Goal: Task Accomplishment & Management: Manage account settings

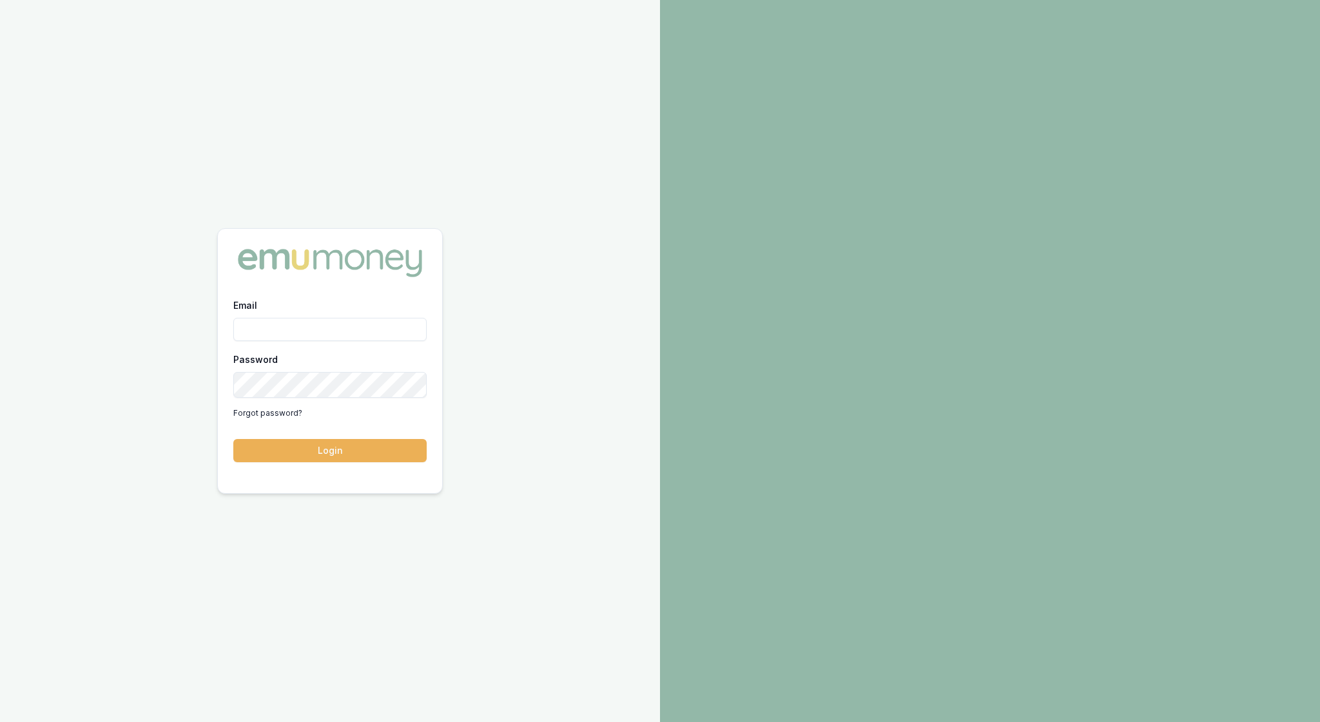
type input "rachael.connors@emumoney.com.au"
click at [332, 446] on button "Login" at bounding box center [329, 450] width 193 height 23
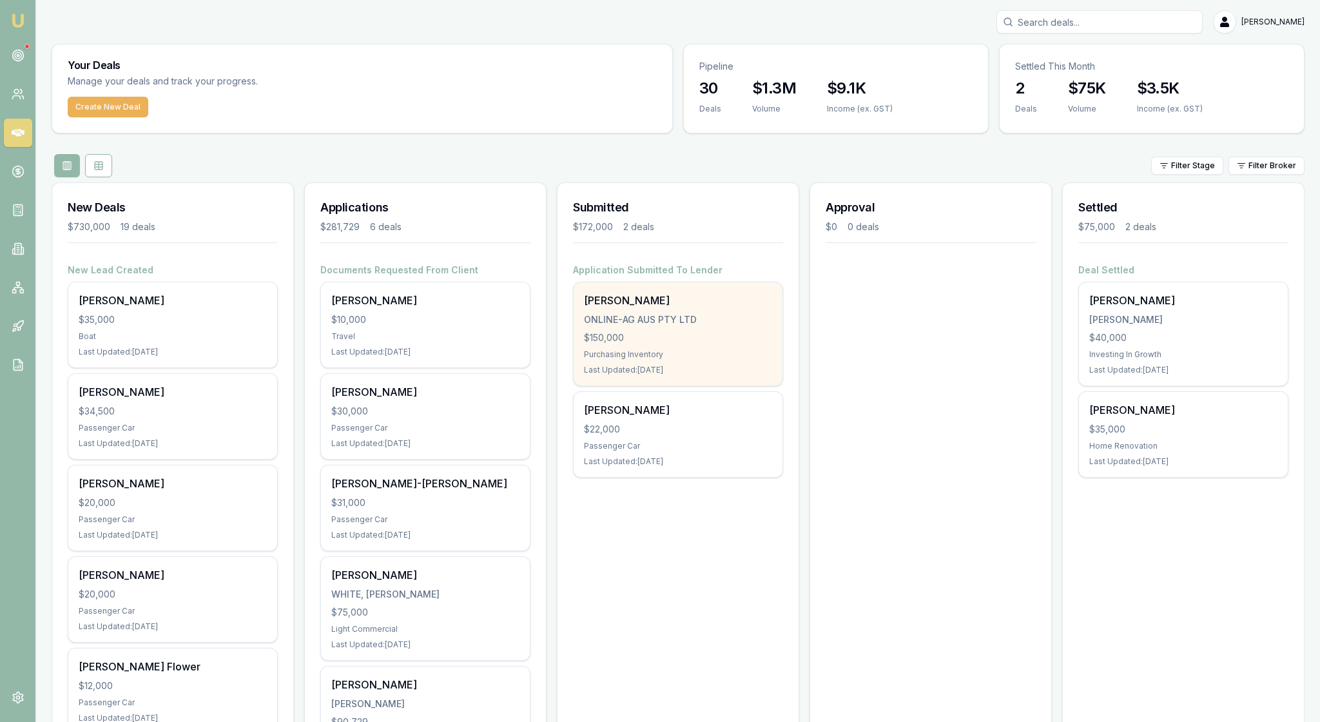
click at [671, 344] on div "$150,000" at bounding box center [678, 337] width 188 height 13
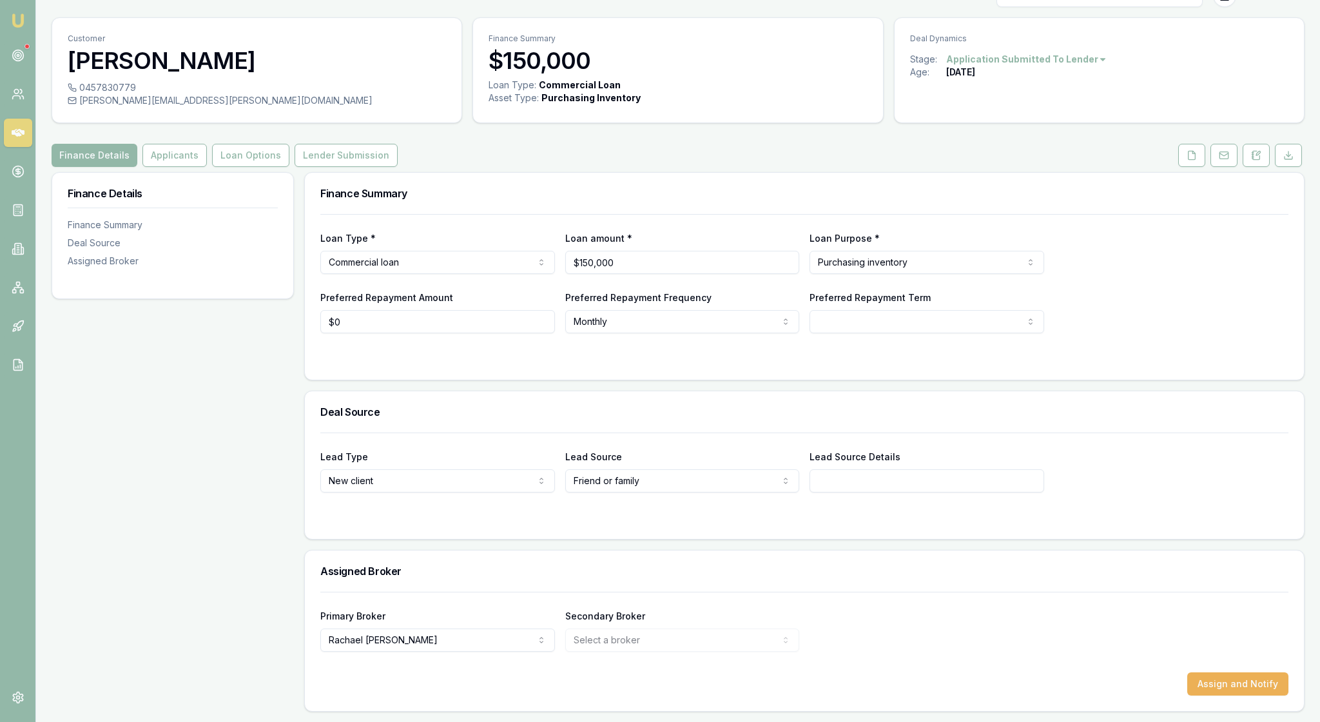
scroll to position [120, 0]
drag, startPoint x: 638, startPoint y: 205, endPoint x: 526, endPoint y: 202, distance: 112.1
click at [524, 230] on div "Loan Type * Commercial loan Consumer loan Consumer asset Commercial loan Commer…" at bounding box center [804, 252] width 968 height 44
type input "$100,000"
click at [722, 295] on form "Loan Type * Commercial loan Consumer loan Consumer asset Commercial loan Commer…" at bounding box center [804, 289] width 968 height 150
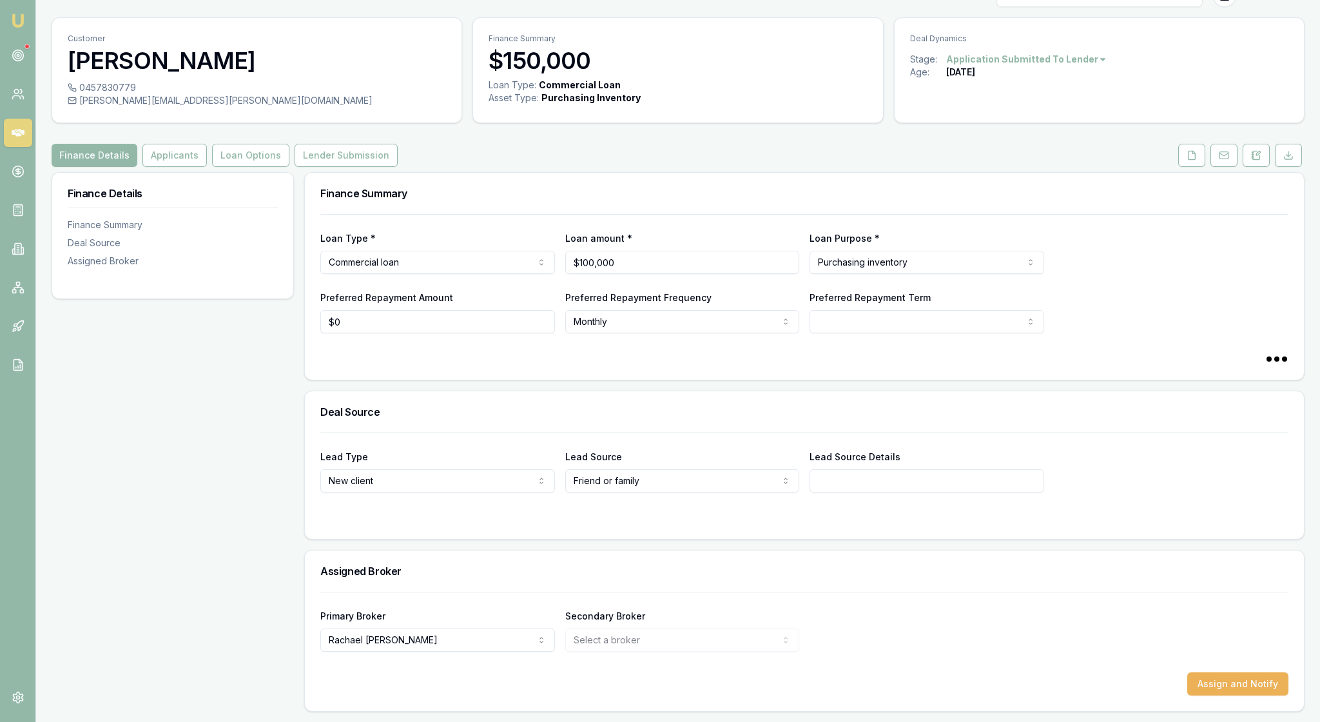
select select "60"
click at [497, 391] on div "Deal Source" at bounding box center [804, 411] width 999 height 41
click at [207, 144] on button "Applicants" at bounding box center [174, 155] width 64 height 23
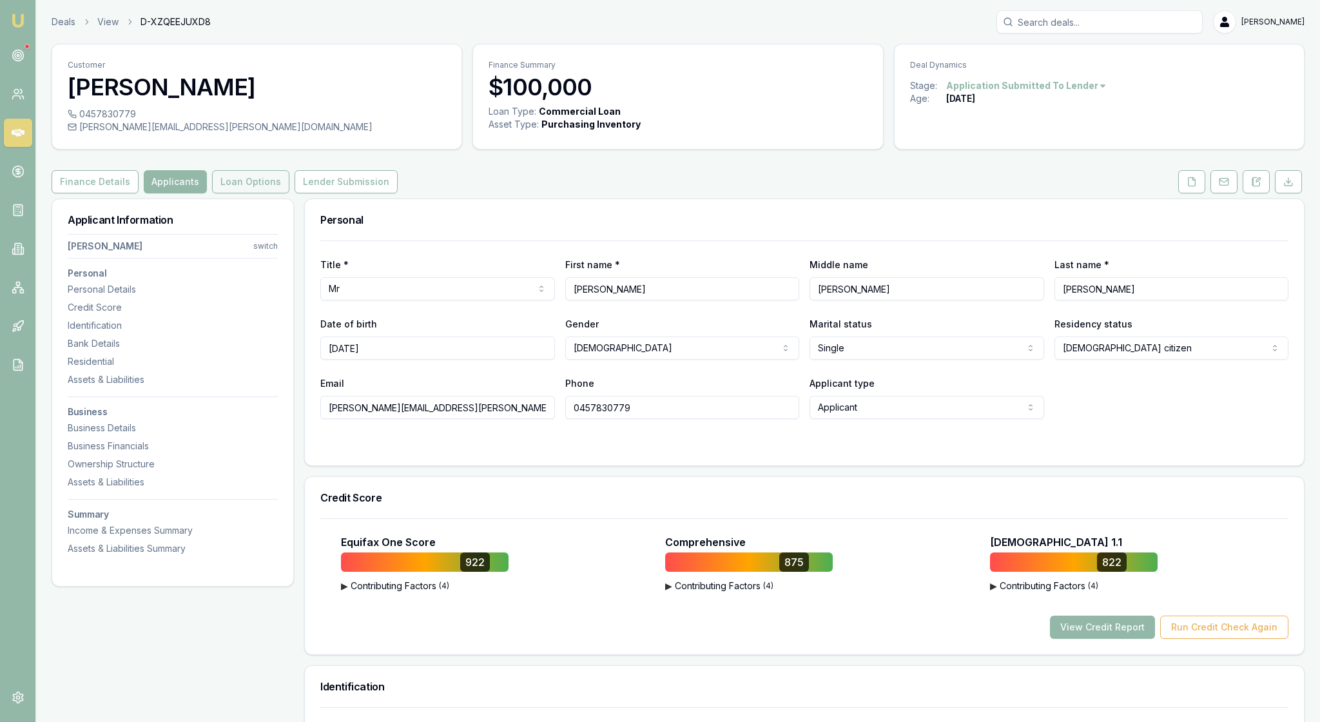
click at [281, 193] on button "Loan Options" at bounding box center [250, 181] width 77 height 23
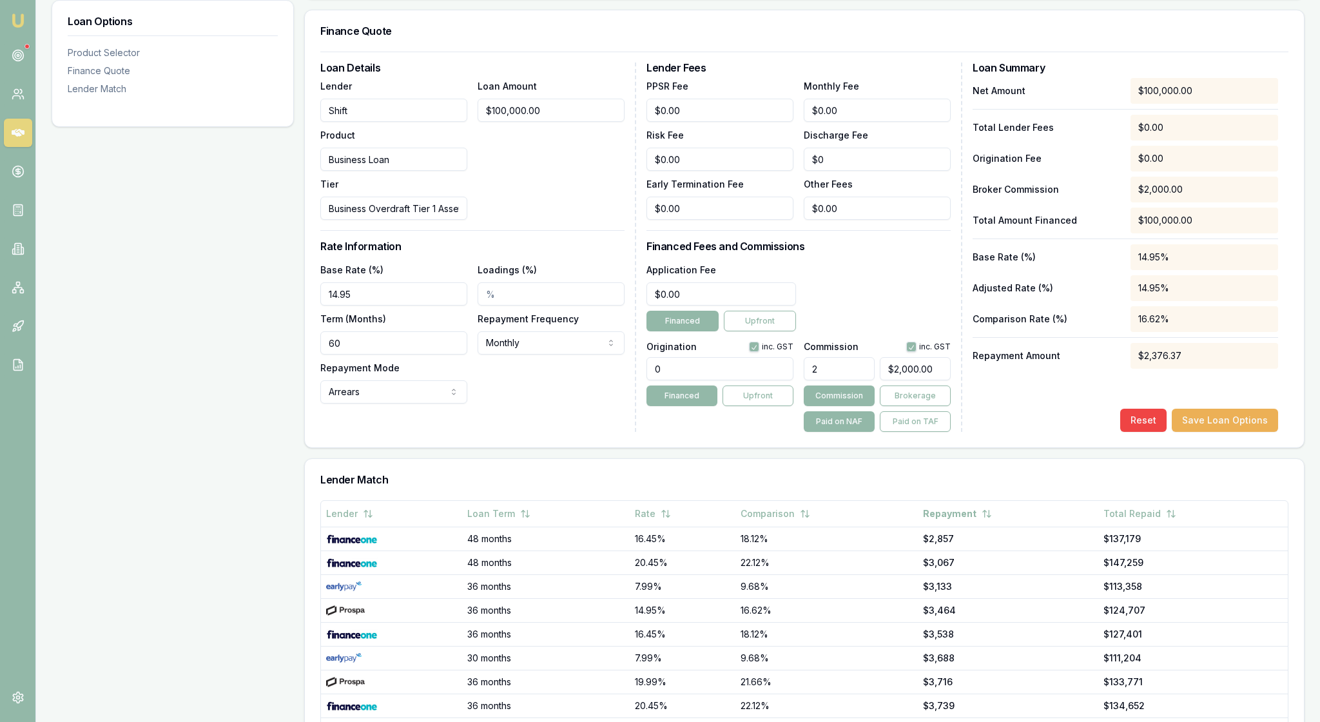
scroll to position [336, 0]
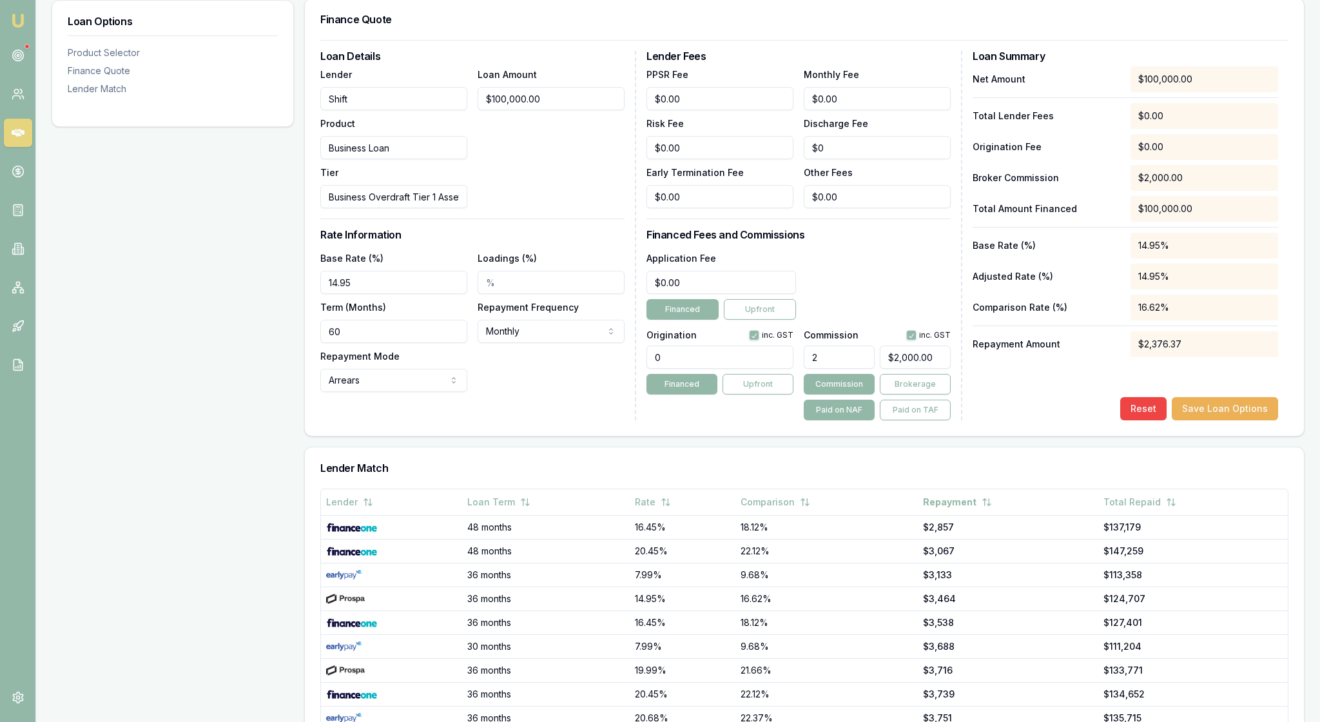
drag, startPoint x: 384, startPoint y: 353, endPoint x: 320, endPoint y: 352, distance: 64.4
click at [320, 353] on div "Loan Details Lender Shift Product Business Loan Tier Business Overdraft Tier 1 …" at bounding box center [804, 238] width 999 height 396
type input "20.95%"
click at [517, 392] on div "Base Rate (%) 20.95% Loadings (%) Term (Months) 60 Repayment Frequency Monthly …" at bounding box center [472, 321] width 304 height 142
drag, startPoint x: 821, startPoint y: 441, endPoint x: 796, endPoint y: 439, distance: 24.5
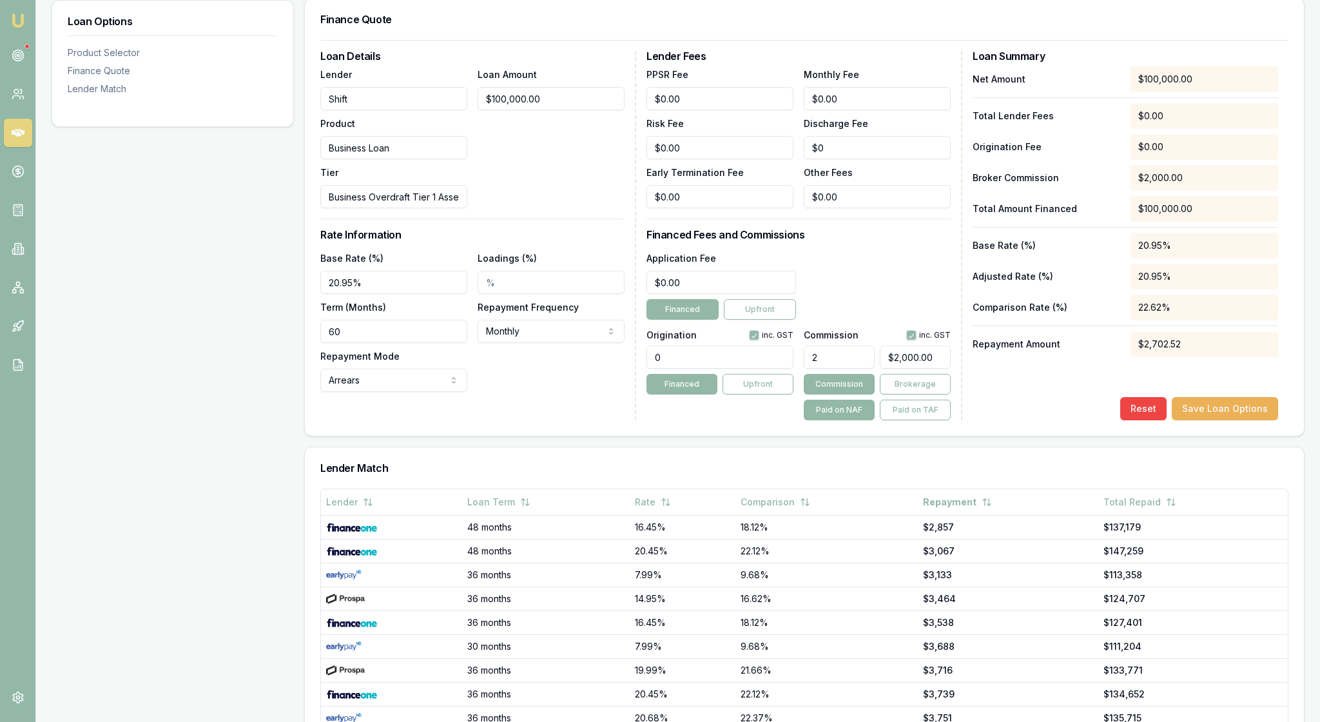
click at [795, 420] on div "Origination inc. GST 0 Financed Upfront Commission inc. GST 2 $2,000.00 Commiss…" at bounding box center [798, 372] width 304 height 95
type input "4"
type input "$4,000.00"
type input "4.00%"
click at [1013, 420] on div "Net Amount $100,000.00 Total Lender Fees $0.00 Origination Fee $0.00 Broker Com…" at bounding box center [1124, 243] width 305 height 354
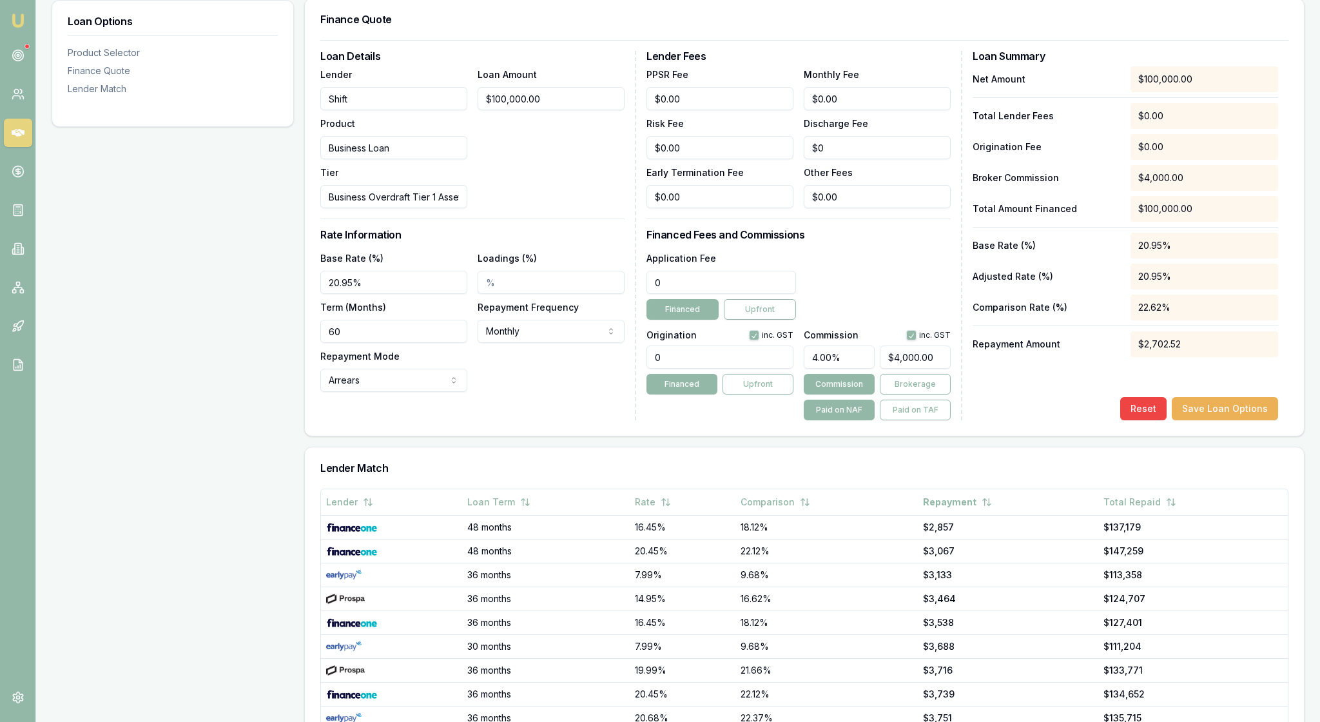
drag, startPoint x: 698, startPoint y: 361, endPoint x: 644, endPoint y: 360, distance: 54.1
click at [644, 360] on div "Loan Details Lender Shift Product Business Loan Tier Business Overdraft Tier 1 …" at bounding box center [804, 235] width 968 height 369
type input "$495.00"
click at [862, 320] on div "Application Fee $495.00 Financed Upfront" at bounding box center [798, 285] width 304 height 70
click at [867, 320] on div "Application Fee $495.00 Financed Upfront" at bounding box center [798, 285] width 304 height 70
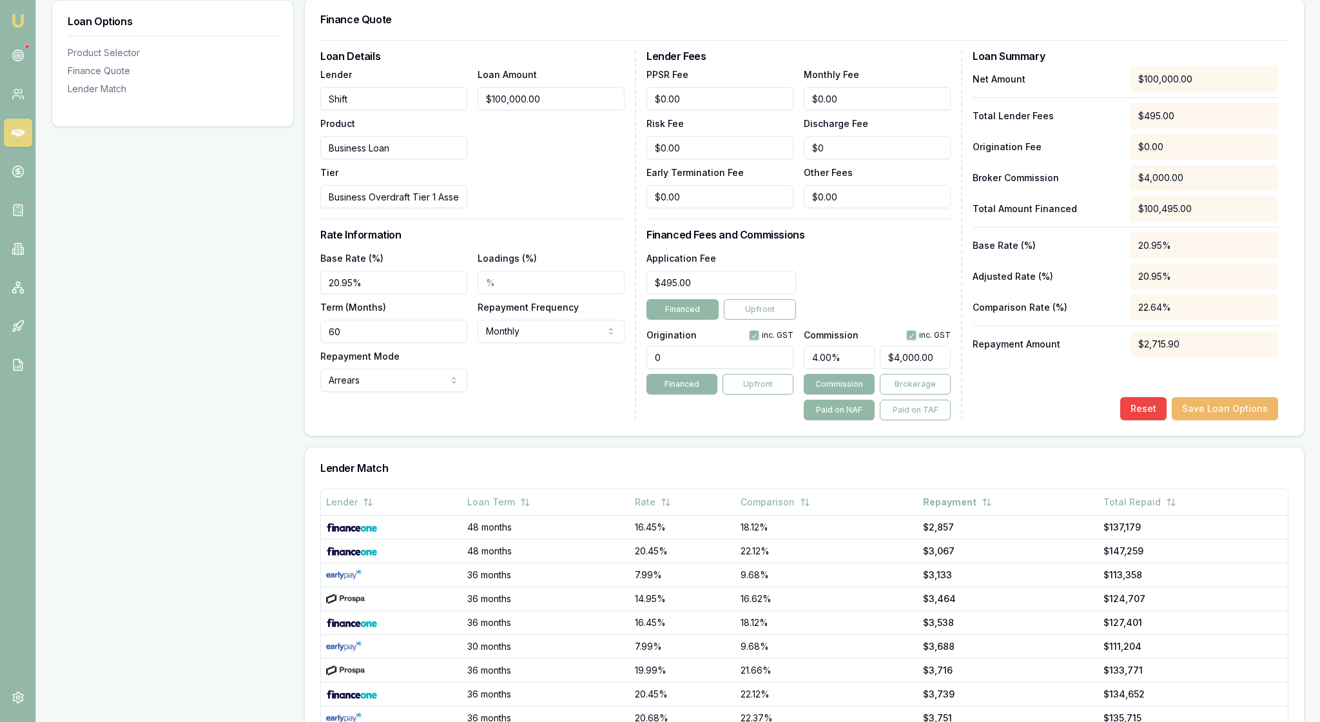
click at [1231, 420] on button "Save Loan Options" at bounding box center [1224, 408] width 106 height 23
click at [1010, 420] on div "Net Amount $100,000.00 Total Lender Fees $495.00 Origination Fee $0.00 Broker C…" at bounding box center [1124, 243] width 305 height 354
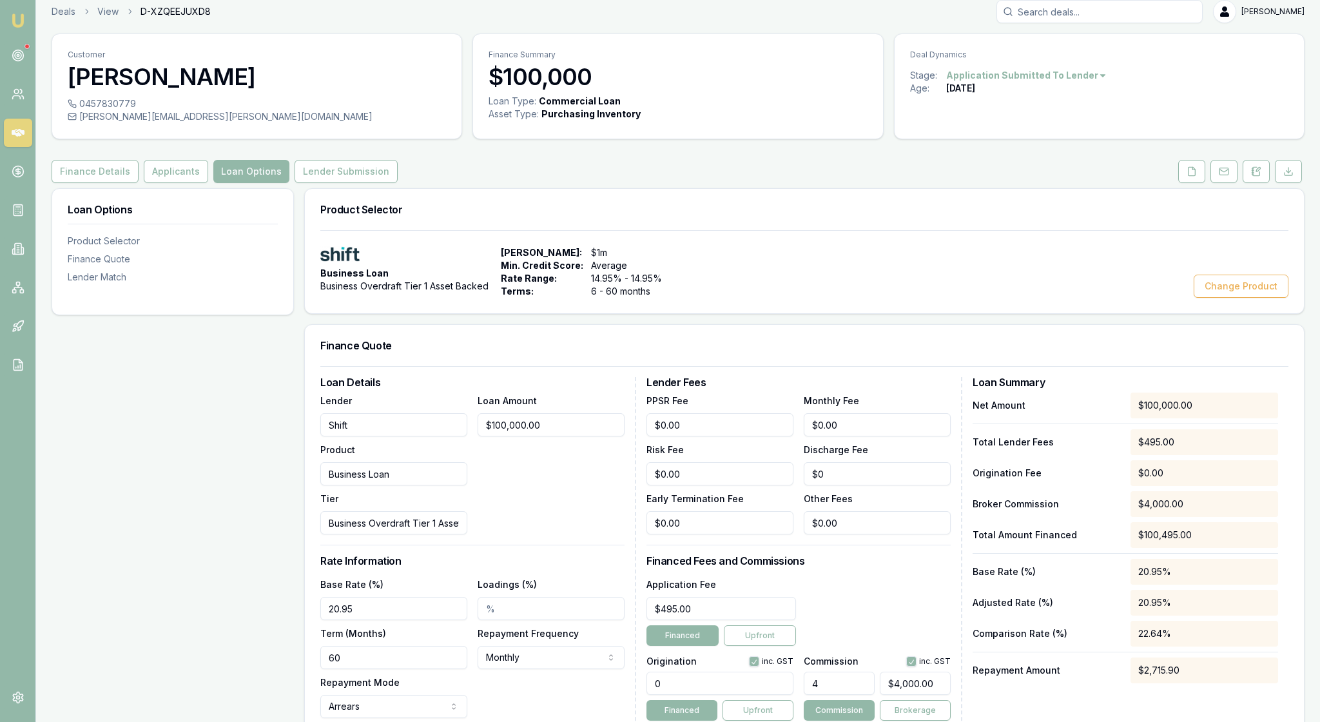
scroll to position [0, 0]
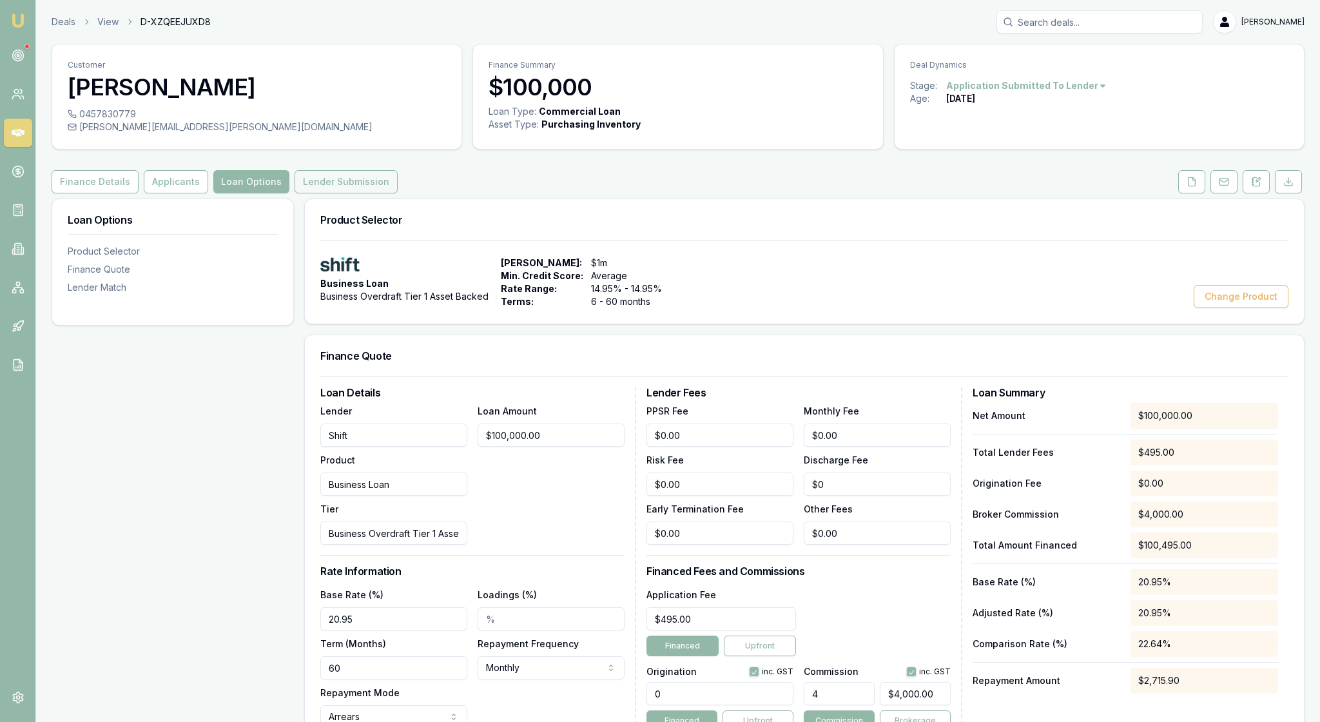
click at [397, 193] on button "Lender Submission" at bounding box center [345, 181] width 103 height 23
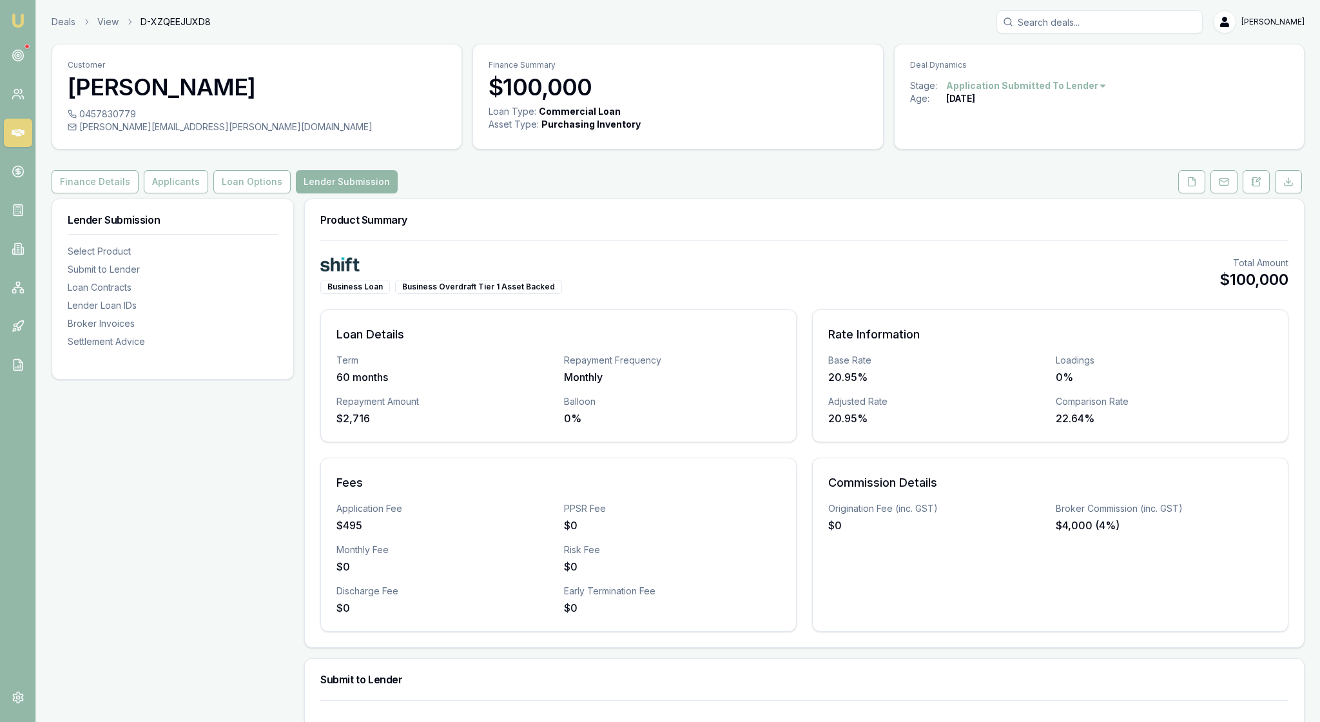
click at [875, 284] on div "Business Loan Business Overdraft Tier 1 Asset Backed Total Amount $100,000 Loan…" at bounding box center [804, 443] width 999 height 407
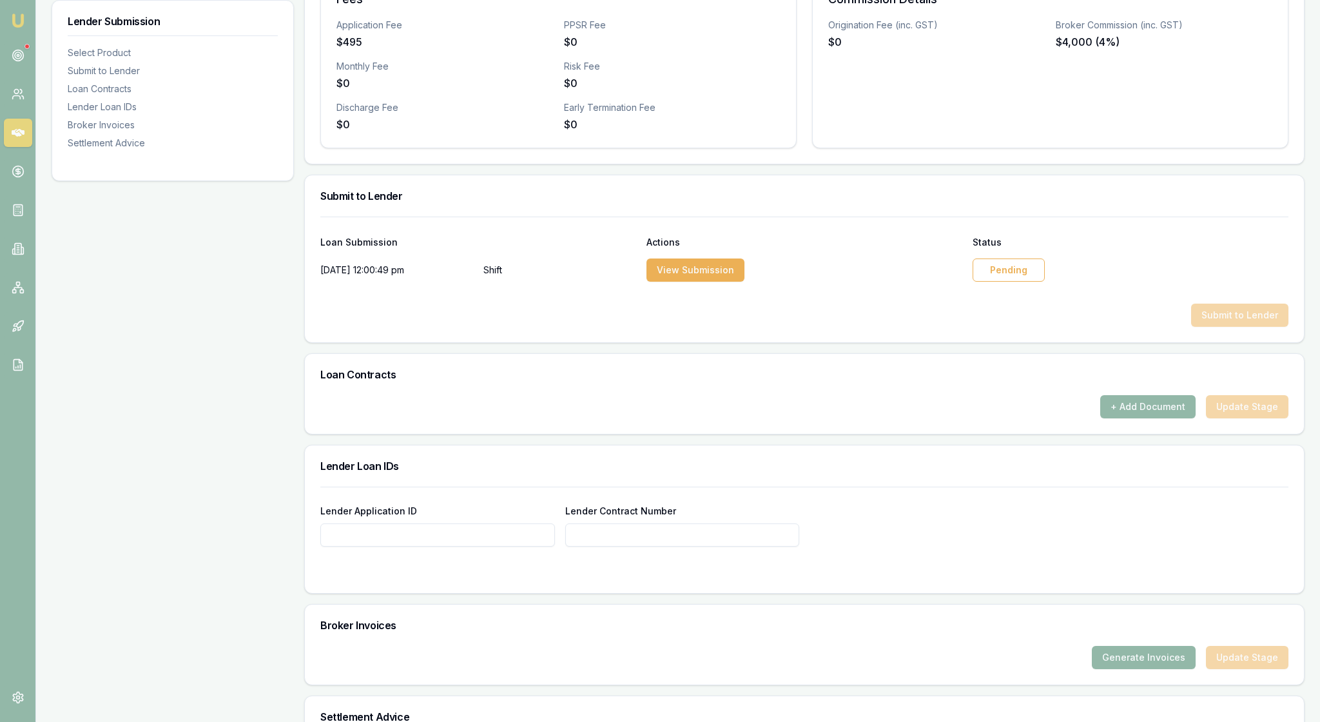
scroll to position [535, 0]
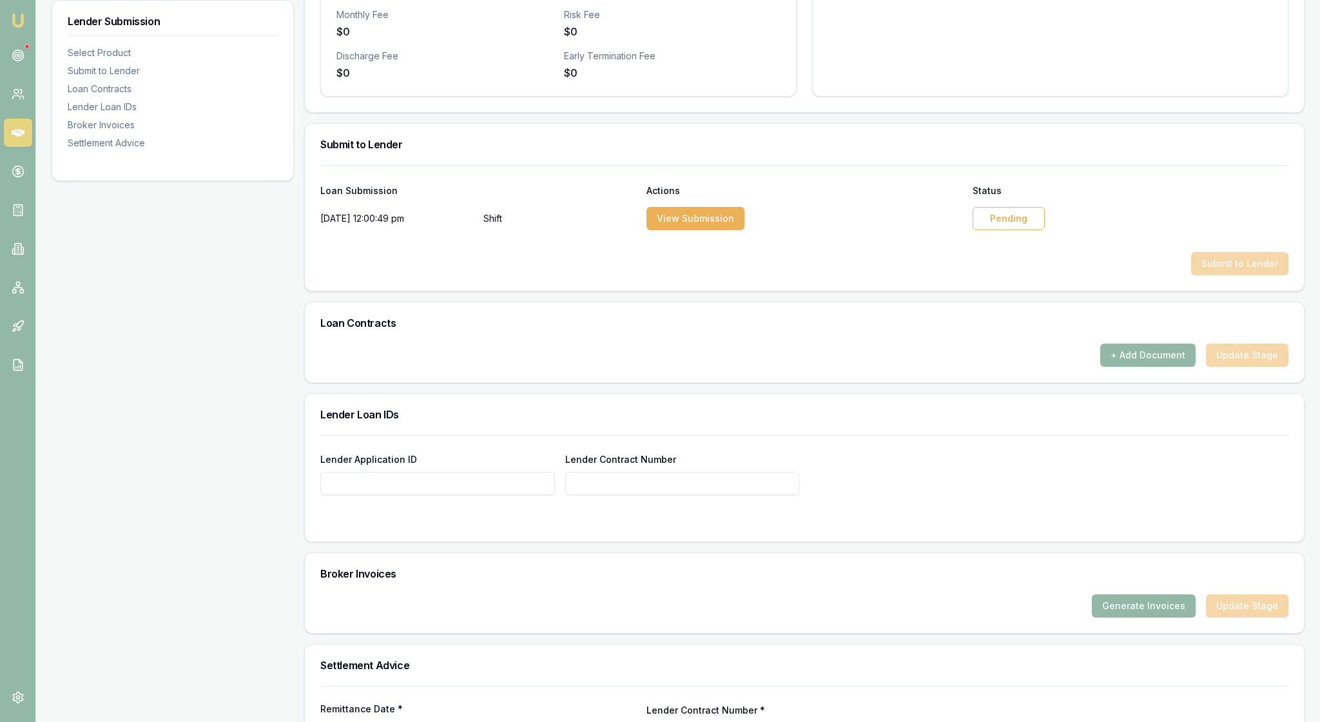
click at [1021, 230] on div "Pending" at bounding box center [1008, 218] width 72 height 23
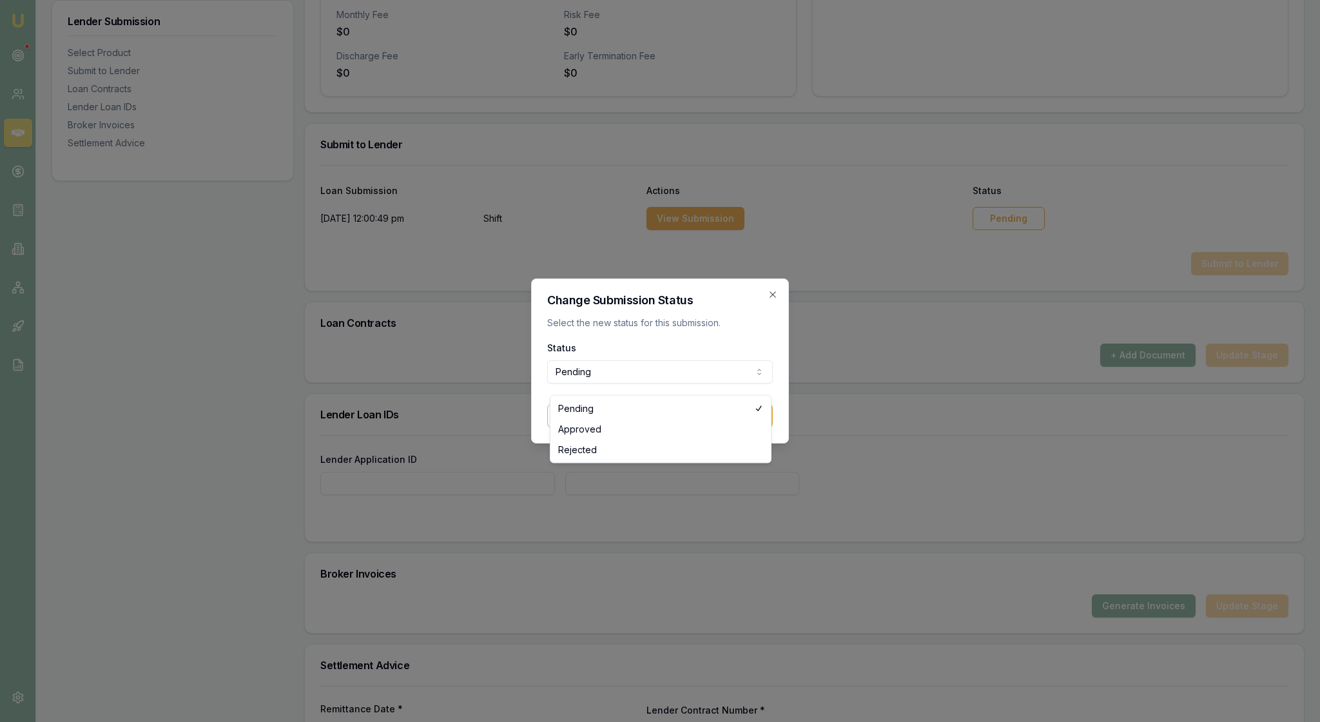
select select "APPROVED"
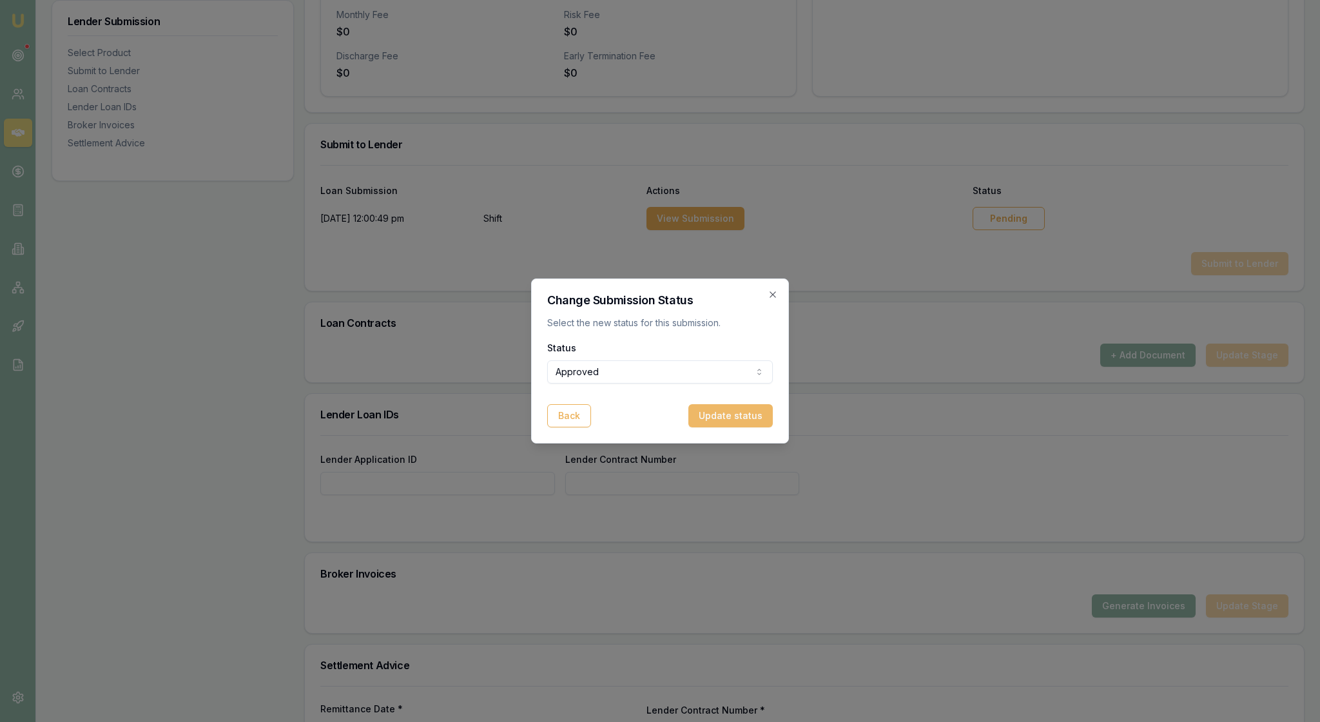
click at [729, 425] on button "Update status" at bounding box center [730, 415] width 84 height 23
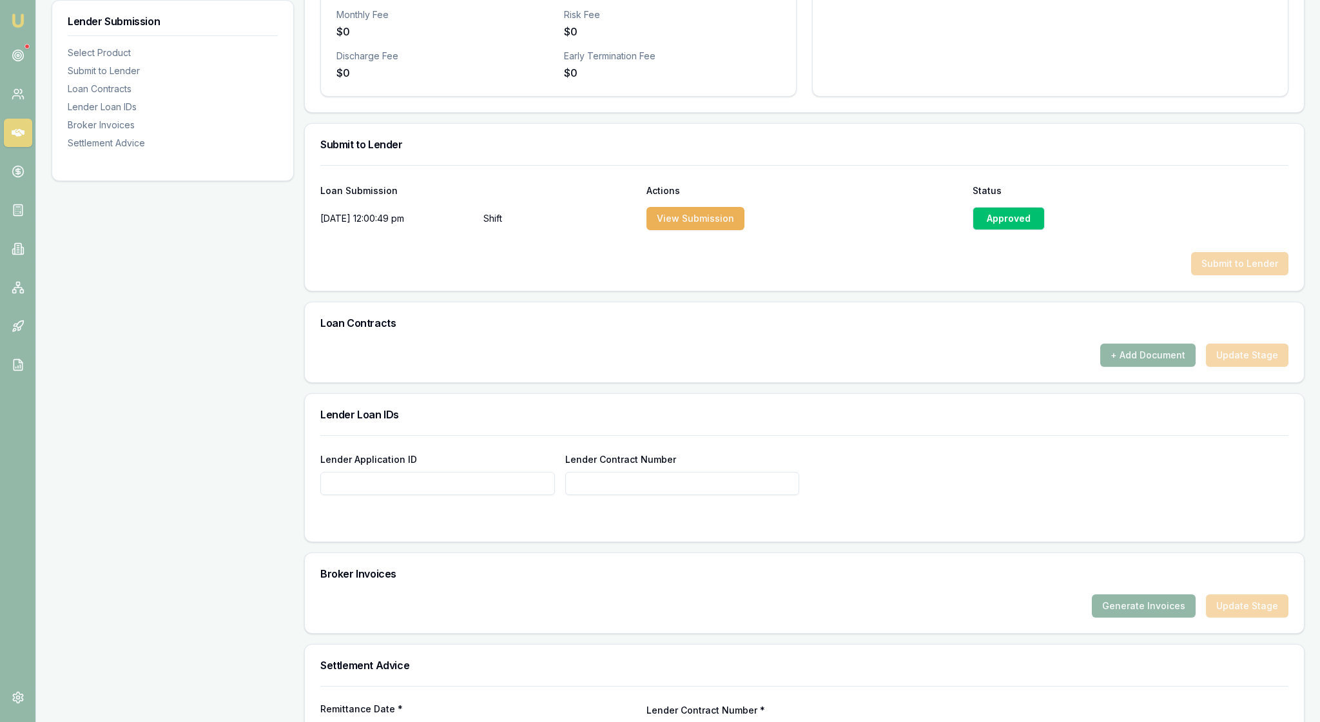
click at [751, 252] on div at bounding box center [804, 241] width 968 height 21
click at [1041, 275] on div "Submit to Lender" at bounding box center [804, 263] width 968 height 23
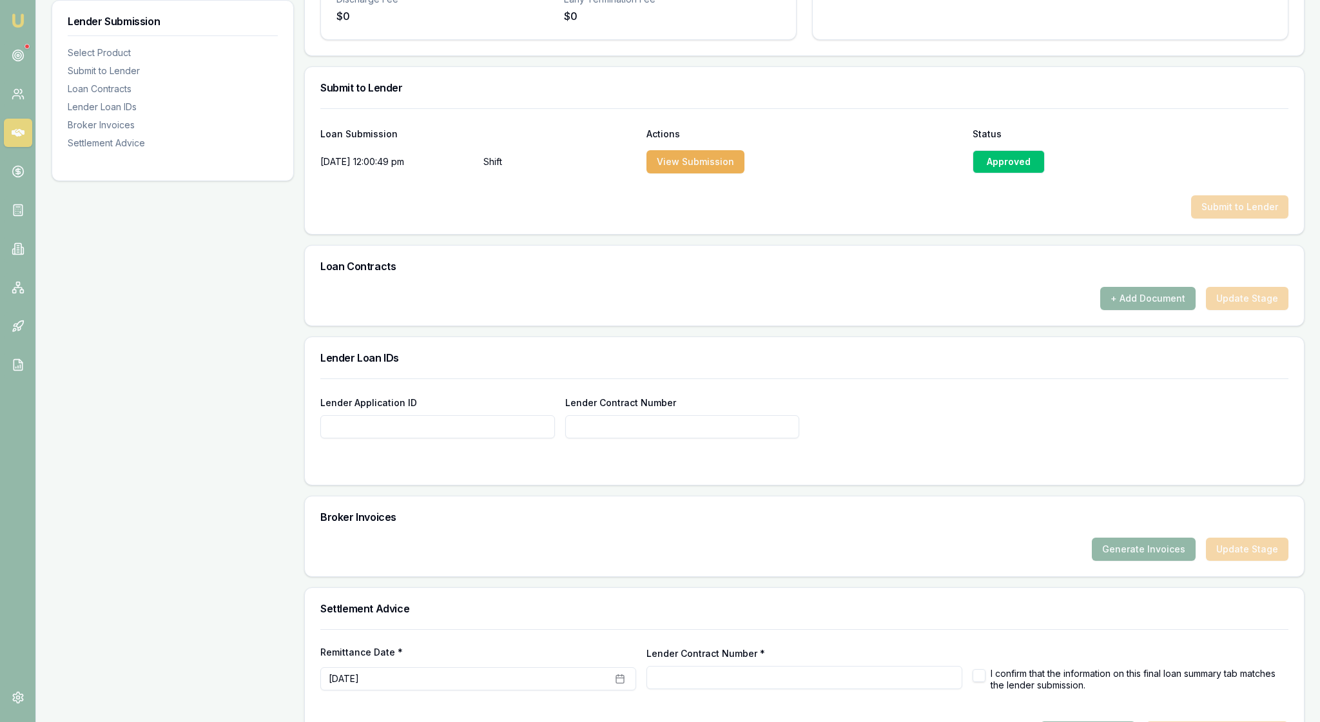
scroll to position [593, 0]
click at [1128, 309] on button "+ Add Document" at bounding box center [1147, 296] width 95 height 23
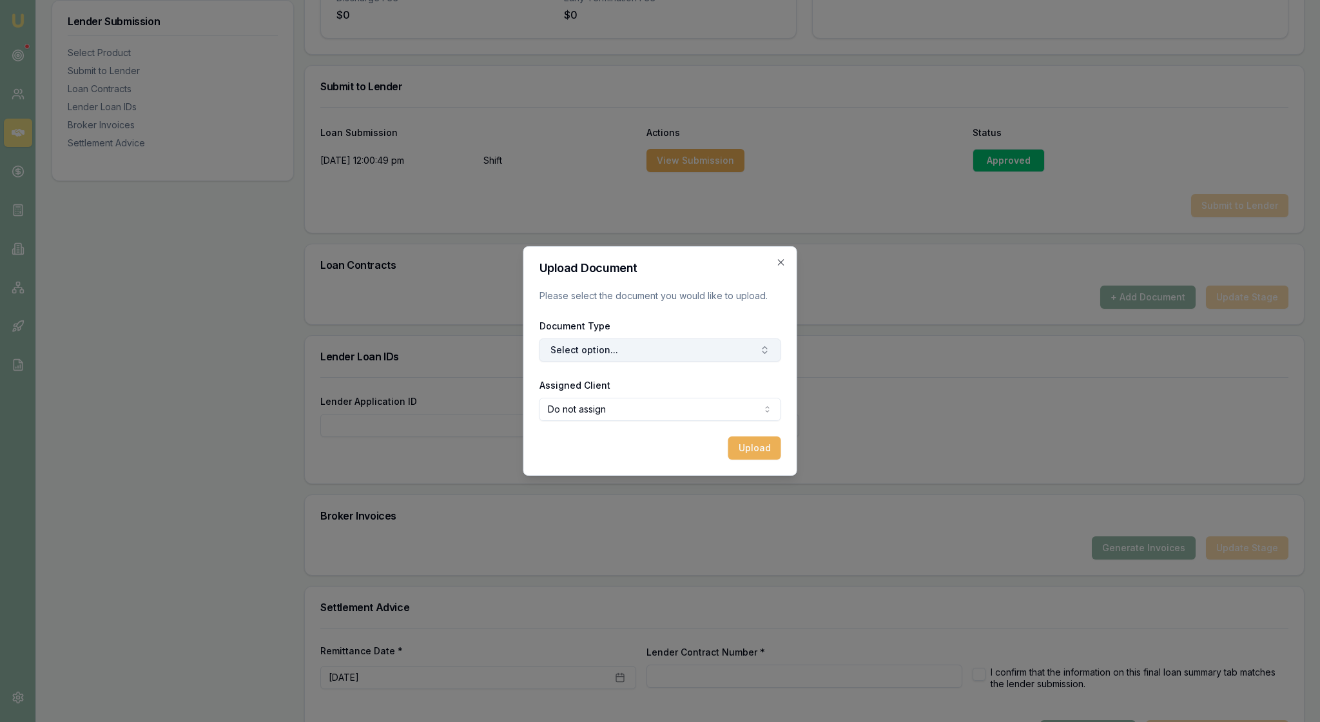
click at [760, 354] on icon "button" at bounding box center [765, 350] width 10 height 10
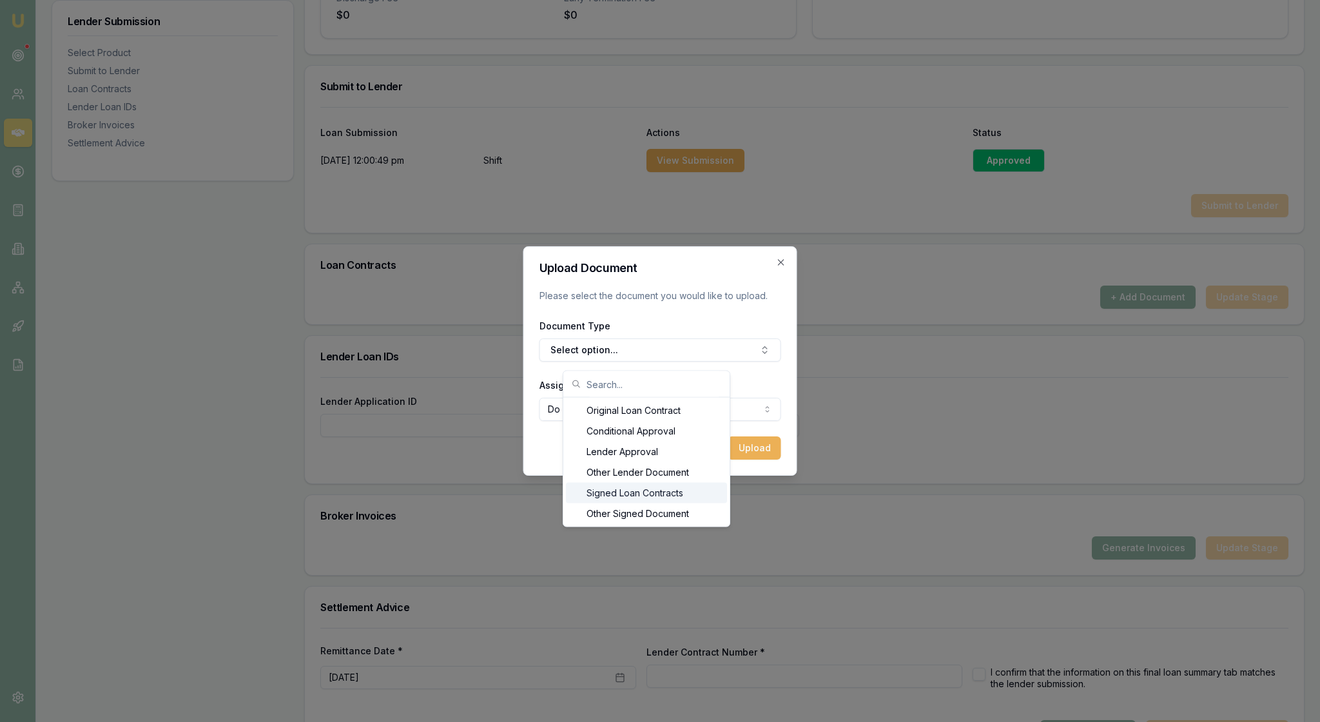
click at [692, 503] on div "Signed Loan Contracts" at bounding box center [646, 493] width 161 height 21
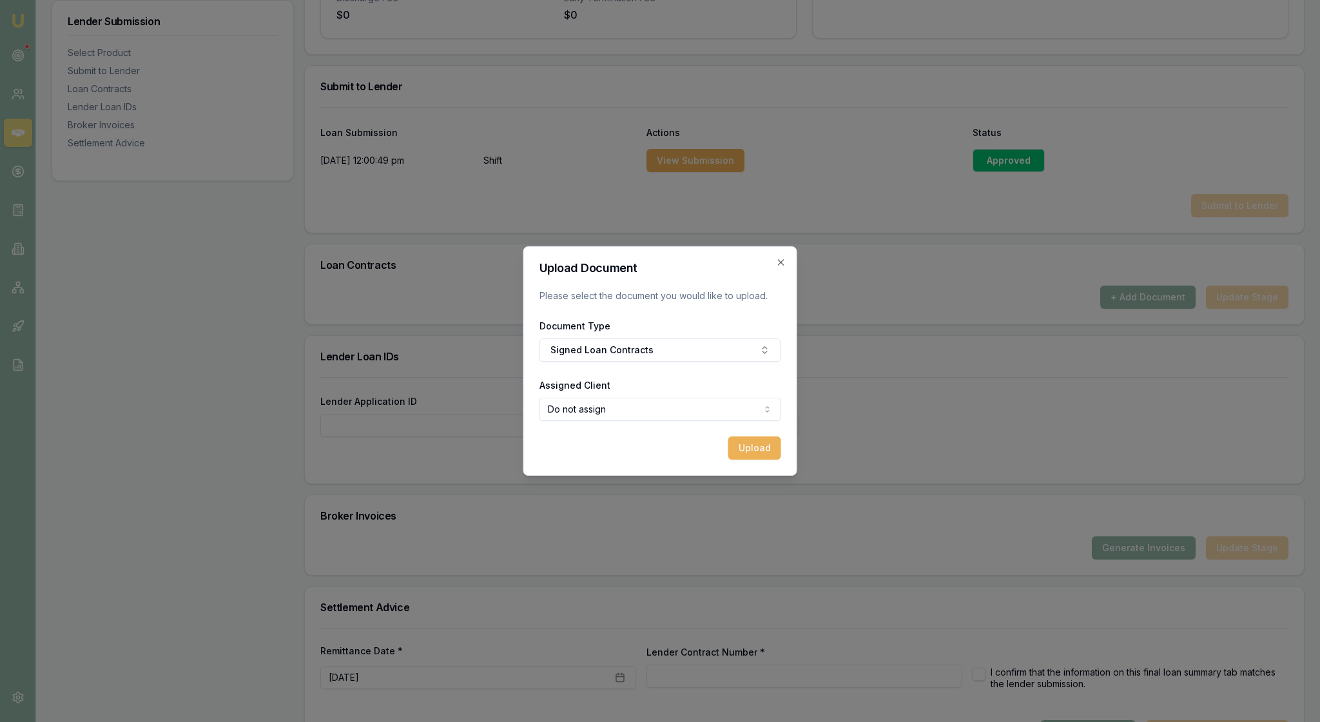
click at [745, 456] on button "Upload" at bounding box center [754, 447] width 53 height 23
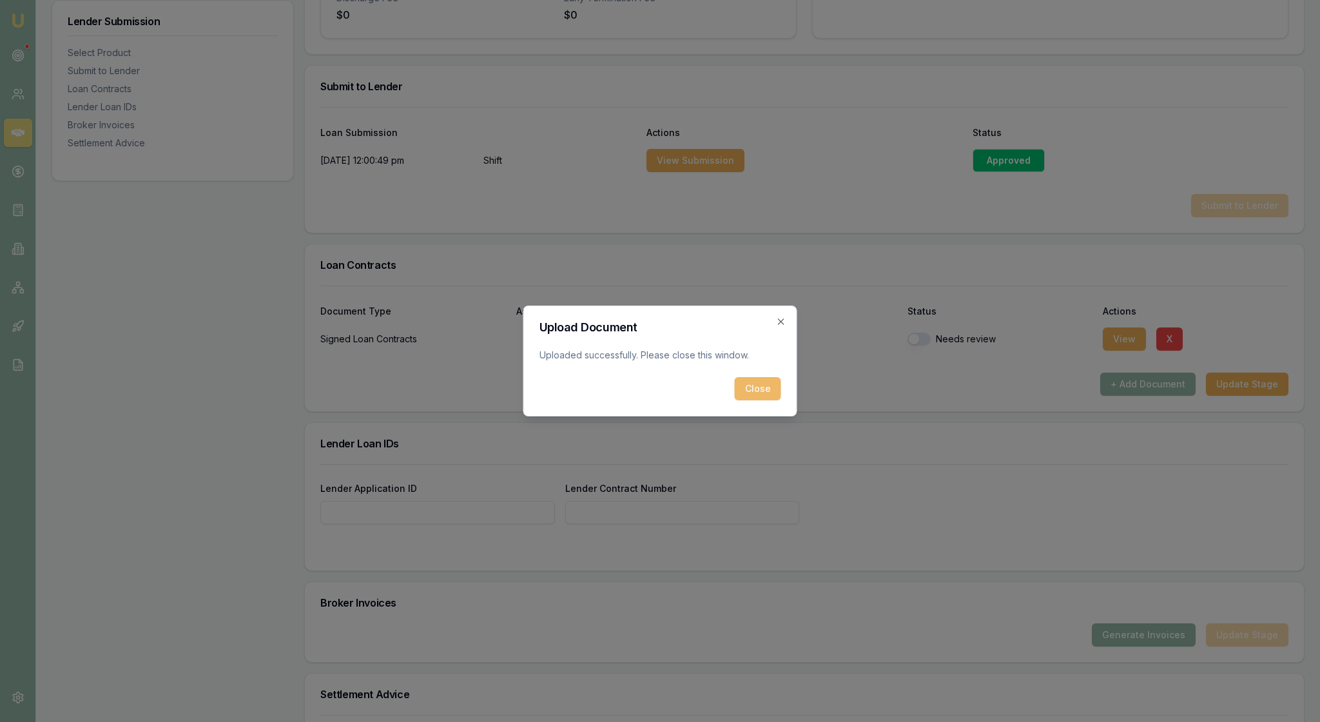
click at [756, 396] on button "Close" at bounding box center [758, 388] width 46 height 23
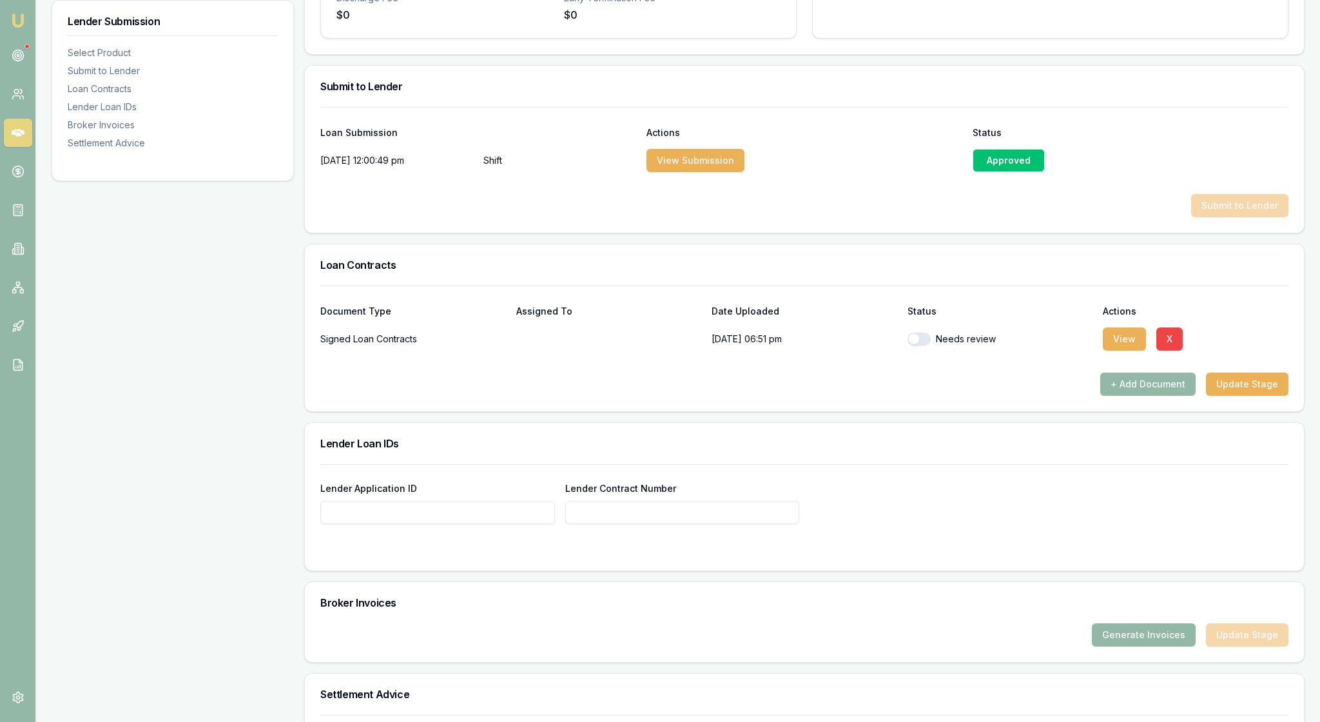
click at [852, 411] on div "Document Type Assigned To Date Uploaded Status Actions Signed Loan Contracts 17…" at bounding box center [804, 348] width 999 height 126
click at [1122, 351] on button "View" at bounding box center [1123, 338] width 43 height 23
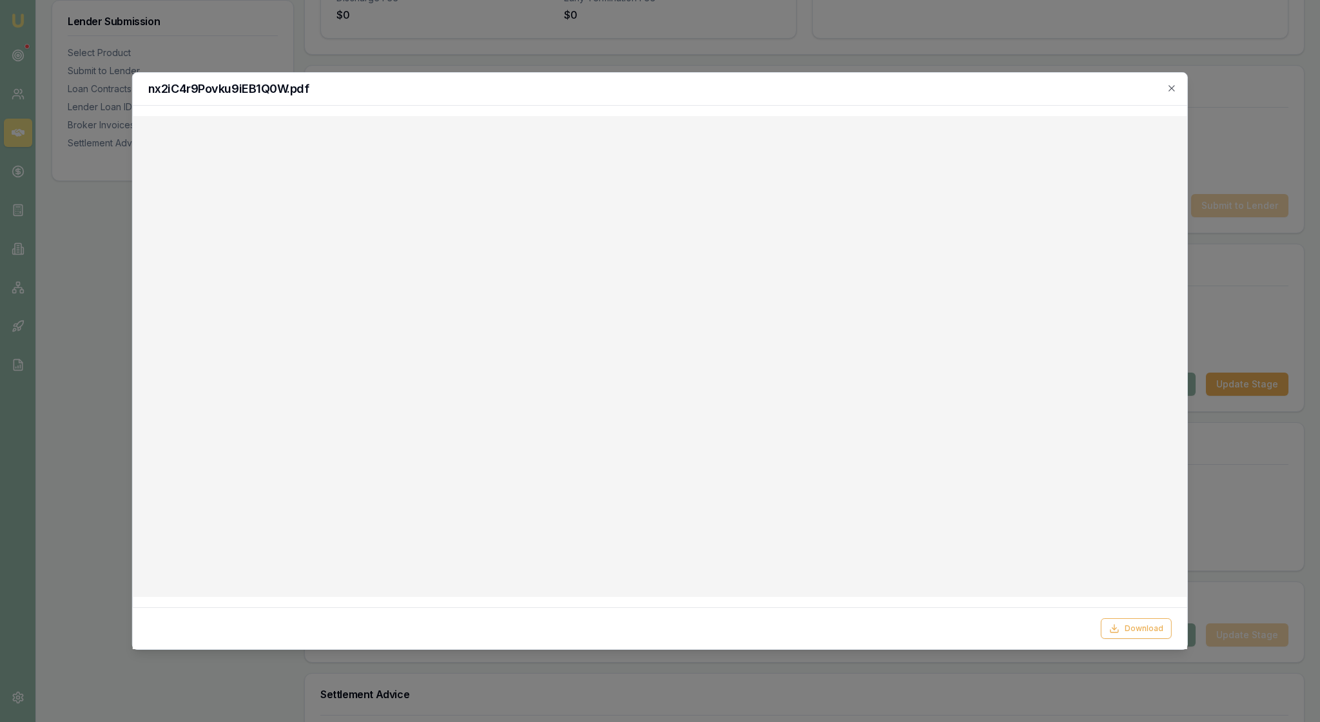
click at [1170, 82] on div "nx2iC4r9Povku9iEB1Q0W.pdf" at bounding box center [660, 89] width 1054 height 33
click at [1169, 88] on icon "button" at bounding box center [1171, 88] width 10 height 10
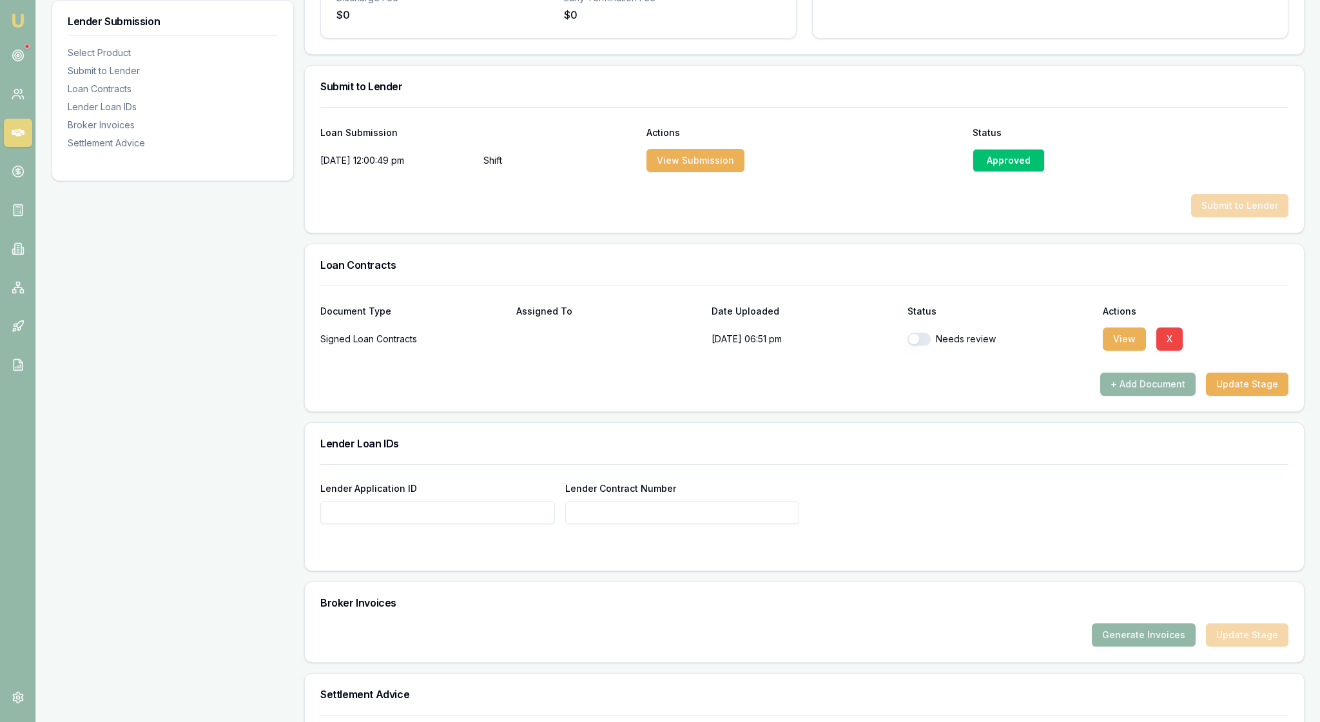
click at [921, 345] on button "button" at bounding box center [918, 338] width 23 height 13
checkbox input "true"
click at [945, 372] on div at bounding box center [804, 362] width 968 height 21
click at [1246, 396] on button "Update Stage" at bounding box center [1247, 383] width 82 height 23
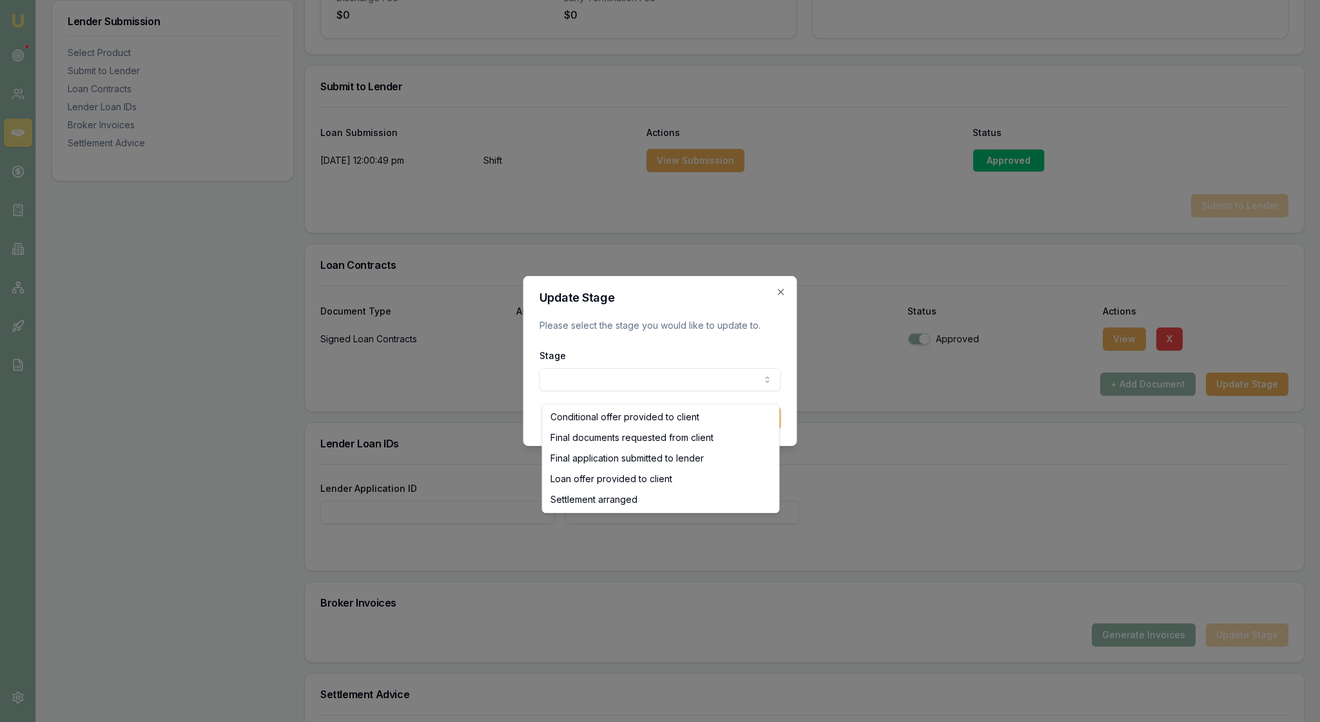
select select "SETTLEMENT_ARRANGED"
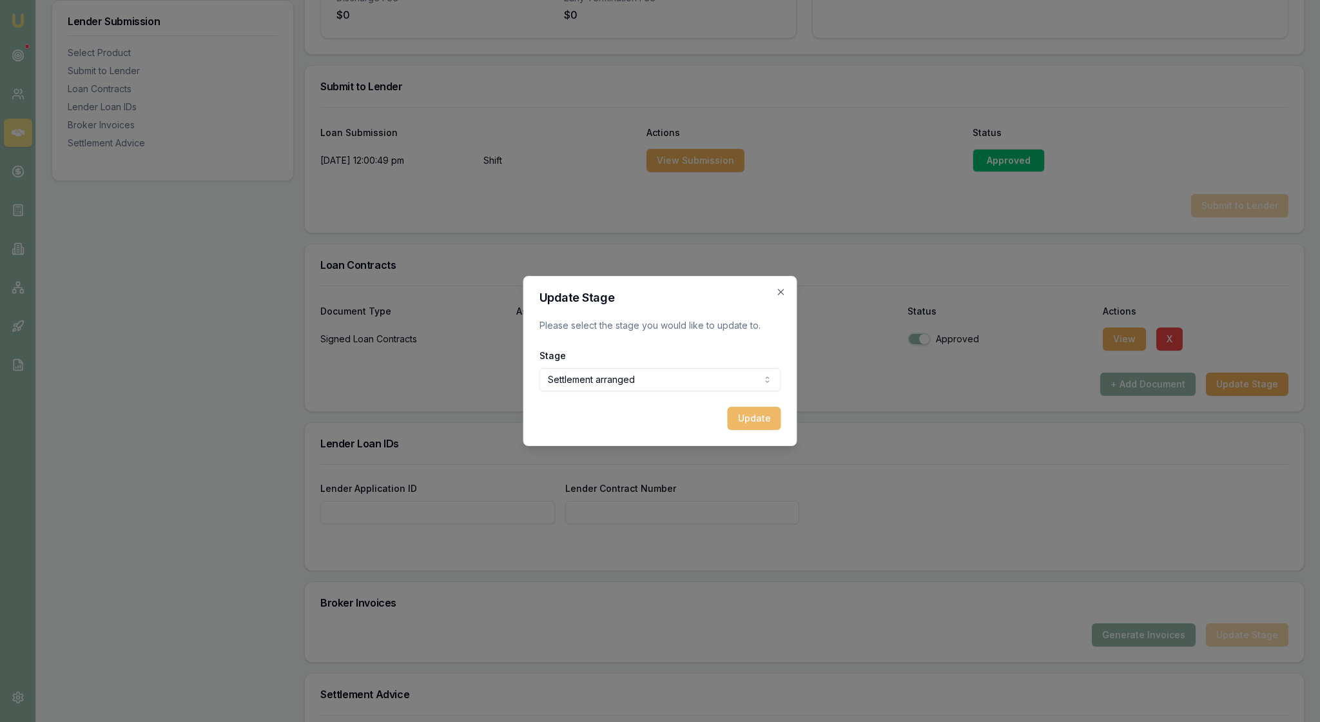
click at [750, 430] on button "Update" at bounding box center [753, 418] width 53 height 23
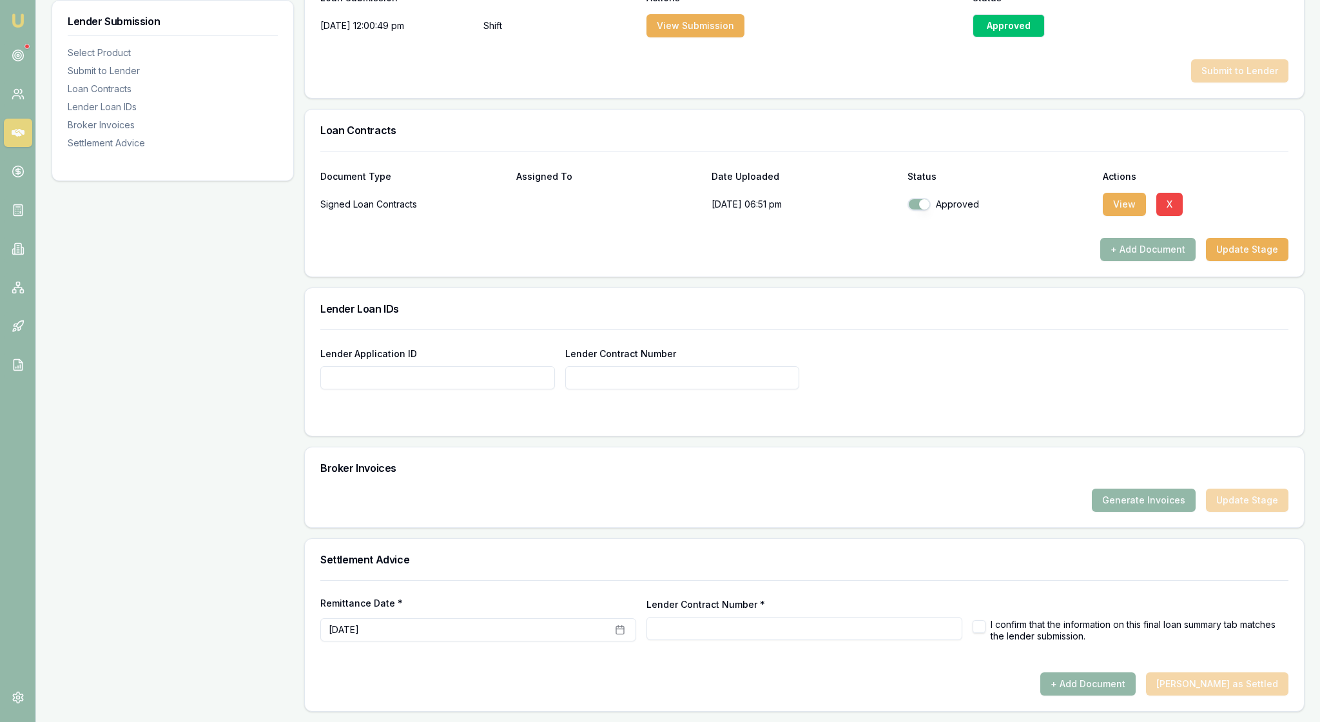
scroll to position [896, 0]
click at [361, 366] on input "Lender Application ID" at bounding box center [437, 377] width 235 height 23
click at [620, 366] on input "Lender Contract Number" at bounding box center [682, 377] width 235 height 23
paste input "APP-0000159776"
type input "APP-0000159776"
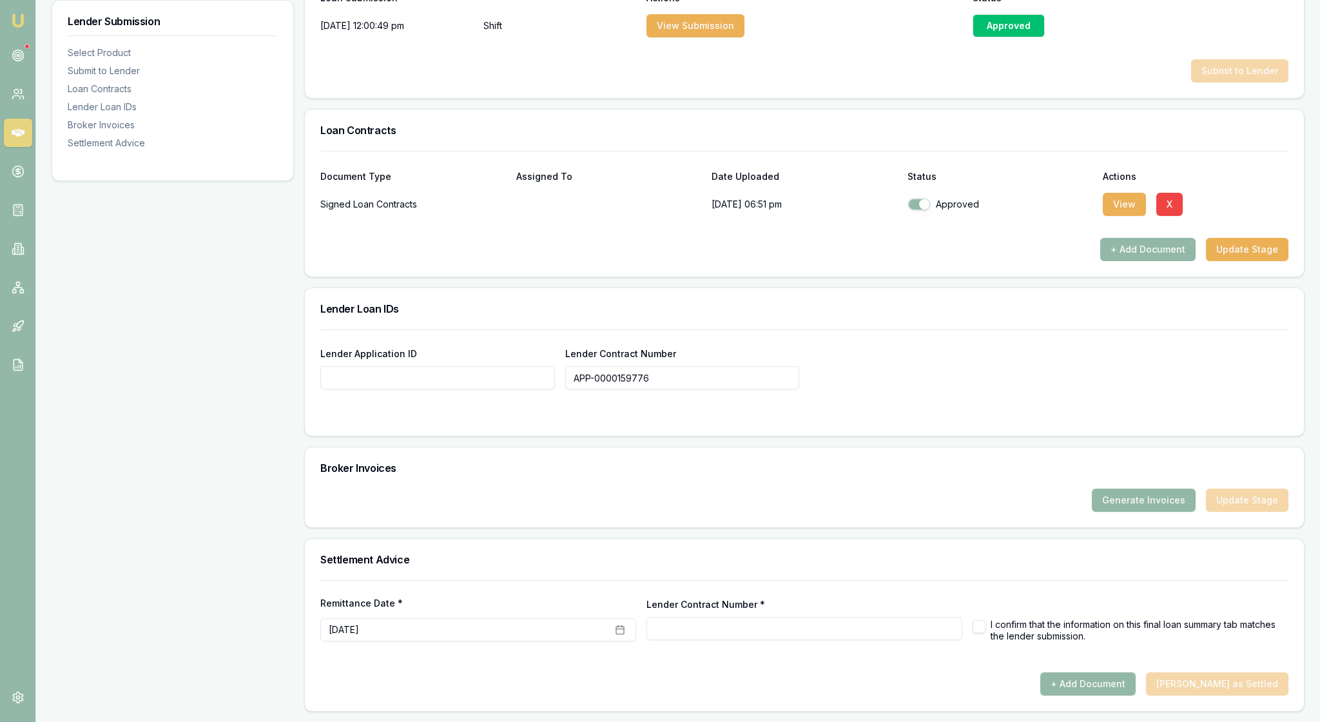
click at [357, 366] on input "Lender Application ID" at bounding box center [437, 377] width 235 height 23
paste input "APP-0000159776"
type input "APP-0000159776"
click at [923, 367] on form "Lender Application ID APP-0000159776 Lender Contract Number APP-0000159776" at bounding box center [804, 374] width 968 height 91
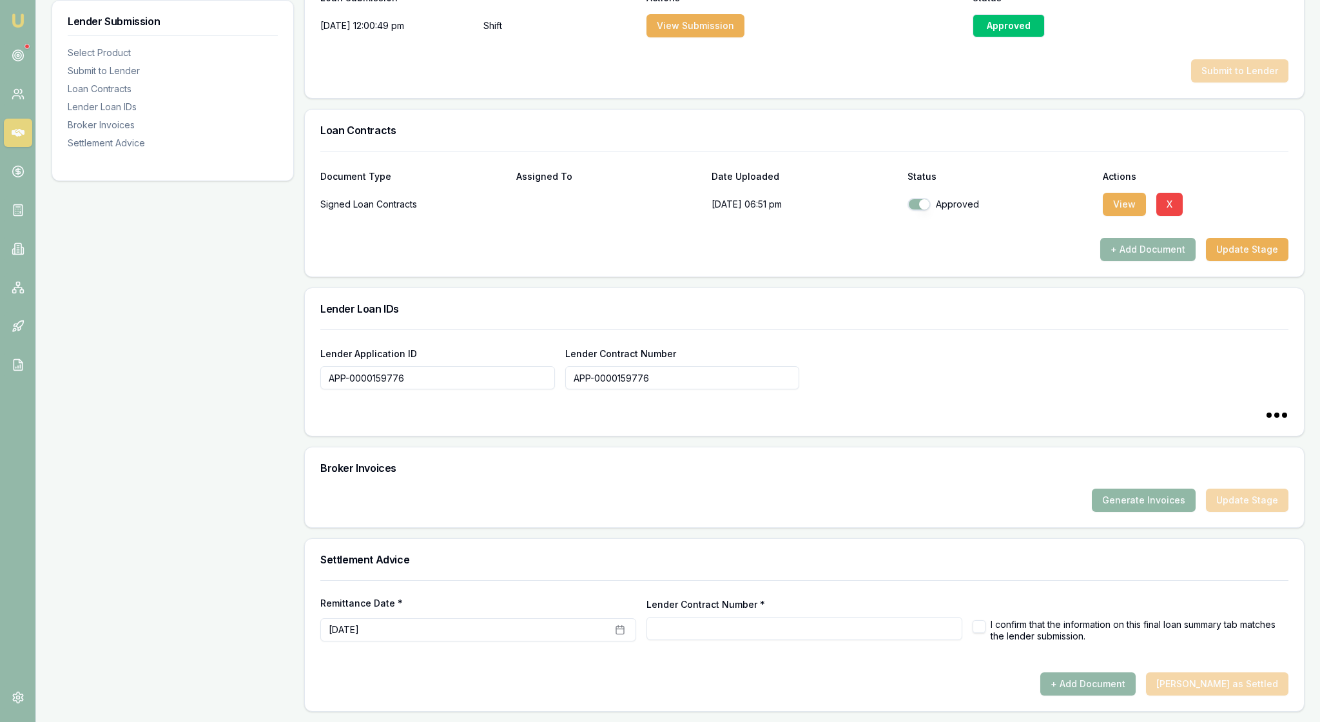
type input "APP-0000159776"
click at [1110, 488] on button "Generate Invoices" at bounding box center [1143, 499] width 104 height 23
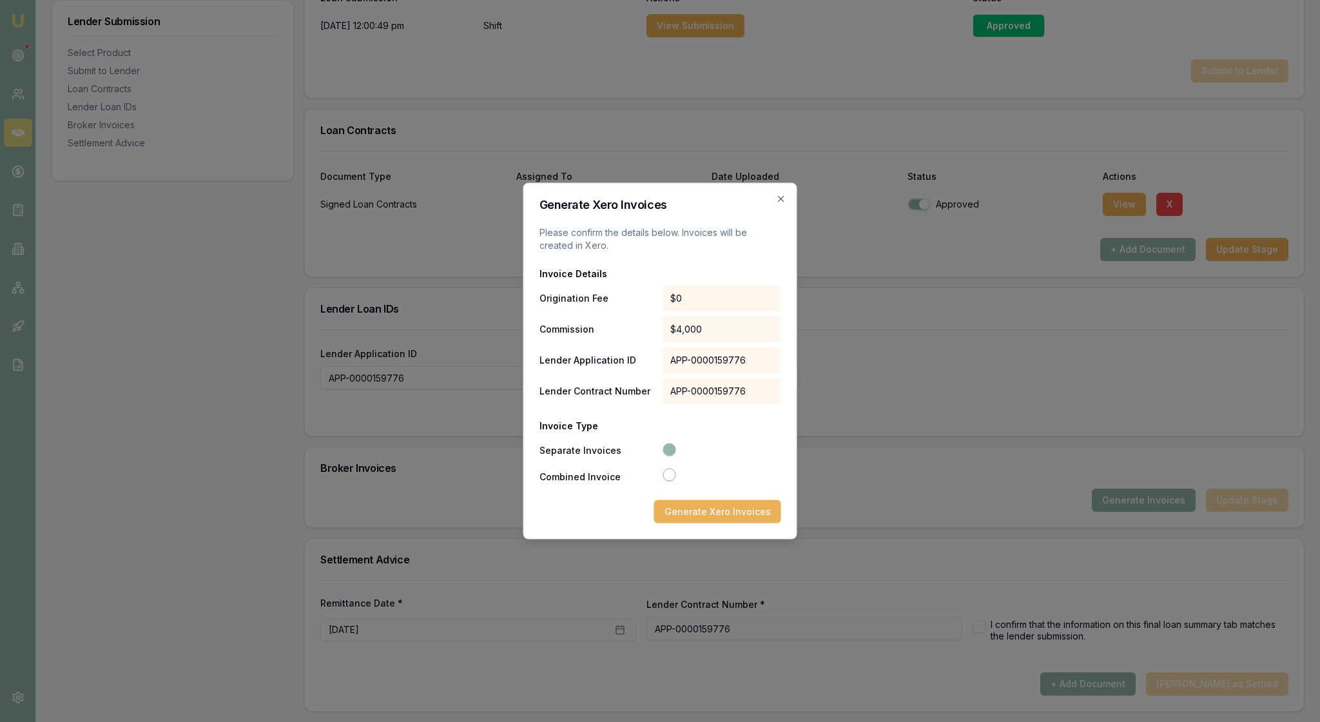
click at [670, 481] on button "Combined Invoice" at bounding box center [668, 474] width 13 height 13
radio input "false"
radio input "true"
click at [722, 521] on button "Generate Xero Invoice" at bounding box center [720, 511] width 122 height 23
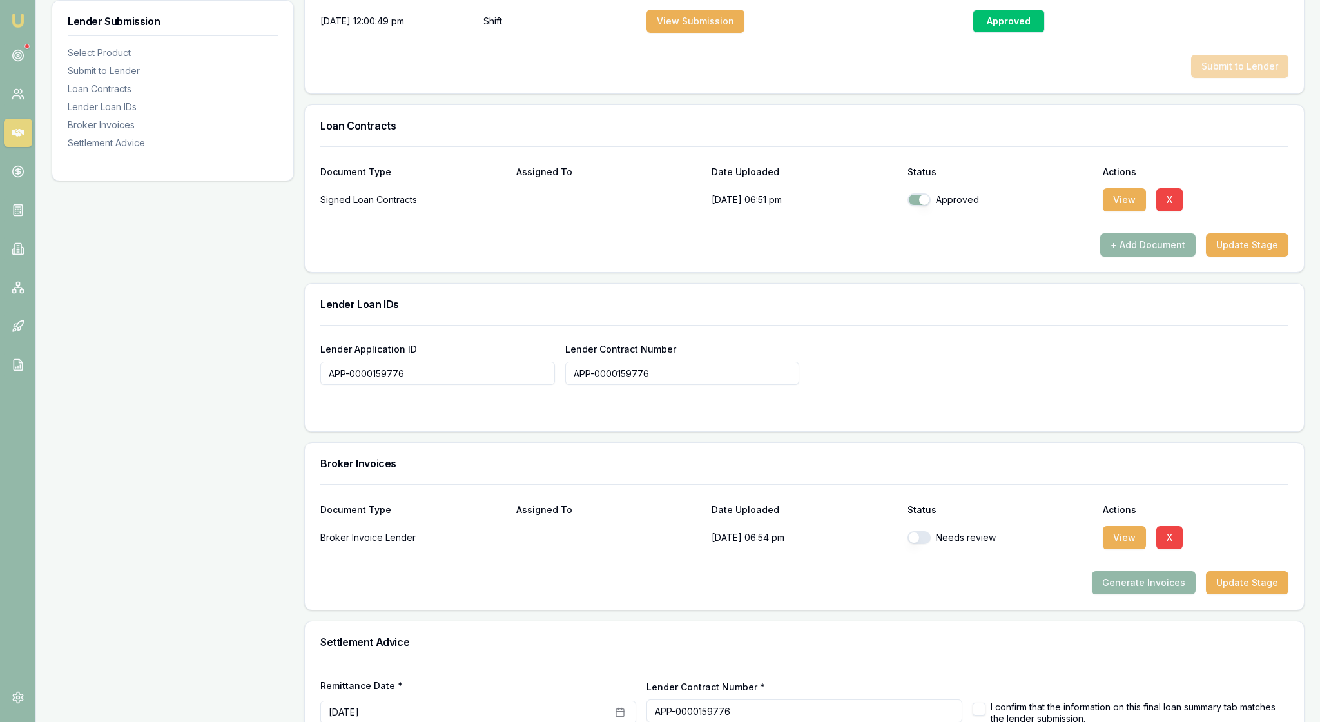
scroll to position [740, 0]
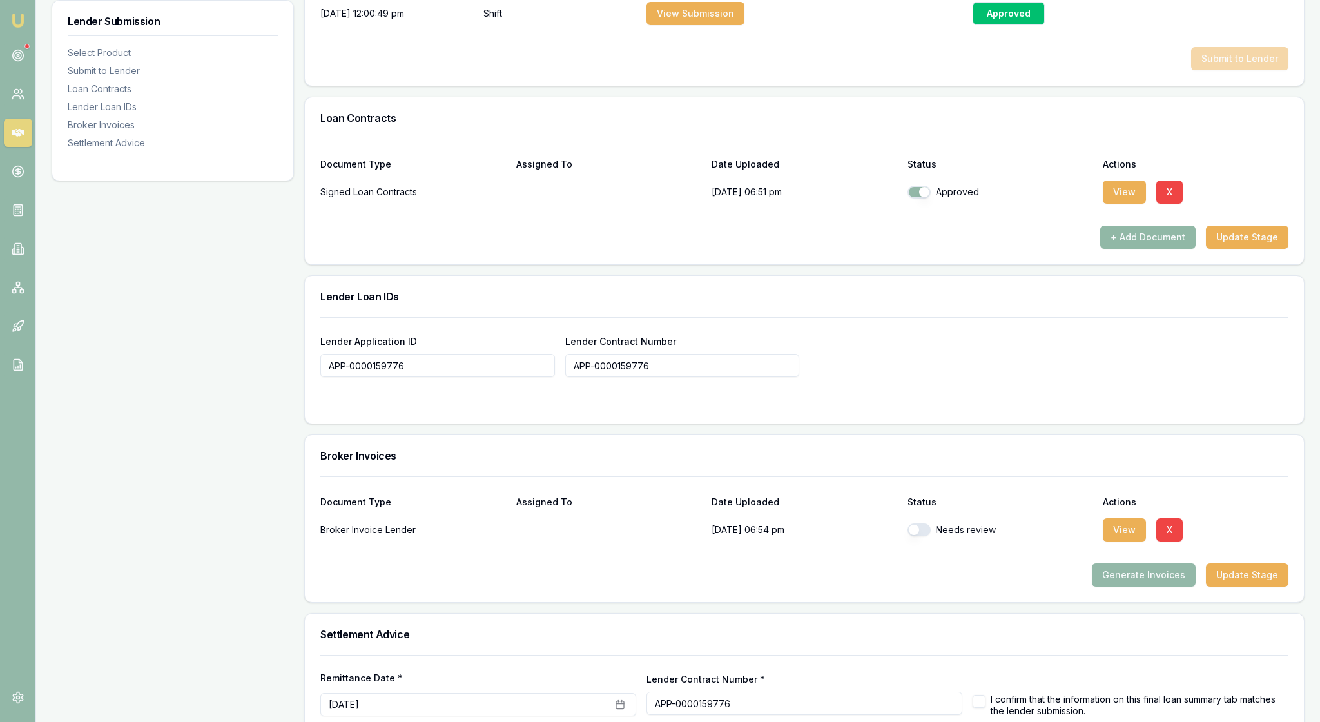
click at [1117, 249] on button "+ Add Document" at bounding box center [1147, 237] width 95 height 23
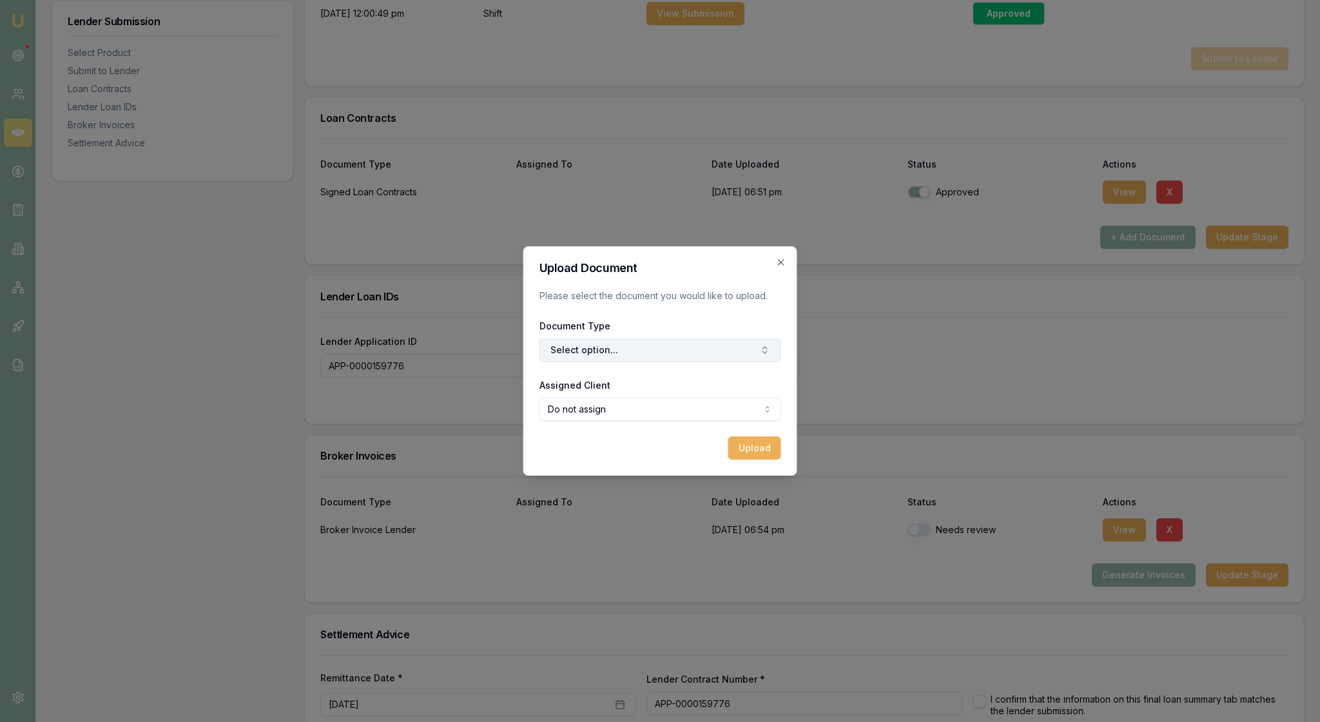
click at [762, 354] on icon "button" at bounding box center [765, 350] width 10 height 10
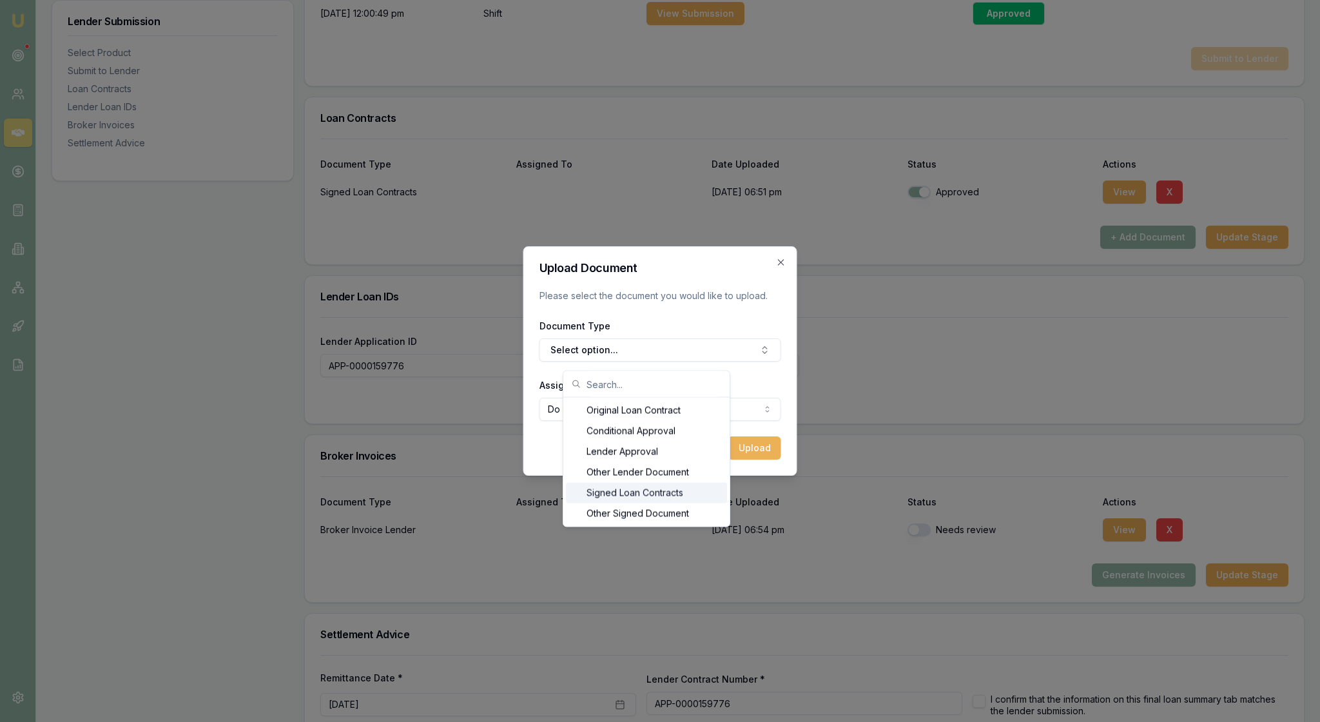
scroll to position [12, 0]
click at [700, 495] on div "Signed Loan Contracts" at bounding box center [646, 493] width 161 height 21
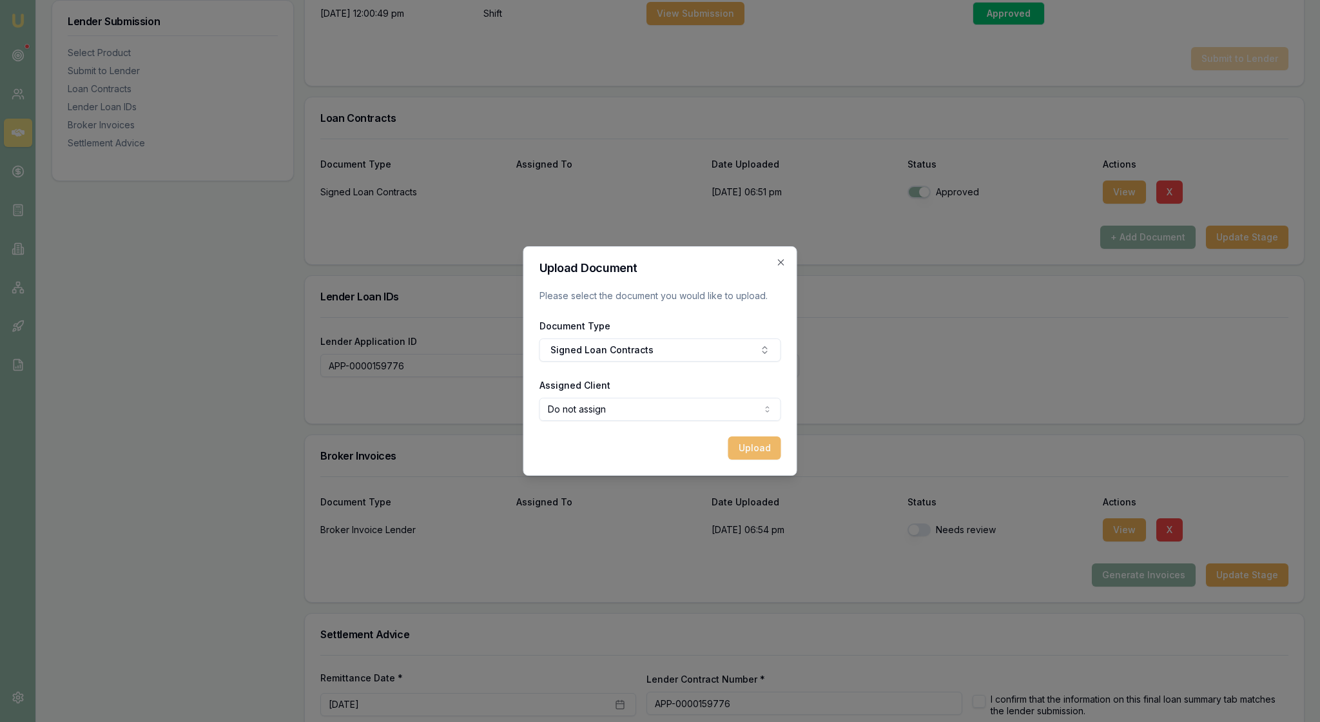
click at [754, 459] on button "Upload" at bounding box center [754, 447] width 53 height 23
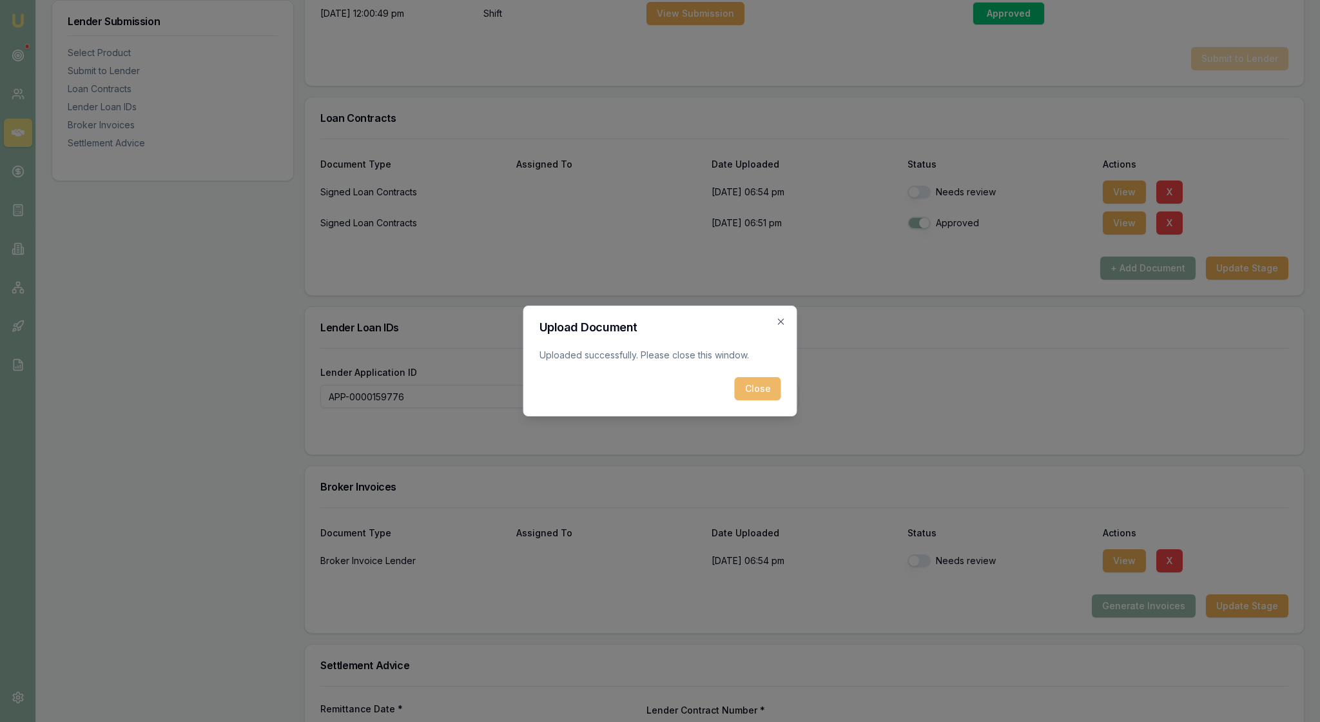
click at [756, 400] on button "Close" at bounding box center [758, 388] width 46 height 23
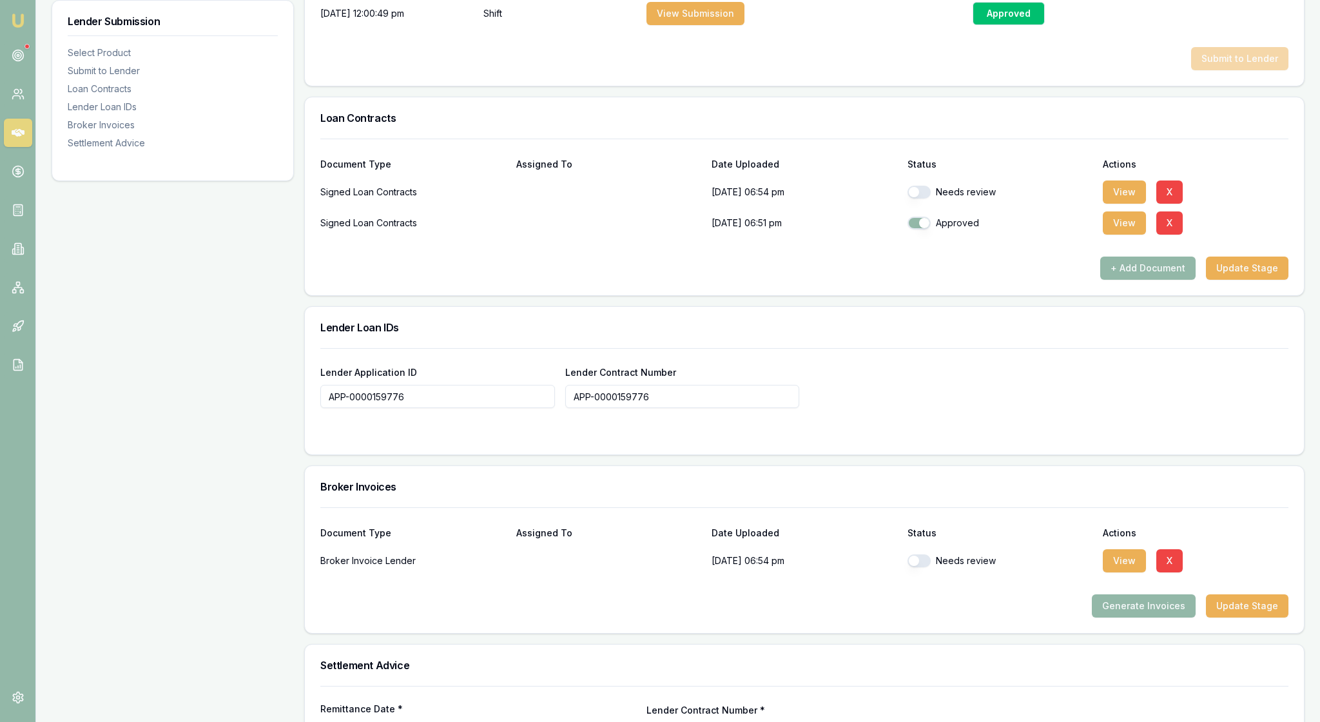
click at [925, 198] on button "button" at bounding box center [918, 192] width 23 height 13
checkbox input "true"
click at [1121, 204] on button "View" at bounding box center [1123, 191] width 43 height 23
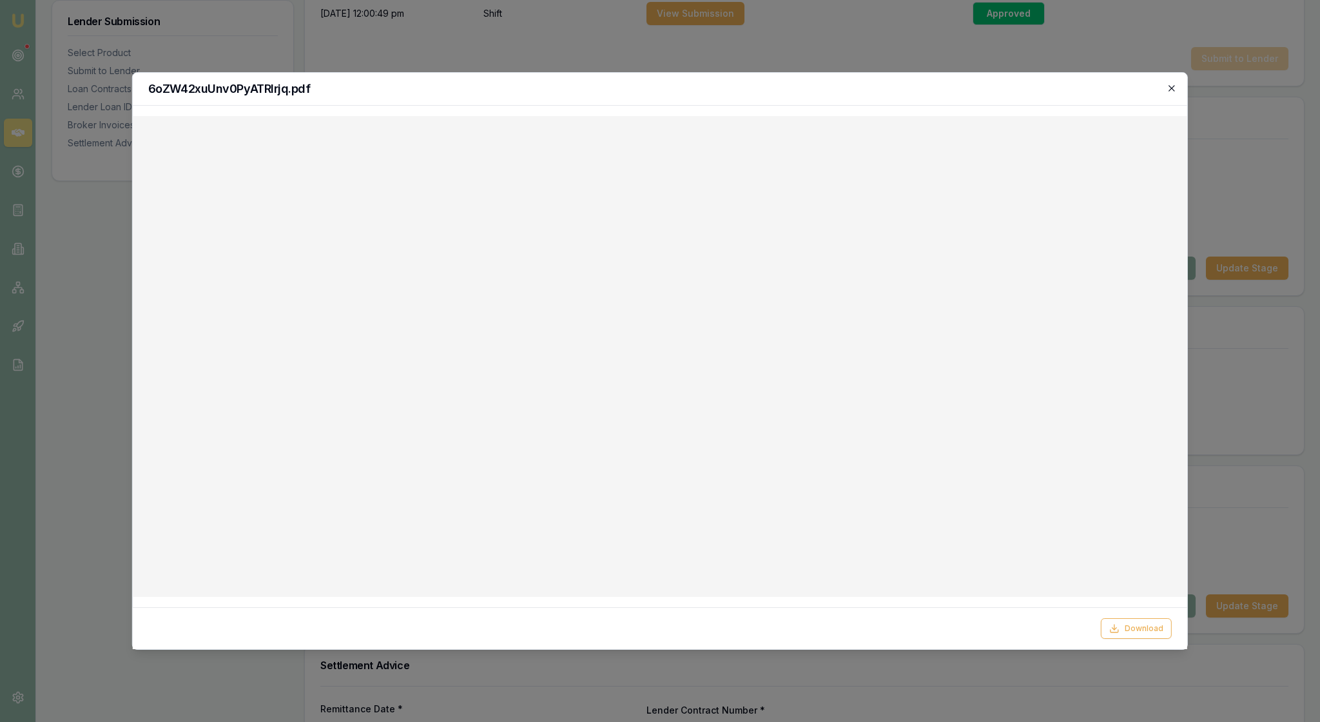
click at [1173, 88] on icon "button" at bounding box center [1171, 88] width 10 height 10
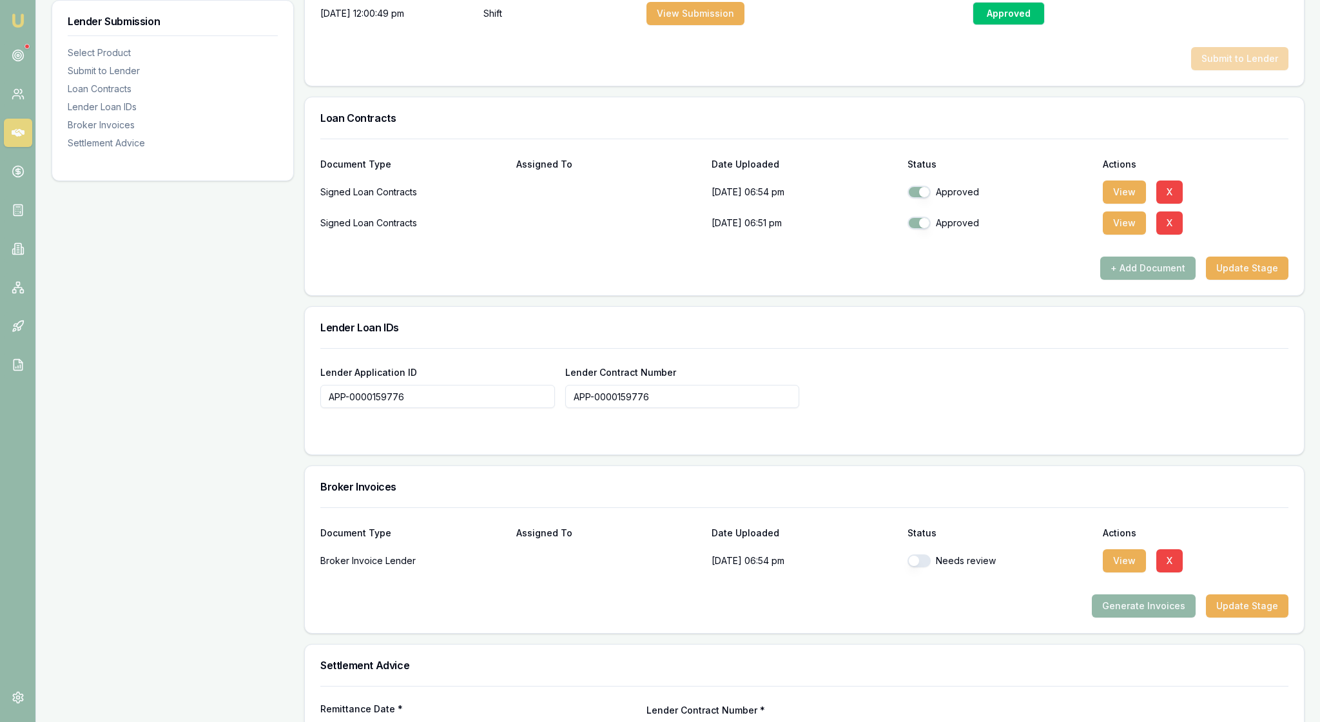
click at [1026, 348] on div "Lender Loan IDs" at bounding box center [804, 327] width 999 height 41
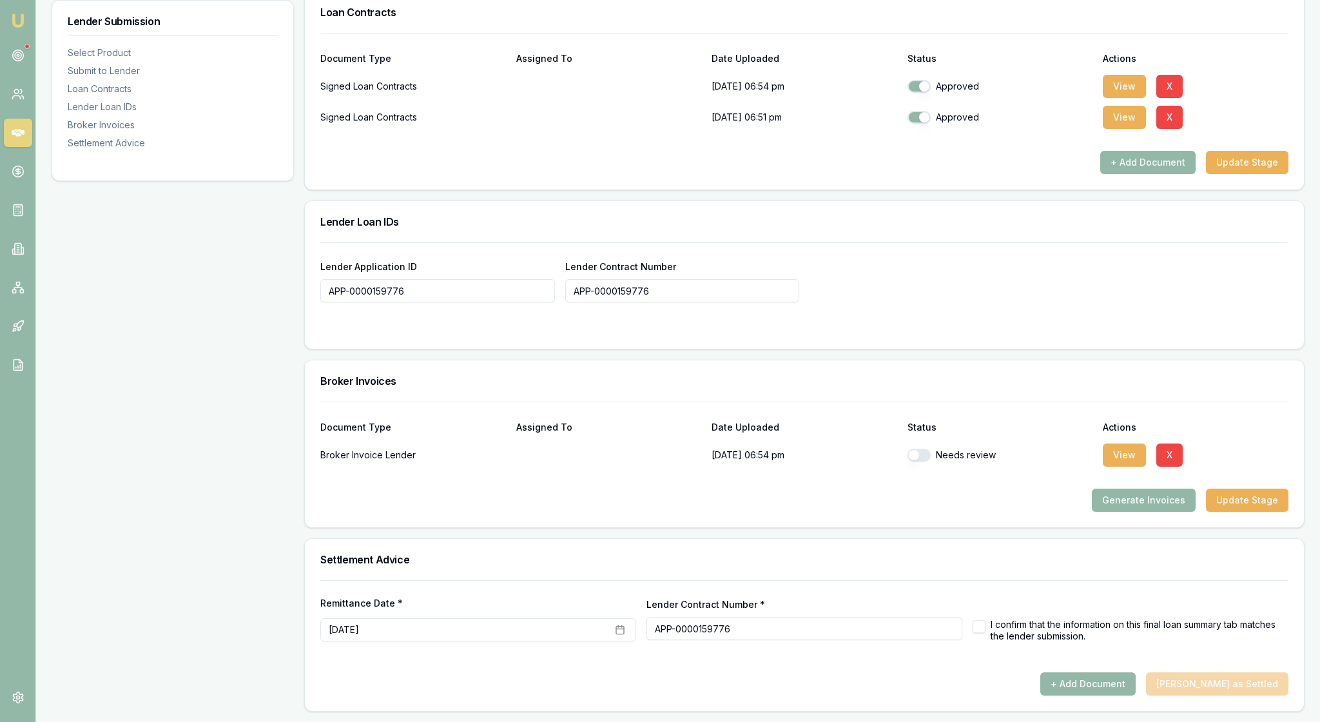
scroll to position [1054, 0]
click at [1116, 443] on button "View" at bounding box center [1123, 454] width 43 height 23
click at [921, 448] on button "button" at bounding box center [918, 454] width 23 height 13
checkbox input "true"
click at [899, 488] on div "Generate Invoices Update Stage" at bounding box center [804, 499] width 968 height 23
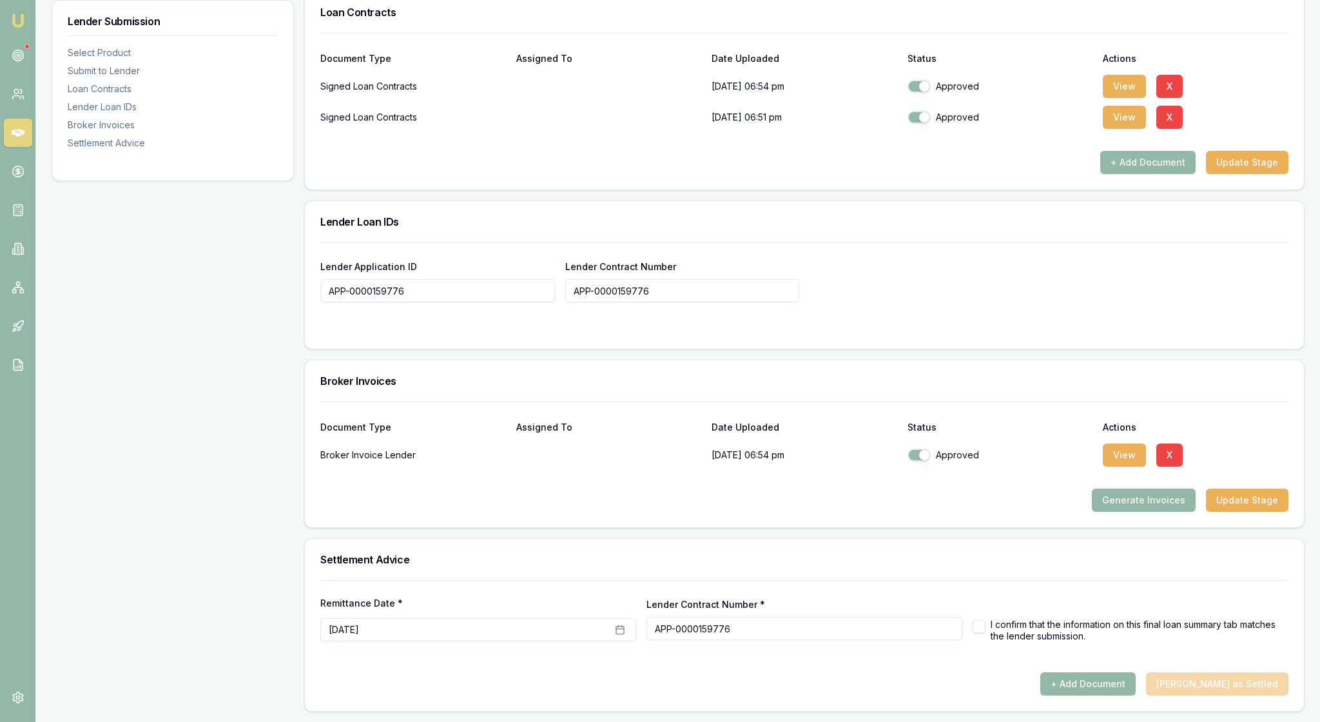
scroll to position [1049, 0]
click at [979, 620] on button "button" at bounding box center [978, 626] width 13 height 13
checkbox input "true"
click at [1076, 558] on div "Settlement Advice" at bounding box center [804, 559] width 999 height 41
click at [1254, 488] on button "Update Stage" at bounding box center [1247, 499] width 82 height 23
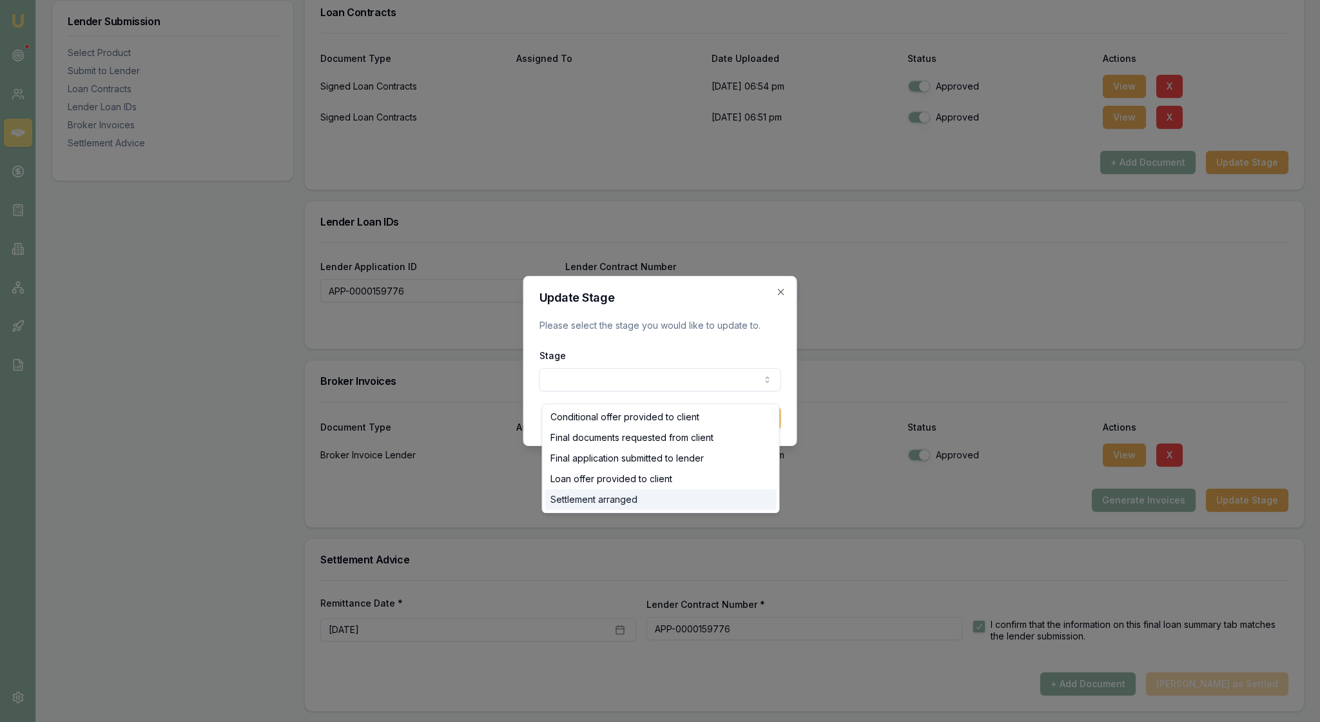
select select "SETTLEMENT_ARRANGED"
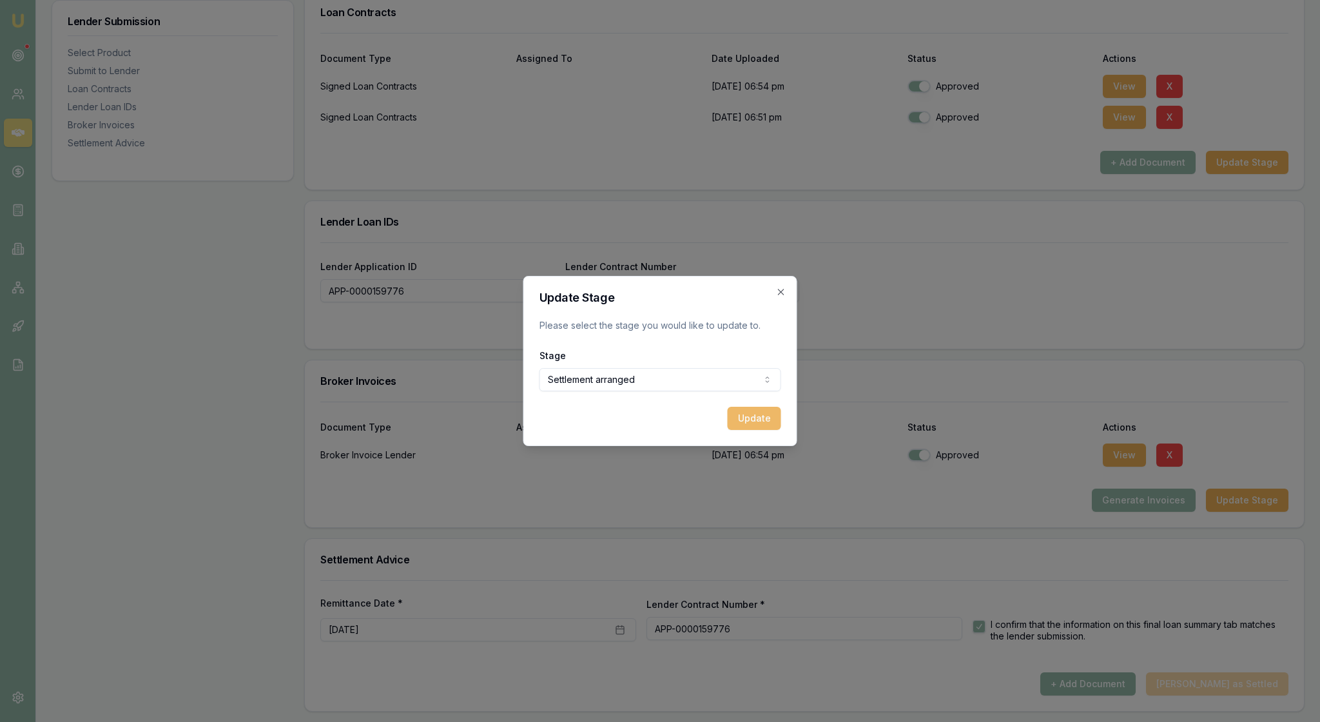
click at [745, 430] on button "Update" at bounding box center [753, 418] width 53 height 23
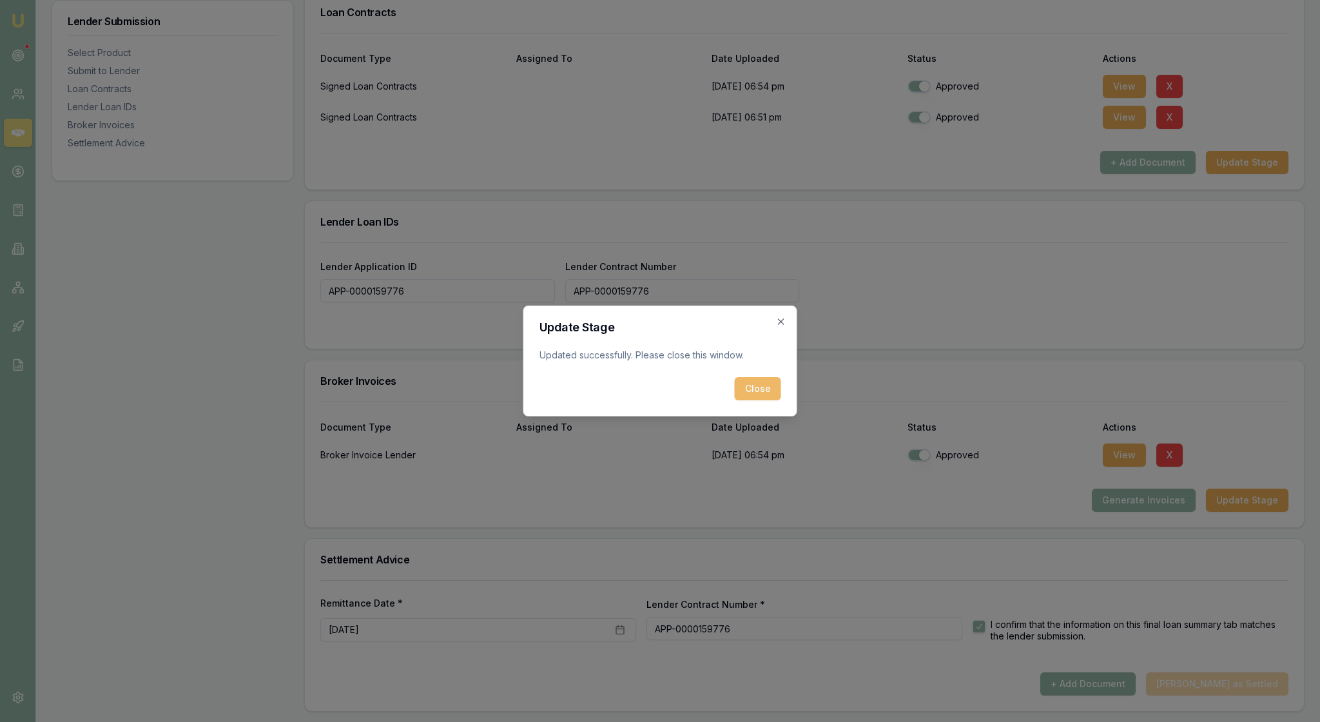
click at [754, 397] on button "Close" at bounding box center [758, 388] width 46 height 23
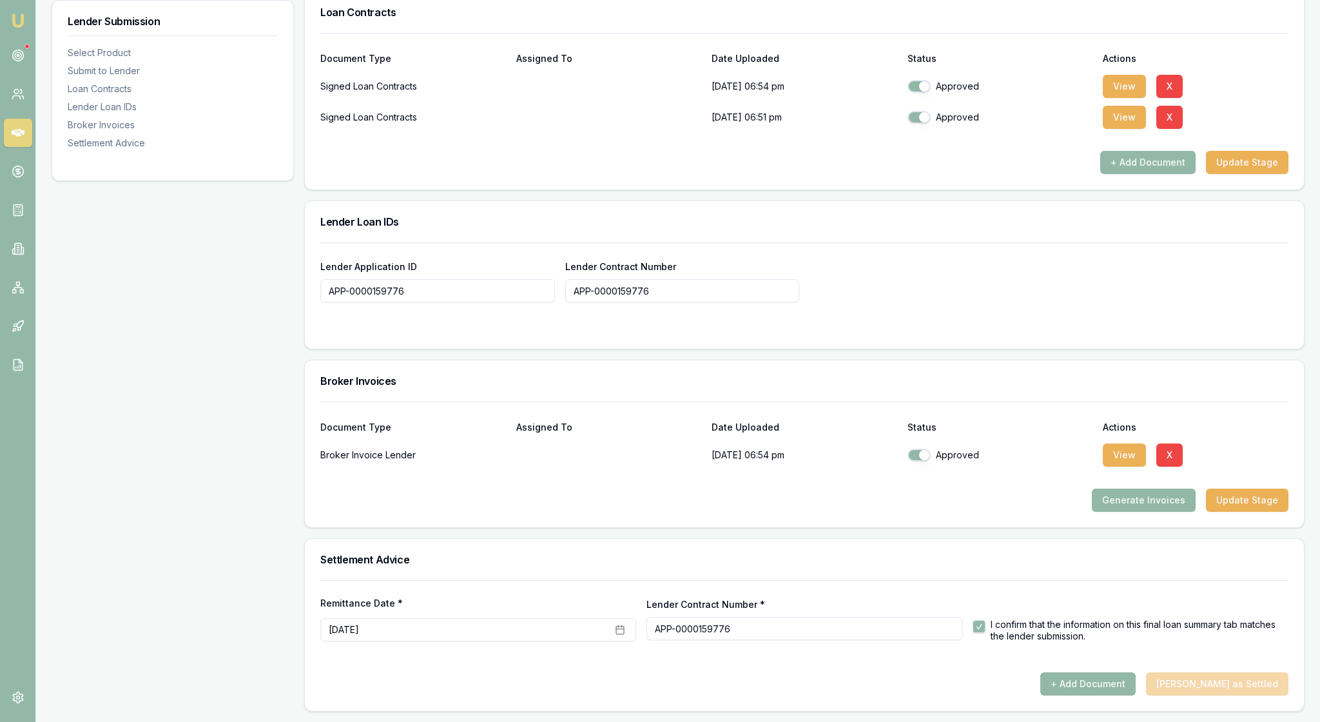
click at [933, 488] on div "Generate Invoices Update Stage" at bounding box center [804, 499] width 968 height 23
click at [1053, 258] on div "Lender Application ID APP-0000159776 Lender Contract Number APP-0000159776" at bounding box center [804, 280] width 968 height 44
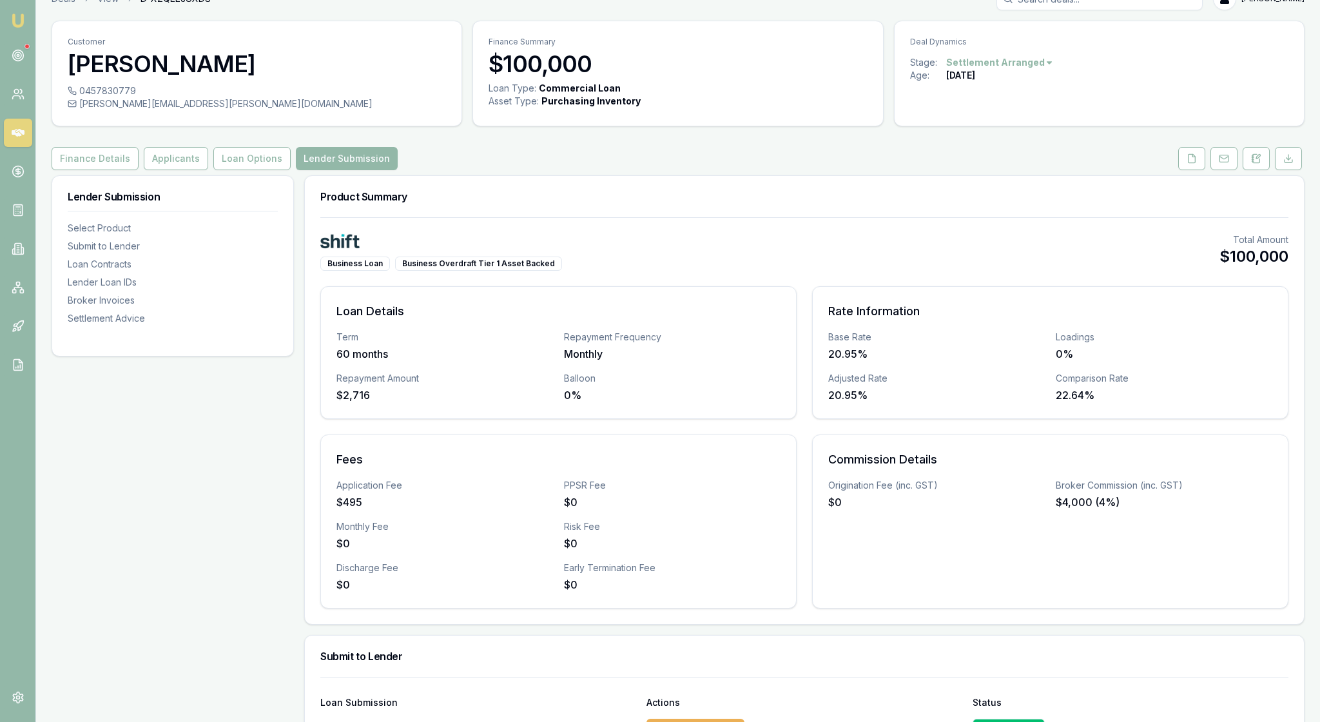
scroll to position [-5, 0]
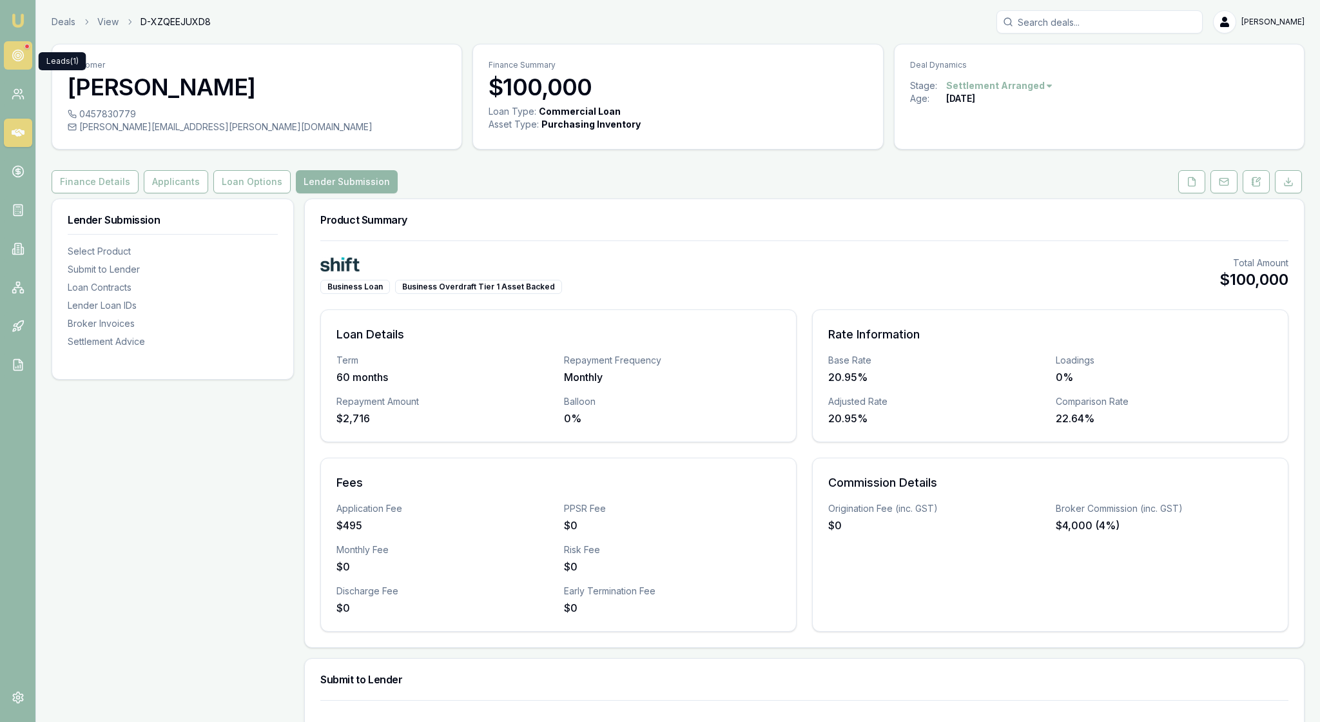
click at [15, 62] on icon at bounding box center [18, 55] width 13 height 13
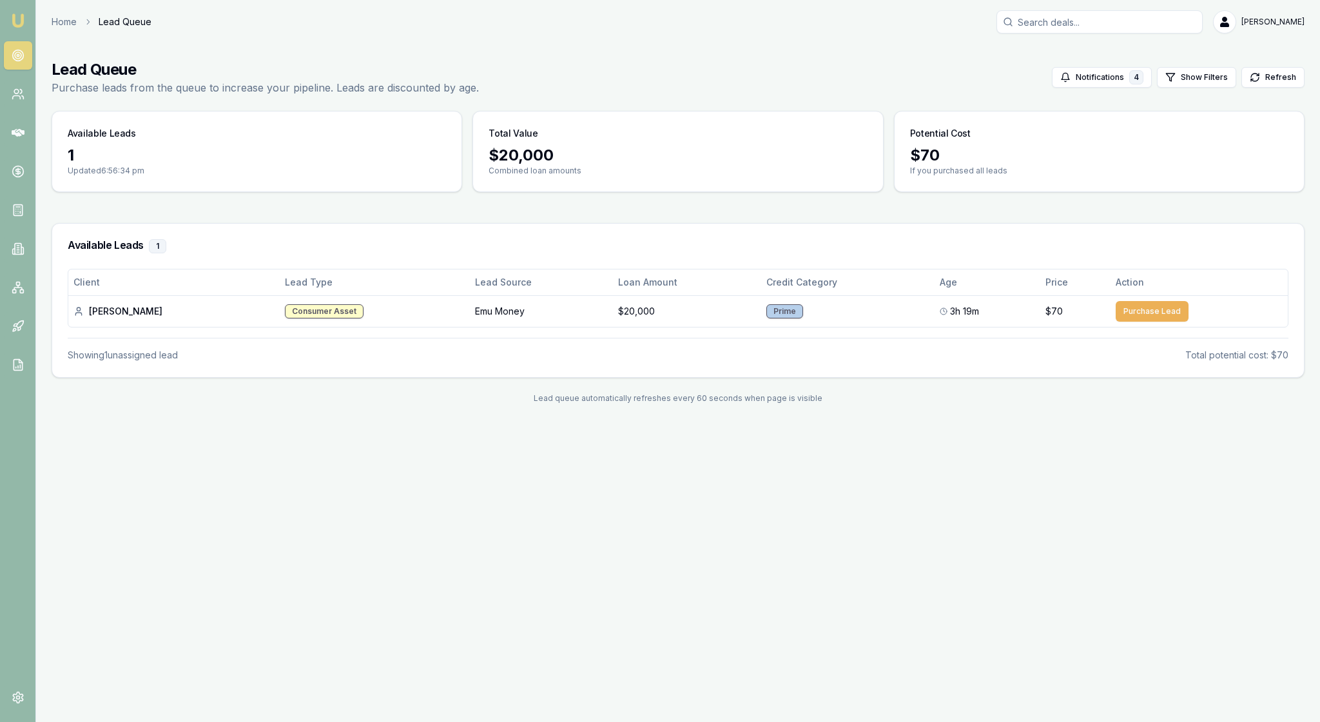
click at [23, 24] on img at bounding box center [17, 20] width 15 height 15
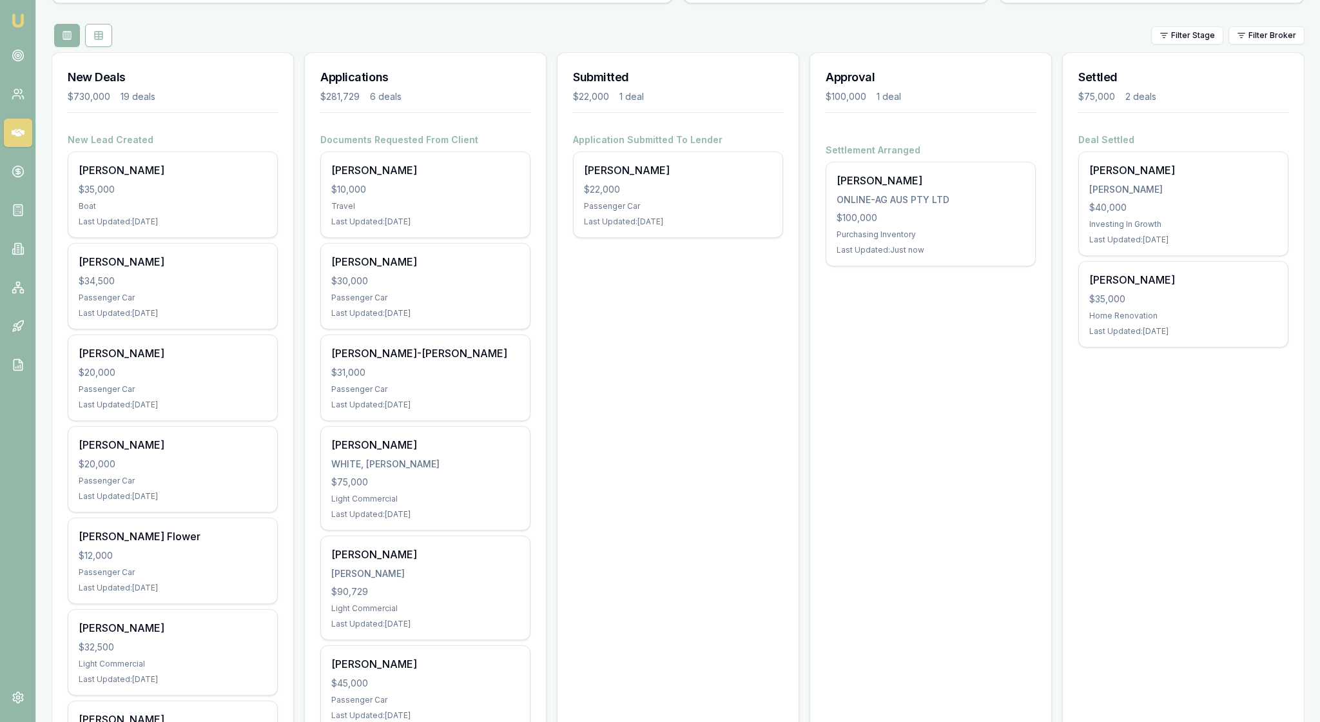
scroll to position [169, 0]
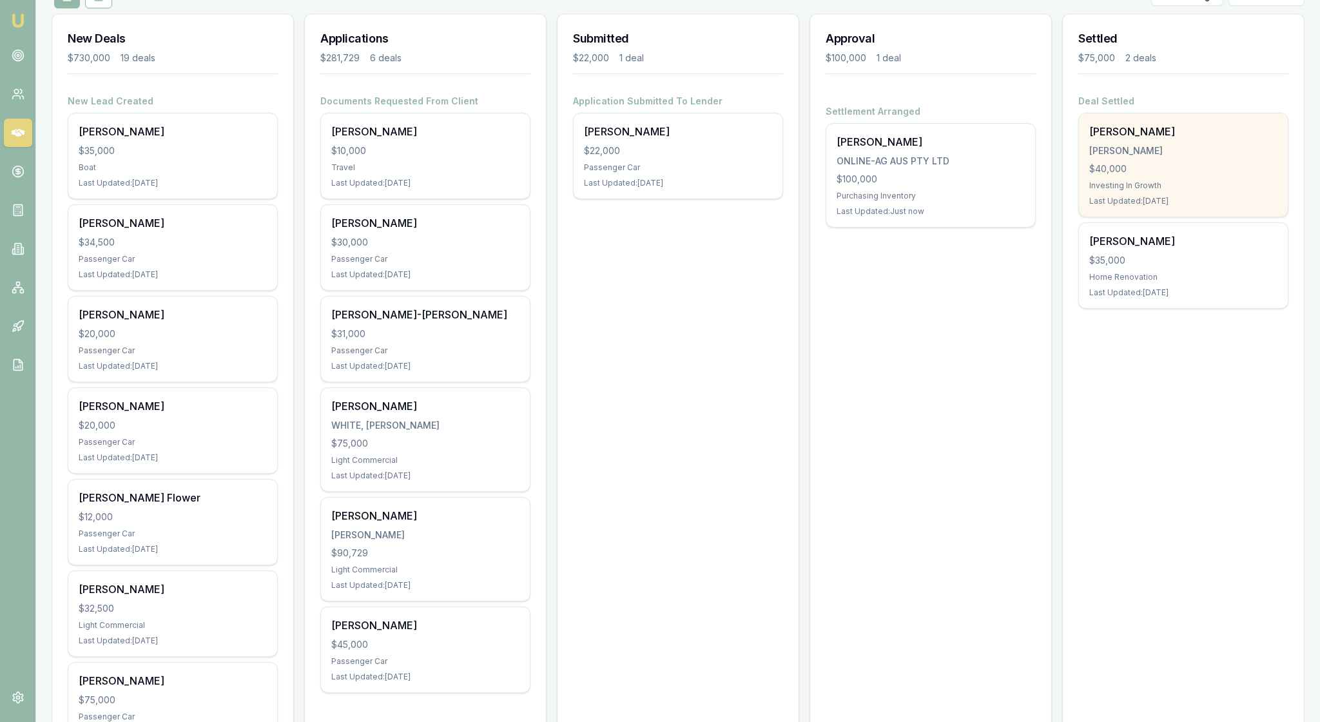
click at [1204, 175] on div "$40,000" at bounding box center [1183, 168] width 188 height 13
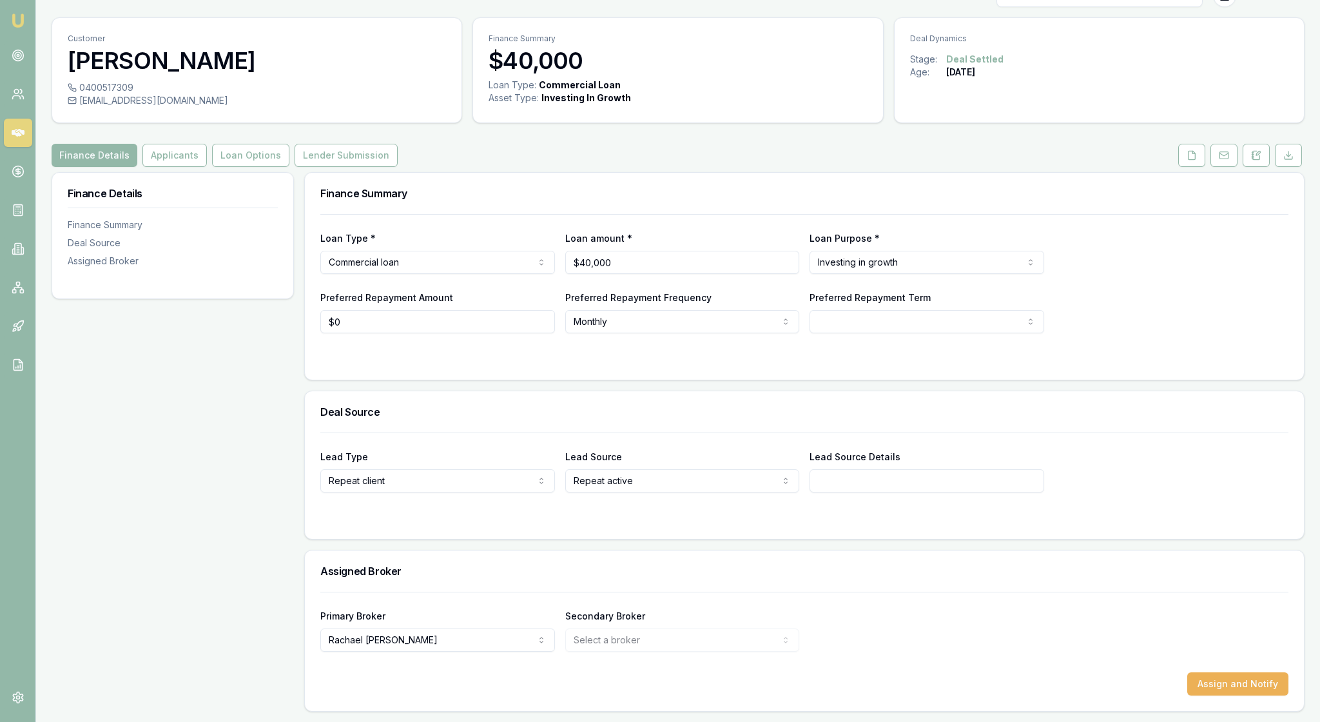
scroll to position [115, 0]
click at [398, 144] on button "Lender Submission" at bounding box center [345, 155] width 103 height 23
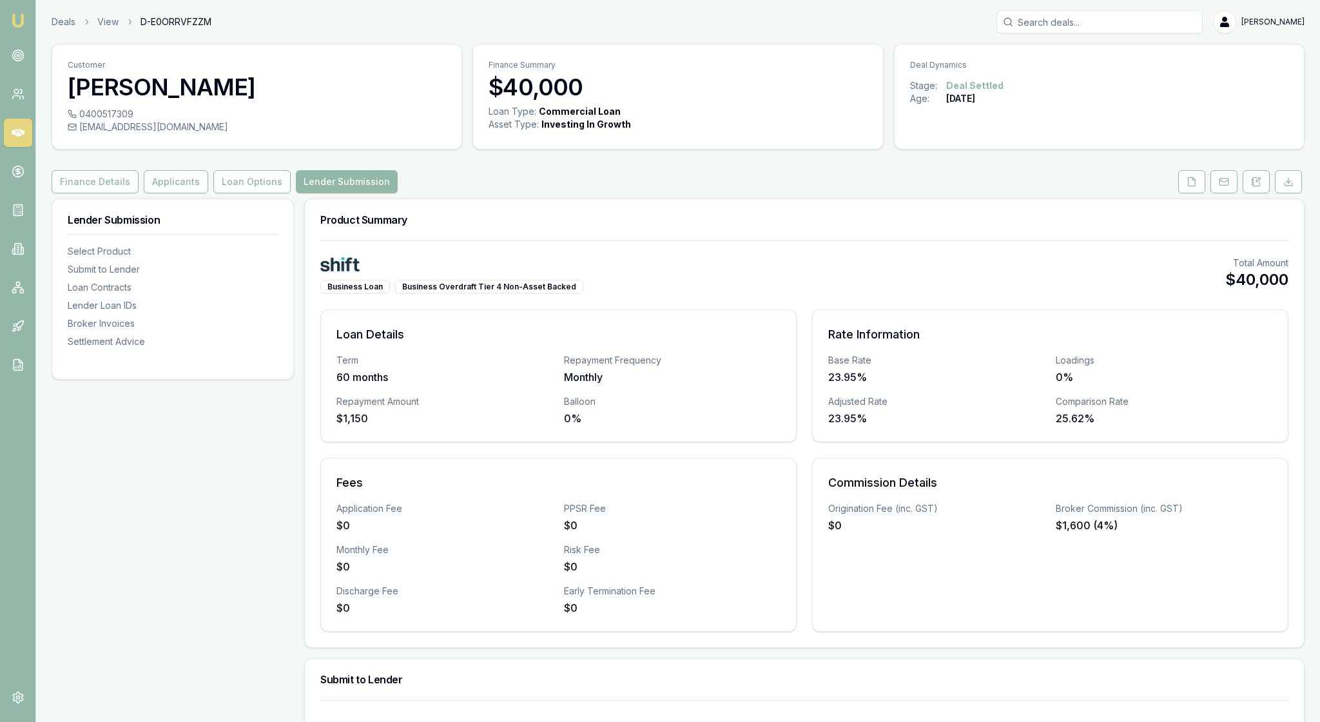
click at [914, 294] on div "Business Loan Business Overdraft Tier 4 Non-Asset Backed Total Amount $40,000" at bounding box center [804, 274] width 968 height 37
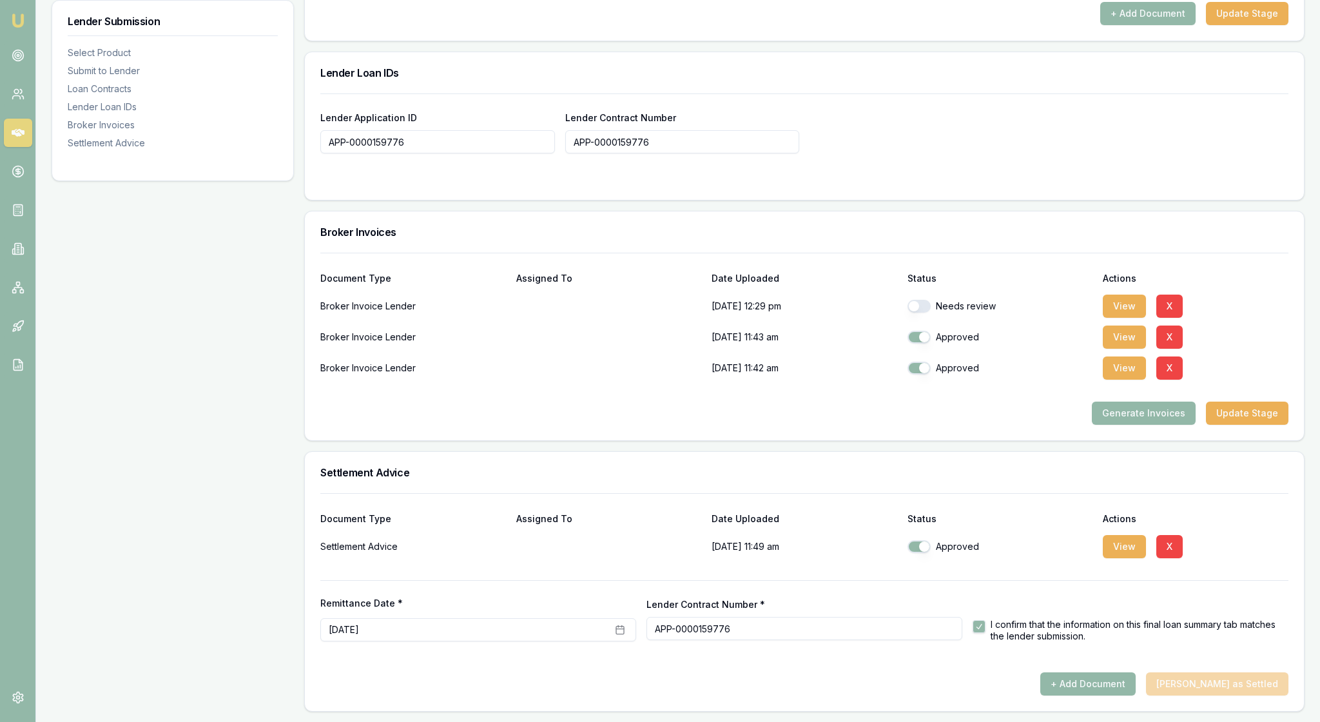
scroll to position [1183, 0]
click at [1075, 673] on button "+ Add Document" at bounding box center [1087, 683] width 95 height 23
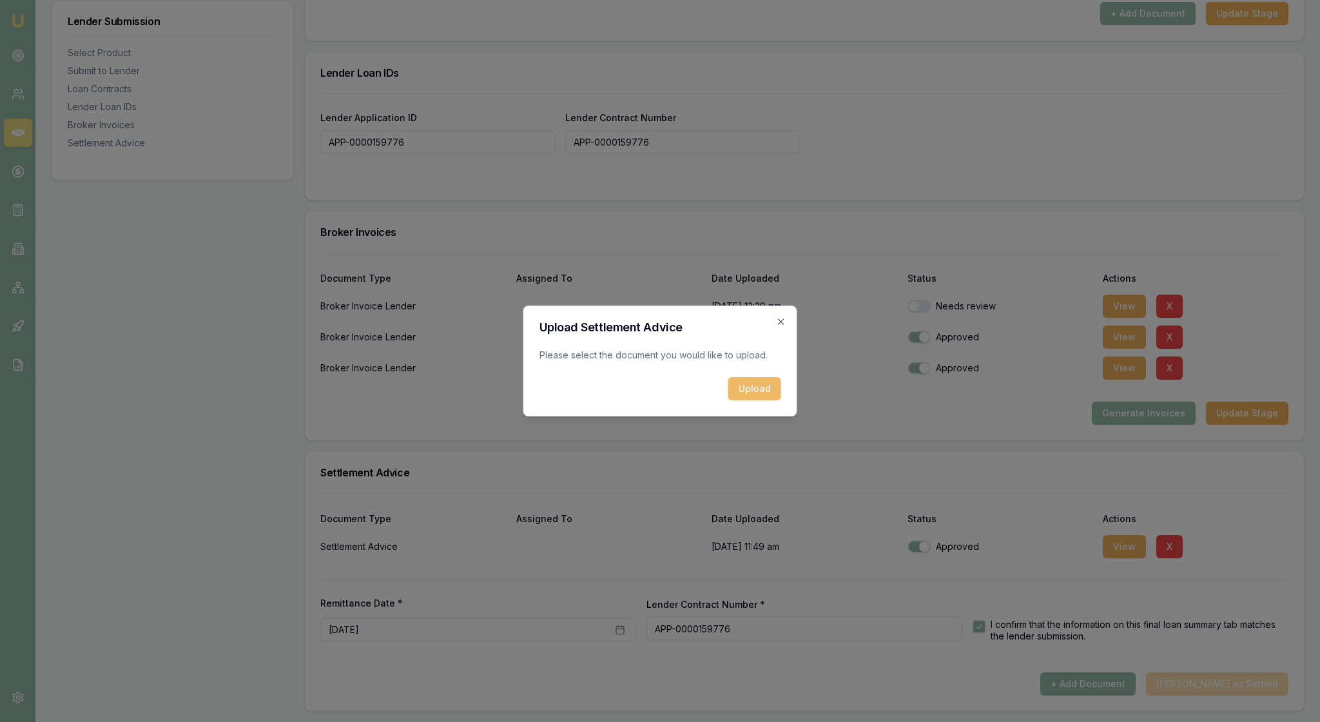
click at [756, 393] on button "Upload" at bounding box center [754, 388] width 53 height 23
click at [732, 400] on div "Uploading..." at bounding box center [660, 388] width 242 height 23
click at [778, 316] on icon "button" at bounding box center [781, 321] width 10 height 10
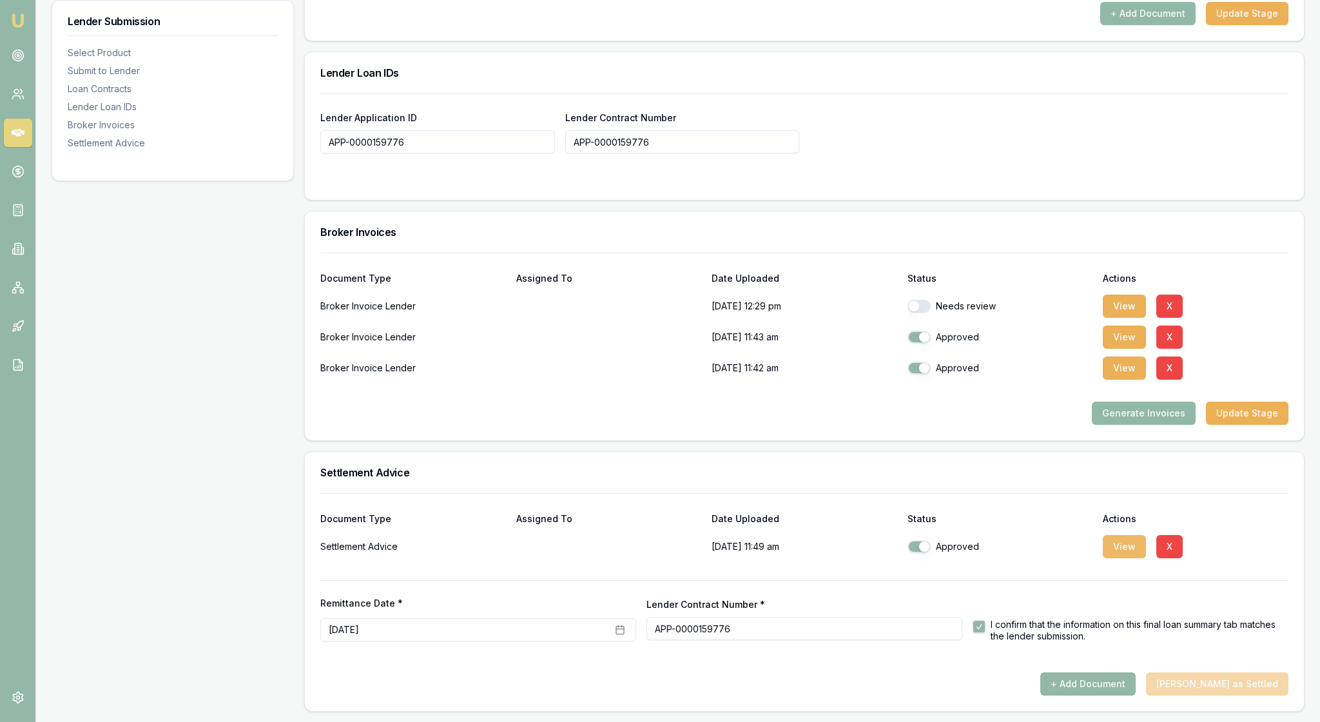
click at [1131, 535] on button "View" at bounding box center [1123, 546] width 43 height 23
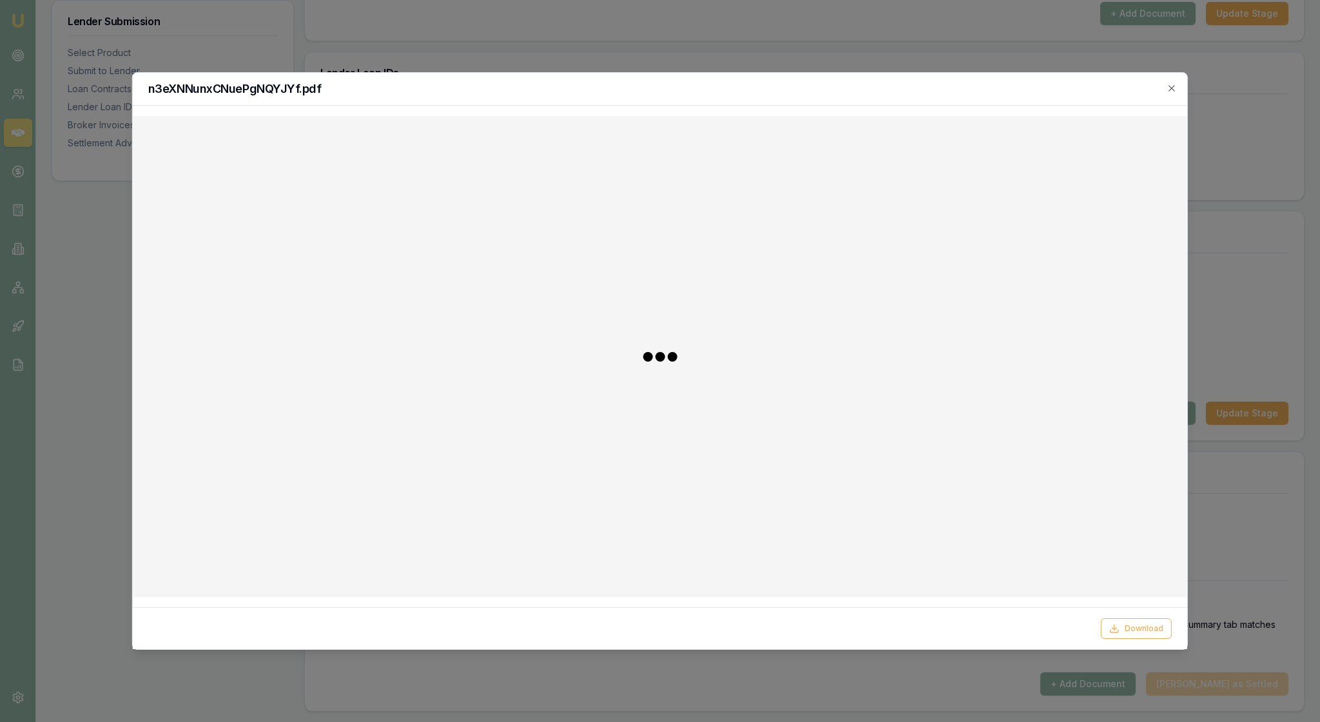
click at [1113, 485] on div at bounding box center [660, 356] width 1034 height 460
click at [1168, 86] on icon "button" at bounding box center [1171, 88] width 10 height 10
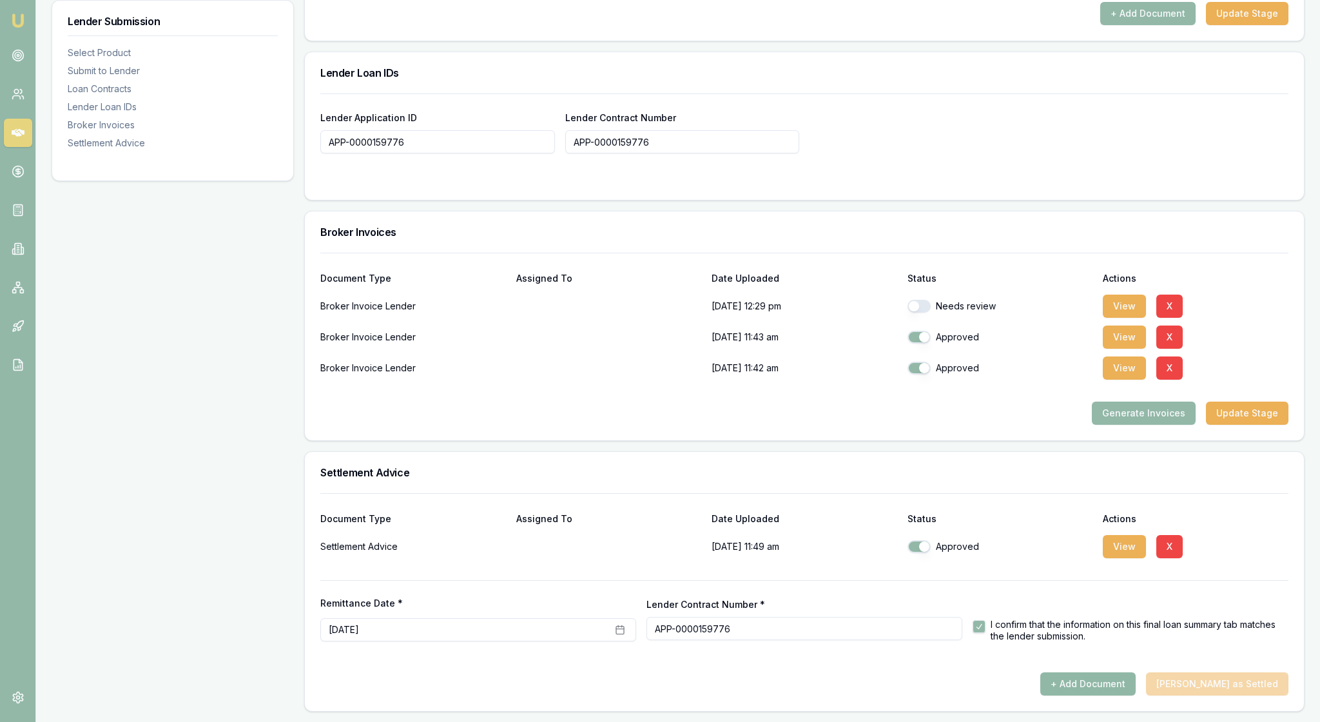
click at [1086, 675] on button "+ Add Document" at bounding box center [1087, 683] width 95 height 23
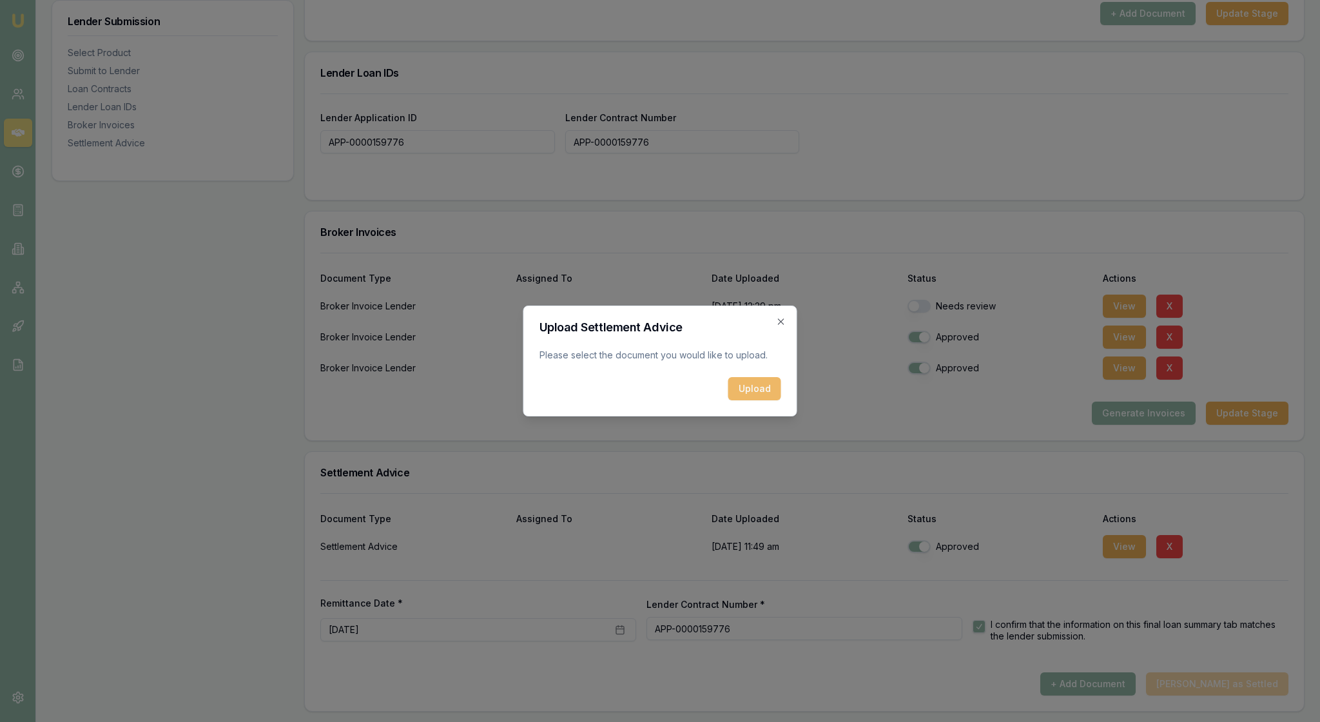
click at [753, 396] on button "Upload" at bounding box center [754, 388] width 53 height 23
click at [777, 316] on icon "button" at bounding box center [781, 321] width 10 height 10
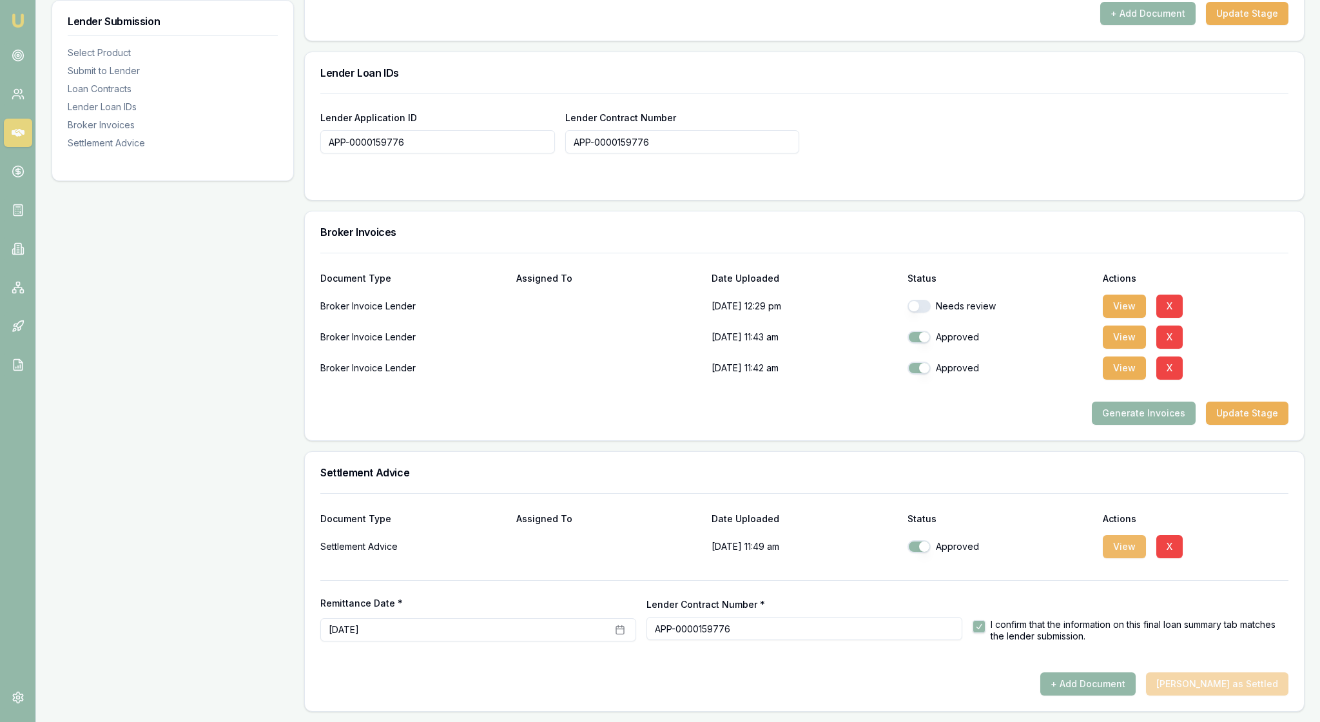
click at [1117, 535] on button "View" at bounding box center [1123, 546] width 43 height 23
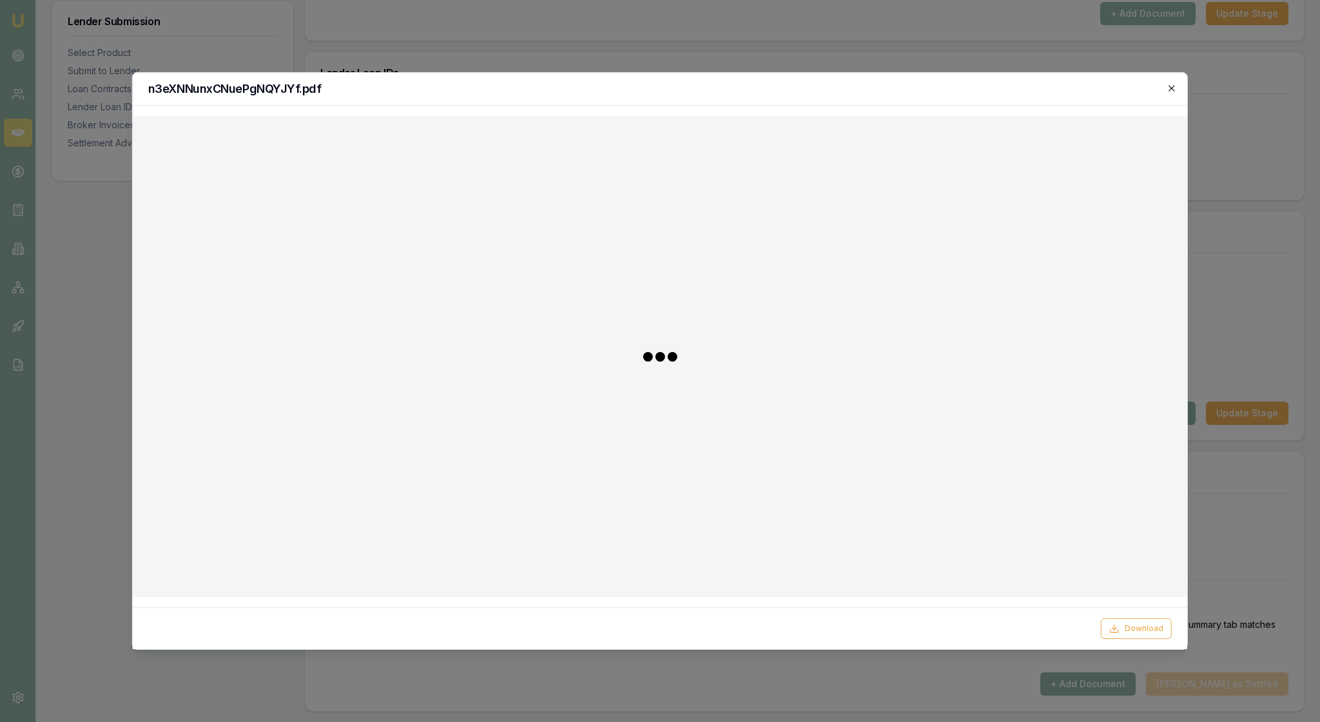
click at [1170, 89] on icon "button" at bounding box center [1171, 88] width 10 height 10
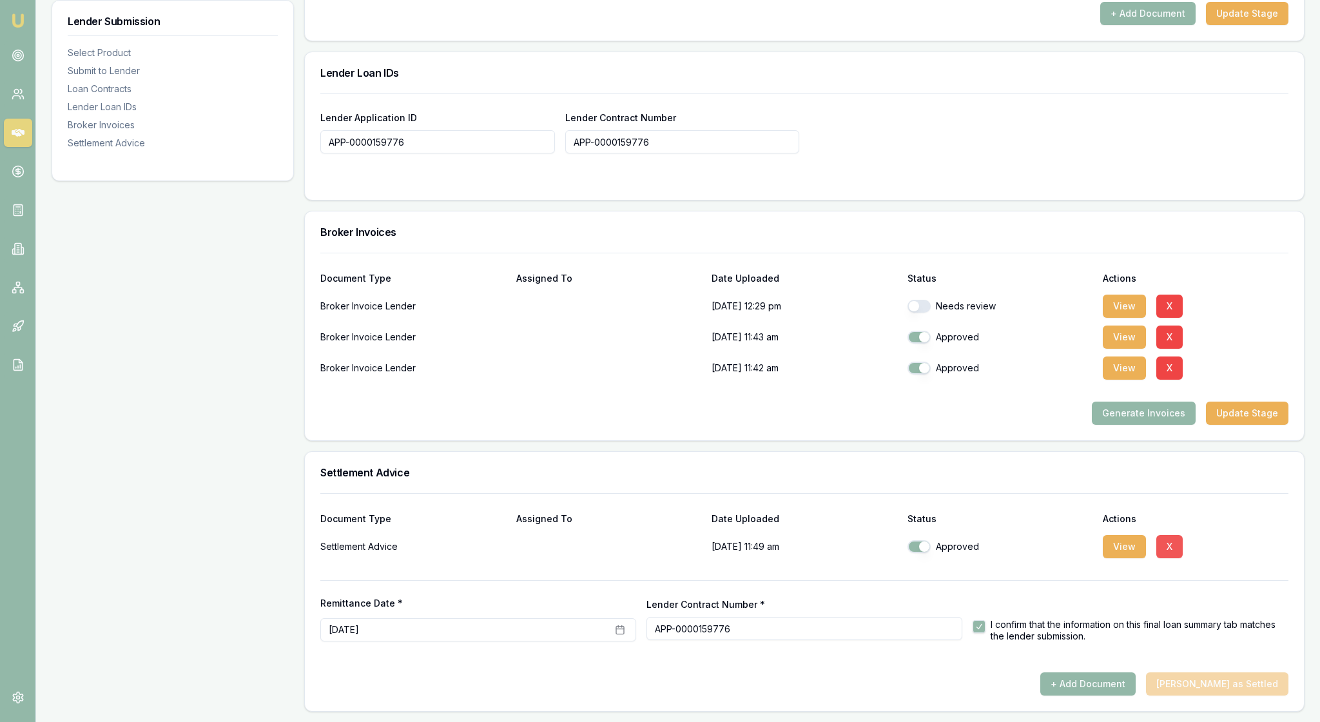
click at [1182, 535] on button "X" at bounding box center [1169, 546] width 26 height 23
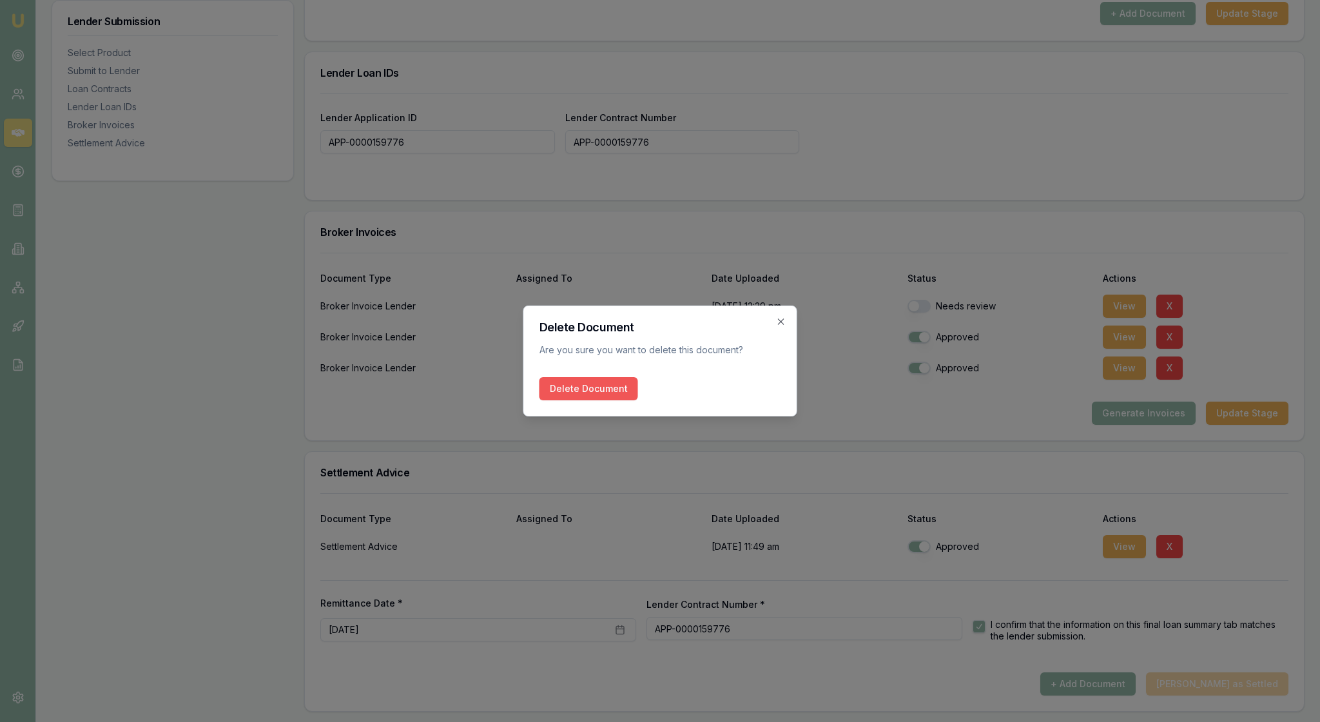
click at [613, 392] on button "Delete Document" at bounding box center [588, 388] width 99 height 23
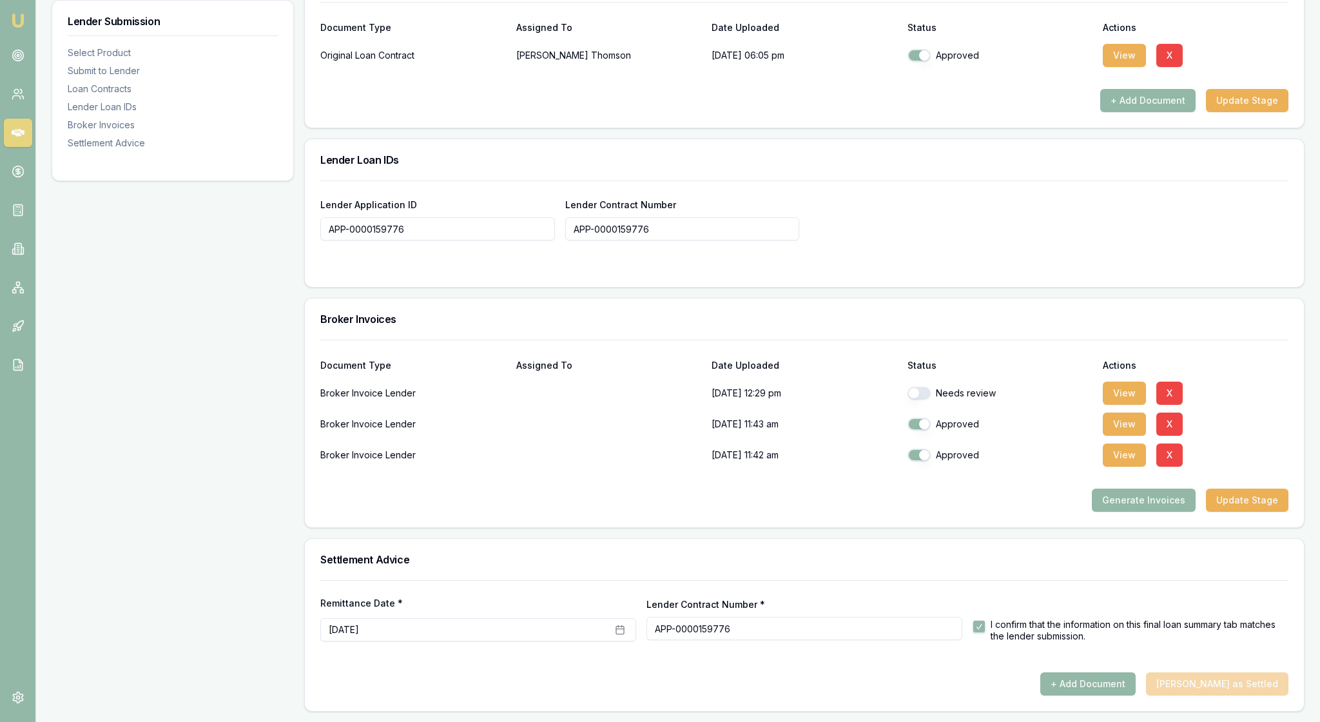
scroll to position [1084, 0]
click at [1103, 678] on button "+ Add Document" at bounding box center [1087, 683] width 95 height 23
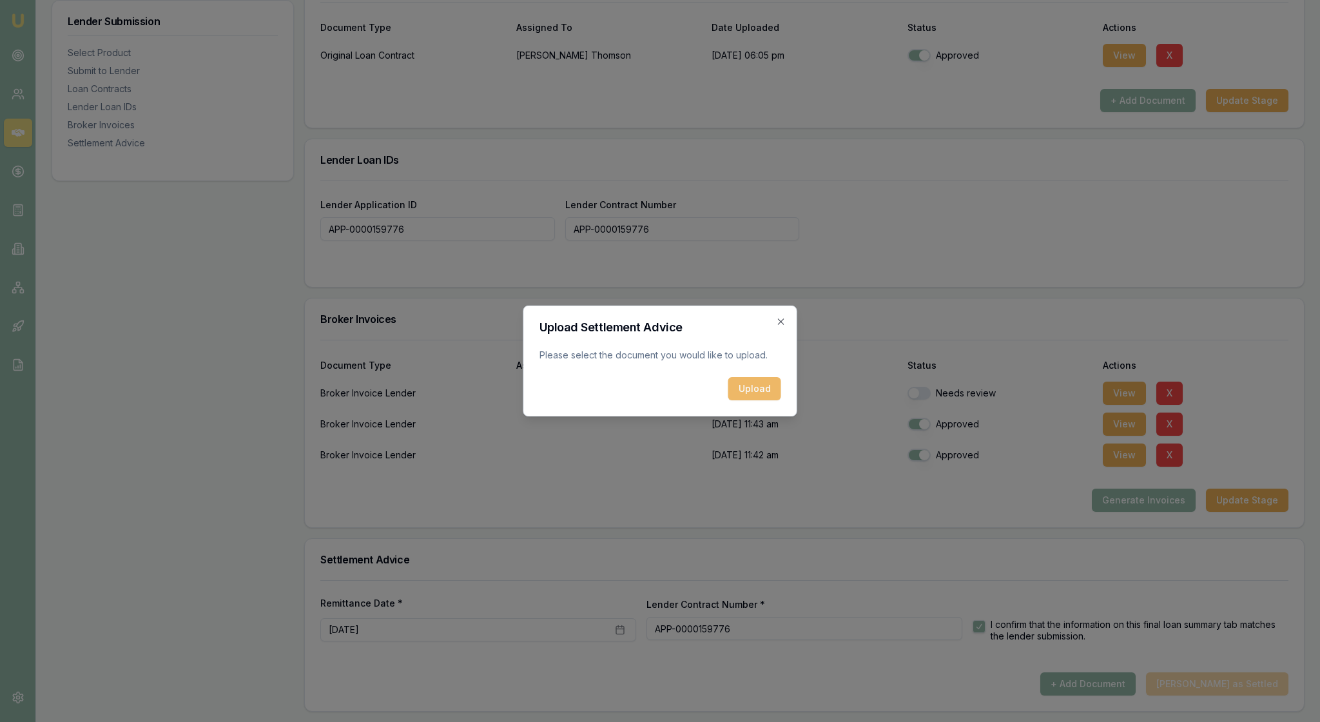
click at [751, 397] on button "Upload" at bounding box center [754, 388] width 53 height 23
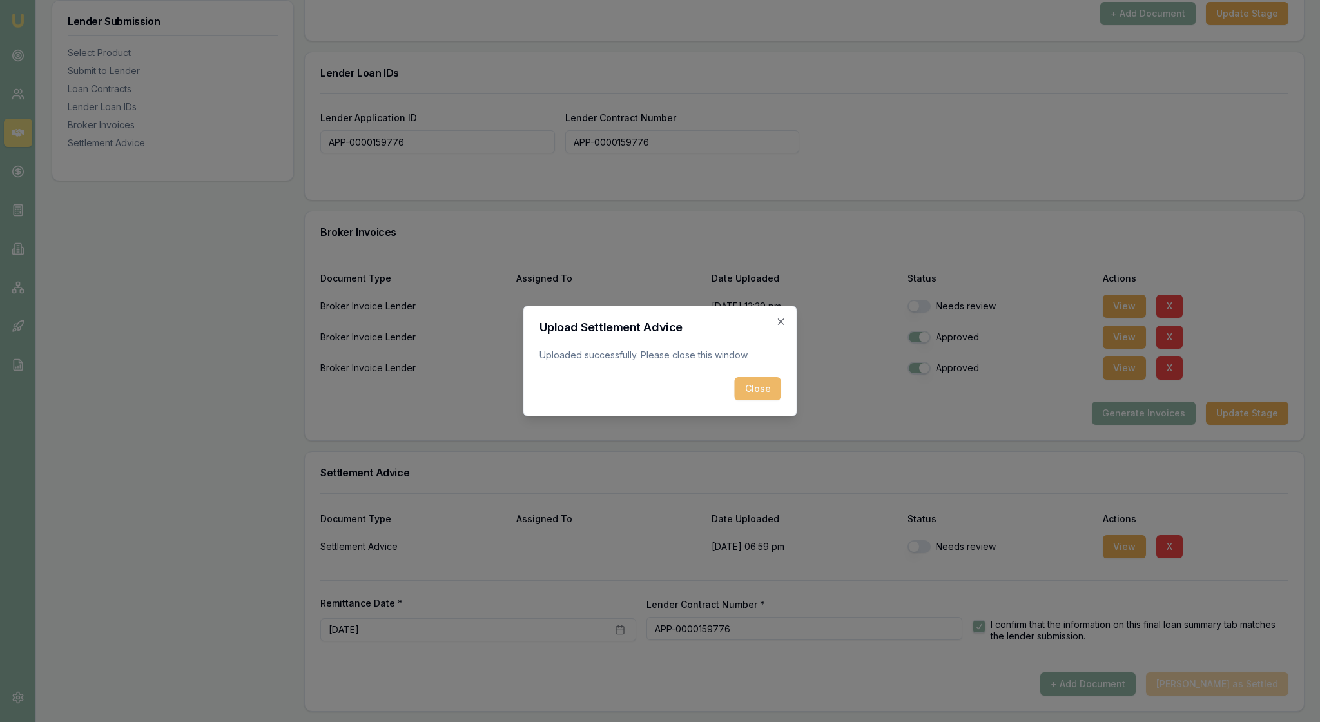
click at [756, 394] on button "Close" at bounding box center [758, 388] width 46 height 23
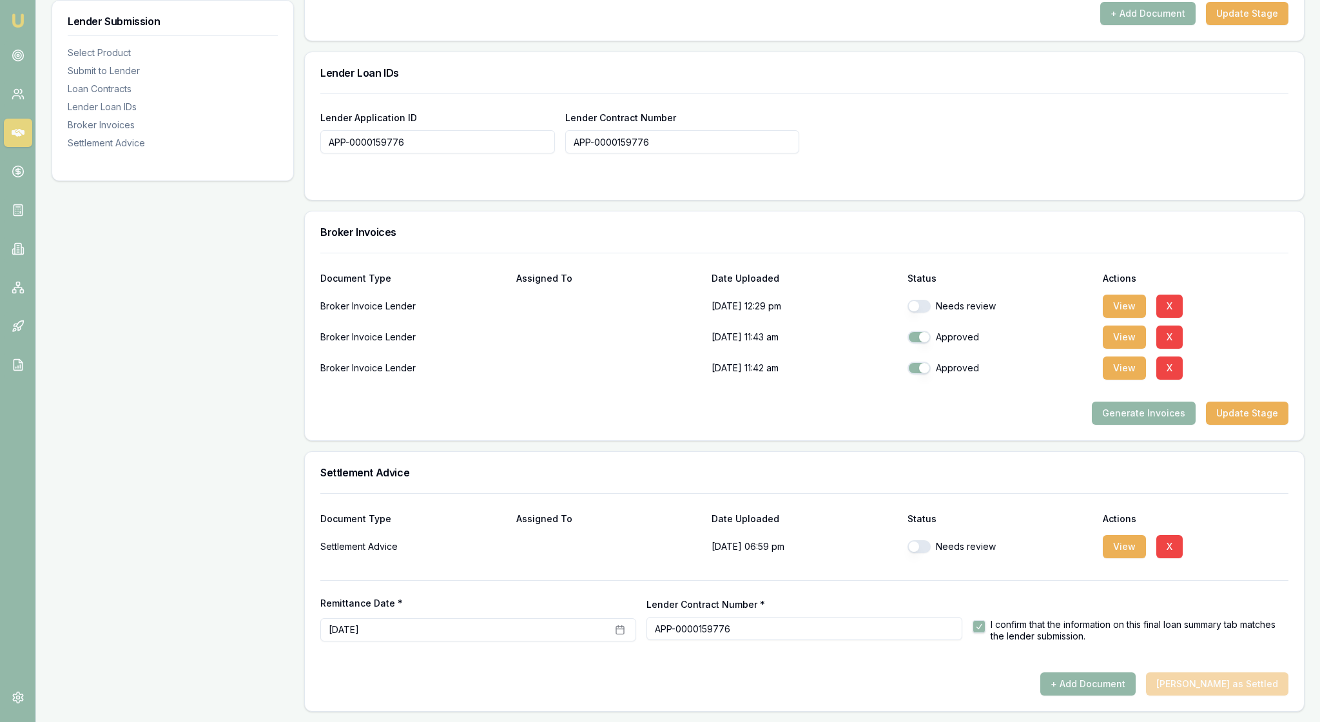
click at [1055, 581] on div at bounding box center [804, 580] width 968 height 1
click at [919, 553] on button "button" at bounding box center [918, 546] width 23 height 13
checkbox input "true"
click at [1071, 641] on div "Remittance Date * September 5th, 2025 Lender Contract Number * APP-0000159776 I…" at bounding box center [804, 610] width 968 height 61
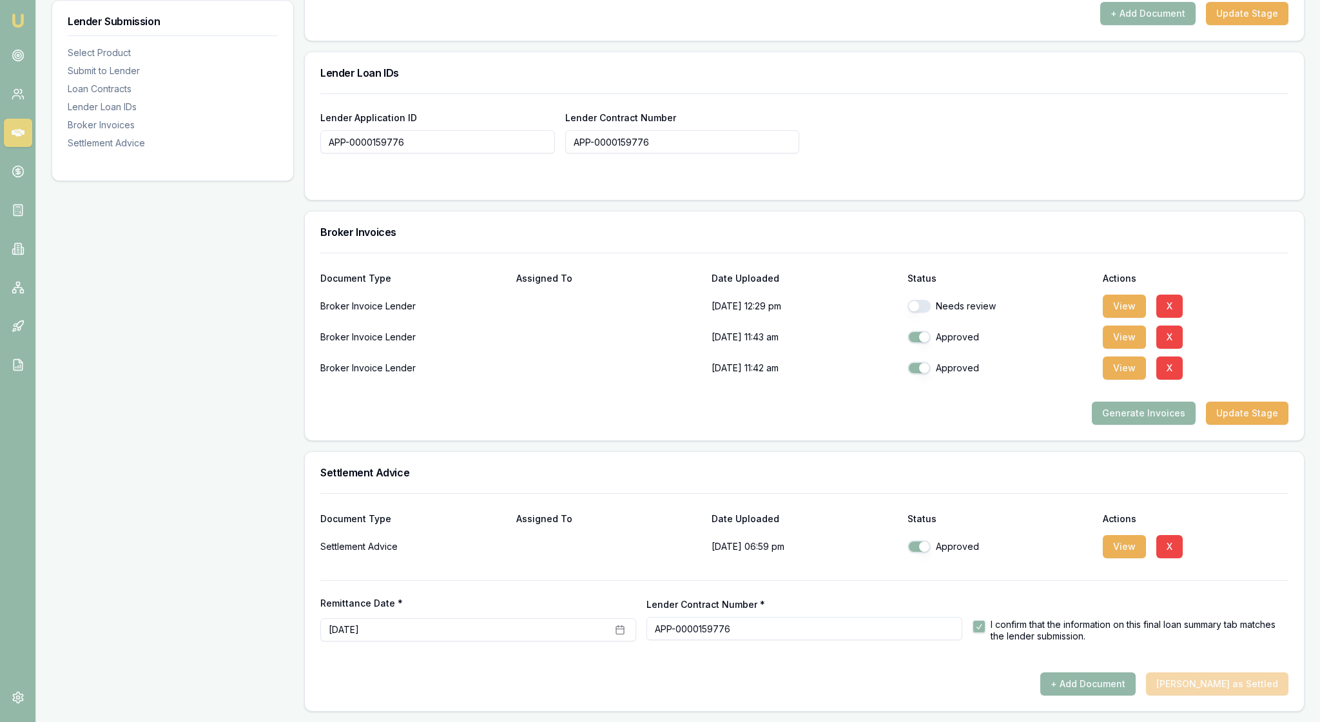
click at [1215, 678] on div "+ Add Document Mark Deal as Settled" at bounding box center [804, 683] width 968 height 23
click at [1131, 294] on button "View" at bounding box center [1123, 305] width 43 height 23
click at [927, 300] on button "button" at bounding box center [918, 306] width 23 height 13
checkbox input "true"
click at [1182, 325] on button "X" at bounding box center [1169, 336] width 26 height 23
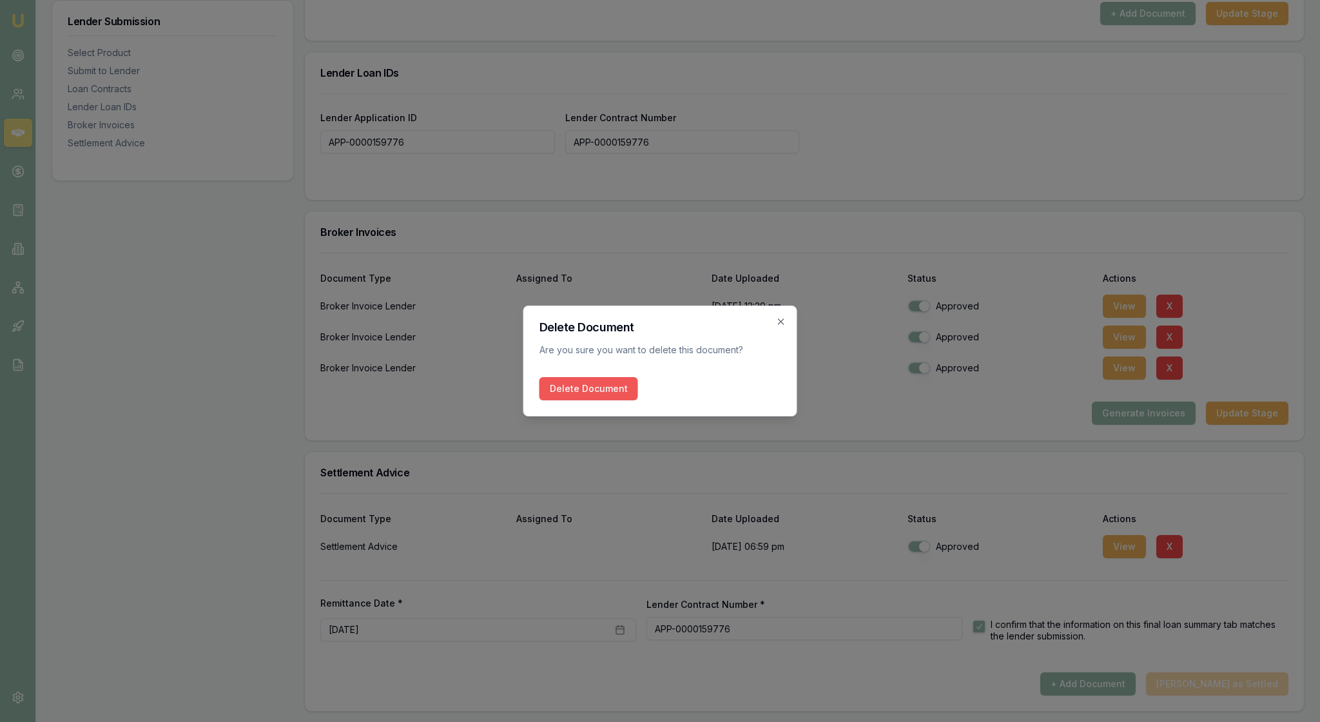
click at [638, 394] on button "Delete Document" at bounding box center [588, 388] width 99 height 23
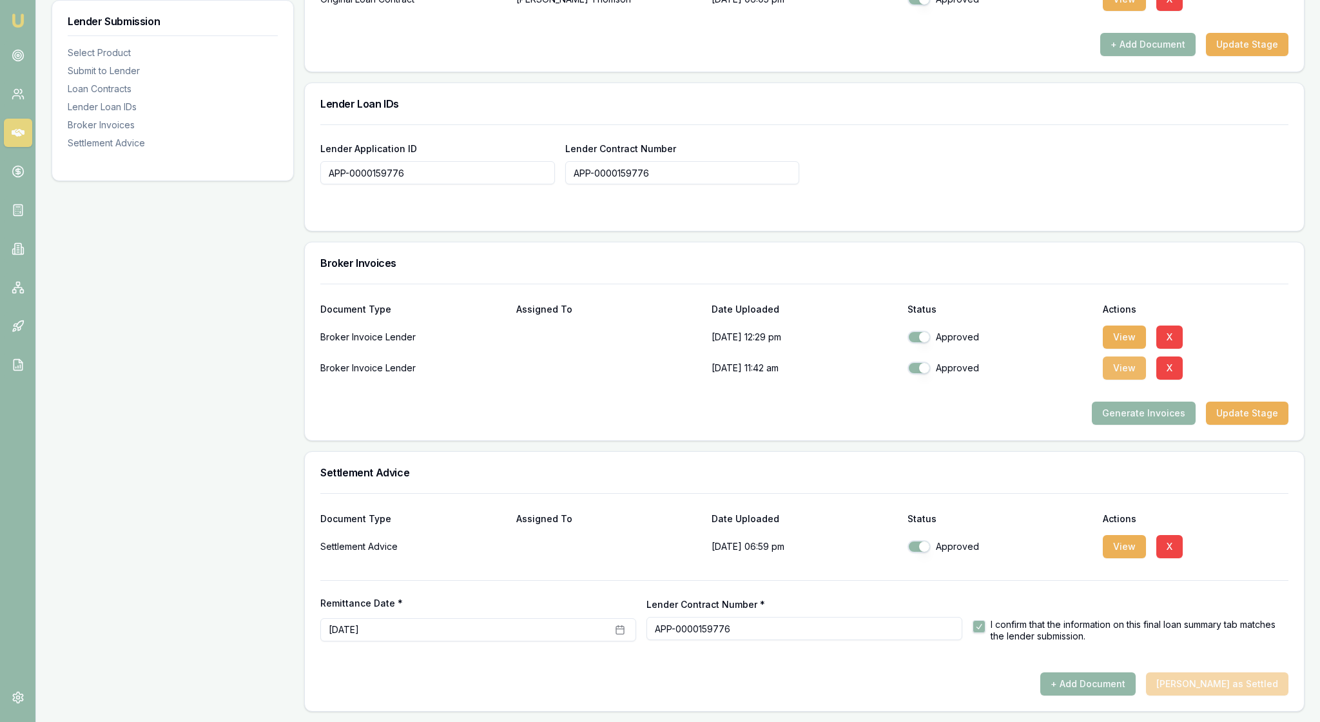
click at [1138, 356] on button "View" at bounding box center [1123, 367] width 43 height 23
click at [1182, 356] on button "X" at bounding box center [1169, 367] width 26 height 23
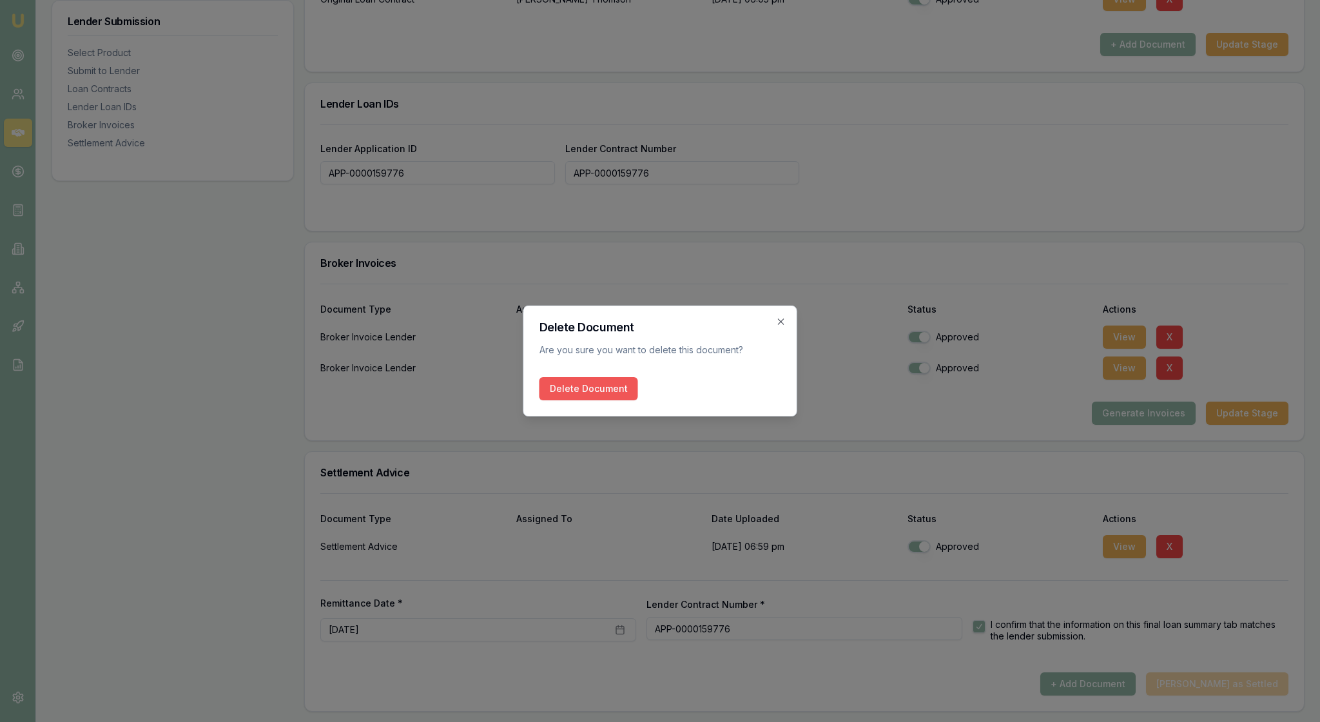
click at [622, 390] on button "Delete Document" at bounding box center [588, 388] width 99 height 23
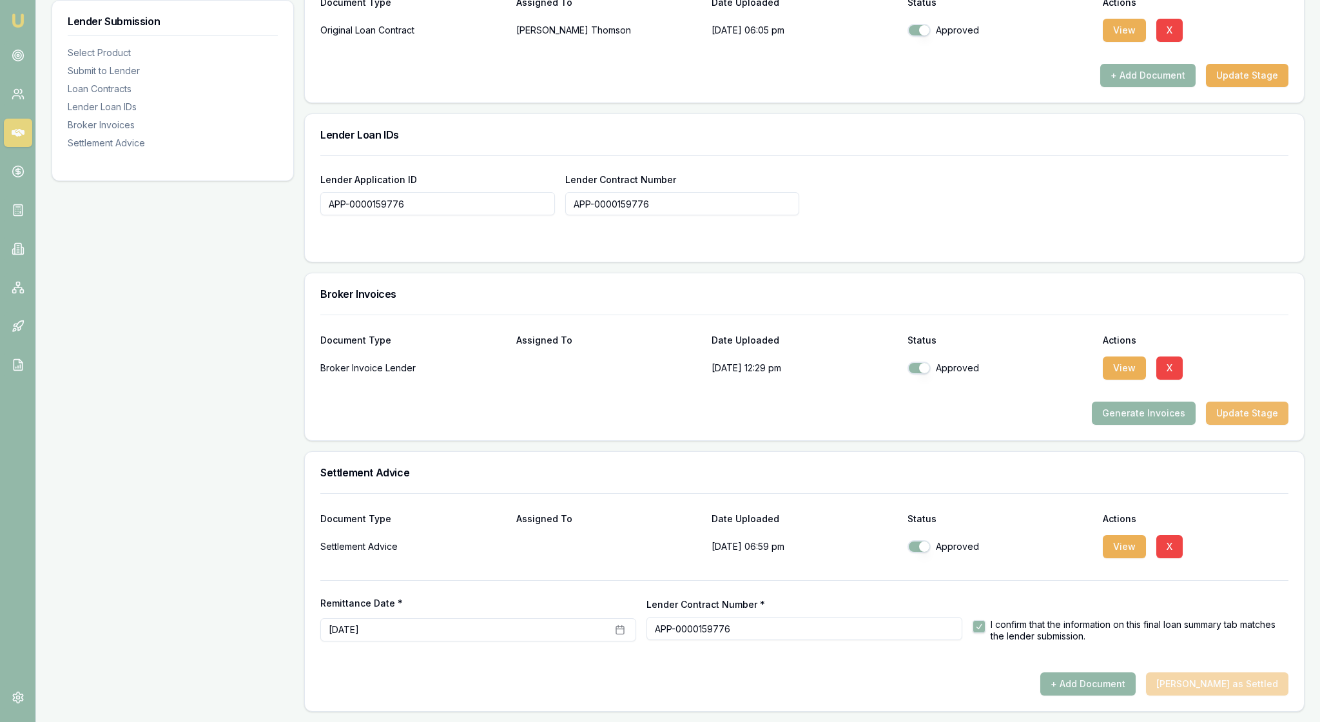
click at [1240, 401] on button "Update Stage" at bounding box center [1247, 412] width 82 height 23
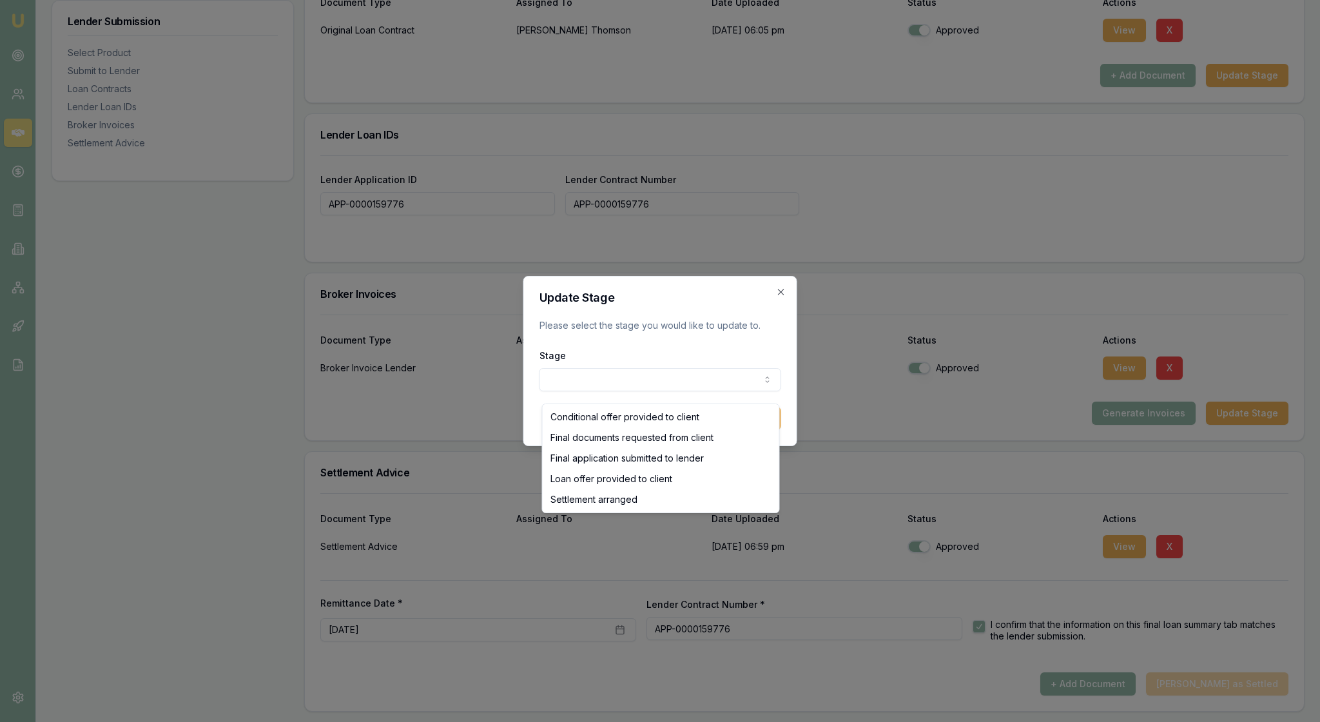
select select "SETTLEMENT_ARRANGED"
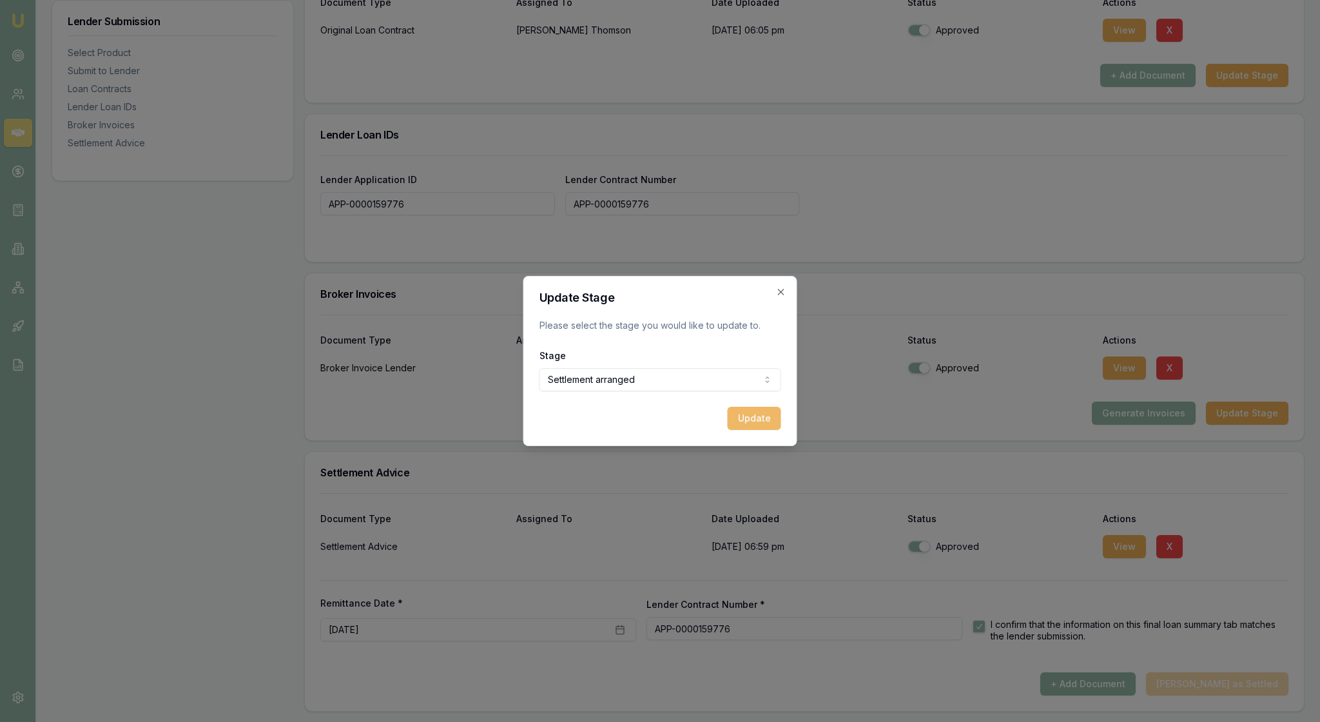
click at [762, 428] on button "Update" at bounding box center [753, 418] width 53 height 23
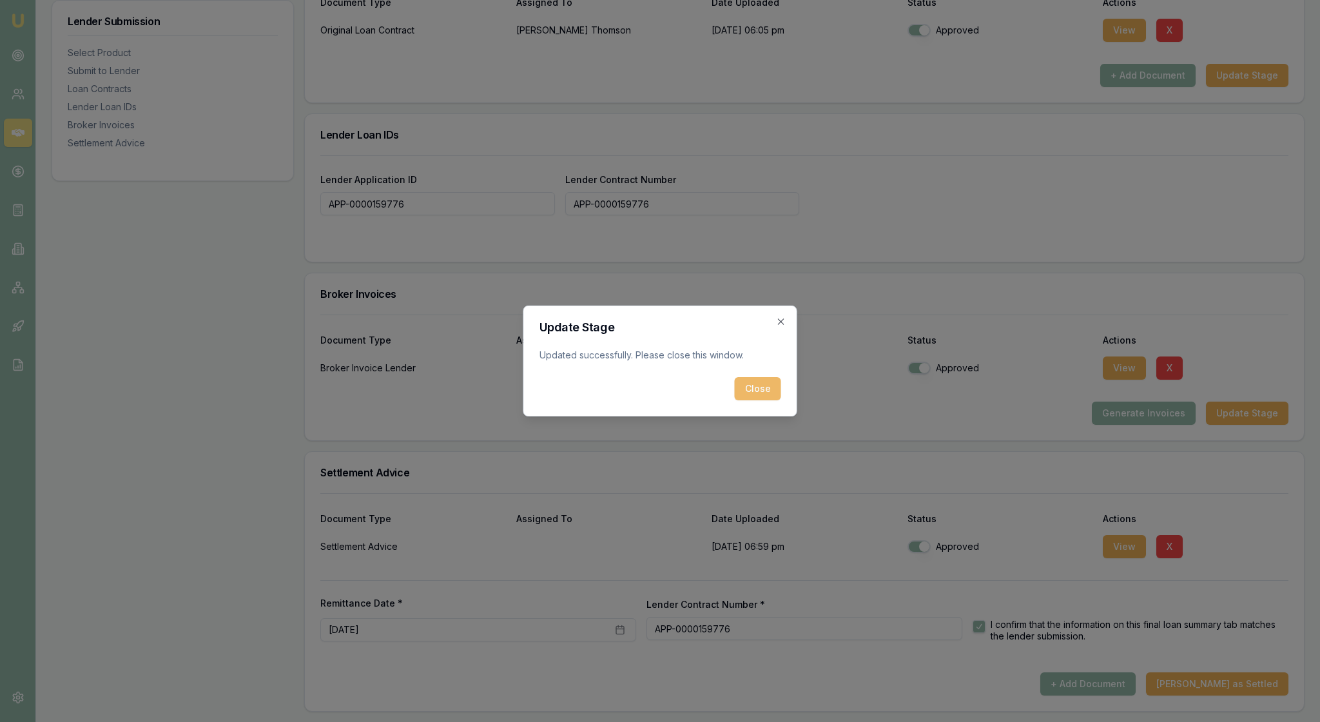
scroll to position [1023, 0]
click at [762, 392] on button "Close" at bounding box center [758, 388] width 46 height 23
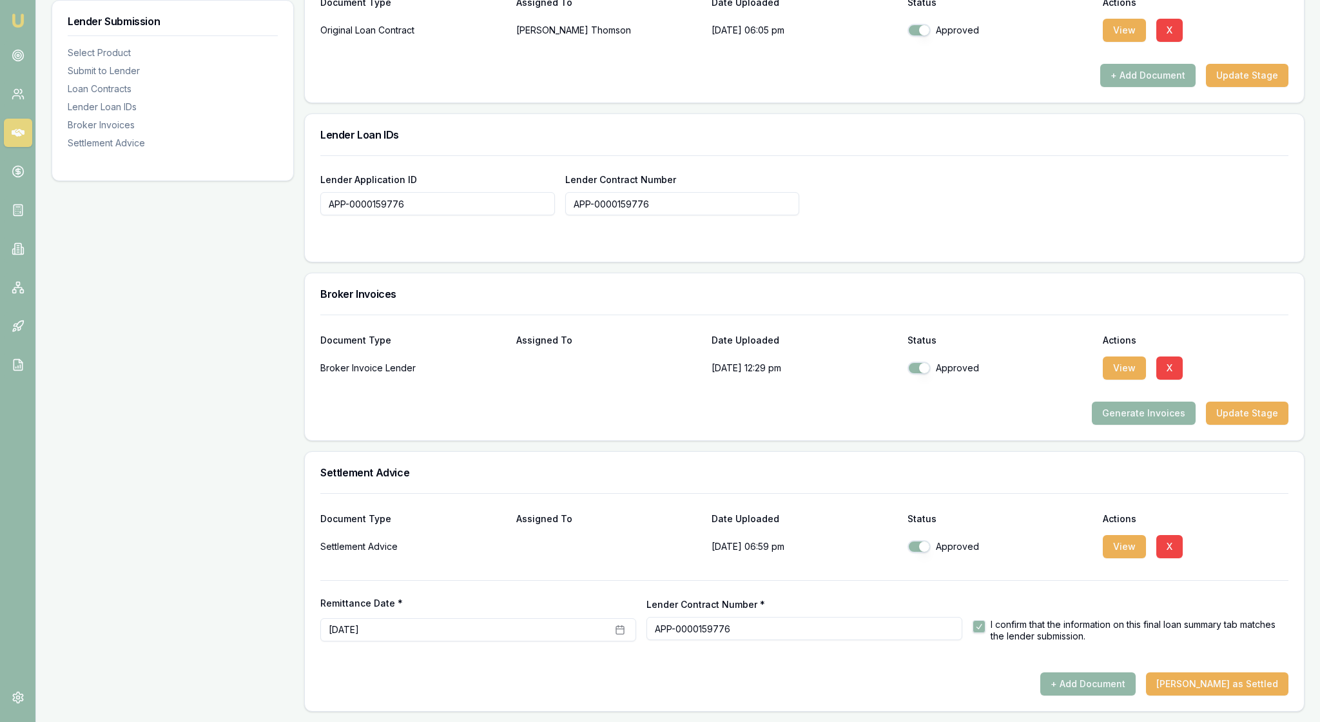
click at [1044, 211] on div "Lender Application ID APP-0000159776 Lender Contract Number APP-0000159776" at bounding box center [804, 193] width 968 height 44
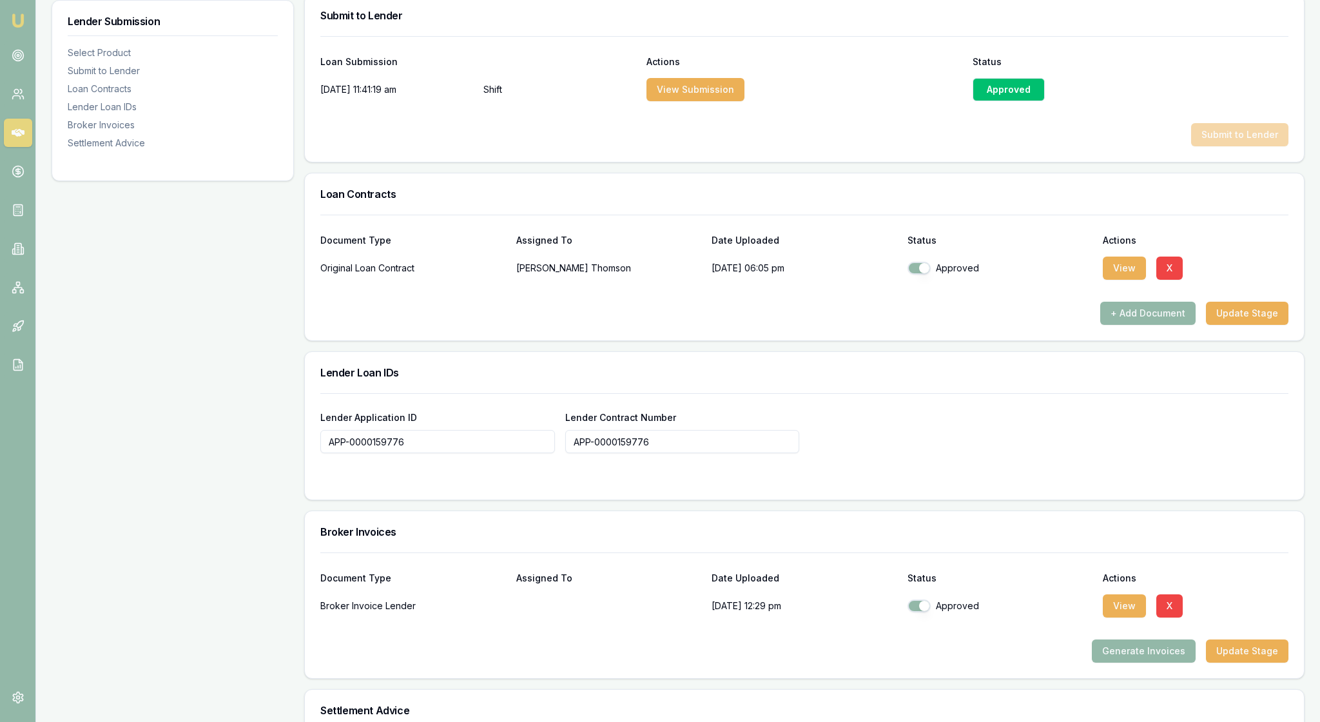
scroll to position [662, 0]
click at [1010, 102] on div "Approved" at bounding box center [1008, 90] width 72 height 23
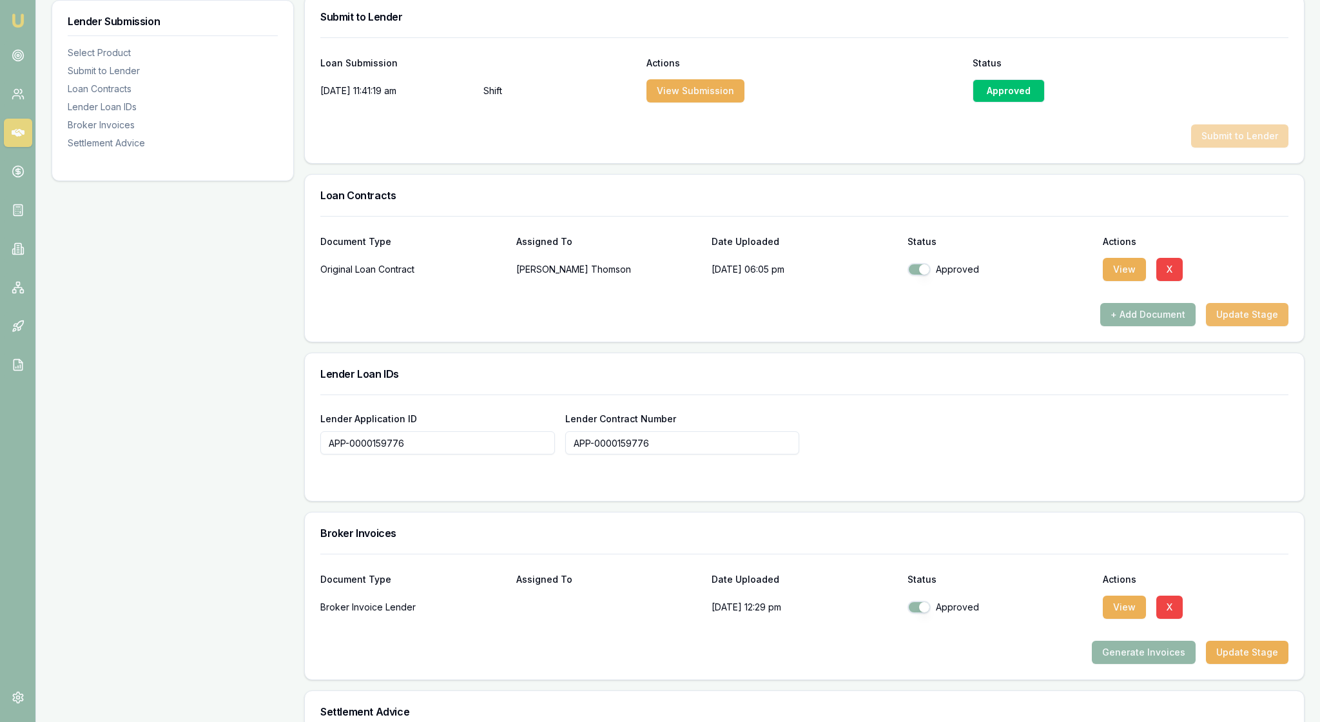
click at [1255, 326] on button "Update Stage" at bounding box center [1247, 314] width 82 height 23
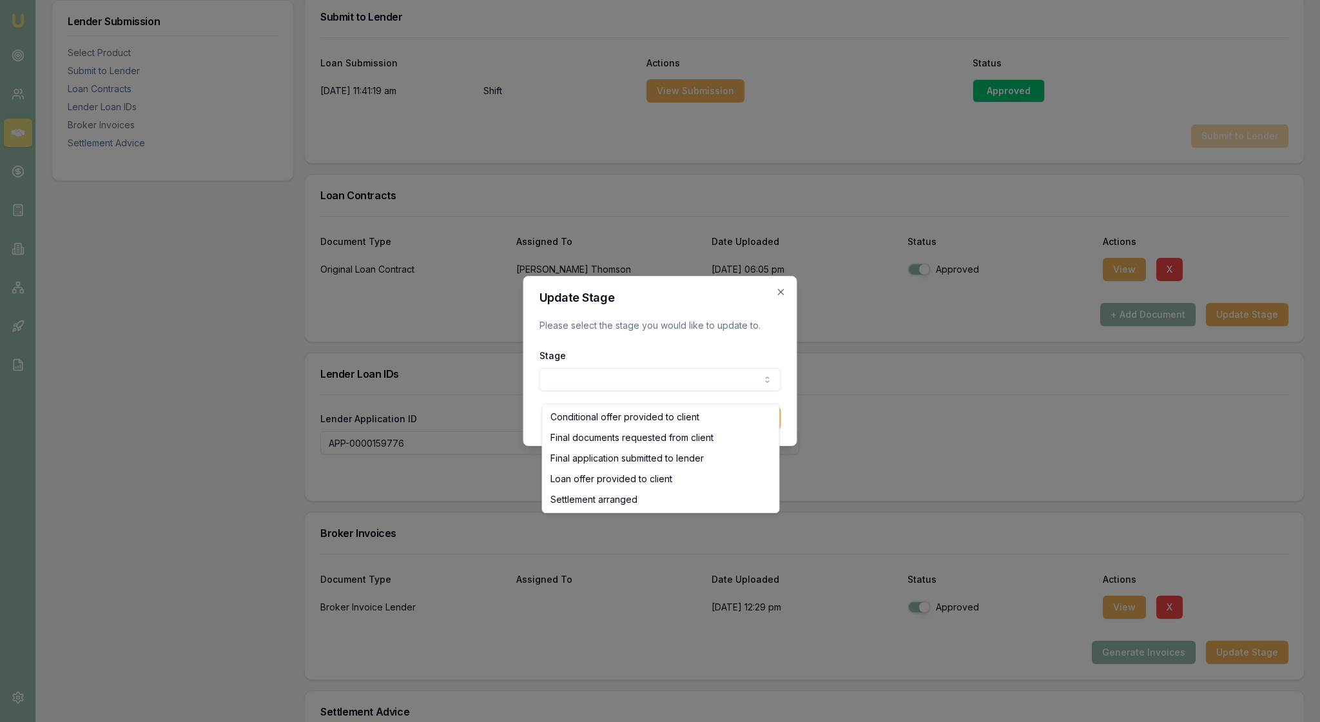
select select "SETTLEMENT_ARRANGED"
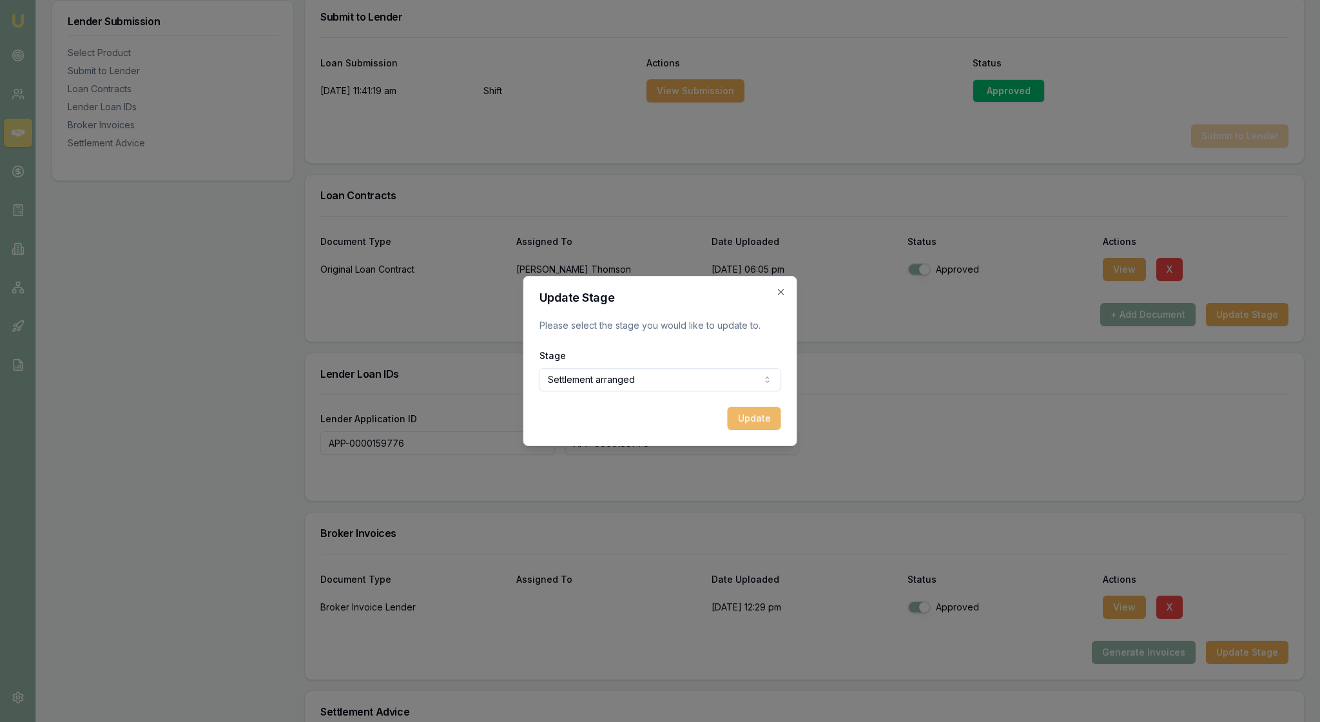
click at [754, 423] on button "Update" at bounding box center [753, 418] width 53 height 23
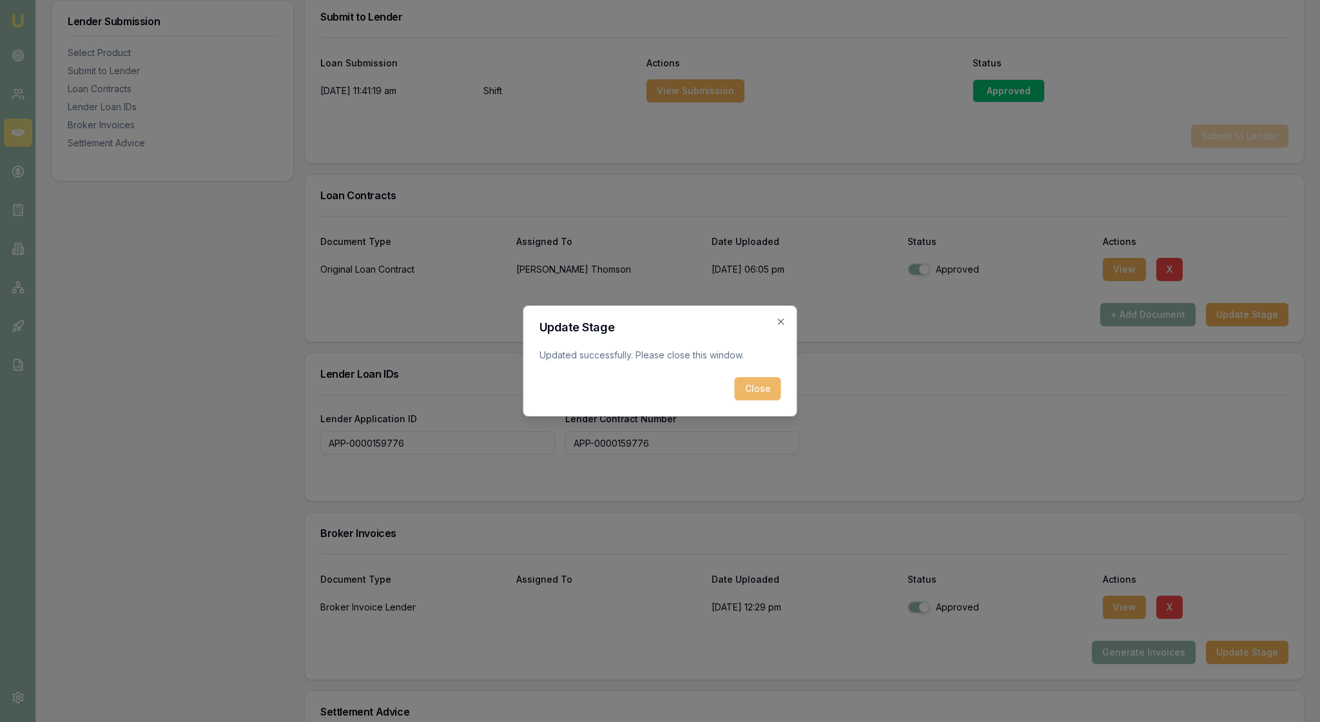
click at [760, 393] on button "Close" at bounding box center [758, 388] width 46 height 23
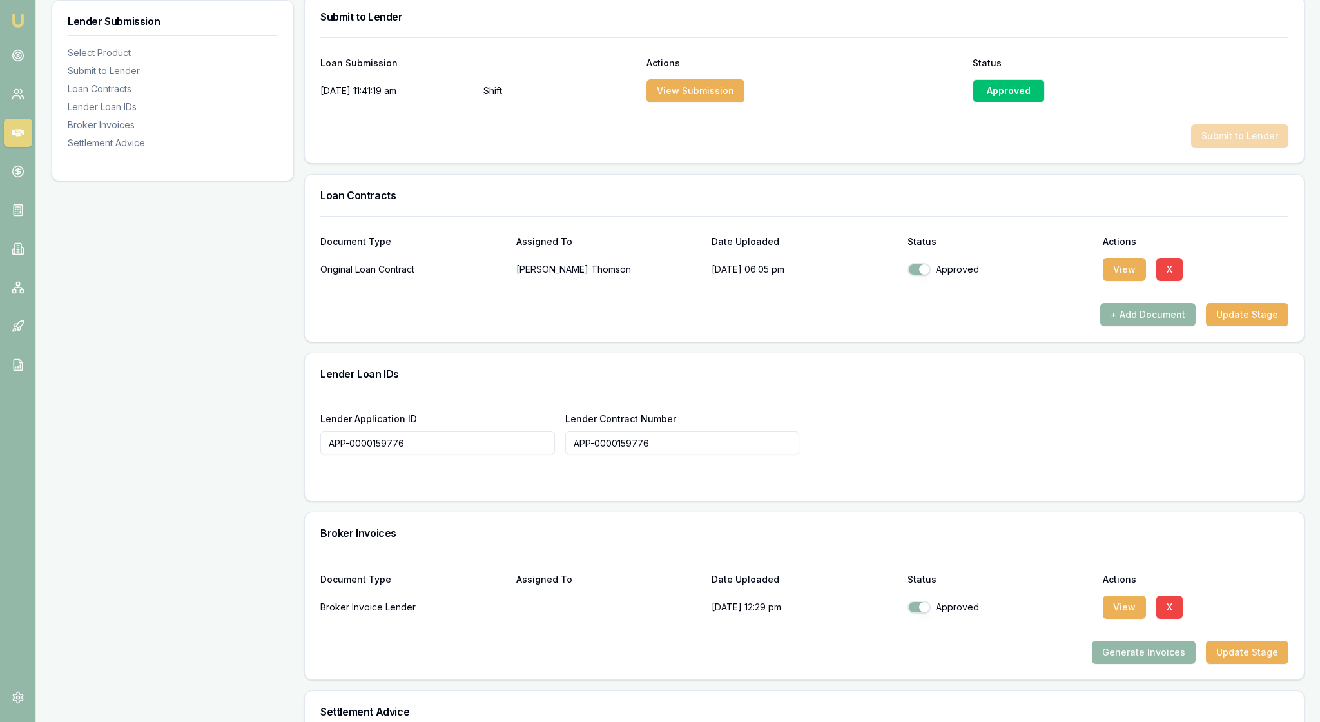
click at [1034, 394] on div "Lender Loan IDs" at bounding box center [804, 373] width 999 height 41
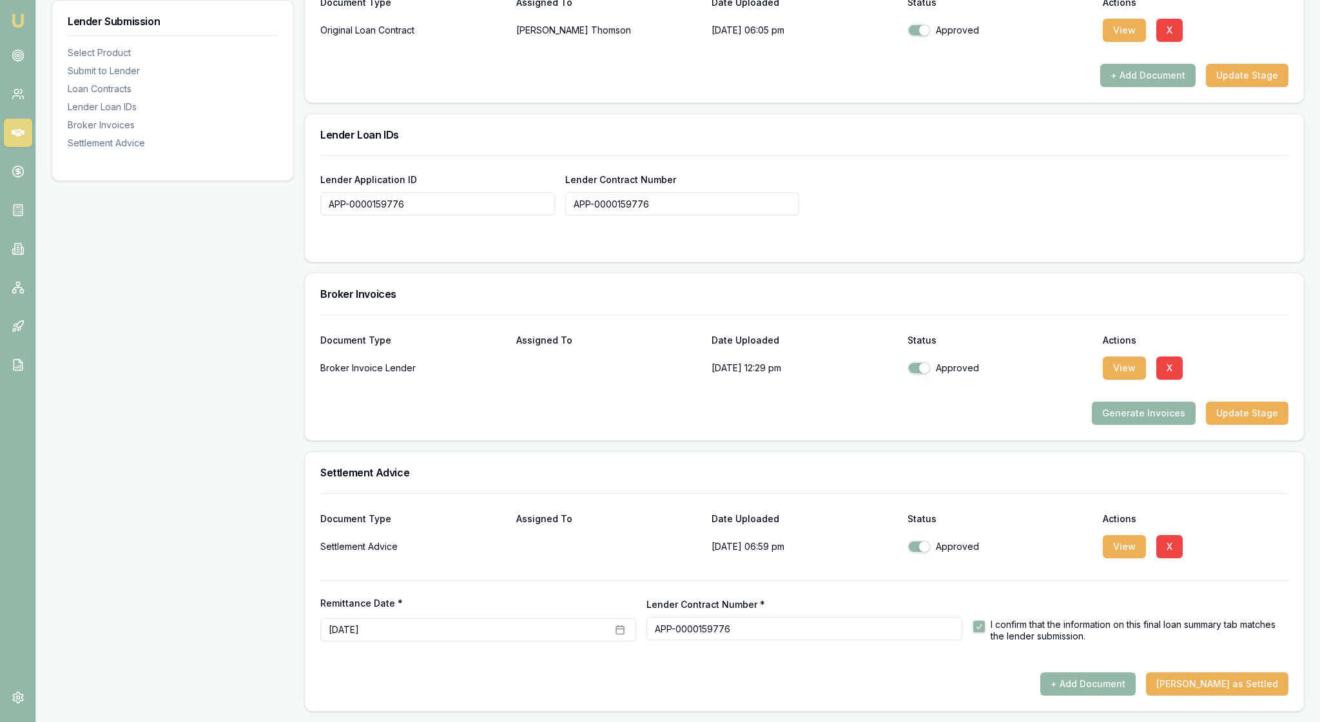
scroll to position [1113, 0]
click at [1213, 672] on button "Mark Deal as Settled" at bounding box center [1217, 683] width 142 height 23
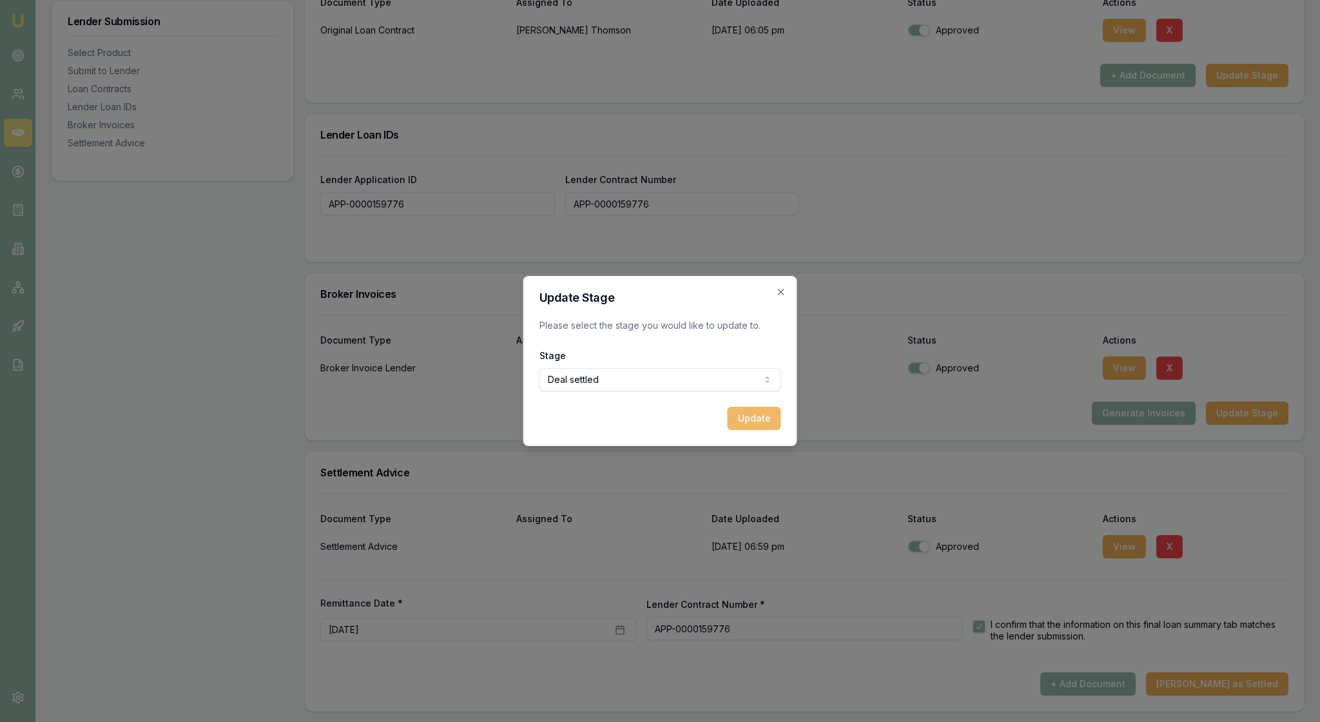
click at [754, 430] on button "Update" at bounding box center [753, 418] width 53 height 23
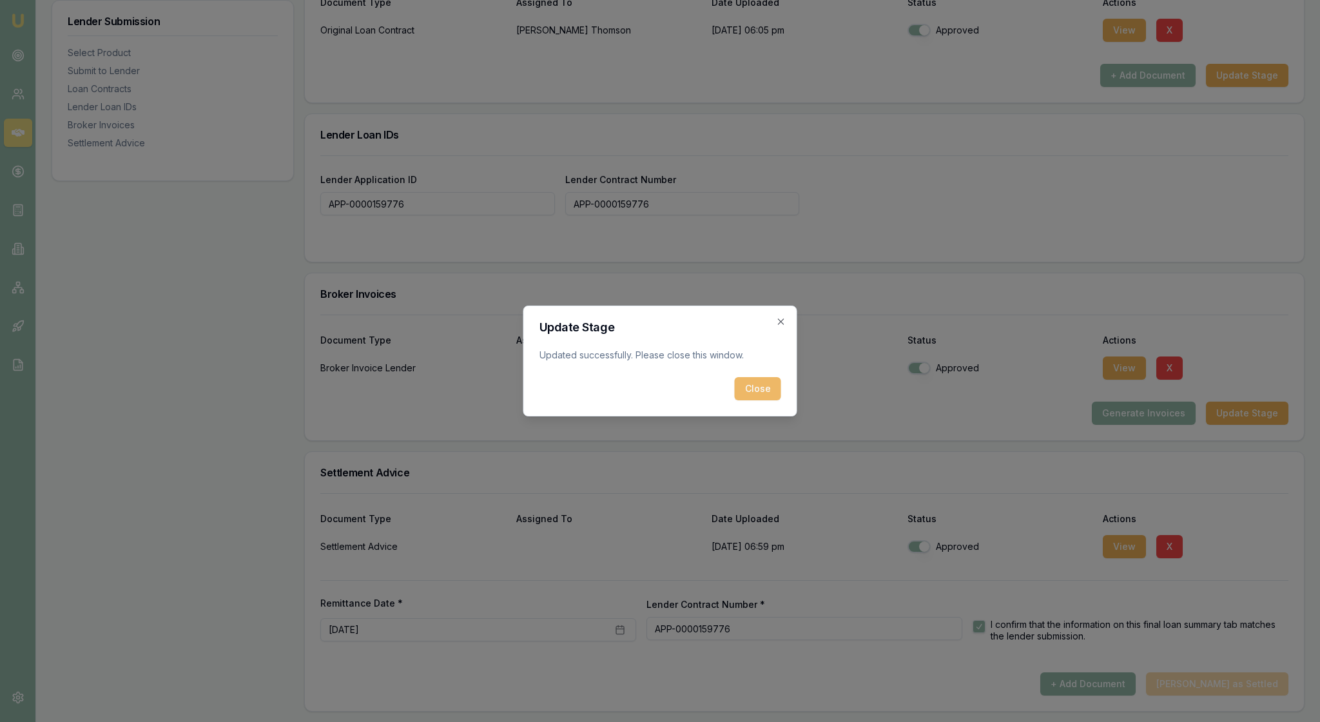
click at [756, 399] on button "Close" at bounding box center [758, 388] width 46 height 23
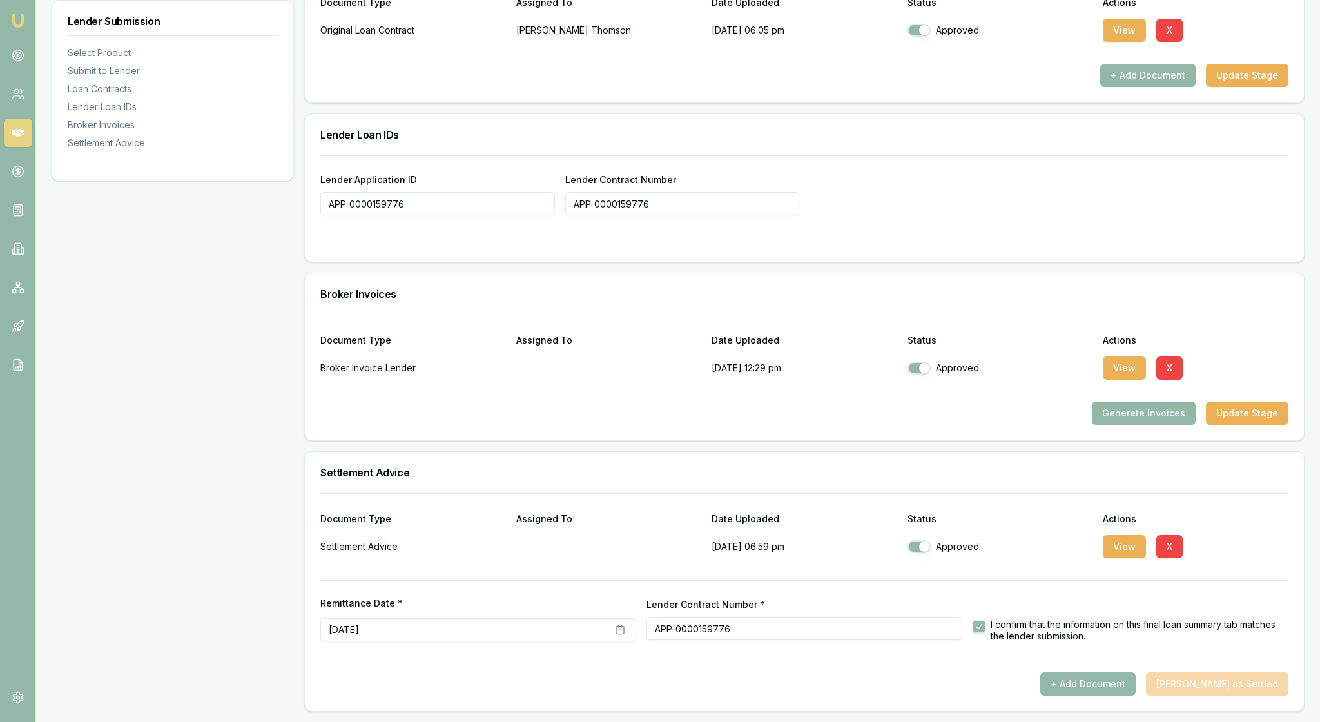
click at [1201, 675] on div "+ Add Document Mark Deal as Settled" at bounding box center [804, 683] width 968 height 23
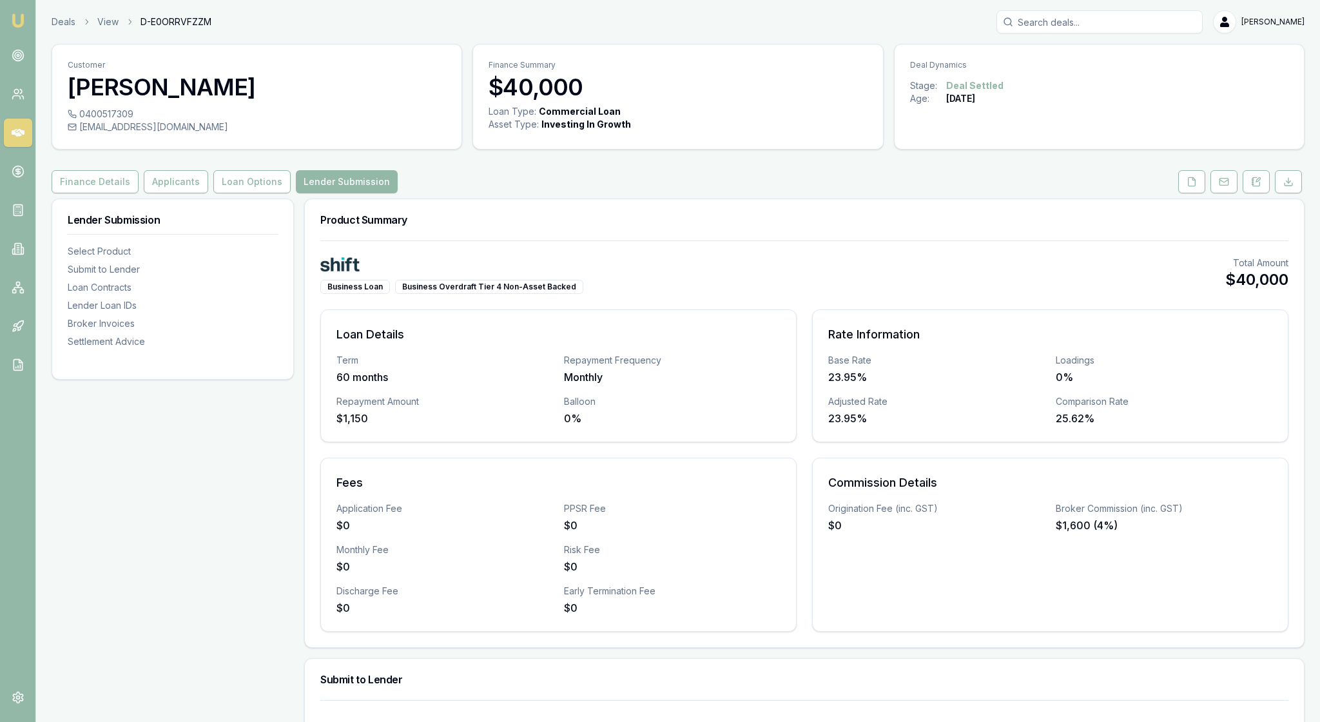
scroll to position [0, 0]
click at [22, 139] on icon at bounding box center [18, 132] width 13 height 13
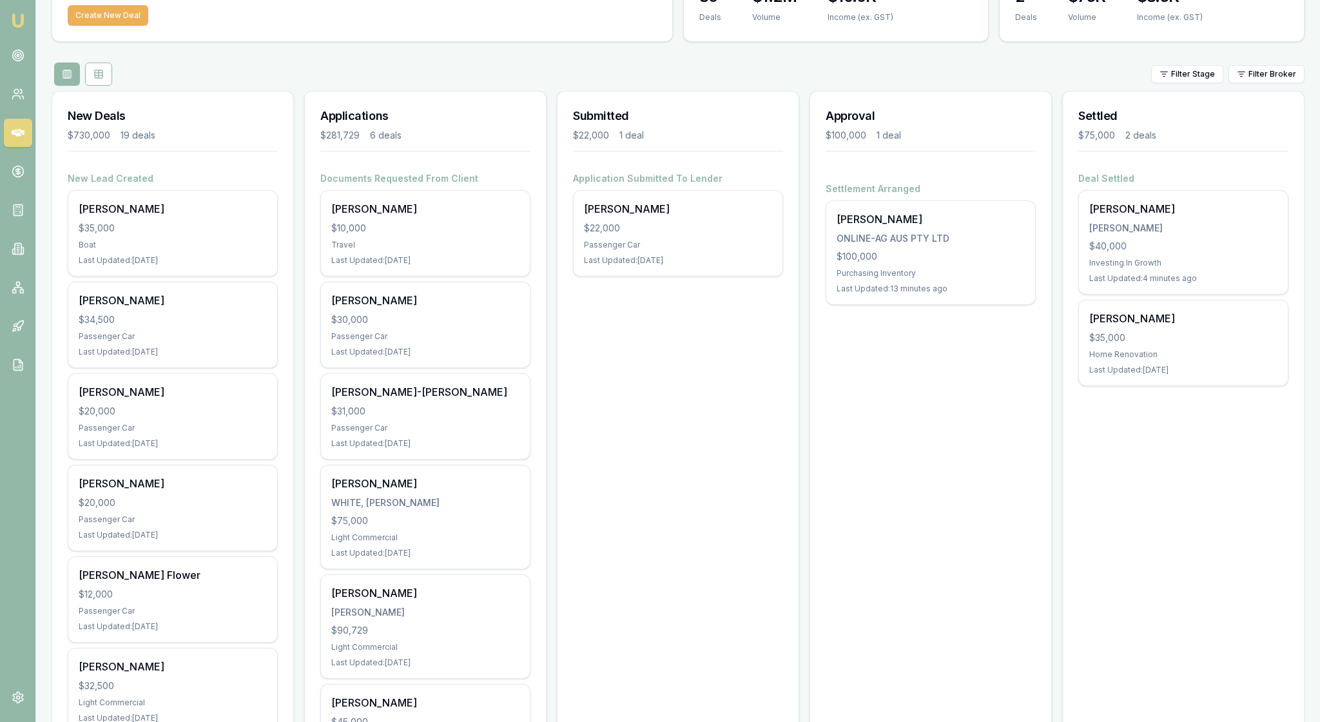
scroll to position [79, 0]
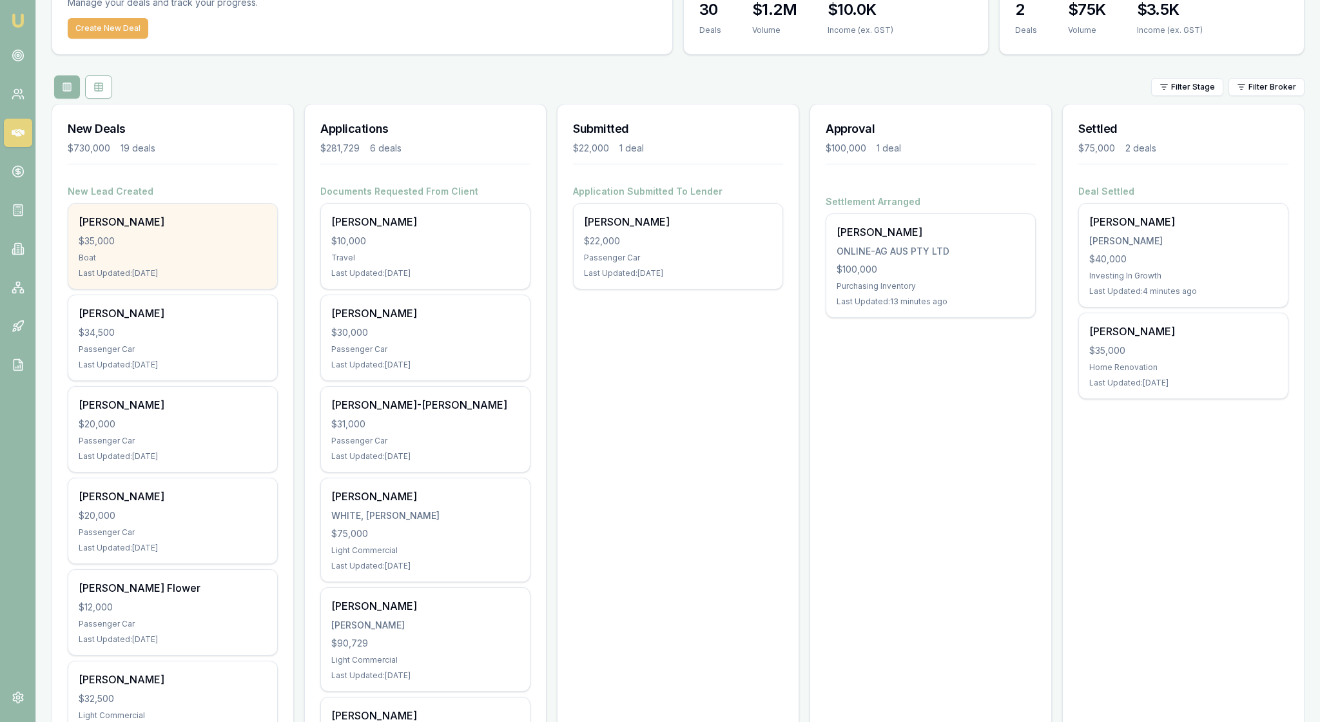
click at [159, 263] on div "Boat" at bounding box center [173, 258] width 188 height 10
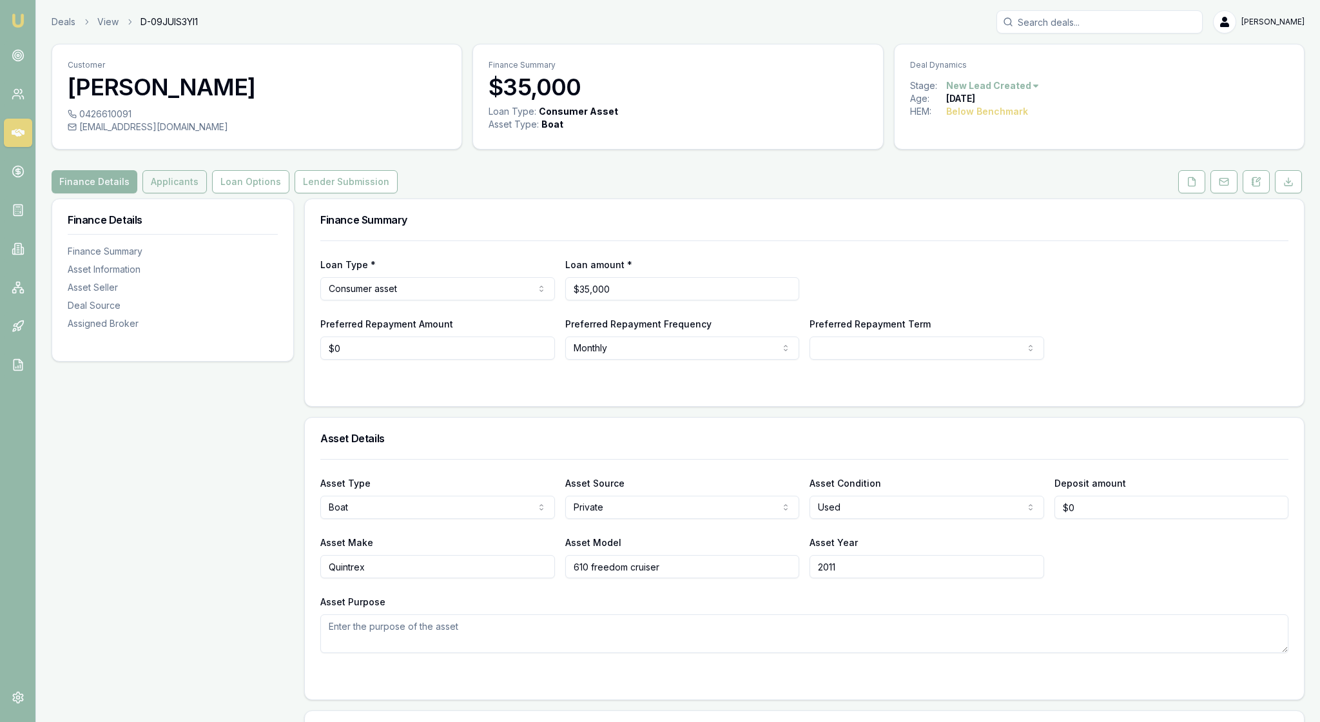
click at [207, 193] on button "Applicants" at bounding box center [174, 181] width 64 height 23
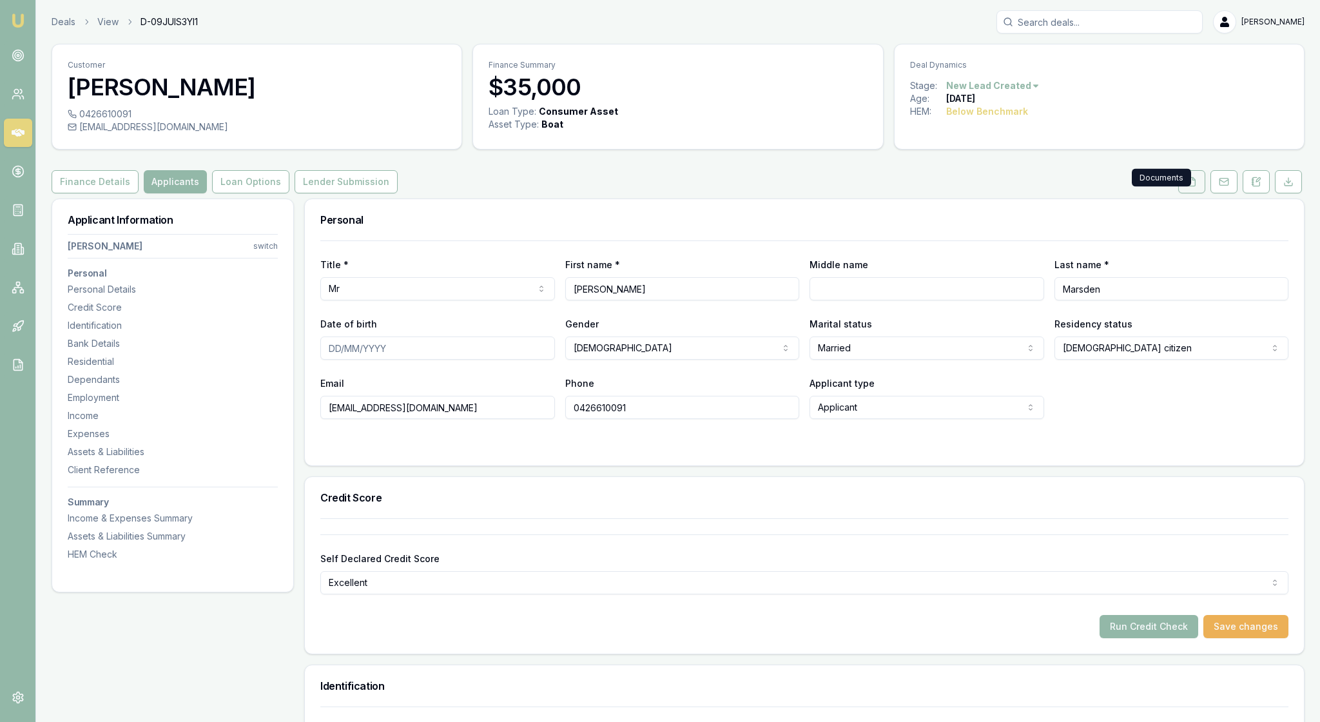
click at [1186, 187] on icon at bounding box center [1191, 182] width 10 height 10
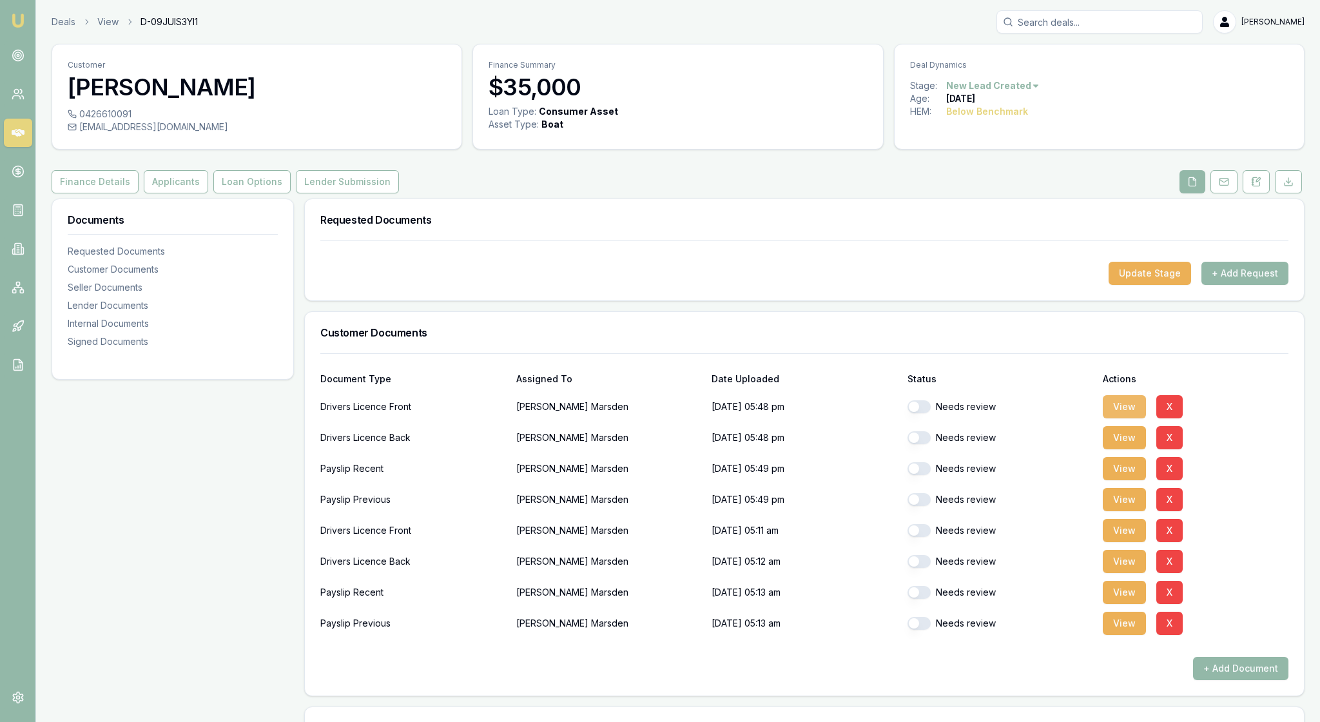
click at [1124, 418] on button "View" at bounding box center [1123, 406] width 43 height 23
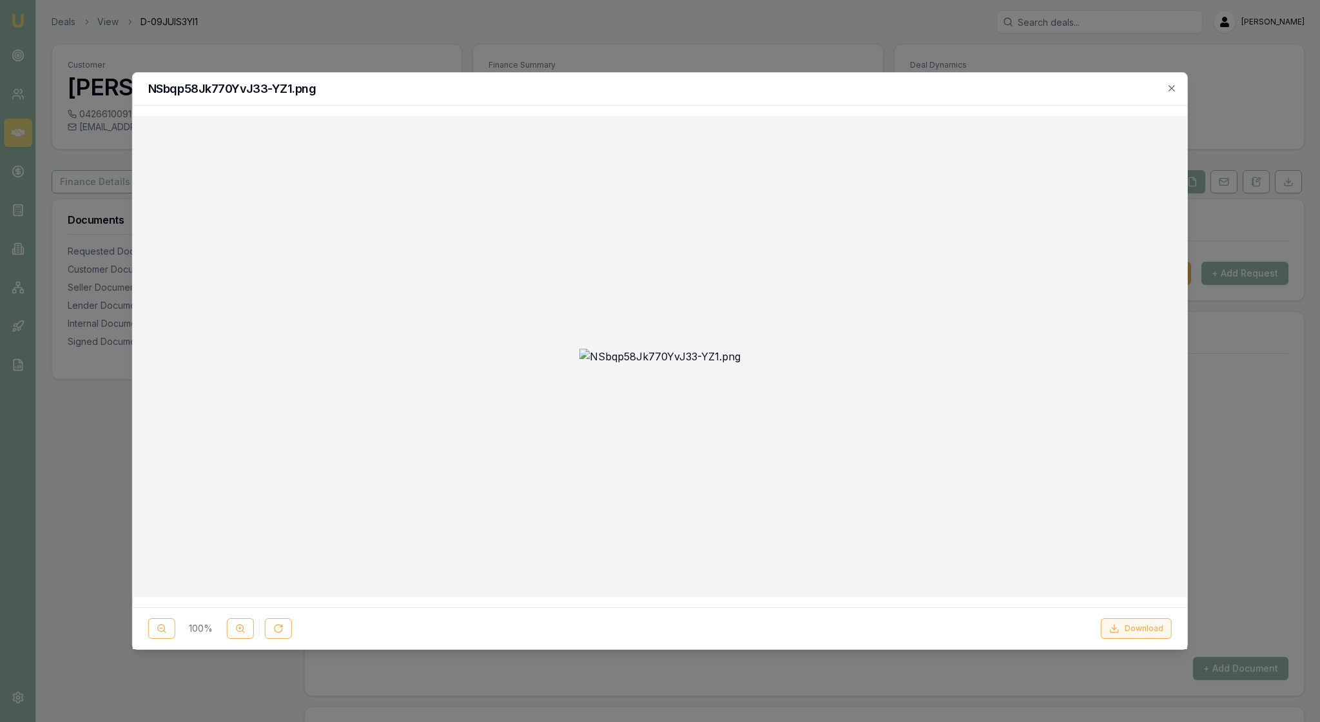
click at [1135, 618] on button "Download" at bounding box center [1136, 628] width 71 height 21
click at [390, 393] on div at bounding box center [660, 356] width 1034 height 460
click at [1169, 86] on icon "button" at bounding box center [1171, 88] width 10 height 10
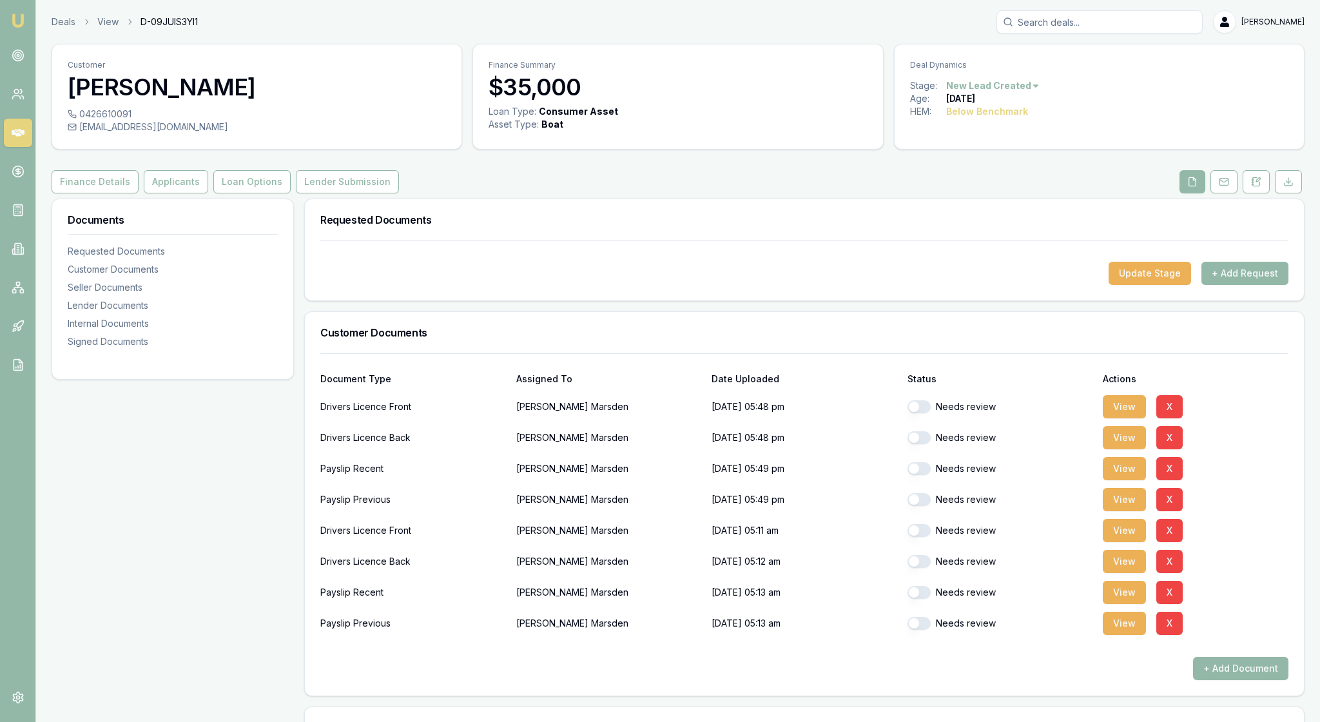
click at [924, 413] on button "button" at bounding box center [918, 406] width 23 height 13
click at [1121, 449] on button "View" at bounding box center [1123, 437] width 43 height 23
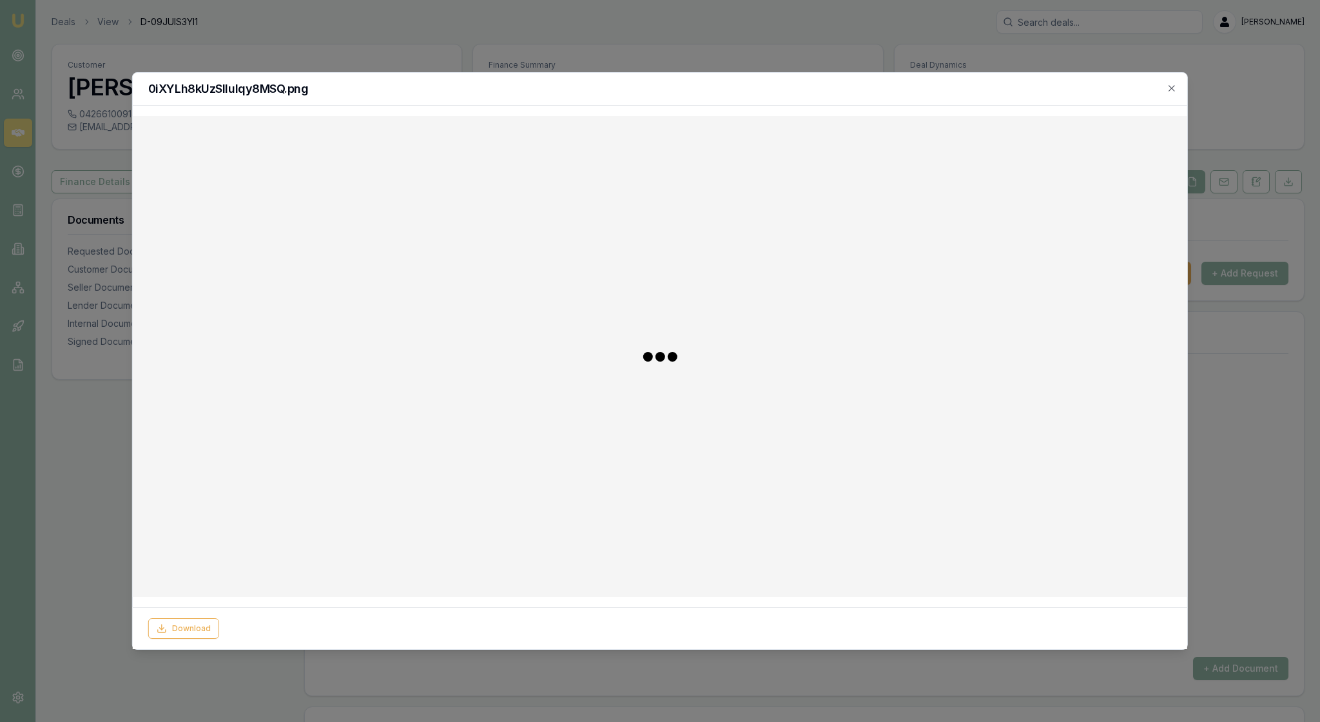
checkbox input "false"
checkbox input "true"
click at [1138, 618] on button "Download" at bounding box center [1136, 628] width 71 height 21
click at [1166, 85] on icon "button" at bounding box center [1171, 88] width 10 height 10
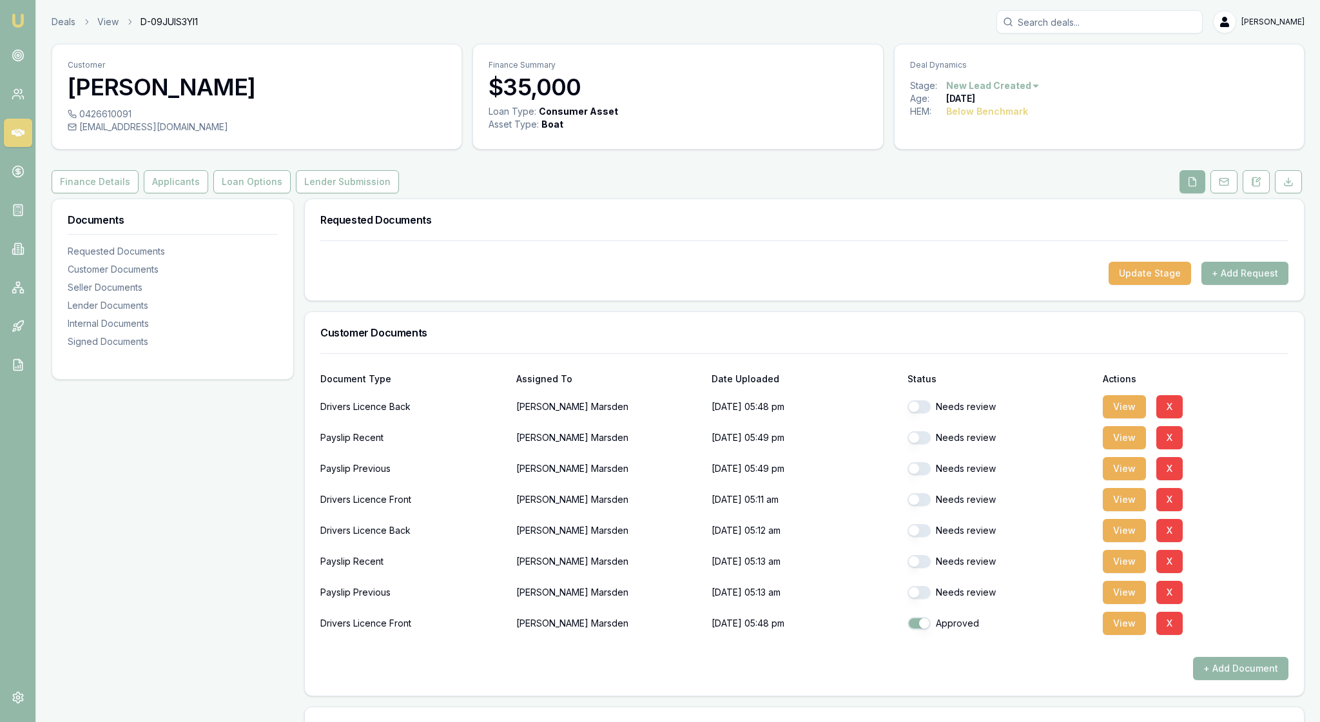
click at [925, 413] on button "button" at bounding box center [918, 406] width 23 height 13
click at [1128, 449] on button "View" at bounding box center [1123, 437] width 43 height 23
checkbox input "false"
checkbox input "true"
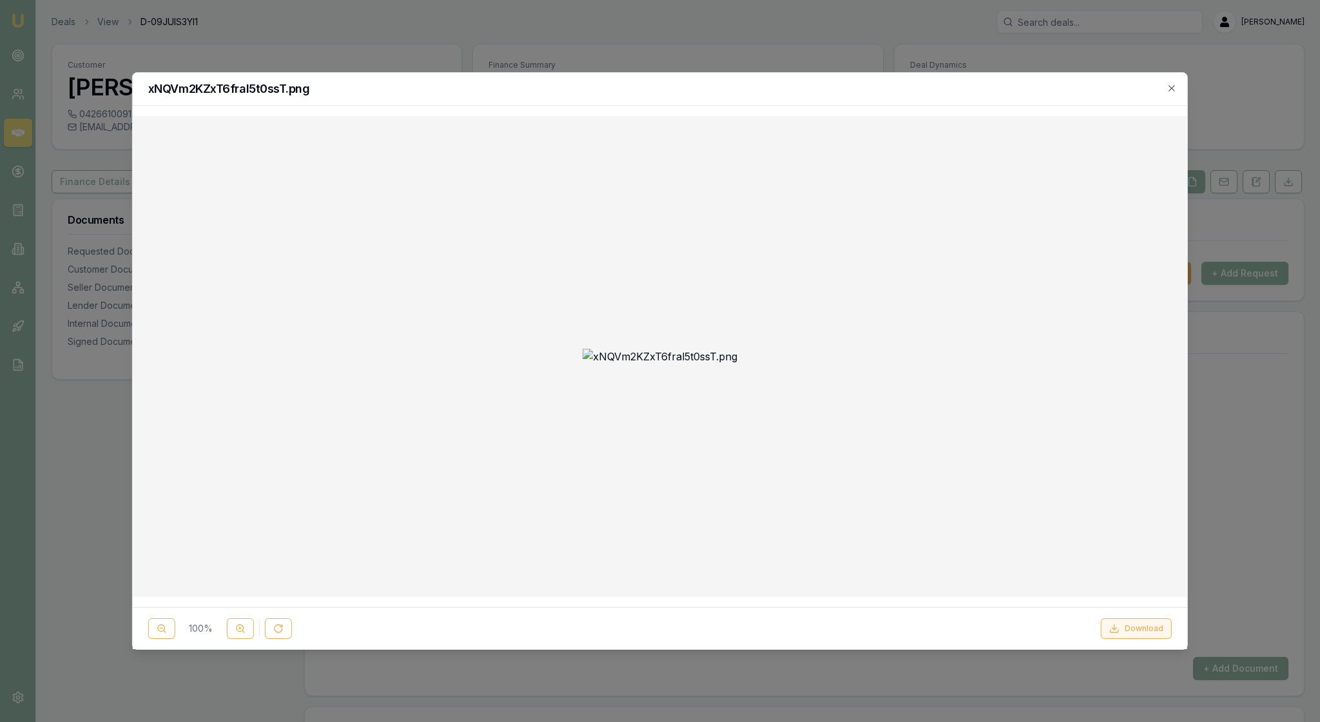
click at [1142, 618] on button "Download" at bounding box center [1136, 628] width 71 height 21
click at [1169, 88] on icon "button" at bounding box center [1171, 88] width 10 height 10
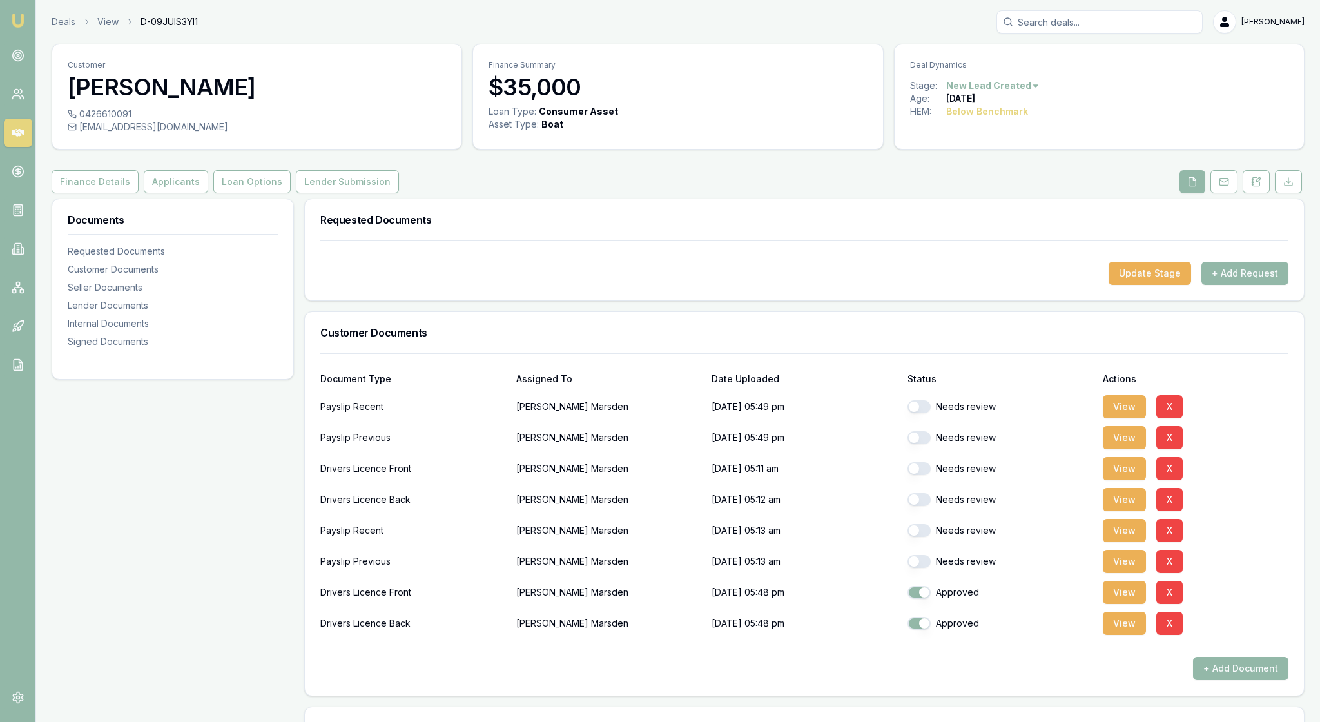
click at [927, 413] on button "button" at bounding box center [918, 406] width 23 height 13
click at [1134, 449] on button "View" at bounding box center [1123, 437] width 43 height 23
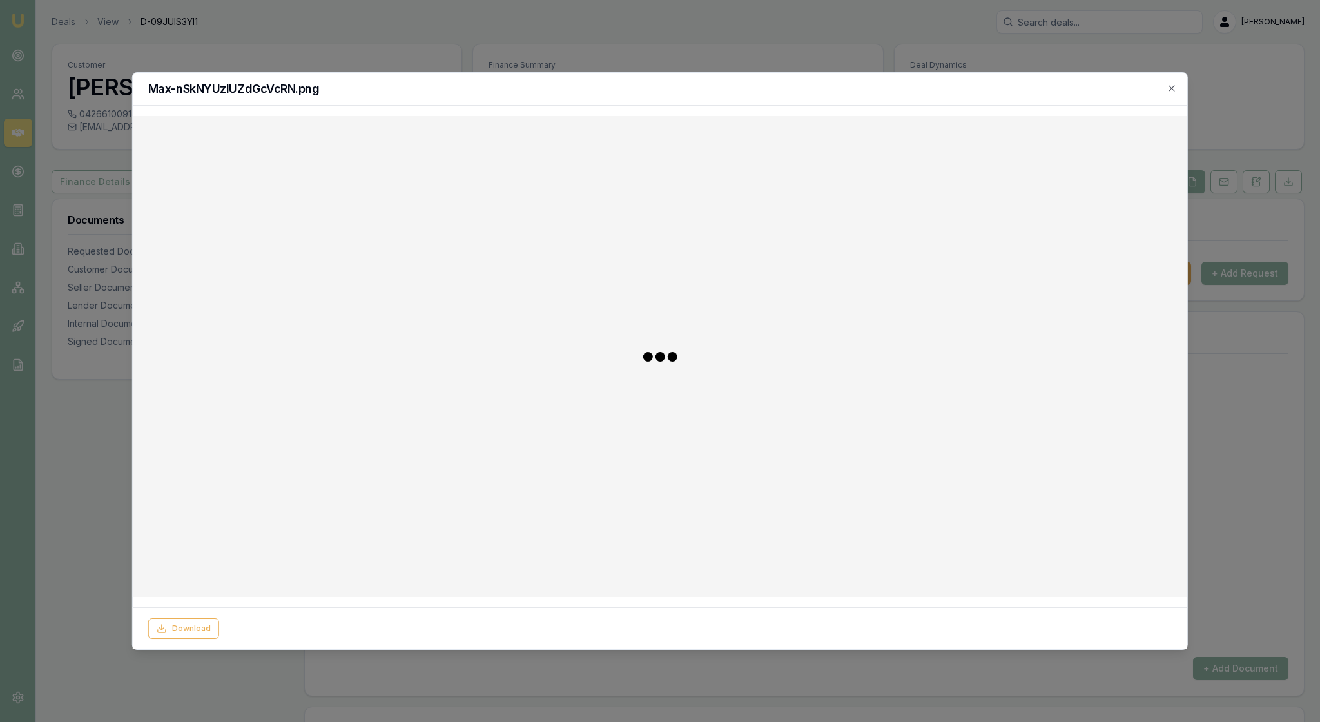
checkbox input "false"
checkbox input "true"
click at [1144, 620] on button "Download" at bounding box center [1136, 628] width 71 height 21
click at [1170, 88] on icon "button" at bounding box center [1171, 88] width 10 height 10
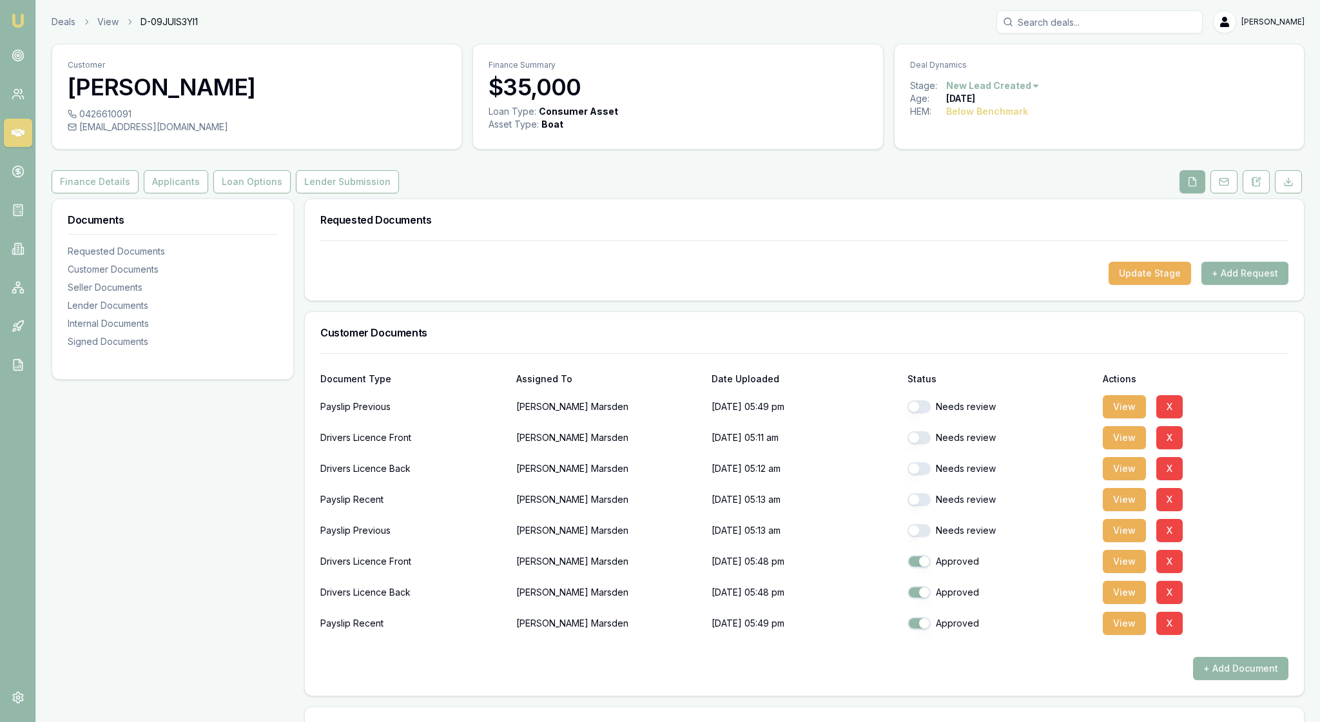
click at [923, 413] on button "button" at bounding box center [918, 406] width 23 height 13
checkbox input "false"
checkbox input "true"
click at [1128, 418] on button "View" at bounding box center [1123, 406] width 43 height 23
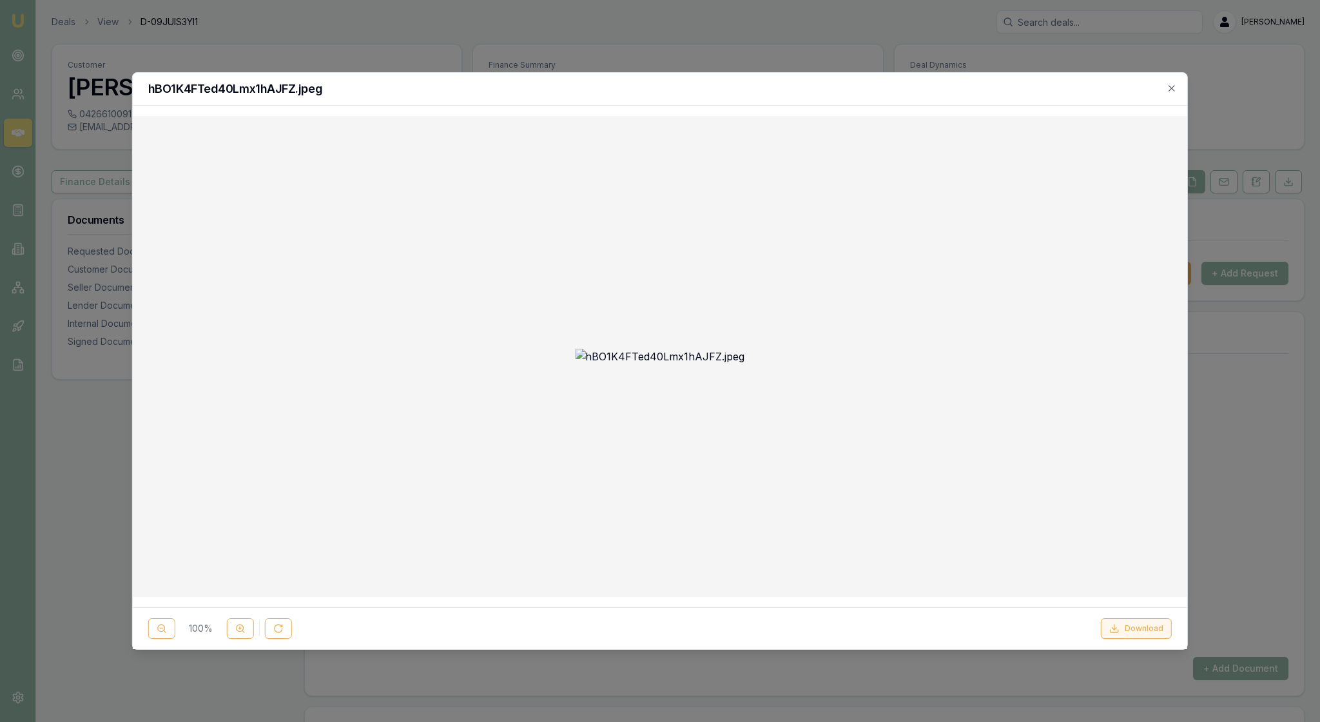
click at [1137, 619] on button "Download" at bounding box center [1136, 628] width 71 height 21
click at [1170, 89] on icon "button" at bounding box center [1171, 88] width 10 height 10
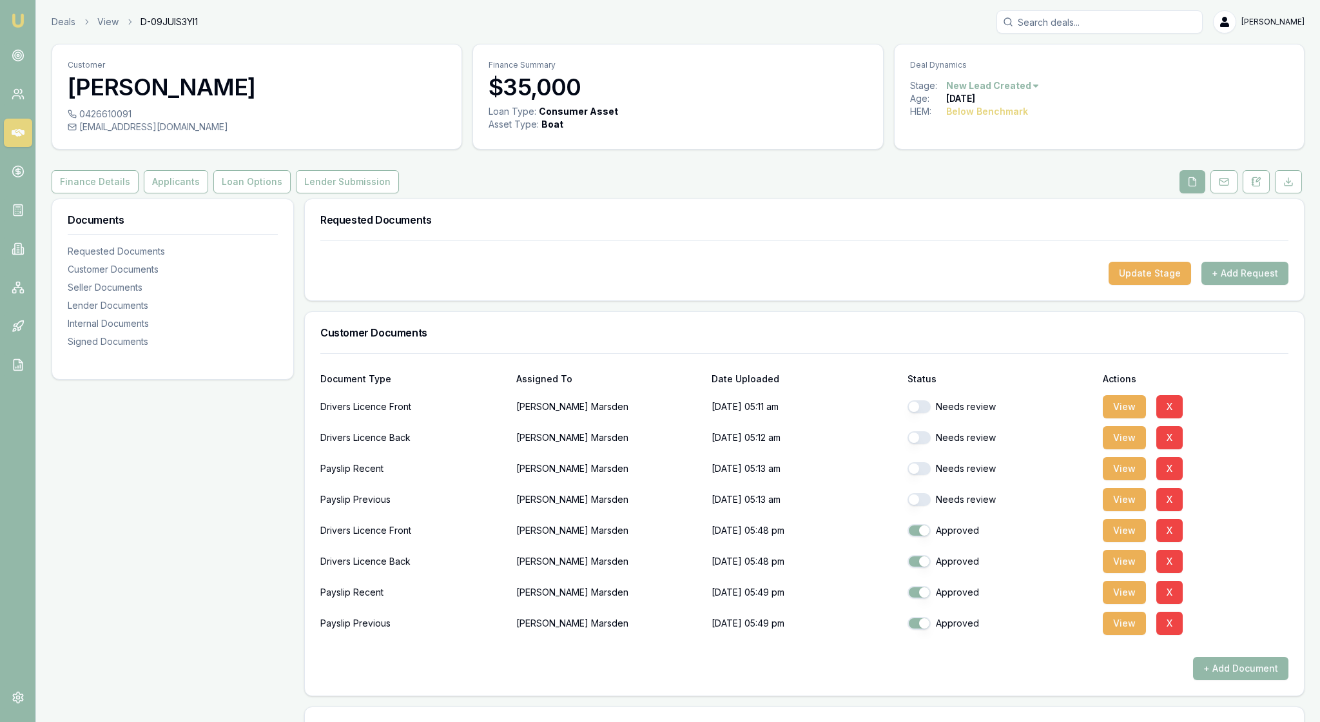
click at [921, 413] on button "button" at bounding box center [918, 406] width 23 height 13
checkbox input "false"
checkbox input "true"
click at [1130, 418] on button "View" at bounding box center [1123, 406] width 43 height 23
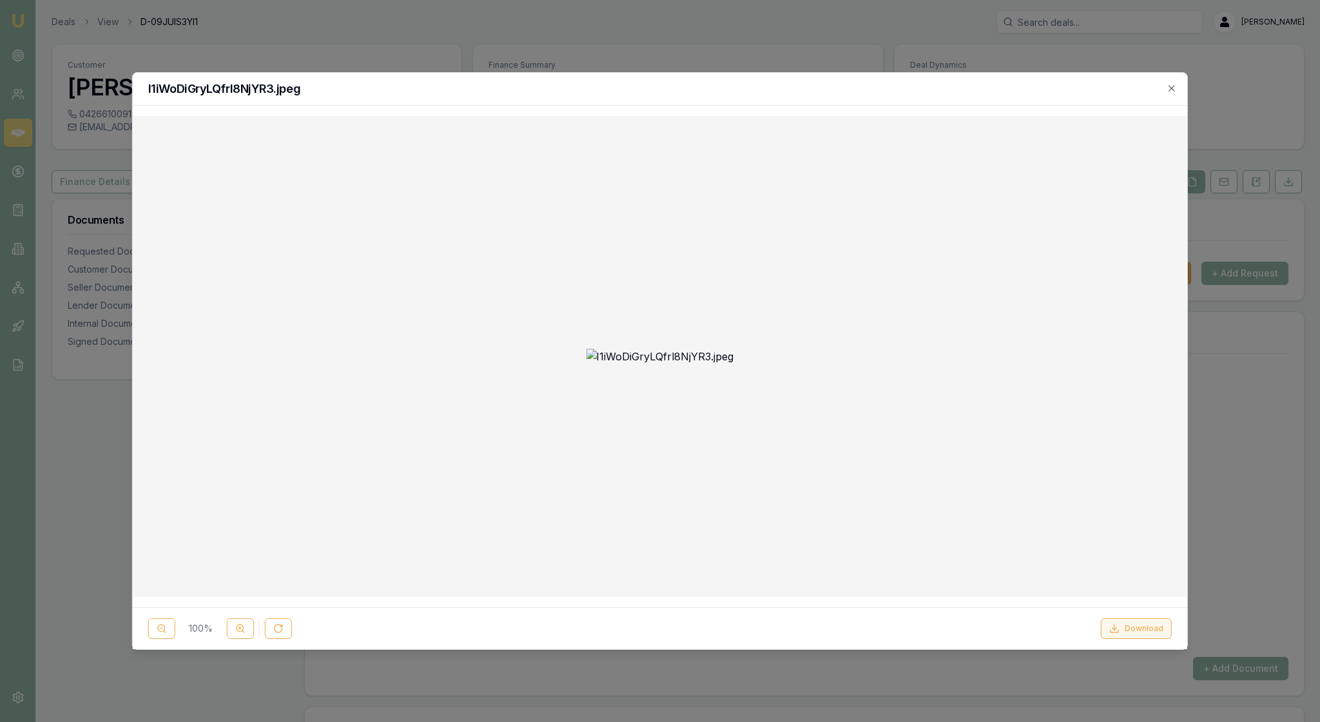
click at [1144, 619] on button "Download" at bounding box center [1136, 628] width 71 height 21
click at [1171, 89] on icon "button" at bounding box center [1171, 88] width 6 height 6
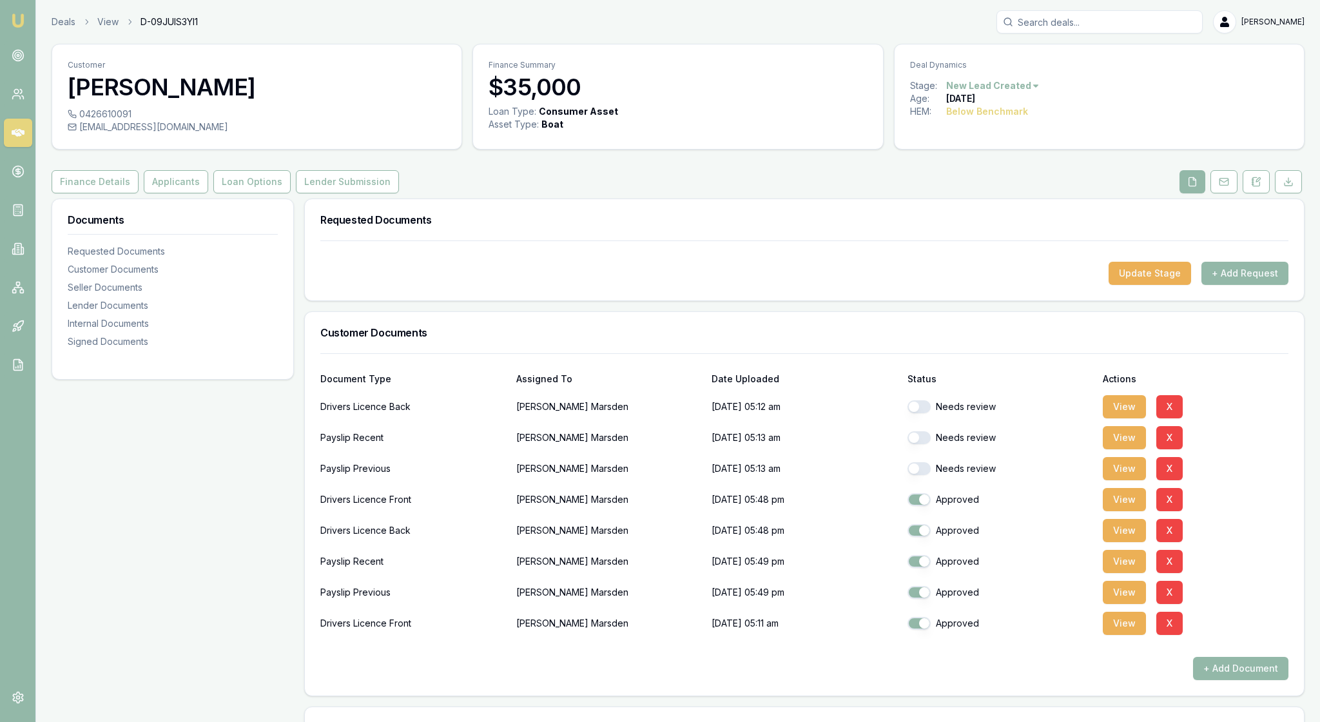
click at [923, 413] on button "button" at bounding box center [918, 406] width 23 height 13
checkbox input "false"
checkbox input "true"
click at [1134, 449] on button "View" at bounding box center [1123, 437] width 43 height 23
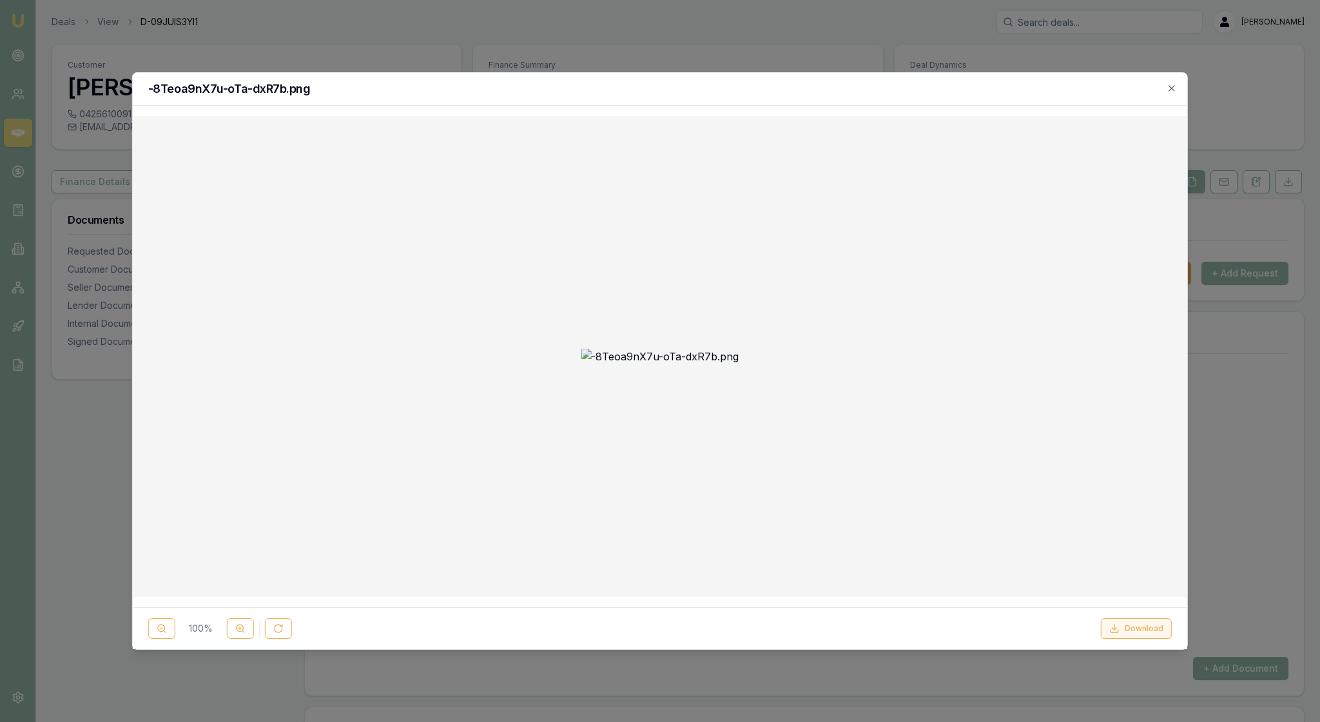
click at [1129, 619] on button "Download" at bounding box center [1136, 628] width 71 height 21
click at [1169, 88] on icon "button" at bounding box center [1171, 88] width 10 height 10
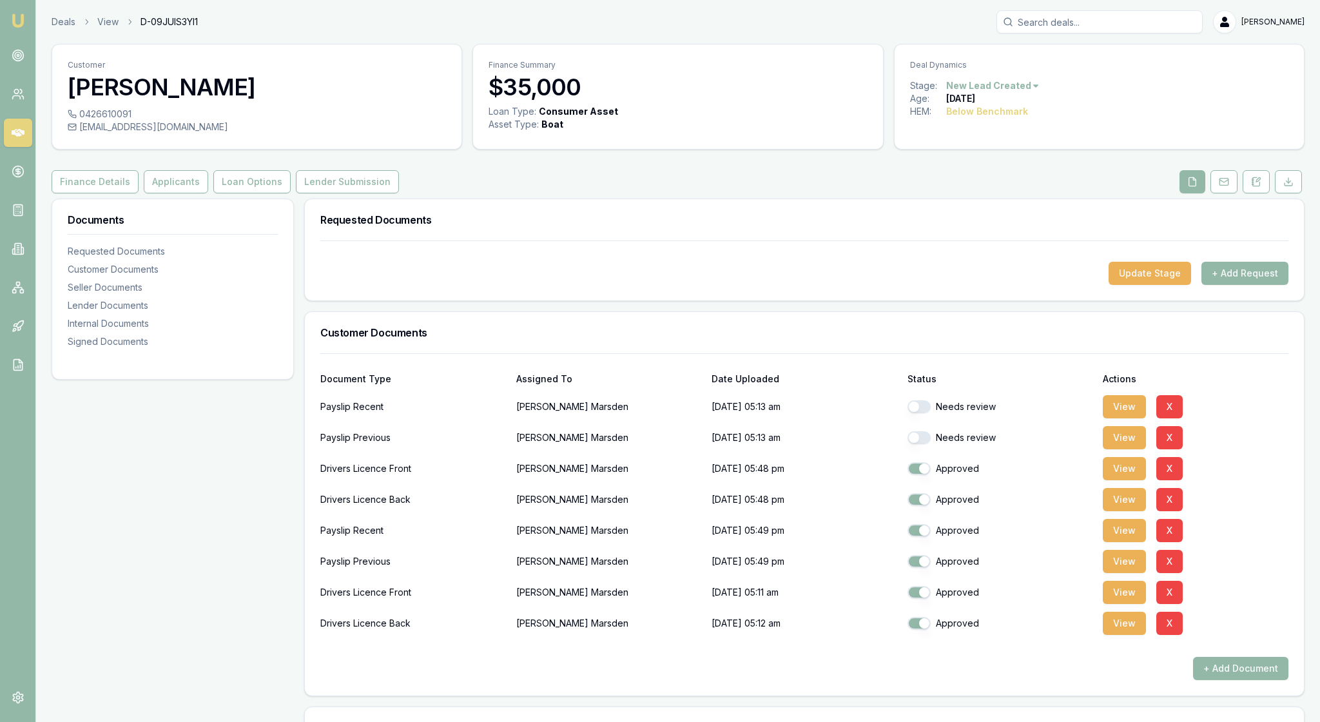
click at [924, 413] on button "button" at bounding box center [918, 406] width 23 height 13
click at [1126, 449] on button "View" at bounding box center [1123, 437] width 43 height 23
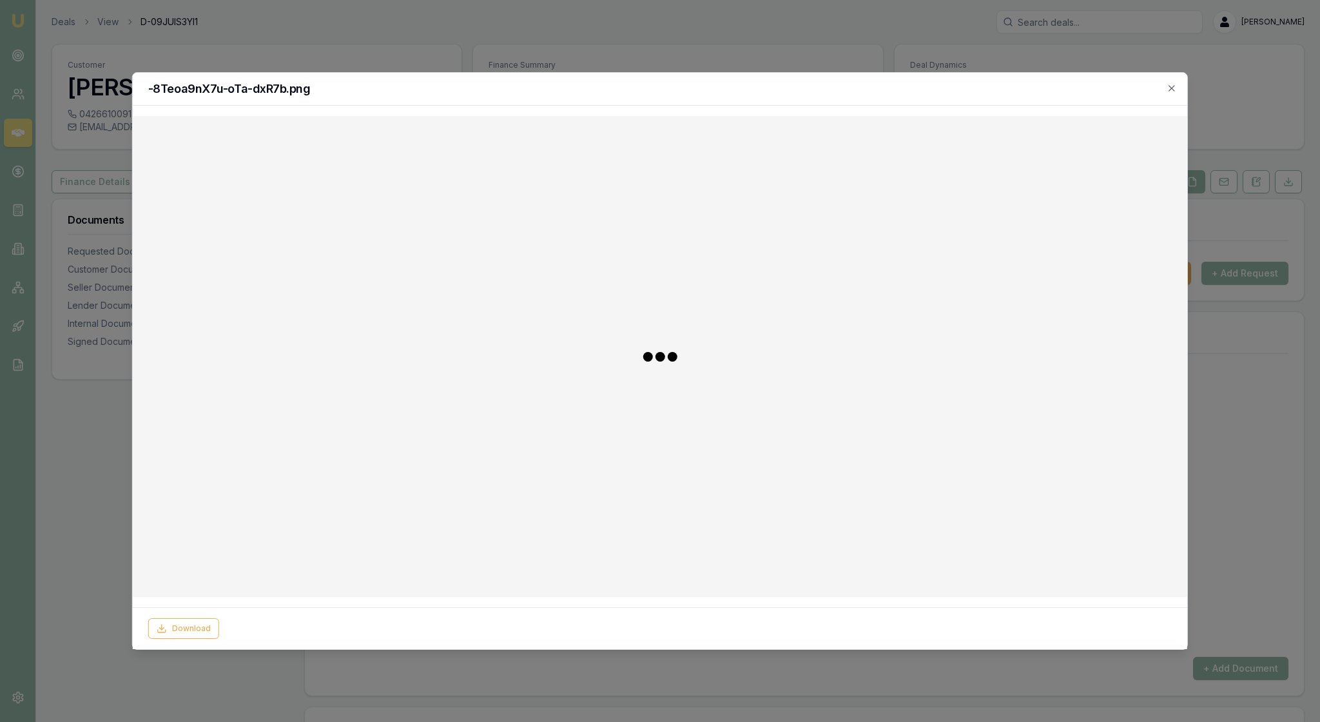
checkbox input "false"
checkbox input "true"
click at [219, 628] on button "Download" at bounding box center [183, 628] width 71 height 21
click at [1168, 88] on icon "button" at bounding box center [1171, 88] width 10 height 10
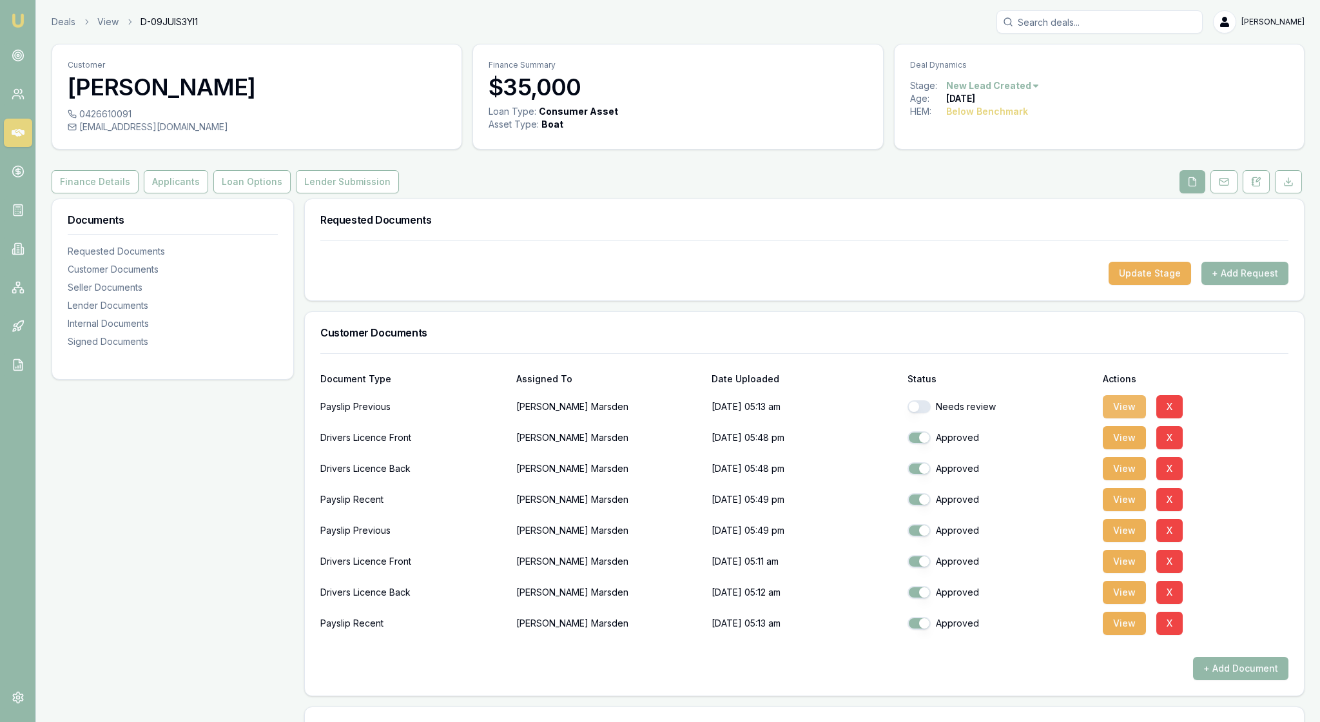
click at [1126, 418] on button "View" at bounding box center [1123, 406] width 43 height 23
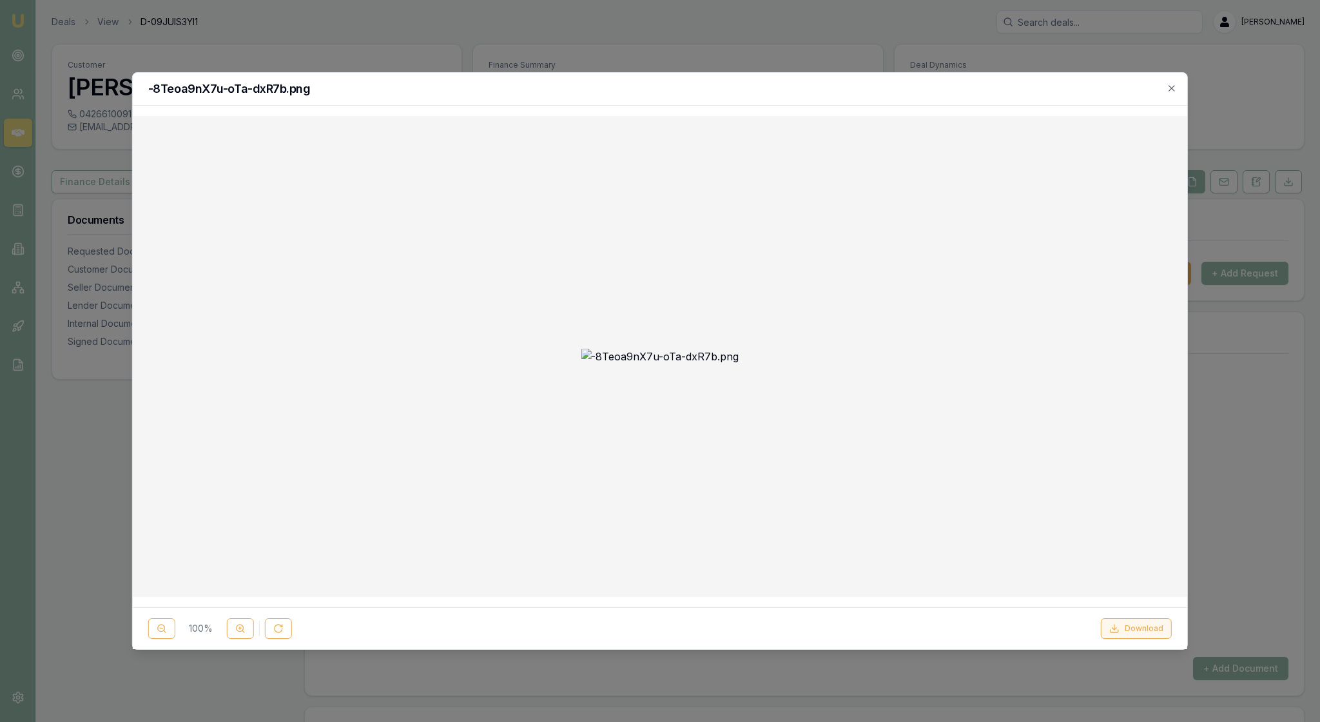
click at [1151, 628] on button "Download" at bounding box center [1136, 628] width 71 height 21
click at [1168, 91] on icon "button" at bounding box center [1171, 88] width 6 height 6
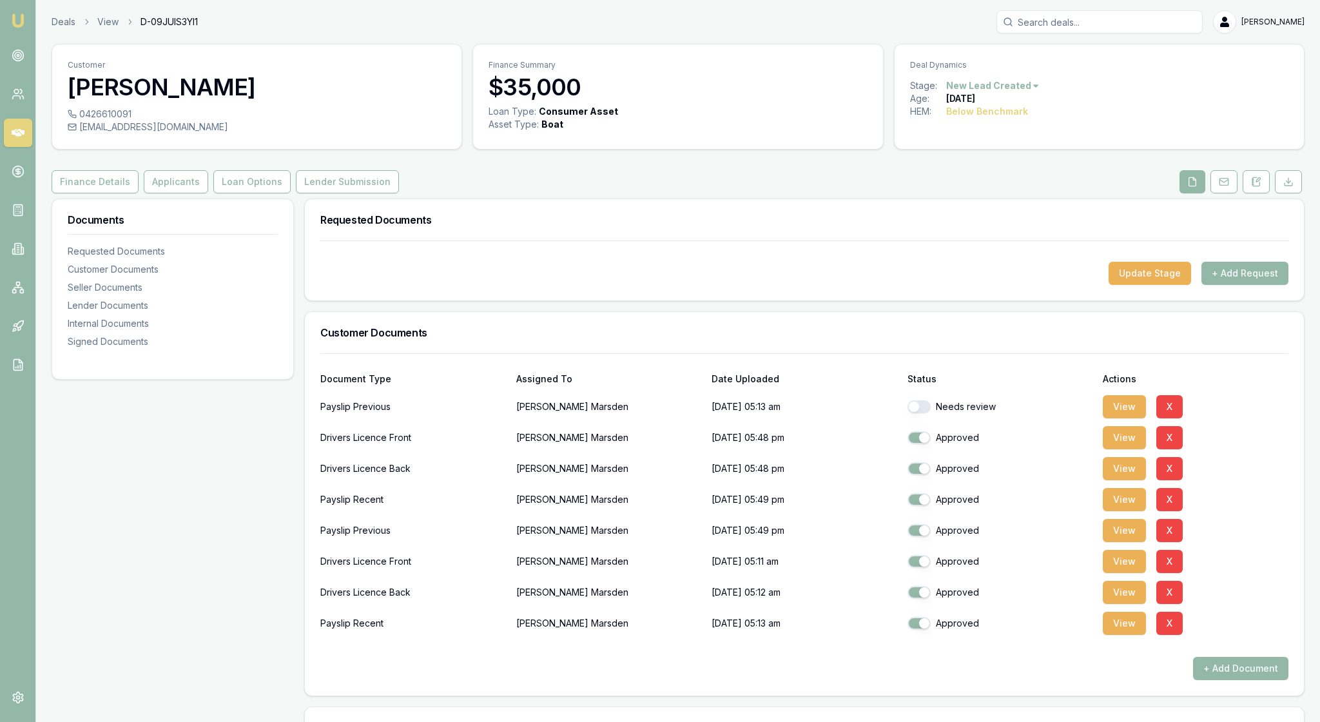
click at [925, 413] on button "button" at bounding box center [918, 406] width 23 height 13
checkbox input "true"
click at [264, 575] on div "Documents Requested Documents Customer Documents Seller Documents Lender Docume…" at bounding box center [173, 719] width 242 height 1043
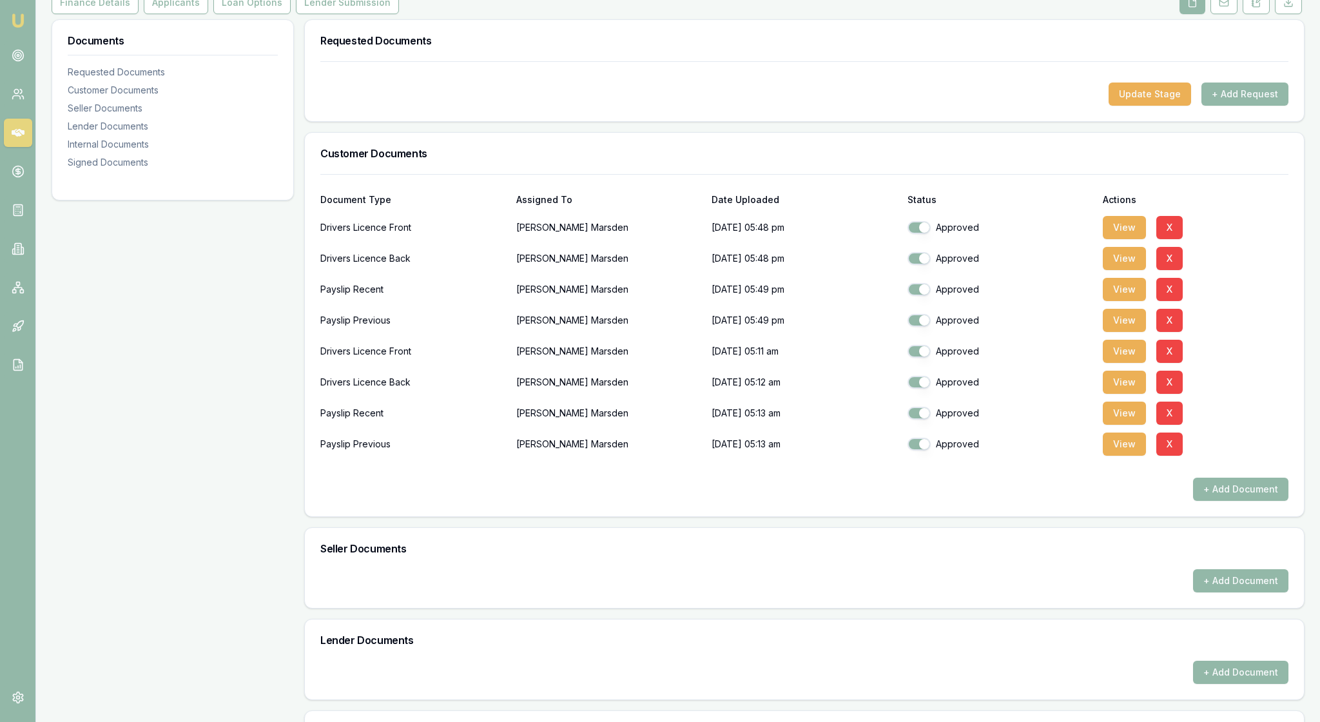
scroll to position [193, 0]
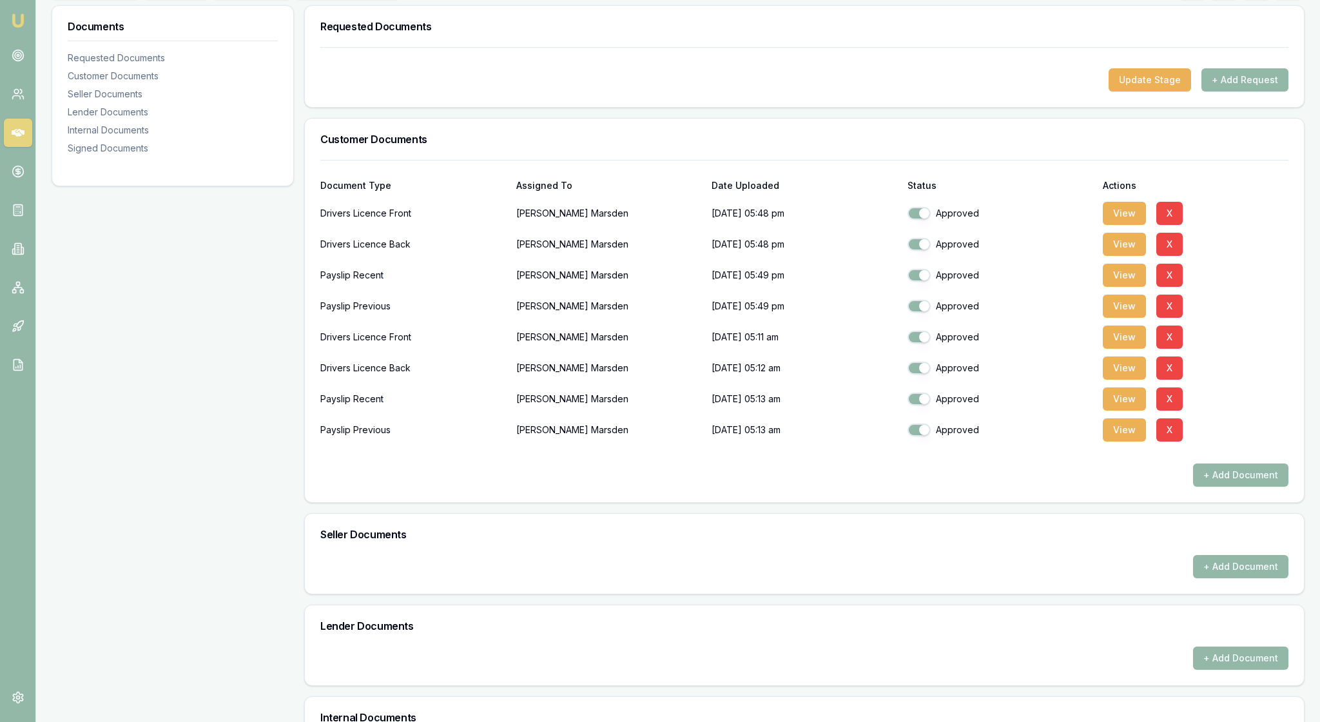
click at [646, 594] on div "Seller Documents + Add Document" at bounding box center [804, 553] width 1000 height 81
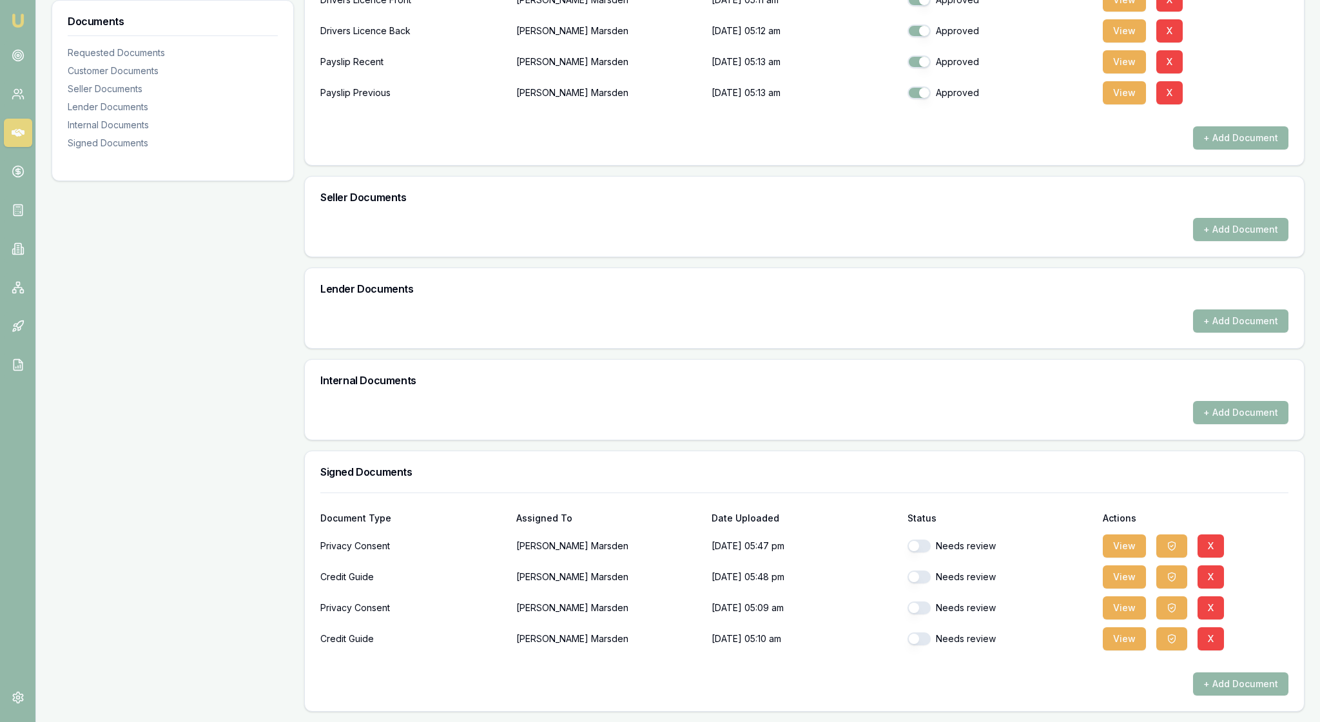
scroll to position [696, 0]
click at [1134, 534] on button "View" at bounding box center [1123, 545] width 43 height 23
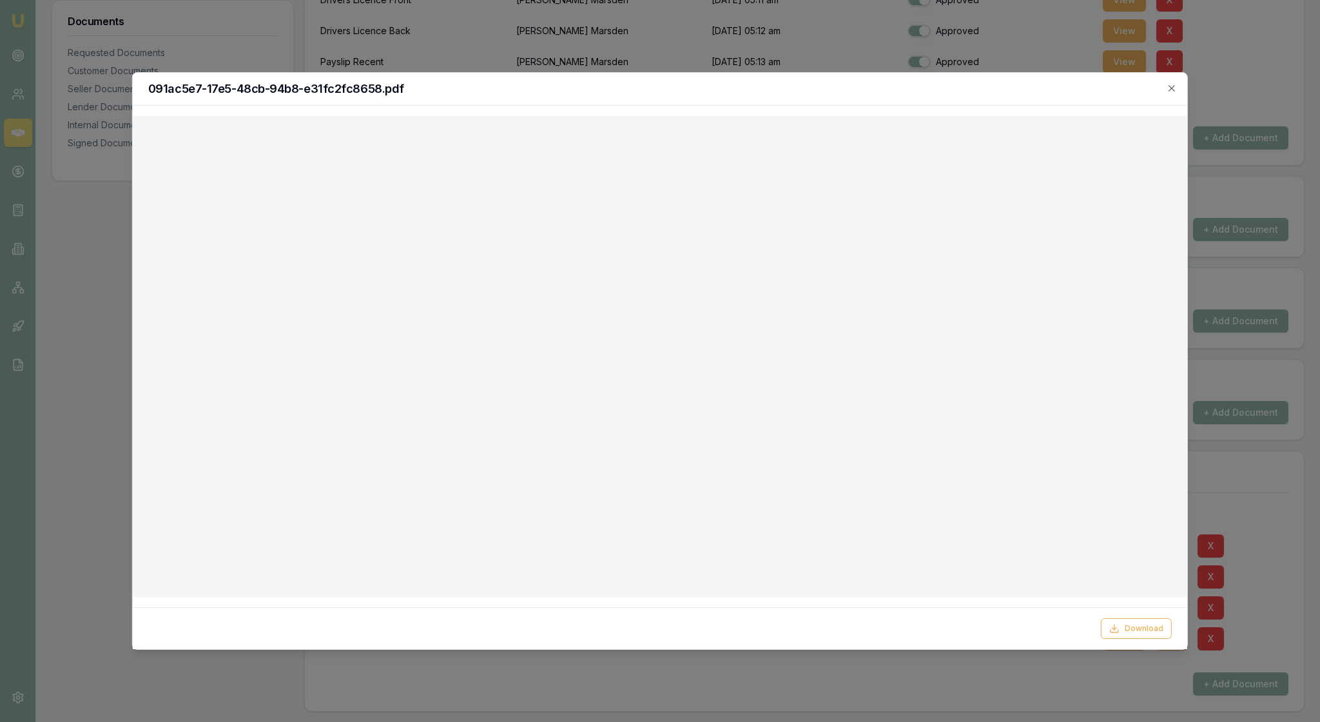
click at [1113, 612] on div "Download" at bounding box center [660, 628] width 1054 height 42
click at [1115, 634] on button "Download" at bounding box center [1136, 628] width 71 height 21
click at [1168, 88] on icon "button" at bounding box center [1171, 88] width 10 height 10
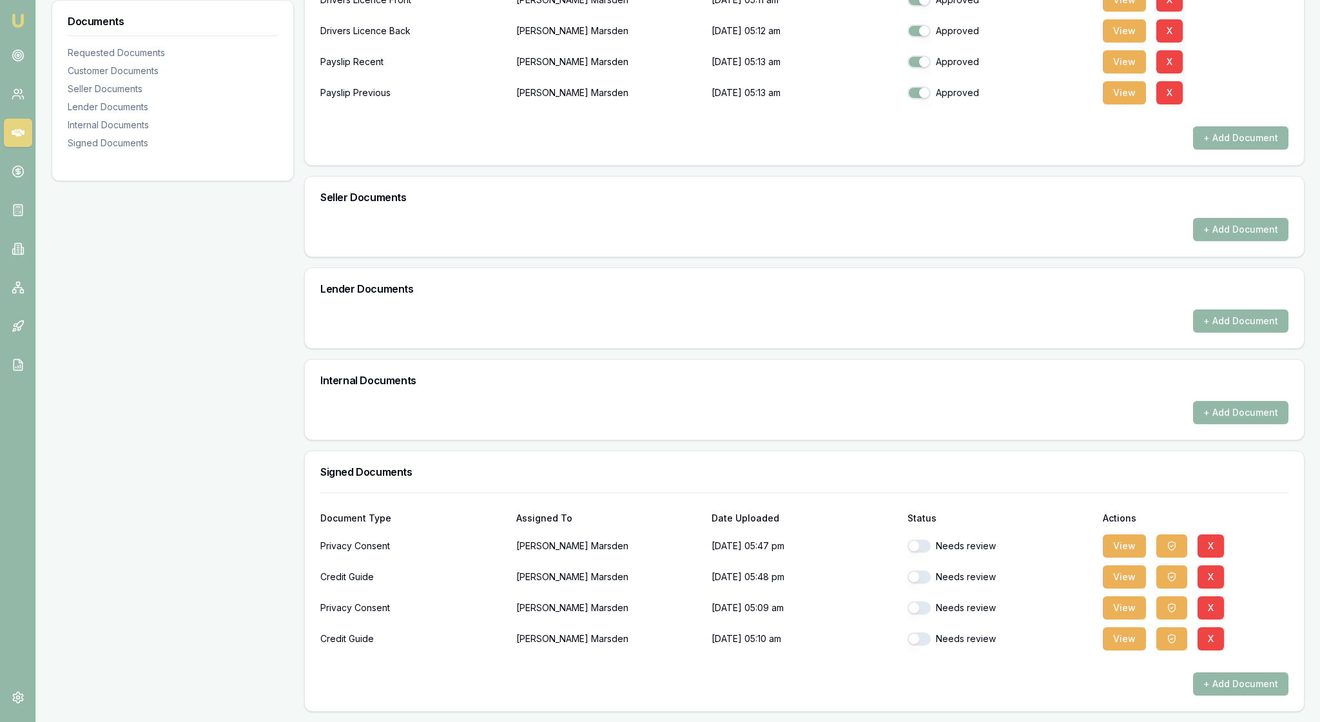
click at [928, 539] on button "button" at bounding box center [918, 545] width 23 height 13
click at [1128, 565] on button "View" at bounding box center [1123, 576] width 43 height 23
checkbox input "false"
checkbox input "true"
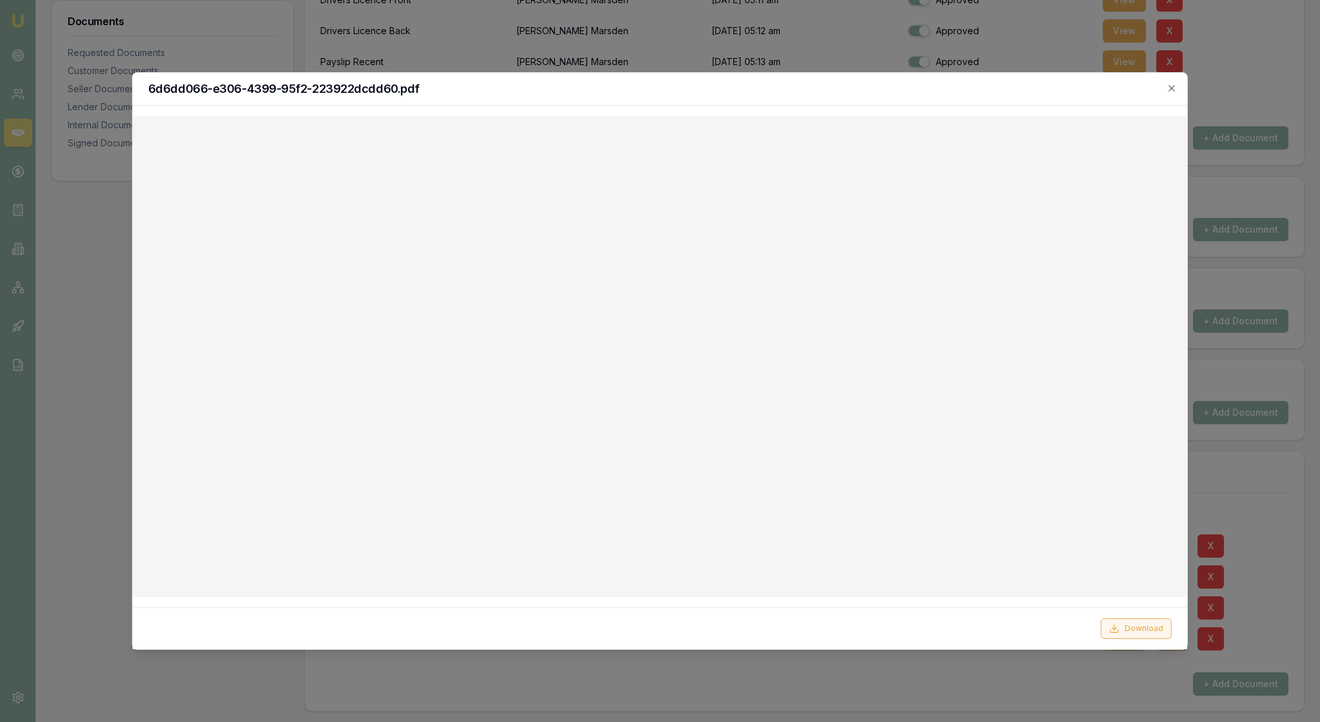
click at [1130, 619] on button "Download" at bounding box center [1136, 628] width 71 height 21
click at [1126, 624] on button "Download" at bounding box center [1136, 628] width 71 height 21
click at [1169, 89] on icon "button" at bounding box center [1171, 88] width 10 height 10
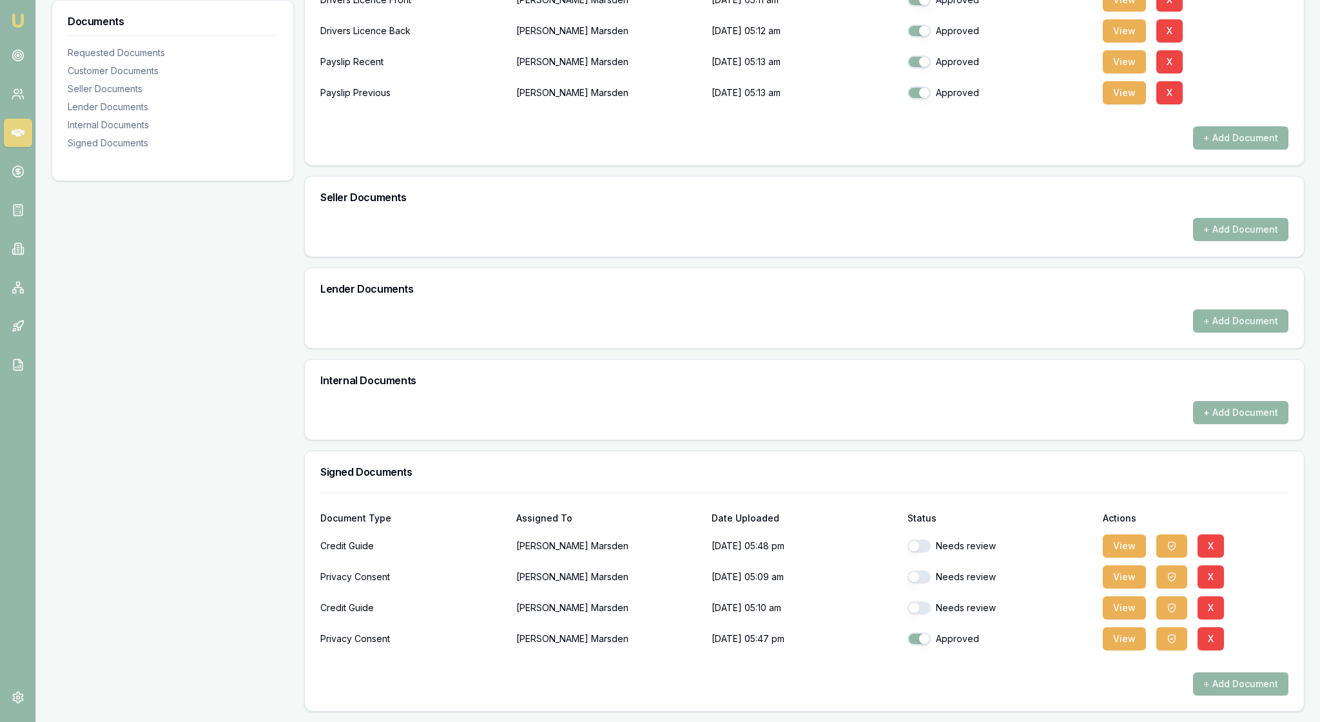
click at [923, 539] on button "button" at bounding box center [918, 545] width 23 height 13
checkbox input "true"
click at [1128, 565] on button "View" at bounding box center [1123, 576] width 43 height 23
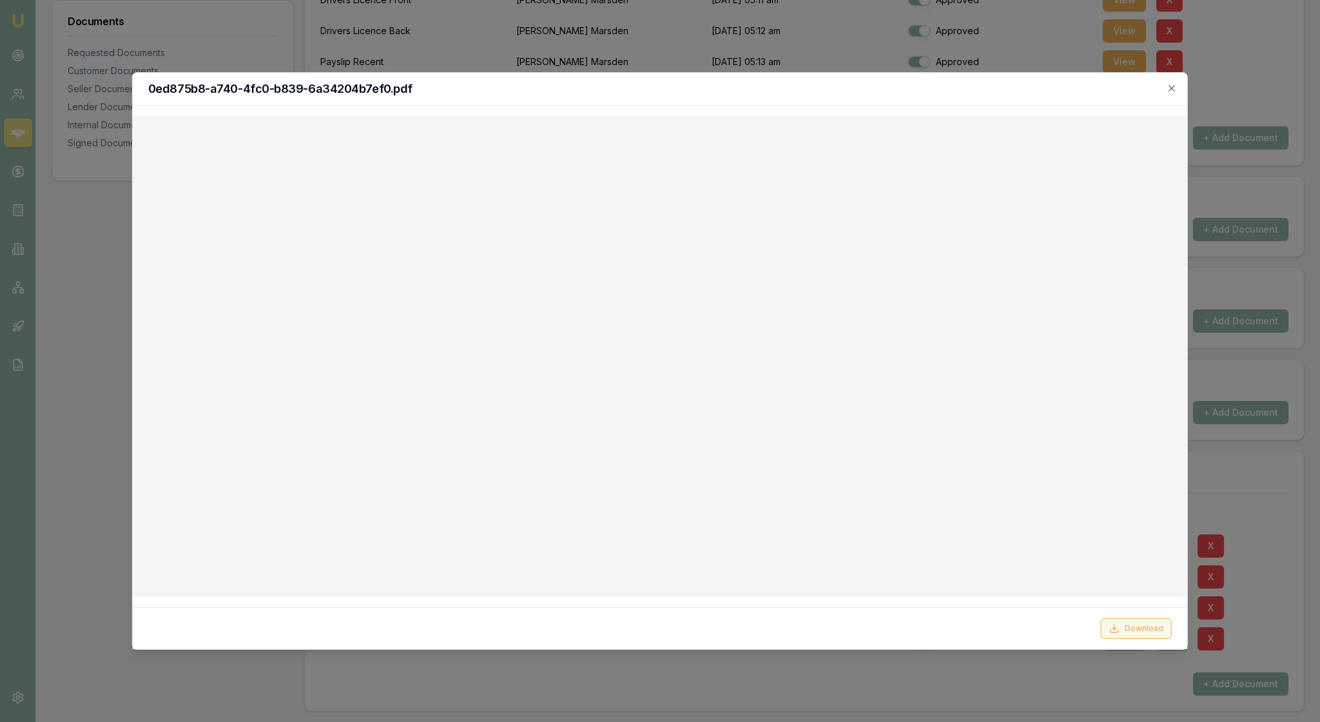
click at [1131, 624] on button "Download" at bounding box center [1136, 628] width 71 height 21
click at [1125, 622] on button "Download" at bounding box center [1136, 628] width 71 height 21
click at [1170, 86] on icon "button" at bounding box center [1171, 88] width 10 height 10
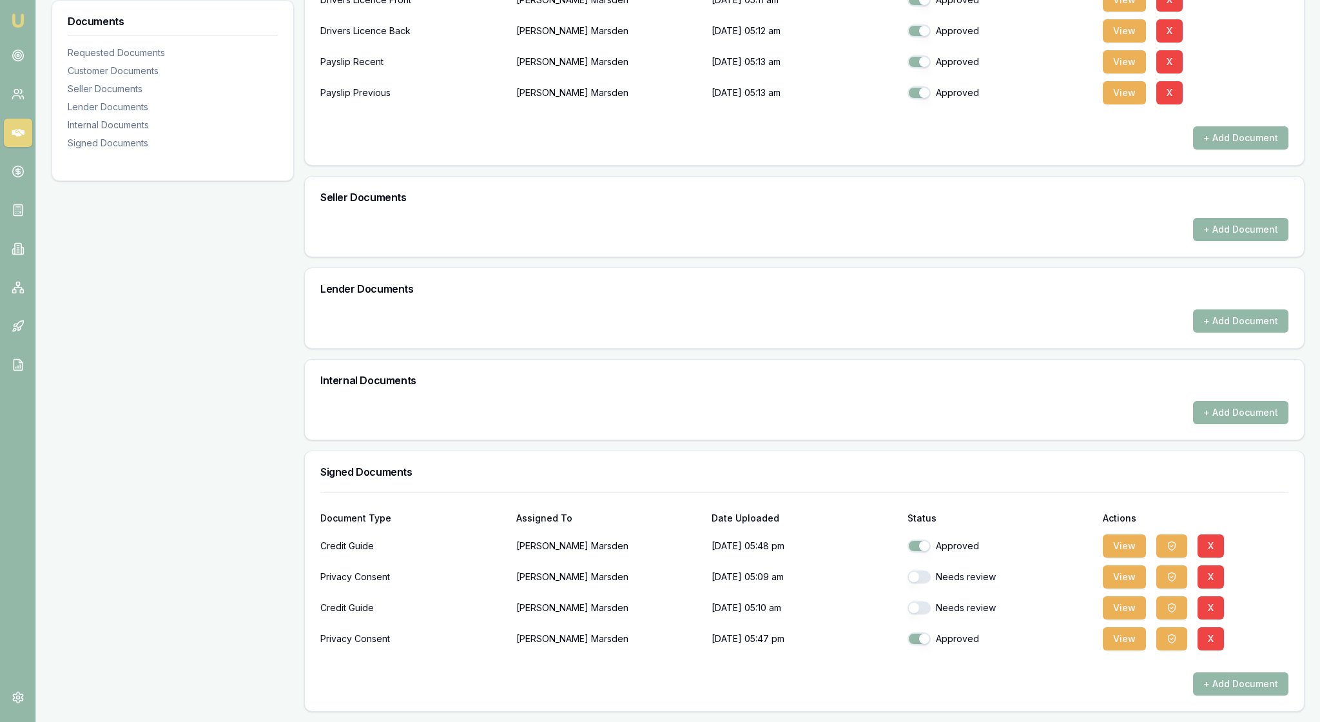
click at [928, 570] on button "button" at bounding box center [918, 576] width 23 height 13
checkbox input "true"
click at [1133, 596] on button "View" at bounding box center [1123, 607] width 43 height 23
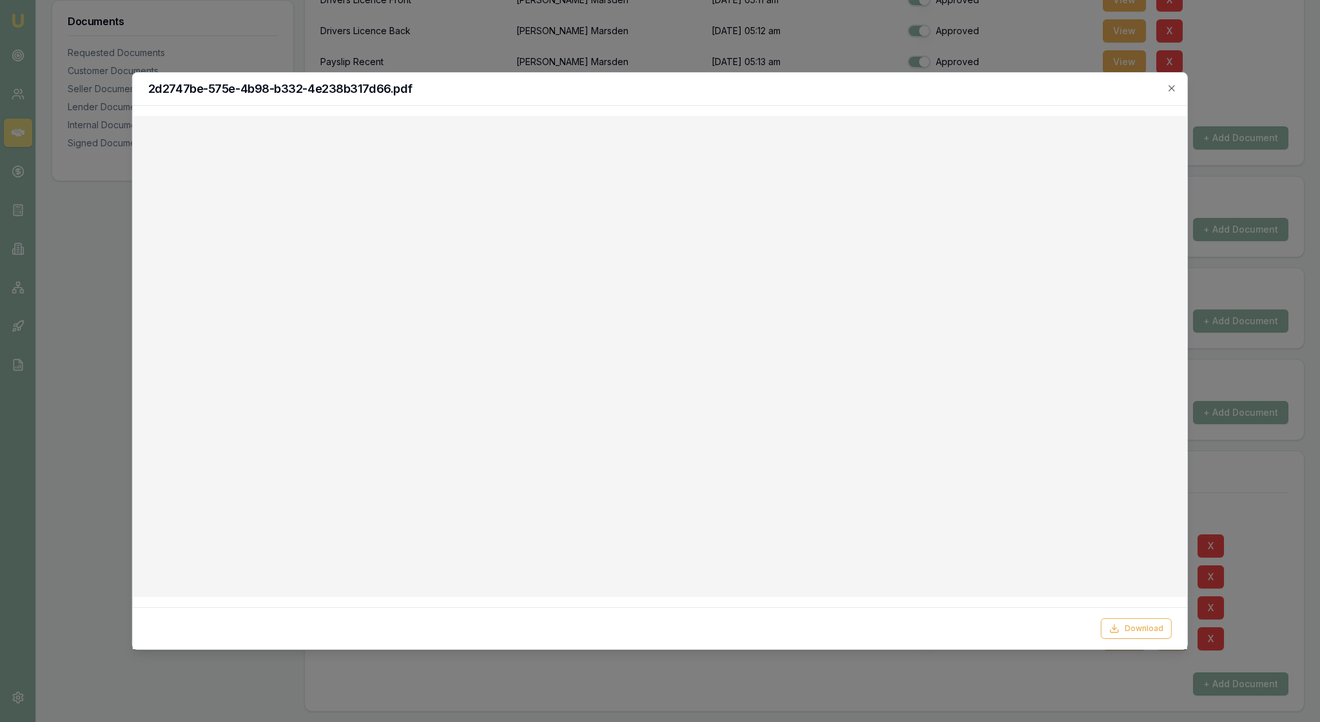
click at [1168, 82] on div "2d2747be-575e-4b98-b332-4e238b317d66.pdf" at bounding box center [660, 89] width 1054 height 33
click at [1169, 86] on icon "button" at bounding box center [1171, 88] width 10 height 10
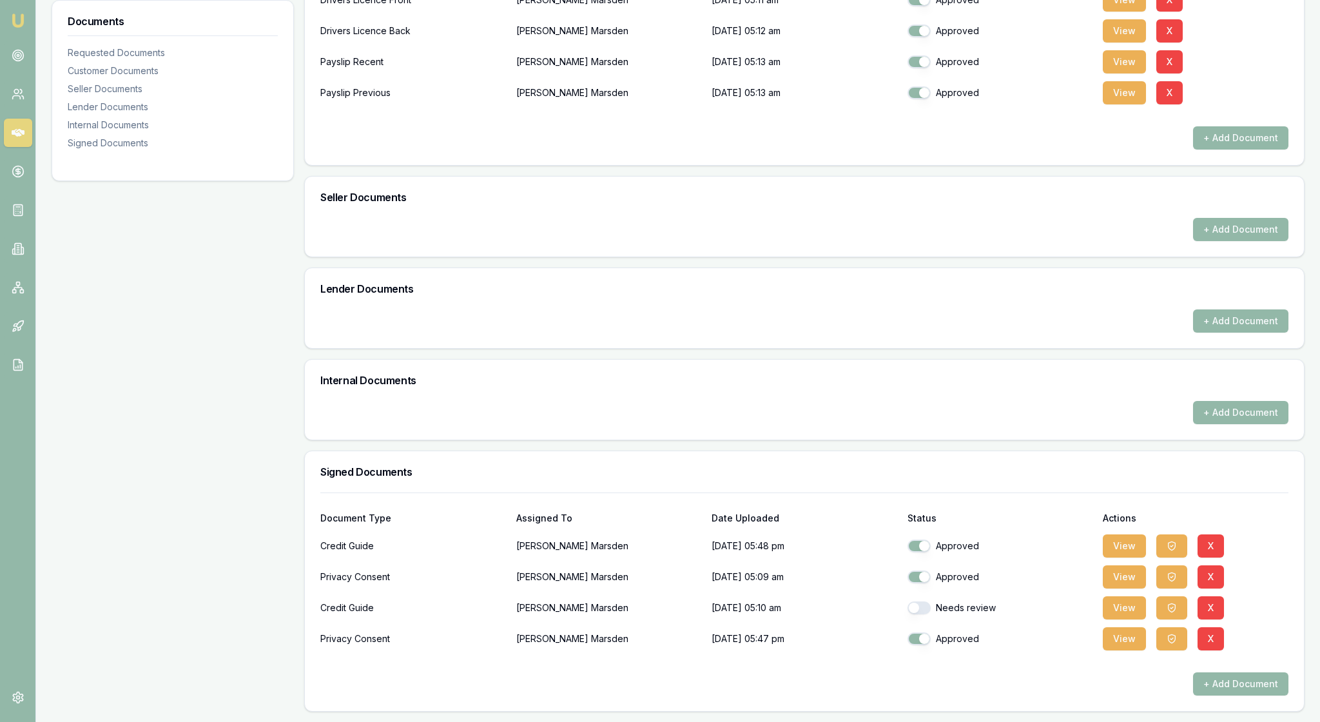
click at [927, 601] on button "button" at bounding box center [918, 607] width 23 height 13
checkbox input "true"
click at [955, 675] on div "+ Add Document" at bounding box center [804, 683] width 968 height 23
click at [982, 466] on h3 "Signed Documents" at bounding box center [804, 471] width 968 height 10
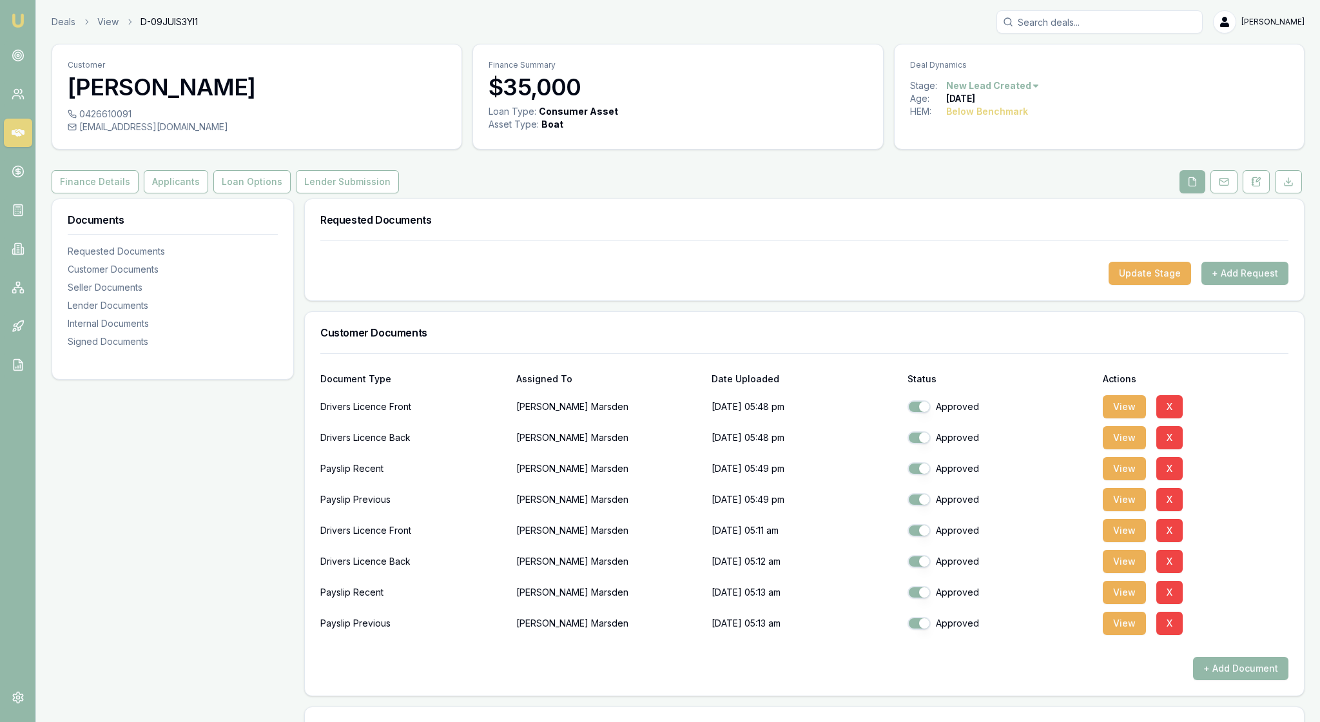
scroll to position [0, 0]
click at [1130, 418] on button "View" at bounding box center [1123, 406] width 43 height 23
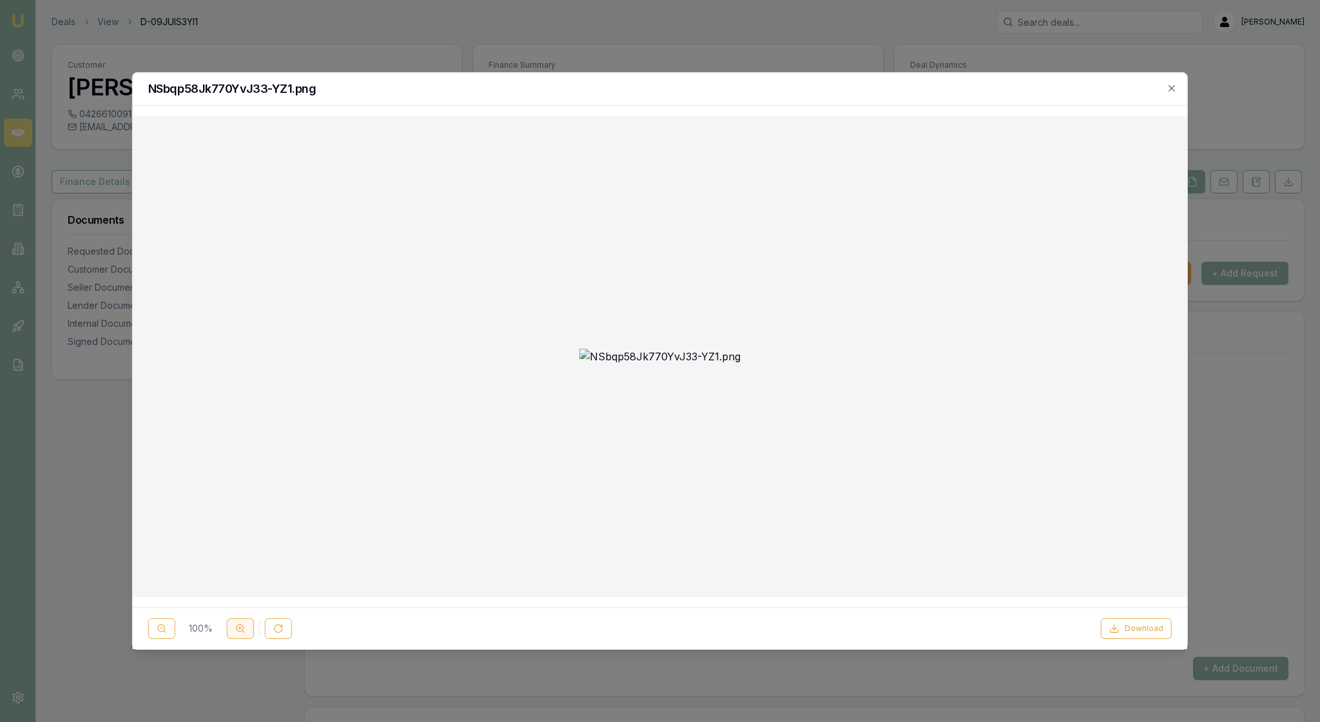
click at [245, 628] on icon at bounding box center [240, 628] width 10 height 10
click at [321, 567] on img at bounding box center [660, 643] width 1034 height 1035
click at [336, 554] on img at bounding box center [660, 643] width 1034 height 1035
drag, startPoint x: 964, startPoint y: 505, endPoint x: 963, endPoint y: 485, distance: 20.7
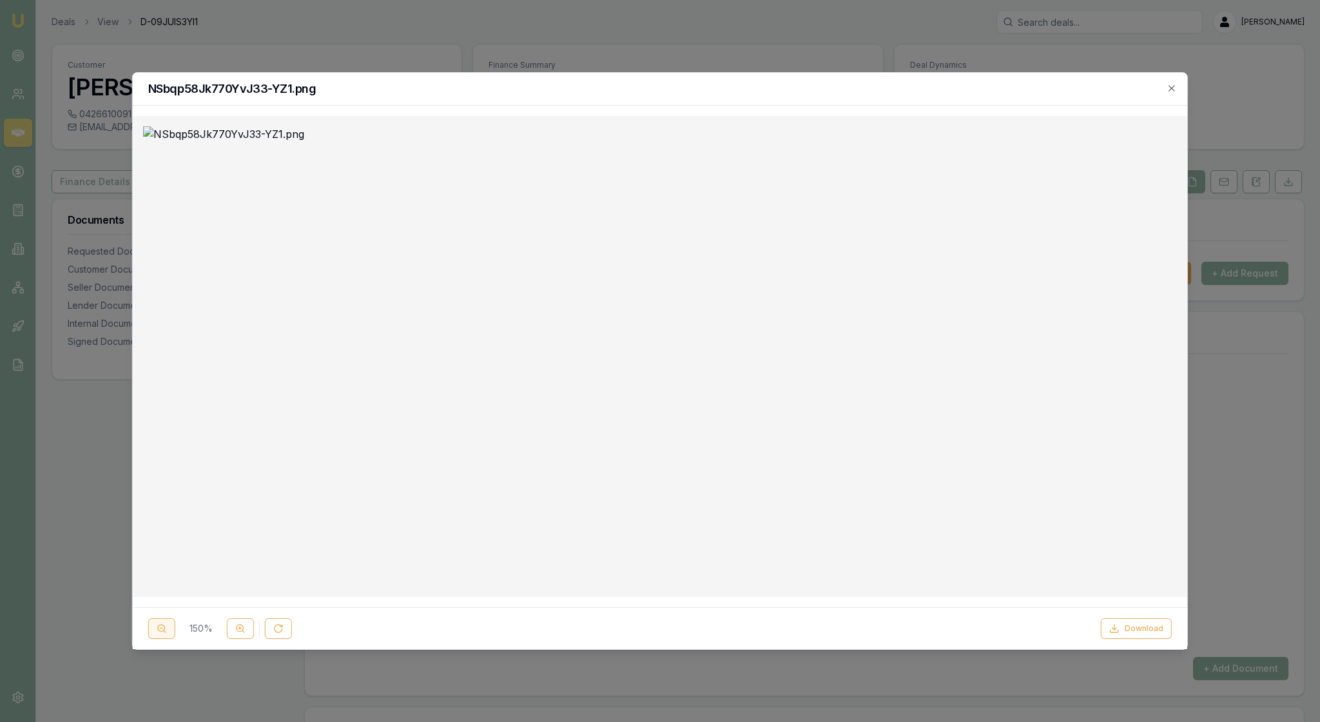
click at [167, 626] on icon at bounding box center [162, 628] width 10 height 10
click at [167, 625] on icon at bounding box center [162, 628] width 10 height 10
click at [245, 626] on icon at bounding box center [240, 628] width 10 height 10
click at [1166, 86] on icon "button" at bounding box center [1171, 88] width 10 height 10
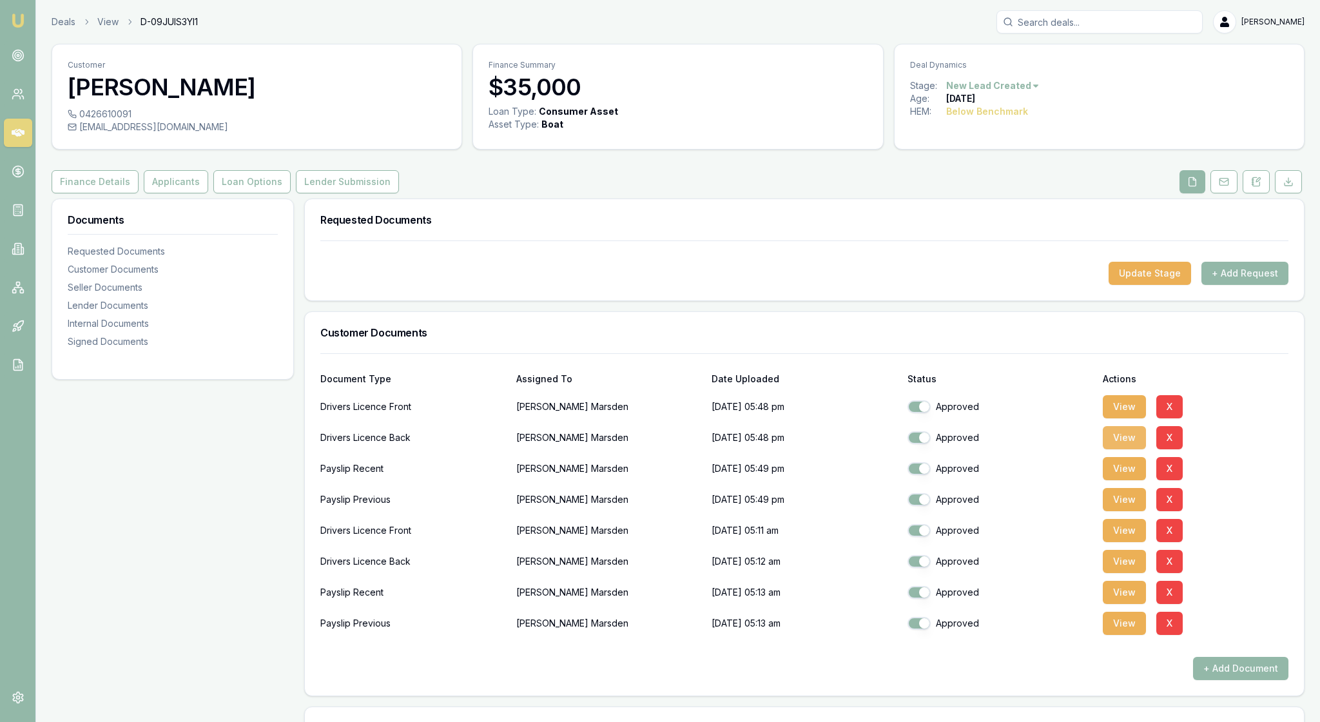
click at [1137, 449] on button "View" at bounding box center [1123, 437] width 43 height 23
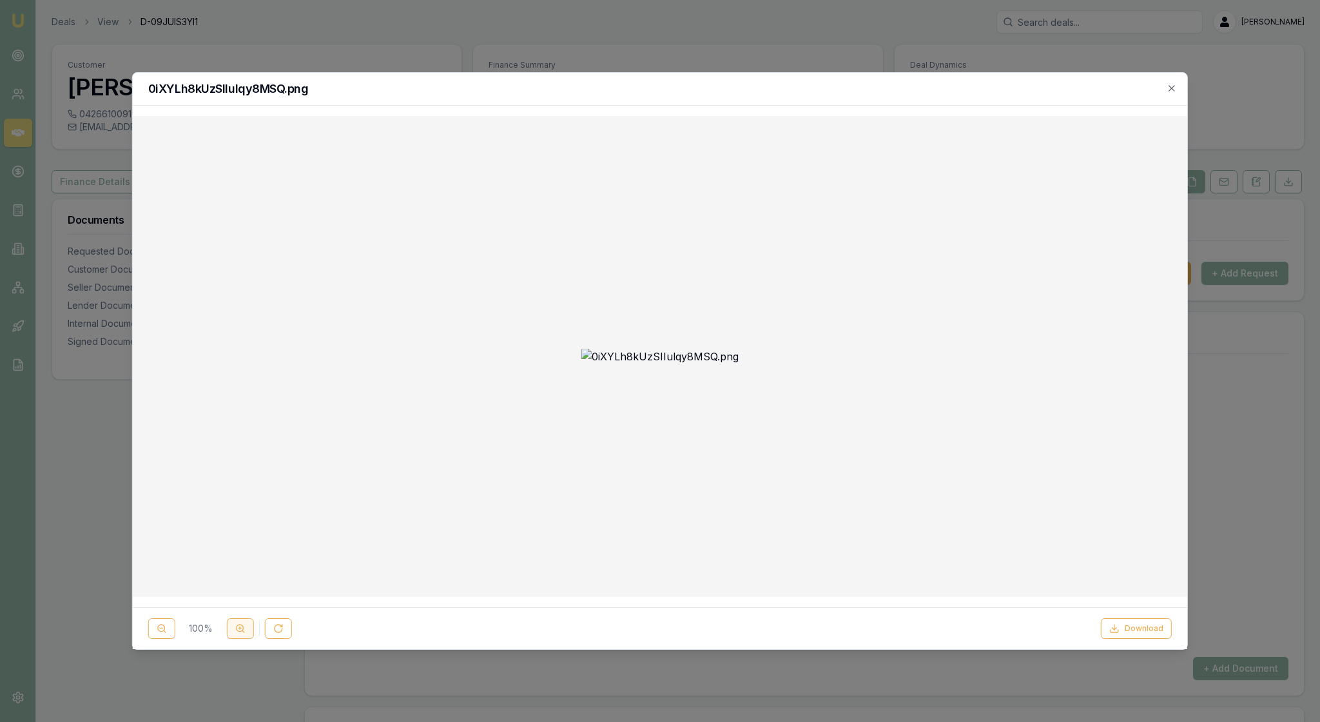
click at [245, 625] on icon at bounding box center [240, 628] width 10 height 10
click at [167, 623] on icon at bounding box center [162, 628] width 10 height 10
click at [245, 625] on icon at bounding box center [240, 628] width 10 height 10
click at [1171, 86] on icon "button" at bounding box center [1171, 88] width 10 height 10
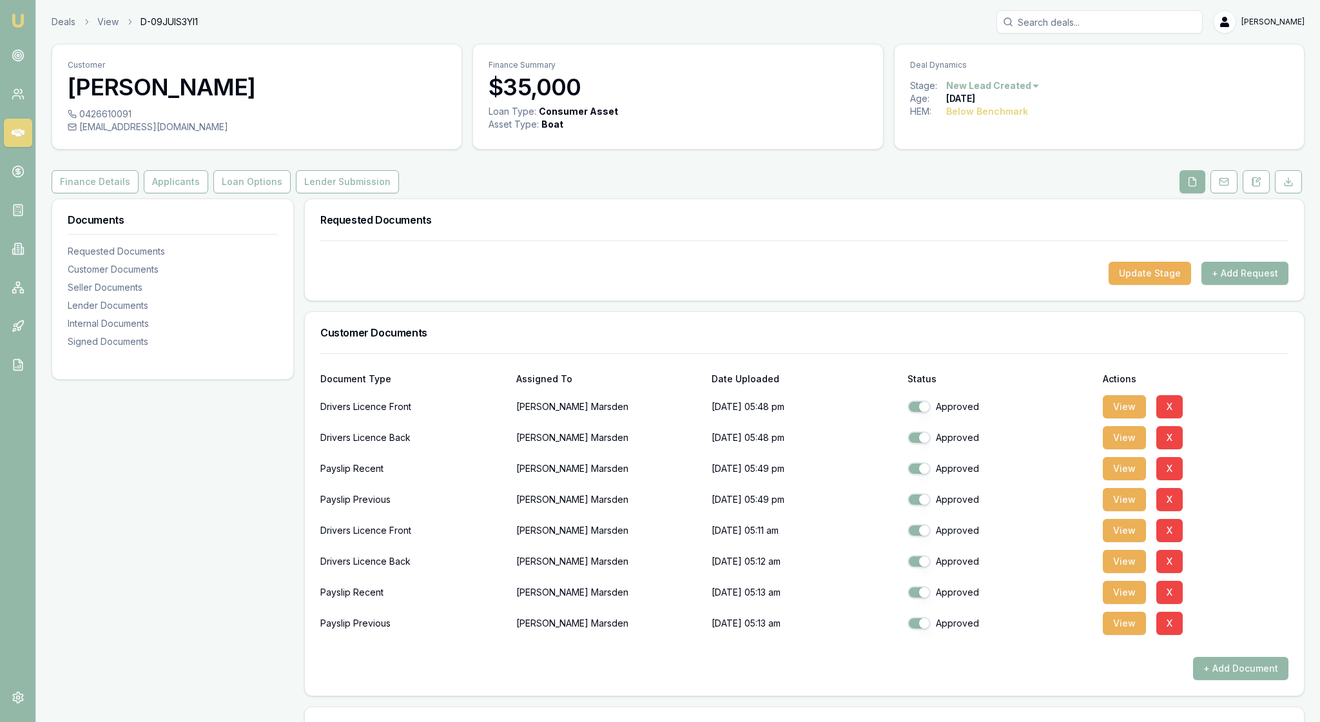
click at [686, 262] on div at bounding box center [804, 251] width 968 height 21
click at [208, 193] on button "Applicants" at bounding box center [176, 181] width 64 height 23
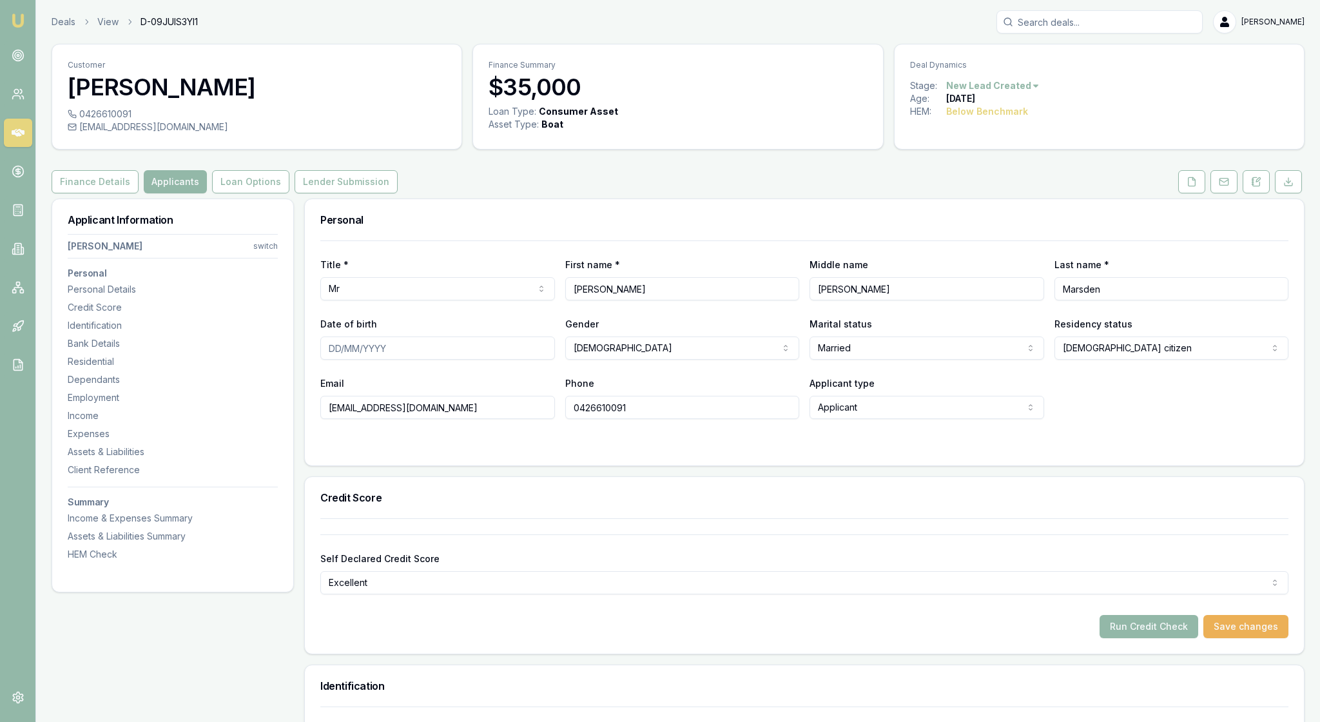
type input "[PERSON_NAME]"
type input "[DATE]"
click at [1040, 450] on div at bounding box center [804, 444] width 968 height 10
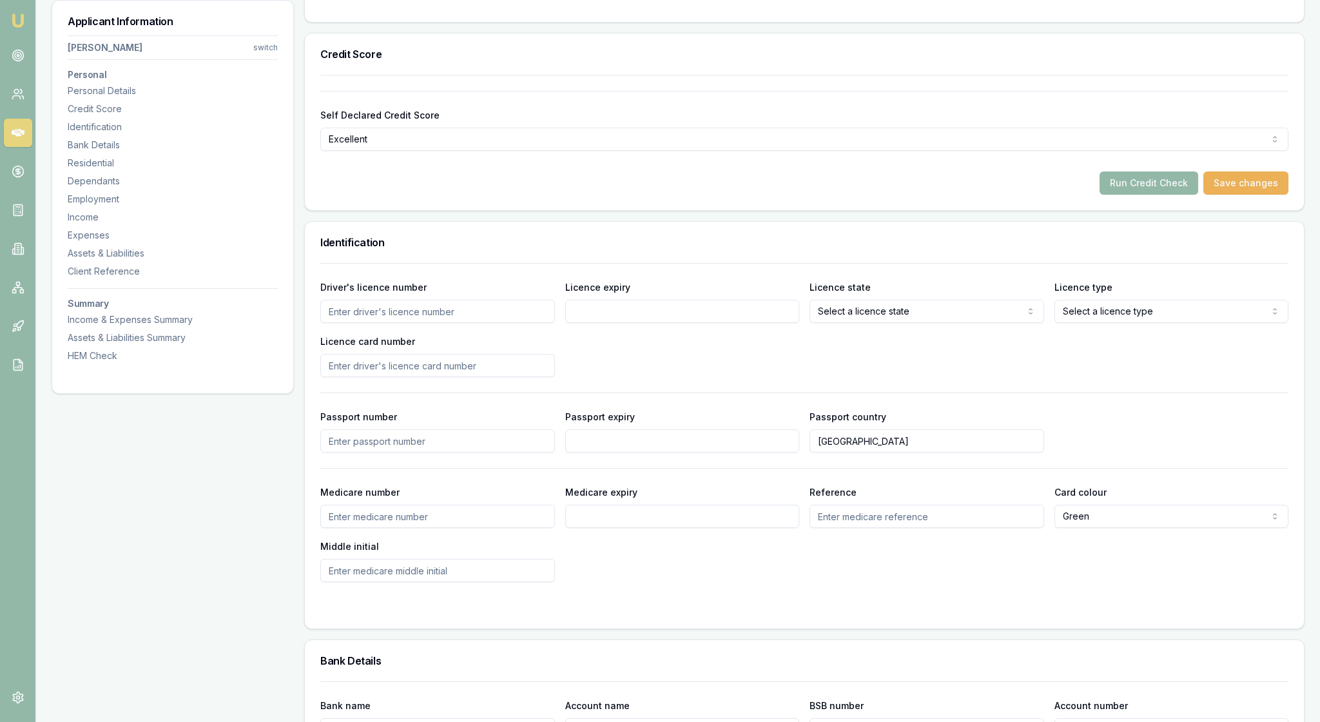
scroll to position [448, 0]
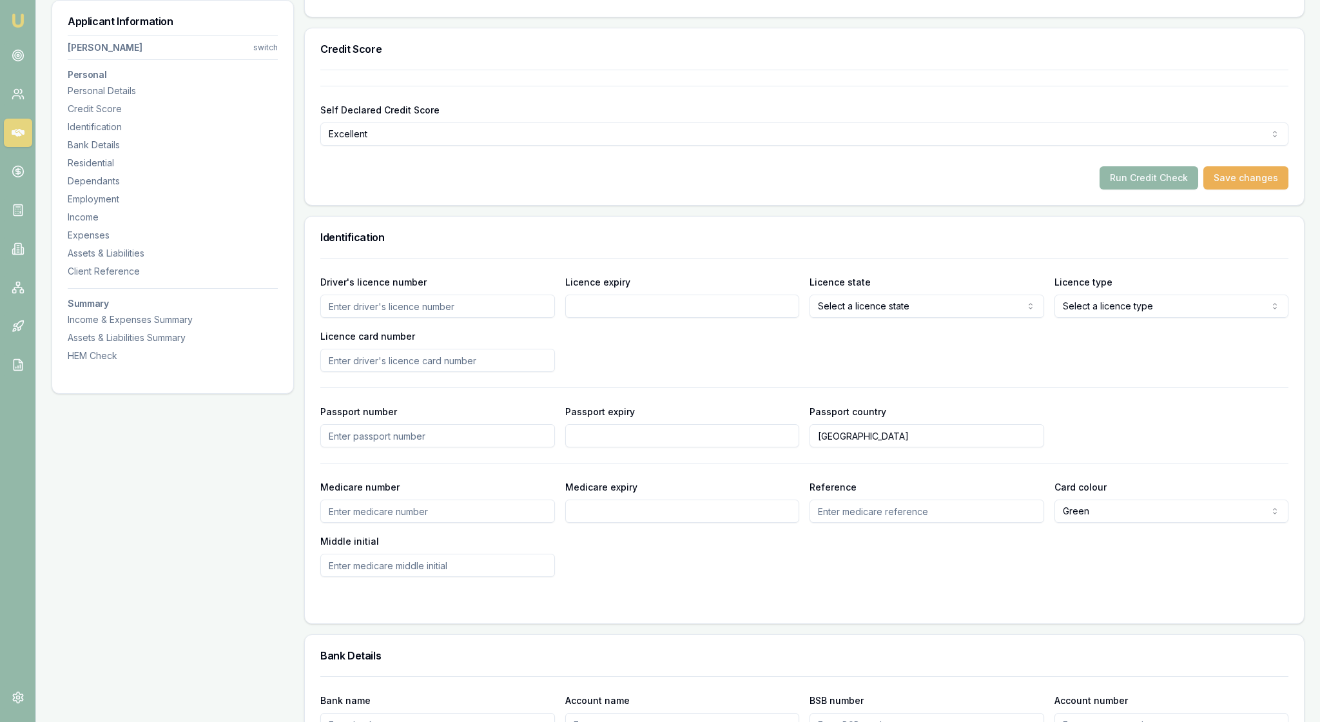
click at [887, 189] on div "Run Credit Check Save changes" at bounding box center [804, 177] width 968 height 23
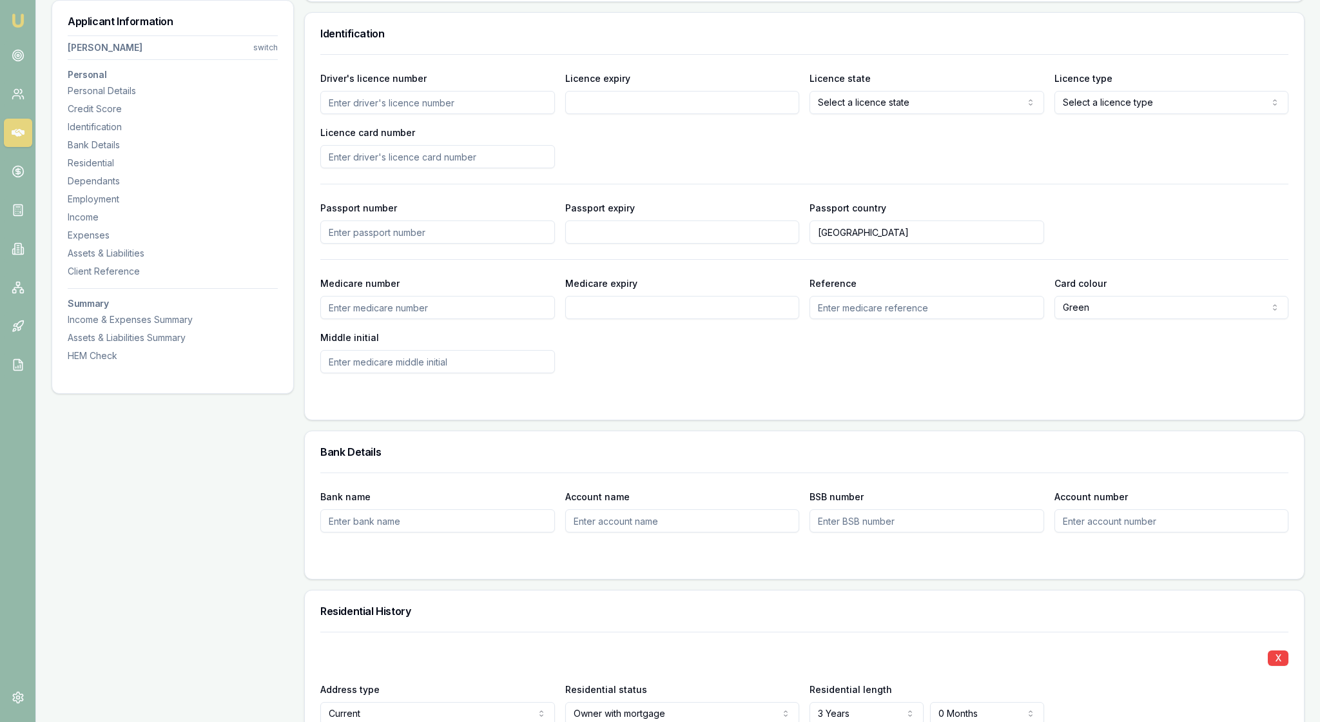
scroll to position [674, 0]
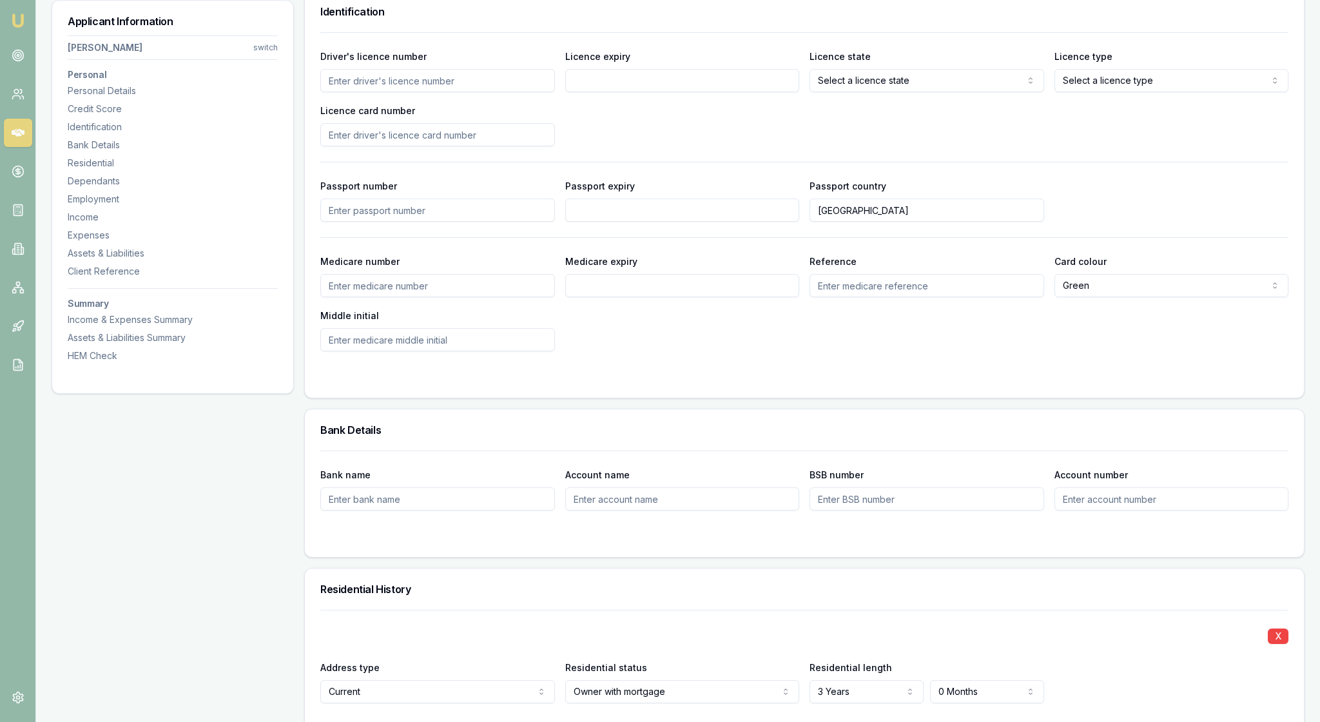
click at [389, 92] on input "Driver's licence number" at bounding box center [437, 80] width 235 height 23
type input "136579793"
click at [620, 92] on input "Licence expiry" at bounding box center [682, 80] width 235 height 23
click at [898, 382] on form "Driver's licence number Licence expiry Licence state Select a licence state NSW…" at bounding box center [804, 207] width 968 height 350
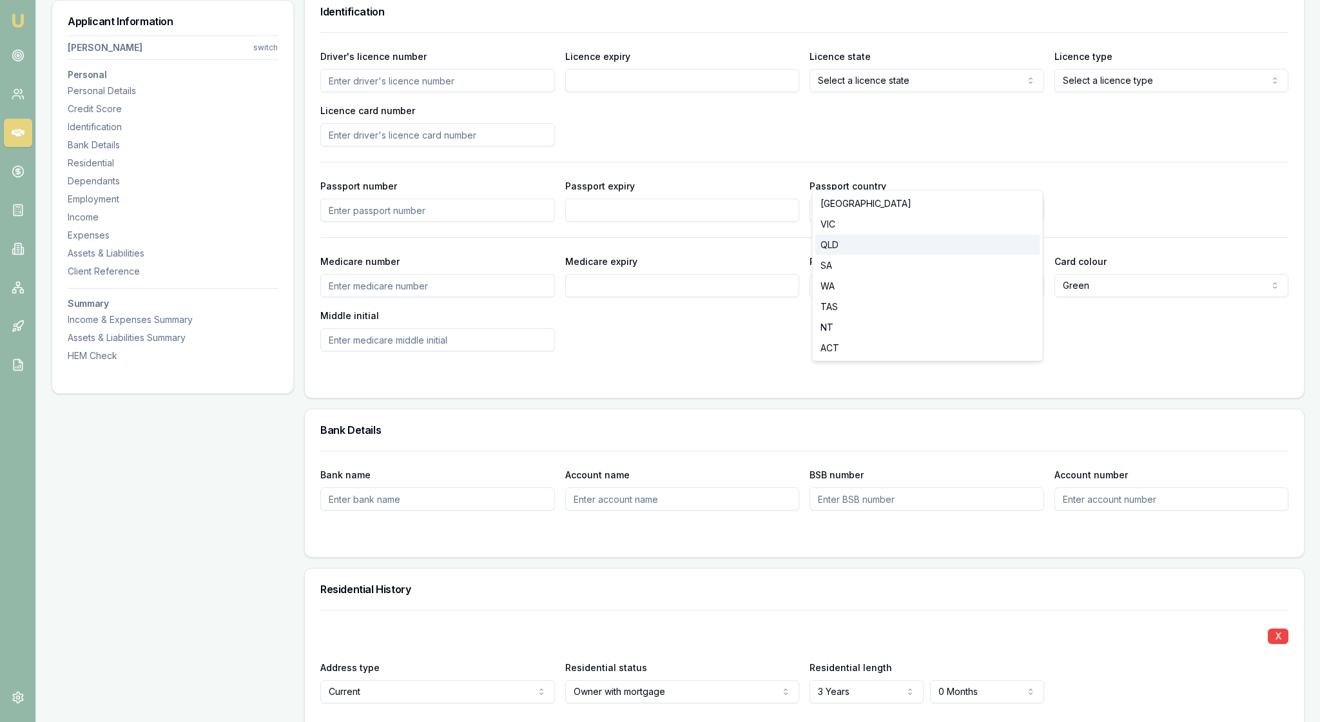
select select "QLD"
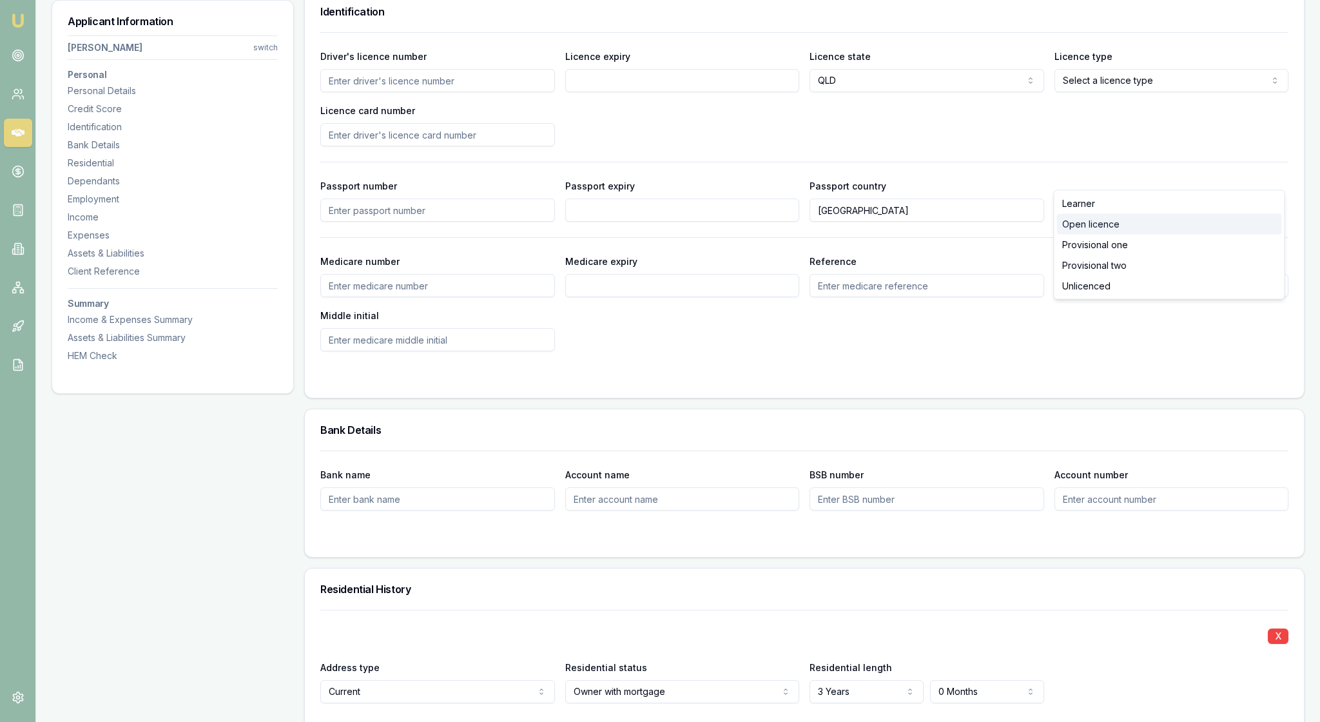
select select "OPEN_LICENCE"
click at [352, 146] on input "Licence card number" at bounding box center [437, 134] width 235 height 23
type input "5788A6DD3A"
click at [969, 146] on div "Driver's licence number Licence expiry Licence state QLD NSW VIC QLD SA WA TAS …" at bounding box center [804, 97] width 968 height 98
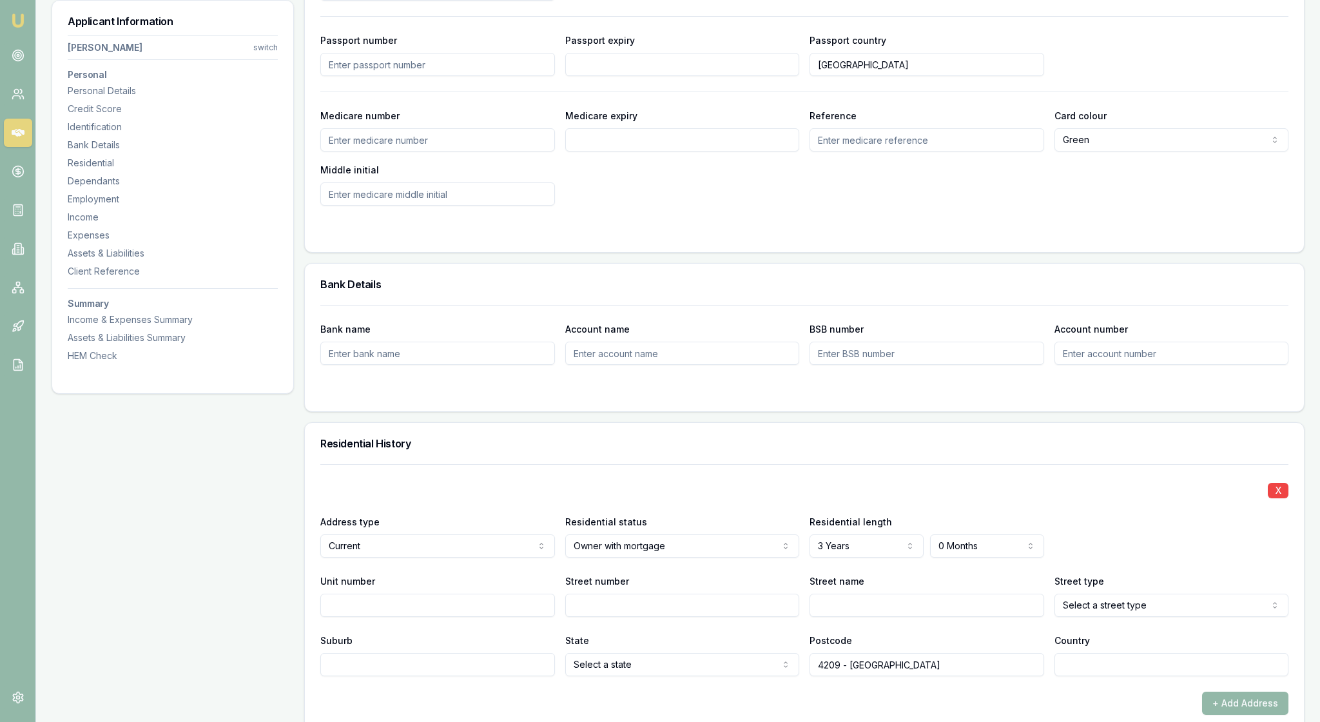
scroll to position [851, 0]
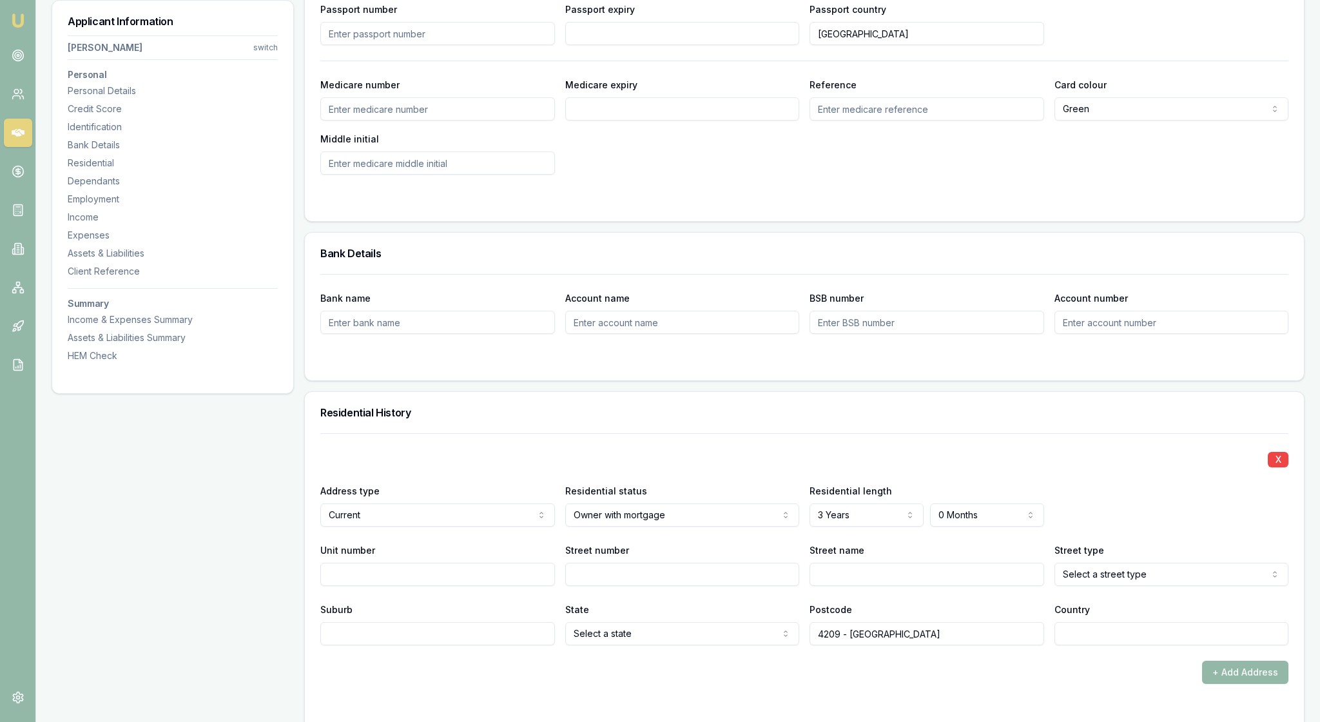
click at [794, 206] on form "Driver's licence number Licence expiry Licence state QLD NSW VIC QLD SA WA TAS …" at bounding box center [804, 31] width 968 height 350
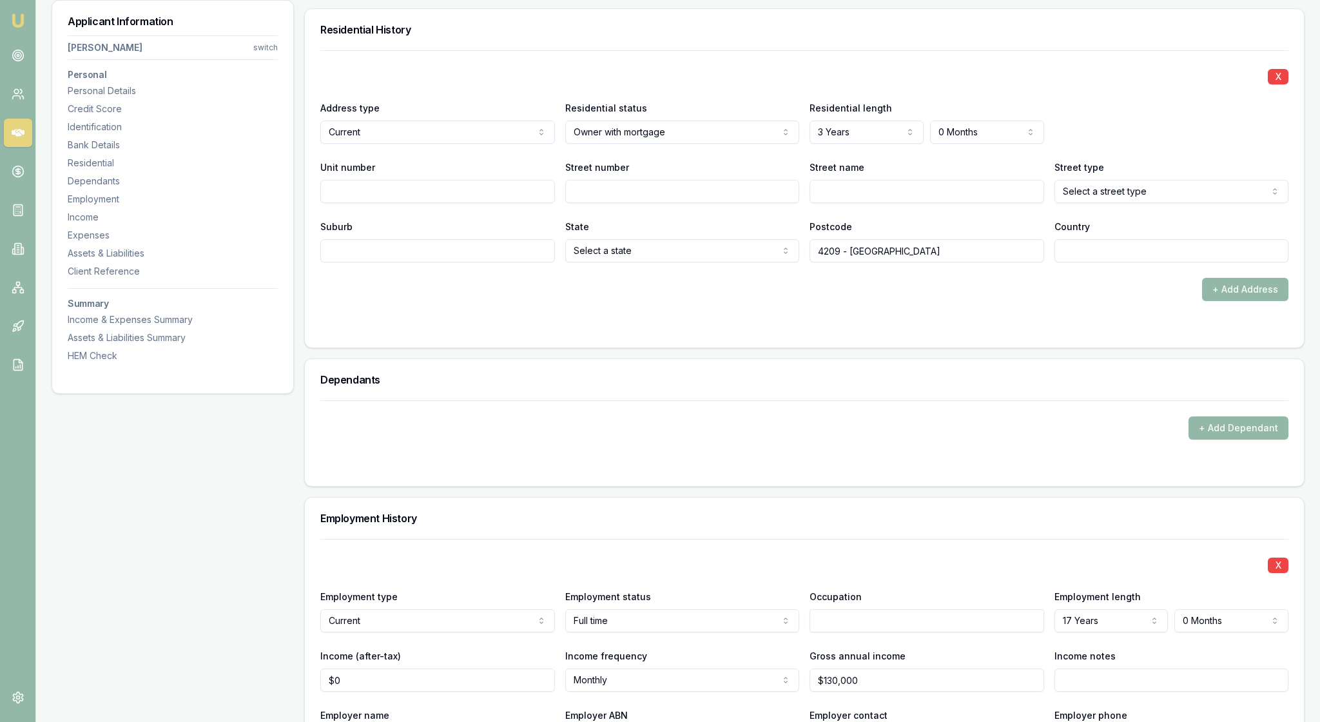
scroll to position [1240, 0]
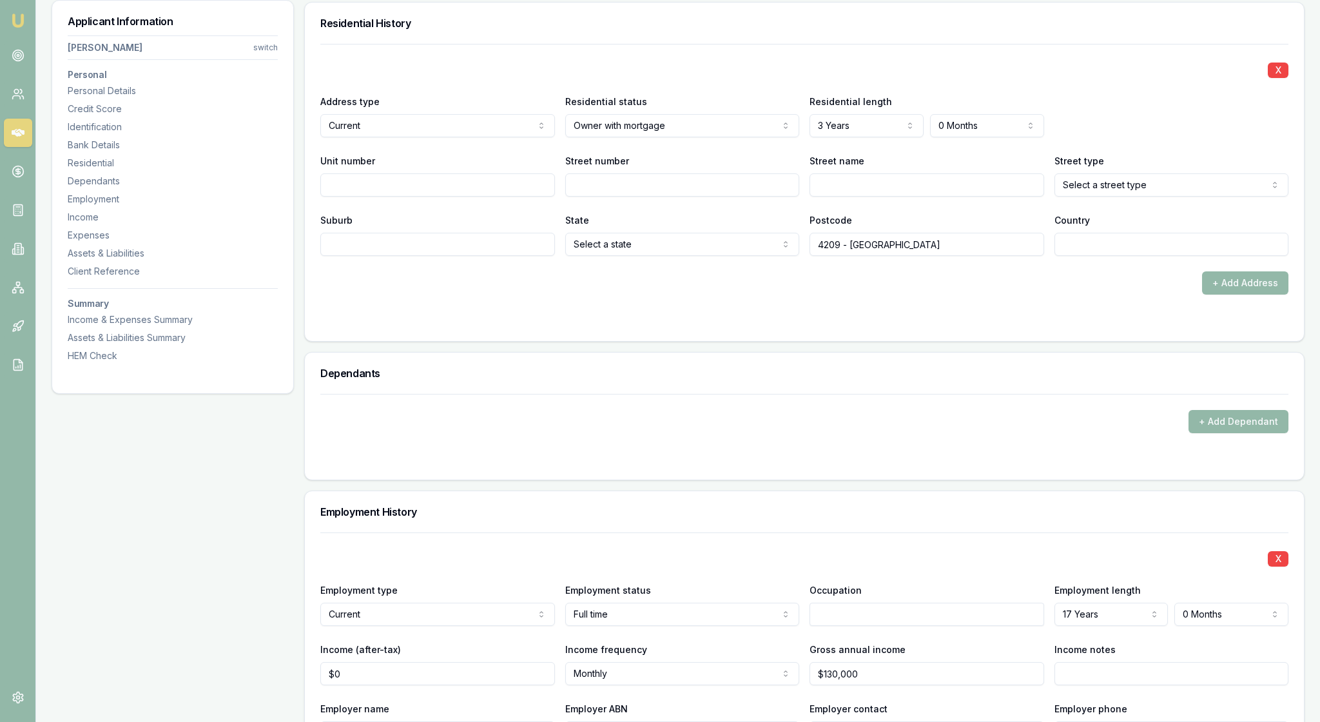
click at [352, 197] on input "Unit number" at bounding box center [437, 184] width 235 height 23
click at [379, 197] on input "Unit" at bounding box center [437, 184] width 235 height 23
type input "U"
type input "1"
click at [611, 197] on input "Street number" at bounding box center [682, 184] width 235 height 23
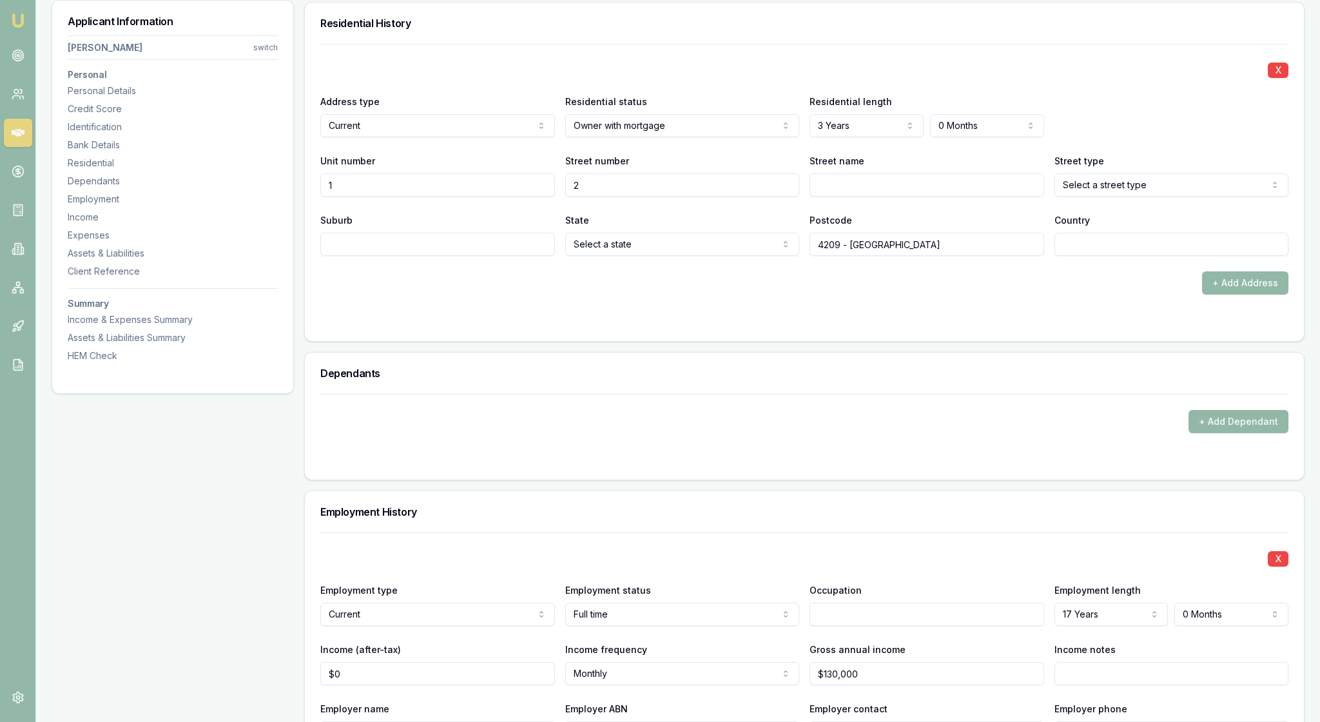
type input "2"
type input "Catalina"
click at [988, 256] on div "X Address type Current Current Previous Residential status Owner with mortgage …" at bounding box center [804, 150] width 968 height 212
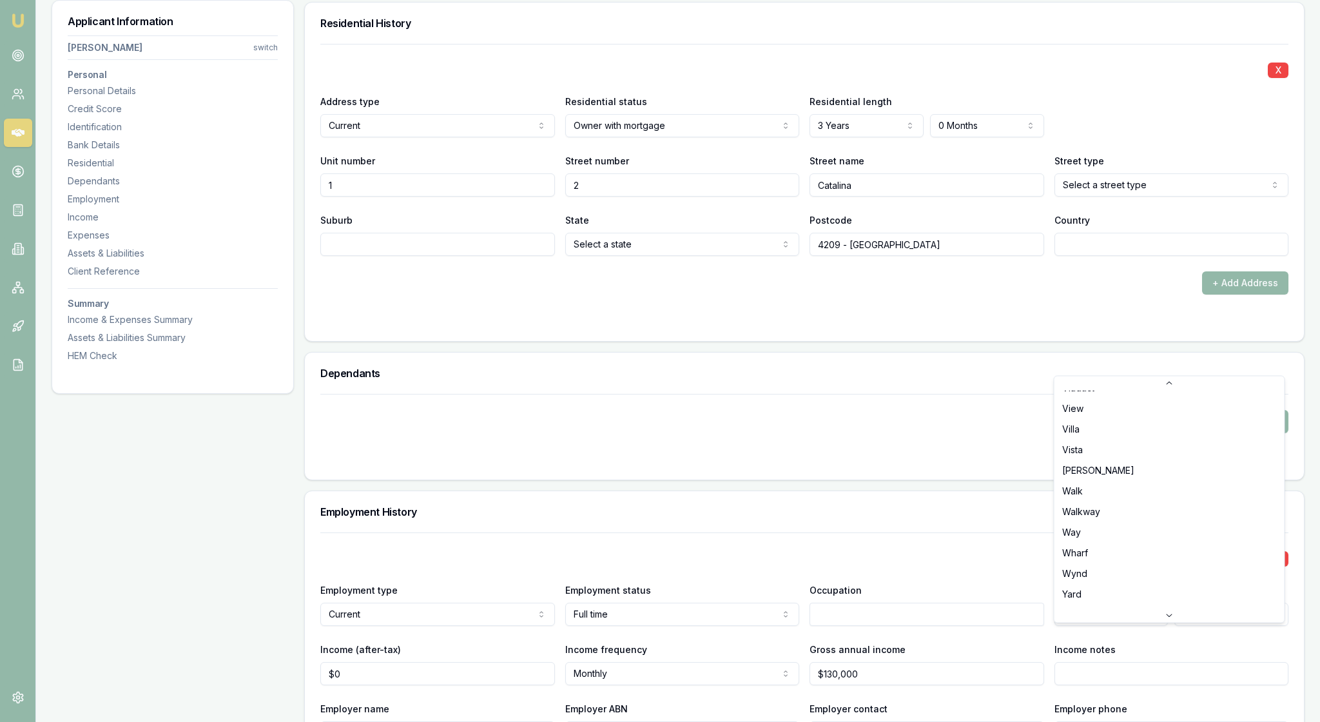
scroll to position [4343, 0]
select select "Way"
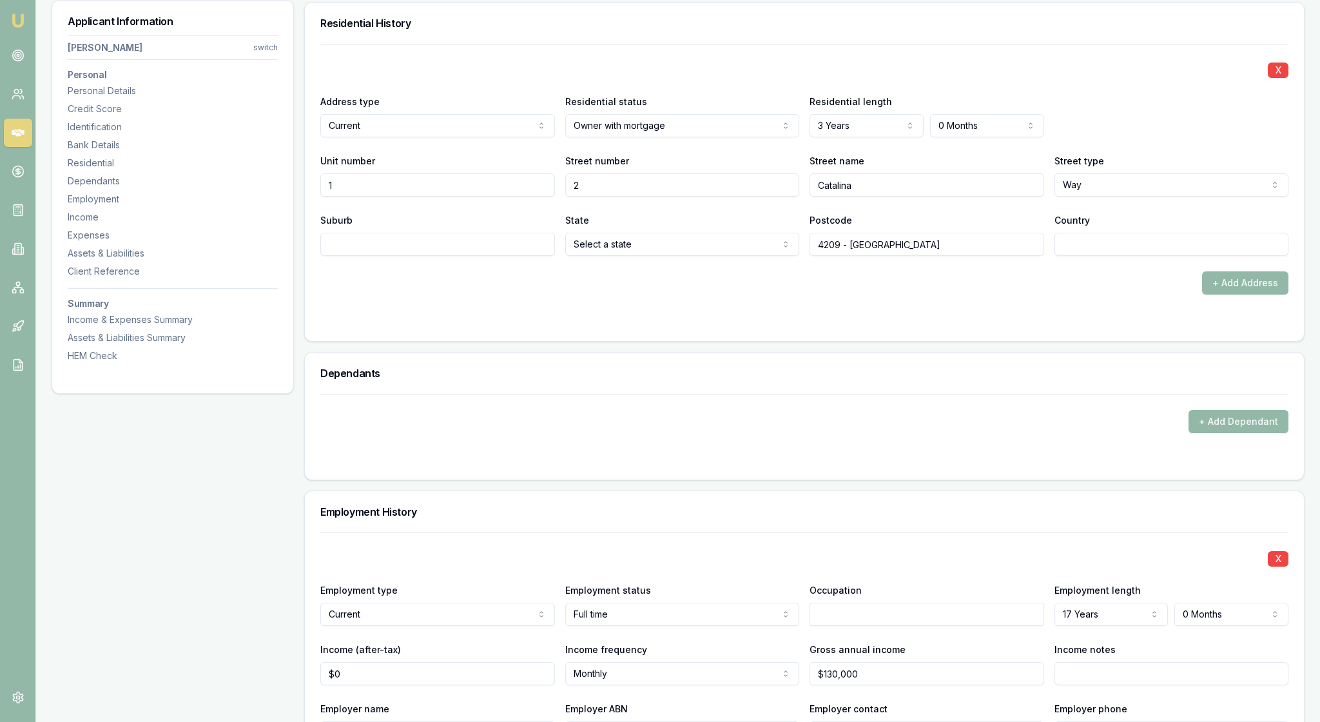
click at [729, 294] on div "+ Add Address" at bounding box center [804, 282] width 968 height 23
type input "Upper Coomera"
select select "QLD"
type input "[GEOGRAPHIC_DATA]"
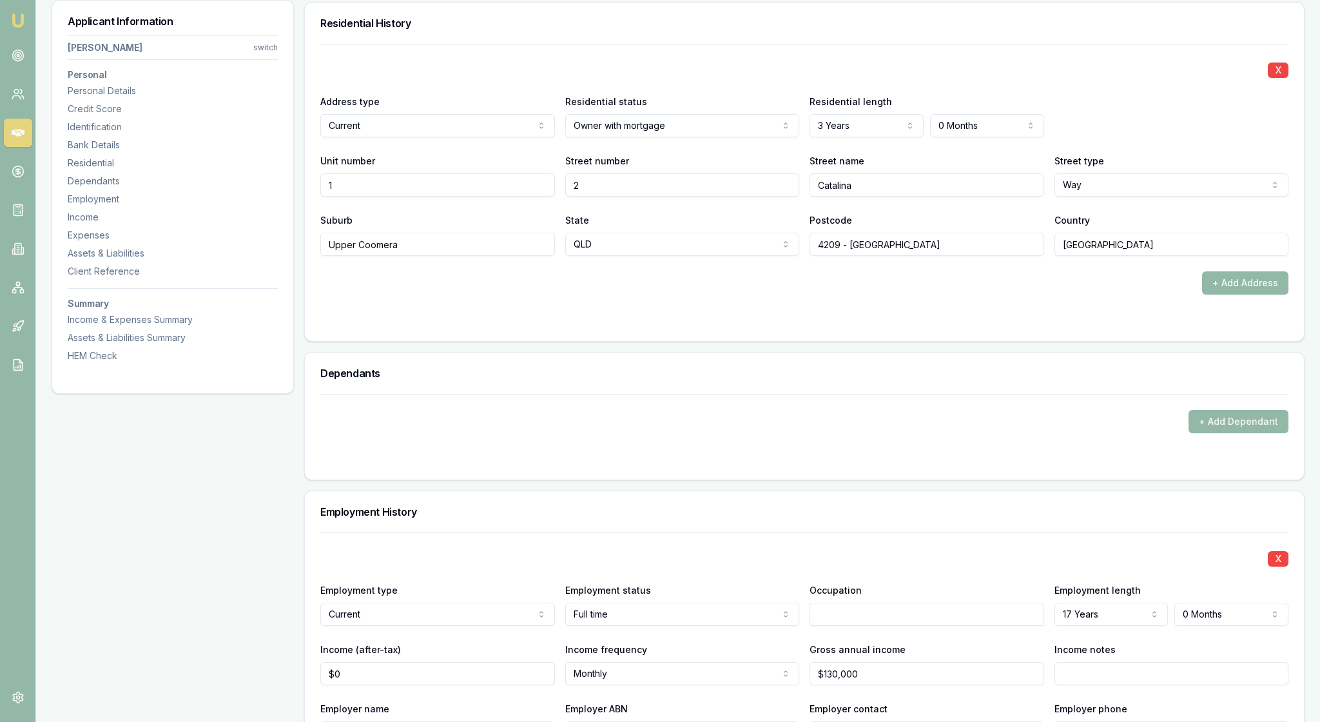
click at [1070, 325] on form "X Address type Current Current Previous Residential status Owner with mortgage …" at bounding box center [804, 185] width 968 height 282
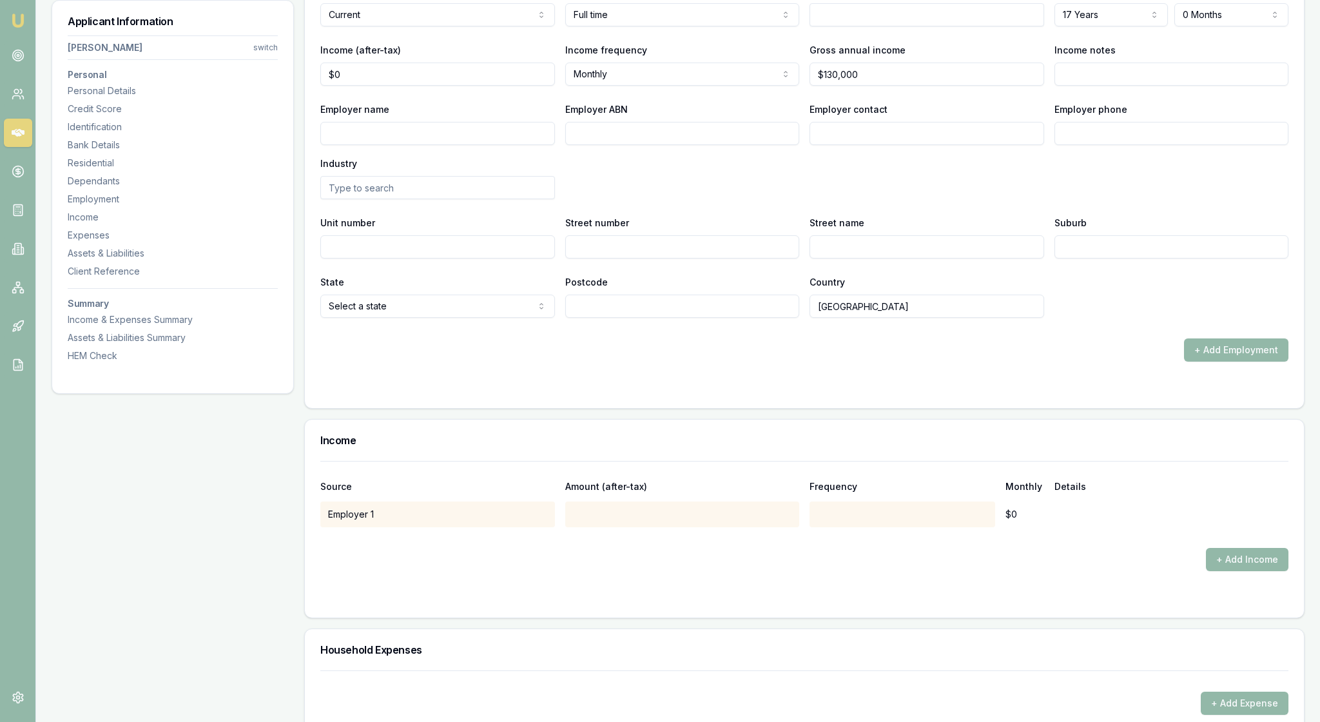
scroll to position [1841, 0]
click at [659, 197] on div "Employer name Employer ABN Employer contact Employer phone Industry" at bounding box center [804, 148] width 968 height 98
drag, startPoint x: 363, startPoint y: 311, endPoint x: 334, endPoint y: 309, distance: 29.7
click at [334, 83] on input "0" at bounding box center [437, 71] width 235 height 23
type input "$1,215"
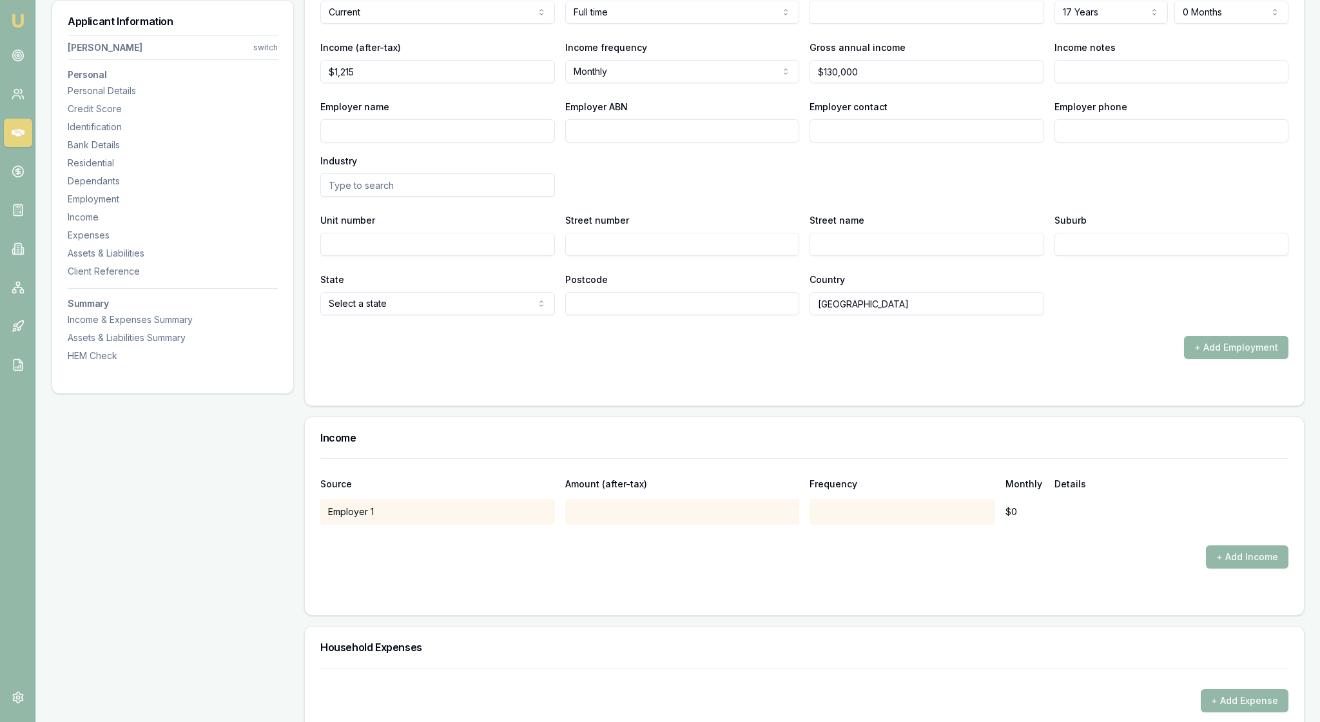
click at [544, 315] on div "X Employment type Current Current Previous Employment status Full time Full tim…" at bounding box center [804, 122] width 968 height 385
drag, startPoint x: 885, startPoint y: 303, endPoint x: 800, endPoint y: 300, distance: 85.1
click at [800, 83] on div "Income (after-tax) $1,215 Income frequency Monthly Weekly Fortnightly Monthly Q…" at bounding box center [804, 61] width 968 height 44
type input "$80,000"
click at [924, 197] on div "Employer name Employer ABN Employer contact Employer phone Industry" at bounding box center [804, 148] width 968 height 98
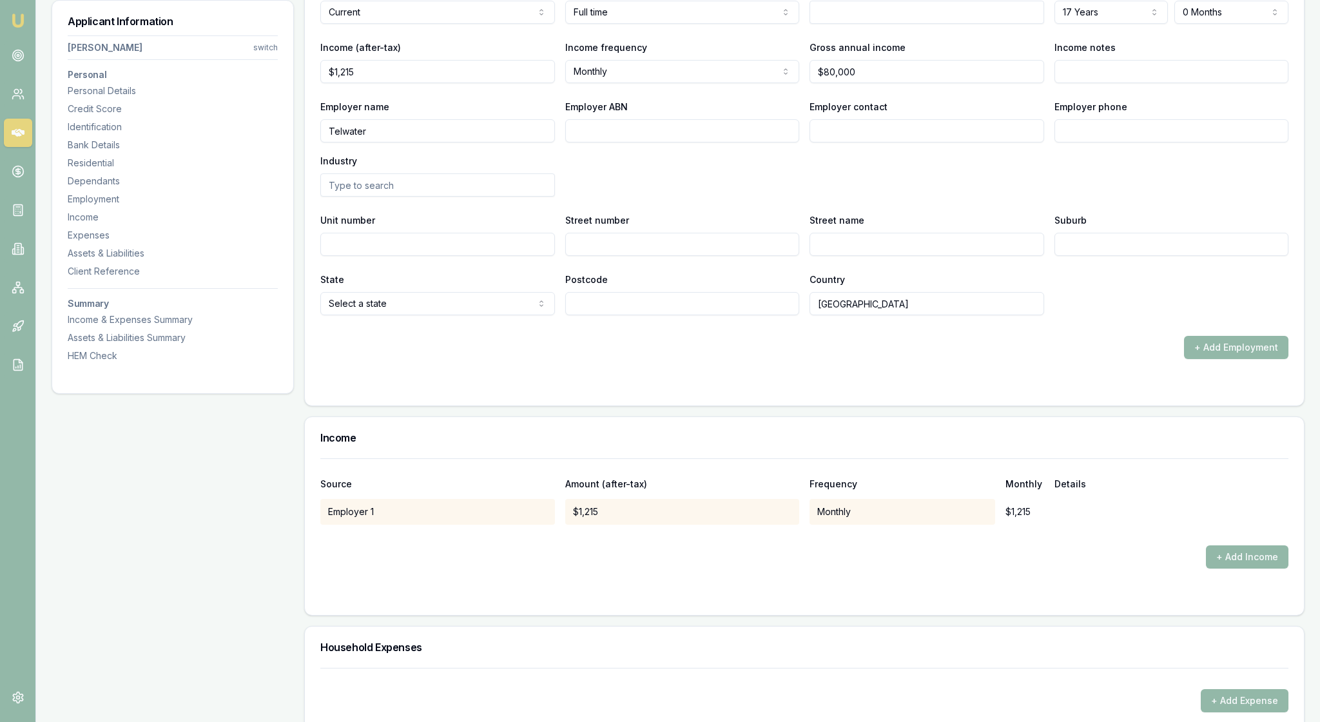
type input "Telwater"
click at [697, 197] on div "Employer name Telwater Employer ABN Employer contact Employer phone Industry" at bounding box center [804, 148] width 968 height 98
click at [598, 142] on input "Employer ABN" at bounding box center [682, 130] width 235 height 23
click at [589, 142] on input "Employer ABN" at bounding box center [682, 130] width 235 height 23
type input "15010795507"
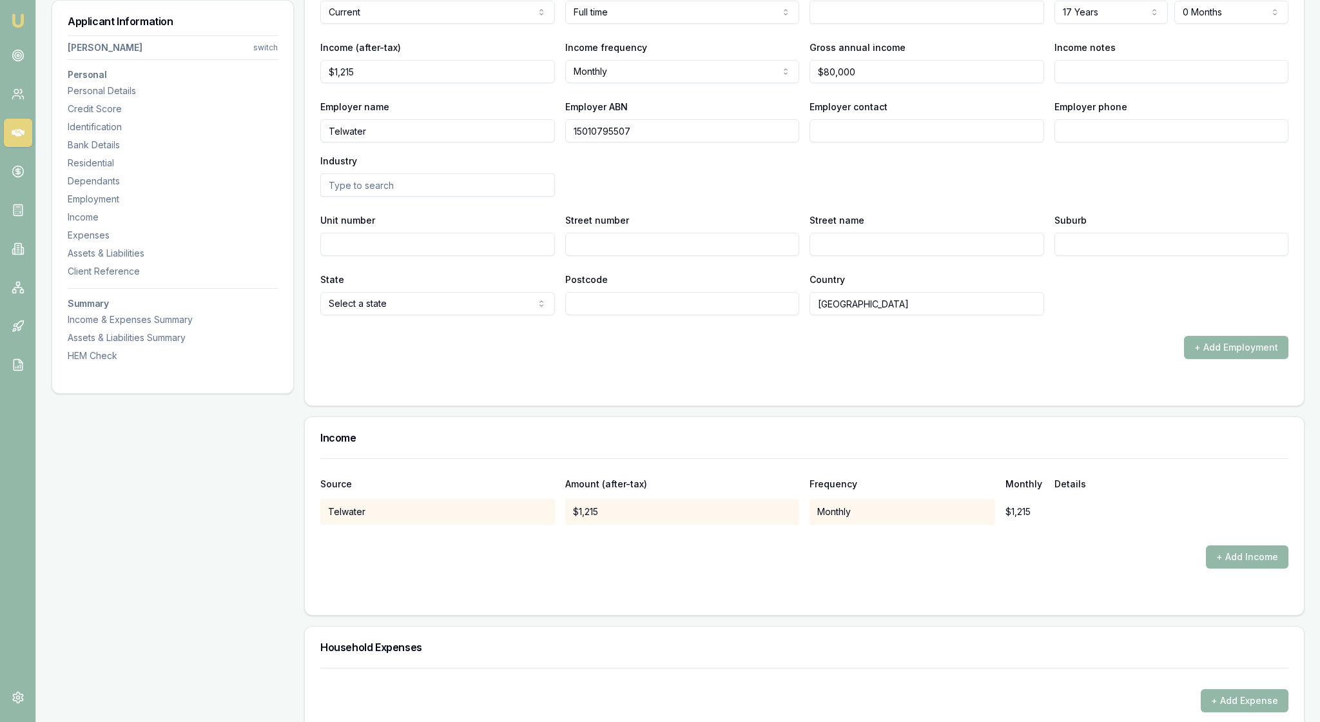
click at [933, 197] on div "Employer name Telwater Employer ABN 15010795507 Employer contact Employer phone…" at bounding box center [804, 148] width 968 height 98
click at [823, 197] on div "Employer name Telwater Employer ABN 15010795507 Employer contact Employer phone…" at bounding box center [804, 148] width 968 height 98
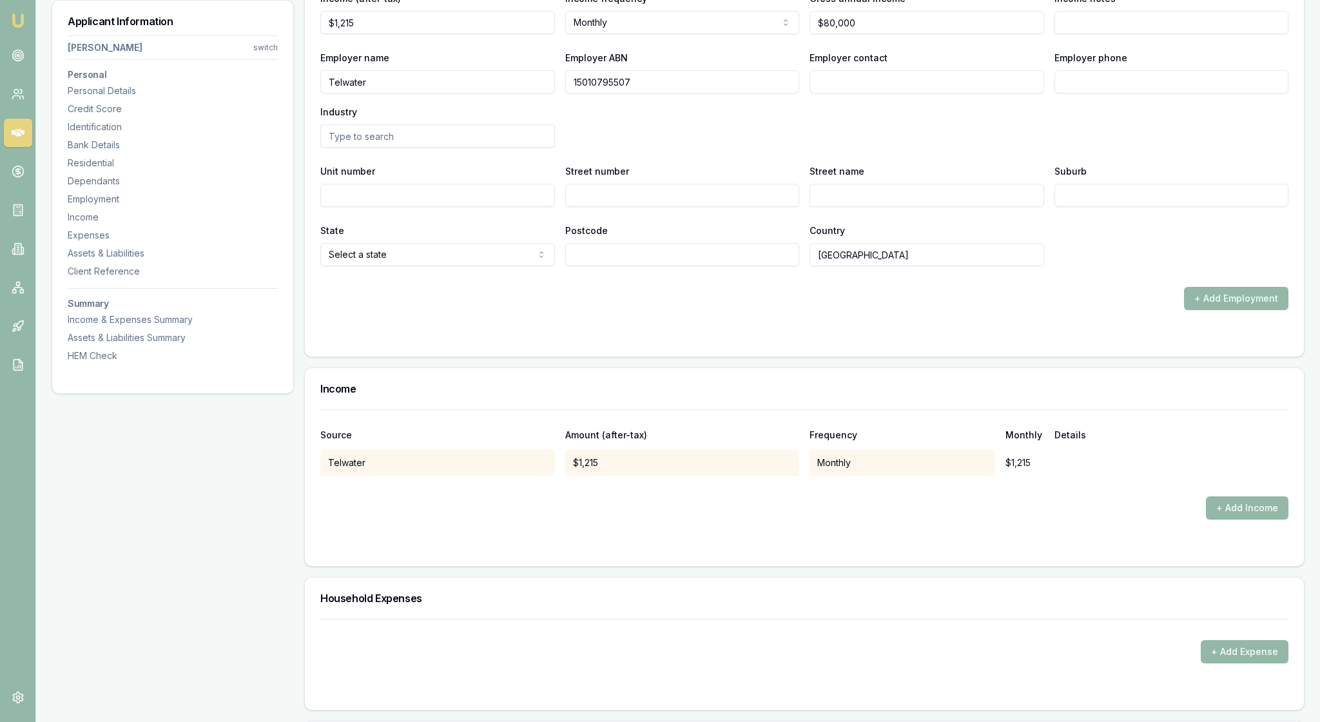
scroll to position [1893, 0]
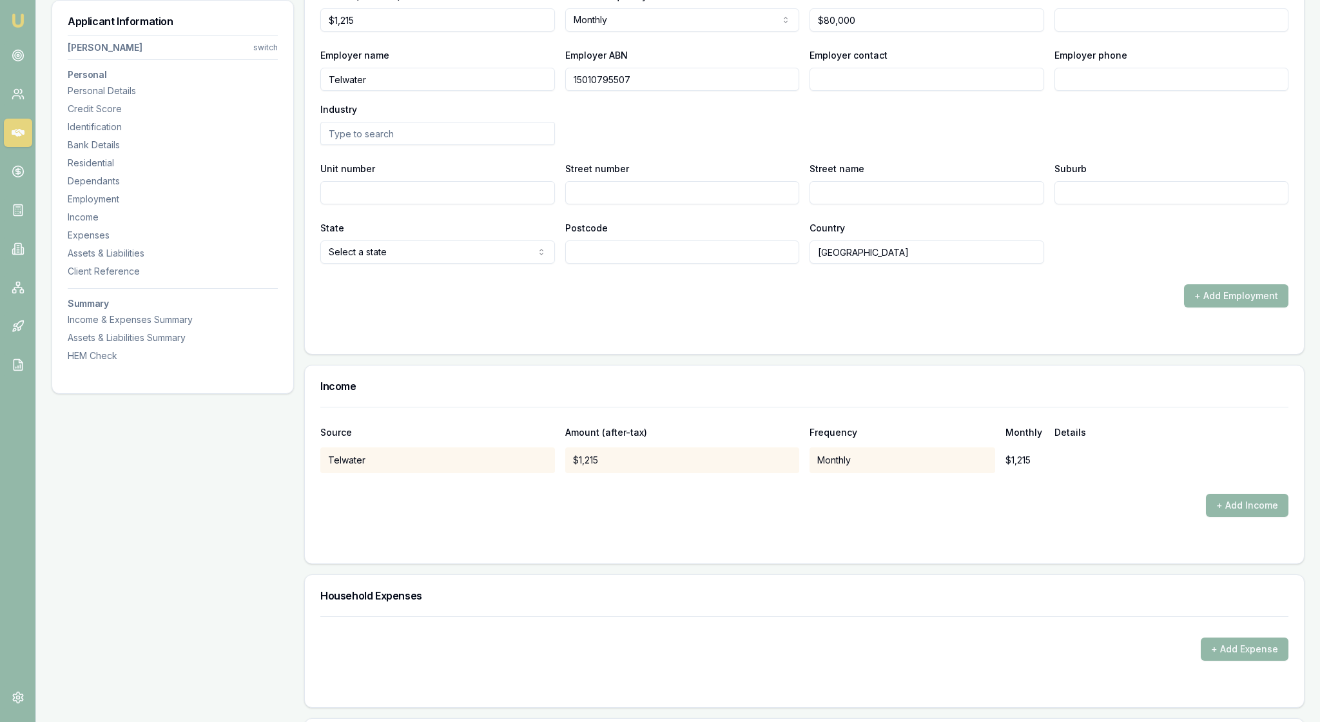
click at [669, 145] on div "Employer name Telwater Employer ABN 15010795507 Employer contact Employer phone…" at bounding box center [804, 96] width 968 height 98
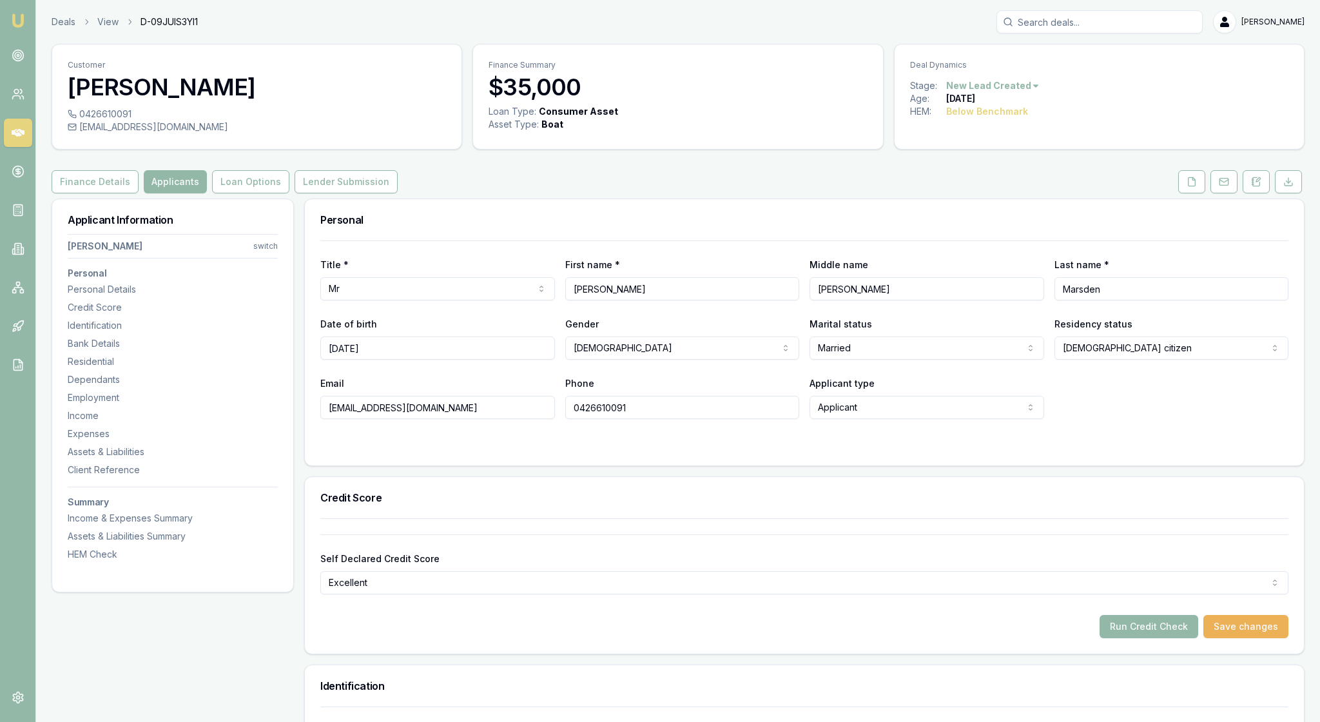
scroll to position [0, 0]
click at [265, 272] on html "Emu Broker Deals View D-09JUIS3YI1 [PERSON_NAME] Toggle Menu Customer [PERSON_N…" at bounding box center [660, 361] width 1320 height 722
click at [191, 327] on div "[PERSON_NAME]" at bounding box center [169, 326] width 138 height 21
select select
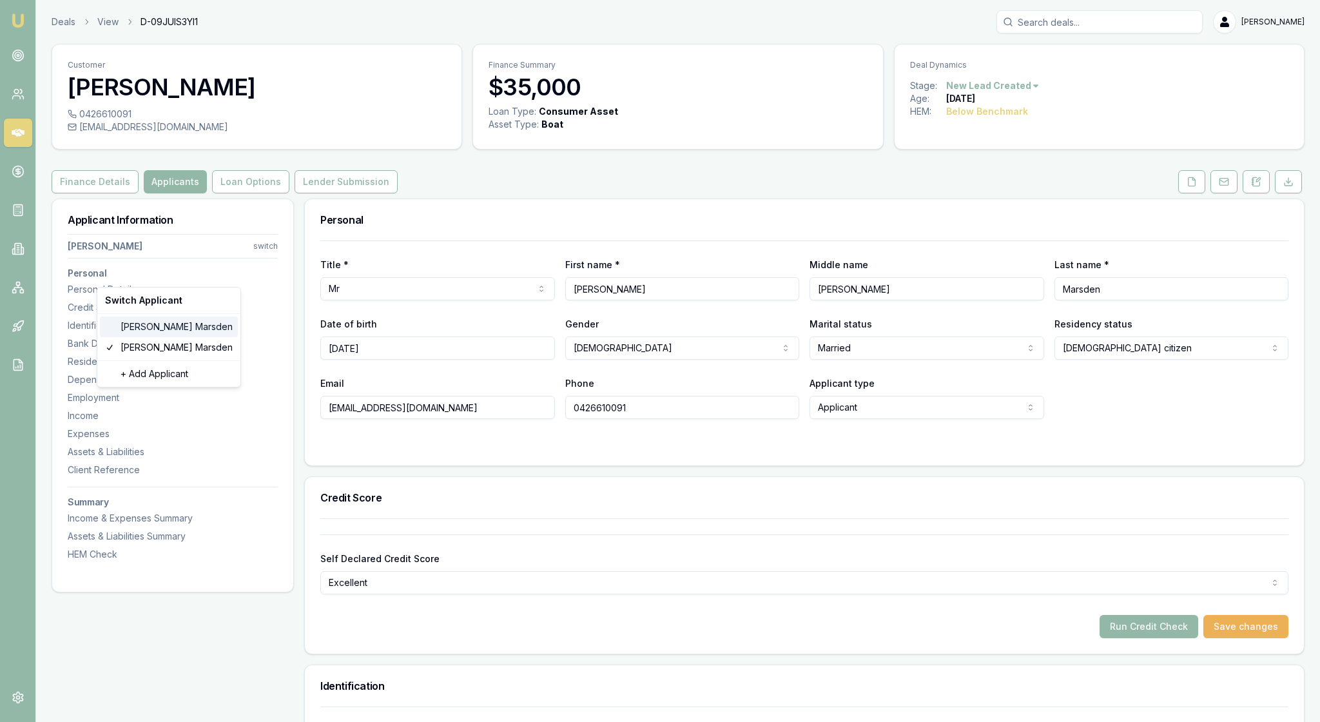
select select
type input "[PERSON_NAME]"
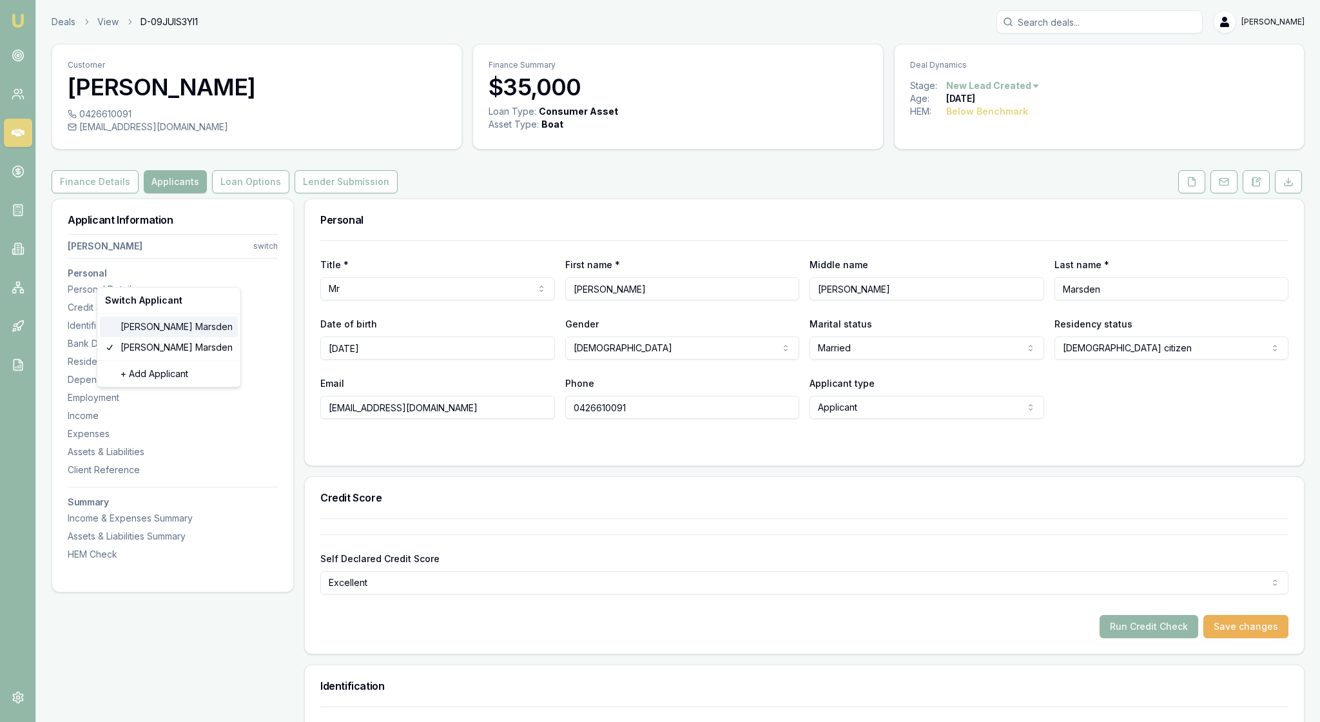
type input "Marsden"
type input "[EMAIL_ADDRESS][DOMAIN_NAME]"
type input "0458918300"
click at [545, 323] on html "Emu Broker Deals View D-09JUIS3YI1 Rachael Connors Toggle Menu Customer Lisa Ma…" at bounding box center [660, 361] width 1320 height 722
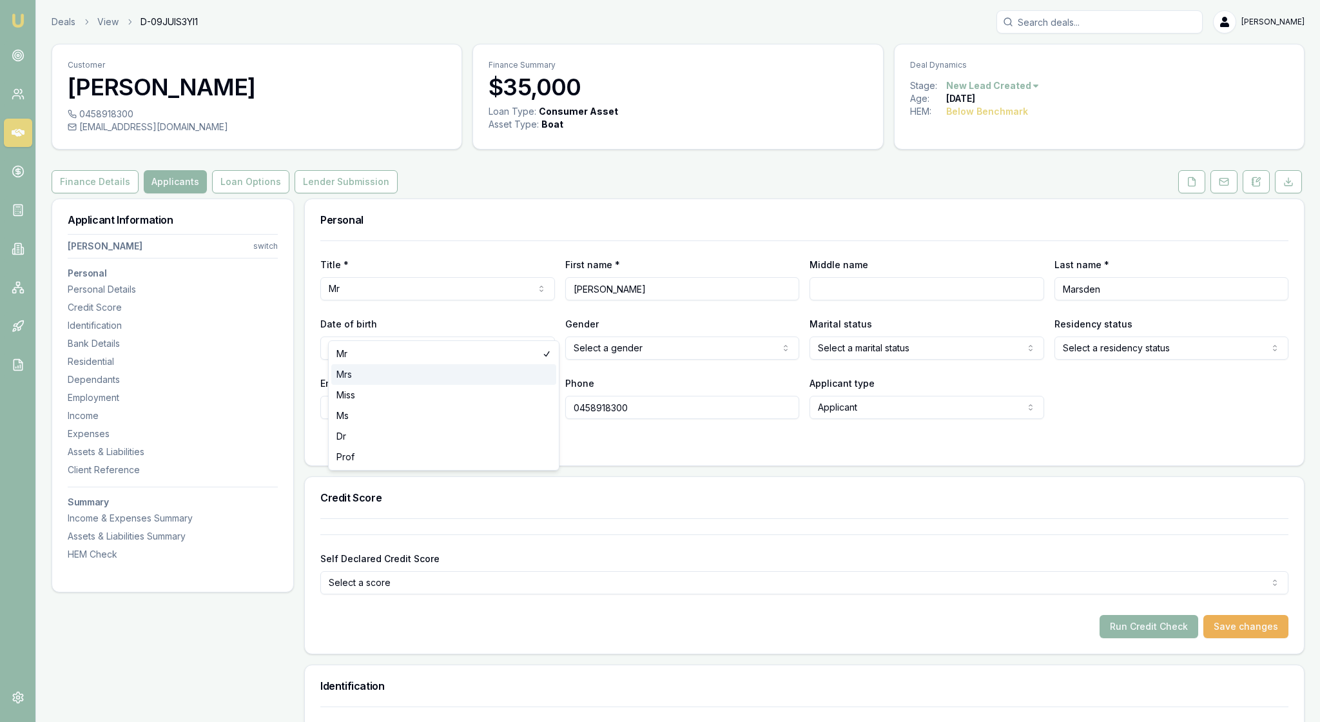
select select "Mrs"
click at [845, 300] on input "Middle name" at bounding box center [926, 288] width 235 height 23
type input "[PERSON_NAME]"
click at [688, 465] on div "Title * Mrs Mr Mrs Miss Ms Dr Prof First name * Lisa Middle name Louise Last na…" at bounding box center [804, 352] width 999 height 225
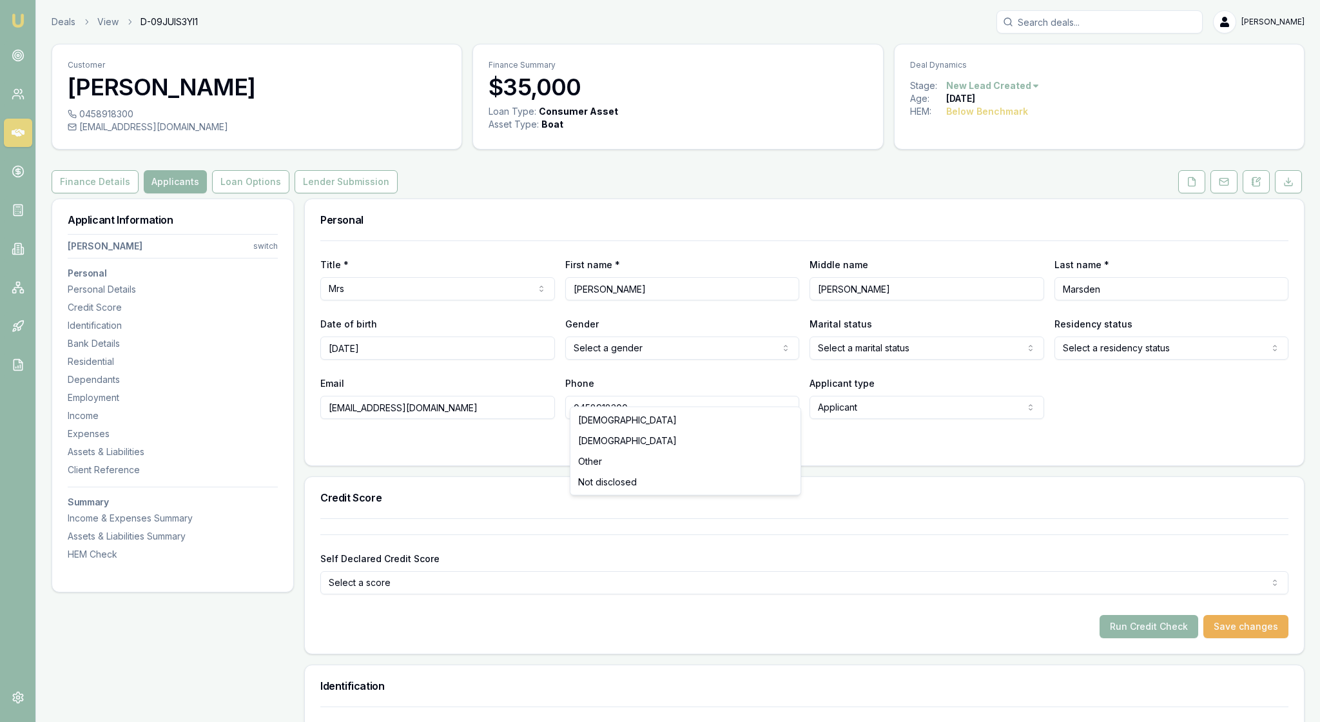
click at [785, 384] on html "Emu Broker Deals View D-09JUIS3YI1 Rachael Connors Toggle Menu Customer Lisa Ma…" at bounding box center [660, 361] width 1320 height 722
select select "[DEMOGRAPHIC_DATA]"
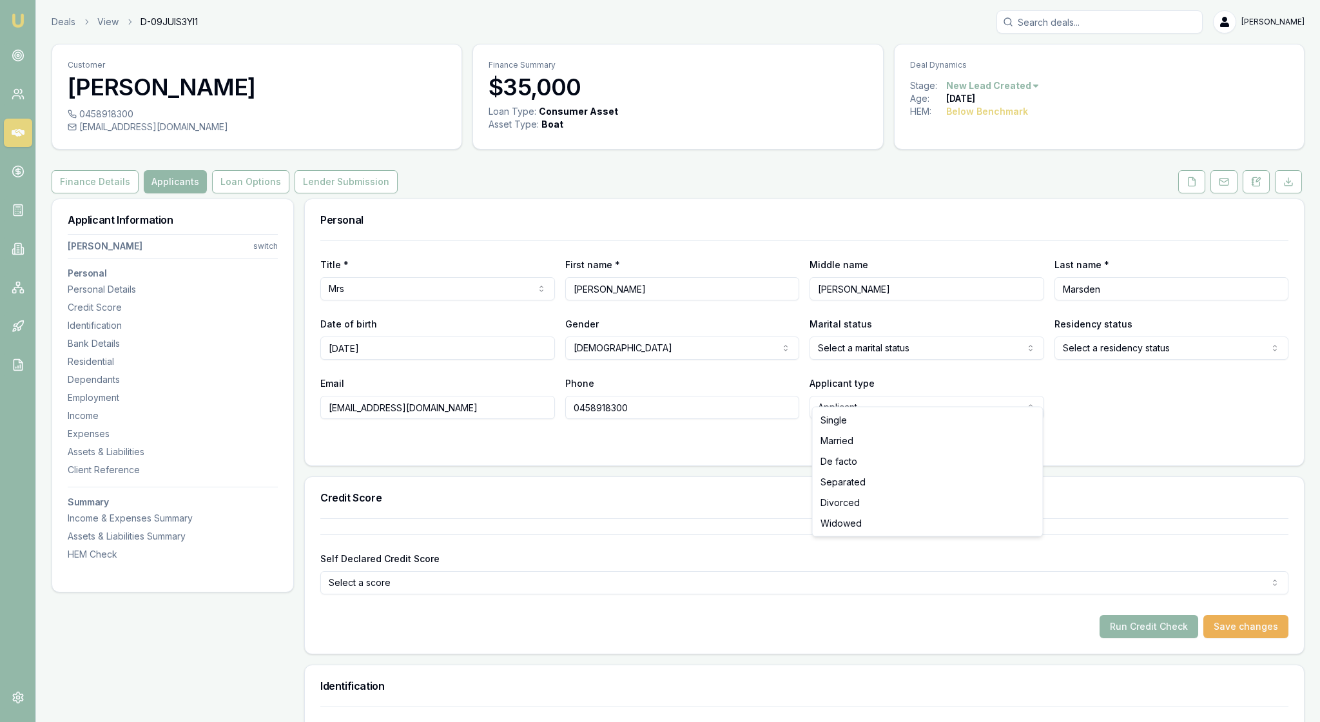
click at [1023, 384] on html "Emu Broker Deals View D-09JUIS3YI1 Rachael Connors Toggle Menu Customer Lisa Ma…" at bounding box center [660, 361] width 1320 height 722
select select "MARRIED"
click at [1259, 390] on html "Emu Broker Deals View D-09JUIS3YI1 Rachael Connors Toggle Menu Customer Lisa Ma…" at bounding box center [660, 361] width 1320 height 722
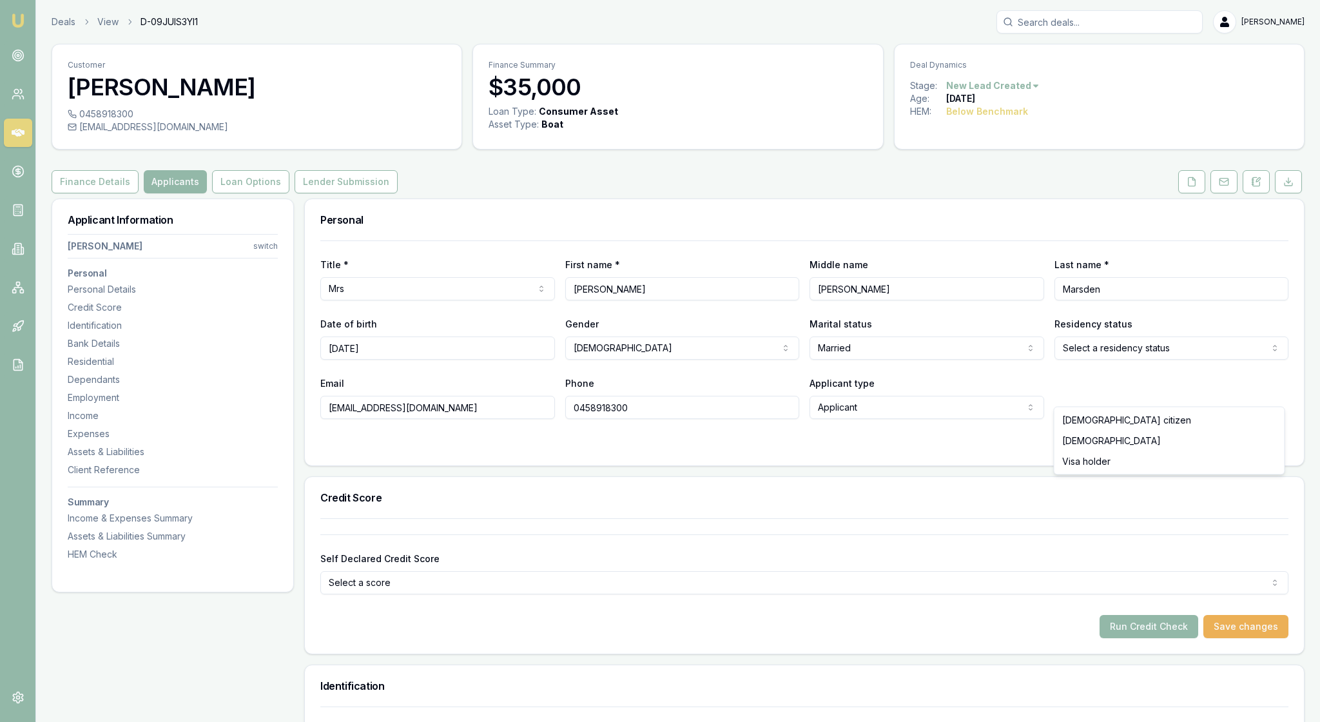
select select "AUSTRALIAN_CITIZEN"
click at [514, 450] on div at bounding box center [804, 444] width 968 height 10
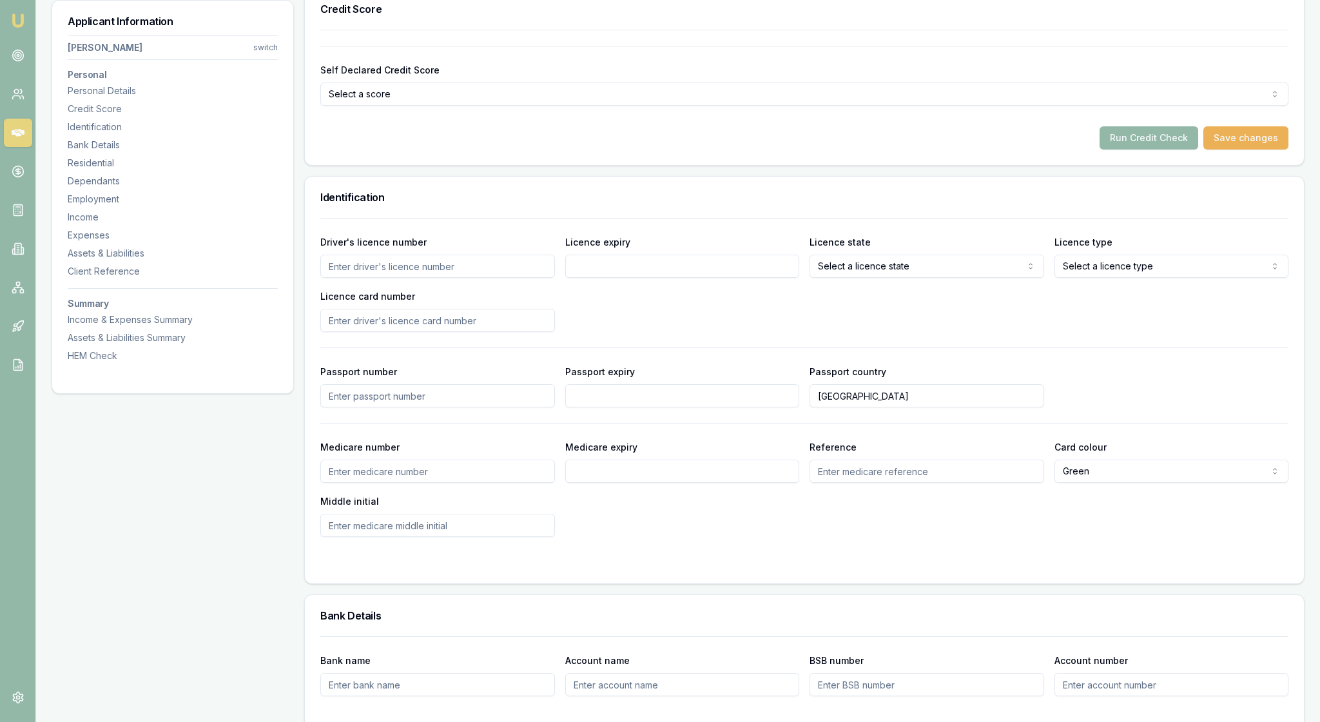
scroll to position [495, 0]
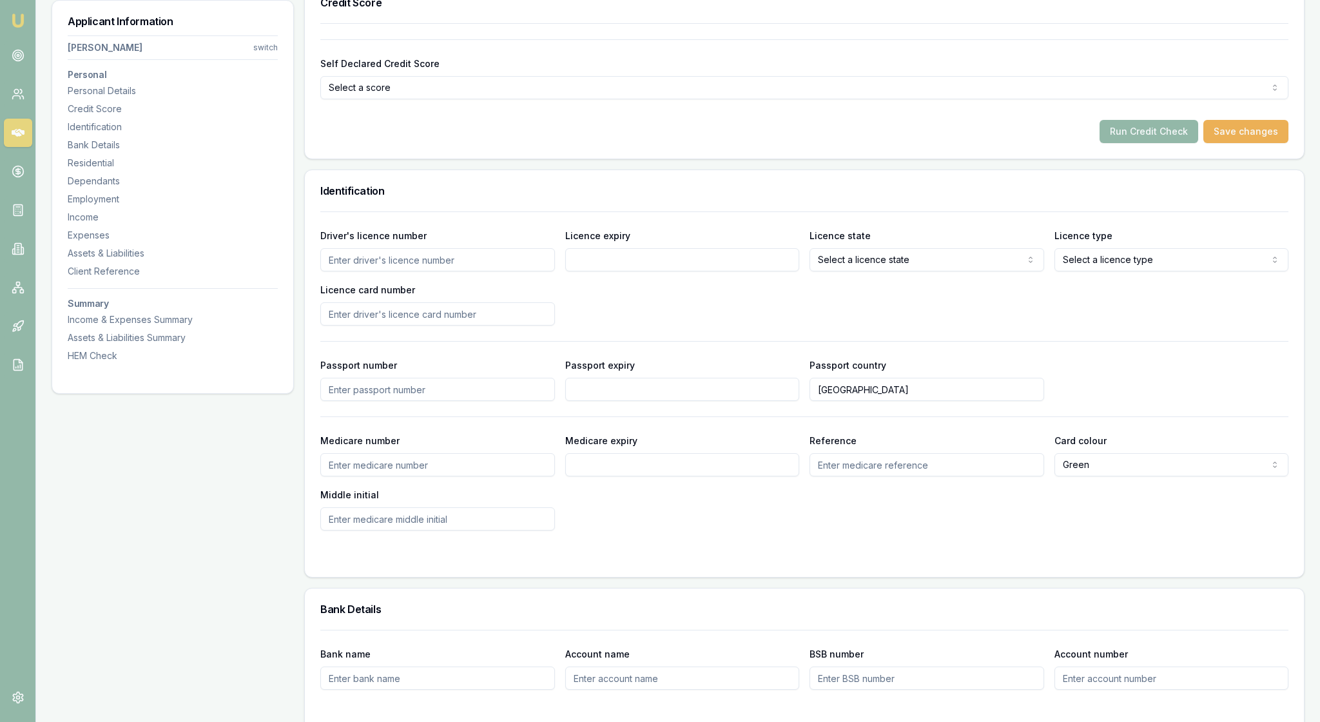
click at [384, 271] on input "Driver's licence number" at bounding box center [437, 259] width 235 height 23
type input "136579793"
click at [595, 271] on input "Licence expiry" at bounding box center [682, 259] width 235 height 23
type input "[DATE]"
click at [351, 271] on input "Driver's licence number" at bounding box center [437, 259] width 235 height 23
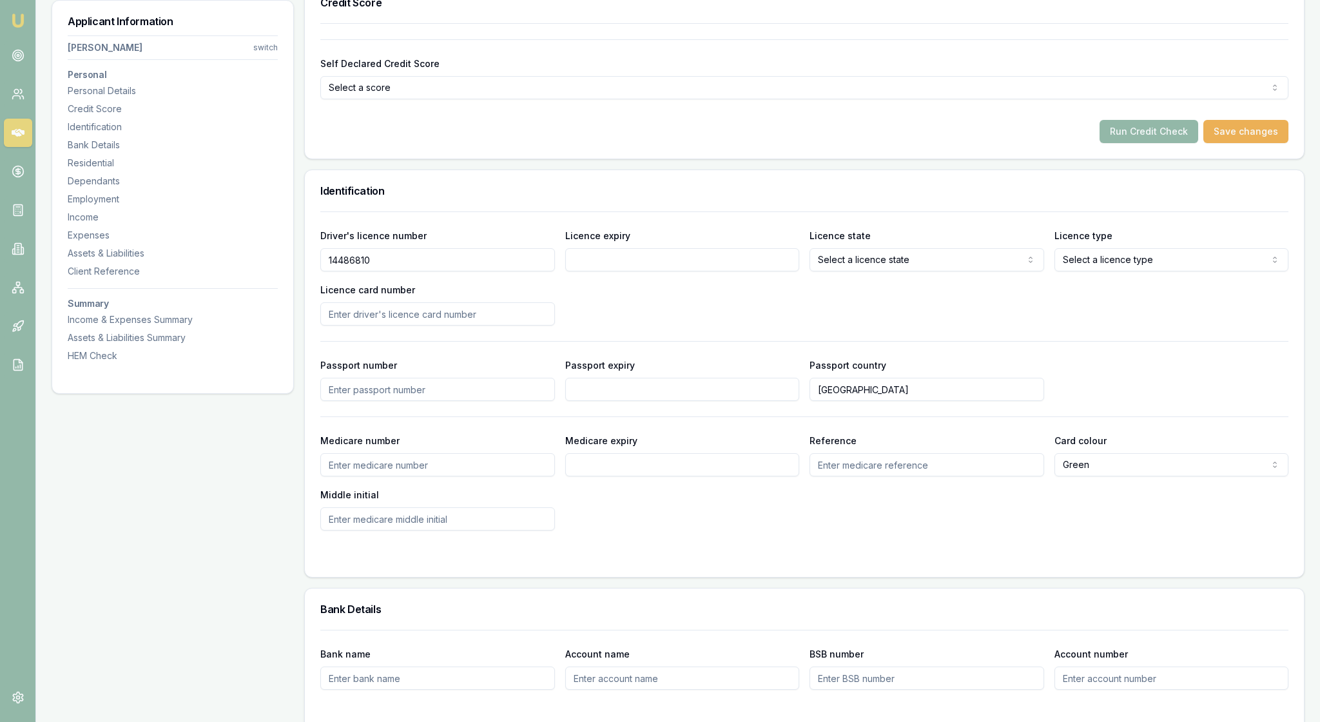
type input "144868100"
click at [374, 271] on input "Driver's licence number" at bounding box center [437, 259] width 235 height 23
type input "144868100"
click at [612, 271] on input "Licence expiry" at bounding box center [682, 259] width 235 height 23
type input "[DATE]"
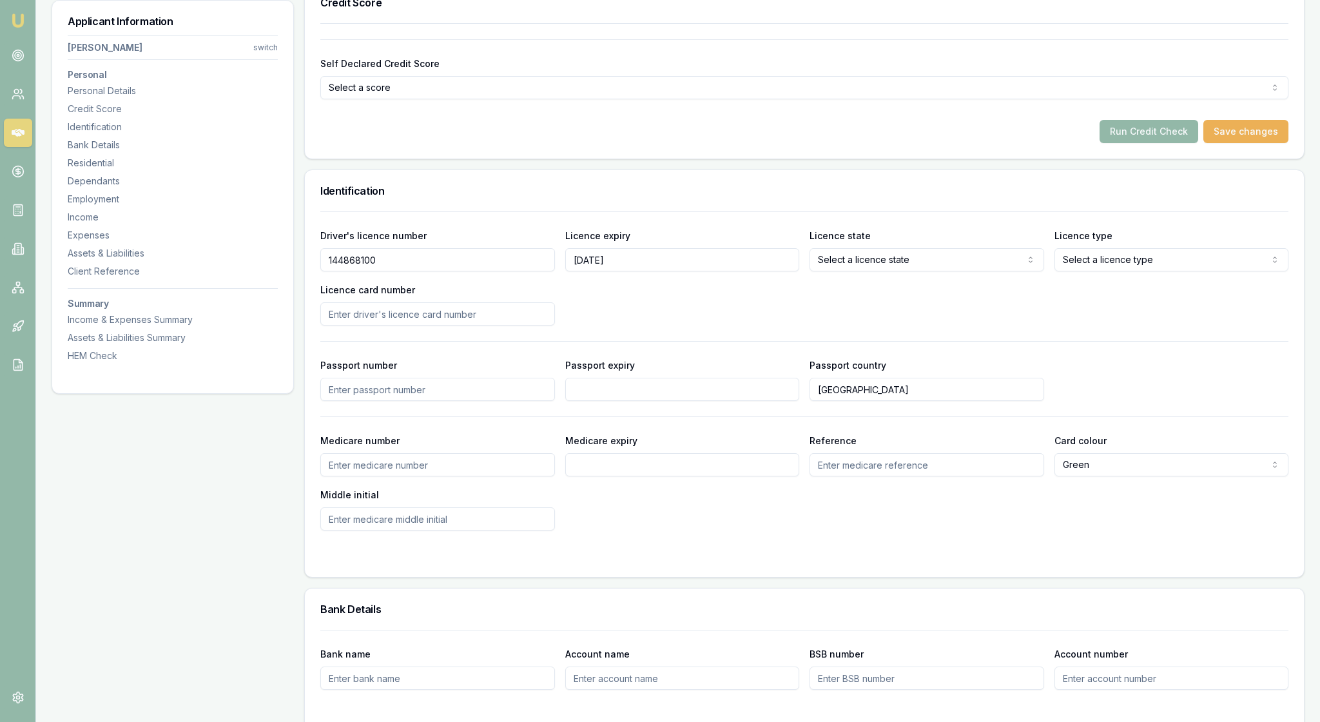
click at [950, 325] on div "Driver's licence number 144868100 Licence expiry 08/11/2025 Licence state Selec…" at bounding box center [804, 276] width 968 height 98
select select "QLD"
select select "OPEN_LICENCE"
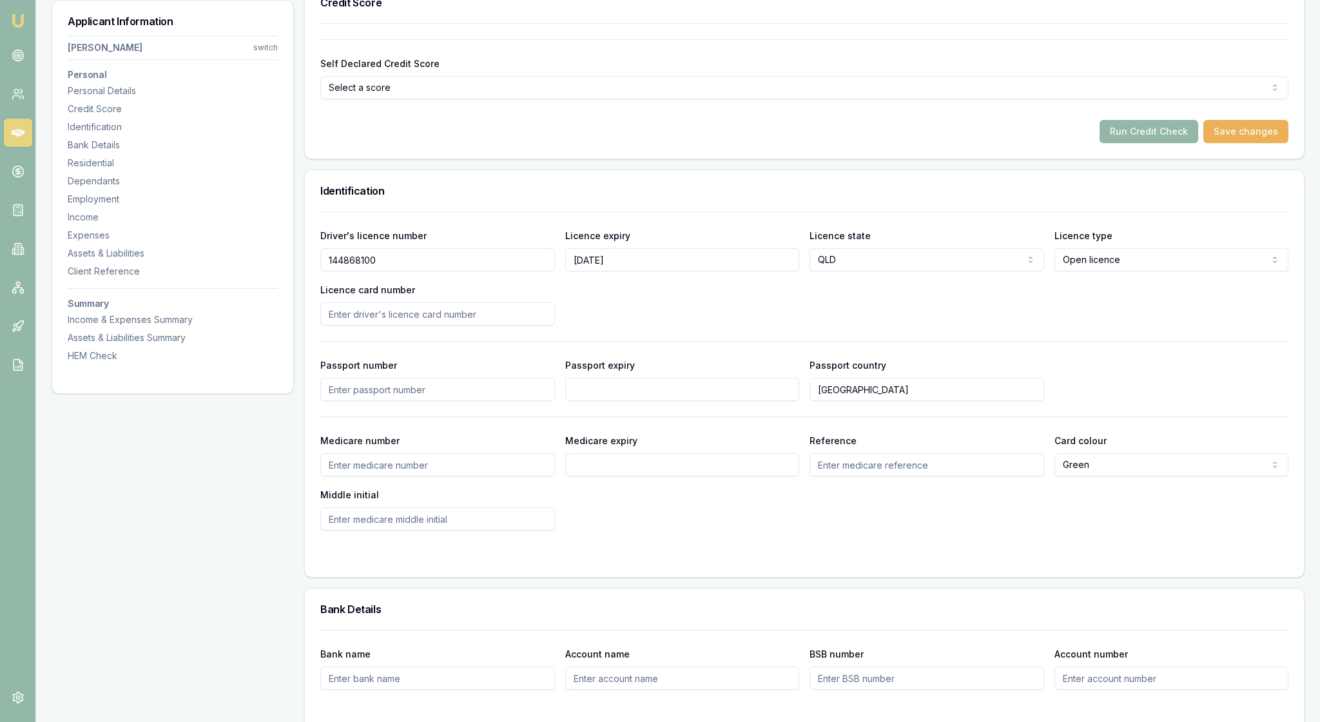
click at [354, 325] on input "Licence card number" at bounding box center [437, 313] width 235 height 23
click at [678, 211] on div "Identification" at bounding box center [804, 190] width 999 height 41
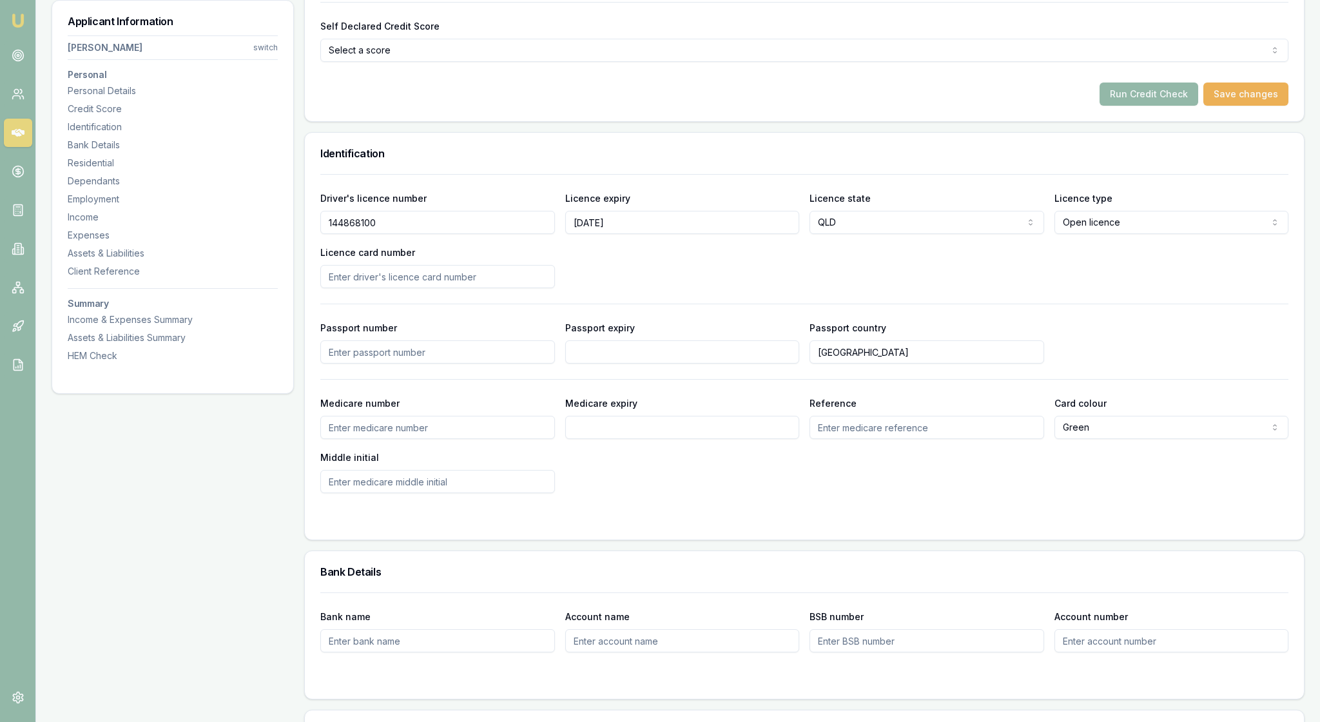
scroll to position [534, 0]
click at [379, 287] on input "Licence card number" at bounding box center [437, 275] width 235 height 23
type input "705BF68ACB"
click at [644, 287] on div "Driver's licence number 144868100 Licence expiry 08/11/2025 Licence state QLD N…" at bounding box center [804, 238] width 968 height 98
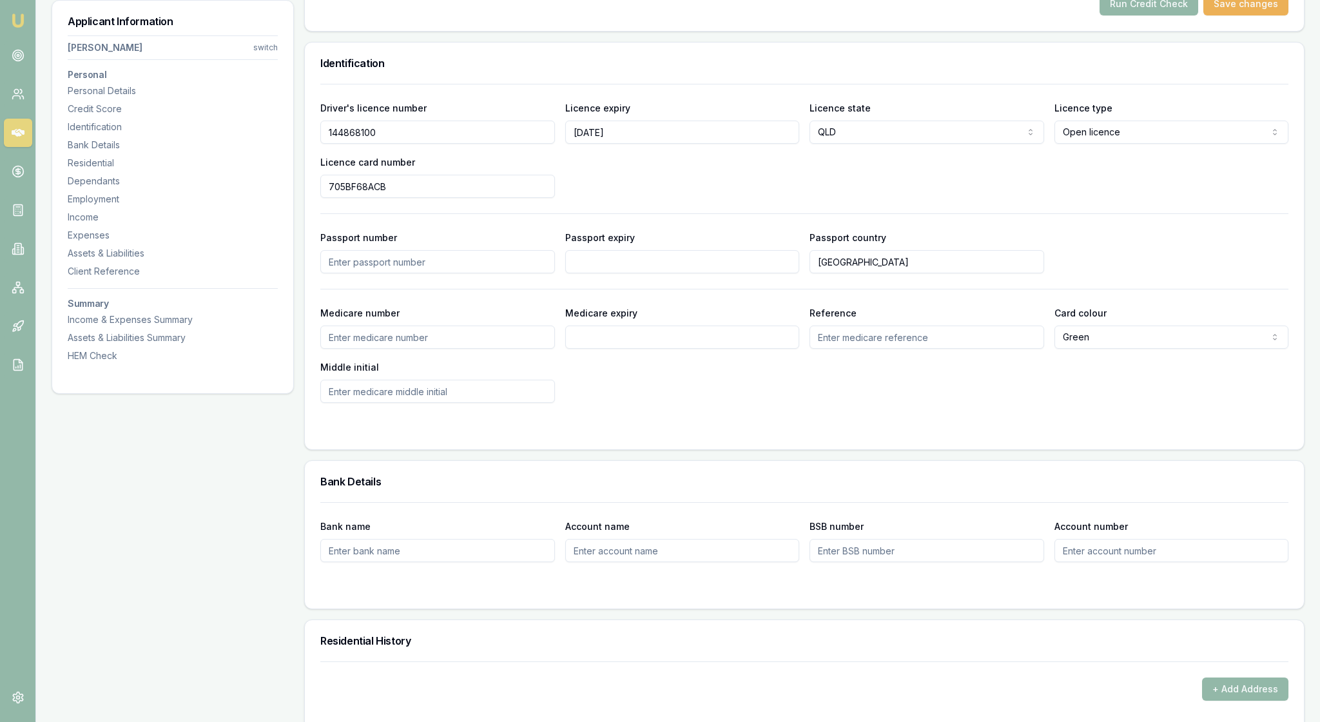
scroll to position [653, 0]
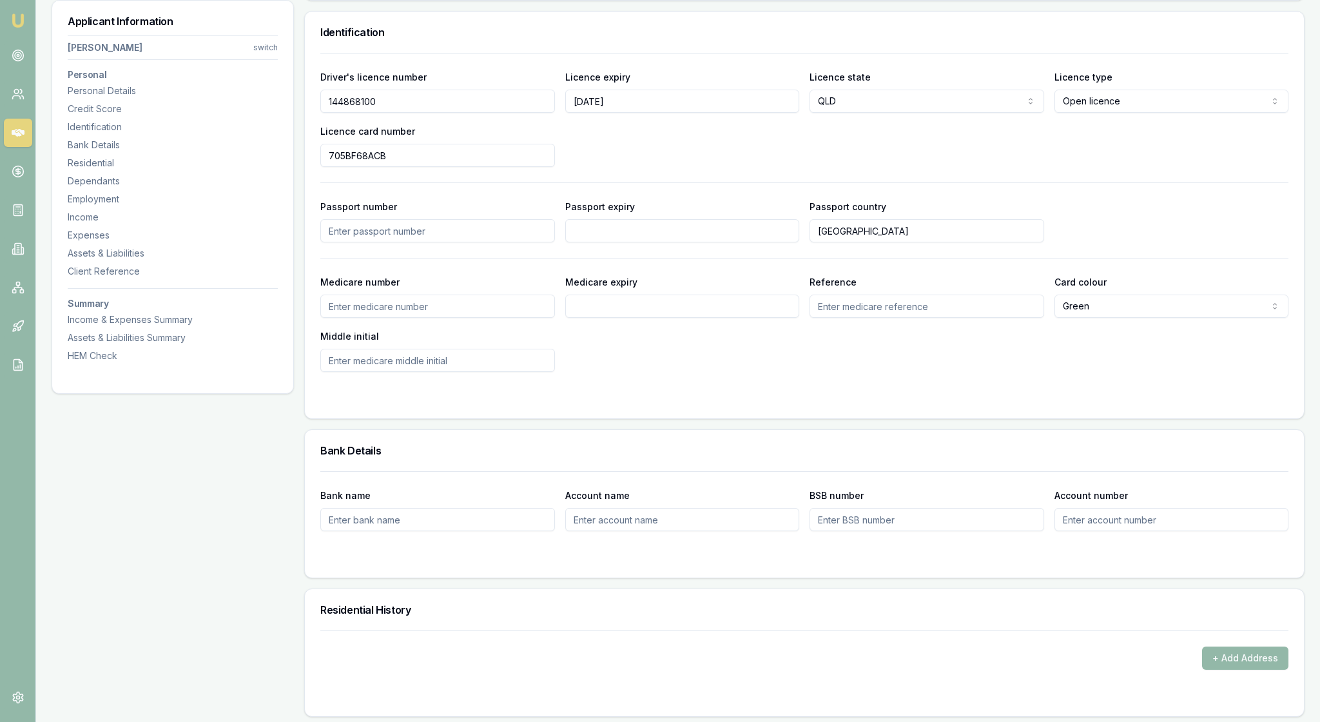
click at [648, 372] on div "Medicare number Medicare expiry Reference Card colour Green Green Blue Yellow M…" at bounding box center [804, 323] width 968 height 98
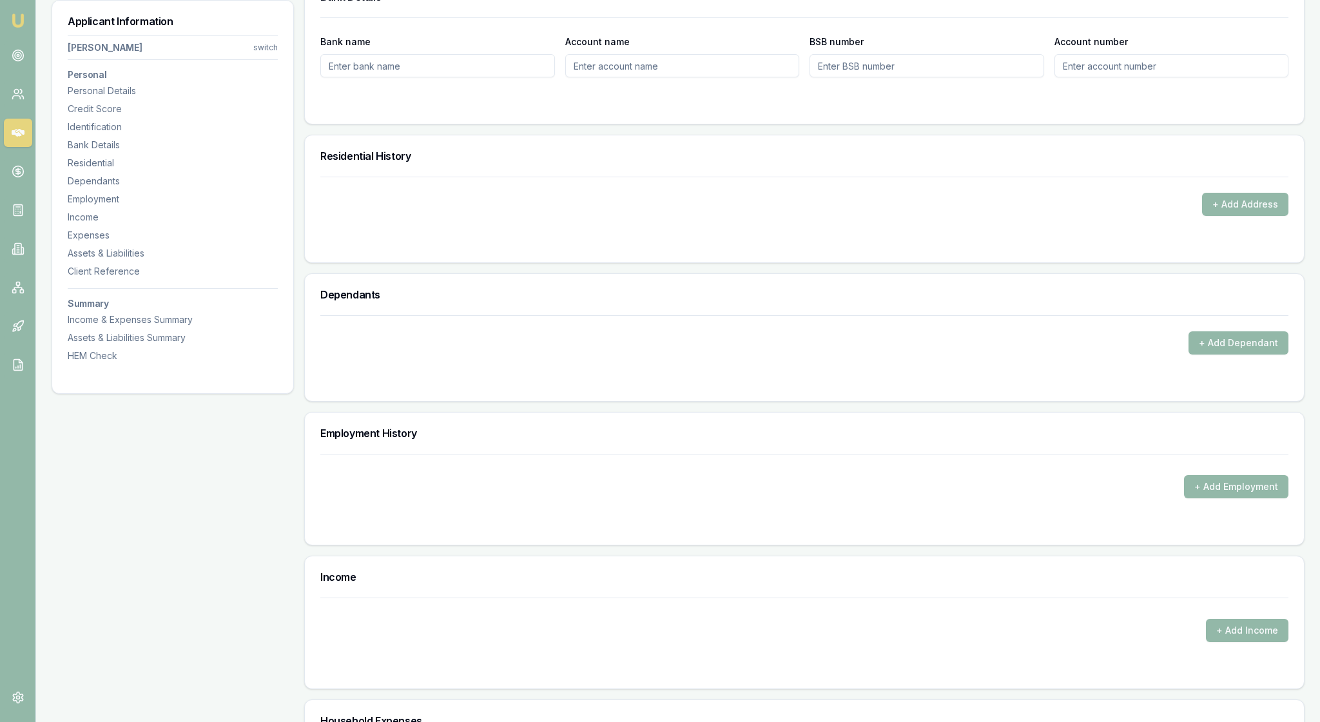
scroll to position [1112, 0]
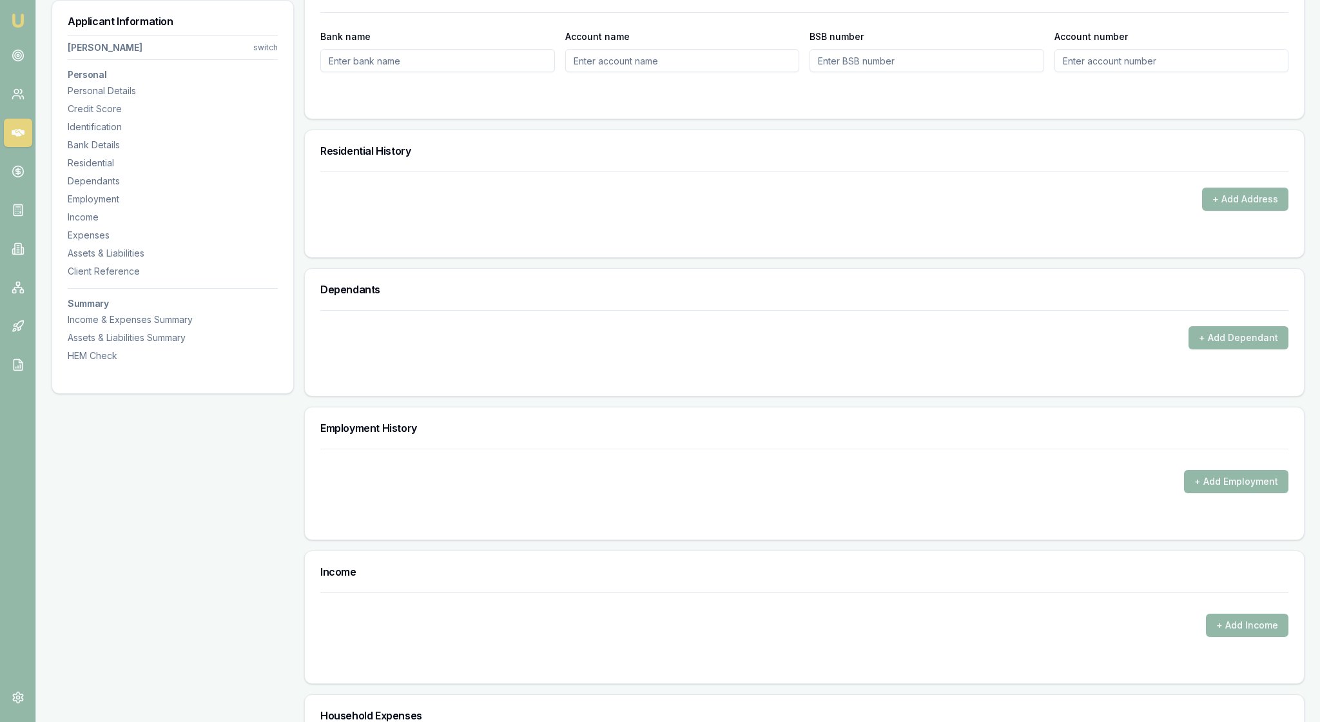
click at [524, 119] on div "Bank name Account name BSB number Account number" at bounding box center [804, 65] width 999 height 106
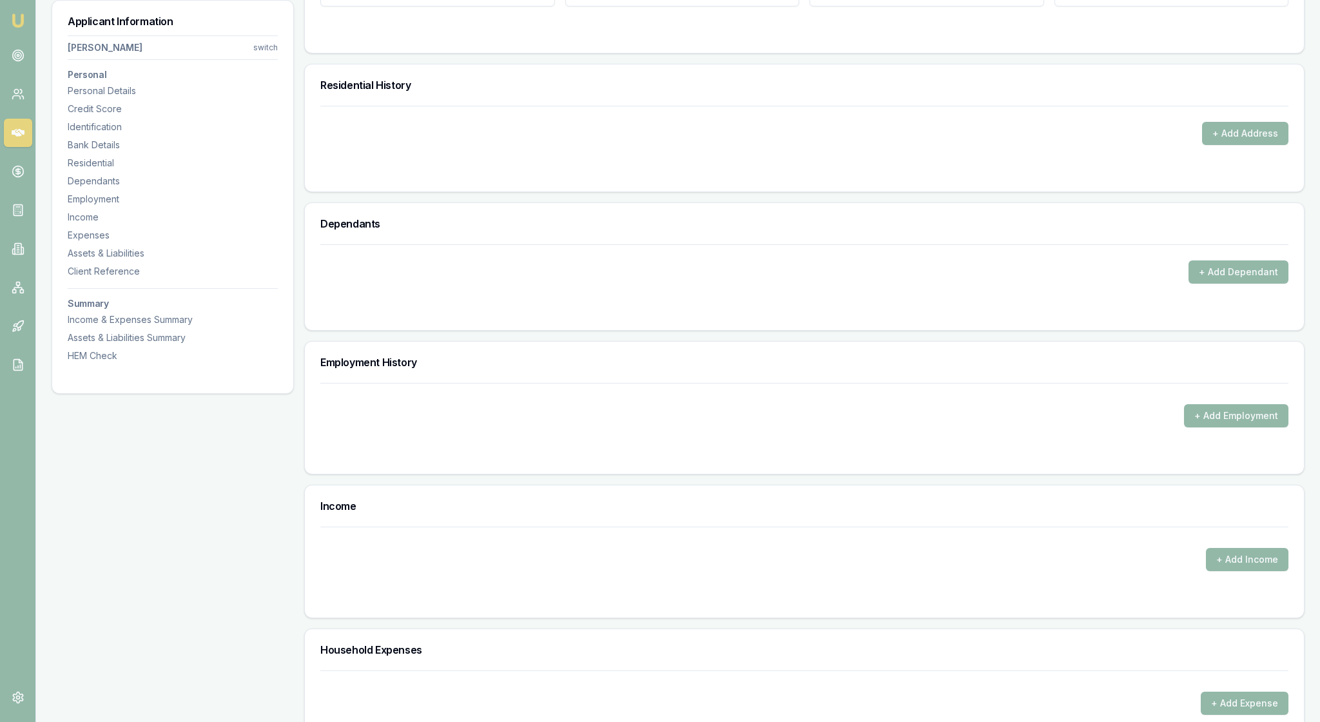
scroll to position [1187, 0]
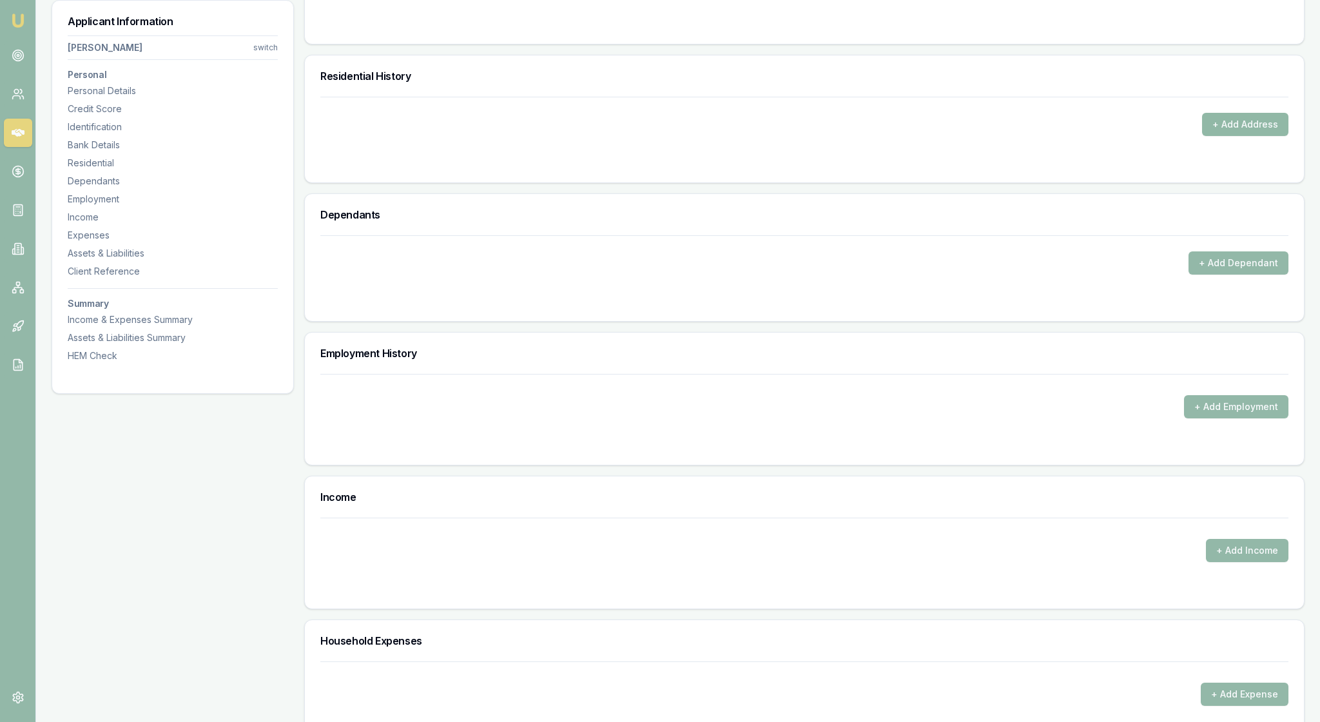
click at [1232, 136] on button "+ Add Address" at bounding box center [1245, 124] width 86 height 23
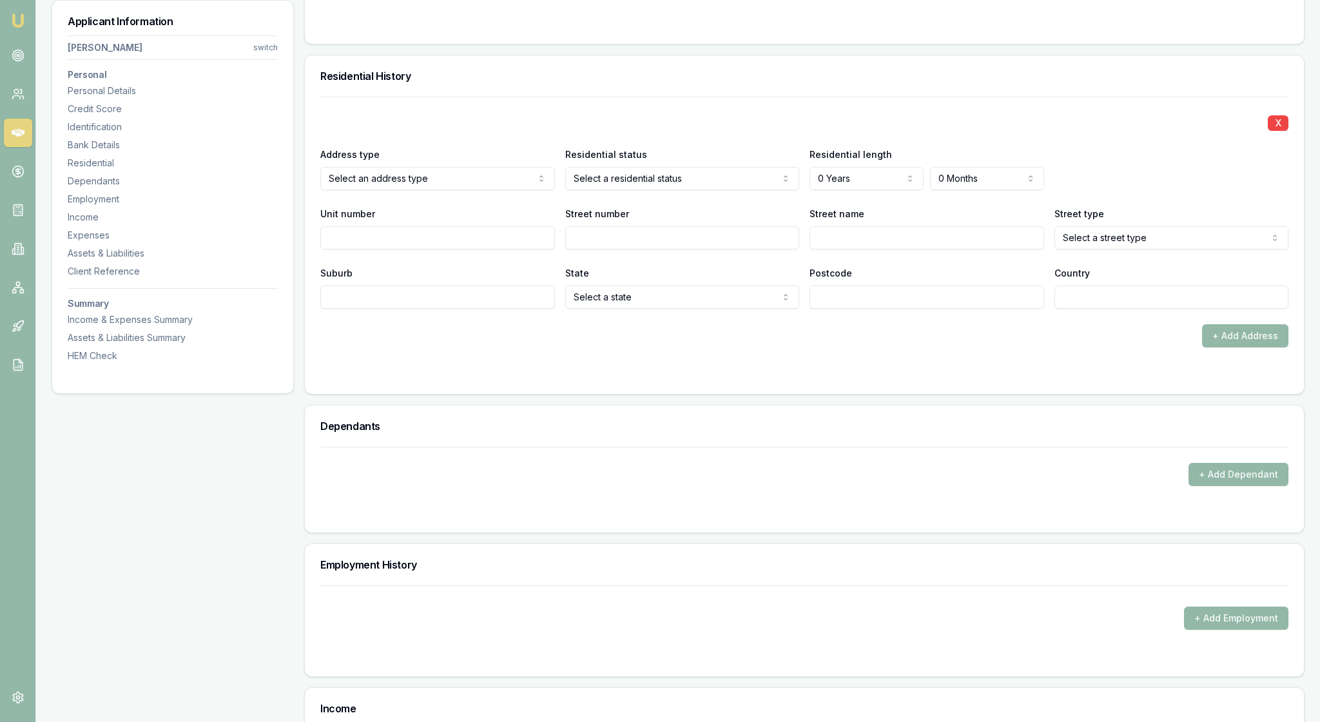
select select "3"
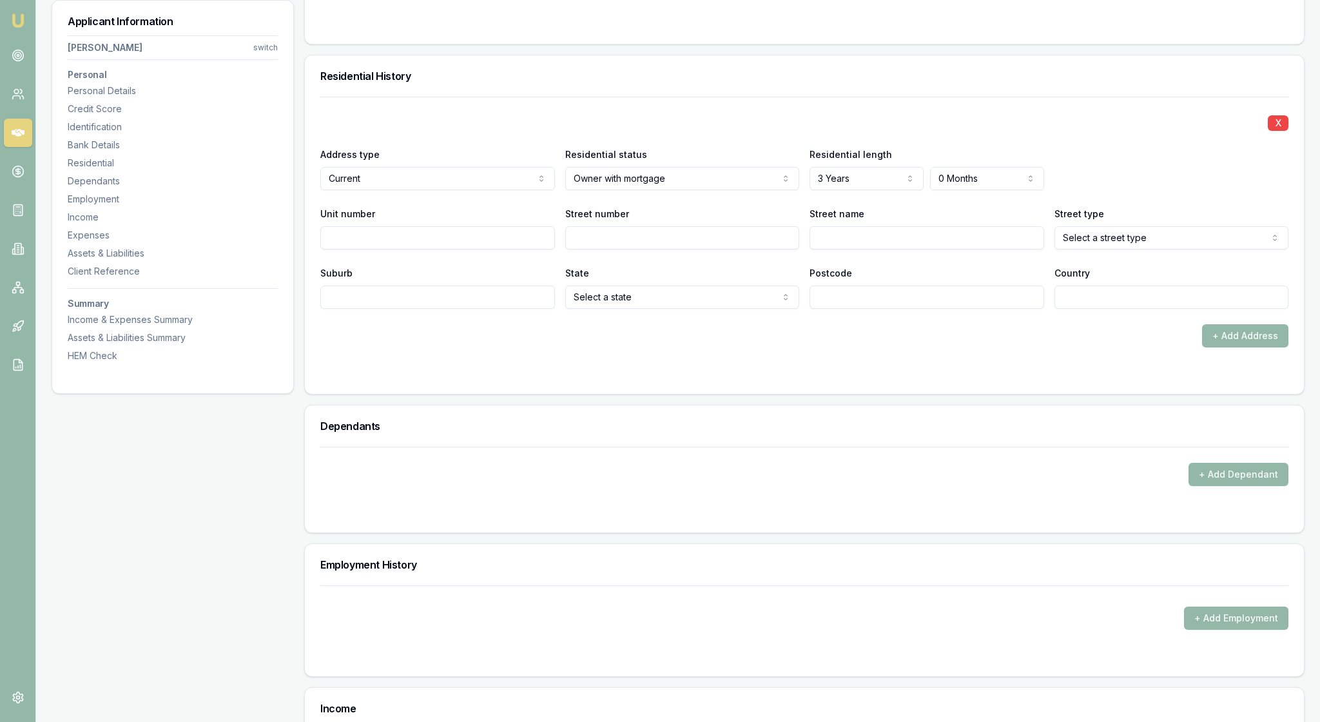
click at [416, 249] on input "Unit number" at bounding box center [437, 237] width 235 height 23
type input "1"
type input "2"
type input "Catalina"
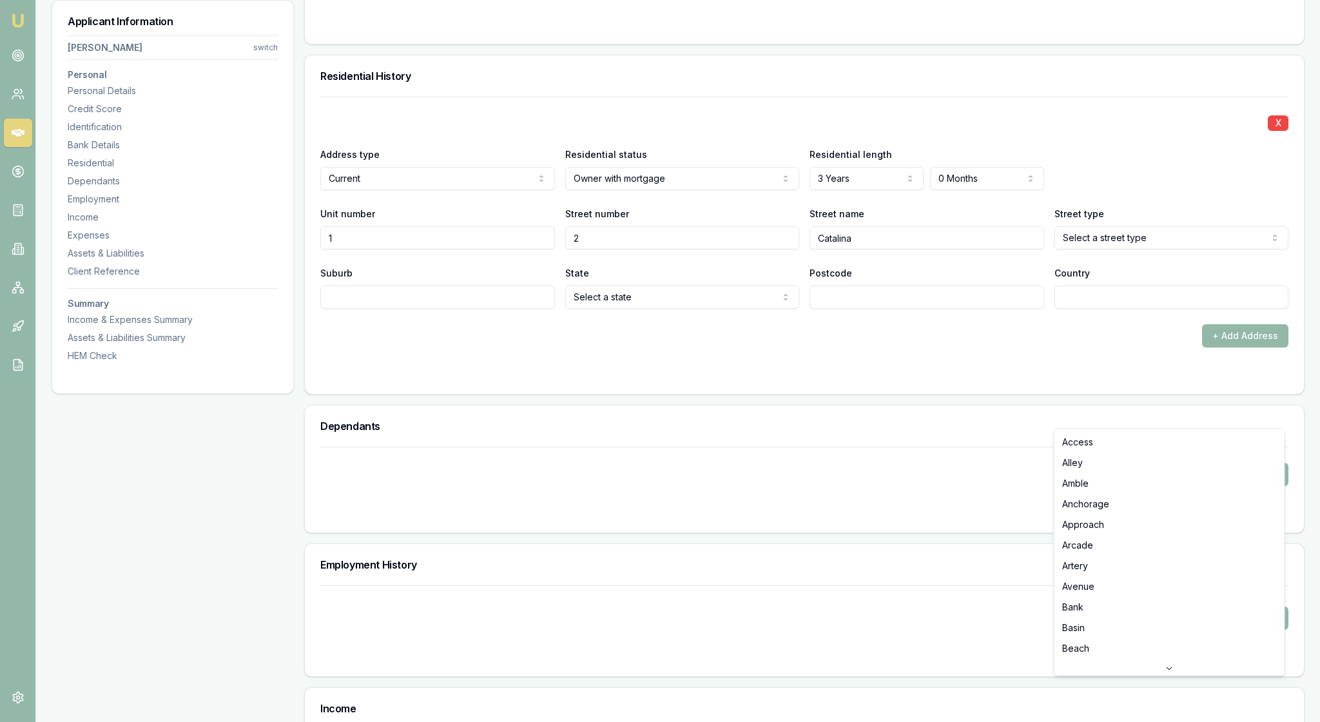
select select "Way"
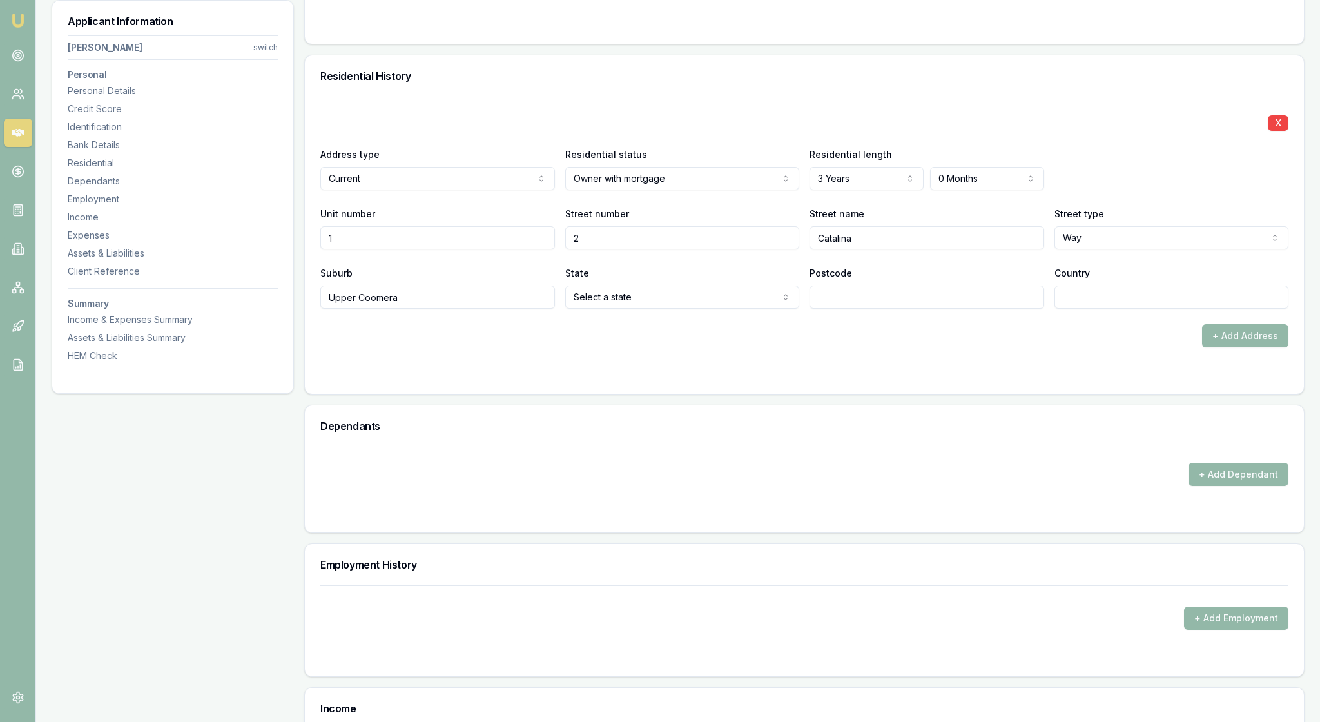
type input "Upper Coomera"
select select "QLD"
type input "4209"
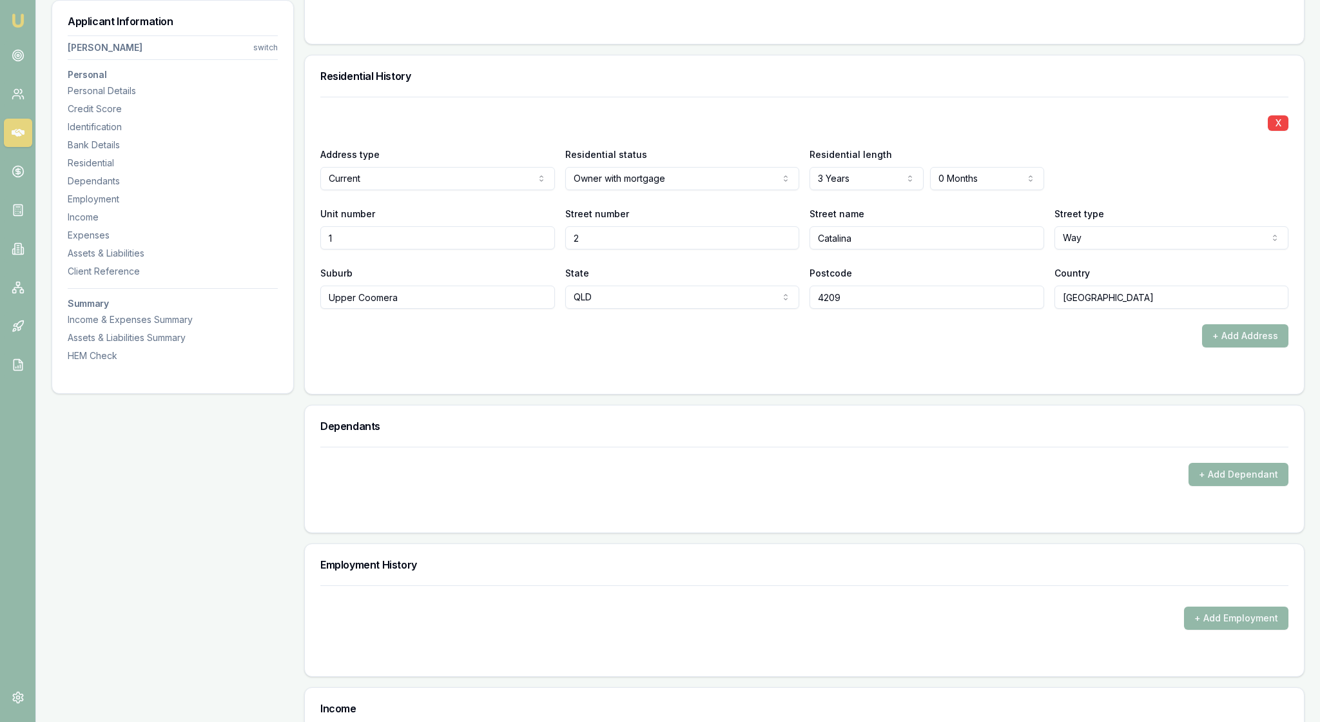
type input "[GEOGRAPHIC_DATA]"
click at [1108, 378] on form "X Address type Current Current Previous Residential status Owner with mortgage …" at bounding box center [804, 238] width 968 height 282
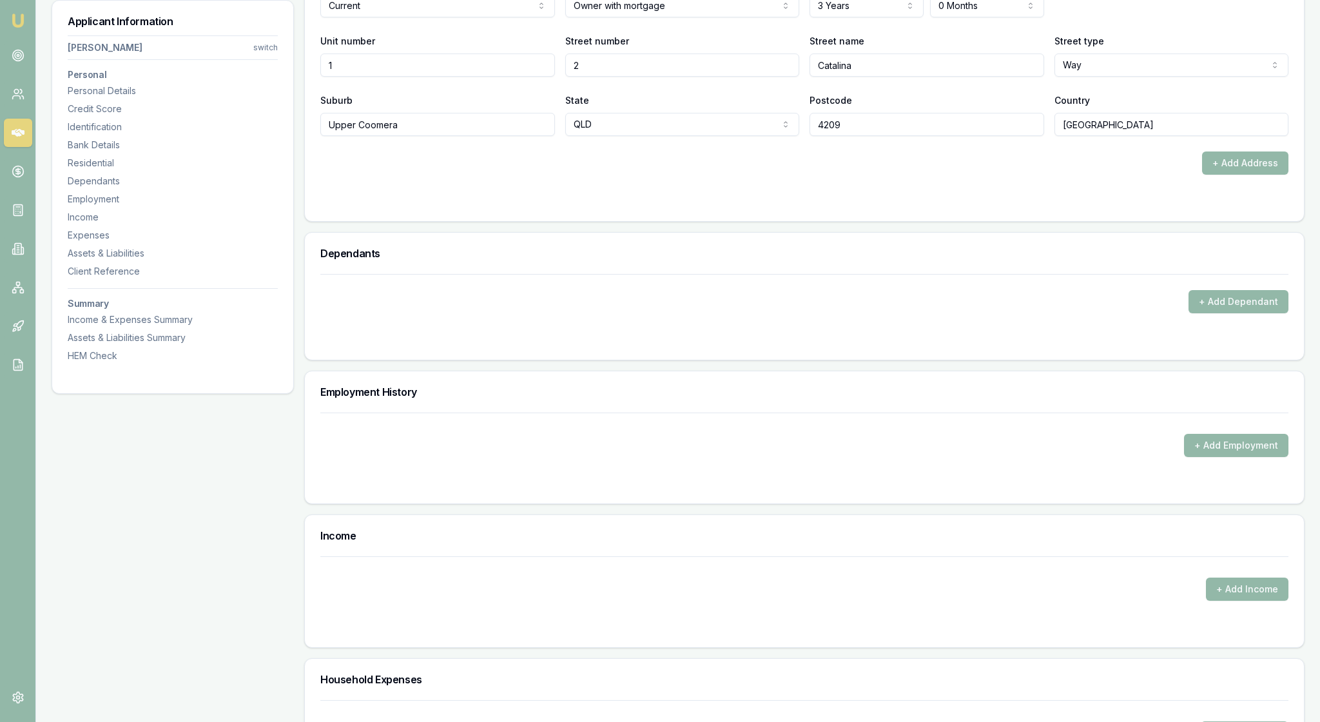
scroll to position [1366, 0]
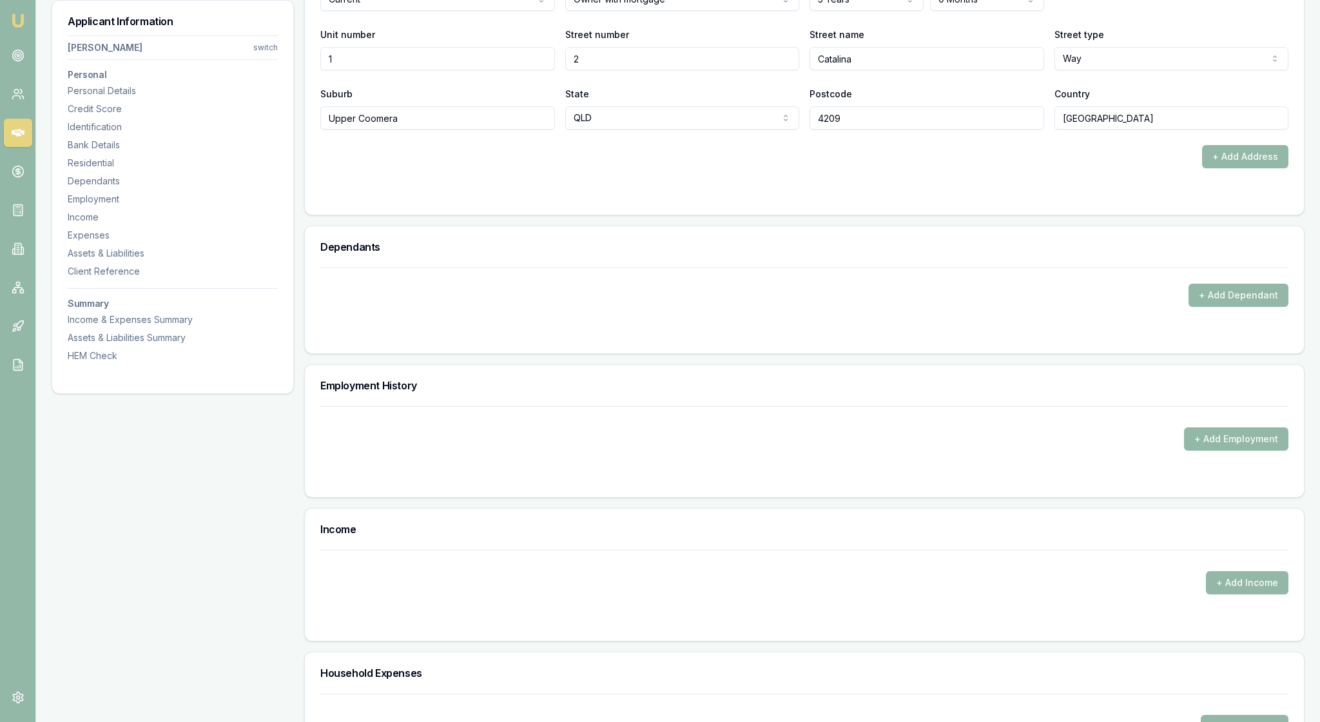
click at [995, 267] on div "Dependants" at bounding box center [804, 246] width 999 height 41
click at [938, 338] on form "+ Add Dependant" at bounding box center [804, 302] width 968 height 70
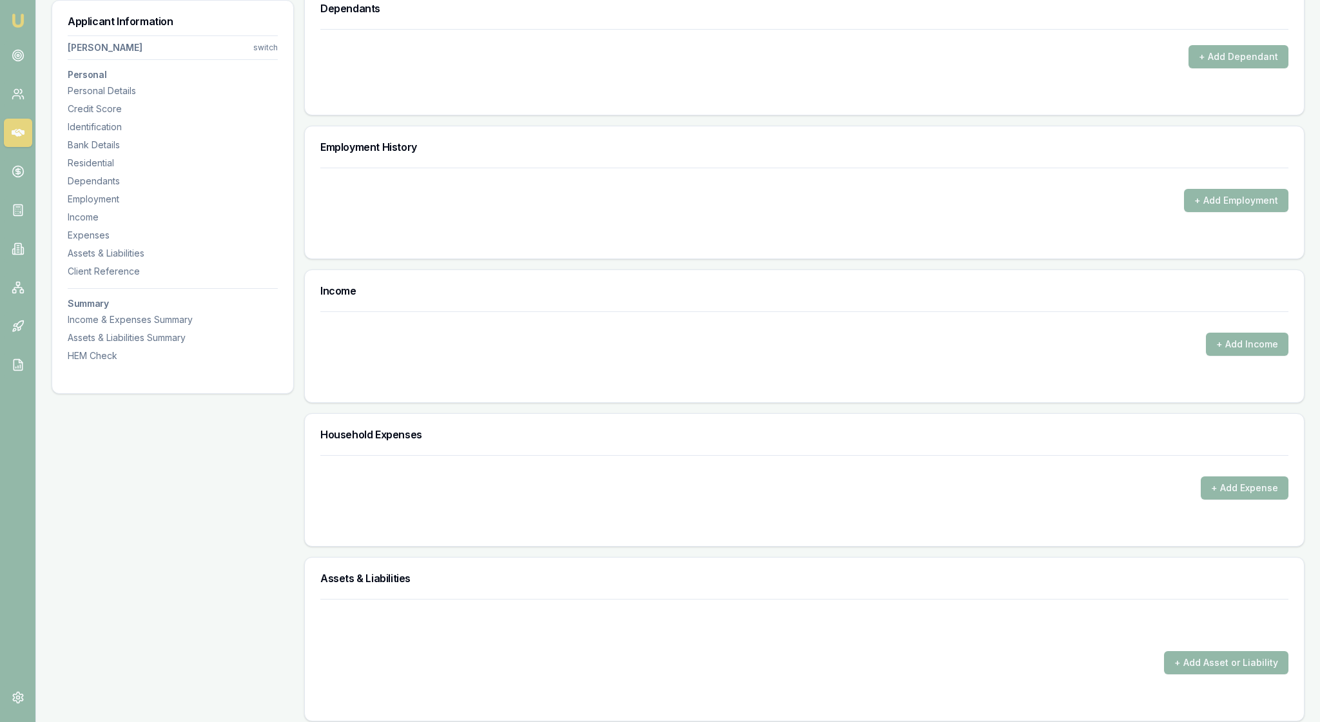
scroll to position [1692, 0]
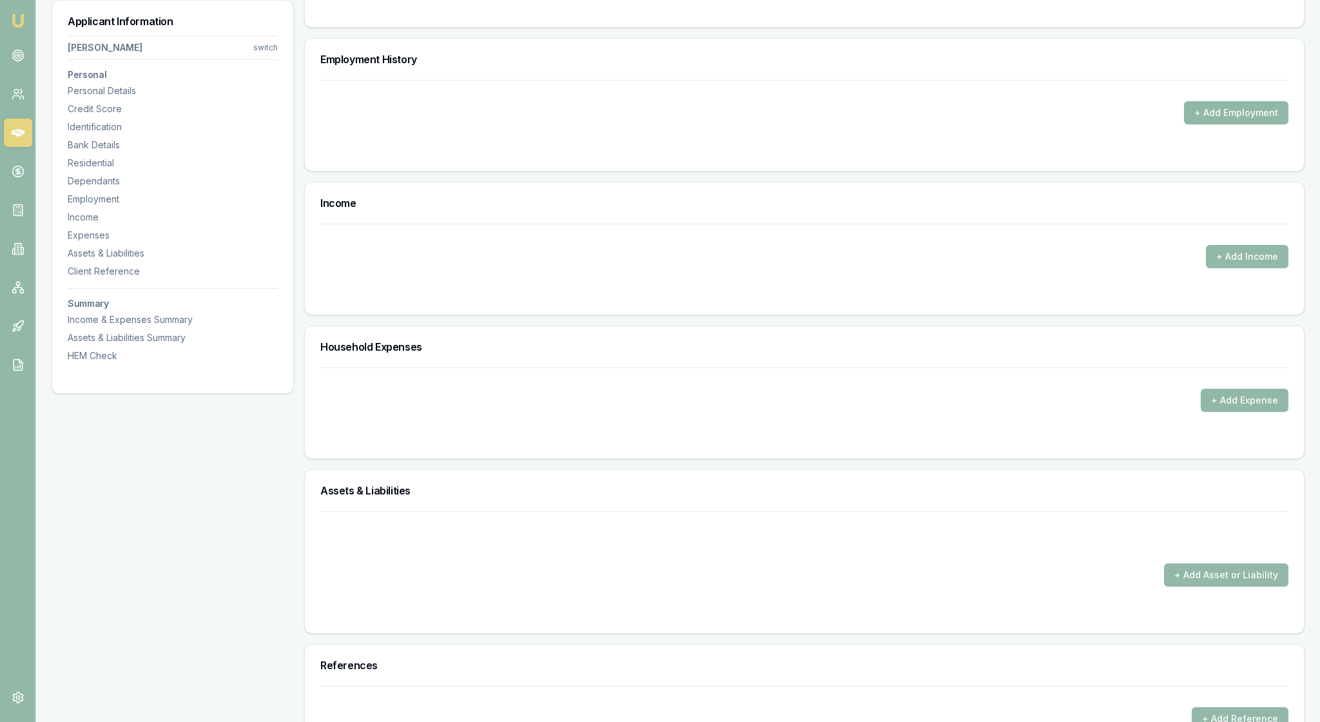
click at [1209, 124] on button "+ Add Employment" at bounding box center [1236, 112] width 104 height 23
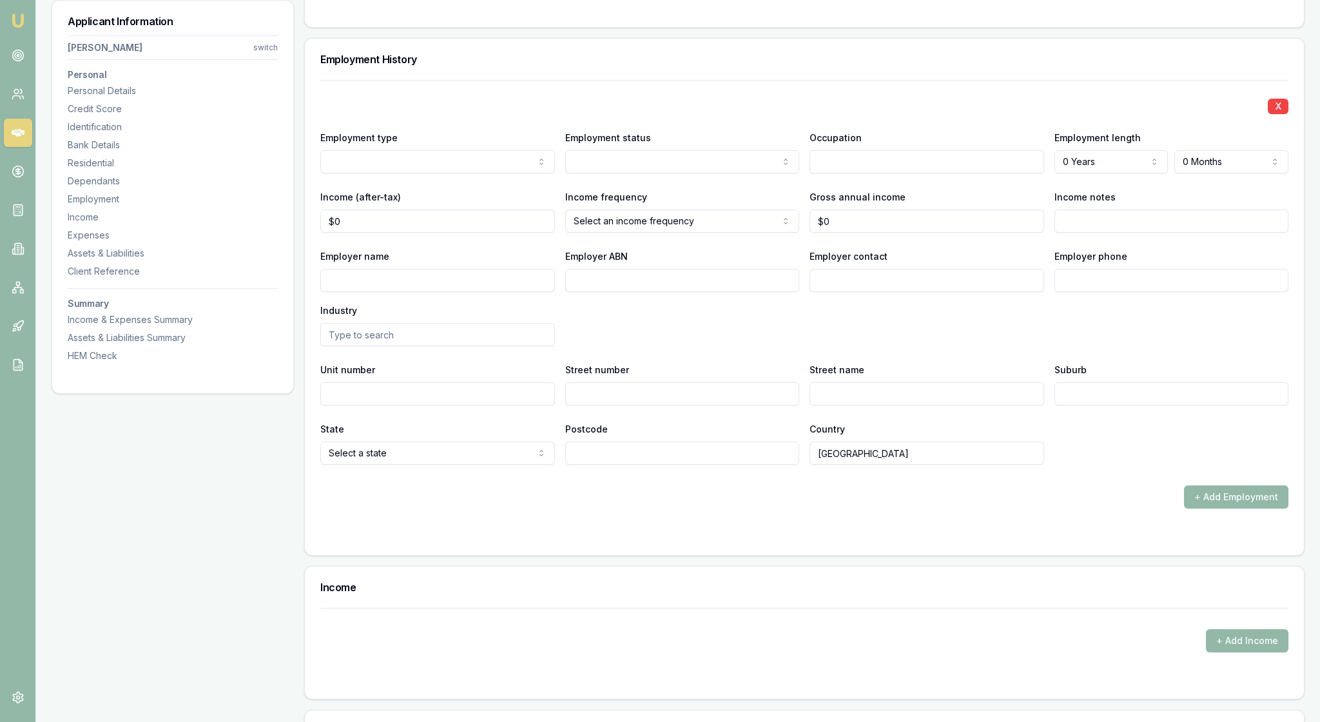
click at [840, 173] on input "text" at bounding box center [926, 161] width 235 height 23
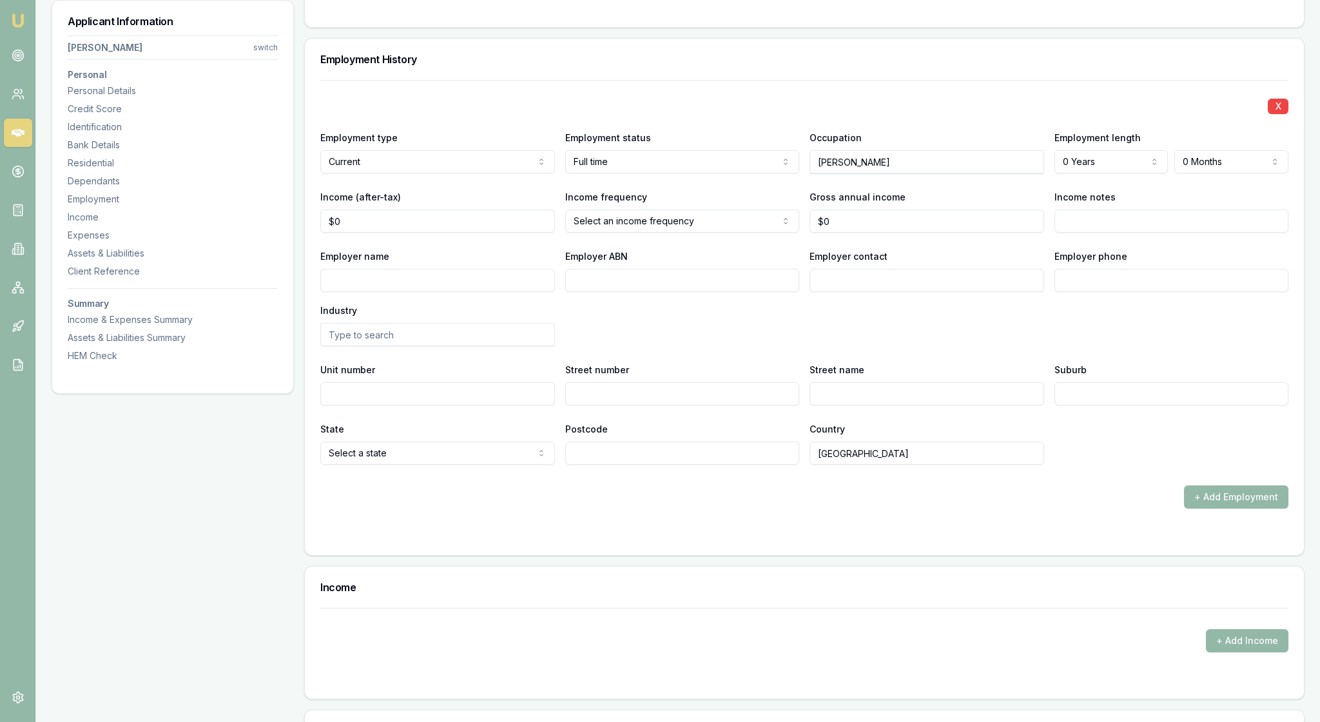
type input "[PERSON_NAME]"
click at [983, 339] on div "X Employment type Current Current Previous Employment status Full time Full tim…" at bounding box center [804, 272] width 968 height 385
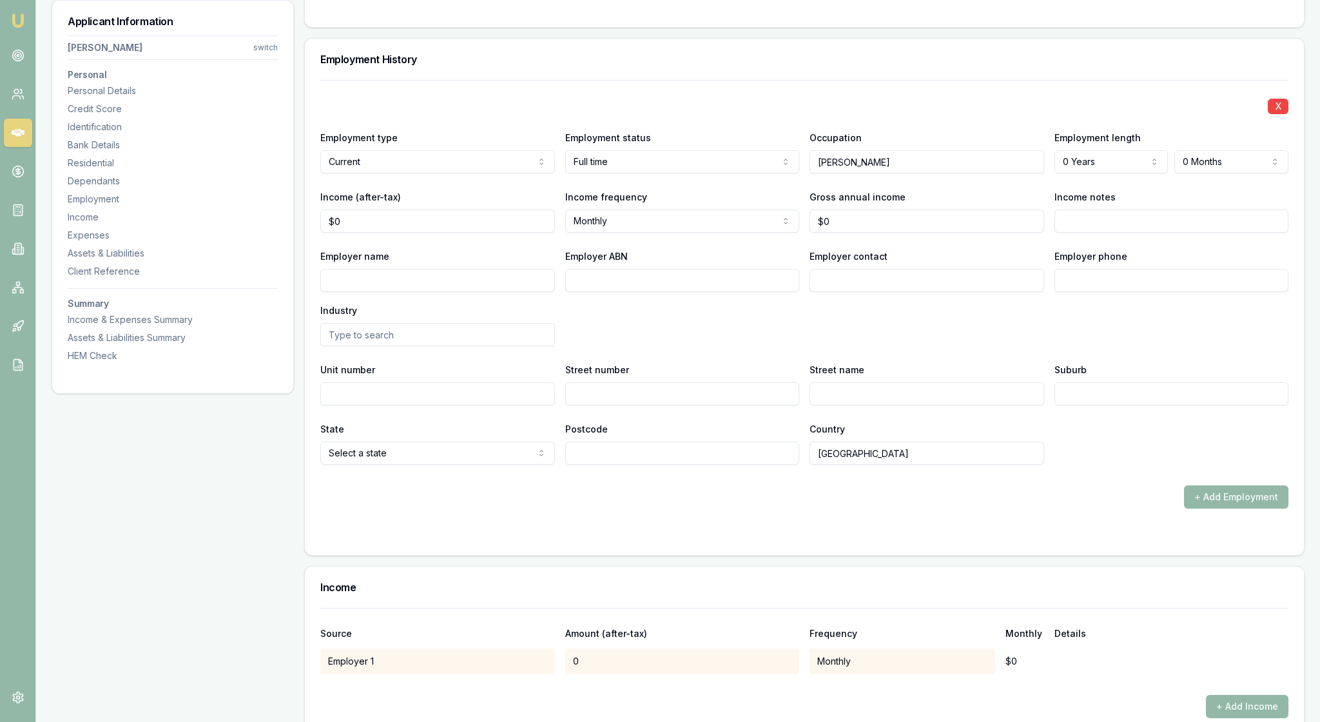
click at [960, 303] on div "X Employment type Current Current Previous Employment status Full time Full tim…" at bounding box center [804, 272] width 968 height 385
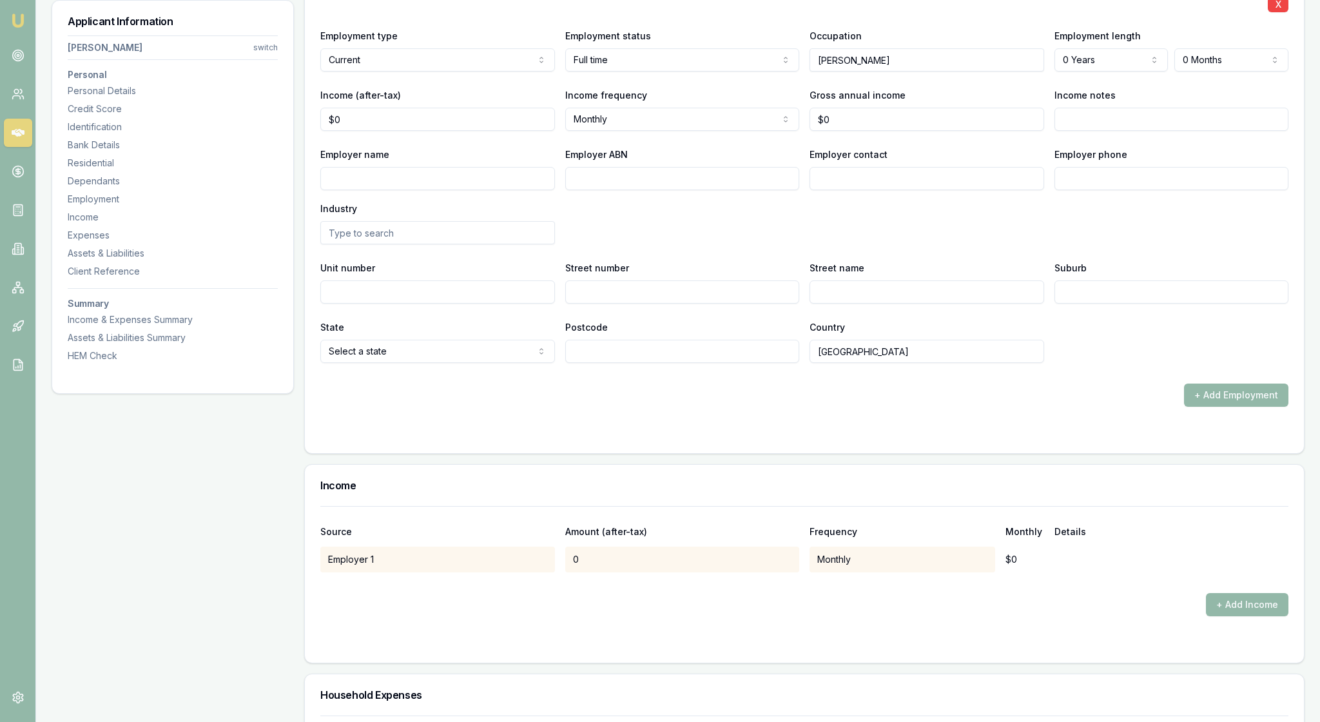
scroll to position [1795, 0]
select select "15"
drag, startPoint x: 375, startPoint y: 353, endPoint x: 329, endPoint y: 353, distance: 46.4
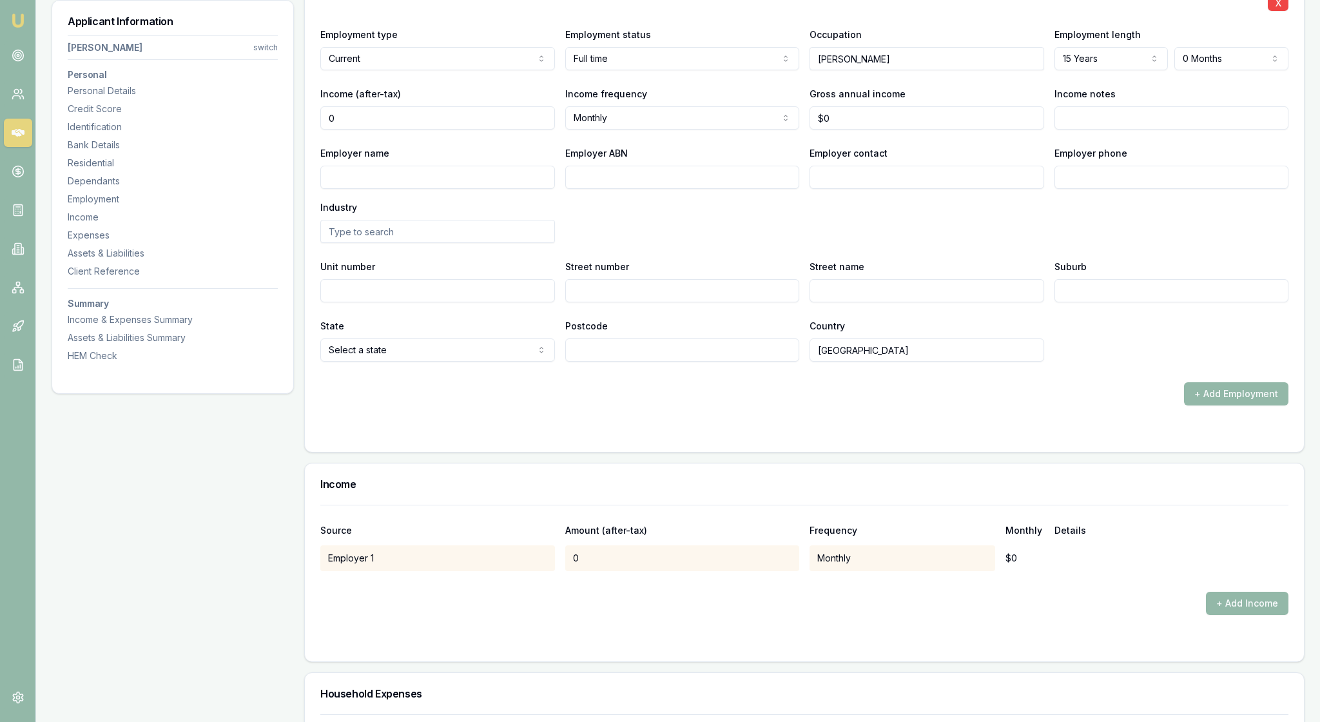
click at [329, 130] on input "0" at bounding box center [437, 117] width 235 height 23
type input "$3,984"
select select "FORTNIGHTLY"
drag, startPoint x: 847, startPoint y: 357, endPoint x: 799, endPoint y: 356, distance: 47.7
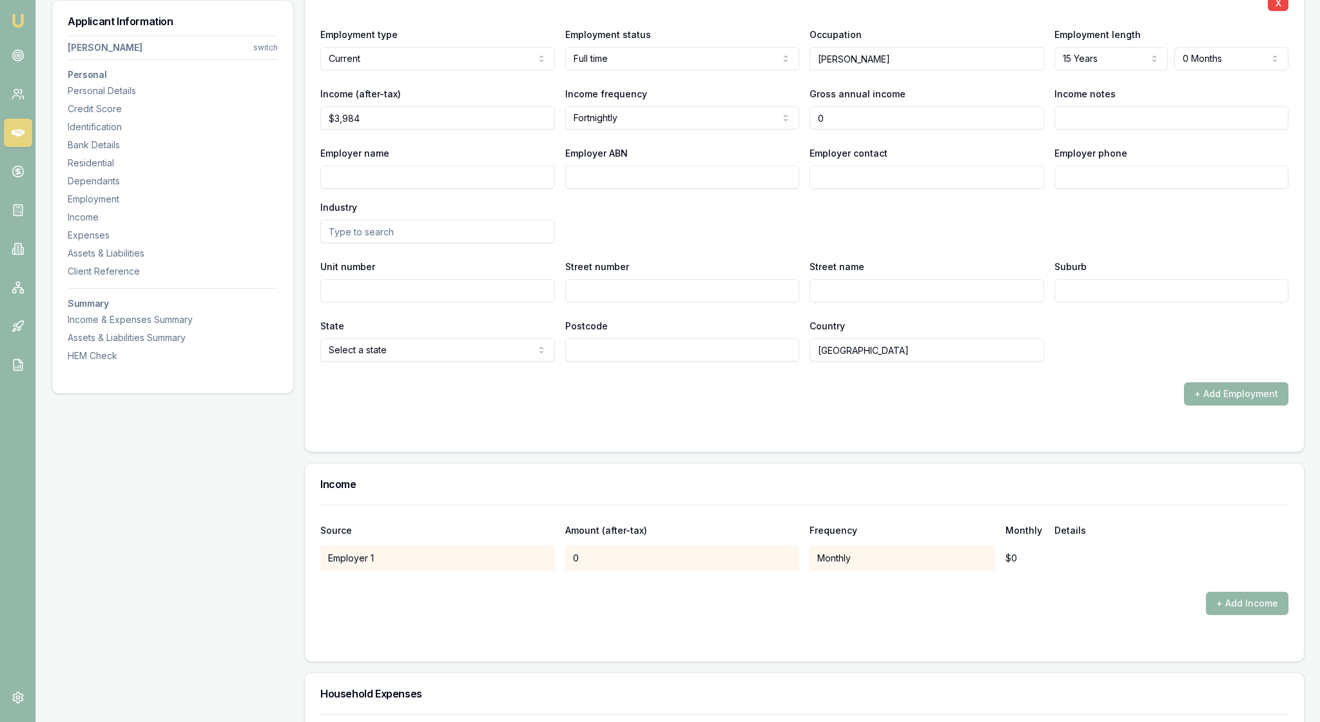
click at [799, 130] on div "Income (after-tax) $3,984 Income frequency Fortnightly Weekly Fortnightly Month…" at bounding box center [804, 108] width 968 height 44
type input "$0"
click at [21, 371] on icon at bounding box center [18, 364] width 13 height 13
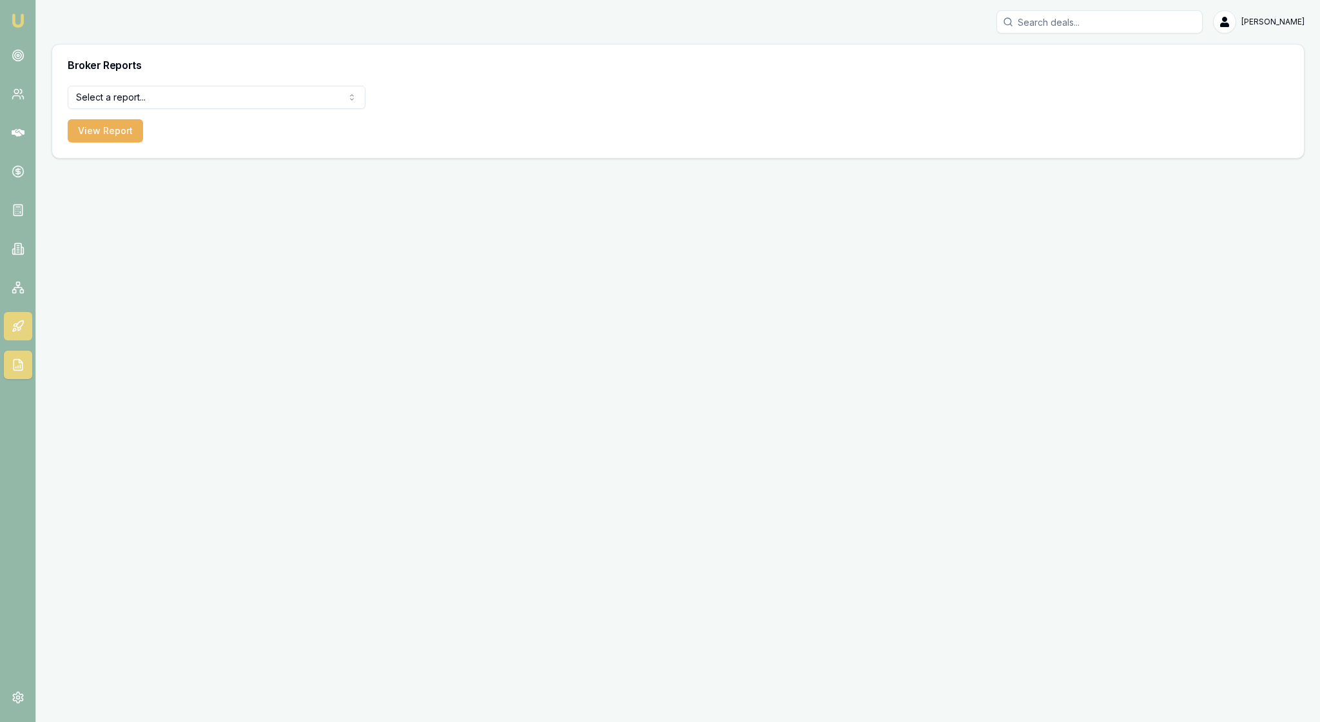
click at [21, 331] on icon at bounding box center [19, 329] width 3 height 4
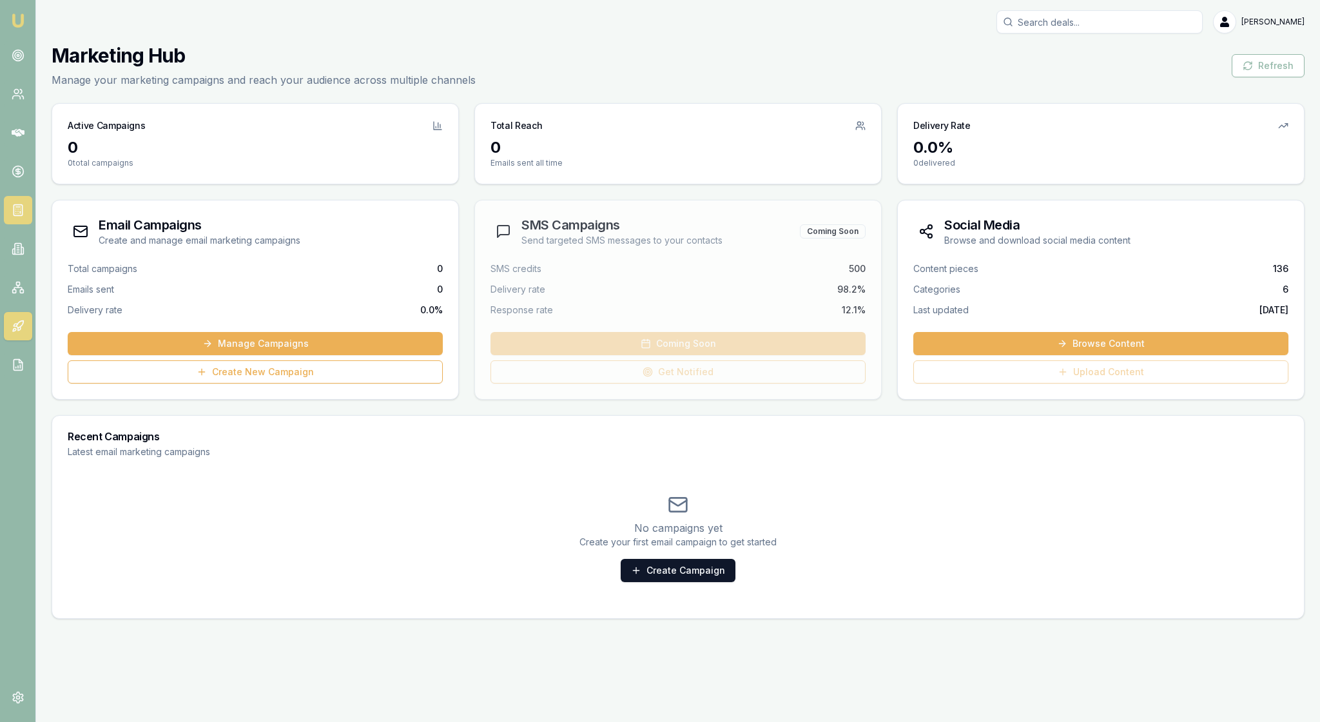
click at [22, 224] on link at bounding box center [18, 210] width 28 height 28
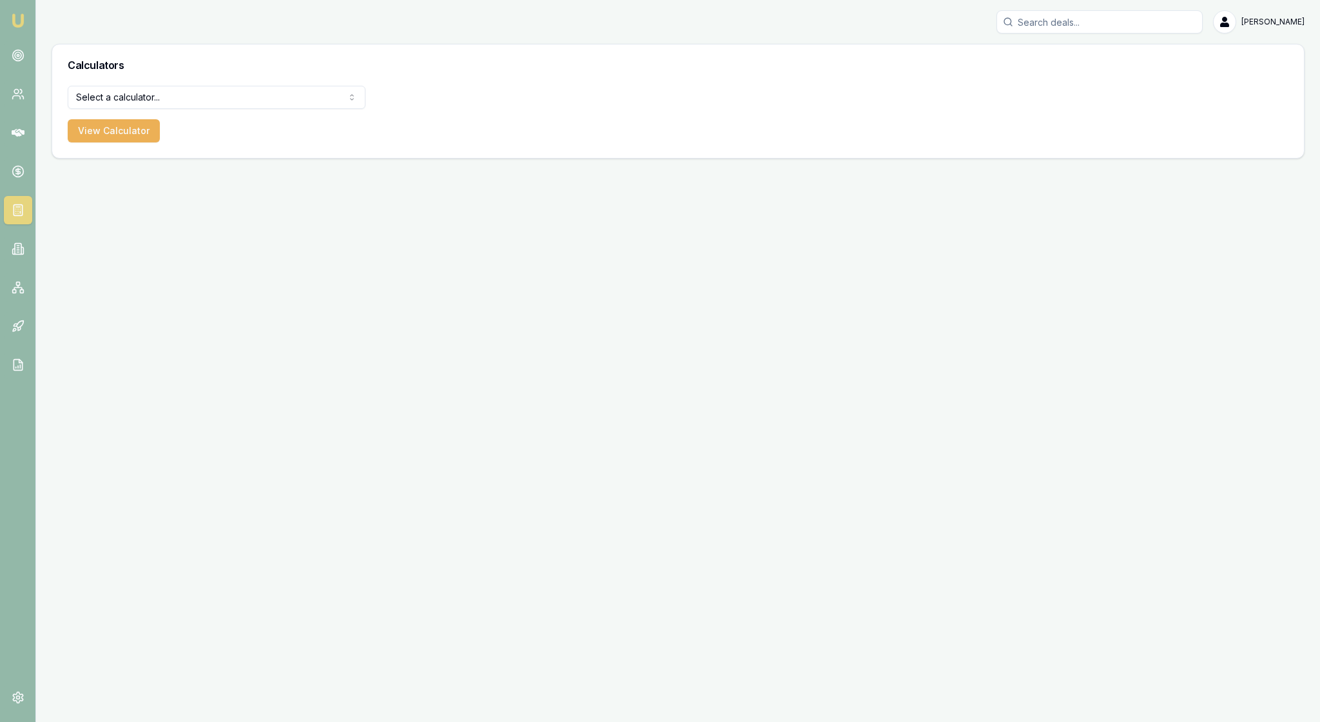
click at [352, 111] on html "Emu Broker Rachael Connors Toggle Menu Calculators Select a calculator... Finan…" at bounding box center [660, 361] width 1320 height 722
select select "payslip-calculator"
click at [138, 142] on button "View Calculator" at bounding box center [114, 130] width 92 height 23
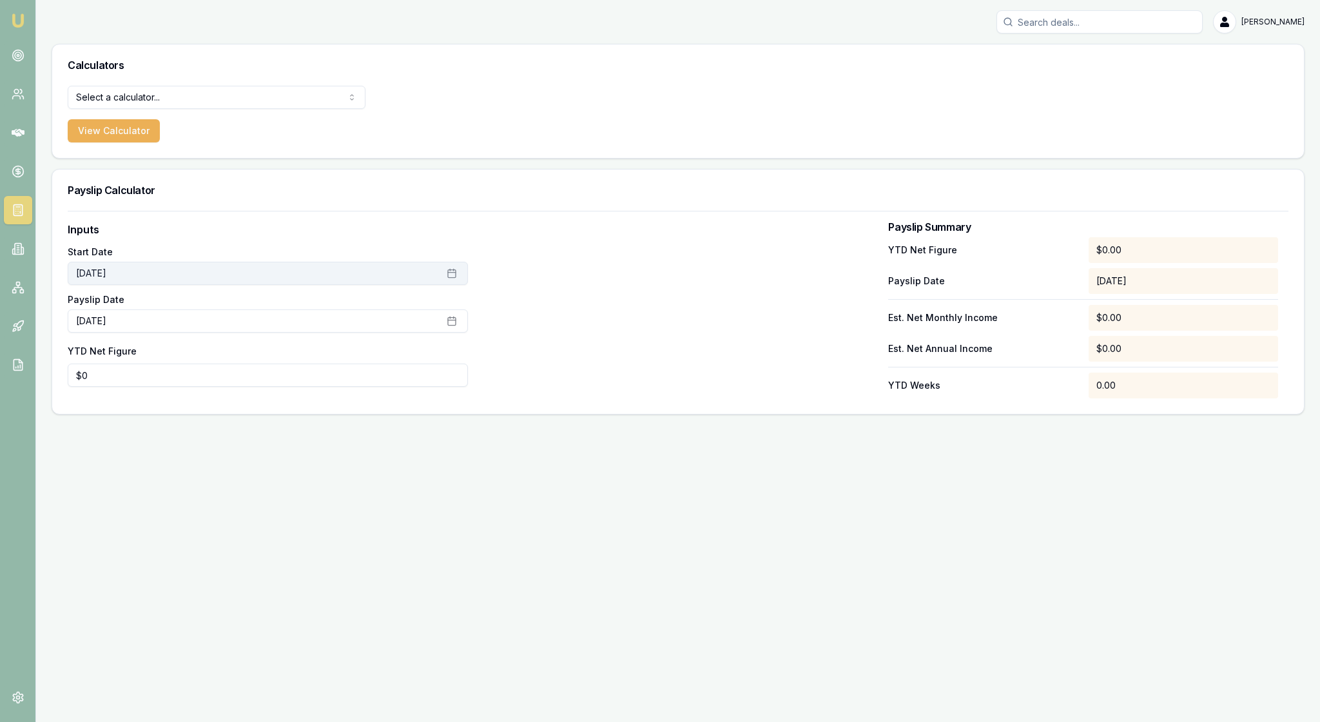
click at [456, 278] on icon "button" at bounding box center [452, 273] width 10 height 10
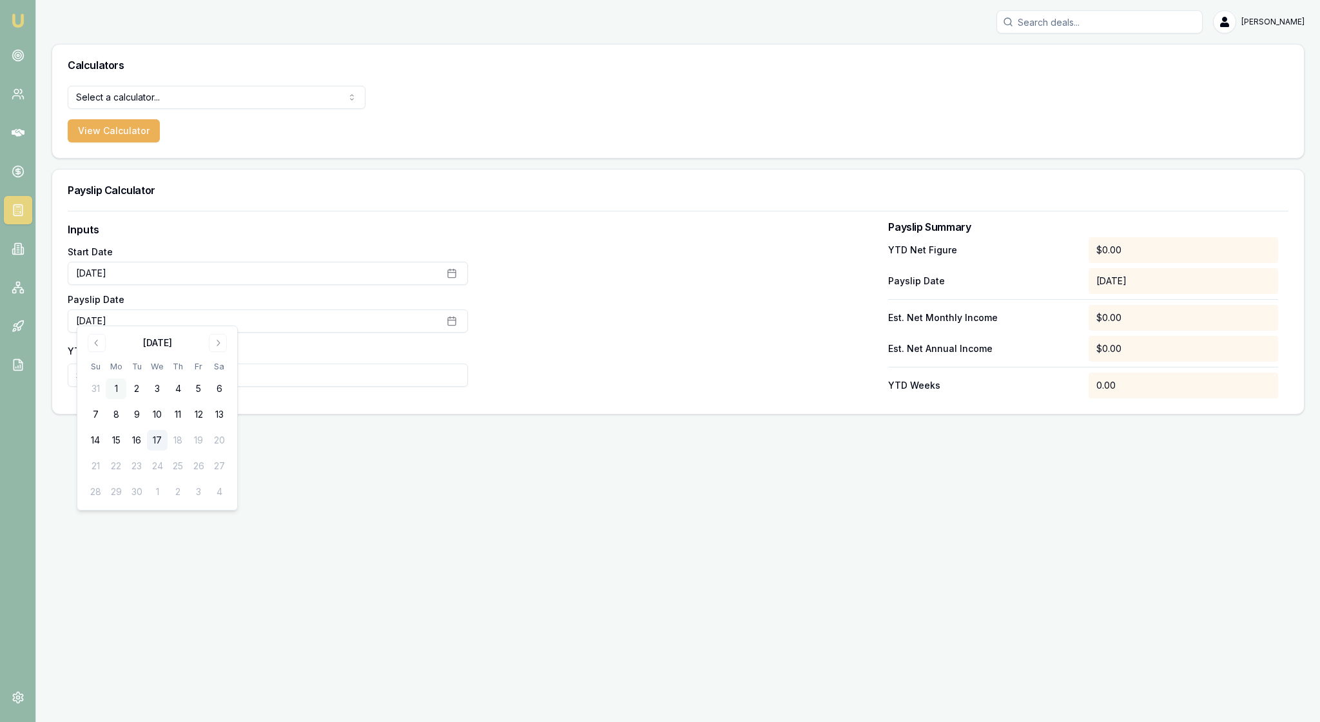
click at [124, 392] on button "1" at bounding box center [116, 388] width 21 height 21
click at [452, 326] on icon "button" at bounding box center [452, 321] width 10 height 10
click at [146, 506] on button "16" at bounding box center [136, 495] width 21 height 21
click at [536, 398] on div at bounding box center [678, 310] width 400 height 177
drag, startPoint x: 115, startPoint y: 430, endPoint x: 82, endPoint y: 427, distance: 32.4
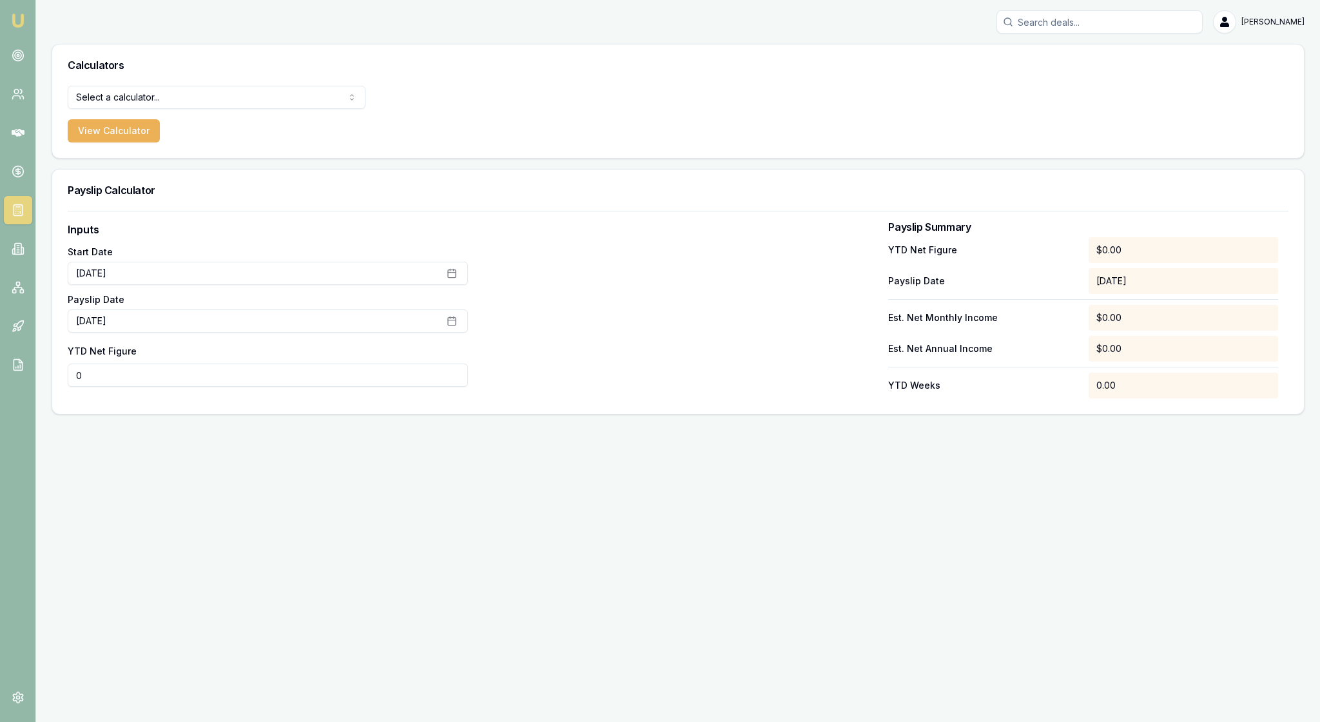
click at [82, 387] on input "0" at bounding box center [268, 374] width 400 height 23
type input "$31,817"
click at [682, 370] on div at bounding box center [678, 310] width 400 height 177
click at [687, 387] on div at bounding box center [678, 310] width 400 height 177
click at [18, 101] on icon at bounding box center [18, 94] width 13 height 13
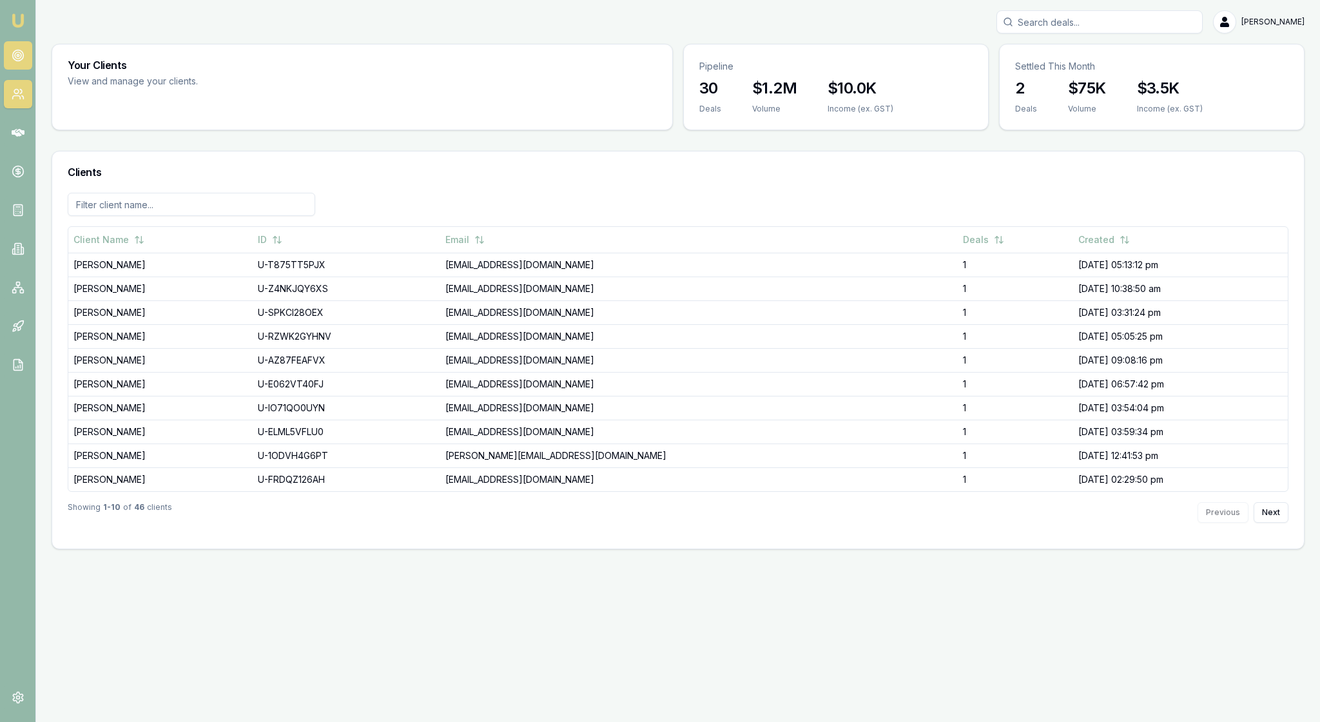
click at [19, 59] on icon at bounding box center [18, 55] width 13 height 13
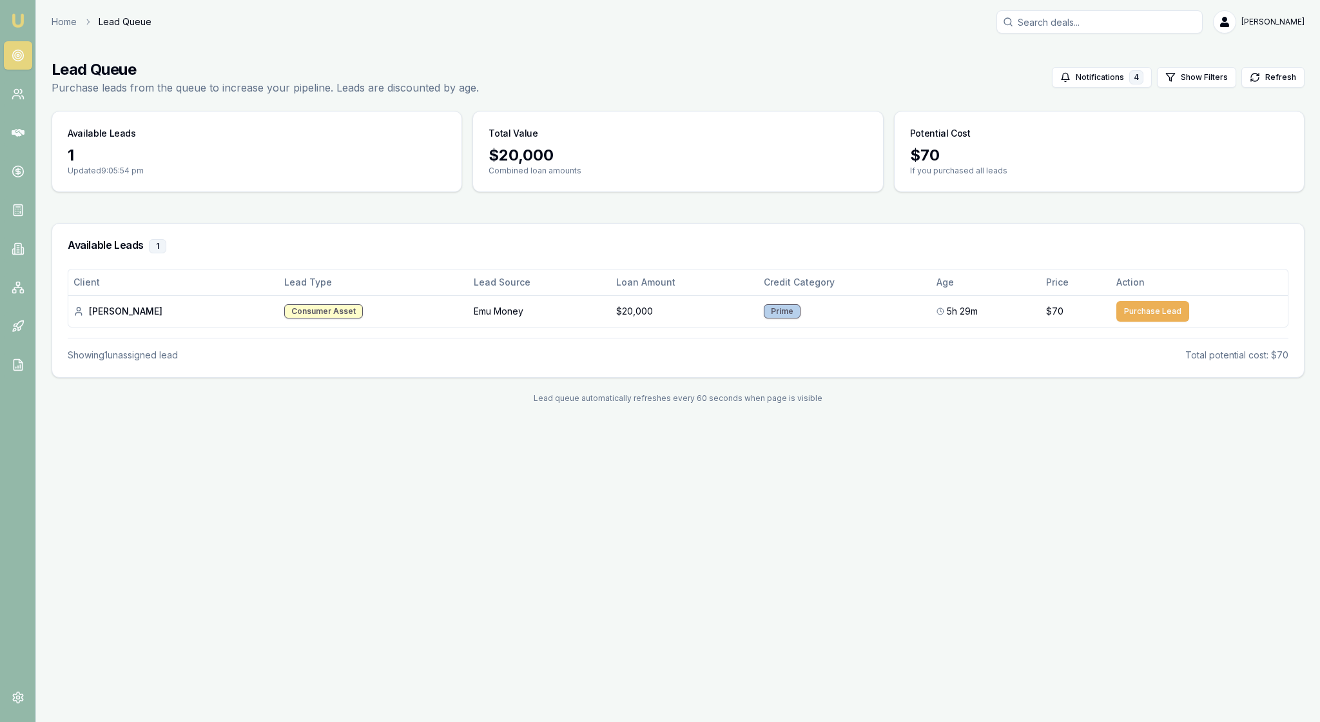
click at [22, 18] on img at bounding box center [17, 20] width 15 height 15
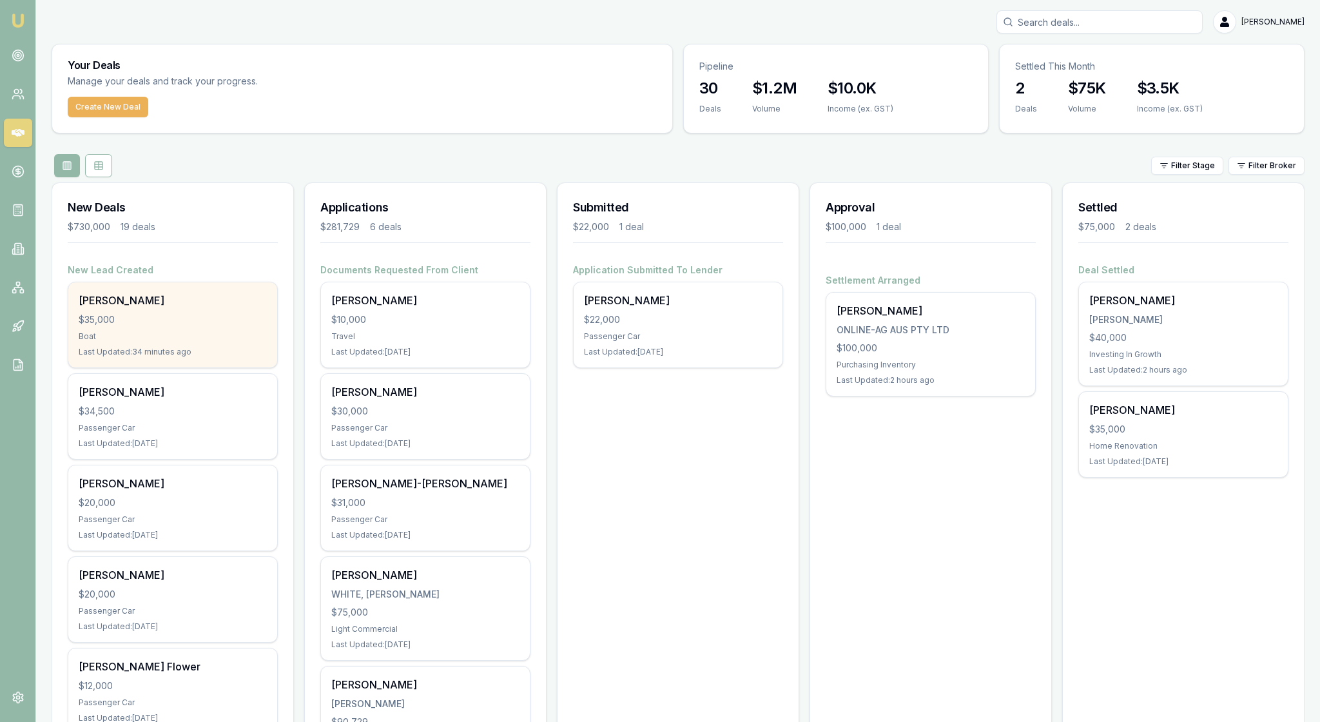
click at [201, 326] on div "$35,000" at bounding box center [173, 319] width 188 height 13
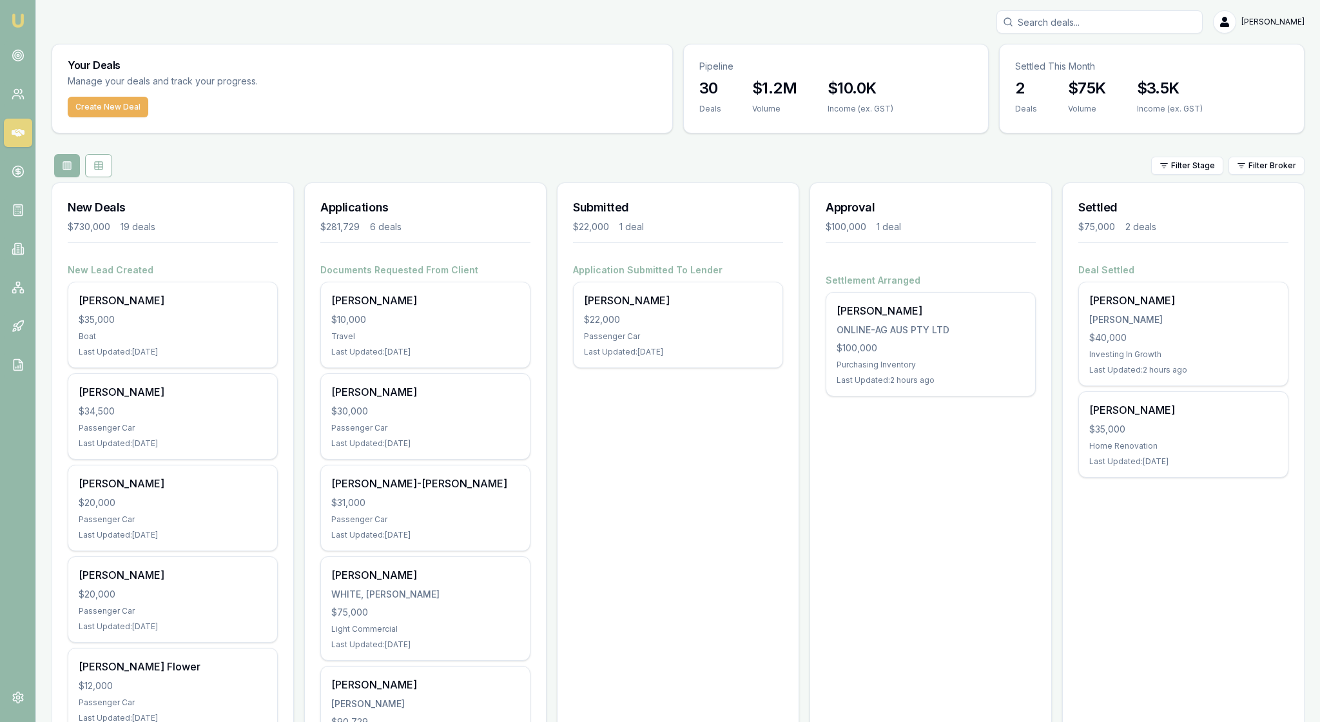
scroll to position [79, 0]
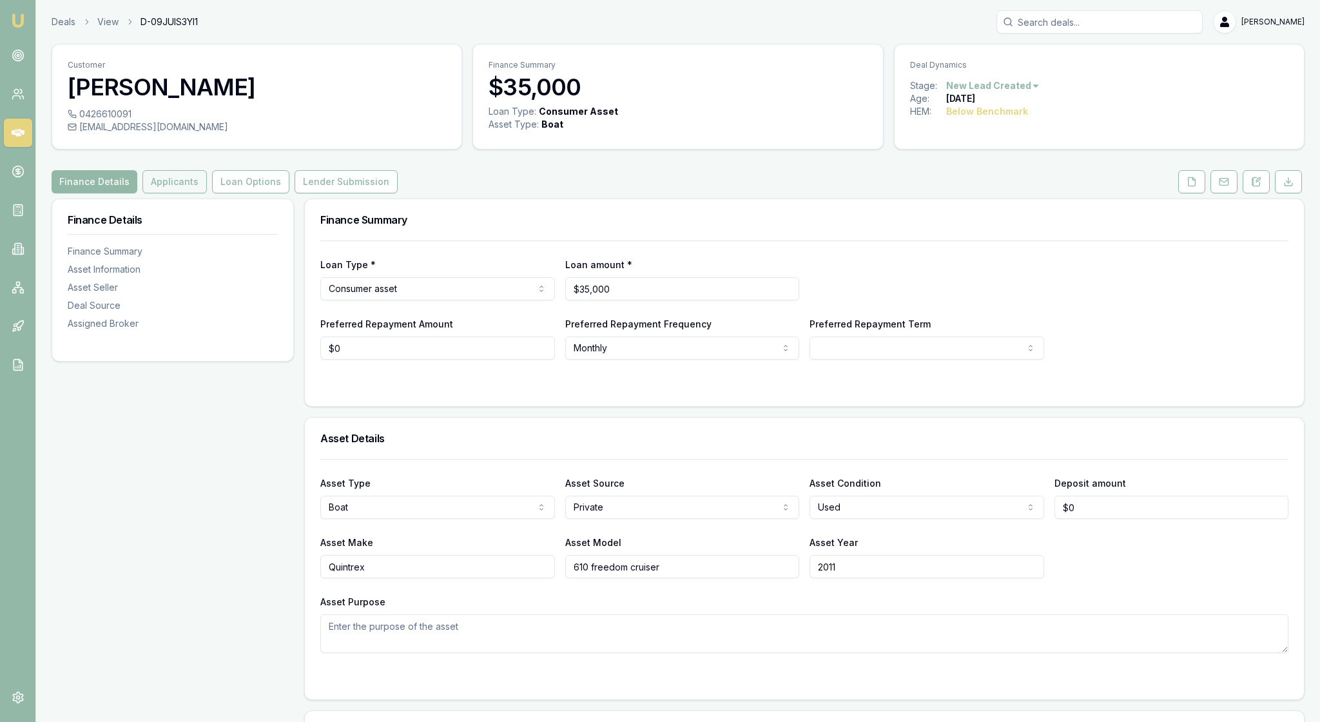
click at [207, 193] on button "Applicants" at bounding box center [174, 181] width 64 height 23
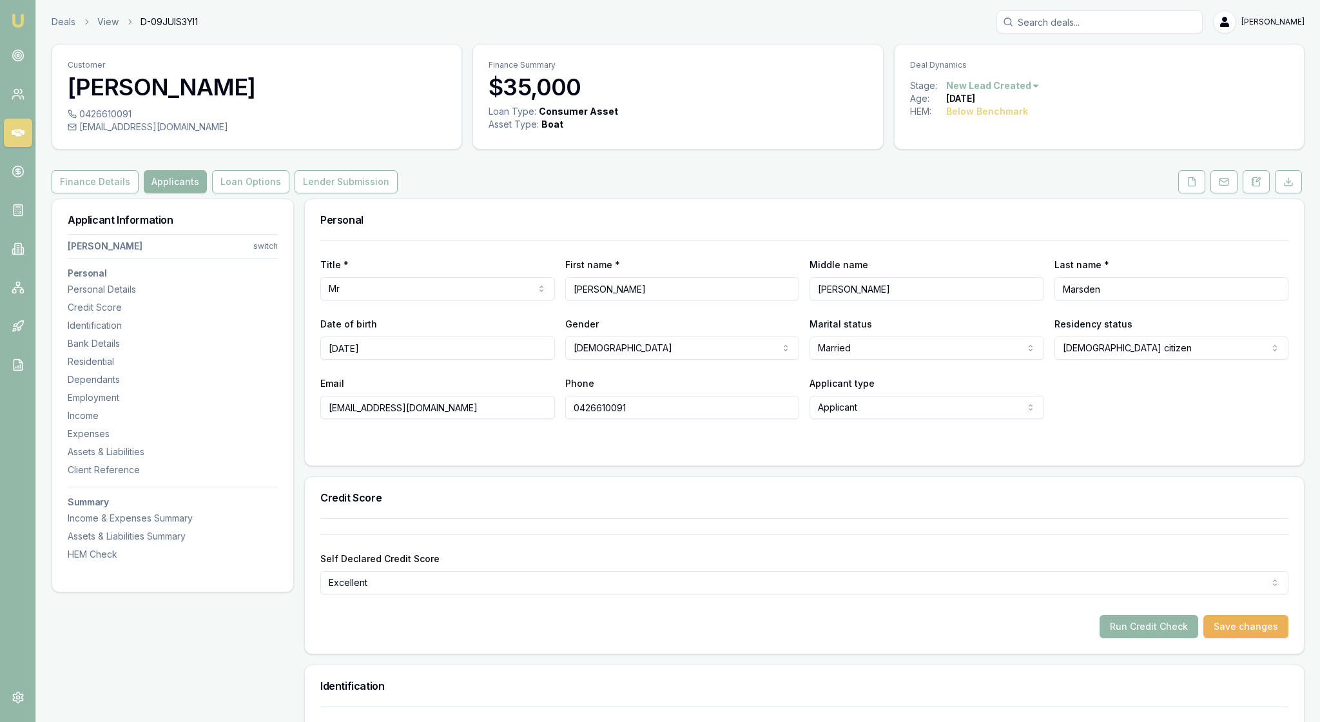
click at [267, 271] on html "Emu Broker Deals View D-09JUIS3YI1 [PERSON_NAME] Toggle Menu Customer [PERSON_N…" at bounding box center [660, 361] width 1320 height 722
click at [189, 351] on div "[PERSON_NAME]" at bounding box center [169, 347] width 138 height 21
select select "Mrs"
select select "[DEMOGRAPHIC_DATA]"
select select
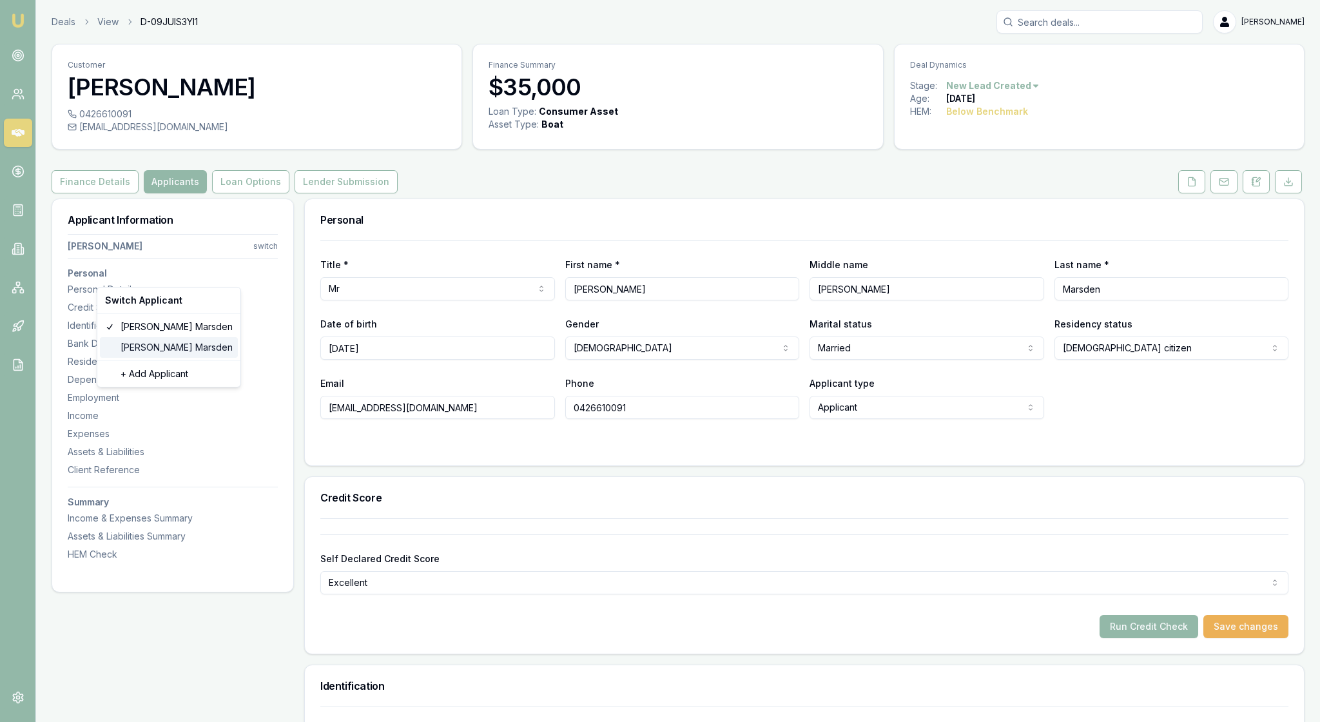
type input "[PERSON_NAME]"
type input "Marsden"
type input "[EMAIL_ADDRESS][DOMAIN_NAME]"
type input "0458918300"
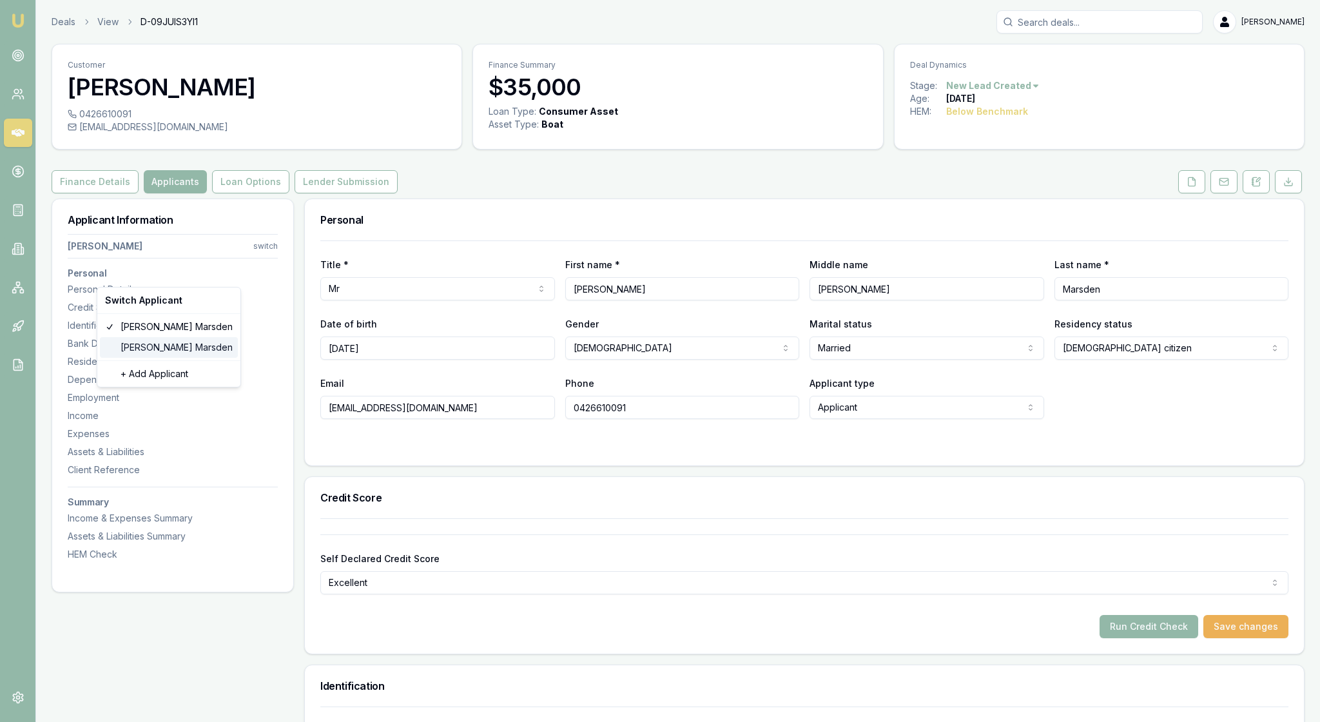
type input "144868100"
type input "[DATE]"
type input "705BF68ACB"
click at [780, 450] on div at bounding box center [804, 444] width 968 height 10
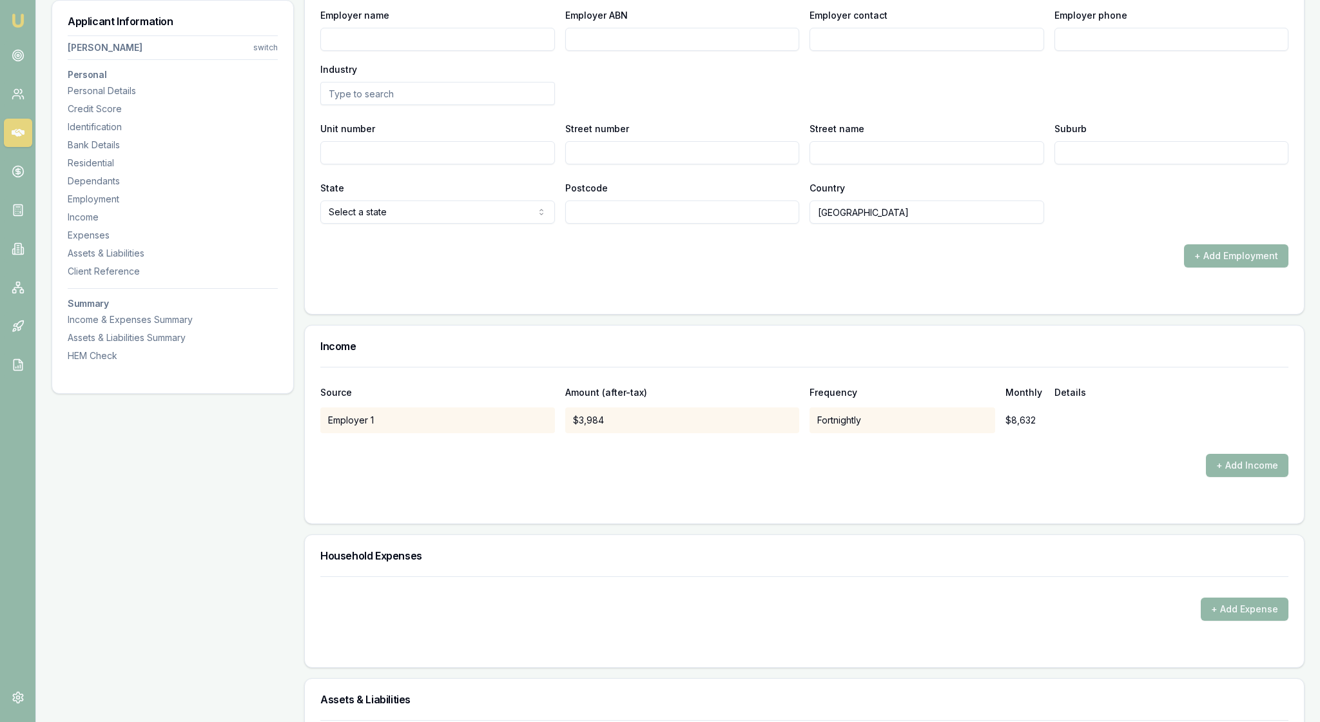
scroll to position [1934, 0]
type input "0"
drag, startPoint x: 843, startPoint y: 218, endPoint x: 821, endPoint y: 216, distance: 21.9
type input "3984"
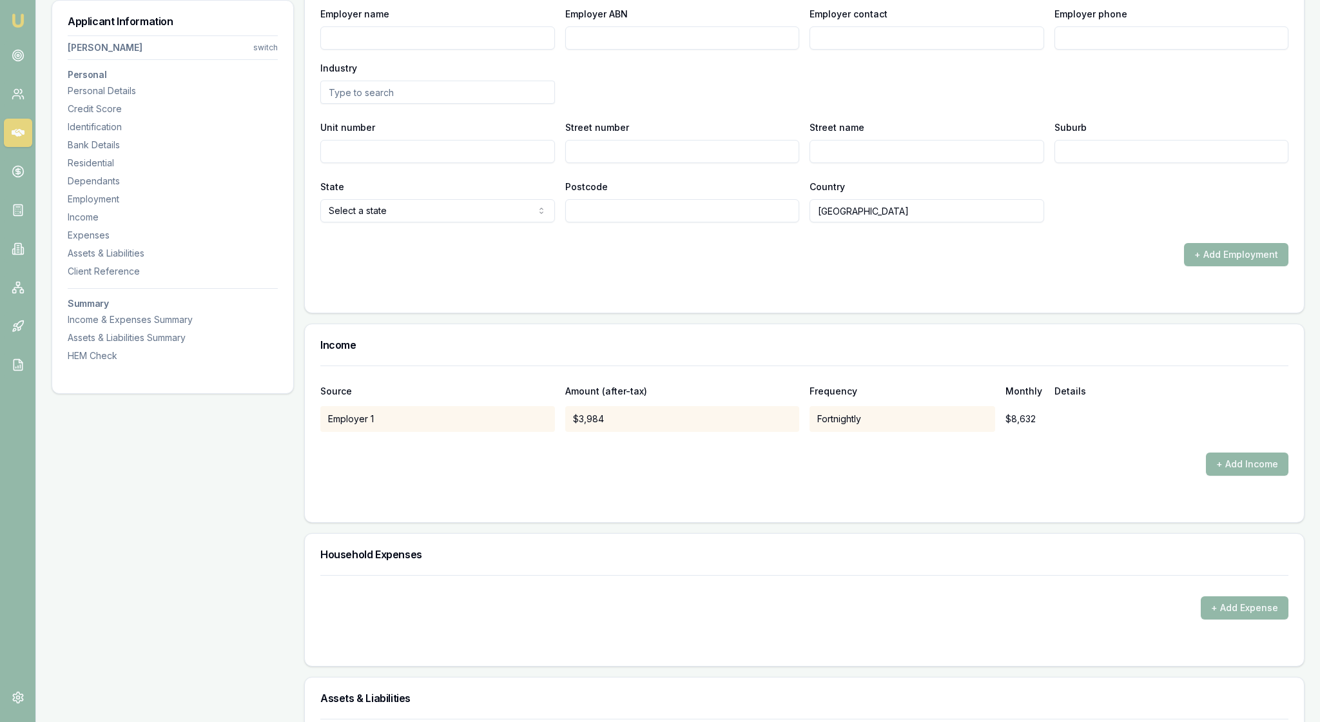
type input "$0"
drag, startPoint x: 385, startPoint y: 226, endPoint x: 316, endPoint y: 218, distance: 70.0
click at [316, 218] on div "X Employment type Current Current Previous Employment status [DEMOGRAPHIC_DATA]…" at bounding box center [804, 75] width 999 height 475
type input "$4,234"
click at [481, 50] on div "Employer name" at bounding box center [437, 28] width 235 height 44
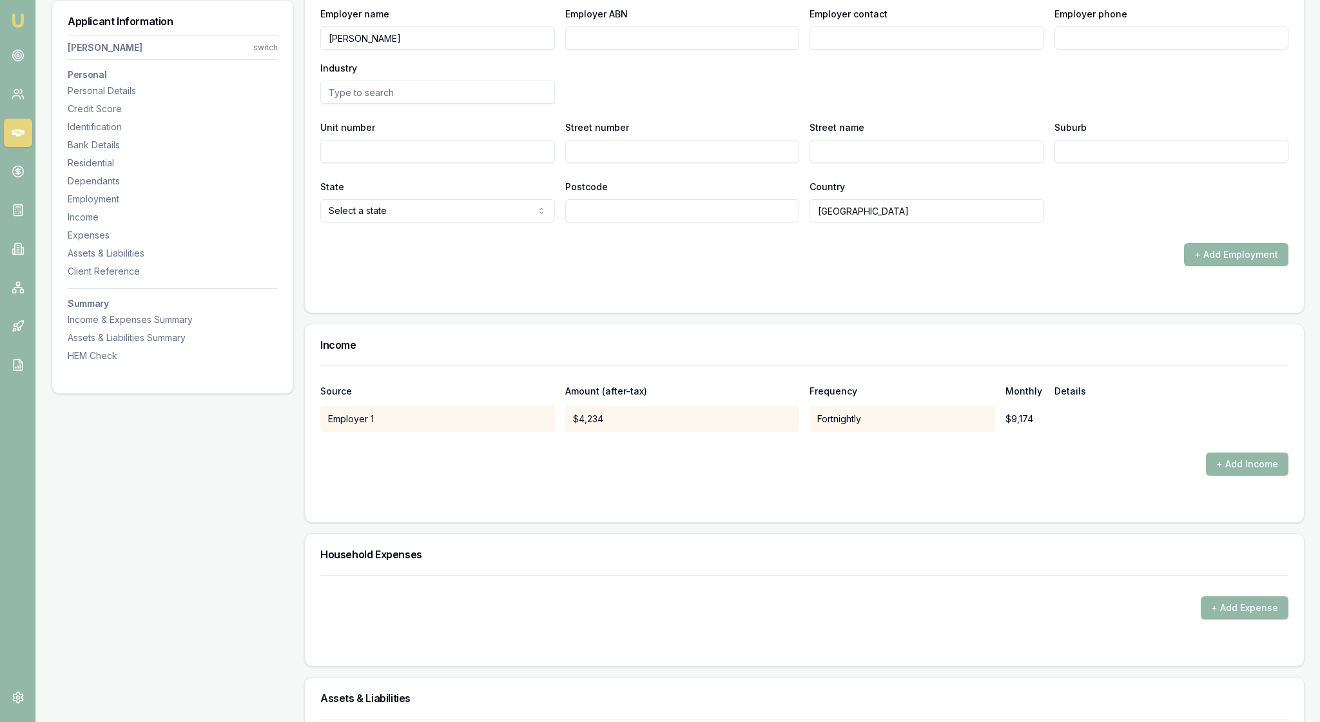
type input "[PERSON_NAME]"
click at [687, 104] on div "Employer name [PERSON_NAME] Employer ABN Employer contact Employer phone Indust…" at bounding box center [804, 55] width 968 height 98
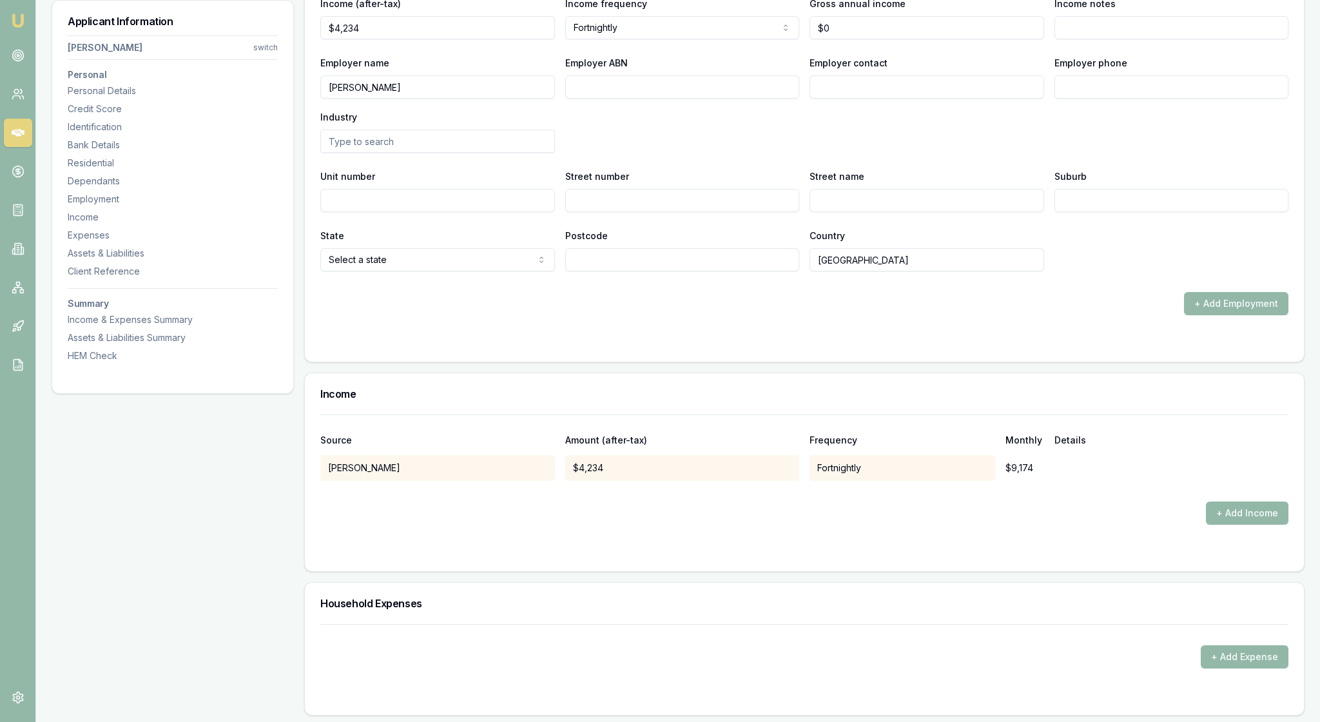
scroll to position [1876, 0]
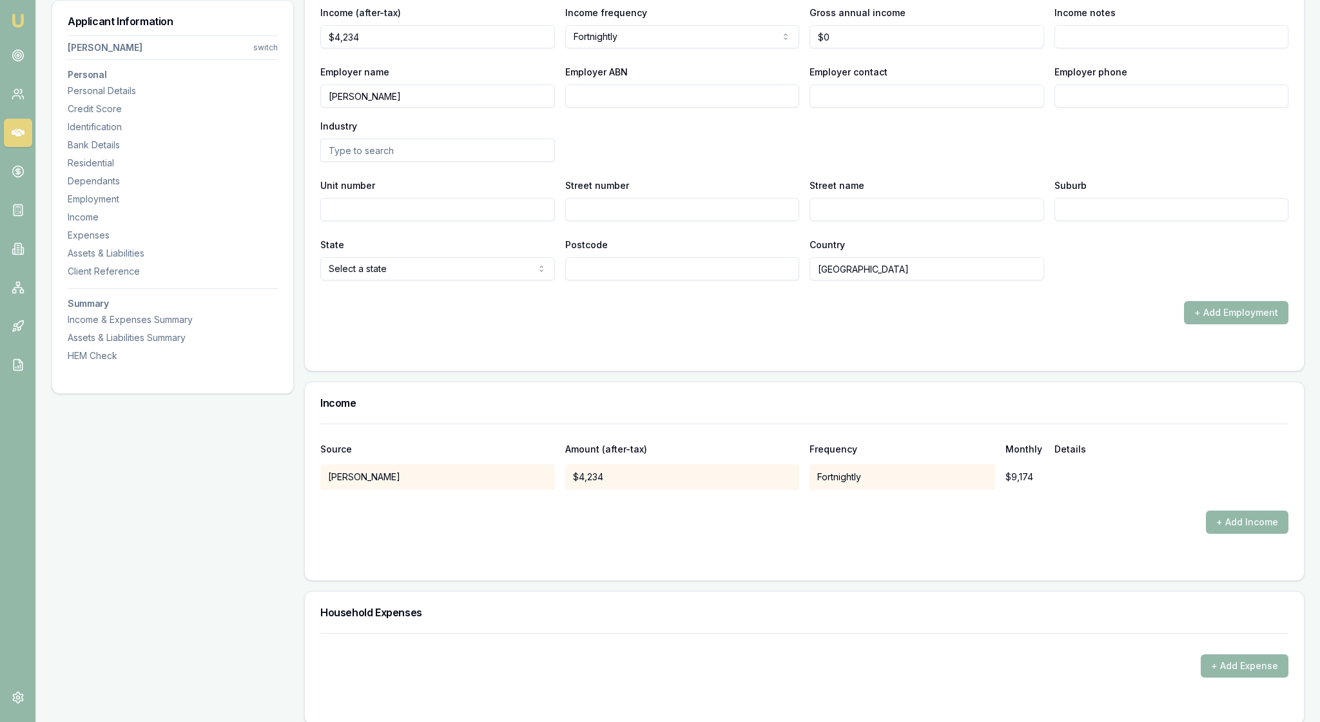
click at [601, 108] on input "Employer ABN" at bounding box center [682, 95] width 235 height 23
type input "29564690543"
click at [857, 108] on input "Employer contact" at bounding box center [926, 95] width 235 height 23
click at [369, 162] on input "text" at bounding box center [437, 150] width 235 height 23
type input "Health Services"
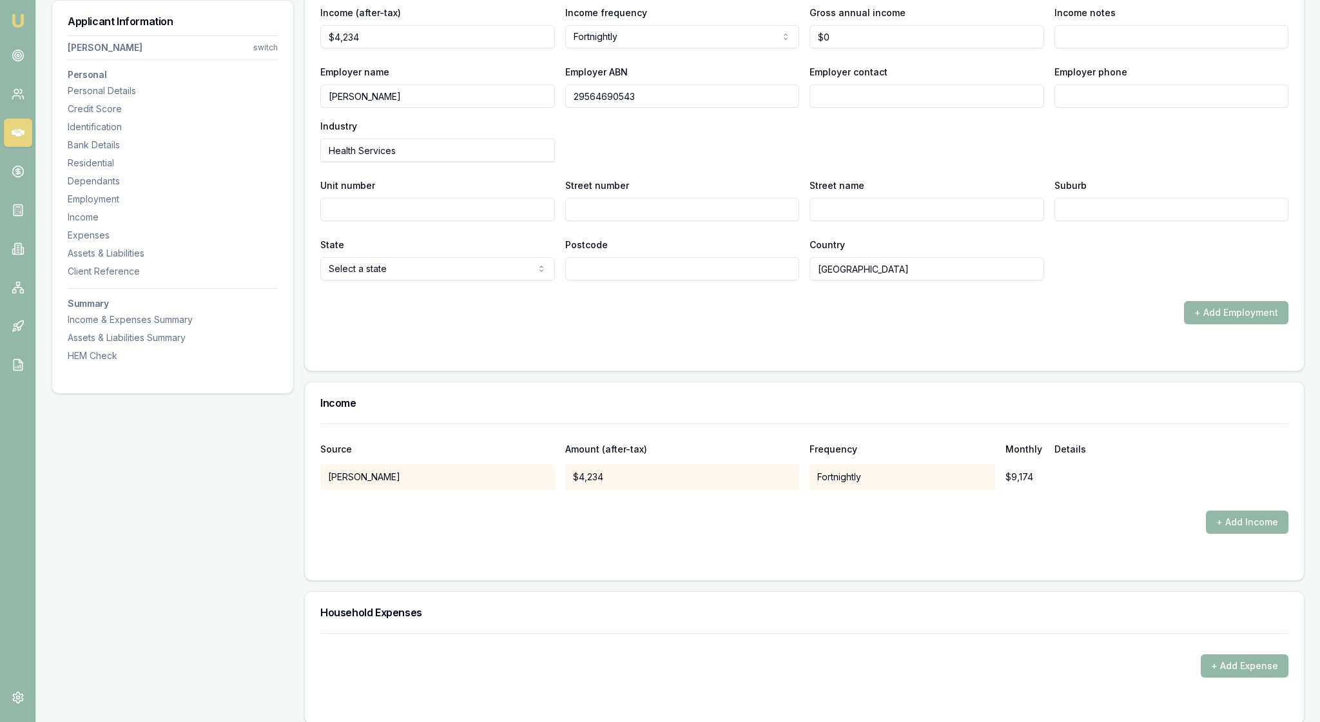
click at [670, 162] on div "Employer name [PERSON_NAME] Employer ABN 29564690543 Employer contact Employer …" at bounding box center [804, 113] width 968 height 98
drag, startPoint x: 880, startPoint y: 210, endPoint x: 787, endPoint y: 200, distance: 93.4
type input "General manager"
drag, startPoint x: 852, startPoint y: 277, endPoint x: 805, endPoint y: 274, distance: 46.5
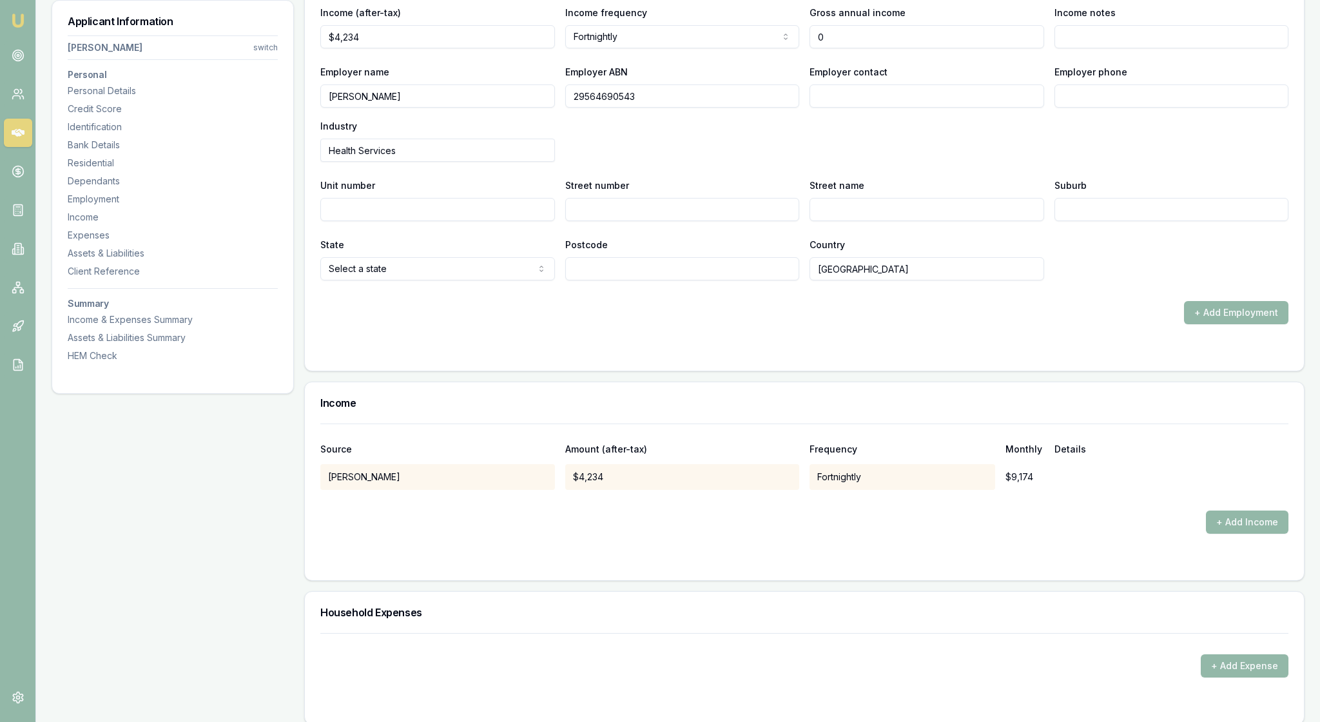
click at [805, 48] on div "Income (after-tax) $4,234 Income frequency Fortnightly Weekly Fortnightly Month…" at bounding box center [804, 27] width 968 height 44
type input "$140,000"
click at [992, 108] on div "Employer contact" at bounding box center [926, 86] width 235 height 44
drag, startPoint x: 889, startPoint y: 278, endPoint x: 796, endPoint y: 262, distance: 94.3
click at [795, 48] on div "Income (after-tax) $4,234 Income frequency Fortnightly Weekly Fortnightly Month…" at bounding box center [804, 27] width 968 height 44
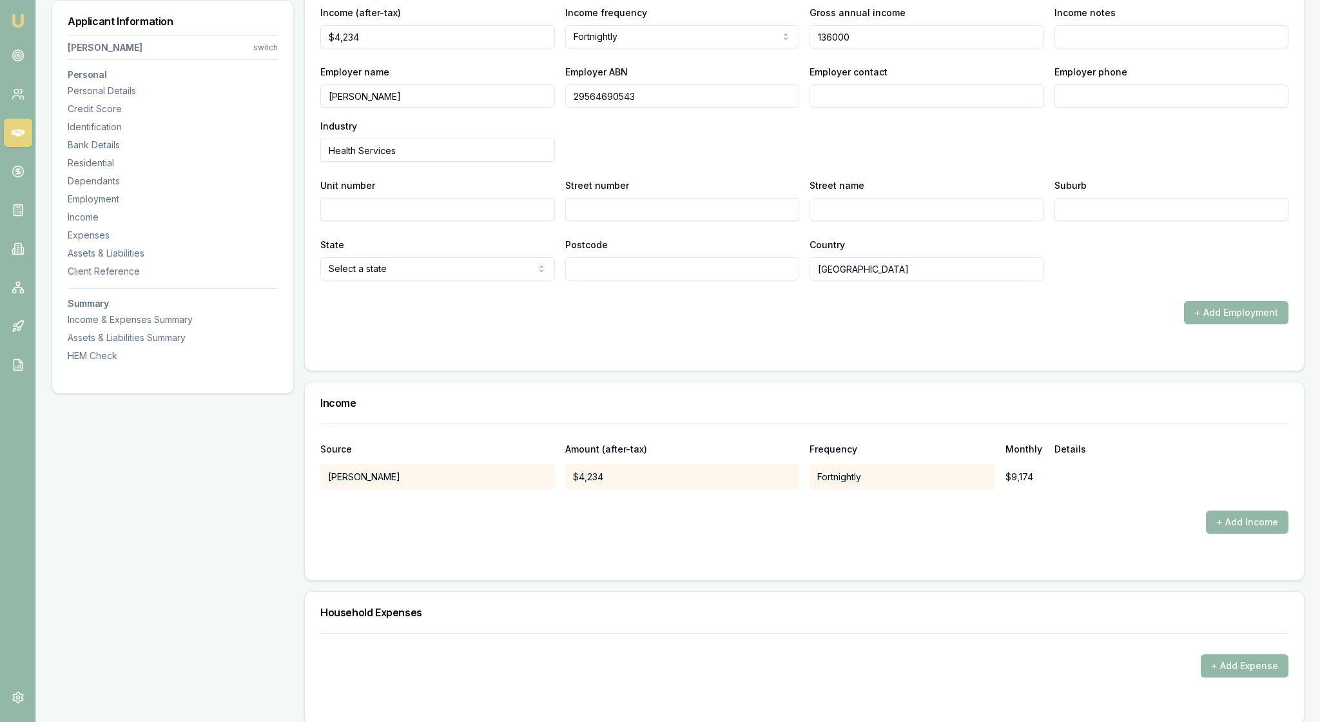
type input "$136,000"
click at [997, 280] on div "X Employment type Current Current Previous Employment status [DEMOGRAPHIC_DATA]…" at bounding box center [804, 88] width 968 height 385
click at [1019, 162] on div "Employer name Gambina Employer ABN 29564690543 Employer contact Employer phone …" at bounding box center [804, 113] width 968 height 98
click at [1012, 324] on div "X Employment type Current Current Previous Employment status Full time Full tim…" at bounding box center [804, 110] width 968 height 428
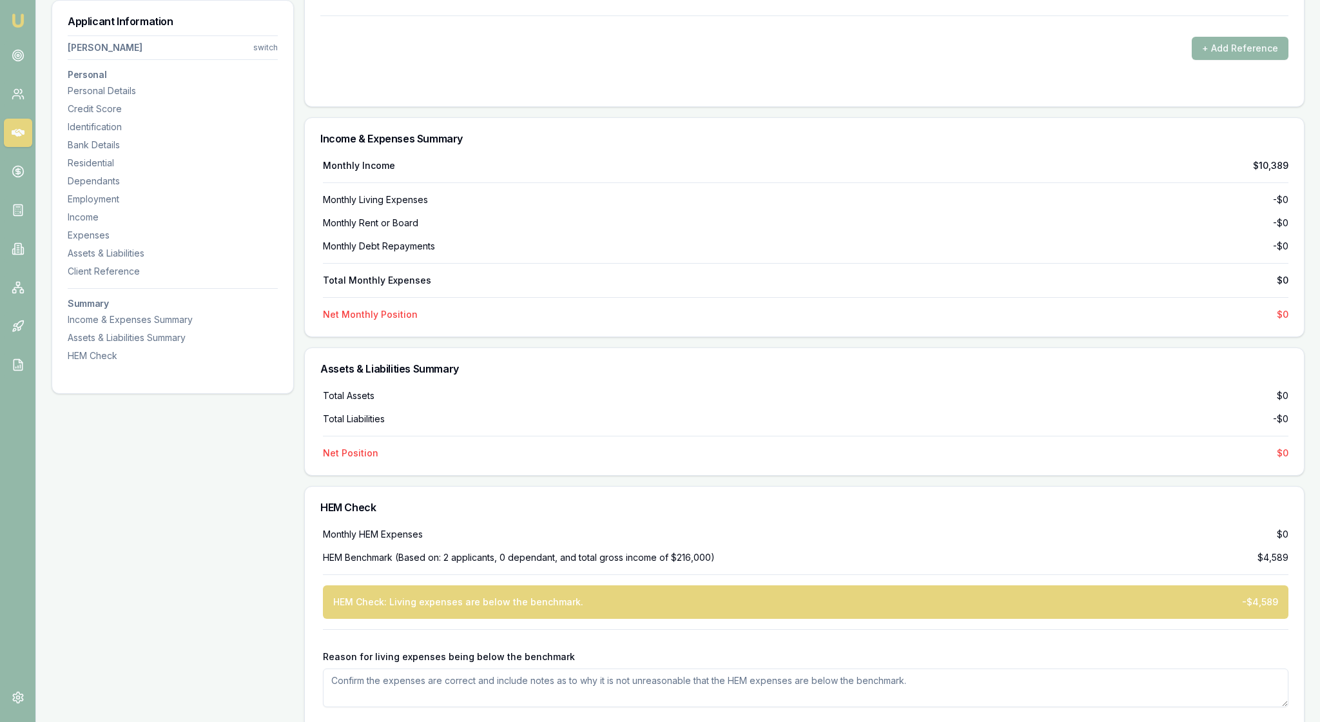
scroll to position [2820, 0]
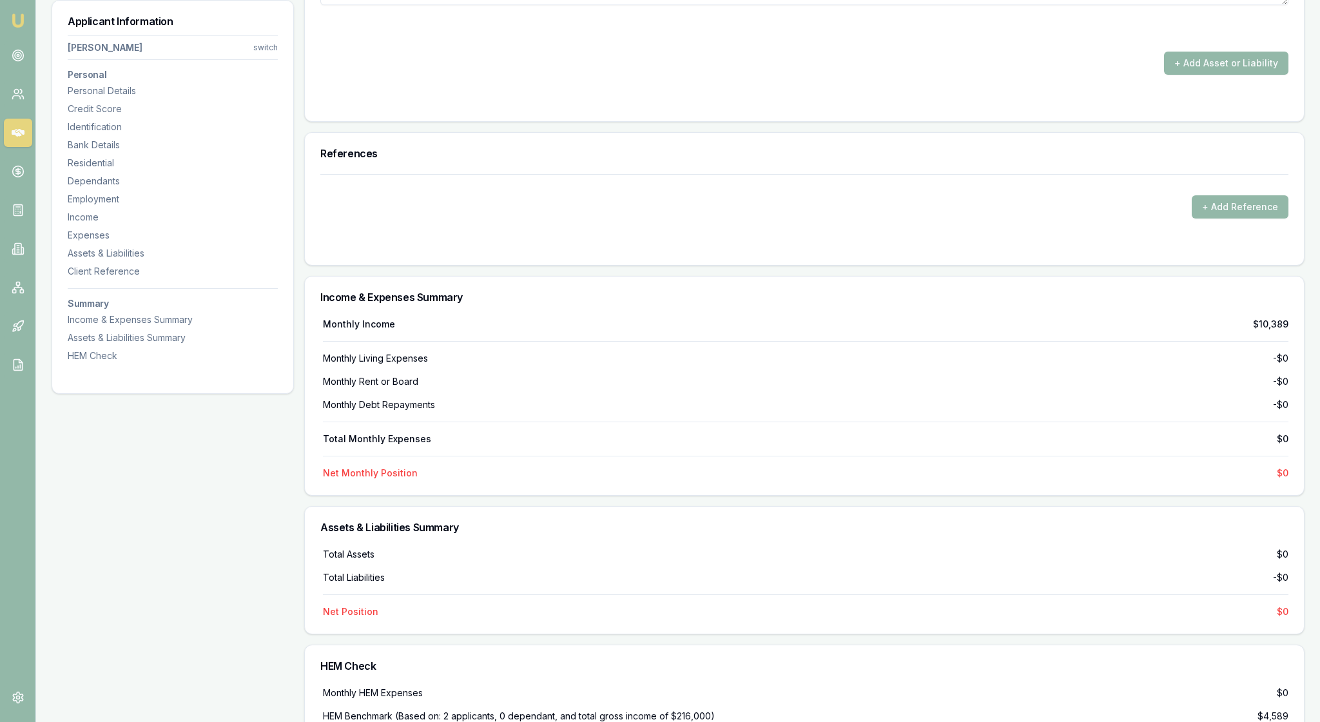
type input "$0"
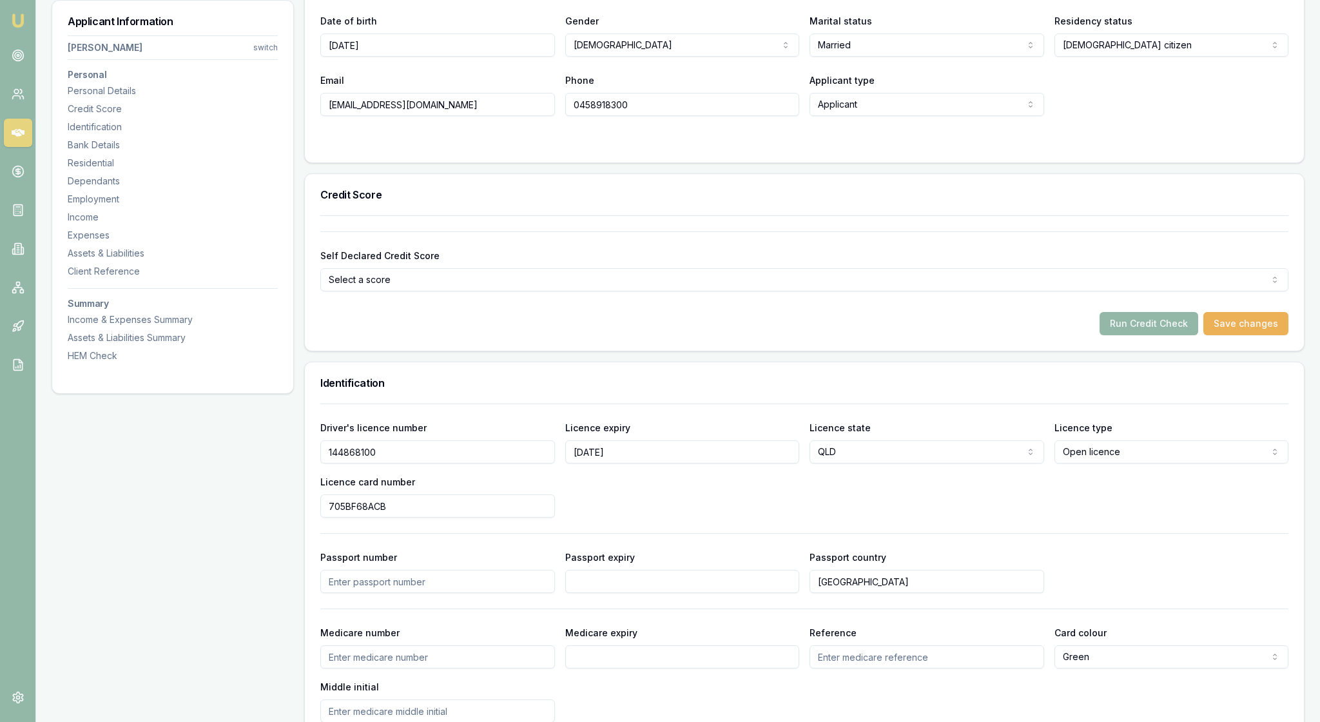
scroll to position [351, 0]
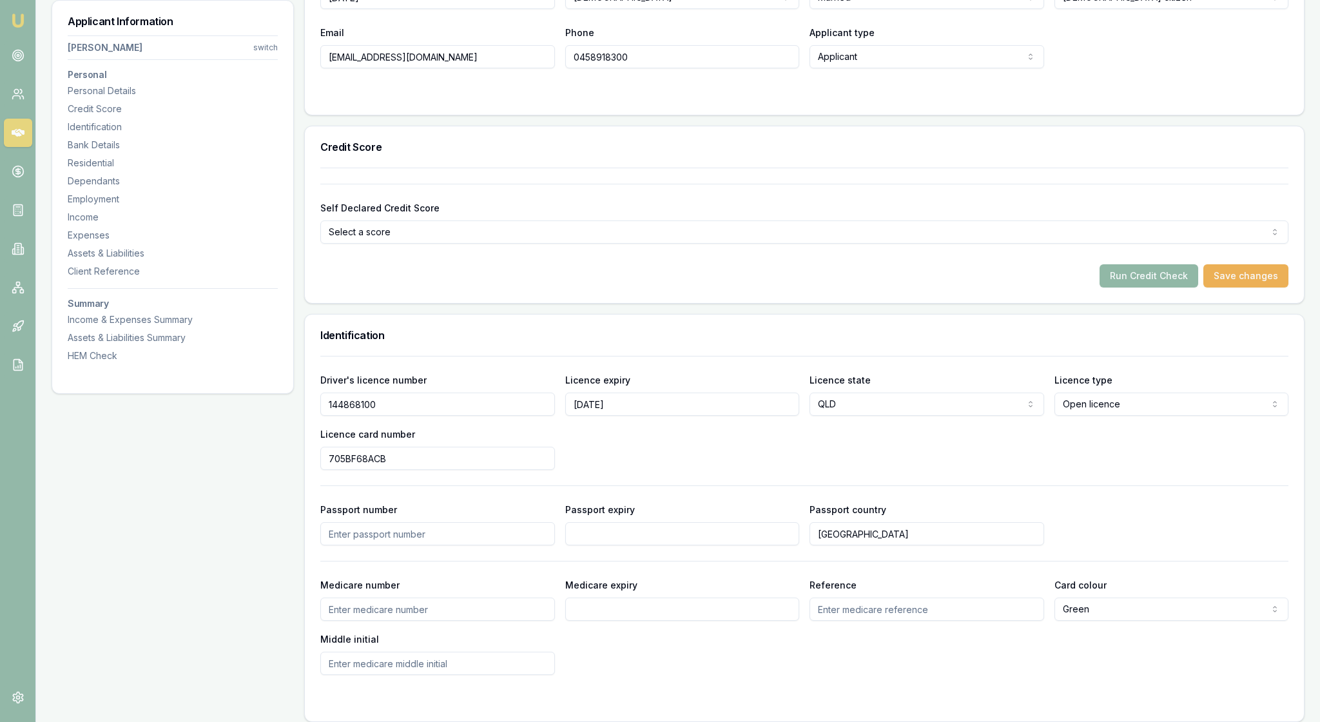
click at [1128, 287] on button "Run Credit Check" at bounding box center [1148, 275] width 99 height 23
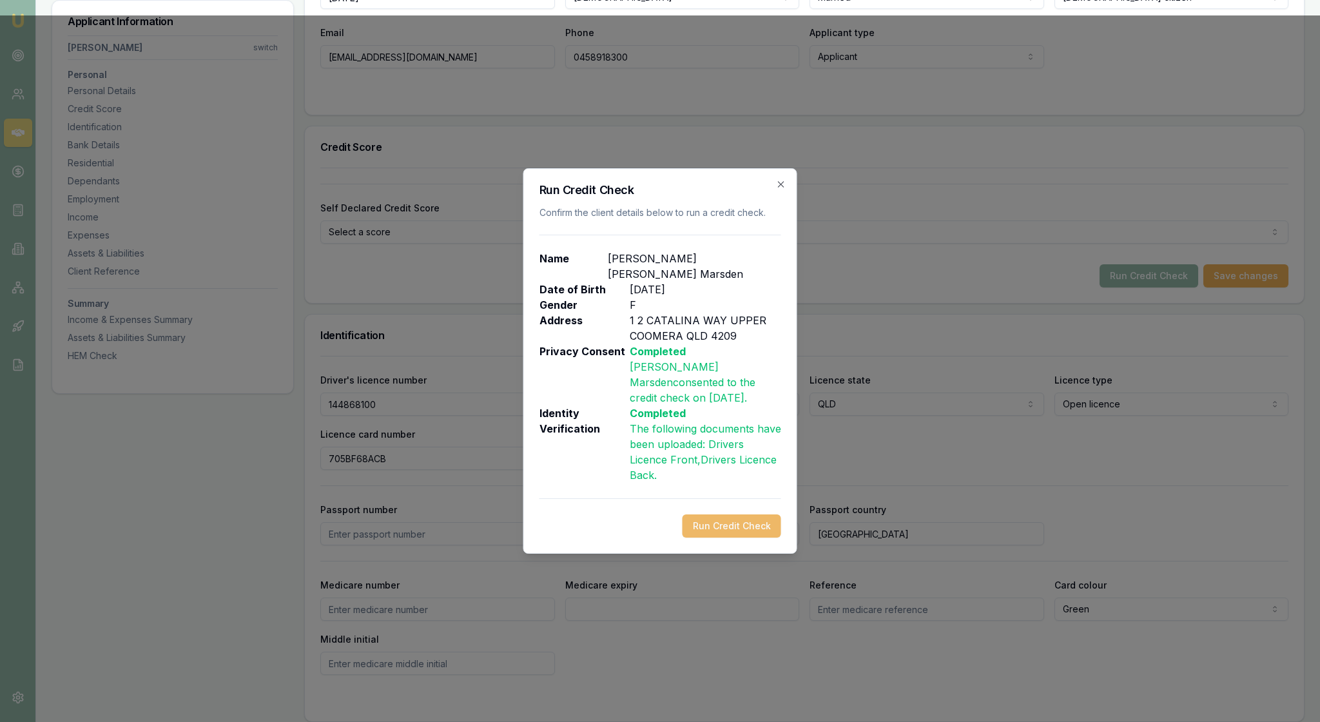
click at [732, 537] on button "Run Credit Check" at bounding box center [731, 525] width 99 height 23
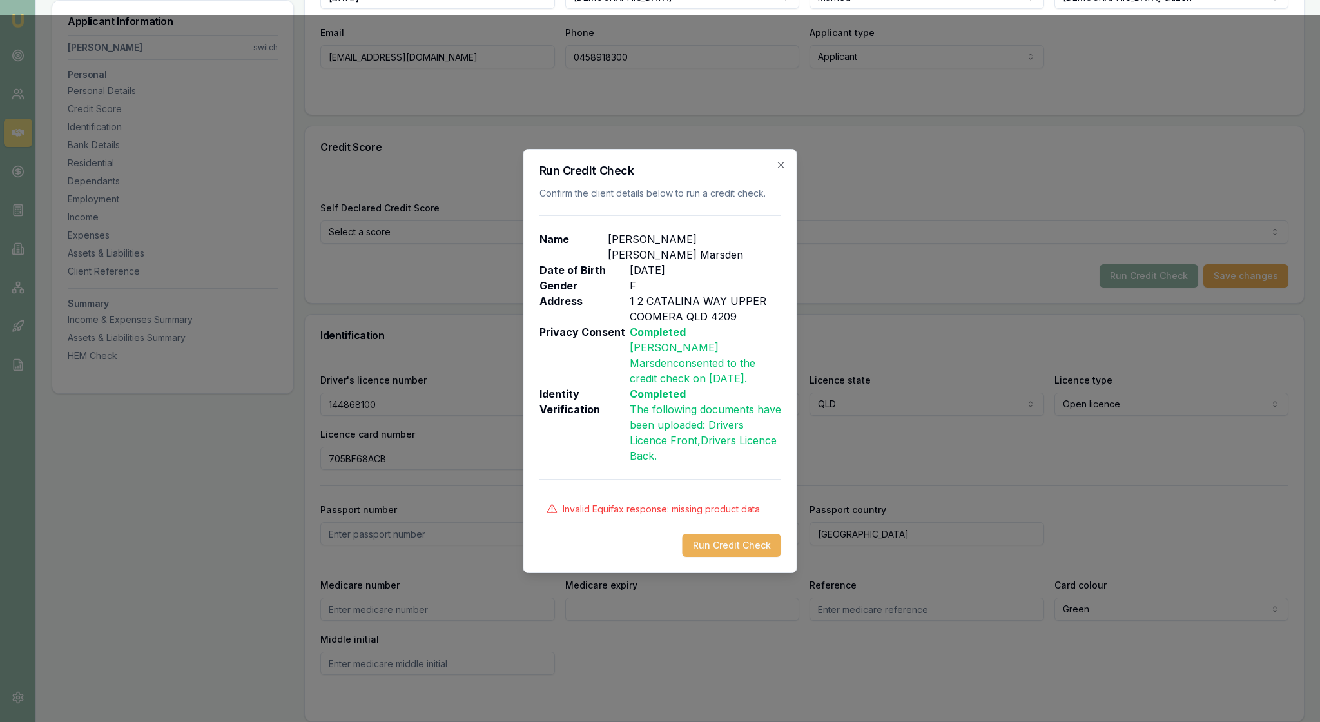
click at [776, 149] on div "Run Credit Check Confirm the client details below to run a credit check. Name L…" at bounding box center [660, 361] width 274 height 424
click at [781, 160] on icon "button" at bounding box center [781, 165] width 10 height 10
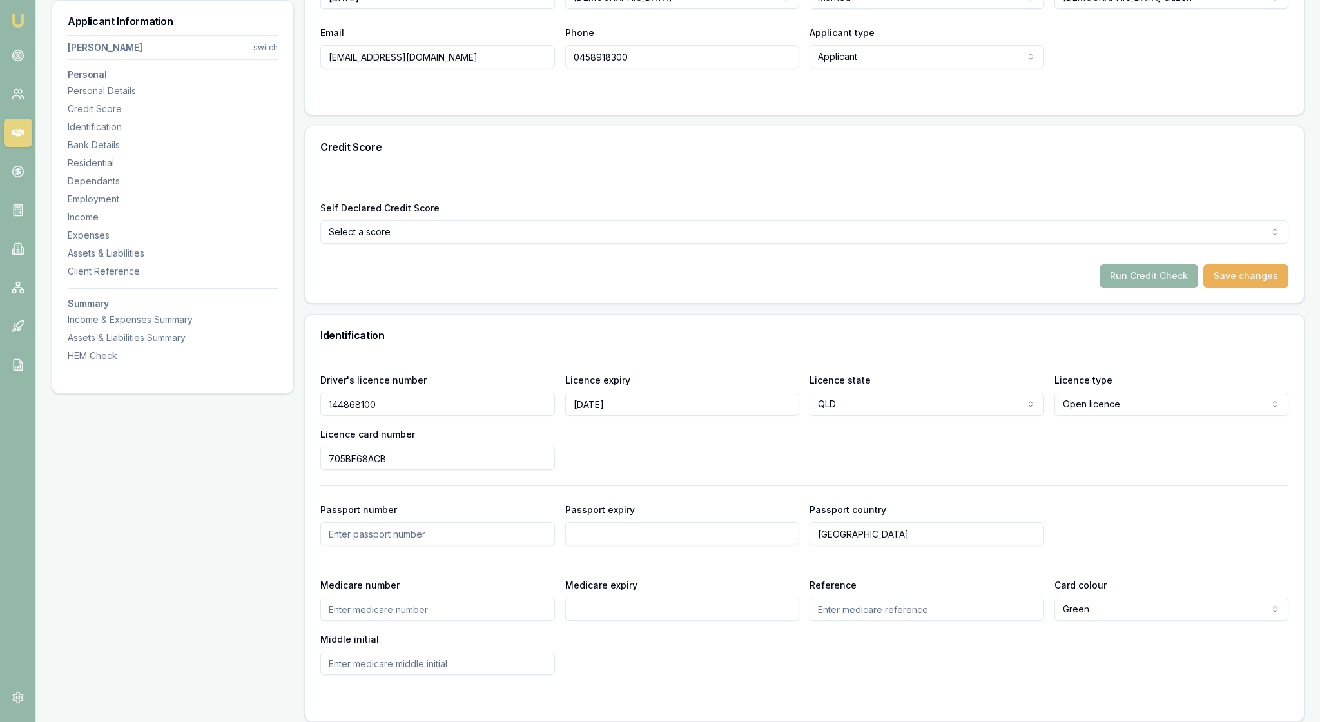
scroll to position [401, 0]
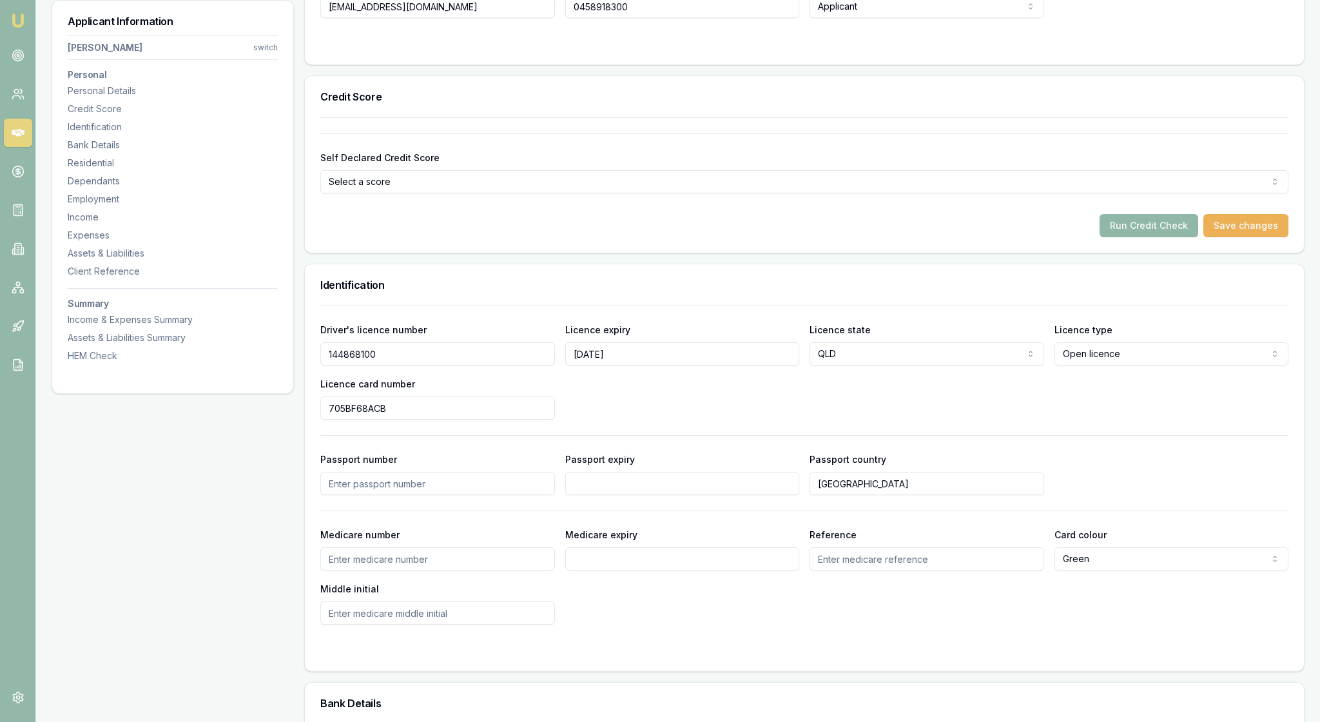
click at [1110, 237] on button "Run Credit Check" at bounding box center [1148, 225] width 99 height 23
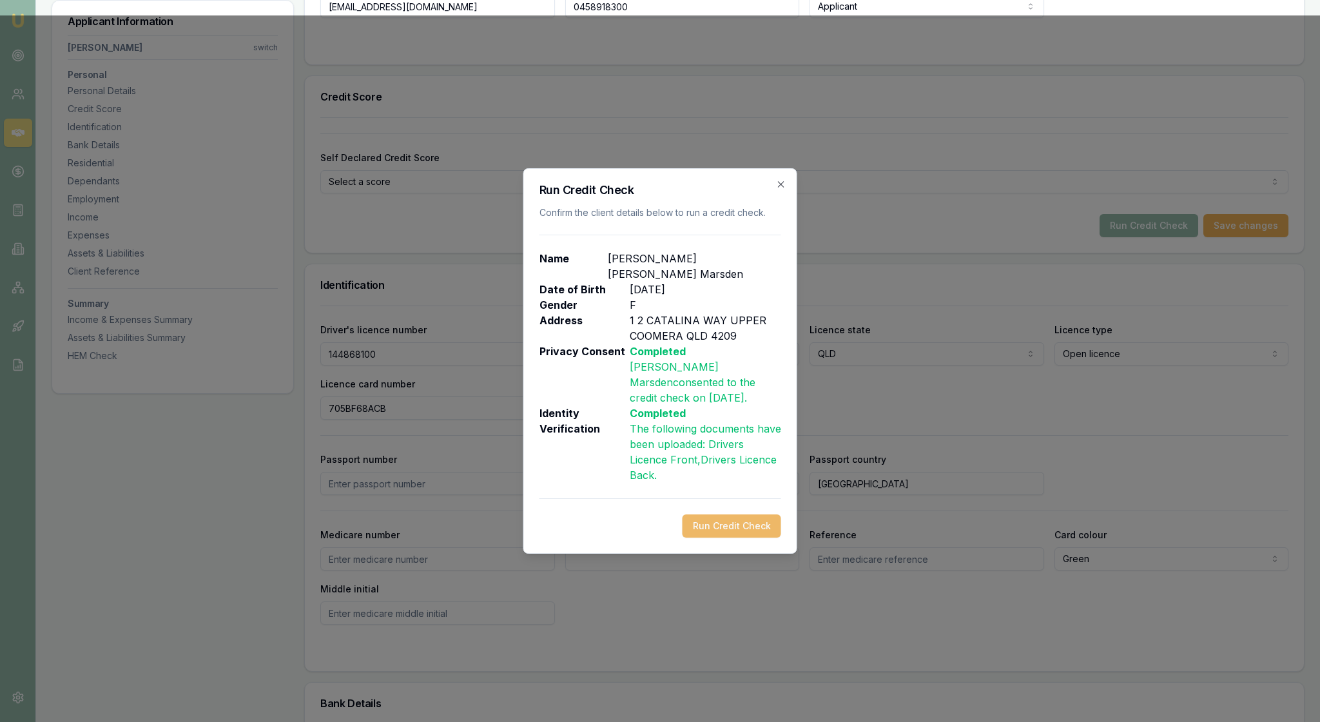
click at [726, 537] on button "Run Credit Check" at bounding box center [731, 525] width 99 height 23
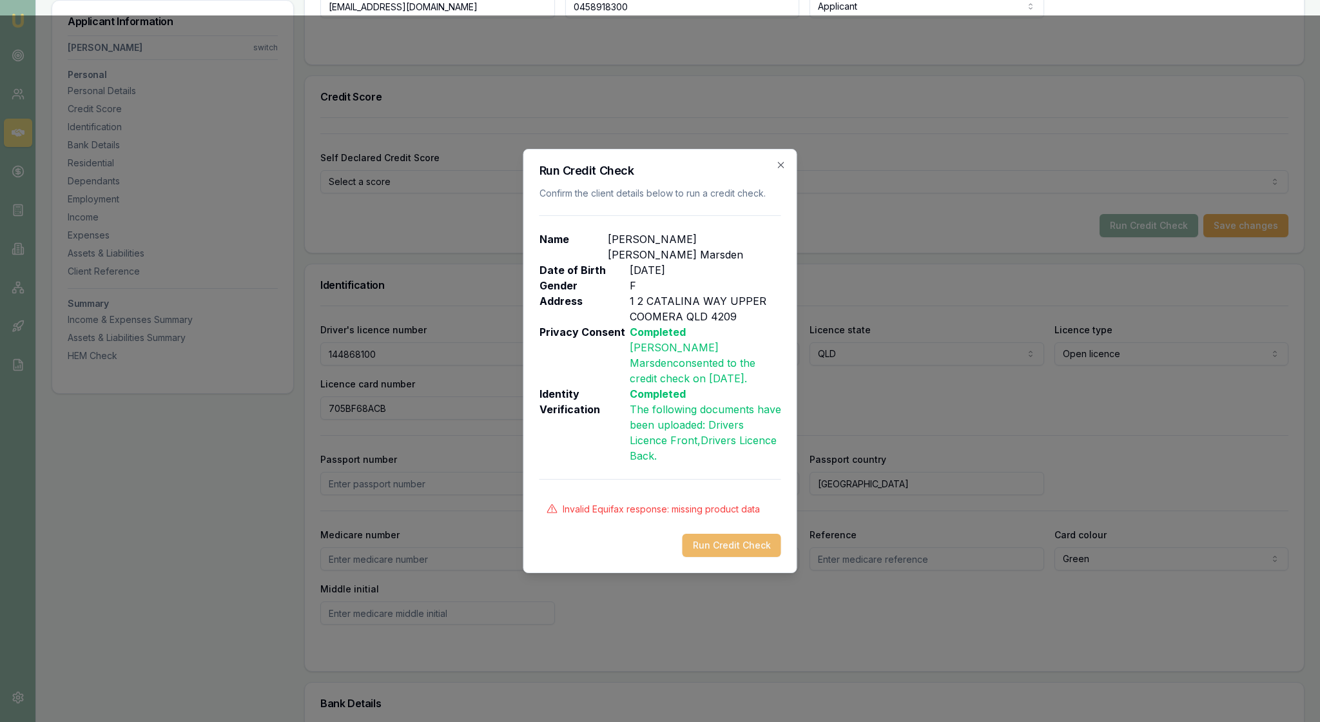
click at [736, 557] on button "Run Credit Check" at bounding box center [731, 545] width 99 height 23
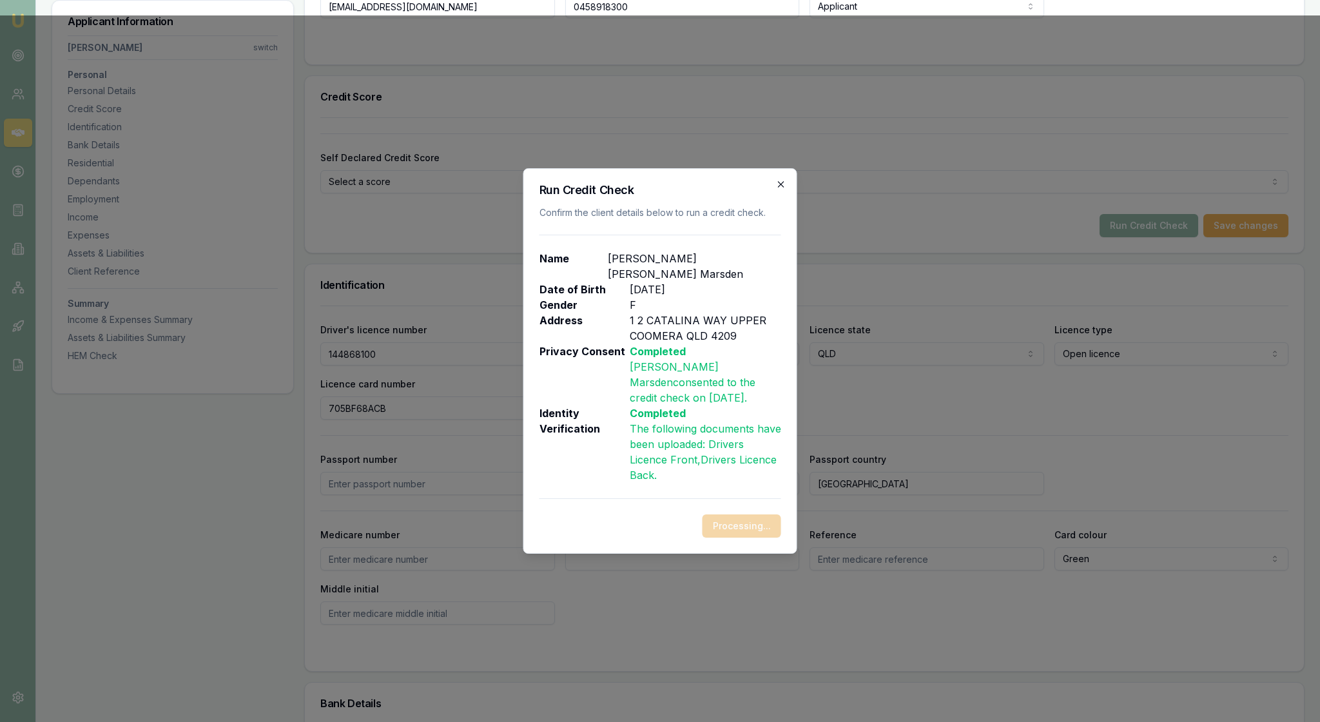
click at [773, 168] on div "Run Credit Check Confirm the client details below to run a credit check. Name L…" at bounding box center [660, 360] width 274 height 385
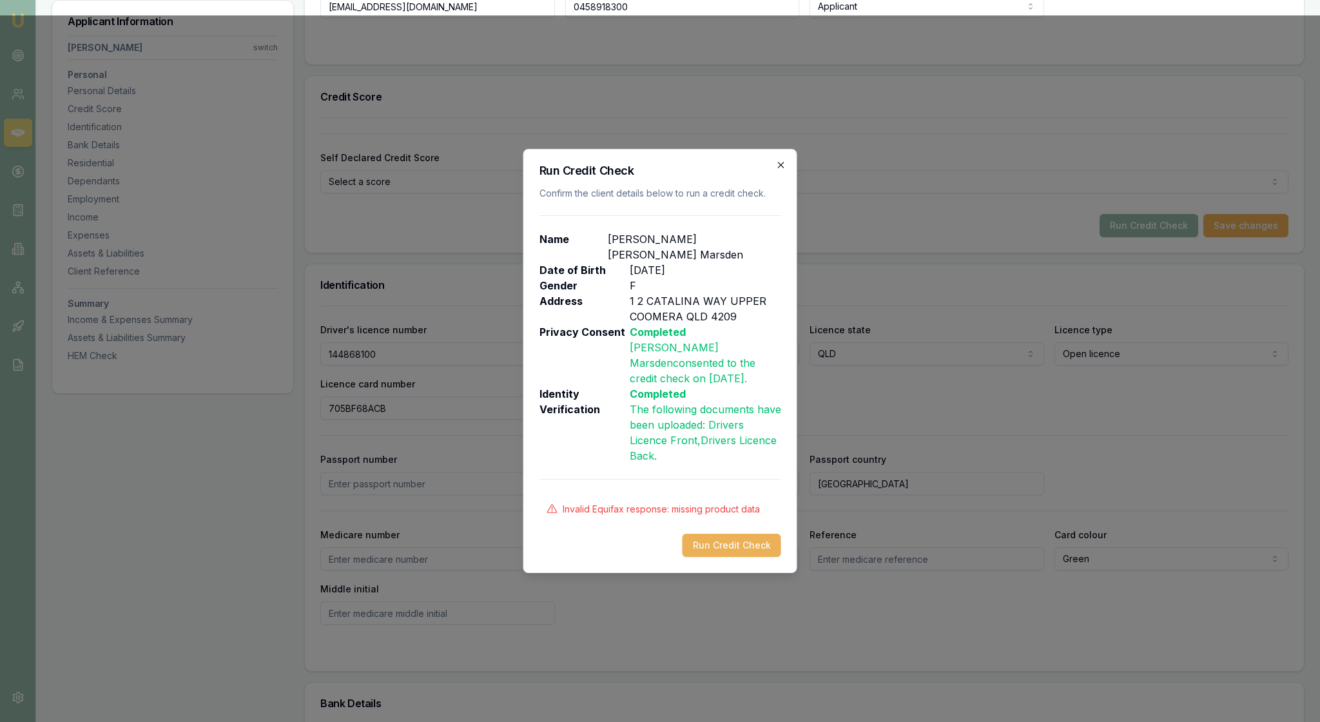
click at [777, 160] on icon "button" at bounding box center [781, 165] width 10 height 10
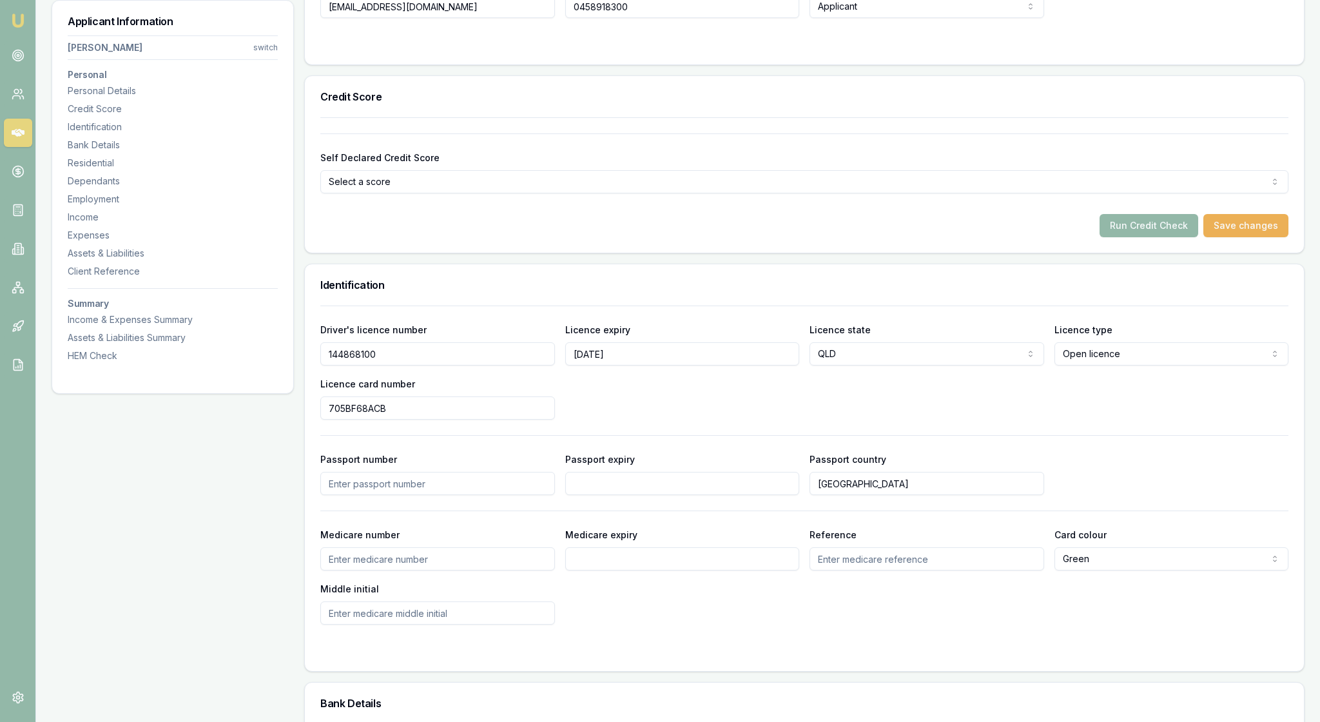
click at [620, 117] on div "Credit Score" at bounding box center [804, 96] width 999 height 41
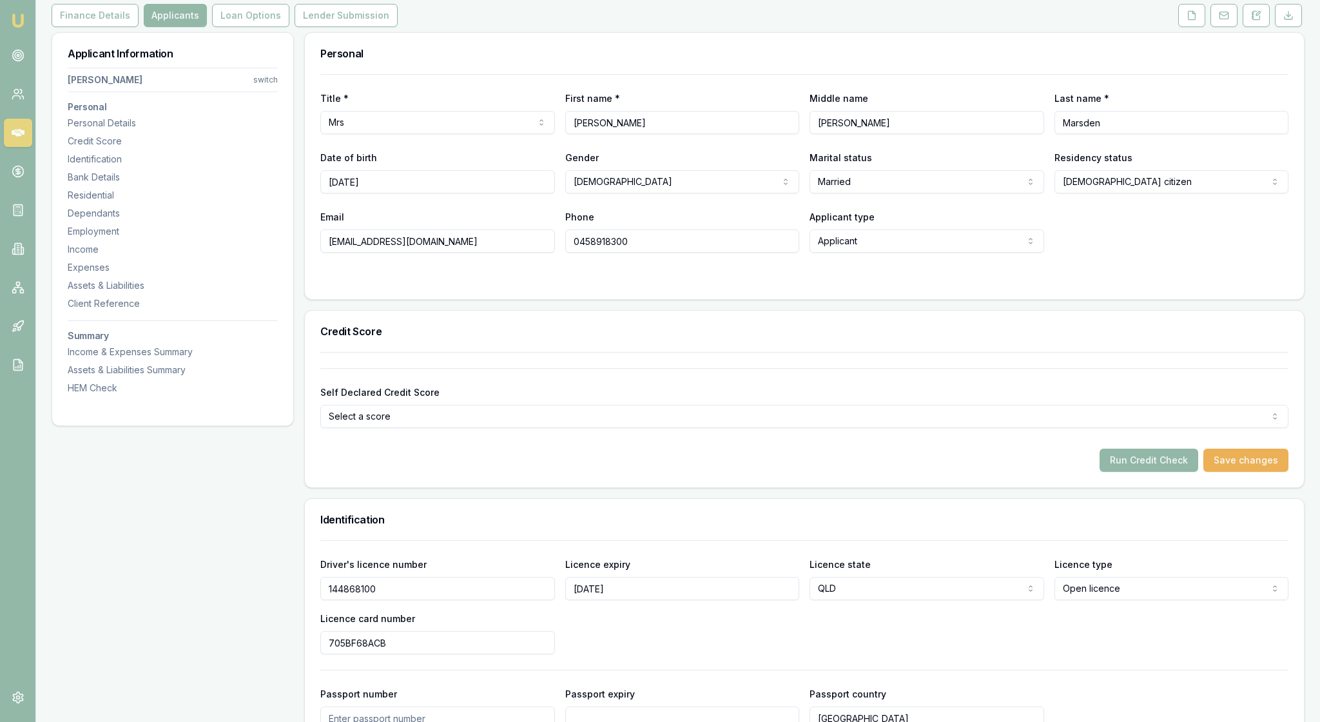
scroll to position [157, 0]
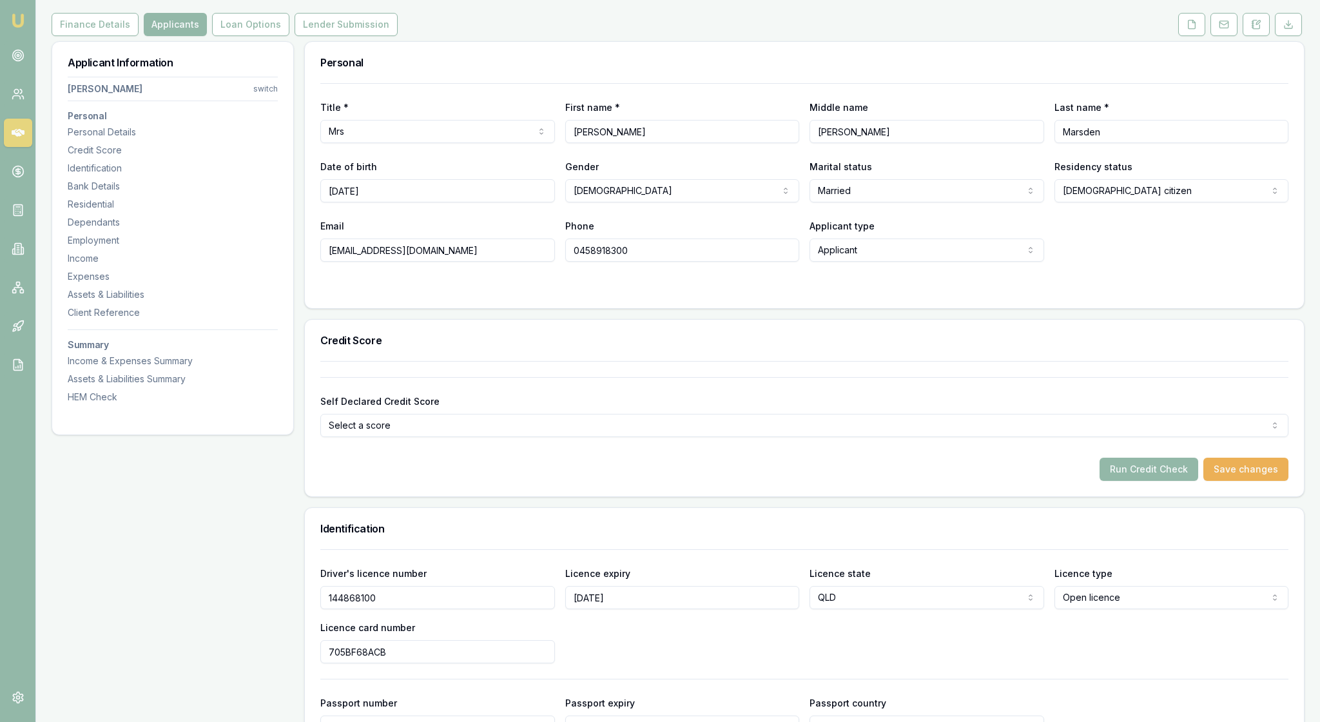
drag, startPoint x: 420, startPoint y: 229, endPoint x: 300, endPoint y: 224, distance: 120.0
type input "21/07/1974"
click at [689, 293] on div at bounding box center [804, 287] width 968 height 10
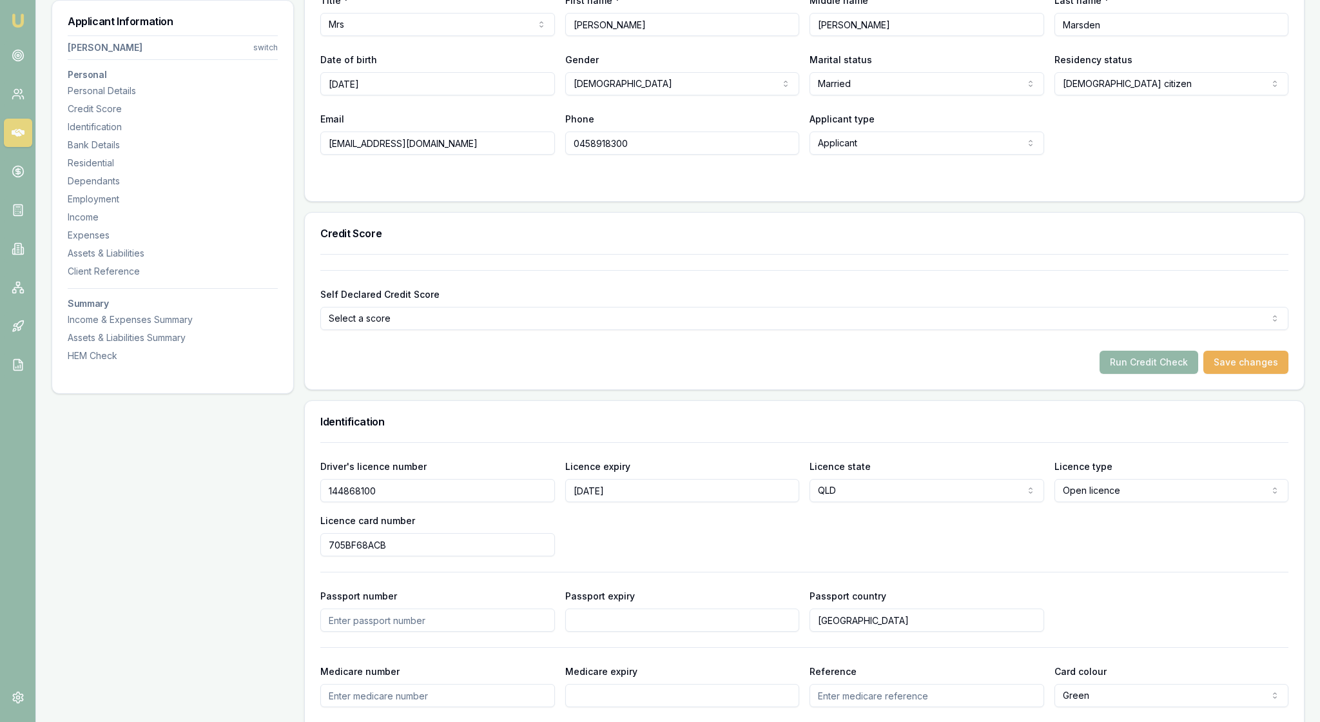
scroll to position [272, 0]
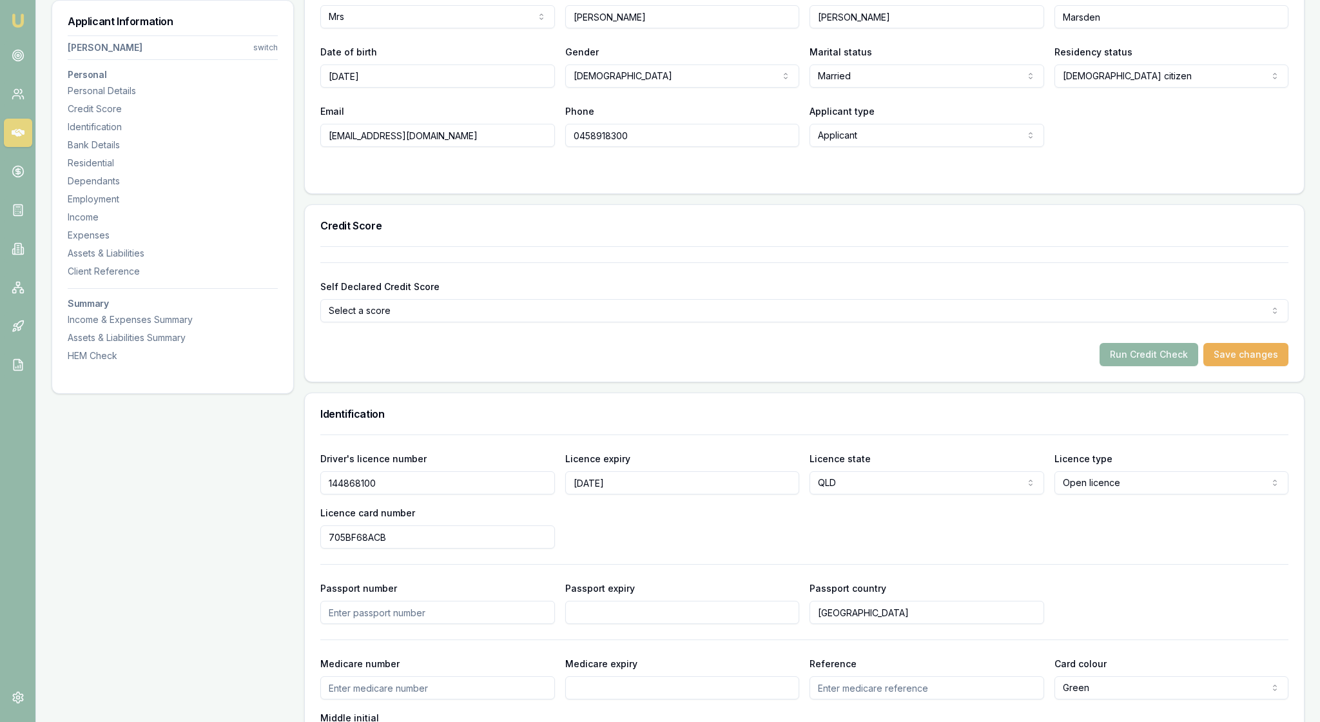
click at [1142, 366] on button "Run Credit Check" at bounding box center [1148, 354] width 99 height 23
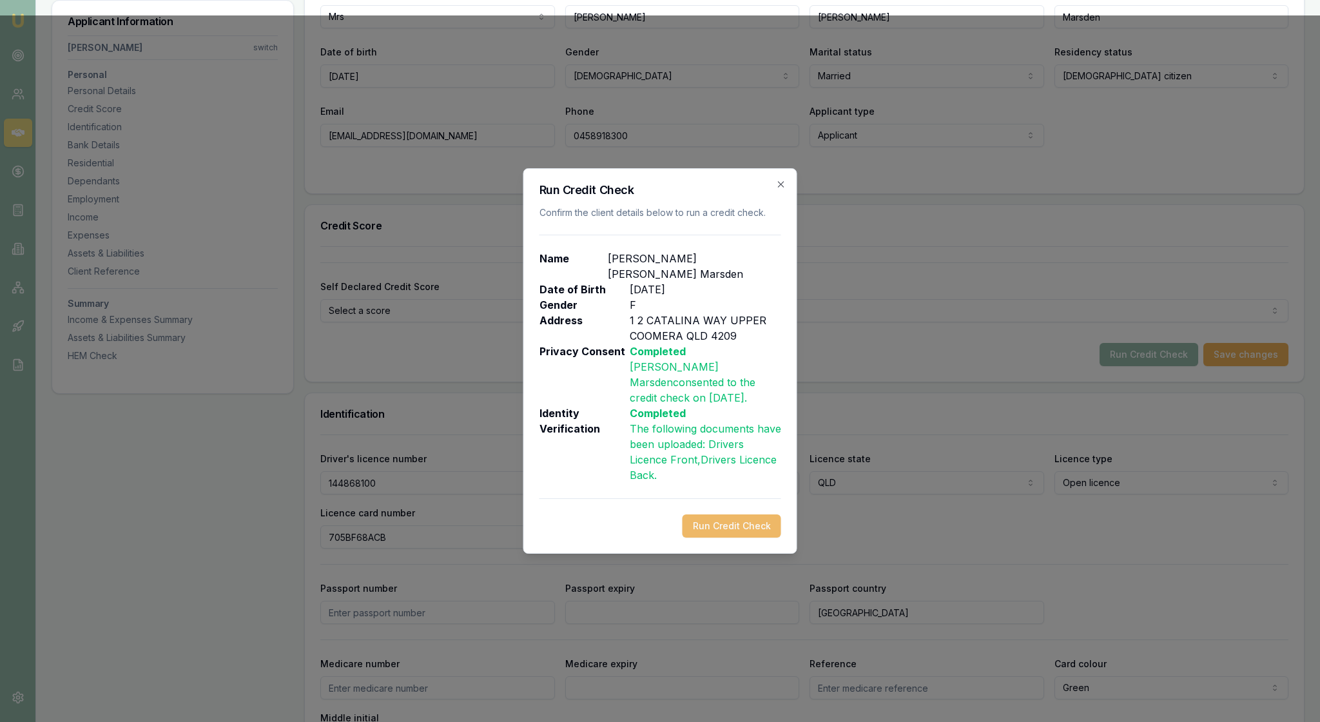
click at [736, 537] on button "Run Credit Check" at bounding box center [731, 525] width 99 height 23
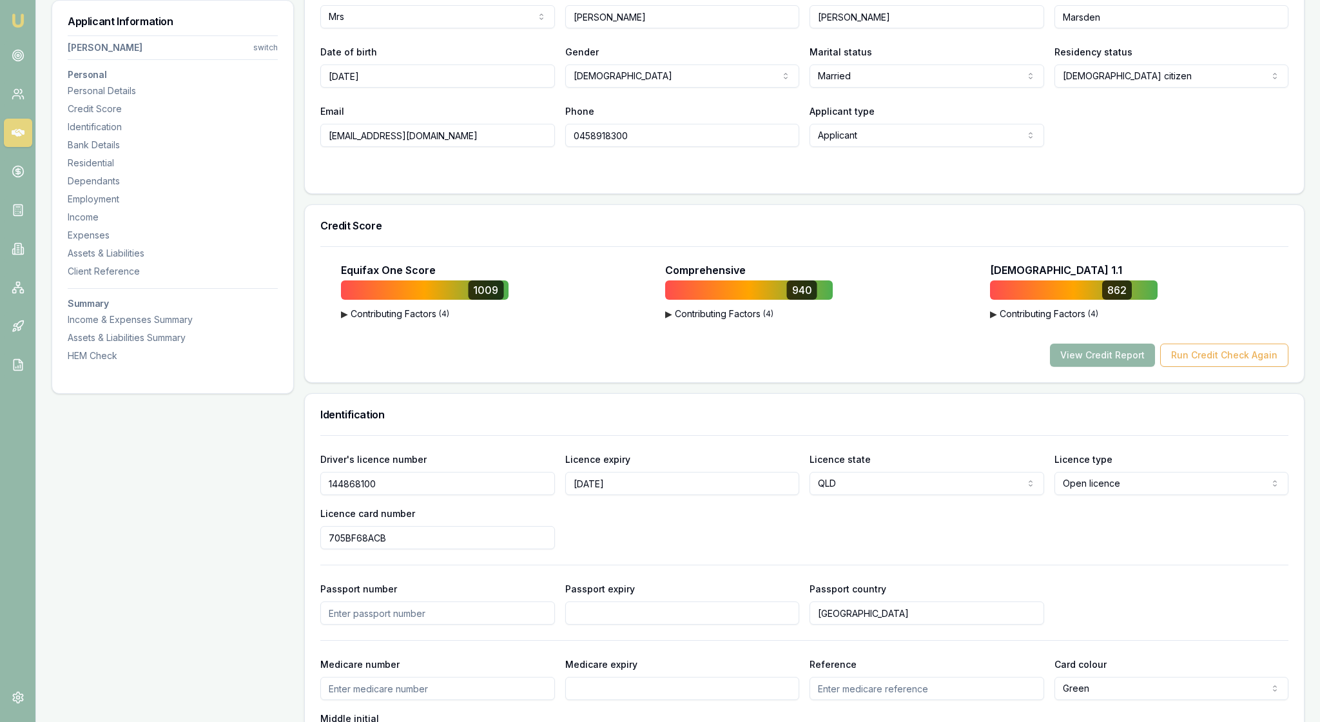
click at [825, 367] on div "View Credit Report Run Credit Check Again" at bounding box center [804, 354] width 968 height 23
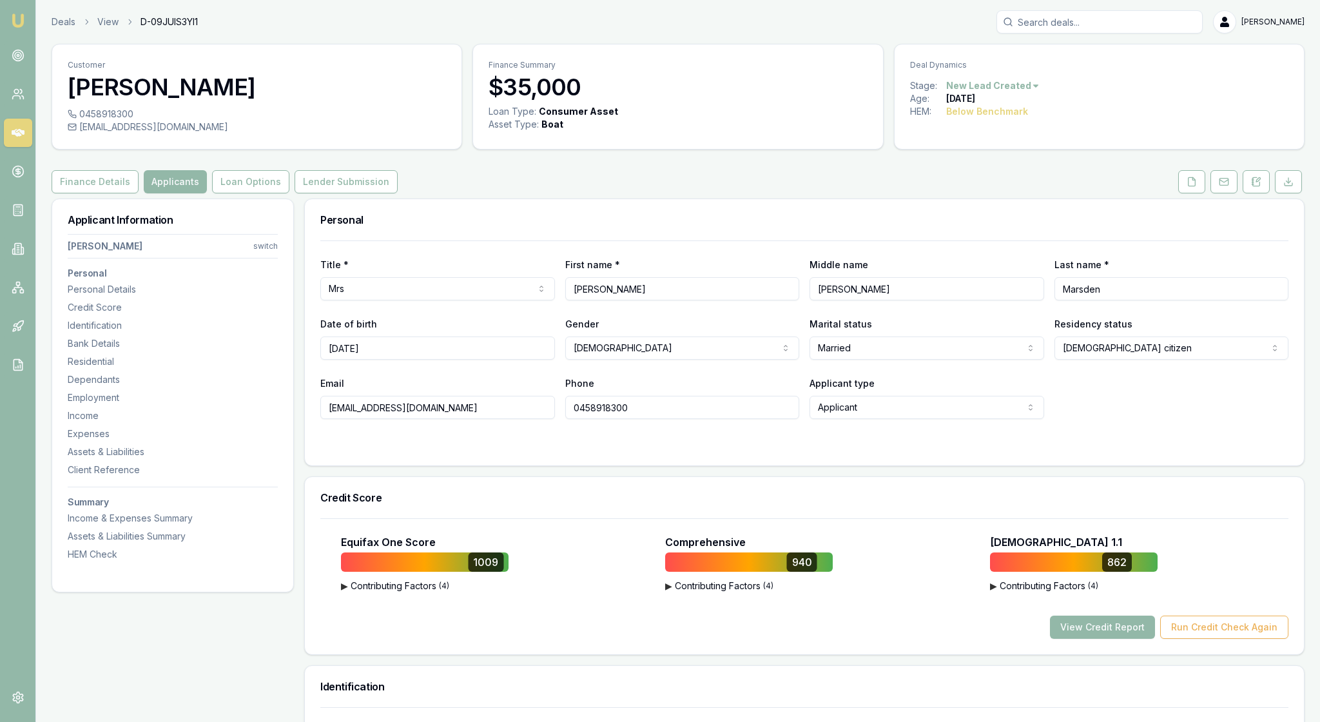
scroll to position [0, 0]
click at [258, 276] on html "Emu Broker Deals View D-09JUIS3YI1 Rachael Connors Toggle Menu Customer Lisa Ma…" at bounding box center [660, 361] width 1320 height 722
click at [171, 356] on div "Nathan Marsden" at bounding box center [169, 347] width 138 height 21
select select "Mr"
select select "MALE"
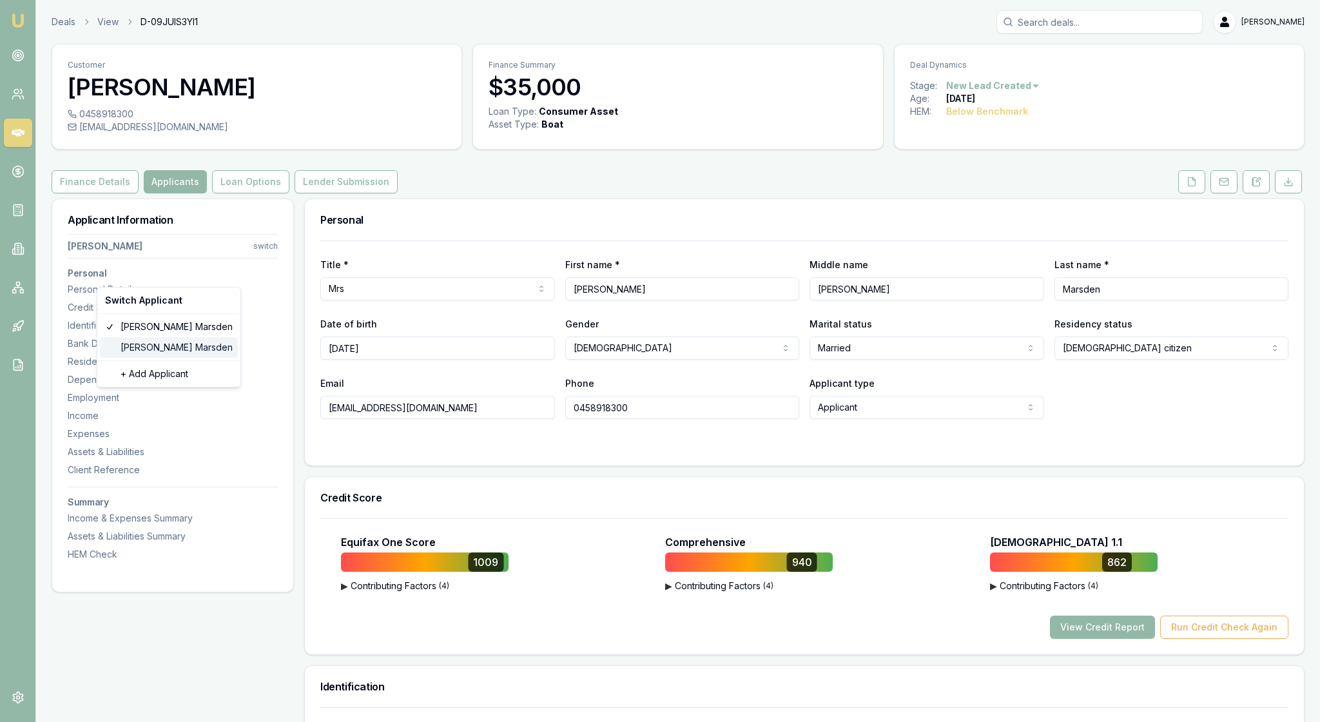
type input "Nathan"
type input "James"
type input "Marsden"
type input "18/12/1974"
type input "nmarsden@live.com.au"
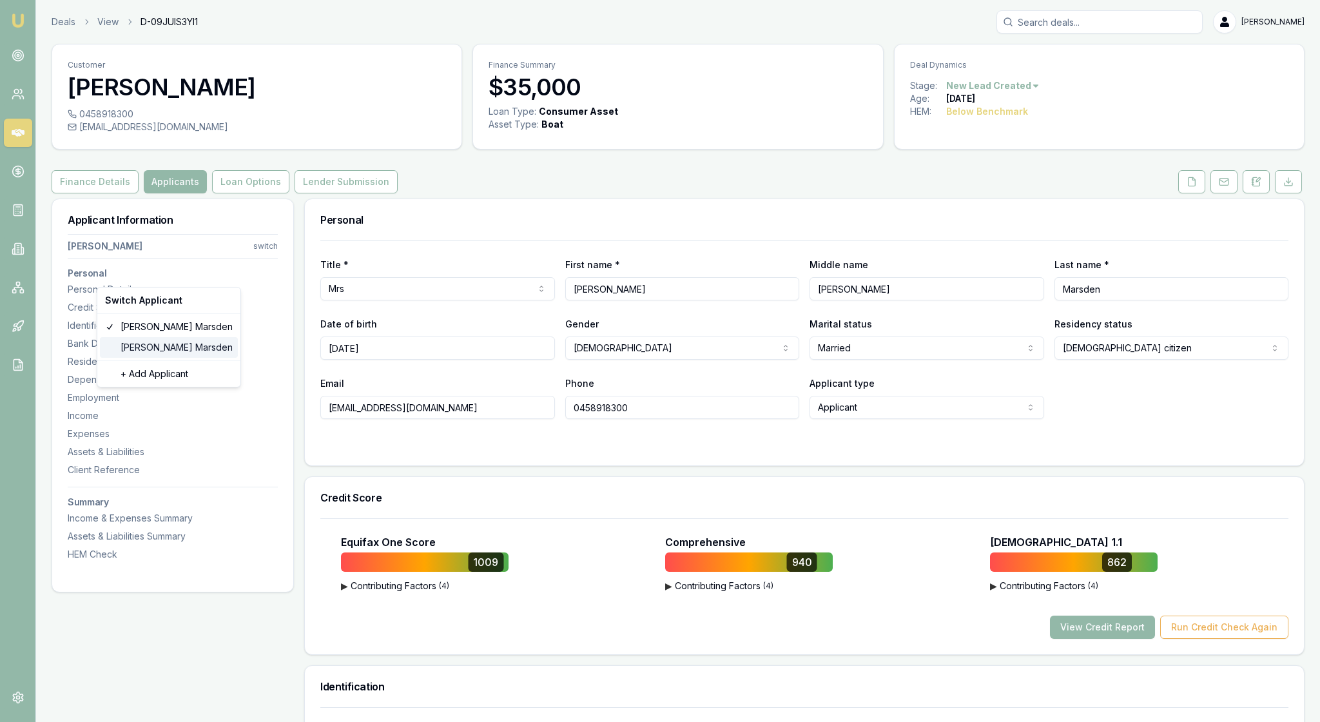
type input "0426610091"
type input "5788A6DD3A"
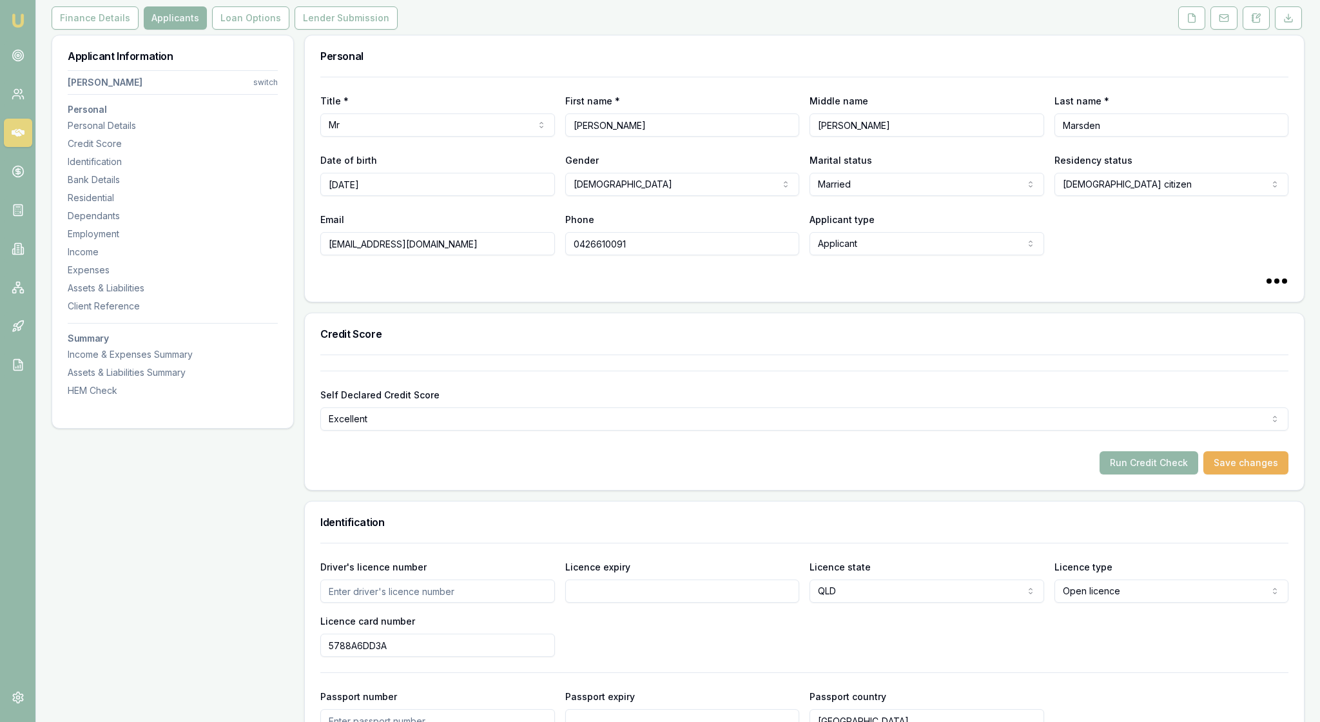
scroll to position [180, 0]
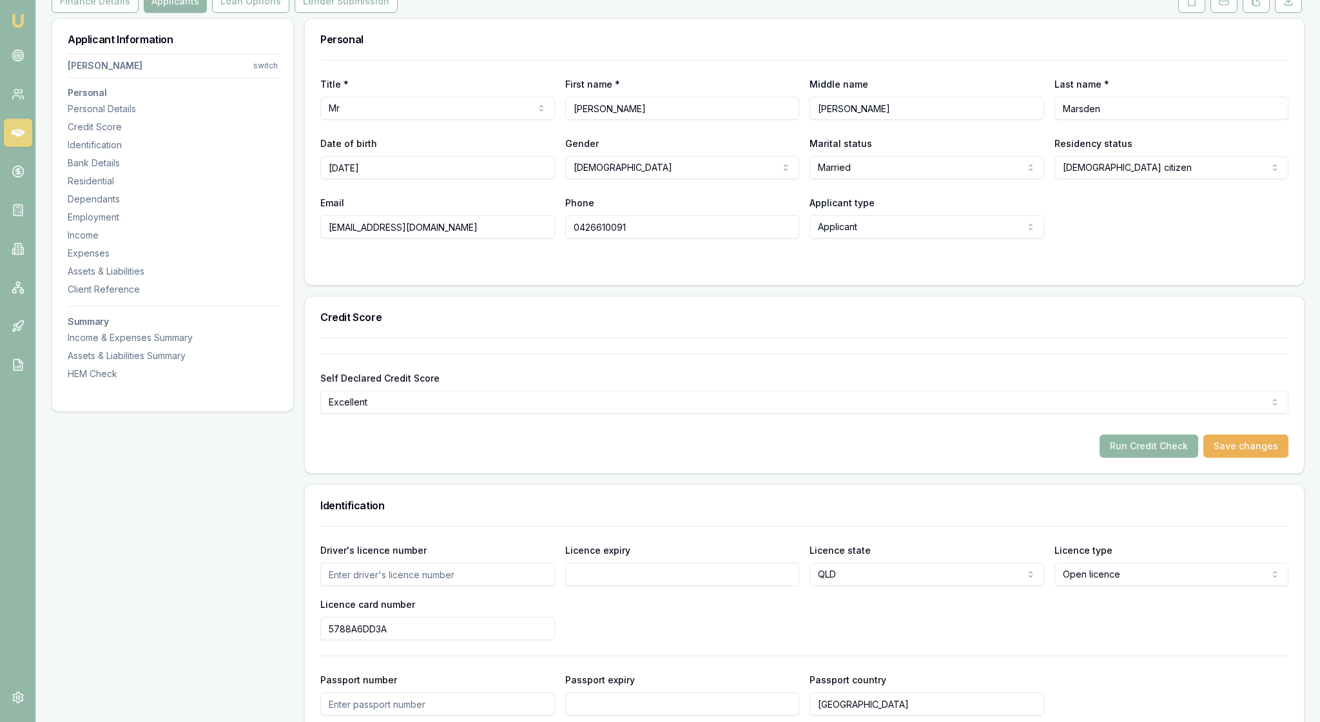
click at [1104, 457] on button "Run Credit Check" at bounding box center [1148, 445] width 99 height 23
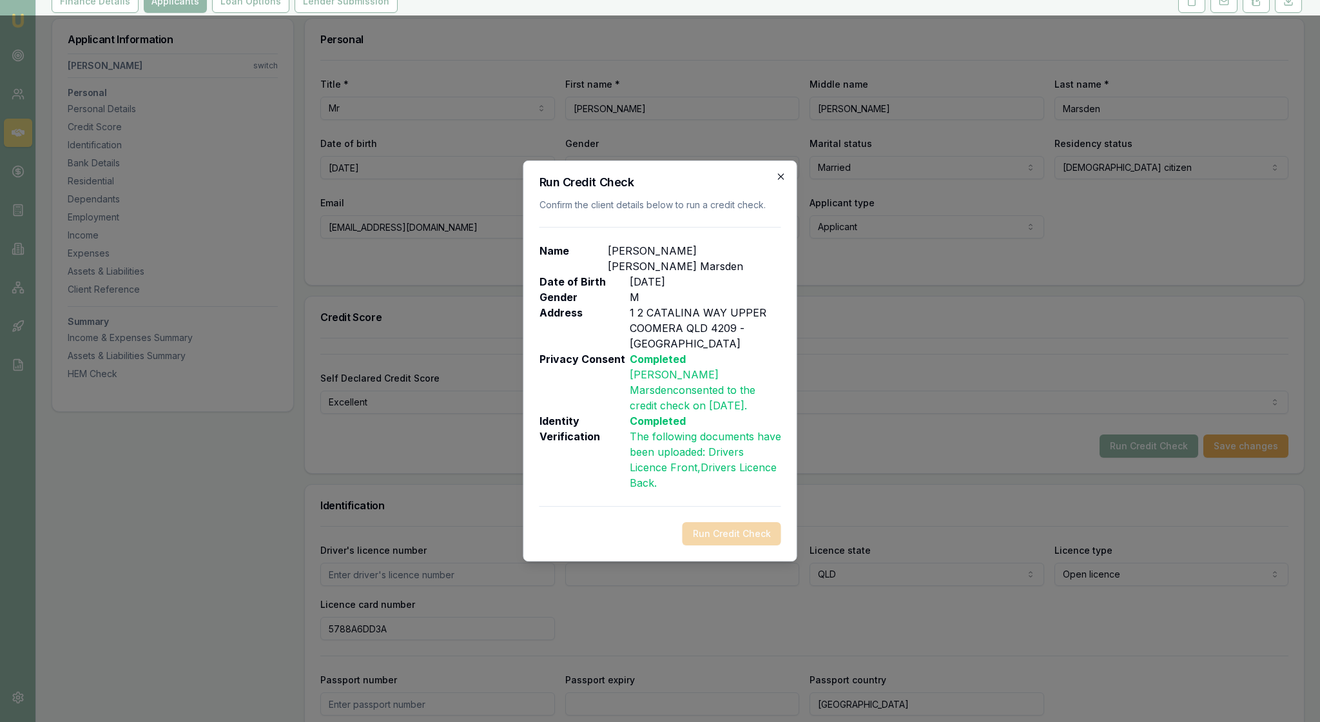
click at [777, 171] on icon "button" at bounding box center [781, 176] width 10 height 10
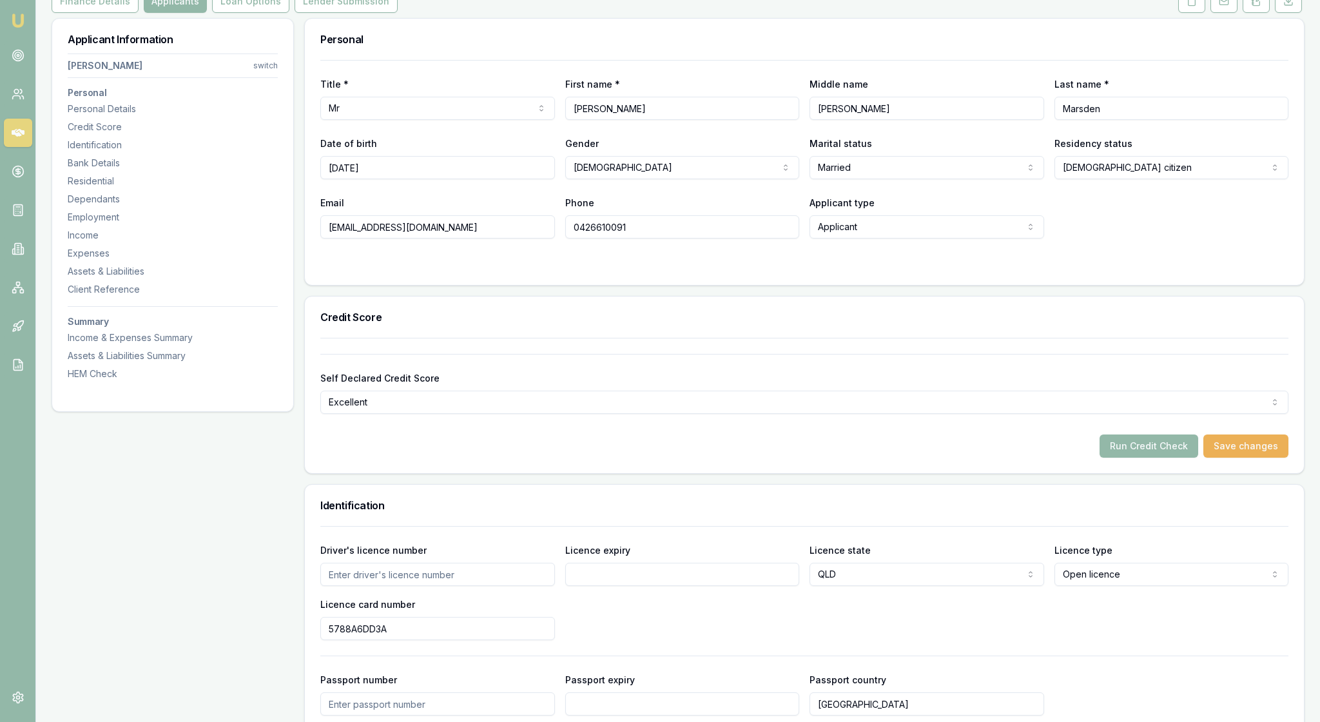
click at [831, 414] on div "Self Declared Credit Score Excellent Excellent Very good Average Fair Low" at bounding box center [804, 384] width 968 height 60
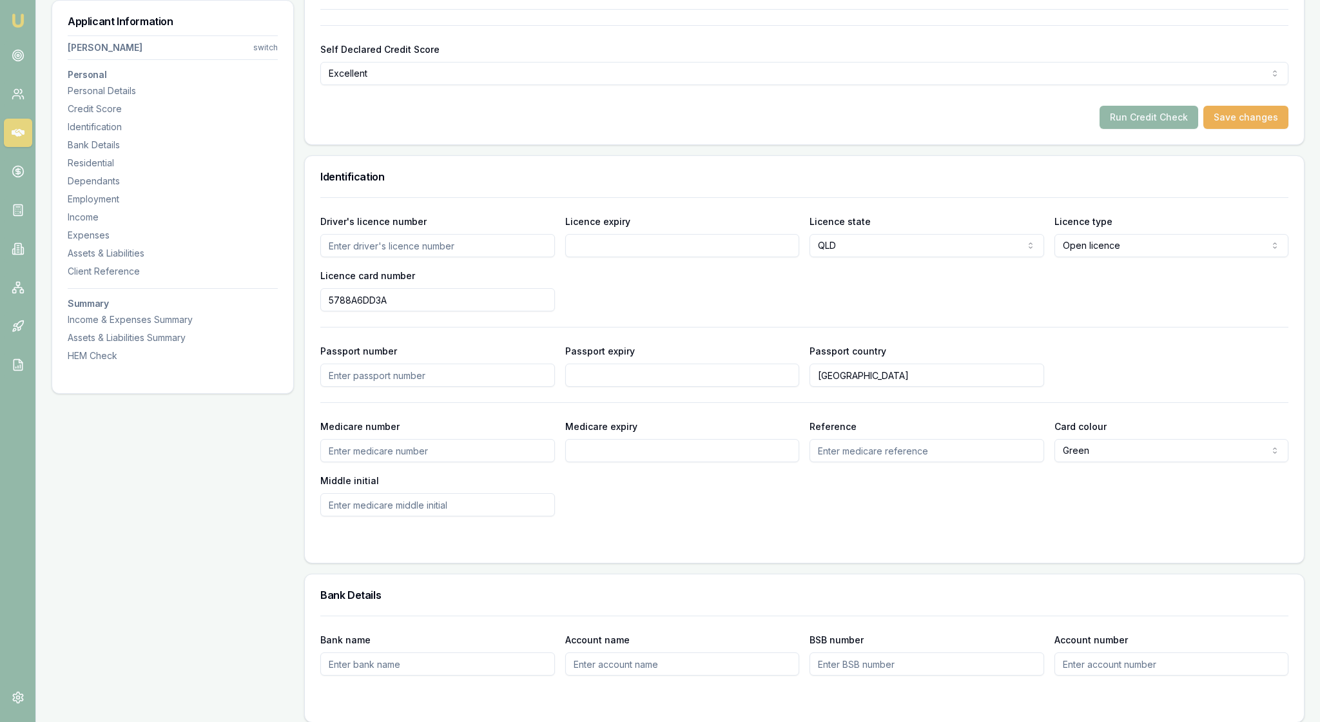
scroll to position [517, 0]
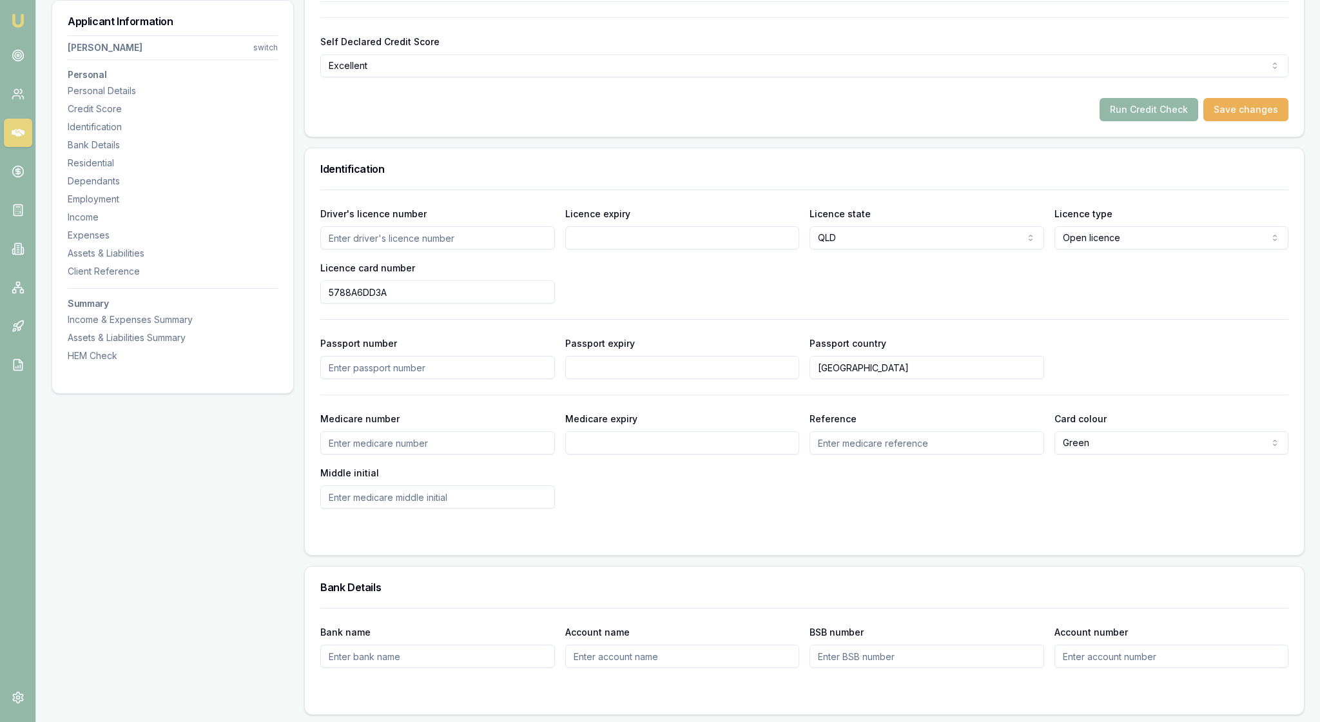
click at [348, 249] on input "Driver's licence number" at bounding box center [437, 237] width 235 height 23
type input "136579793"
click at [601, 249] on input "Licence expiry" at bounding box center [682, 237] width 235 height 23
type input "21/12/2023"
click at [773, 303] on div "Driver's licence number 136579793 Licence expiry 21/12/2023 Licence state QLD N…" at bounding box center [804, 255] width 968 height 98
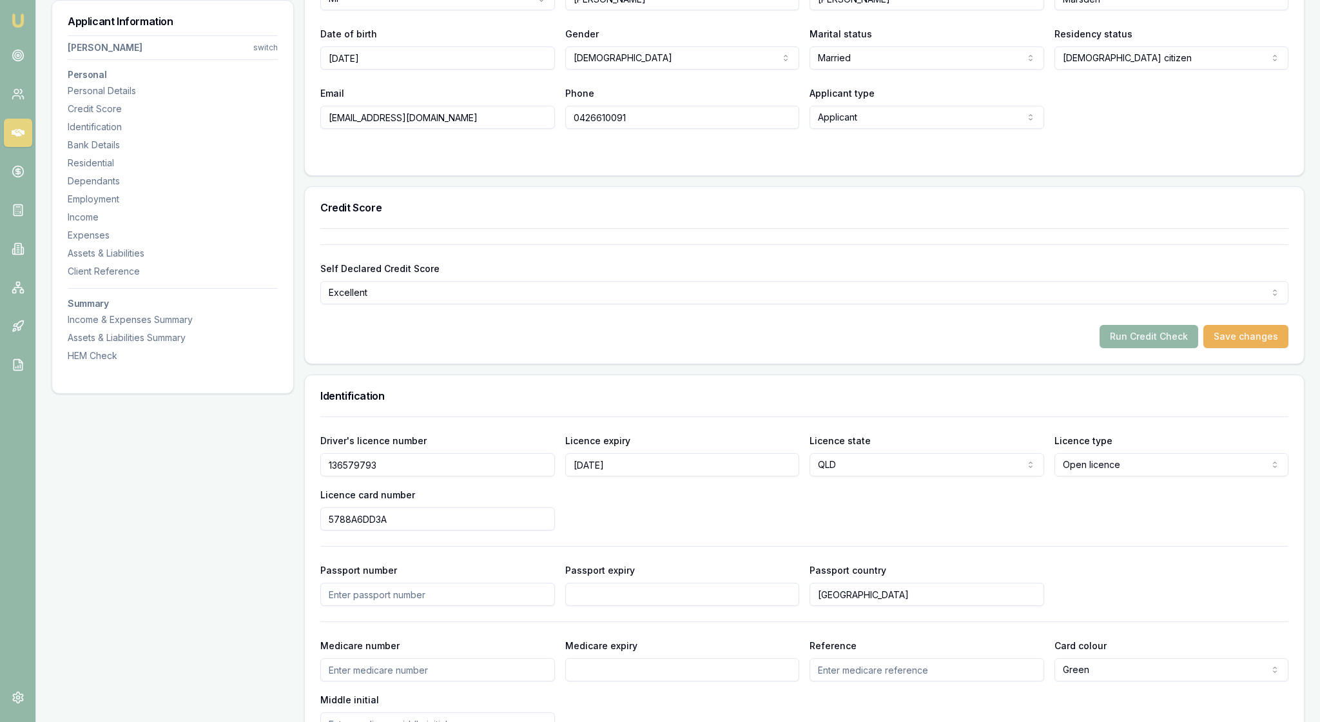
scroll to position [260, 0]
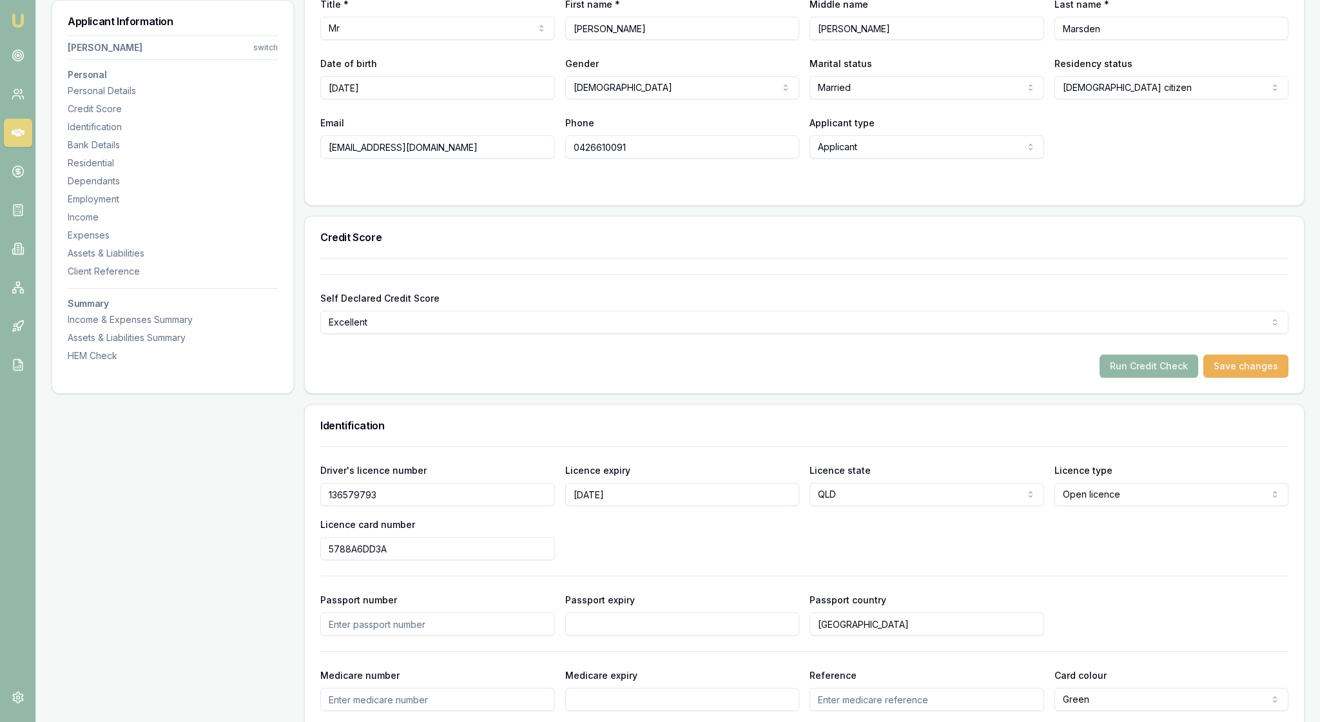
click at [1116, 378] on button "Run Credit Check" at bounding box center [1148, 365] width 99 height 23
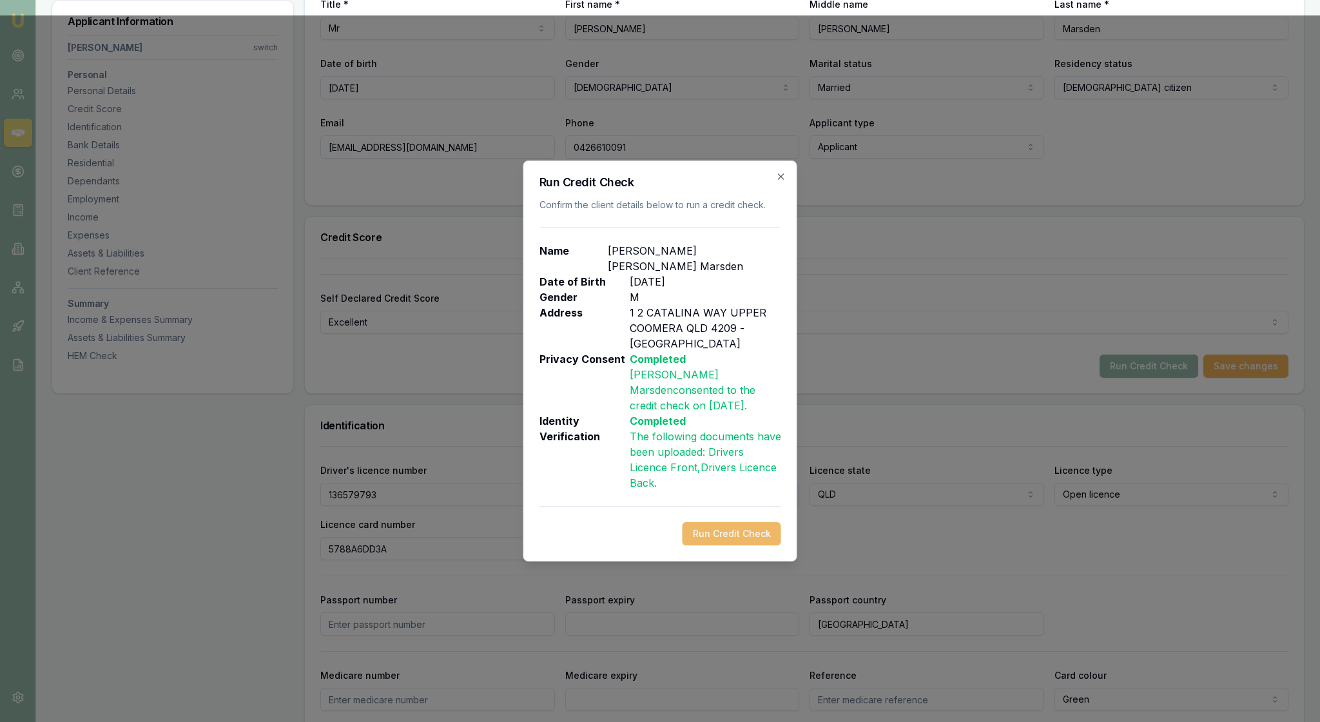
click at [728, 545] on button "Run Credit Check" at bounding box center [731, 533] width 99 height 23
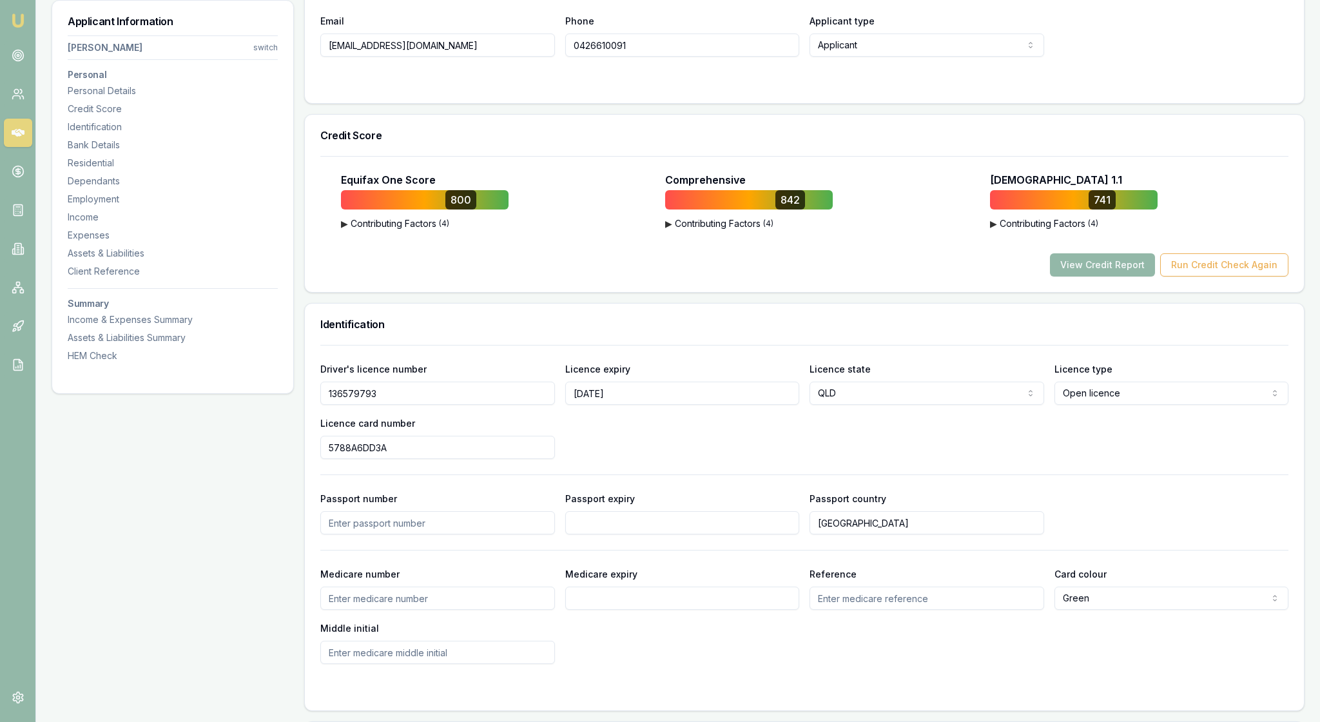
scroll to position [379, 0]
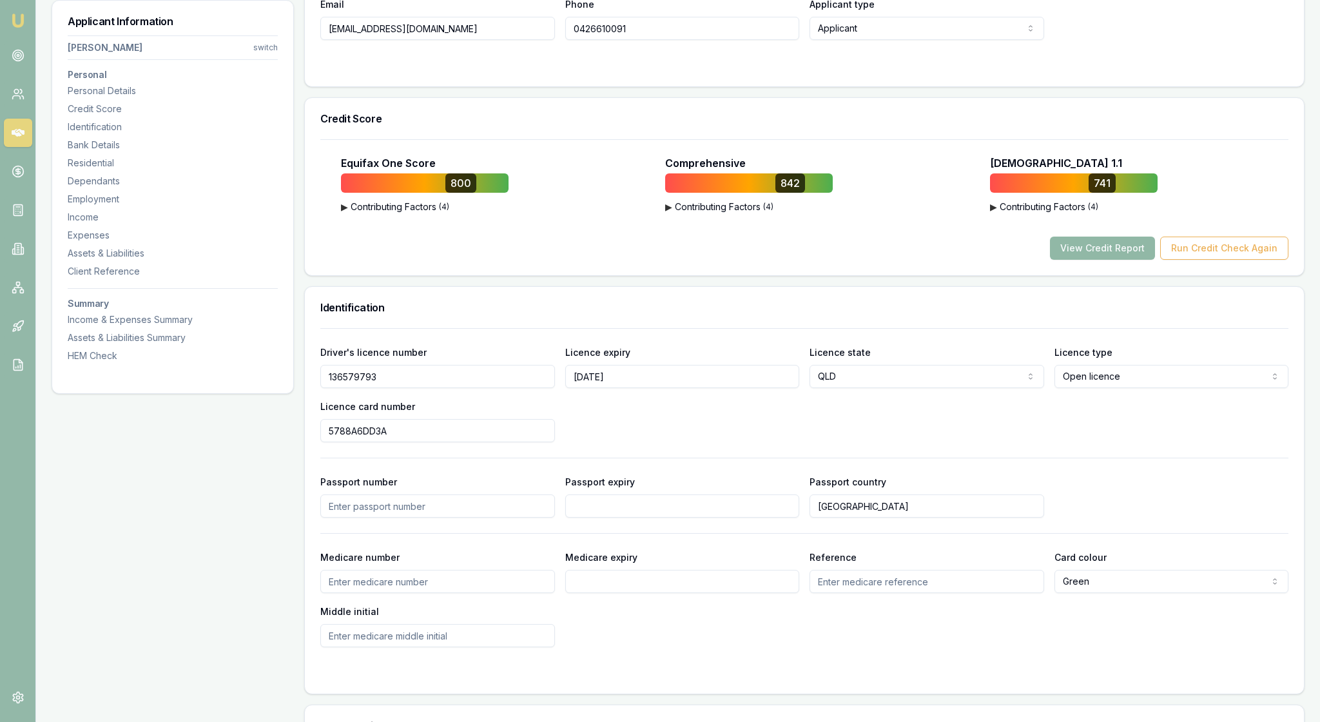
click at [1058, 260] on button "View Credit Report" at bounding box center [1102, 247] width 105 height 23
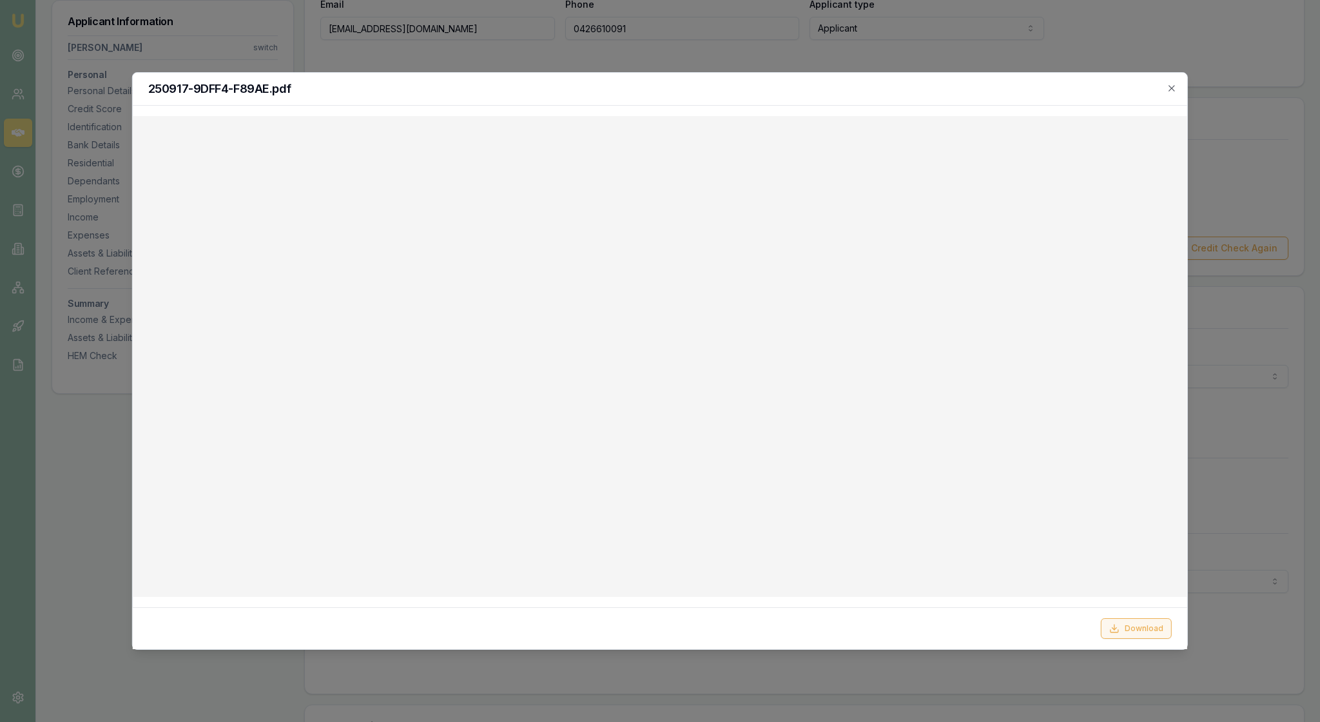
click at [1126, 620] on button "Download" at bounding box center [1136, 628] width 71 height 21
click at [1171, 88] on icon "button" at bounding box center [1171, 88] width 10 height 10
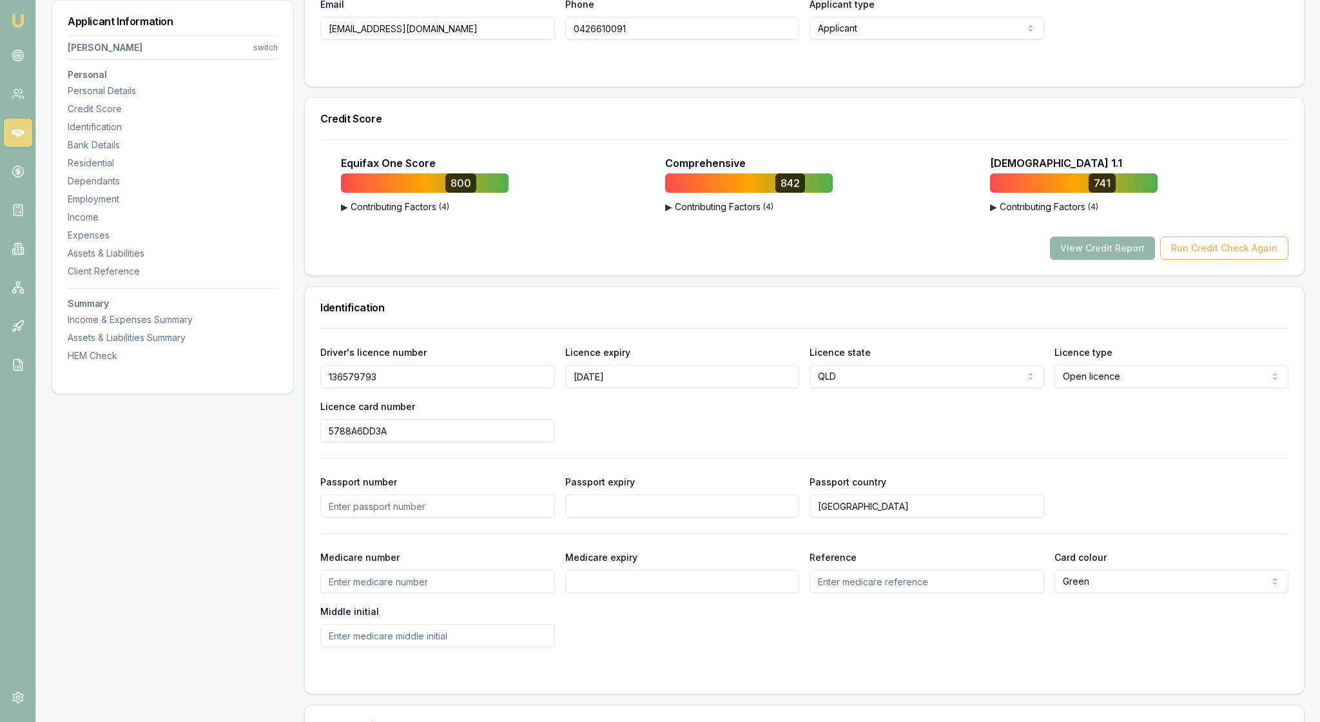
click at [899, 260] on div "Equifax One Score 800 ▶ Contributing Factors ( 4 ) Late Payments of 30+ Days Ac…" at bounding box center [804, 207] width 968 height 104
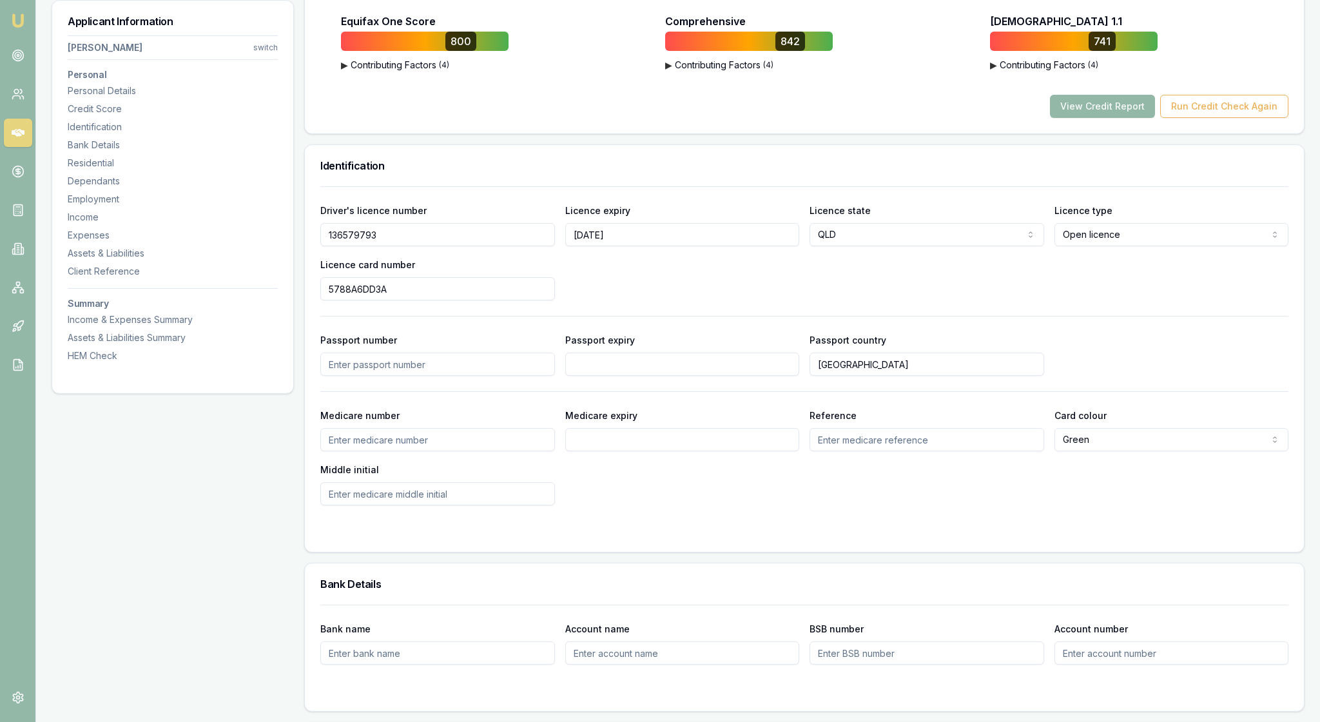
scroll to position [543, 0]
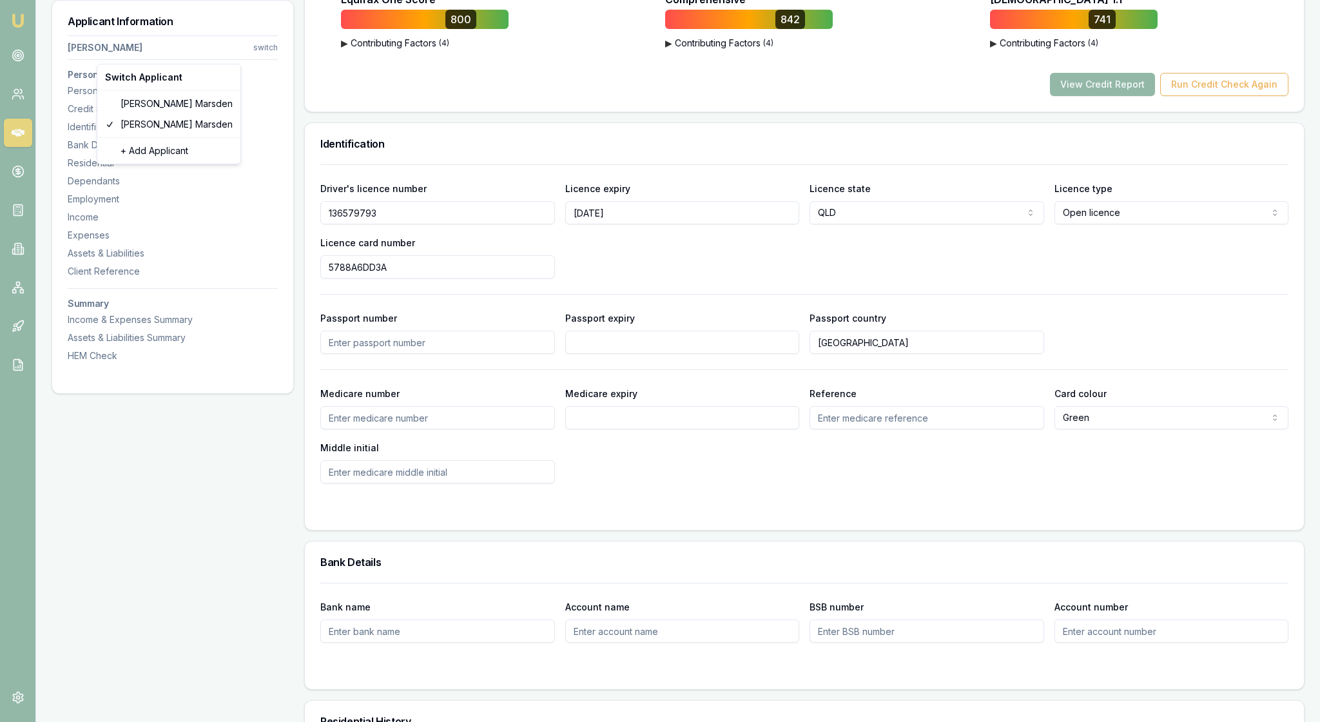
click at [182, 104] on div "Lisa Marsden" at bounding box center [169, 103] width 138 height 21
select select "Mrs"
select select "[DEMOGRAPHIC_DATA]"
type input "Lisa"
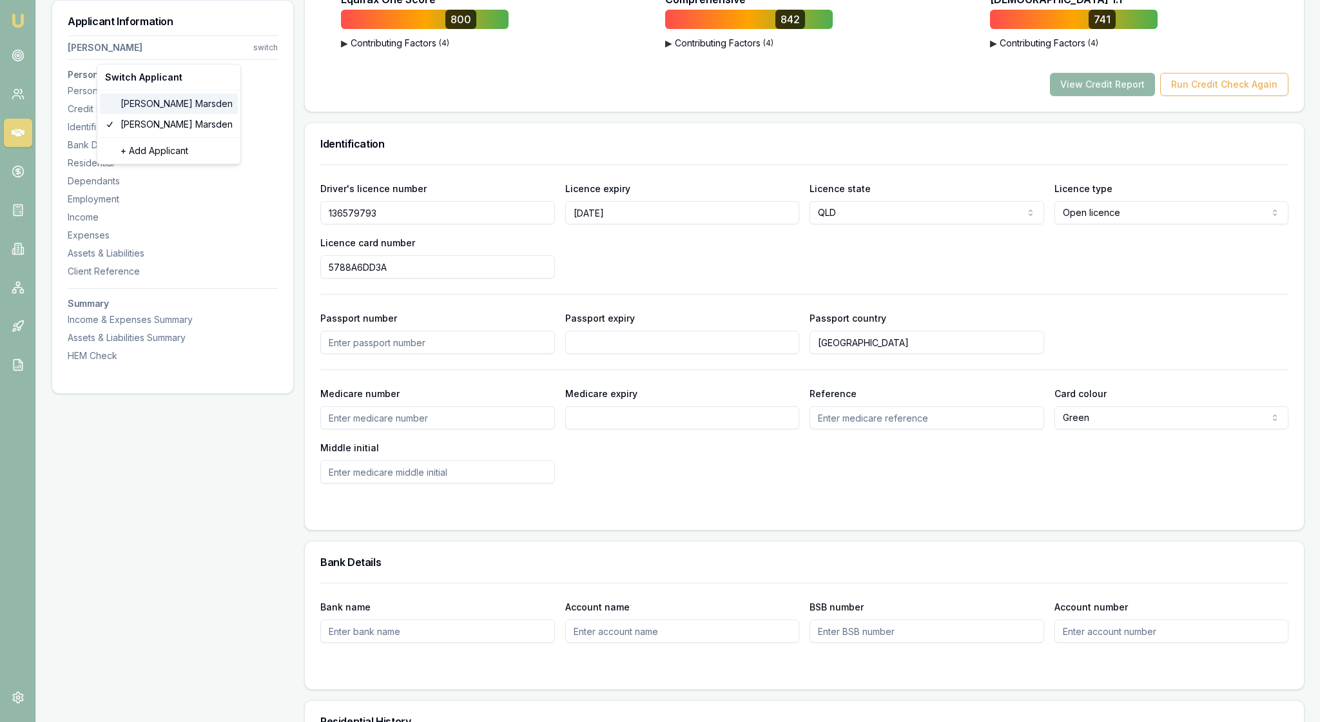
type input "Louise"
type input "Marsden"
type input "21/07/1974"
type input "vossy1974@hotmail.com"
type input "0458918300"
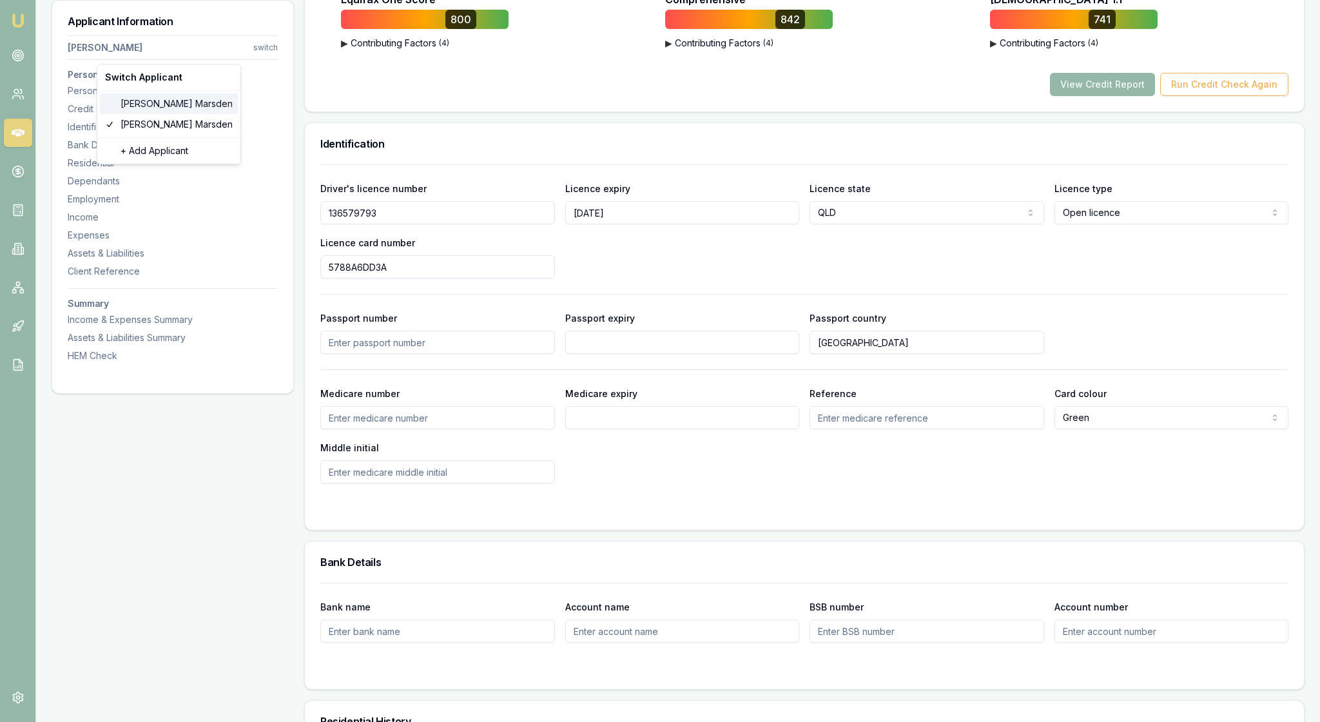
type input "144868100"
type input "08/11/2025"
type input "705BF68ACB"
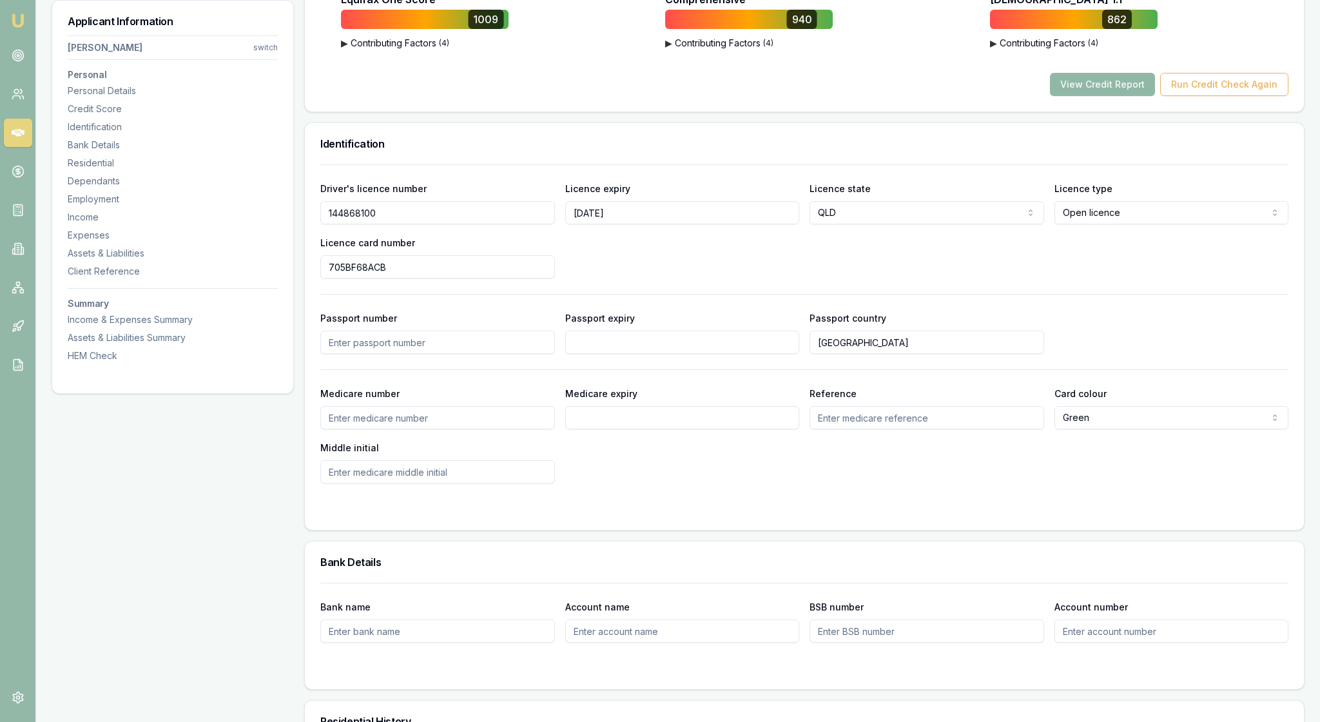
click at [1063, 96] on button "View Credit Report" at bounding box center [1102, 84] width 105 height 23
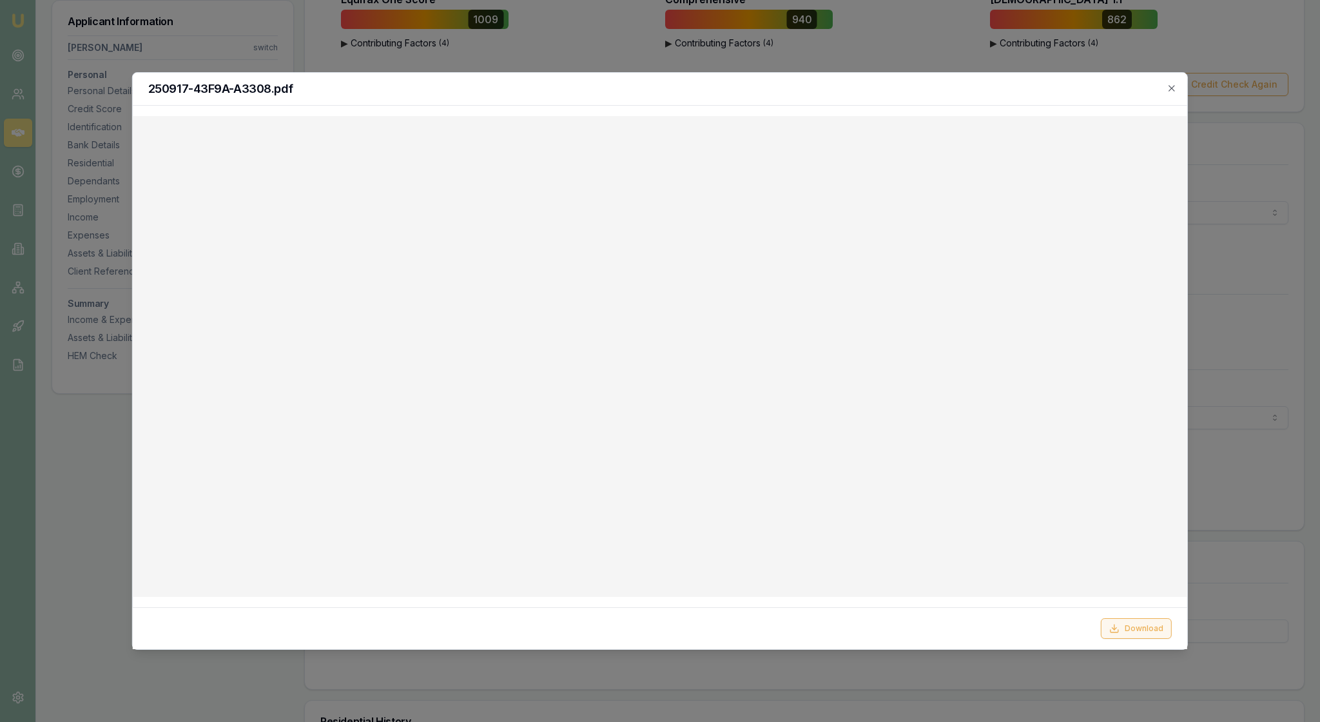
click at [1140, 624] on button "Download" at bounding box center [1136, 628] width 71 height 21
click at [1170, 86] on icon "button" at bounding box center [1171, 88] width 10 height 10
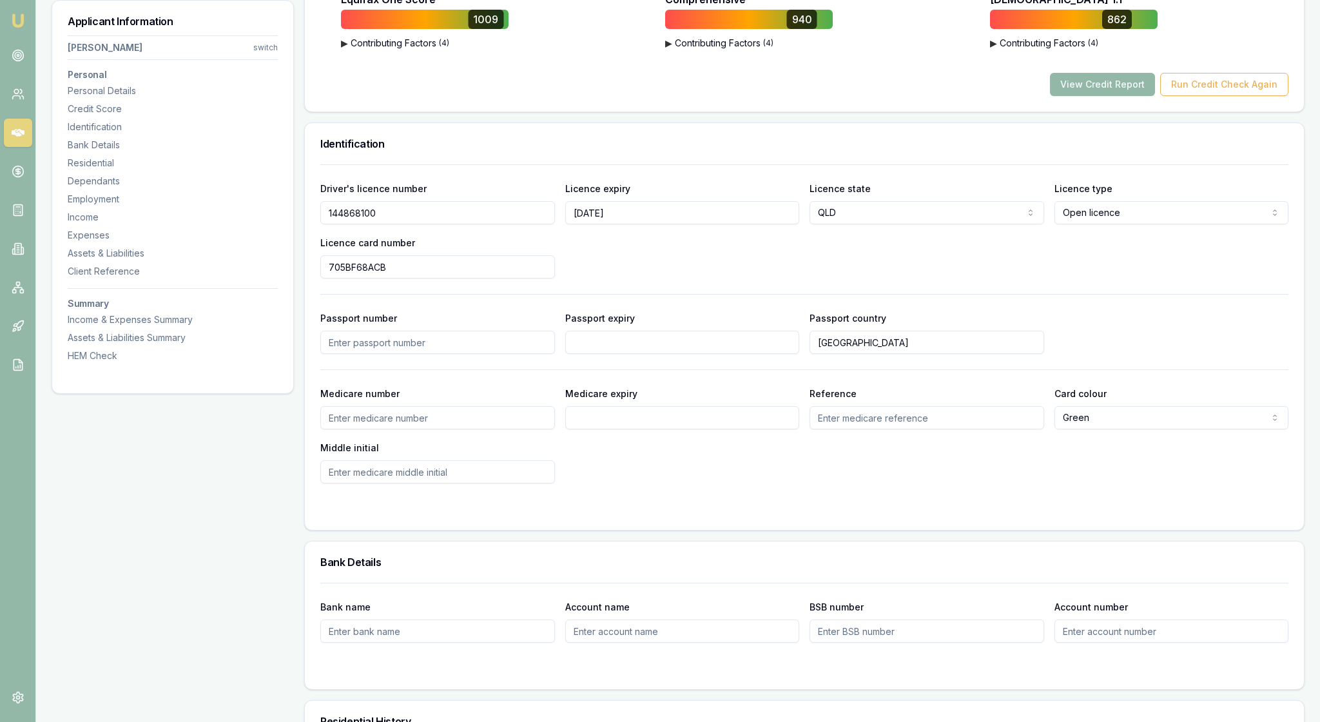
click at [959, 149] on h3 "Identification" at bounding box center [804, 144] width 968 height 10
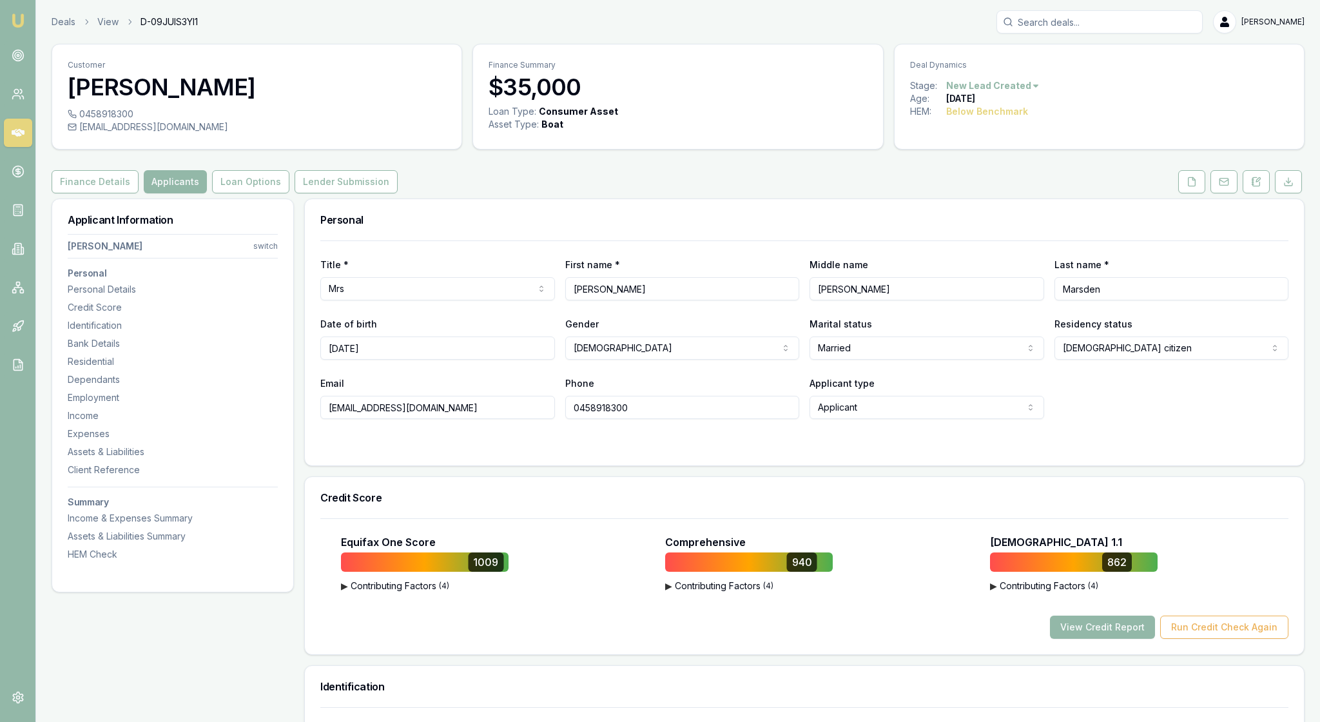
scroll to position [0, 0]
click at [289, 193] on button "Loan Options" at bounding box center [250, 181] width 77 height 23
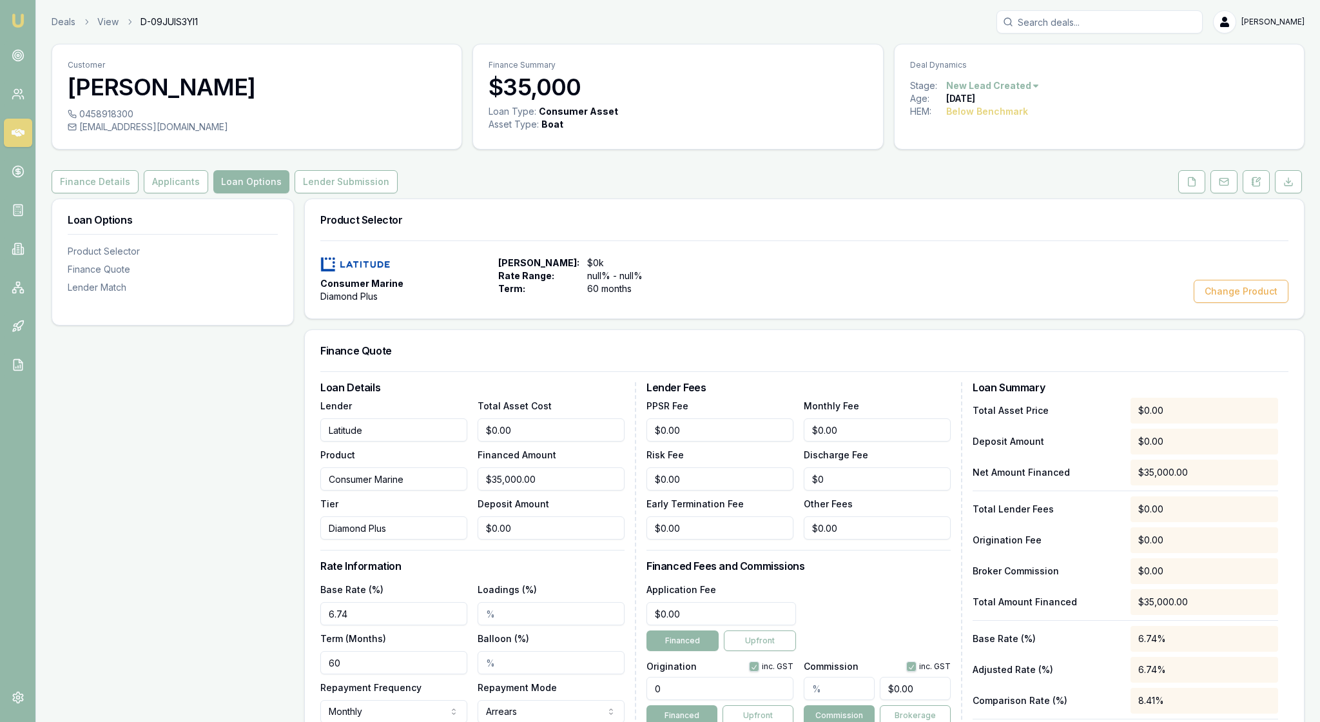
click at [238, 506] on div "Loan Options Product Selector Finance Quote Lender Match" at bounding box center [173, 686] width 242 height 976
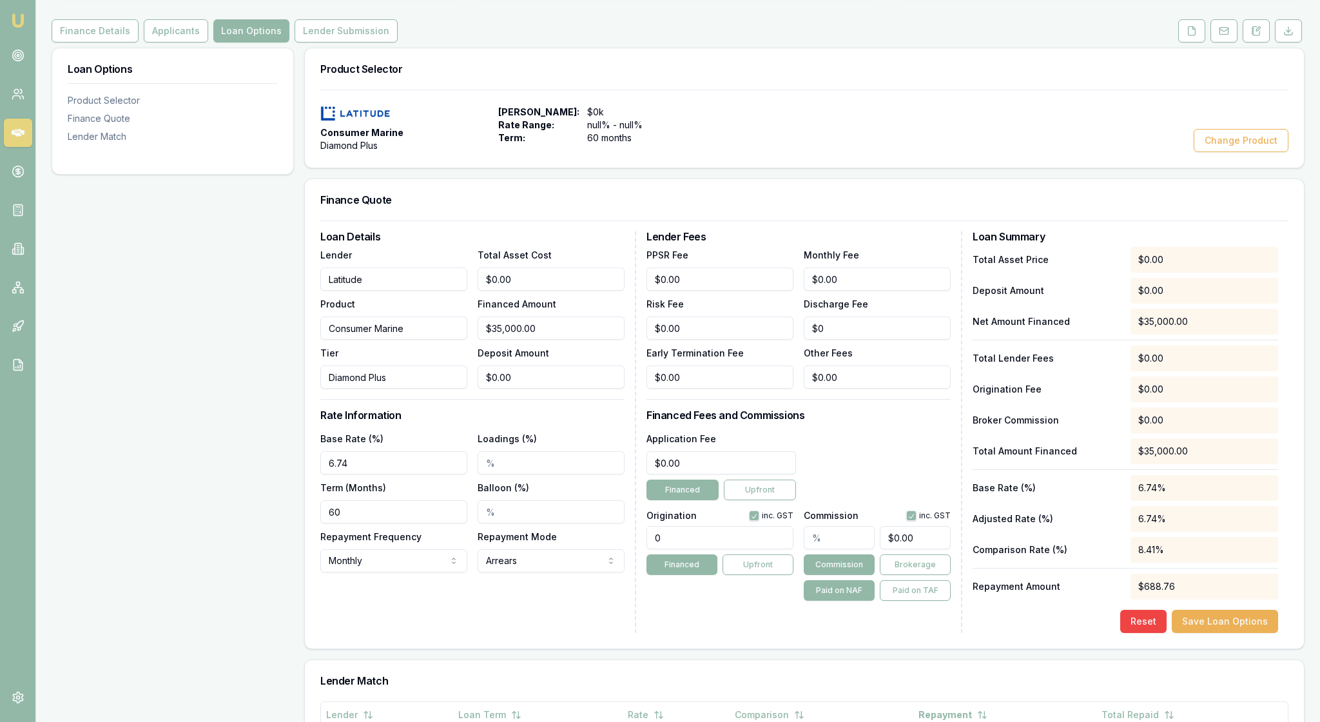
scroll to position [168, 0]
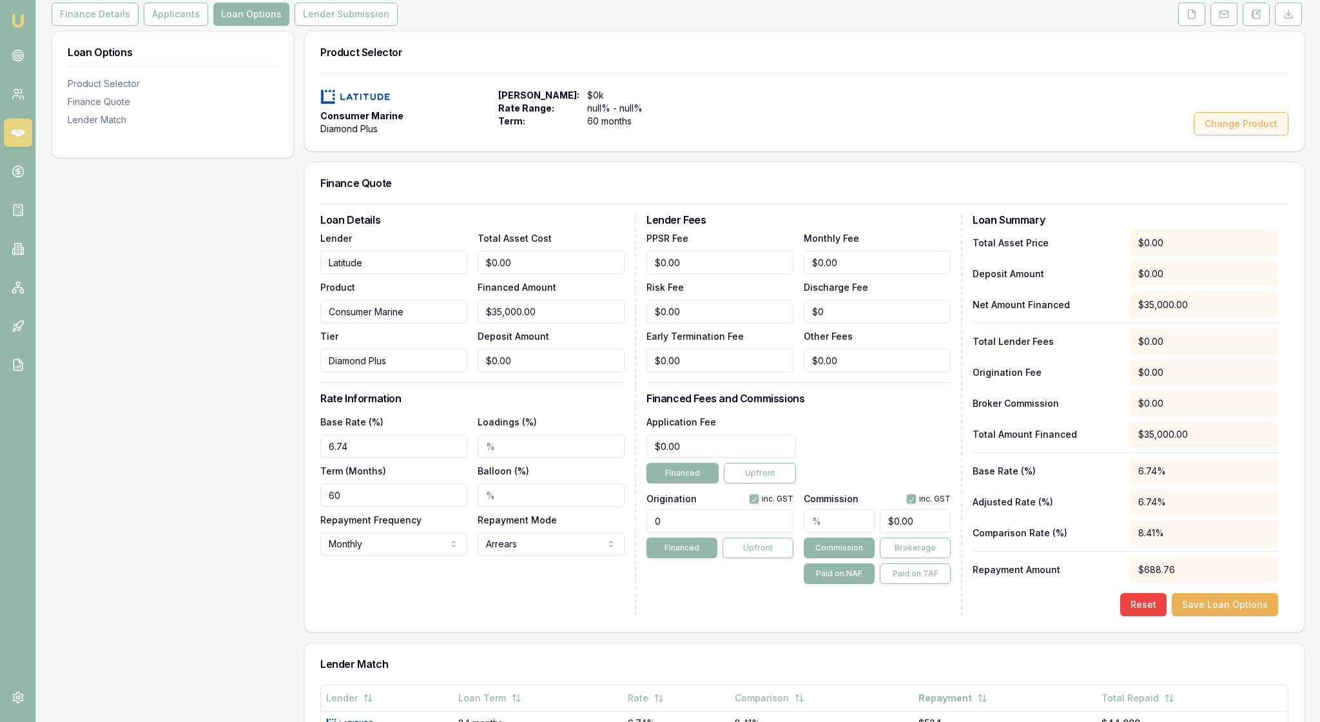
click at [1226, 135] on button "Change Product" at bounding box center [1240, 123] width 95 height 23
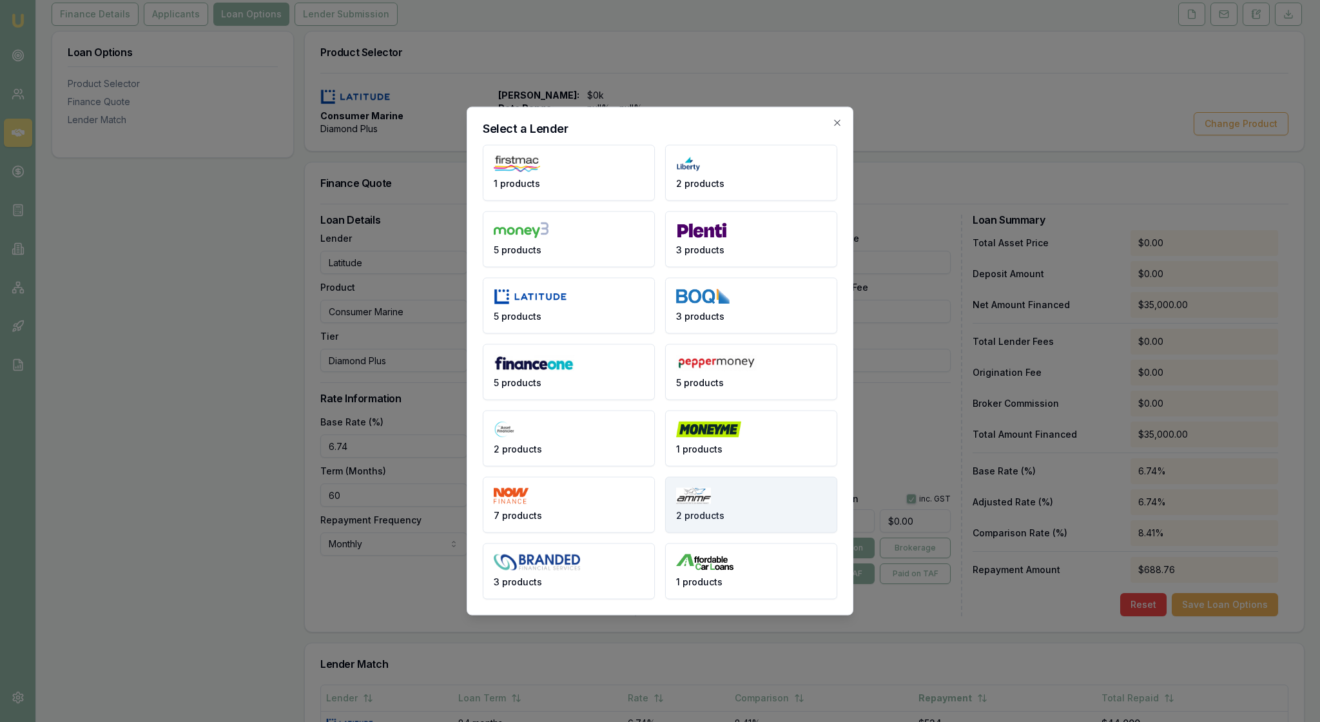
click at [746, 508] on button "2 products" at bounding box center [751, 505] width 172 height 56
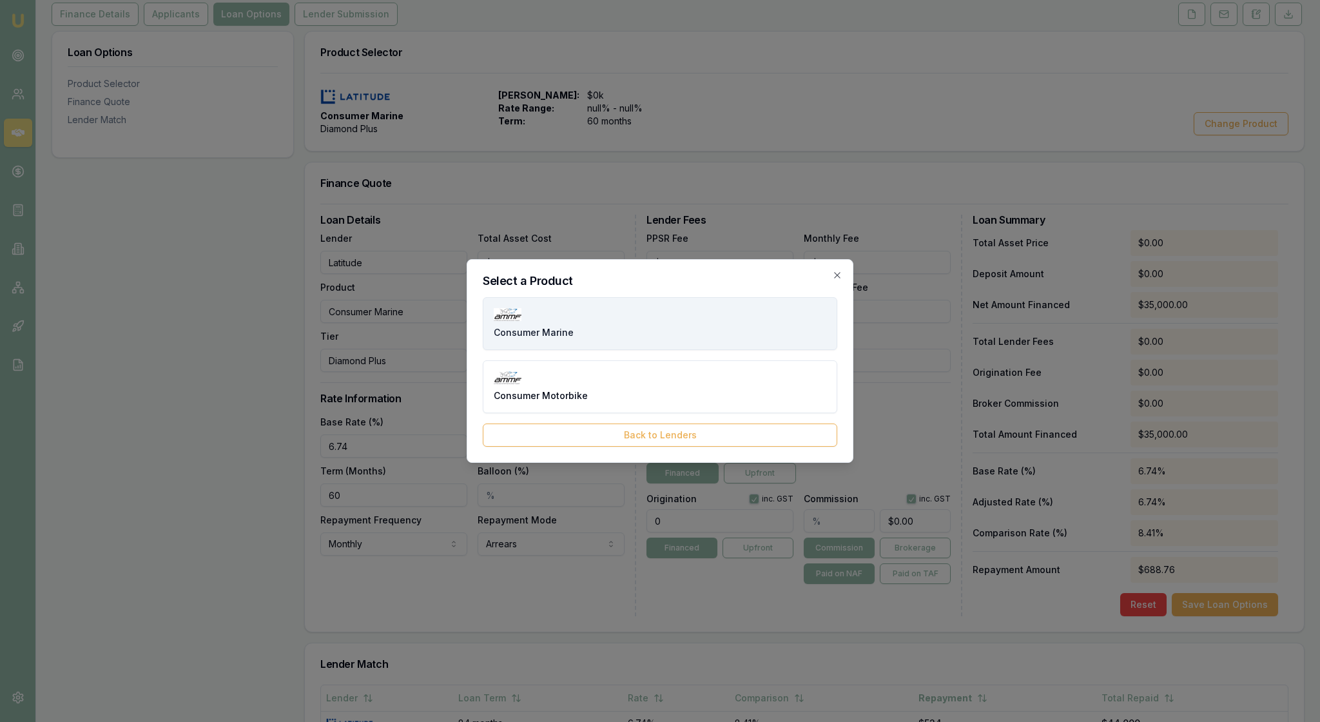
click at [657, 311] on button "Consumer Marine" at bounding box center [660, 323] width 354 height 53
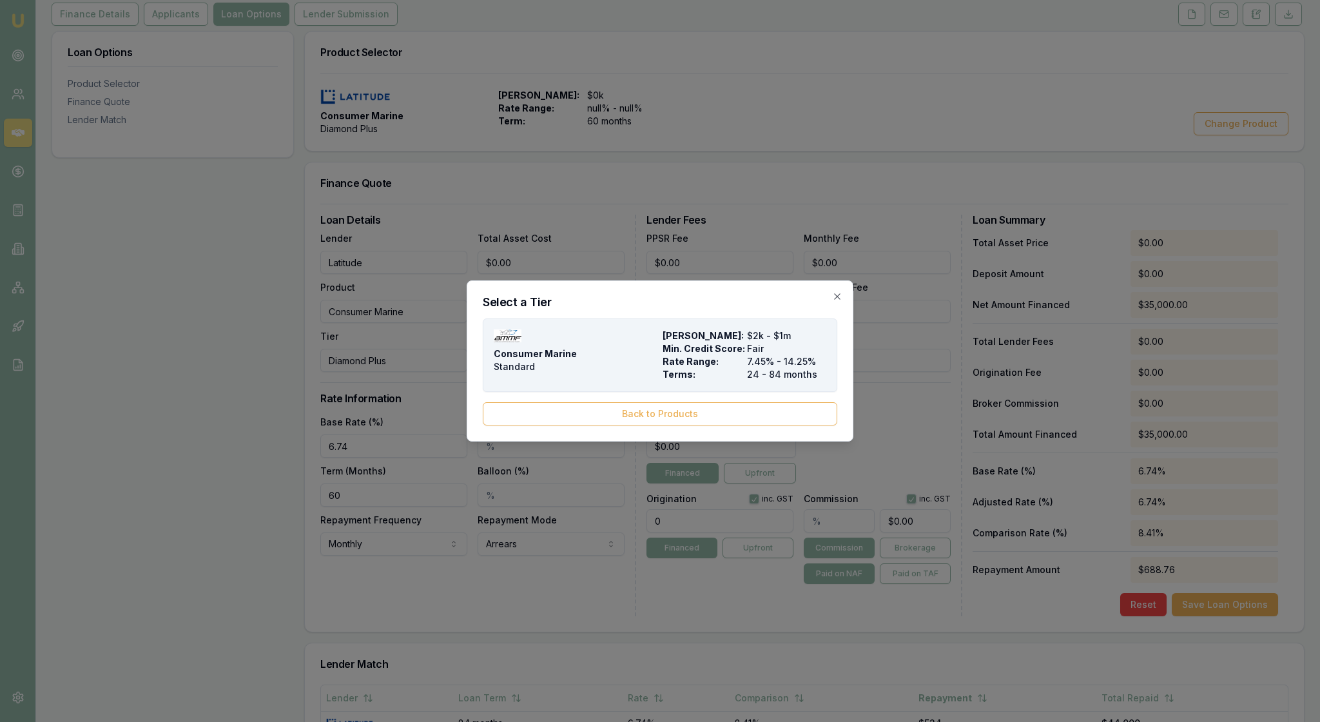
click at [633, 349] on div "Consumer Marine Standard" at bounding box center [576, 355] width 164 height 52
type input "AMMF"
type input "Standard"
type input "7.45"
type input "24"
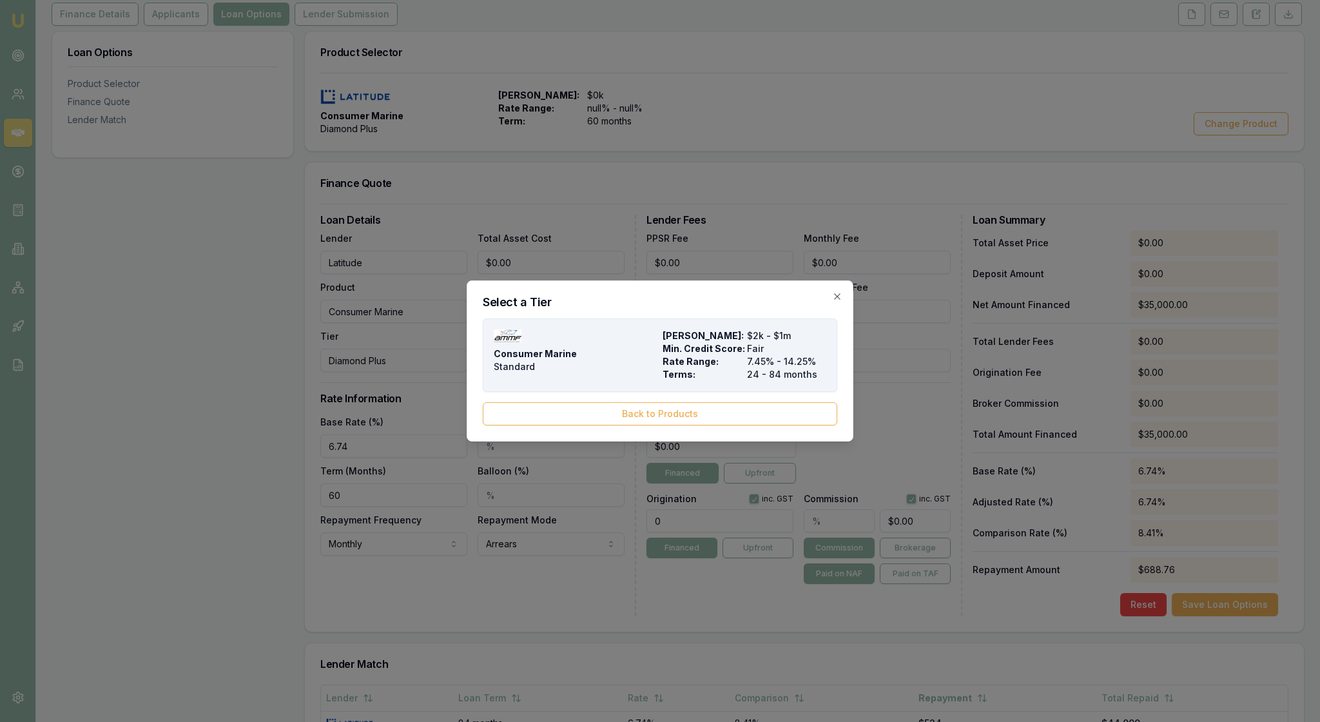
type input "$5.00"
type input "$395.00"
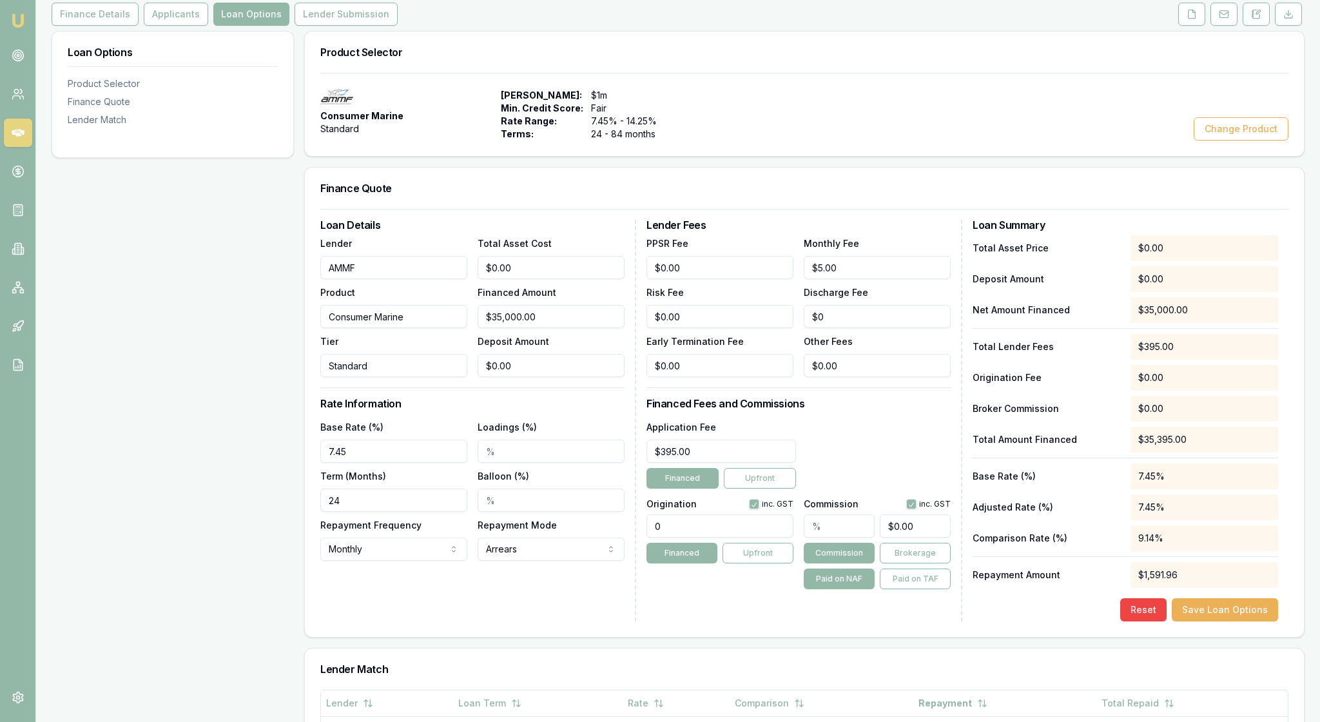
click at [207, 523] on div "Loan Options Product Selector Finance Quote Lender Match" at bounding box center [173, 521] width 242 height 981
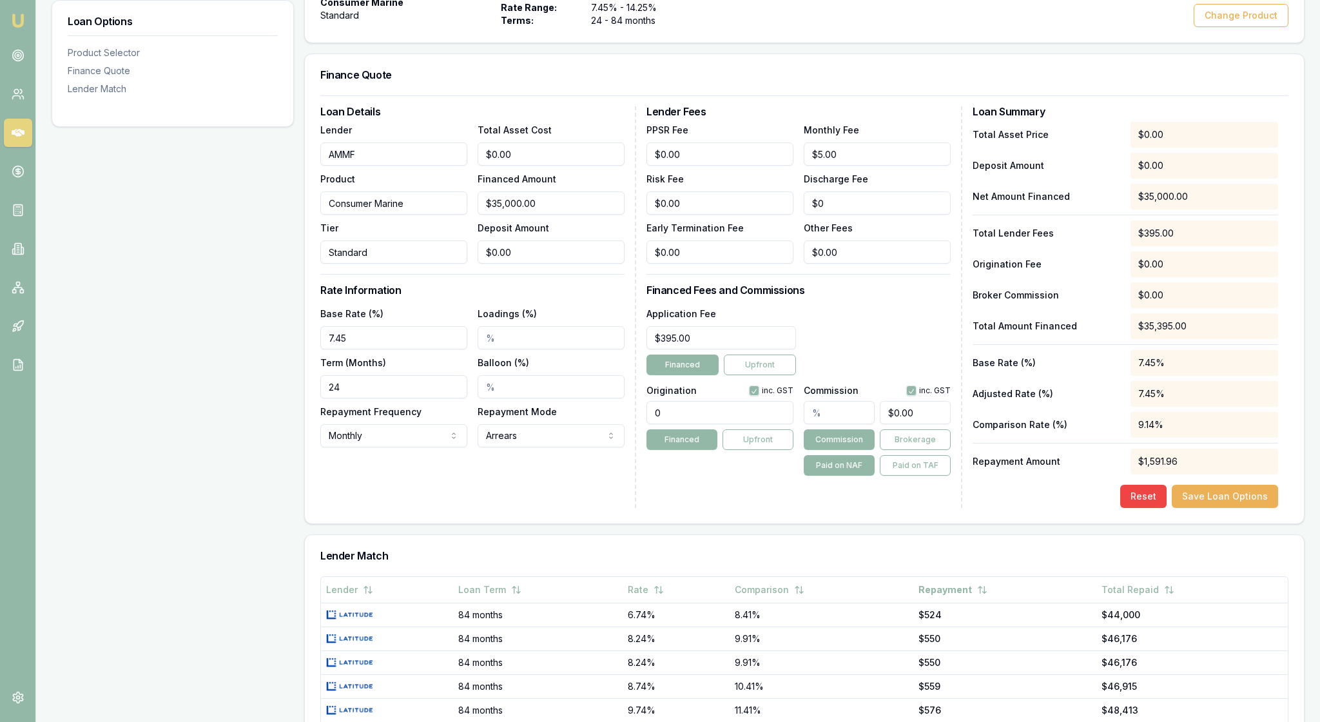
scroll to position [294, 0]
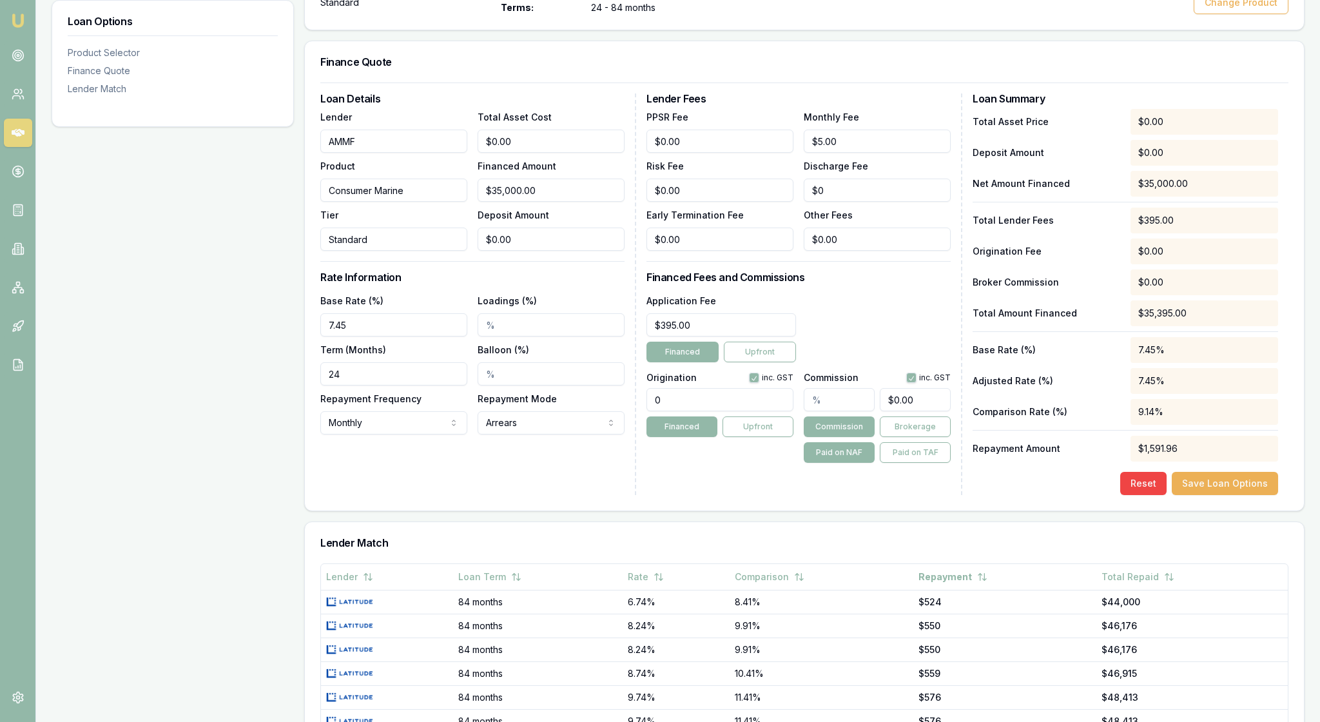
drag, startPoint x: 369, startPoint y: 460, endPoint x: 316, endPoint y: 460, distance: 52.8
click at [316, 460] on div "Loan Details Lender AMMF Product Consumer Marine Tier Standard Total Asset Cost…" at bounding box center [804, 296] width 999 height 428
type input "60"
click at [403, 495] on div "Loan Details Lender AMMF Product Consumer Marine Tier Standard Total Asset Cost…" at bounding box center [478, 293] width 316 height 401
drag, startPoint x: 362, startPoint y: 461, endPoint x: 327, endPoint y: 460, distance: 34.8
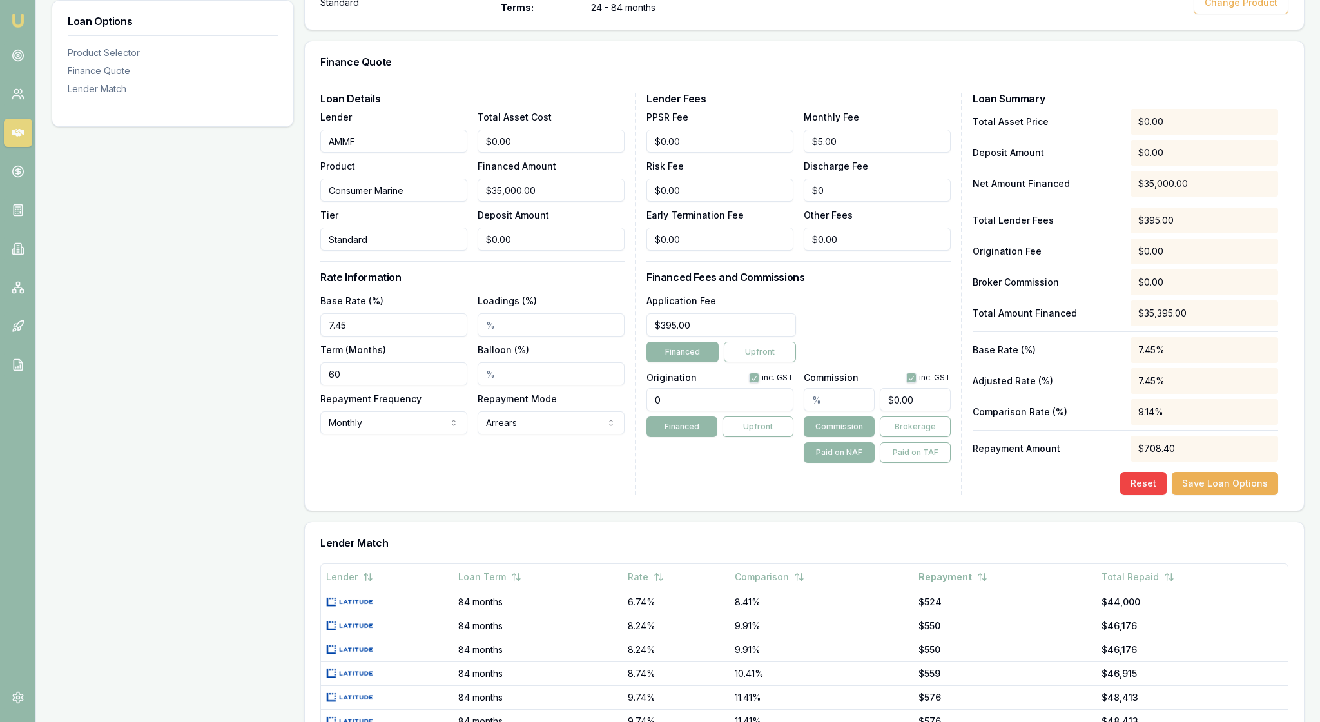
click at [327, 385] on input "60" at bounding box center [393, 373] width 147 height 23
click at [579, 495] on div "Loan Details Lender AMMF Product Consumer Marine Tier Standard Total Asset Cost…" at bounding box center [478, 293] width 316 height 401
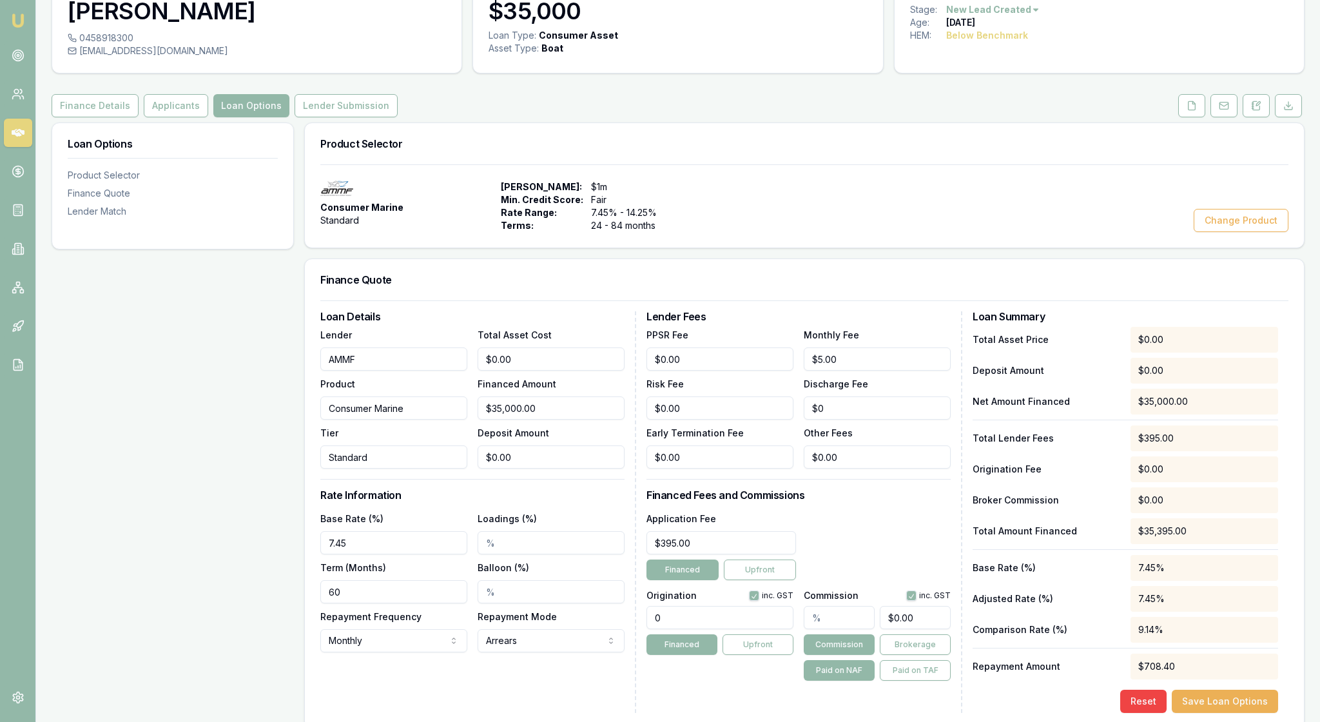
scroll to position [75, 0]
click at [14, 255] on icon at bounding box center [18, 248] width 13 height 13
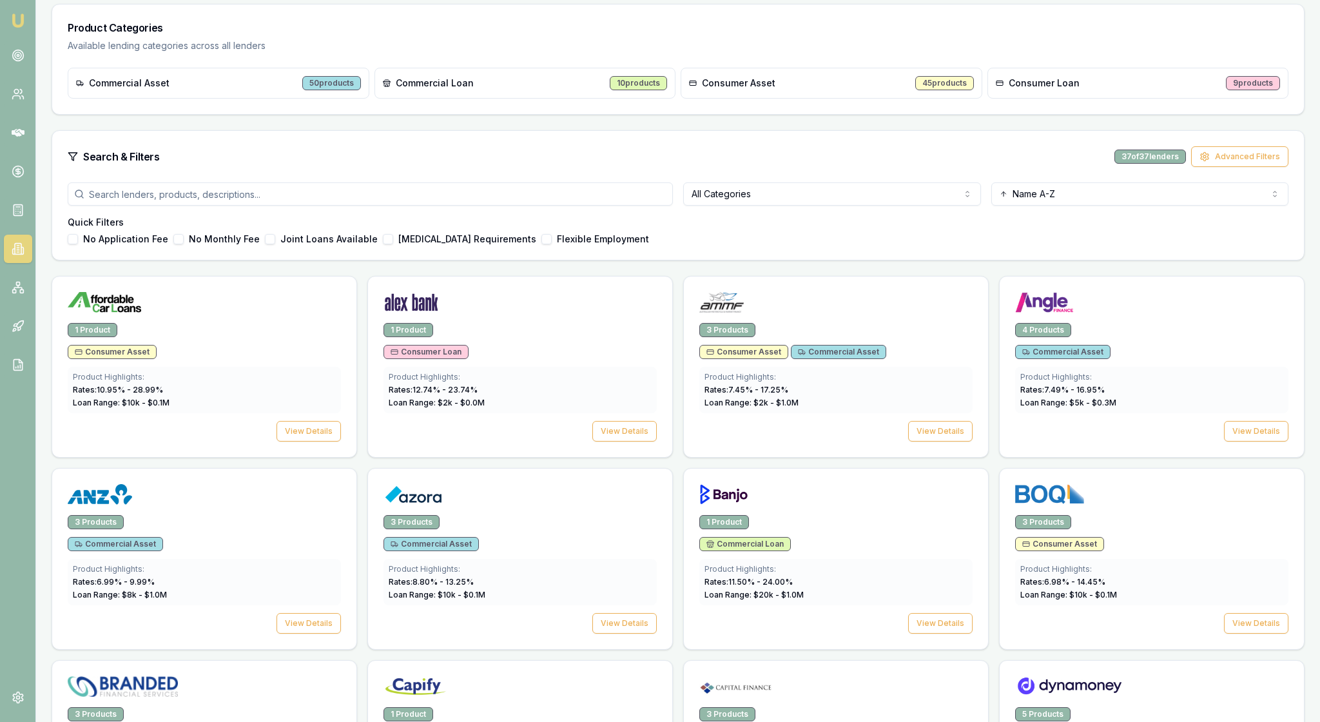
scroll to position [205, 0]
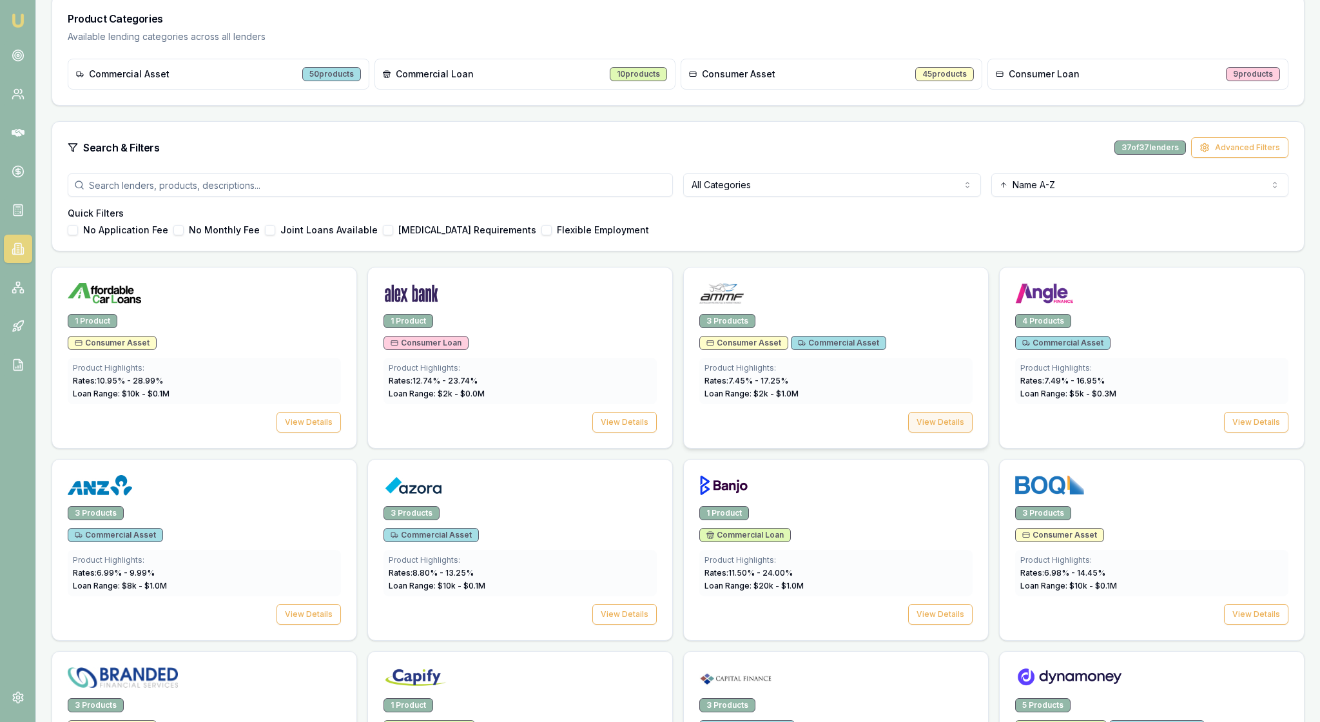
click at [934, 432] on button "View Details" at bounding box center [940, 422] width 64 height 21
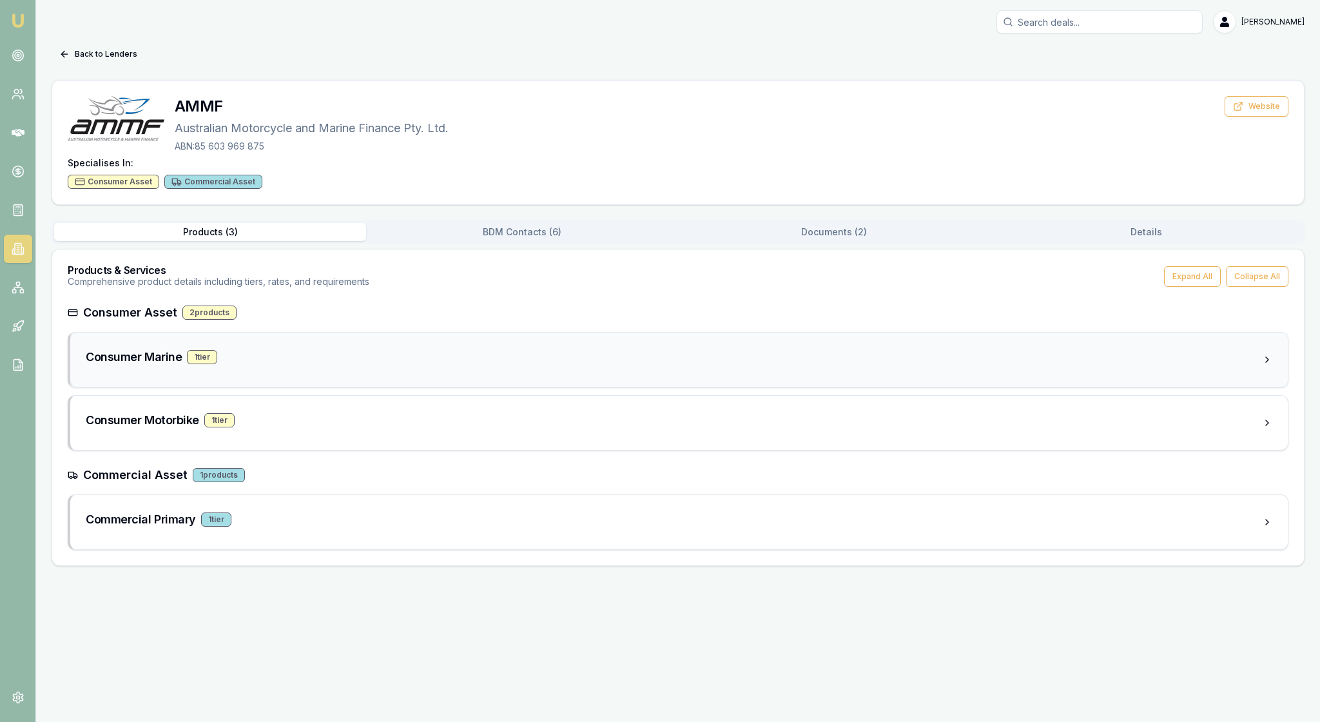
click at [354, 366] on div "Consumer Marine 1 tier" at bounding box center [674, 357] width 1176 height 18
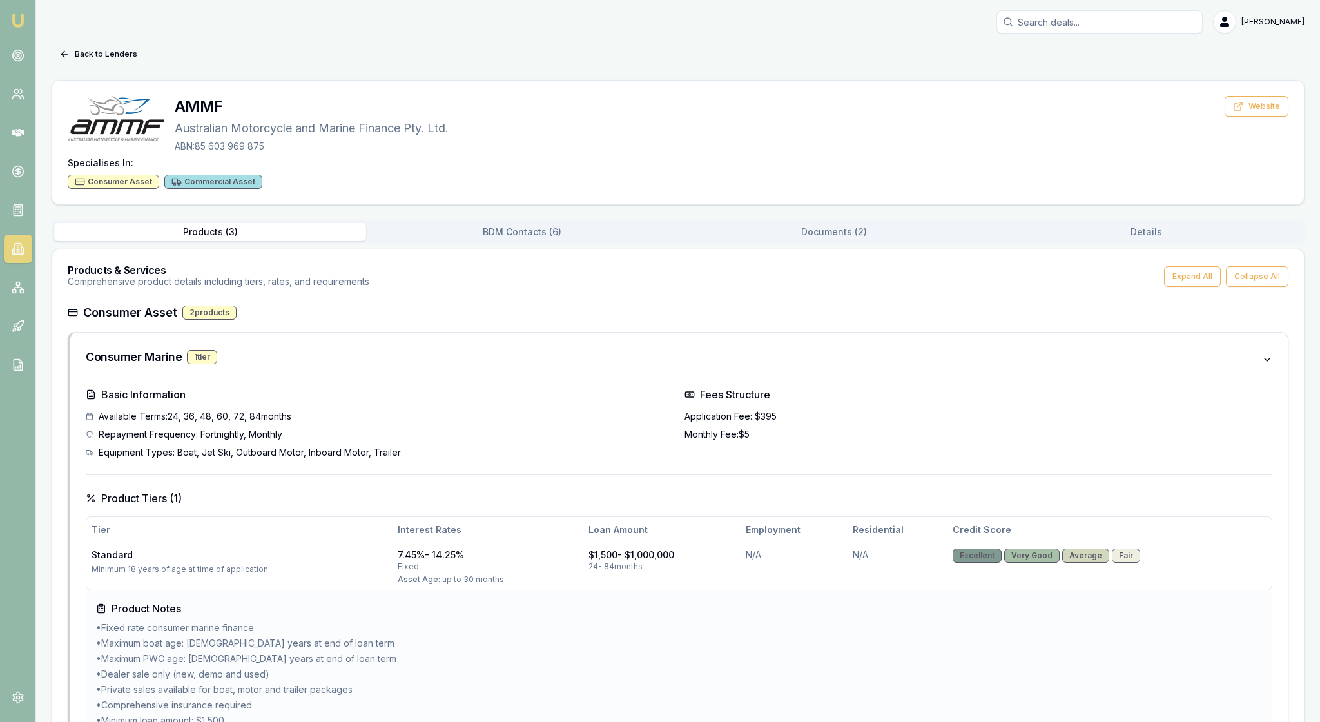
click at [548, 459] on div "Available Terms: 24, 36, 48, 60, 72, 84 months Repayment Frequency: Fortnightly…" at bounding box center [380, 434] width 588 height 49
click at [845, 72] on div "Back to Lenders AMMF Australian Motorcycle and Marine Finance Pty. Ltd. ABN: 85…" at bounding box center [678, 565] width 1253 height 1043
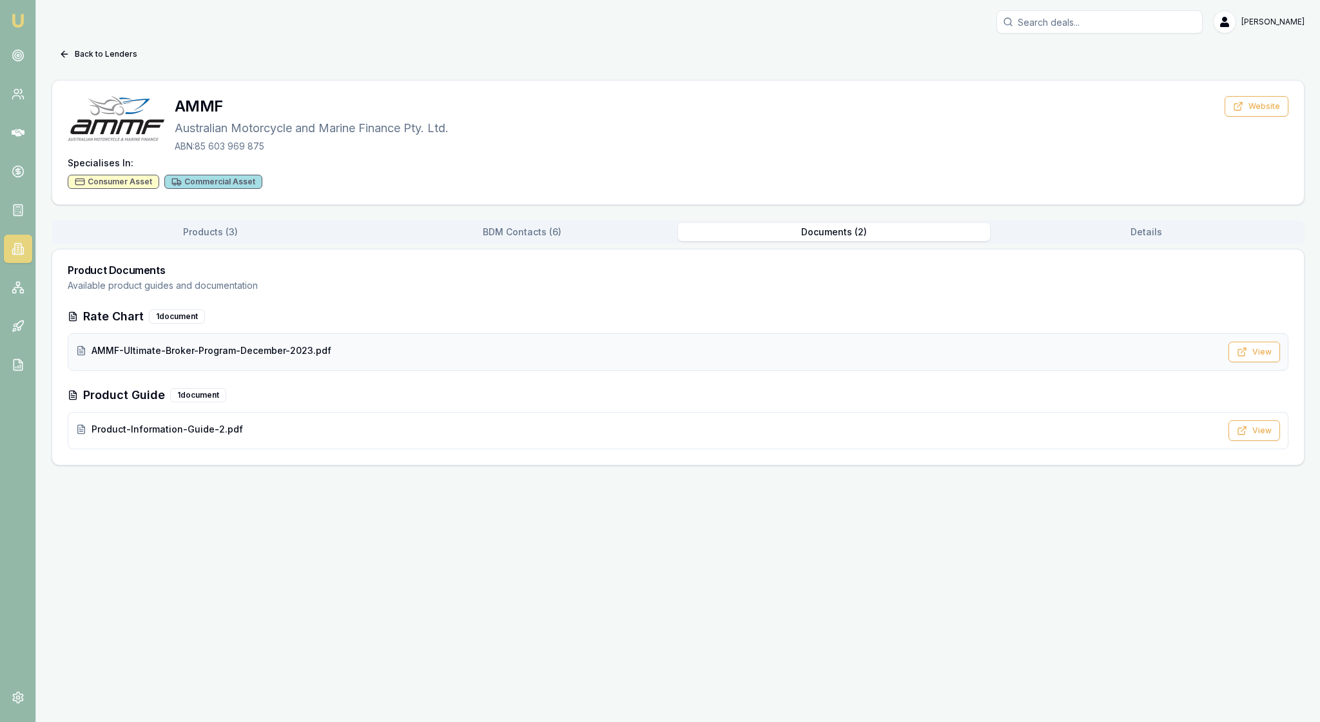
click at [466, 370] on div "AMMF-Ultimate-Broker-Program-December-2023.pdf View" at bounding box center [678, 351] width 1220 height 37
click at [1245, 362] on button "View" at bounding box center [1254, 351] width 52 height 21
click at [325, 357] on span "AMMF-Ultimate-Broker-Program-December-2023.pdf" at bounding box center [211, 350] width 240 height 13
click at [1245, 362] on button "View" at bounding box center [1254, 351] width 52 height 21
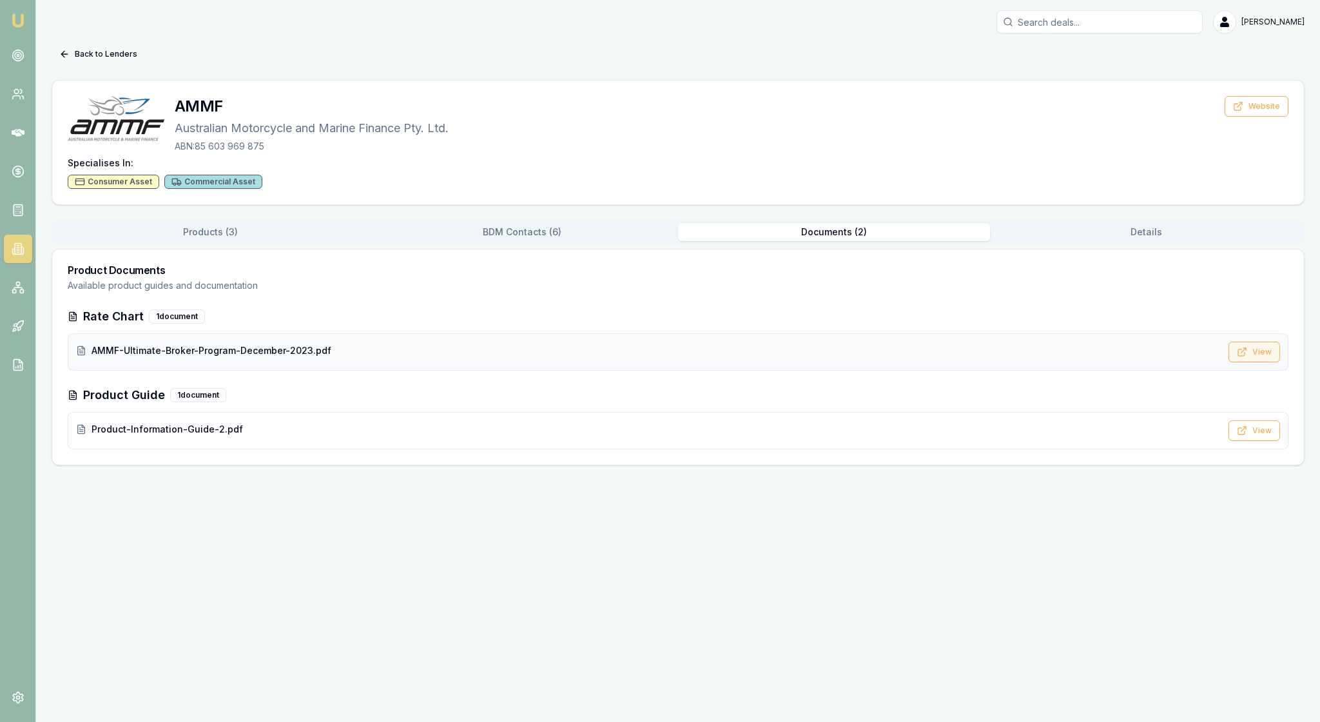
click at [1245, 362] on button "View" at bounding box center [1254, 351] width 52 height 21
click at [1240, 362] on button "View" at bounding box center [1254, 351] width 52 height 21
click at [1237, 362] on button "View" at bounding box center [1254, 351] width 52 height 21
click at [1249, 117] on button "Website" at bounding box center [1256, 106] width 64 height 21
click at [15, 224] on link at bounding box center [18, 210] width 28 height 28
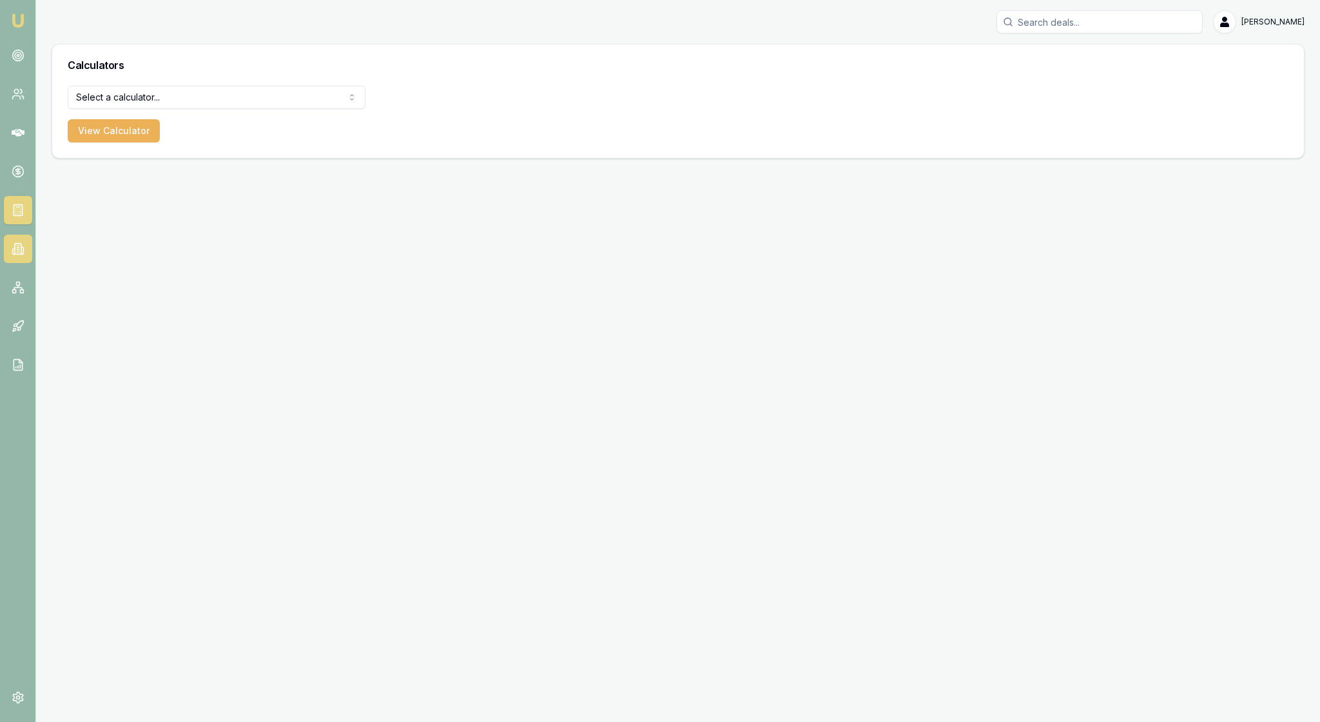
click at [17, 255] on icon at bounding box center [18, 248] width 13 height 13
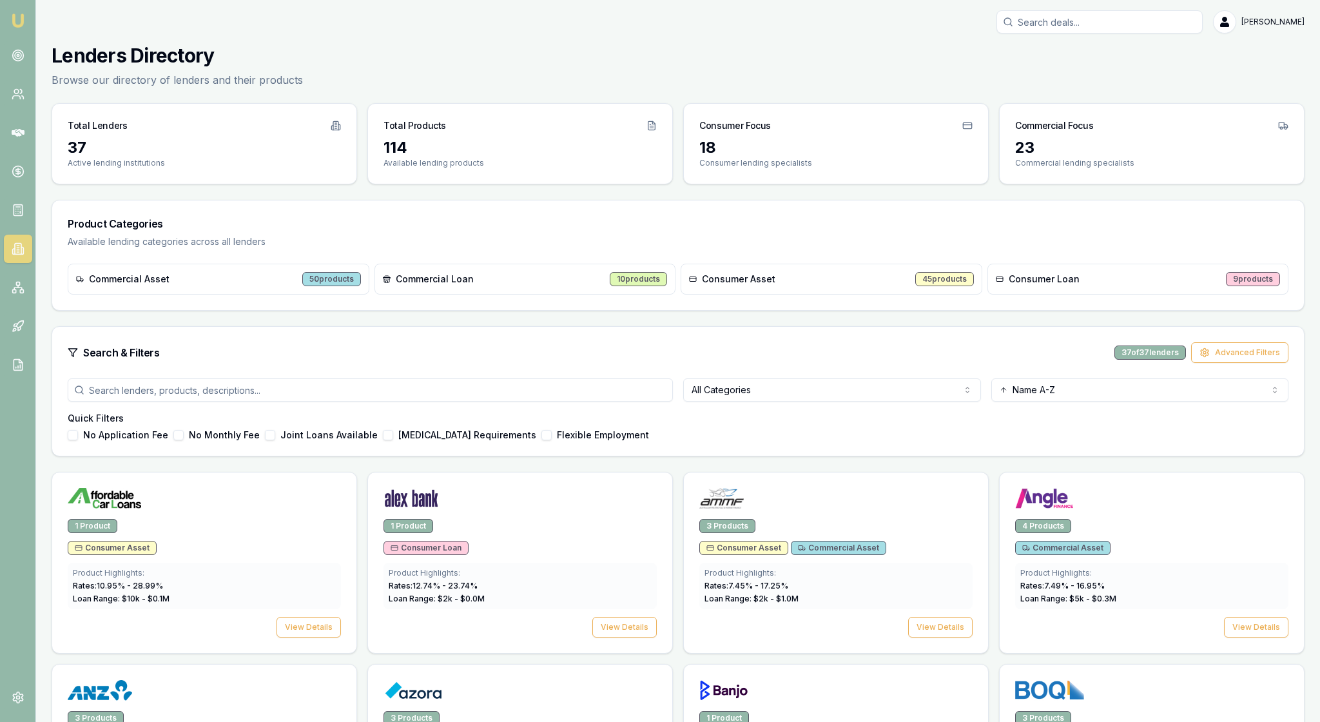
click at [963, 442] on html "Emu Broker Rachael Connors Toggle Menu Lenders Directory Browse our directory o…" at bounding box center [660, 361] width 1320 height 722
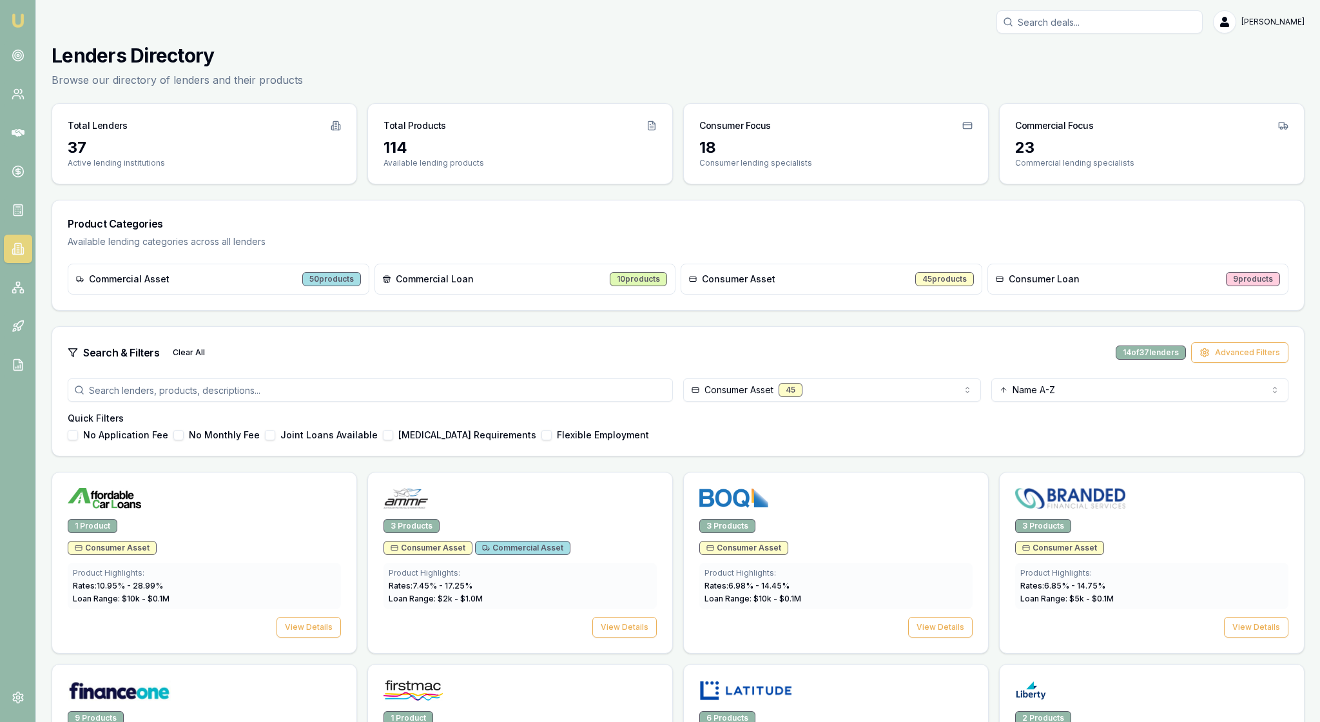
click at [879, 440] on div "No Application Fee No Monthly Fee Joint Loans Available Low Income Requirements…" at bounding box center [678, 435] width 1220 height 10
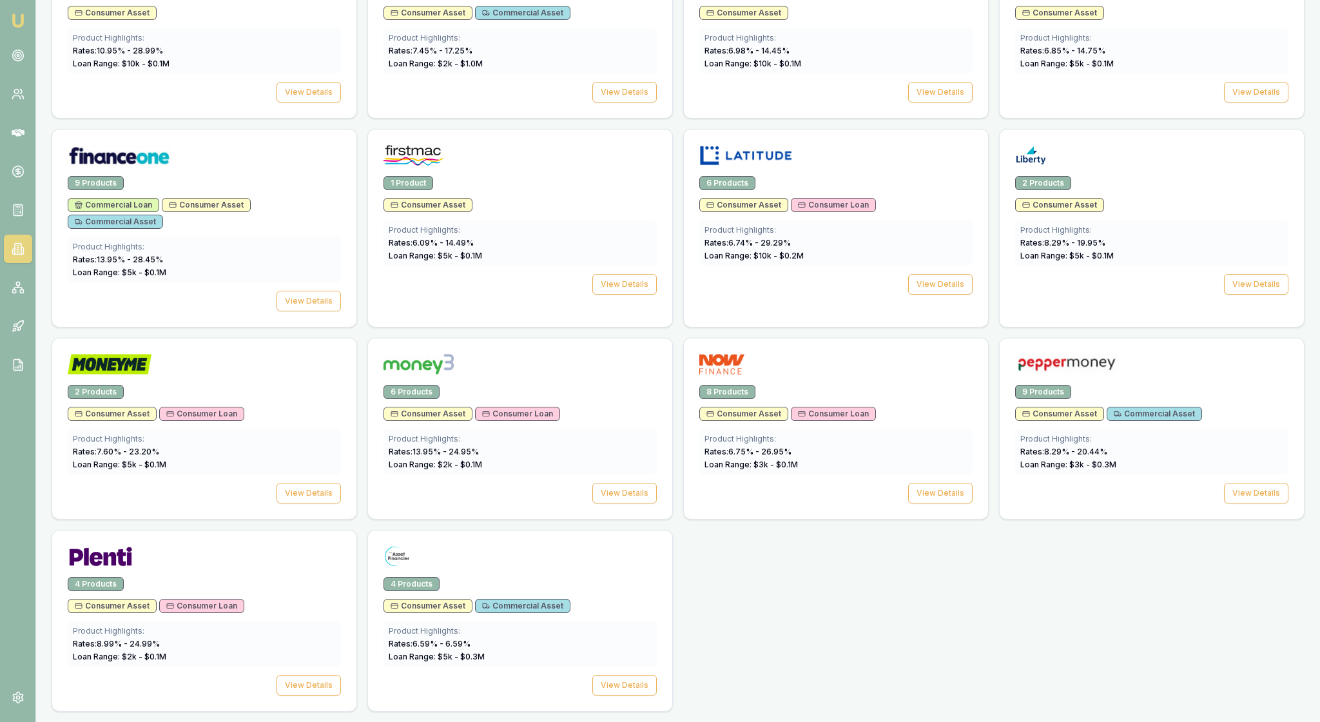
scroll to position [710, 0]
click at [298, 675] on button "View Details" at bounding box center [308, 685] width 64 height 21
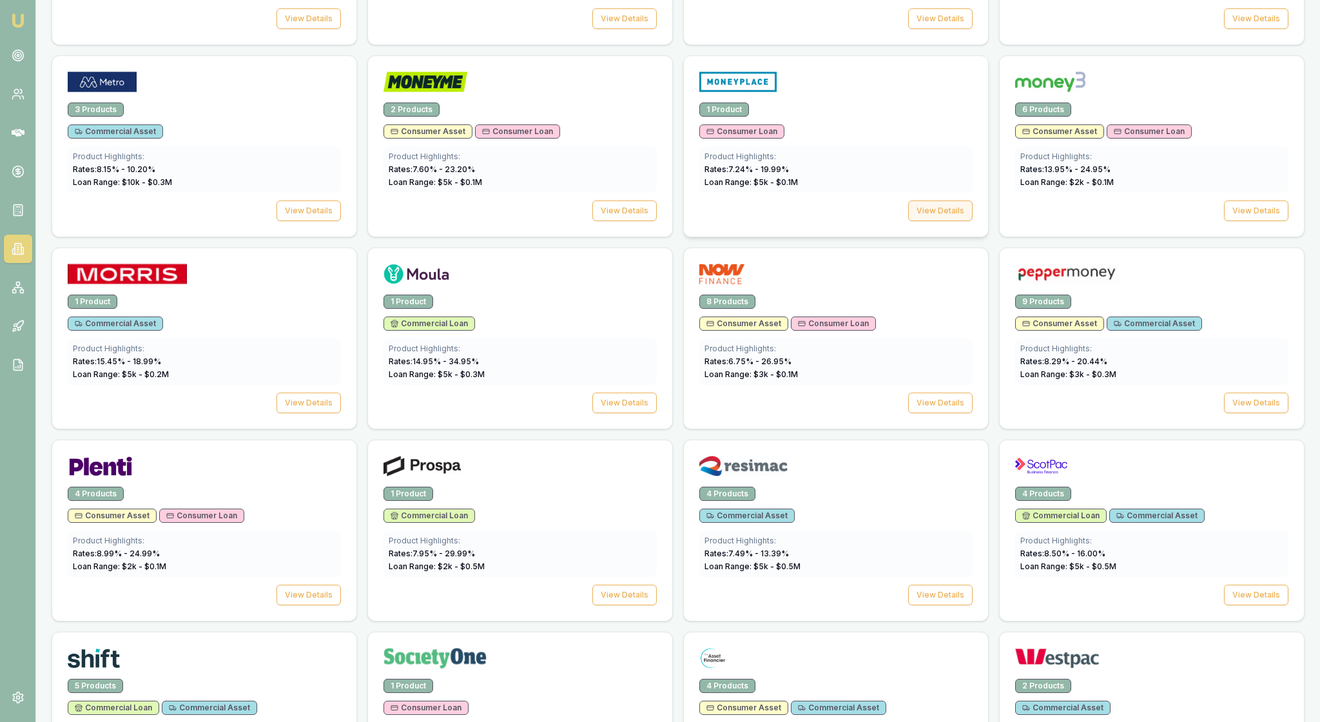
scroll to position [1427, 0]
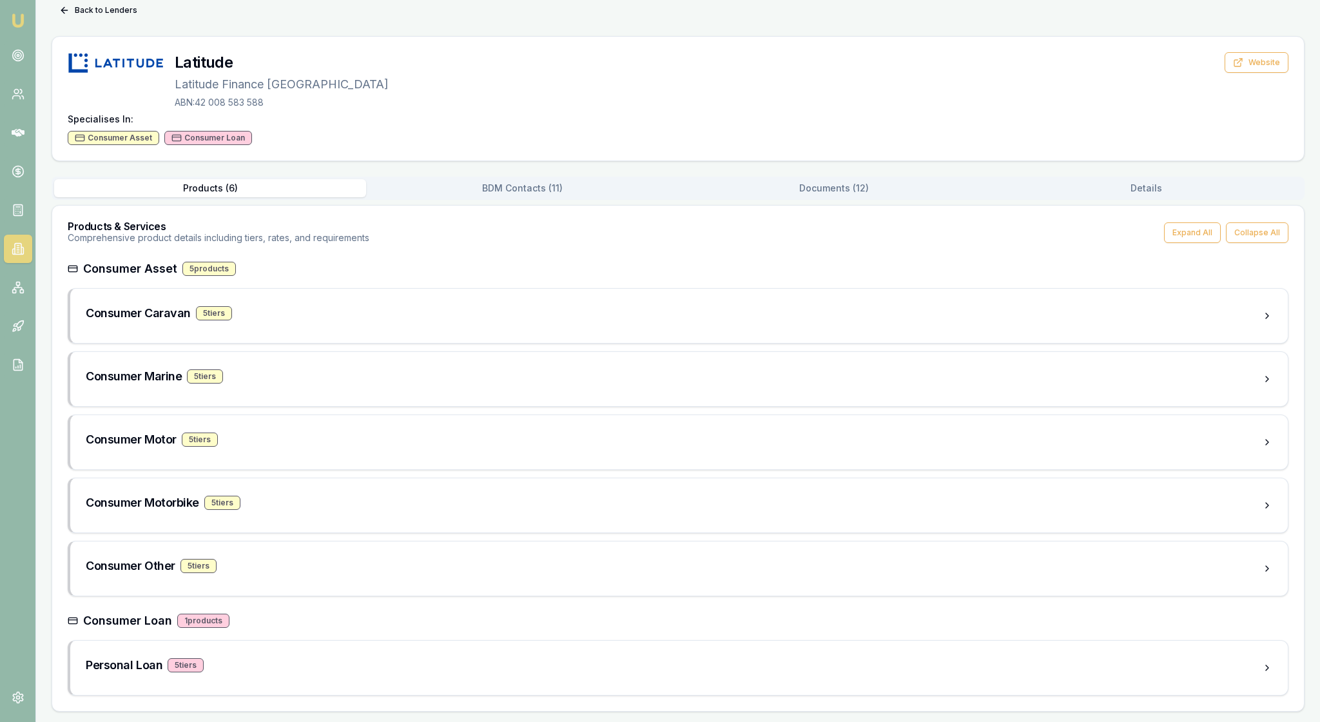
scroll to position [116, 0]
click at [303, 367] on div "Consumer Marine 5 tier s" at bounding box center [674, 376] width 1176 height 18
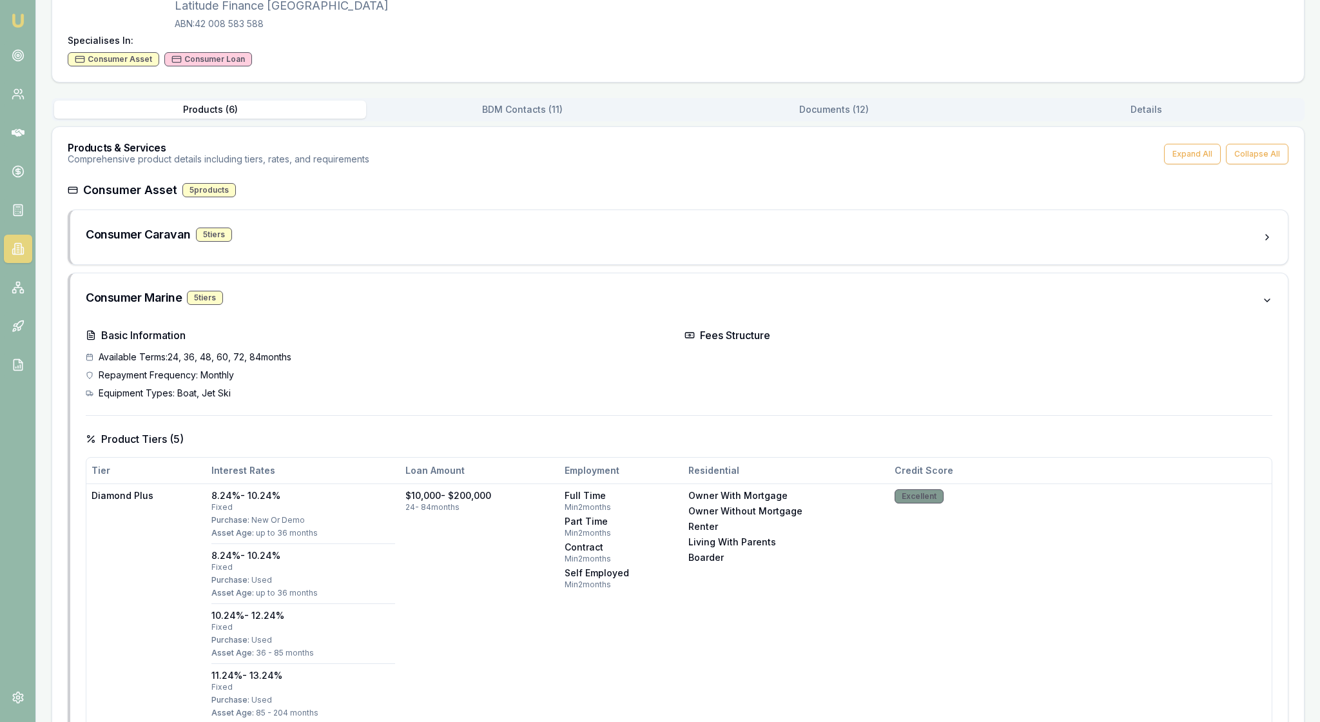
scroll to position [113, 0]
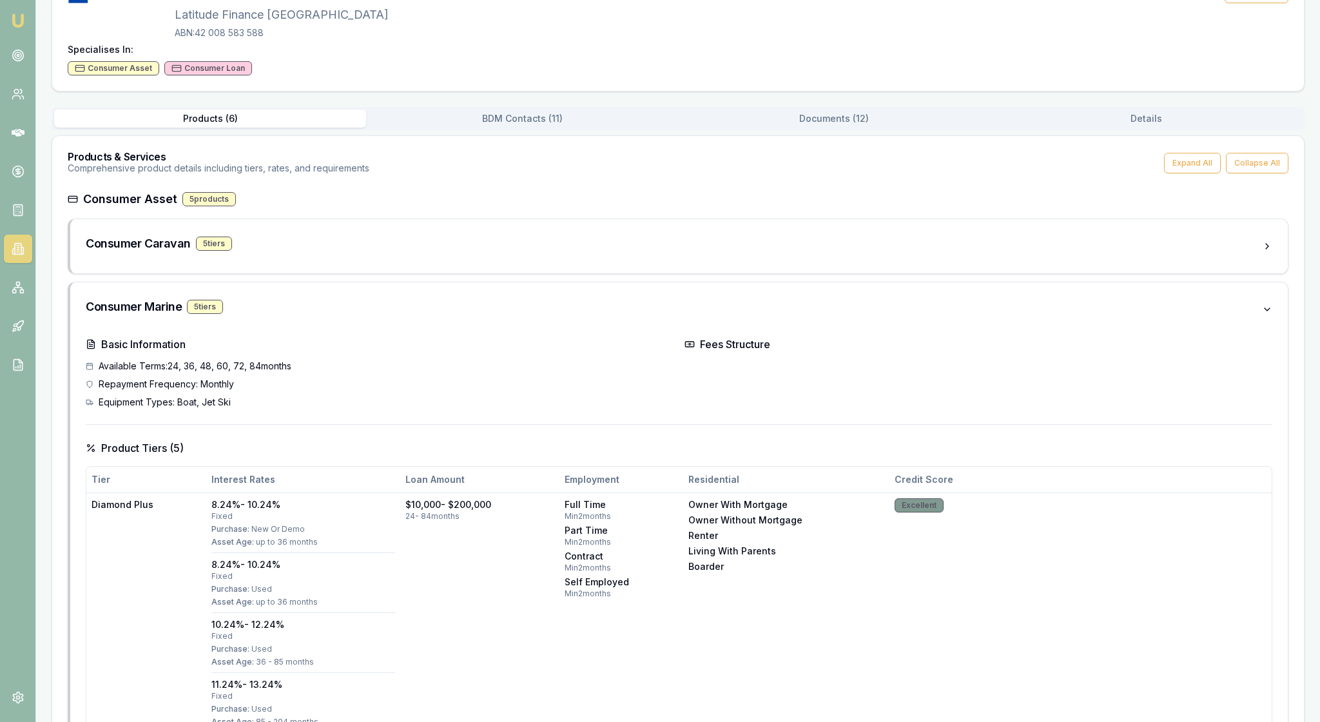
click at [834, 128] on button "Documents ( 12 )" at bounding box center [834, 119] width 312 height 18
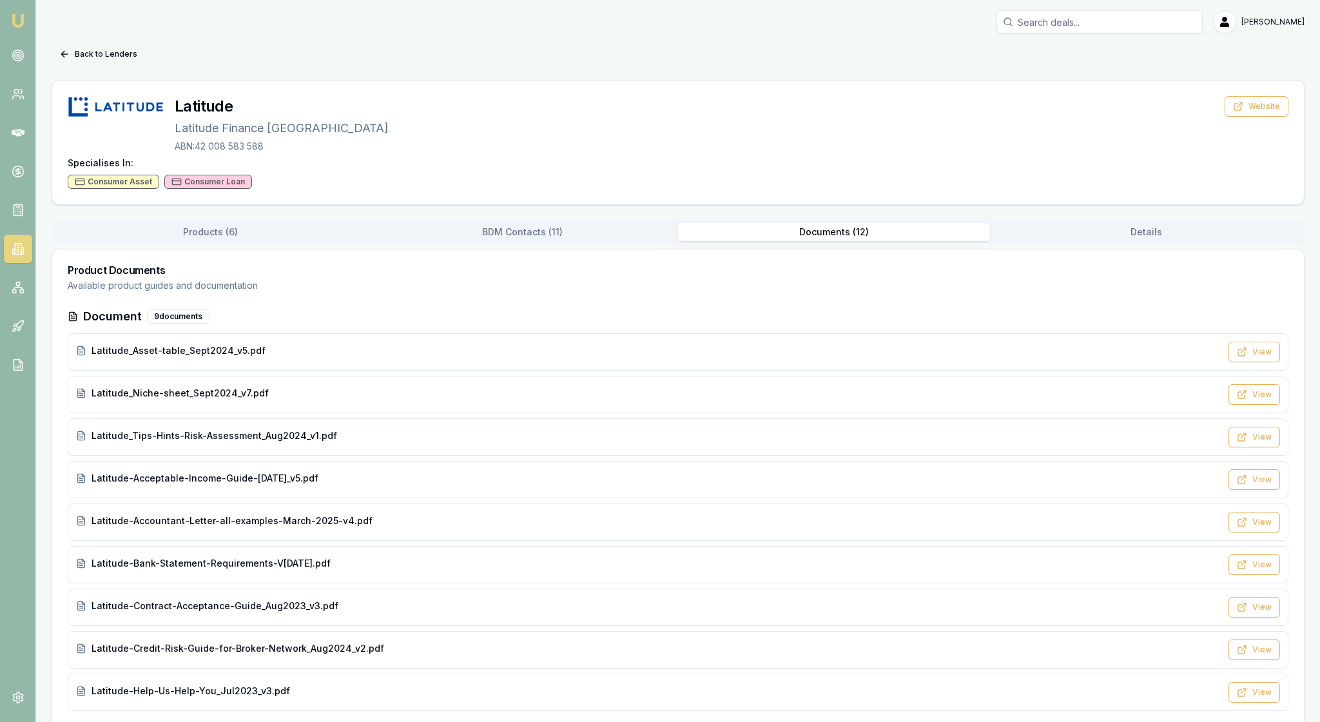
scroll to position [0, 0]
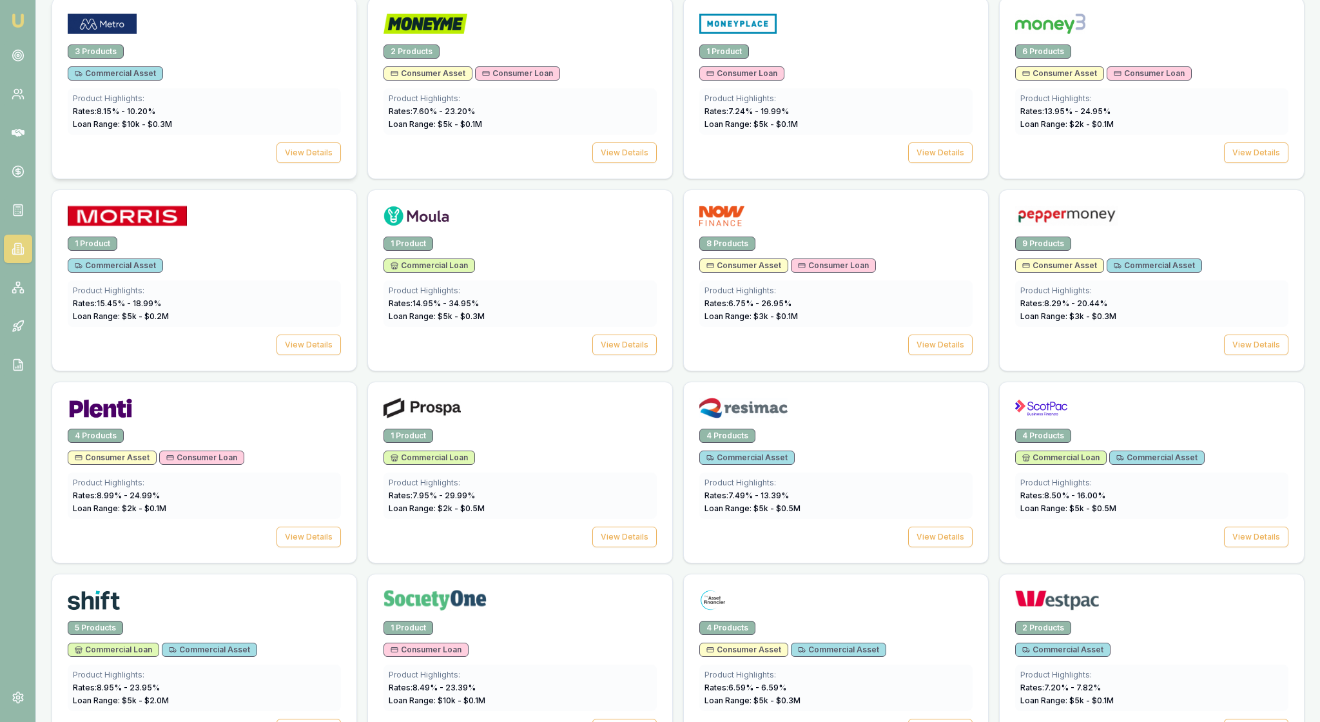
scroll to position [1446, 0]
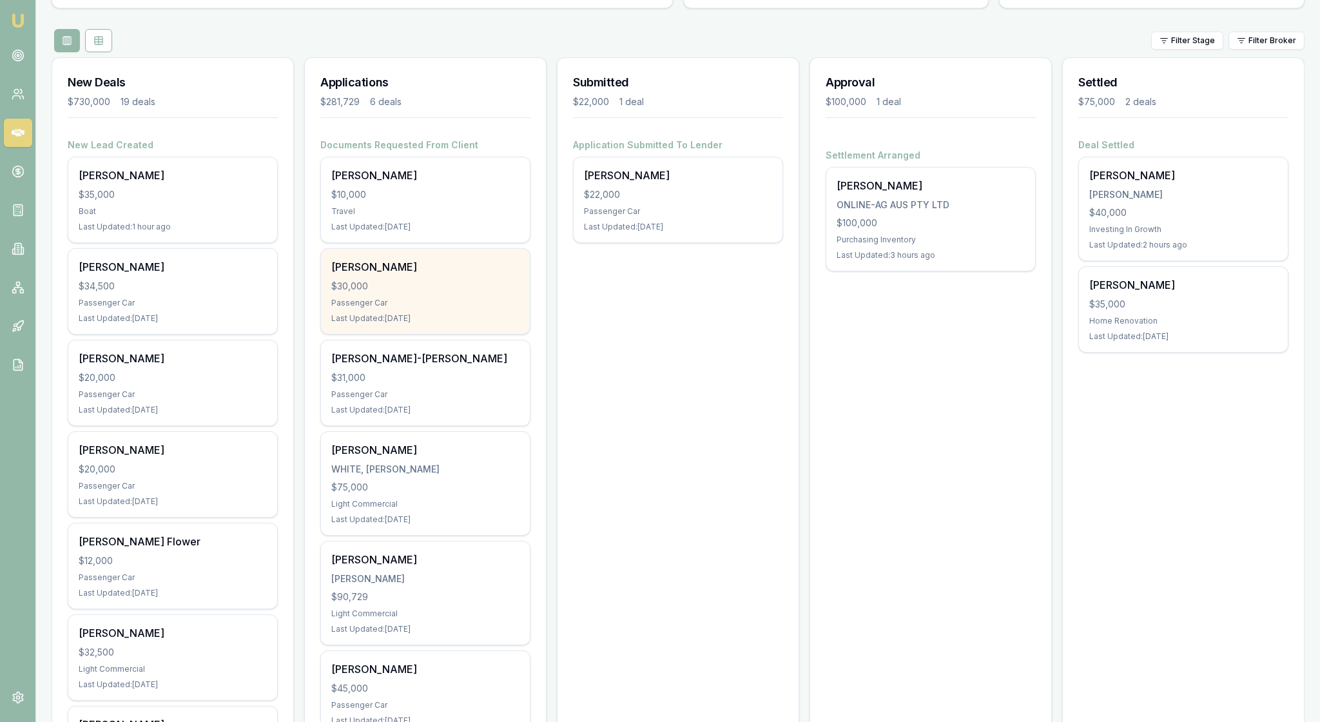
click at [447, 308] on div "Passenger Car" at bounding box center [425, 303] width 188 height 10
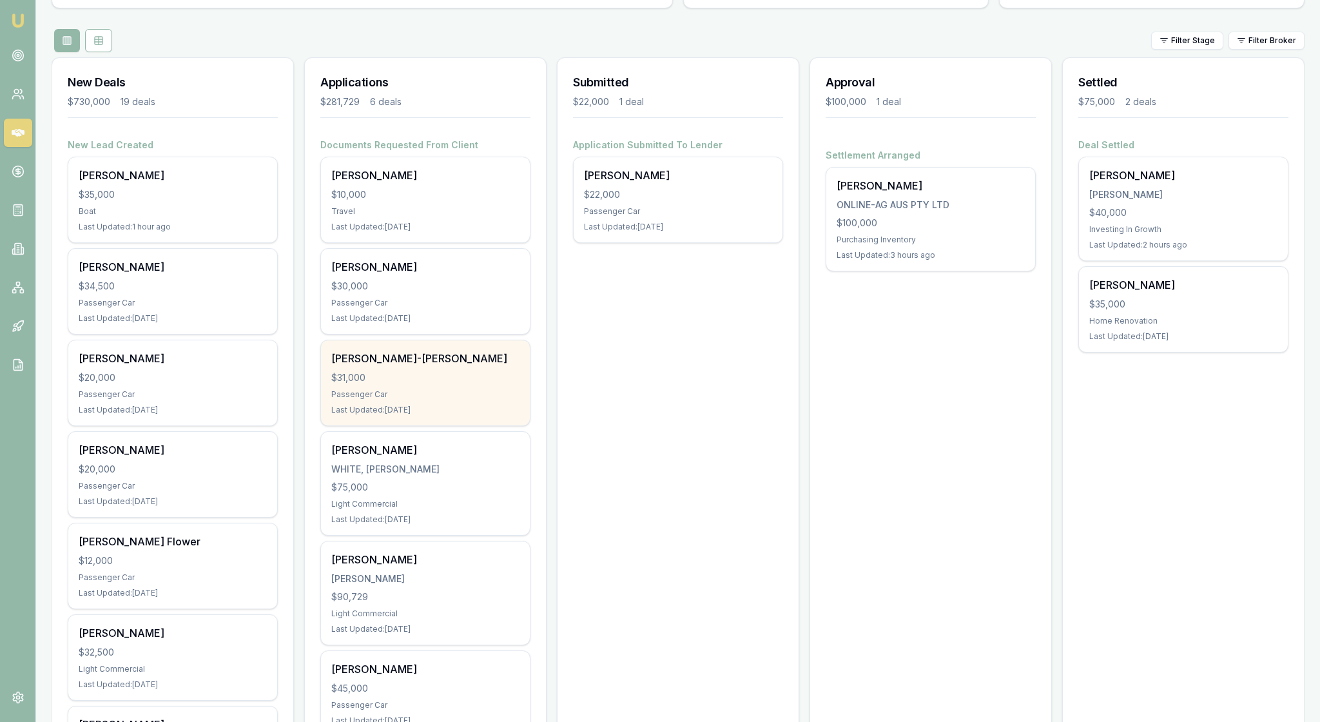
click at [448, 399] on div "Passenger Car" at bounding box center [425, 394] width 188 height 10
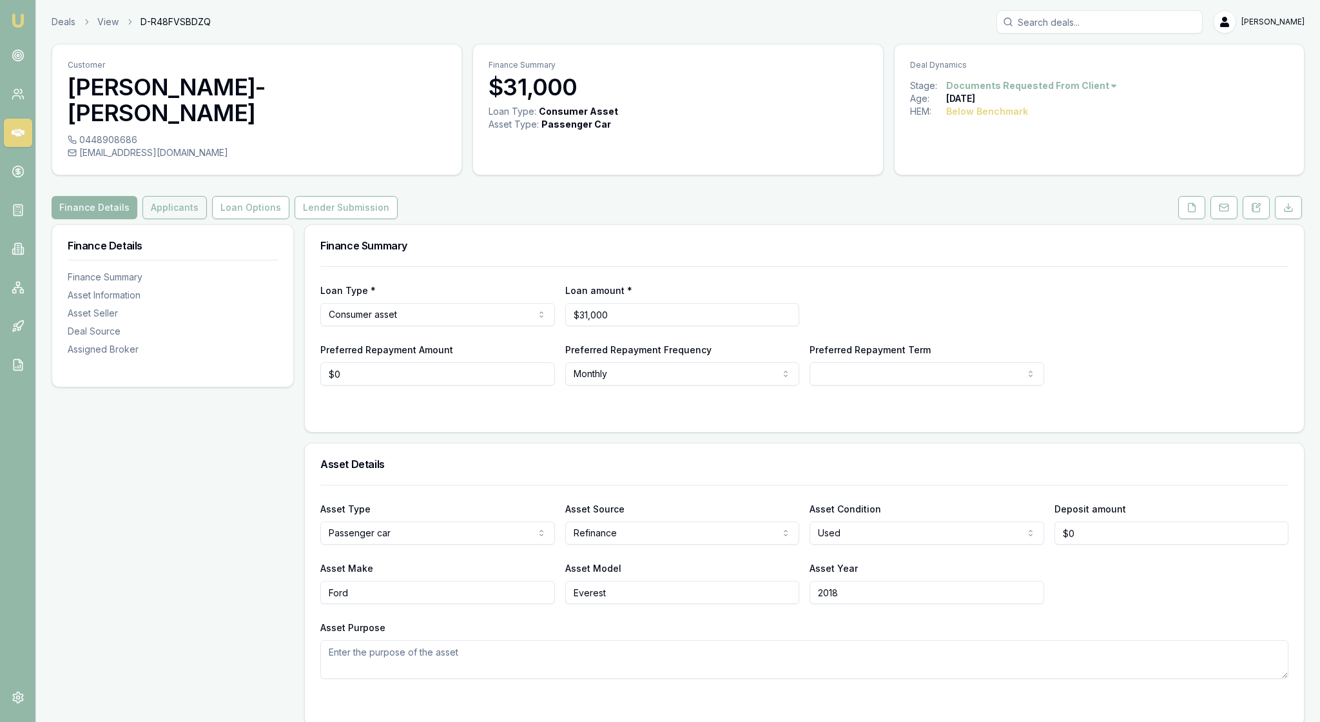
click at [207, 206] on button "Applicants" at bounding box center [174, 207] width 64 height 23
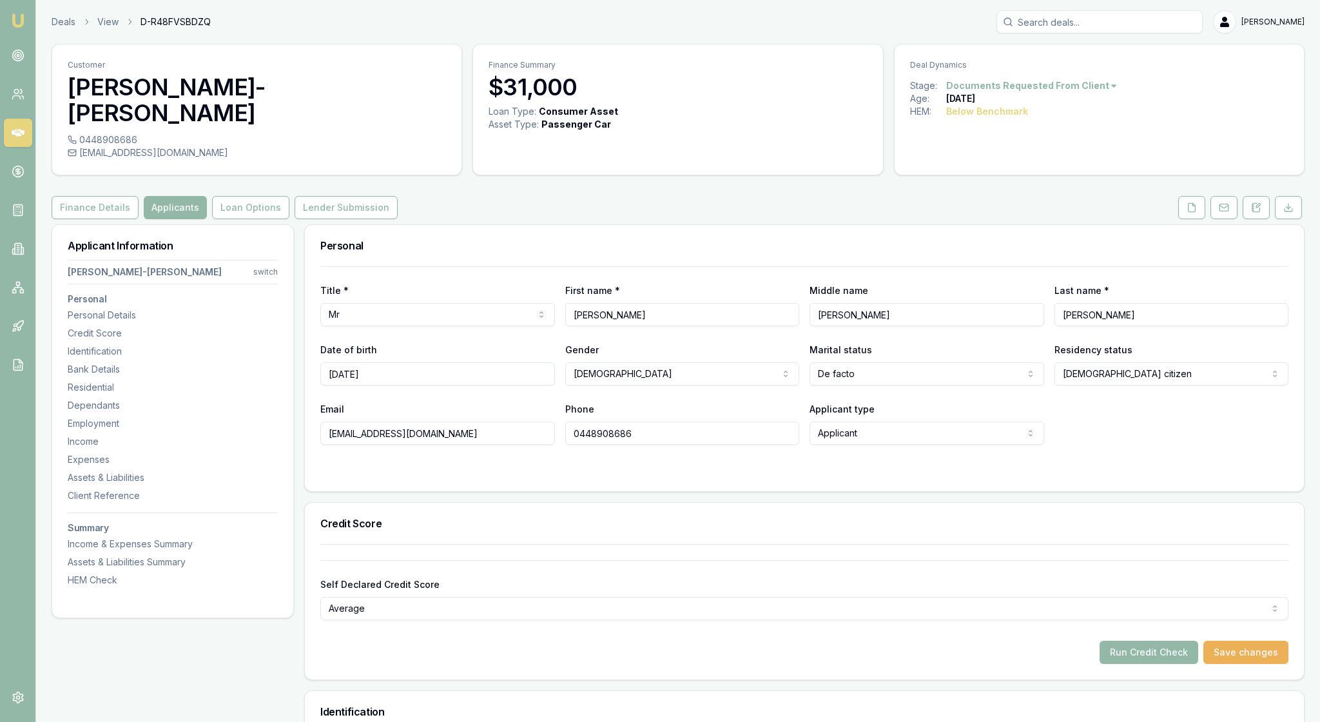
click at [629, 476] on form "Title * Mr Mr Mrs Miss Ms Dr Prof First name * [PERSON_NAME] Middle name [PERSO…" at bounding box center [804, 370] width 968 height 209
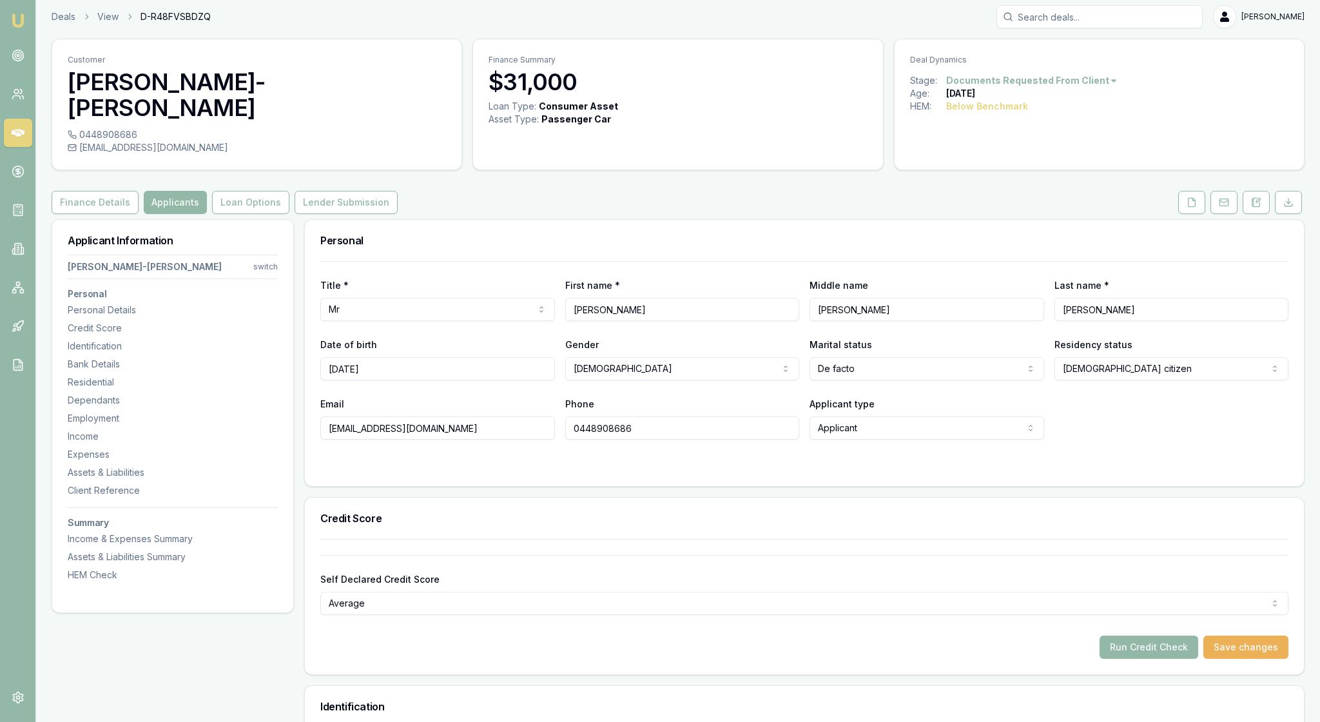
scroll to position [-1, 0]
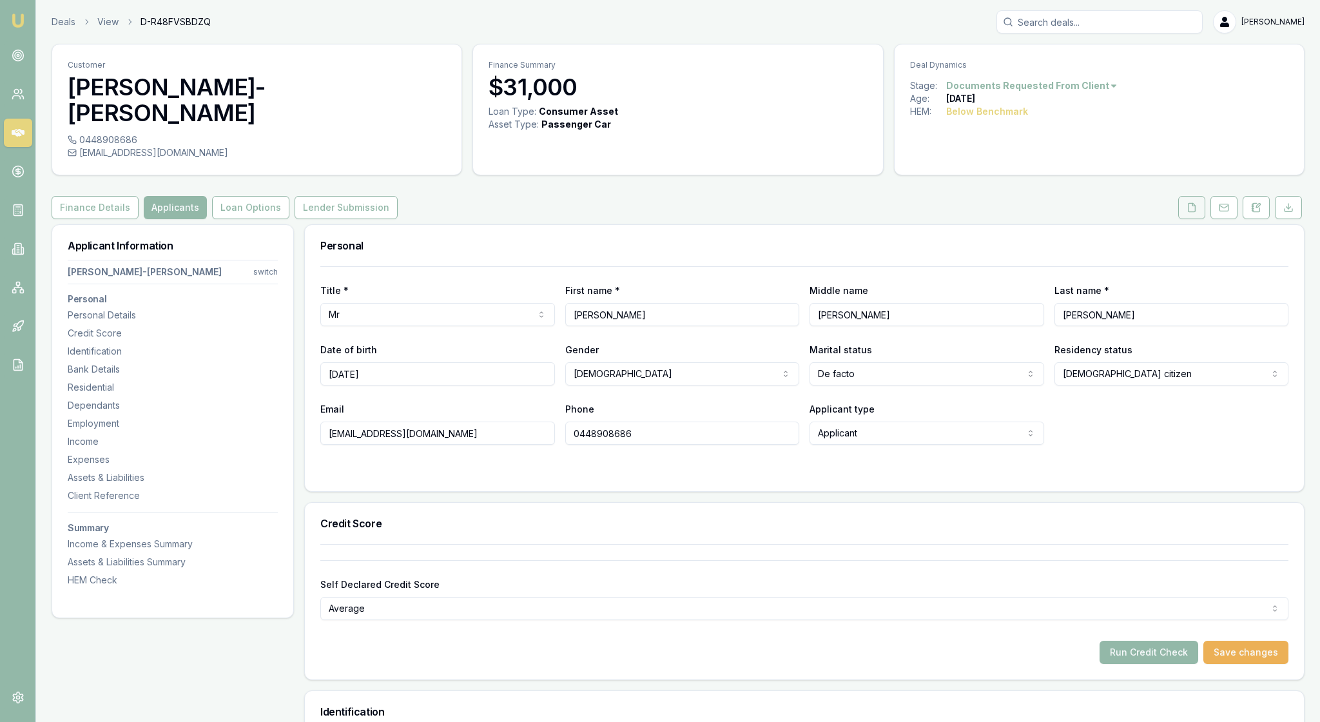
click at [1186, 210] on icon at bounding box center [1191, 207] width 10 height 10
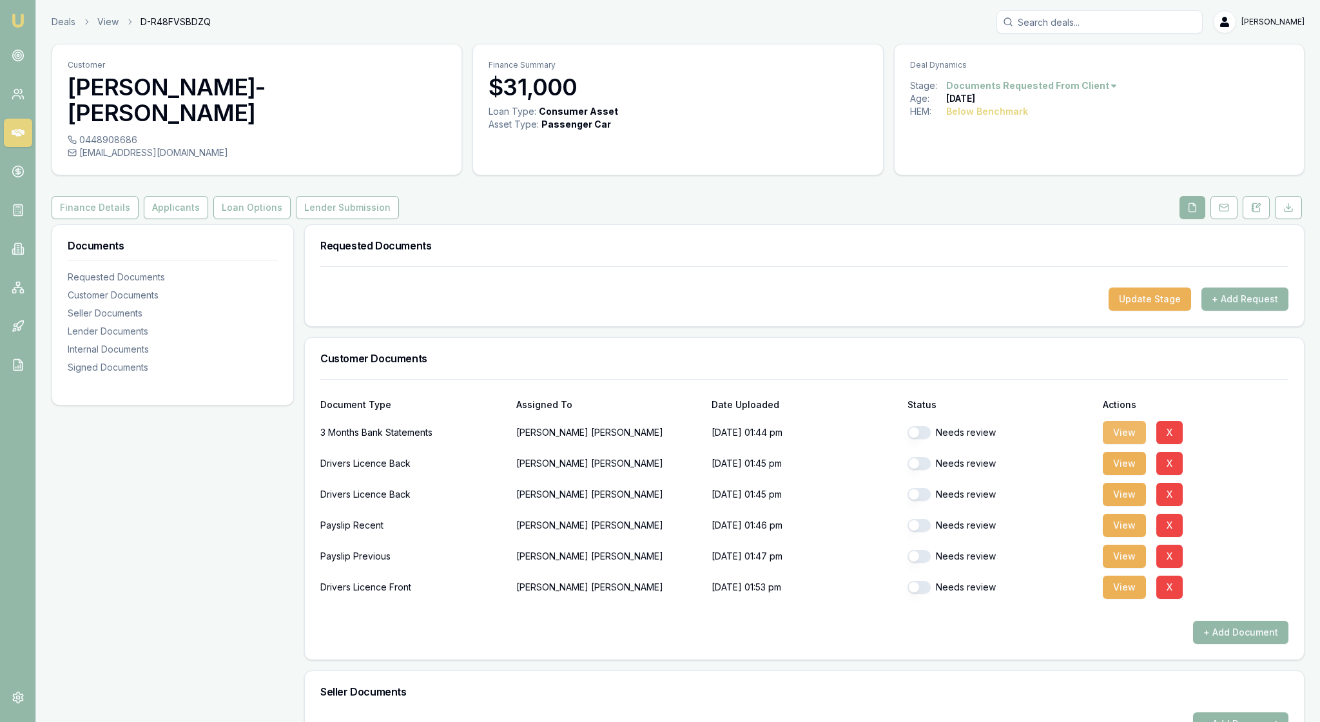
click at [1131, 444] on button "View" at bounding box center [1123, 432] width 43 height 23
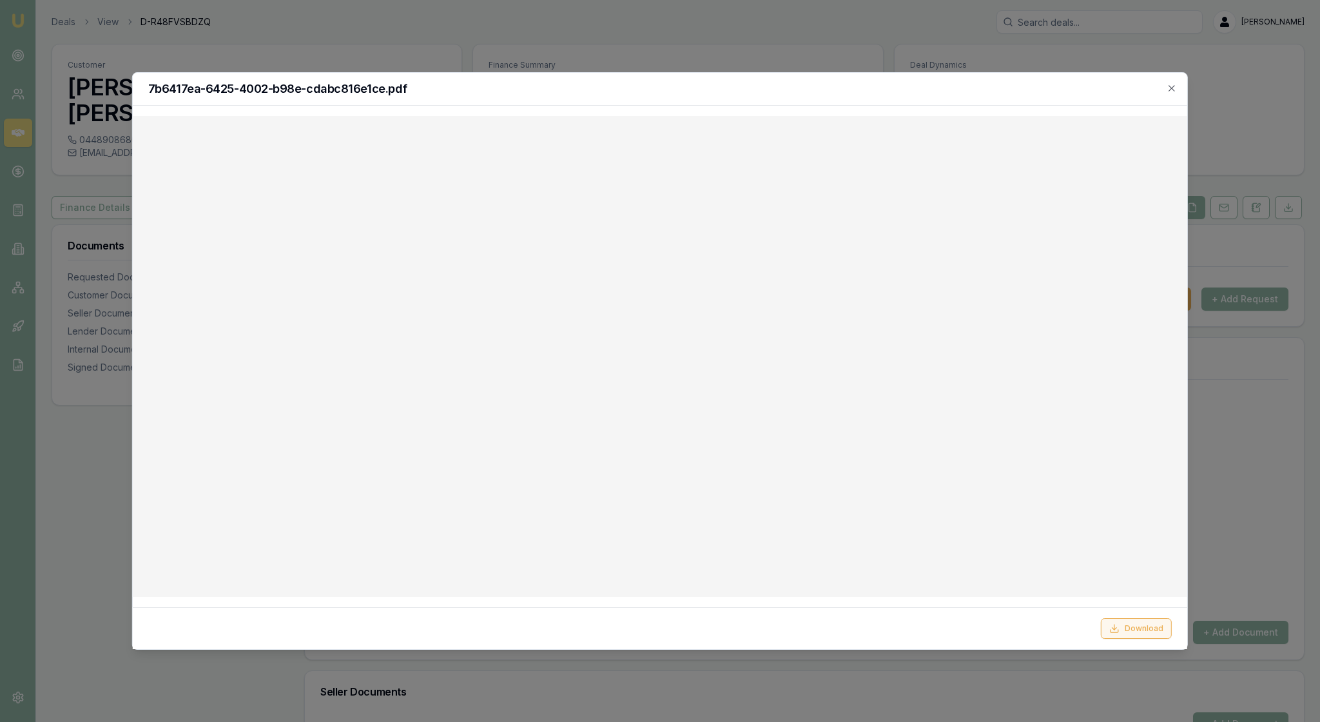
click at [1106, 622] on button "Download" at bounding box center [1136, 628] width 71 height 21
click at [1168, 90] on icon "button" at bounding box center [1171, 88] width 10 height 10
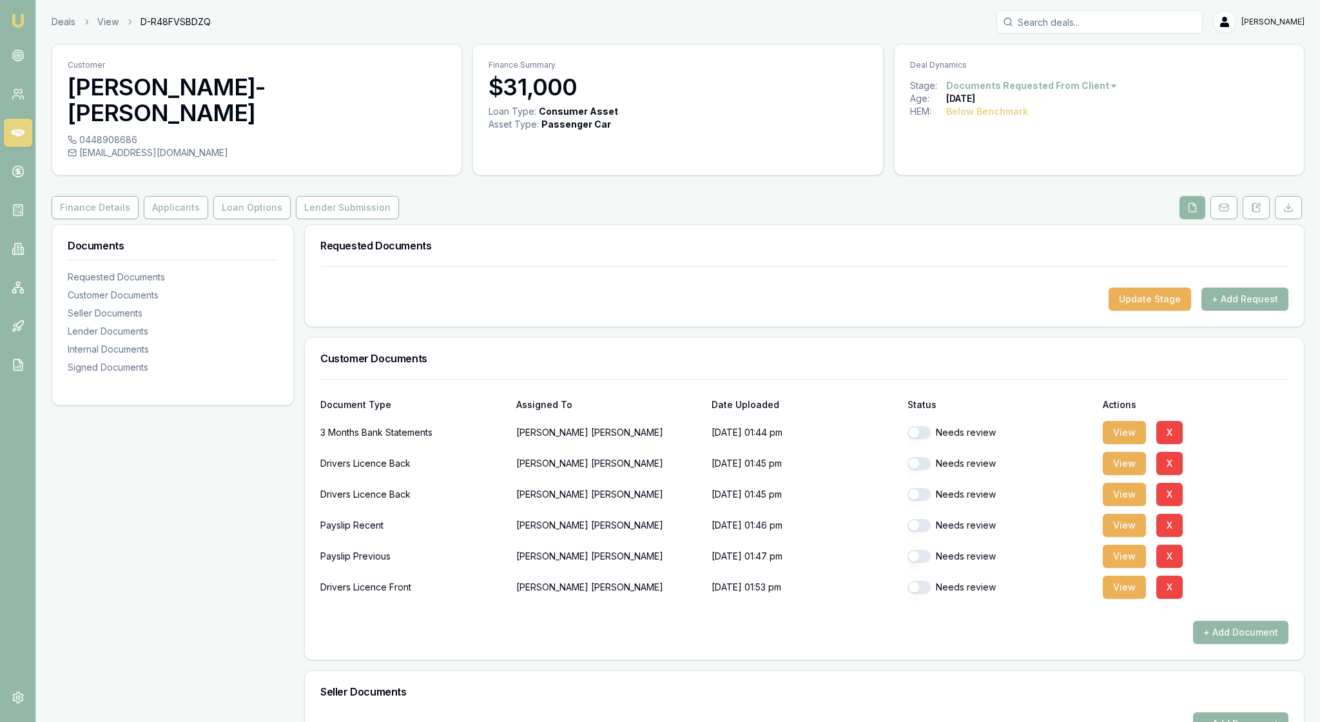
click at [928, 439] on button "button" at bounding box center [918, 432] width 23 height 13
click at [1130, 475] on button "View" at bounding box center [1123, 463] width 43 height 23
checkbox input "false"
checkbox input "true"
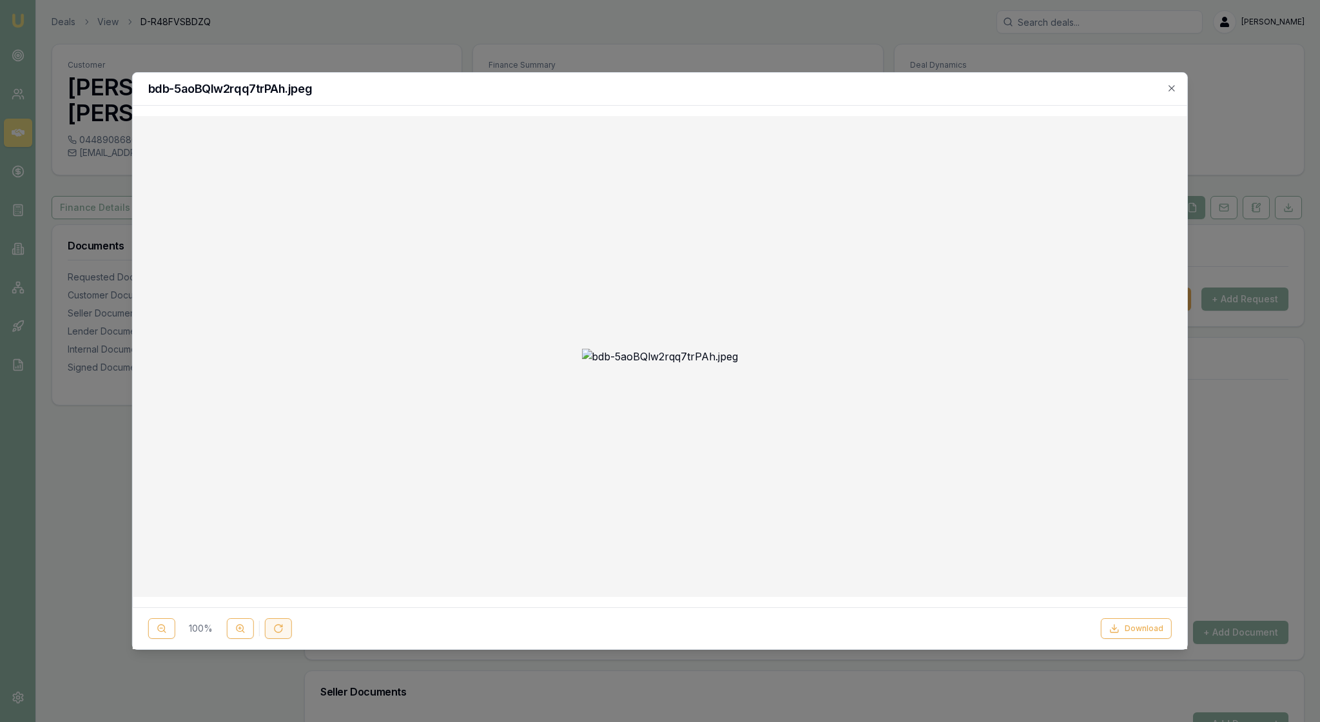
click at [284, 623] on icon at bounding box center [278, 628] width 10 height 10
click at [1137, 624] on button "Download" at bounding box center [1136, 628] width 71 height 21
click at [1170, 90] on icon "button" at bounding box center [1171, 88] width 6 height 6
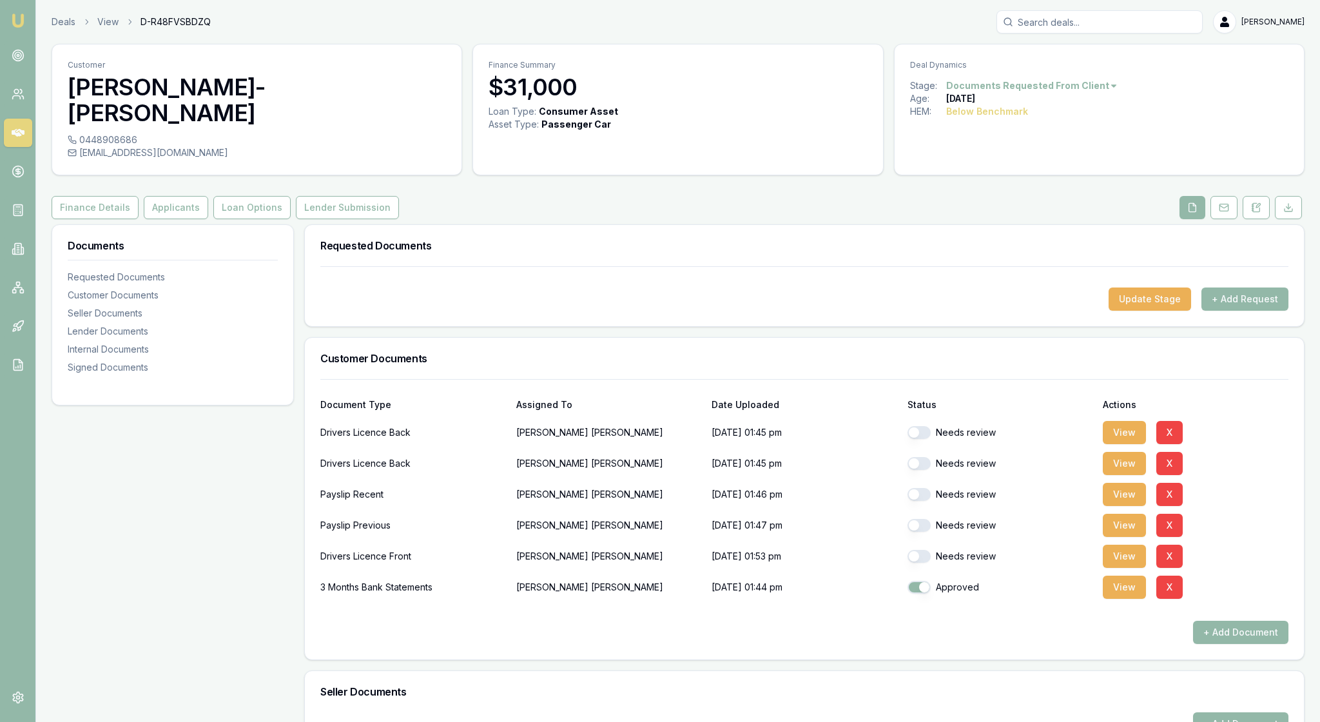
click at [925, 562] on button "button" at bounding box center [918, 556] width 23 height 13
checkbox input "true"
click at [1130, 444] on button "View" at bounding box center [1123, 432] width 43 height 23
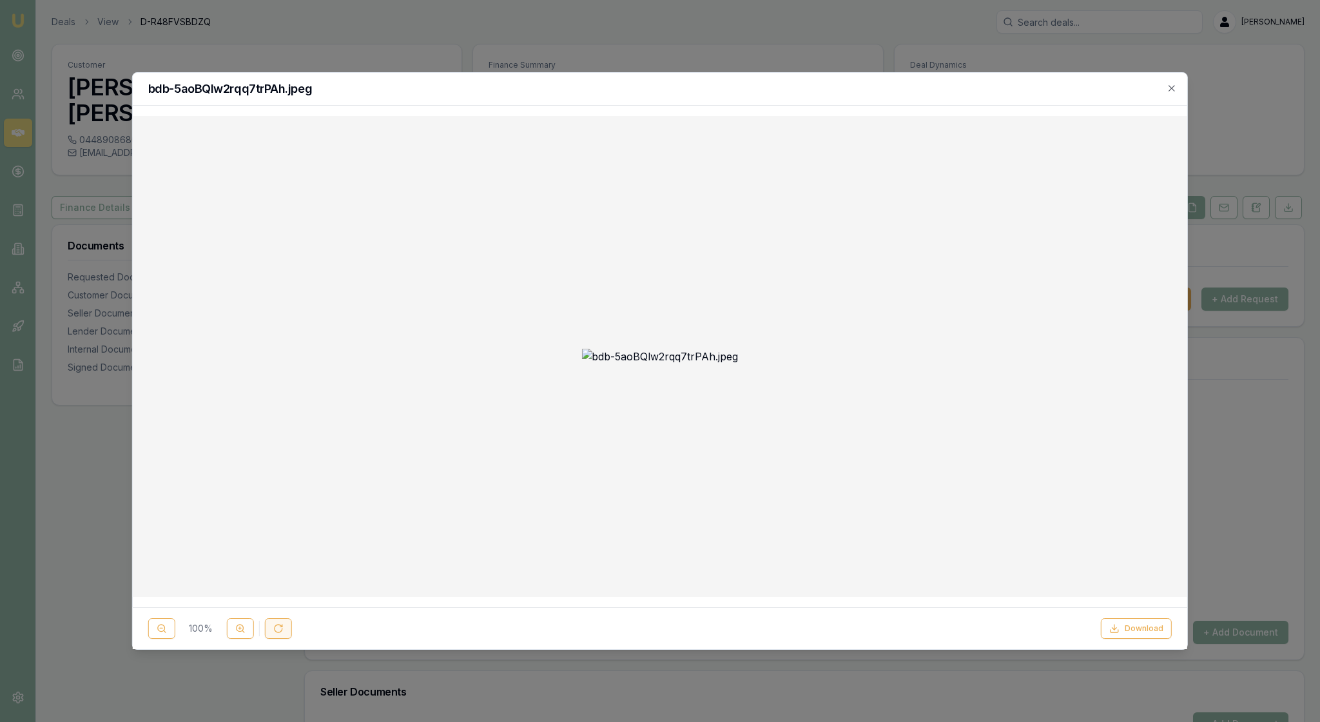
click at [282, 628] on icon at bounding box center [278, 628] width 8 height 8
click at [245, 623] on icon at bounding box center [240, 628] width 10 height 10
click at [352, 523] on img at bounding box center [659, 486] width 719 height 1034
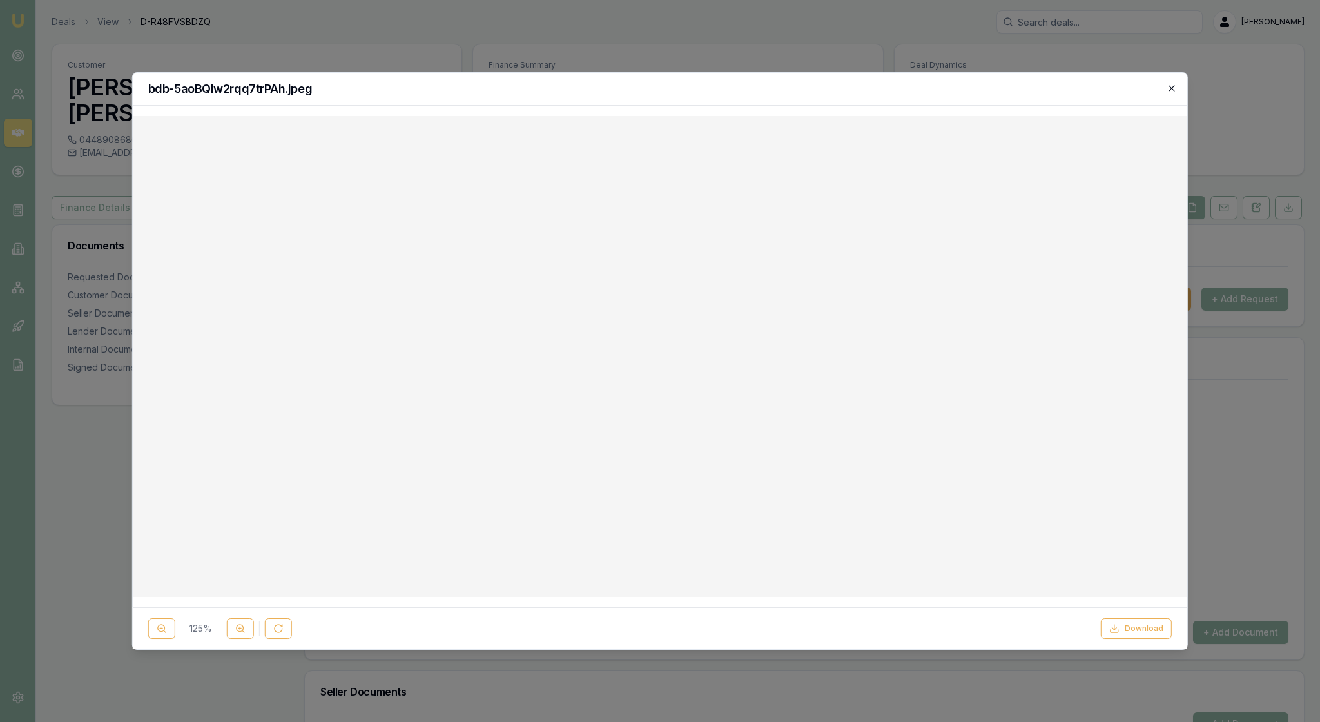
click at [1168, 86] on icon "button" at bounding box center [1171, 88] width 10 height 10
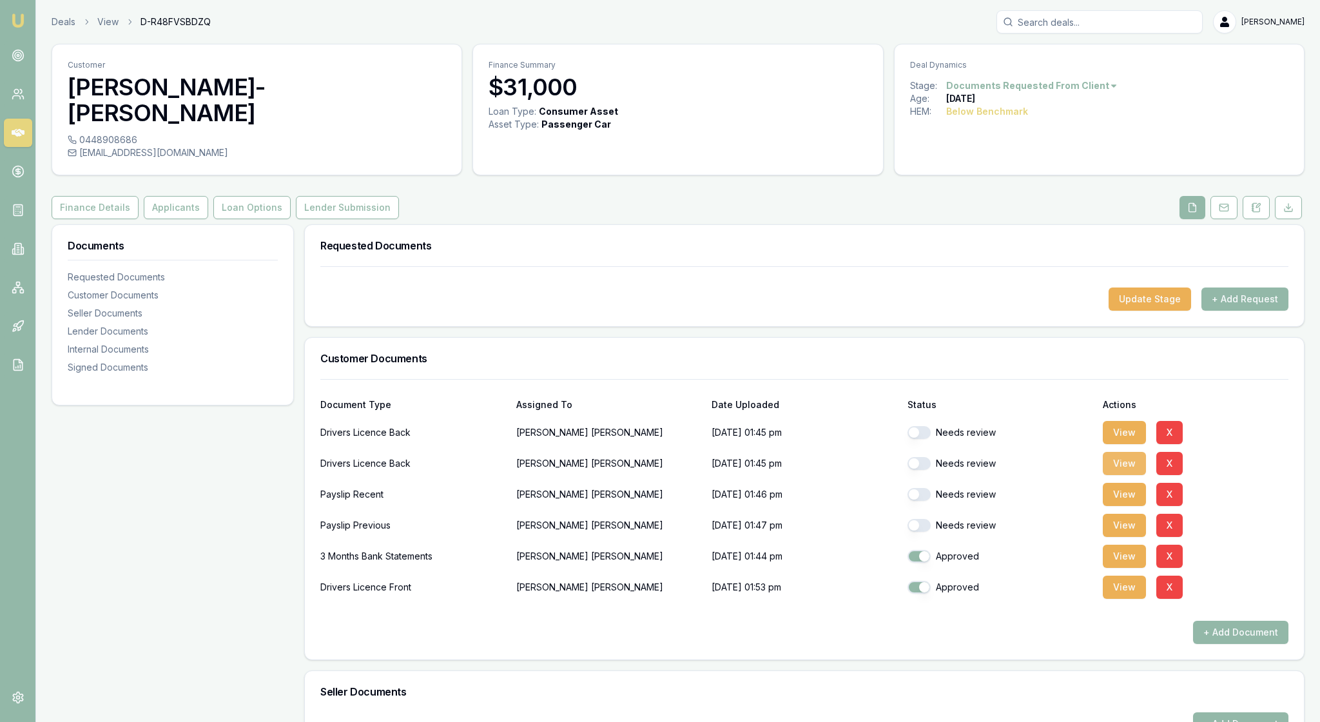
click at [1122, 475] on button "View" at bounding box center [1123, 463] width 43 height 23
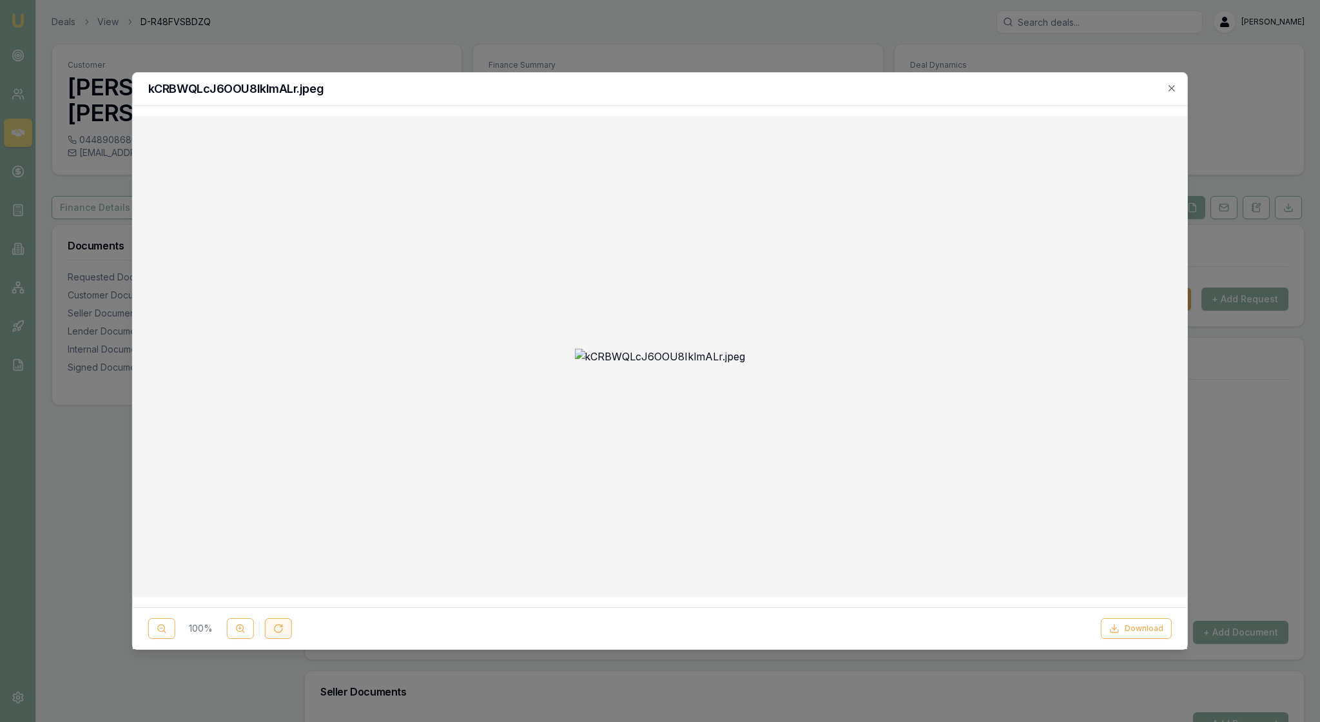
click at [284, 624] on icon at bounding box center [278, 628] width 10 height 10
click at [241, 628] on line at bounding box center [239, 628] width 3 height 0
click at [1112, 622] on button "Download" at bounding box center [1136, 628] width 71 height 21
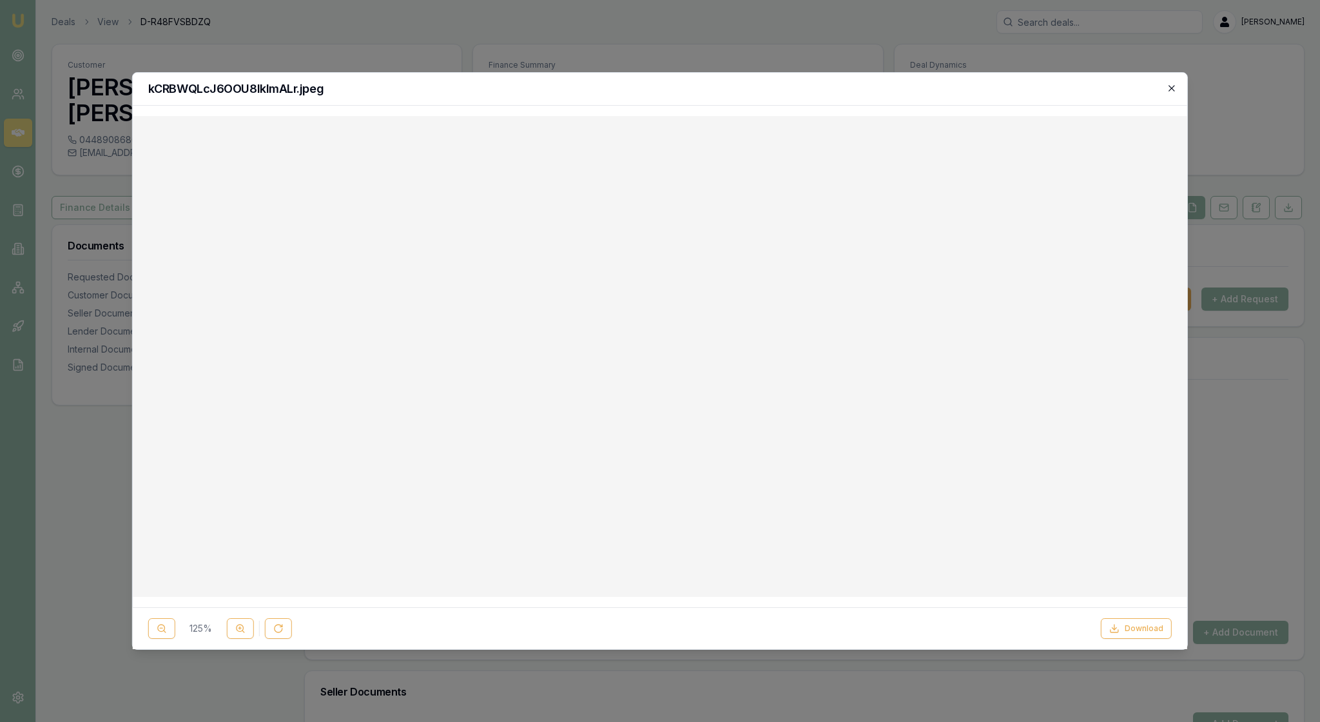
click at [1166, 86] on icon "button" at bounding box center [1171, 88] width 10 height 10
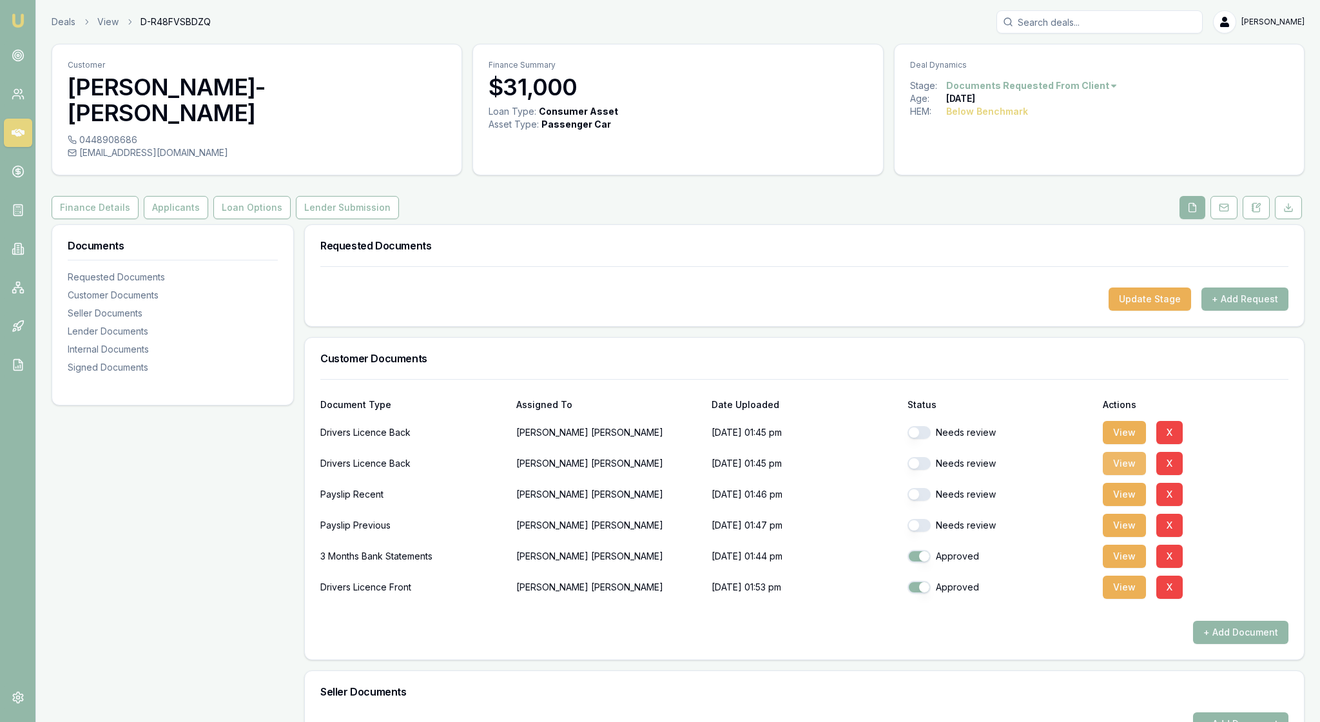
click at [1134, 475] on button "View" at bounding box center [1123, 463] width 43 height 23
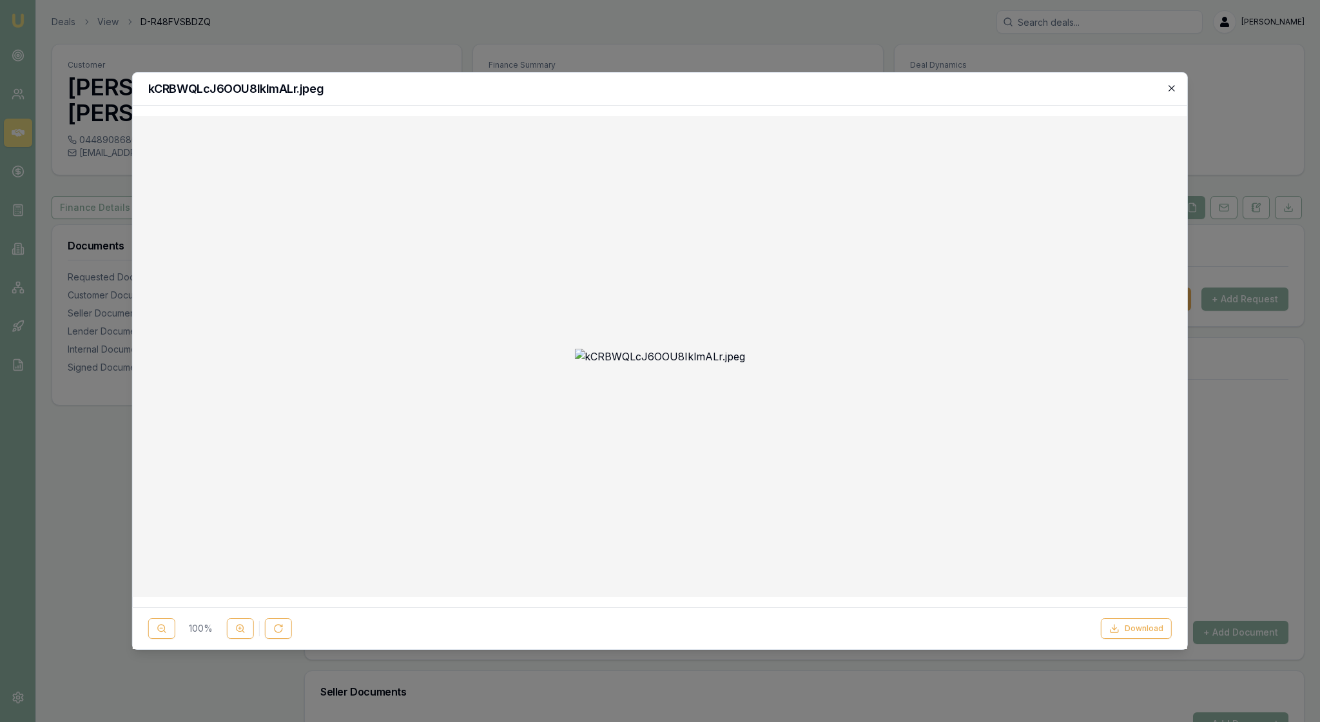
click at [1169, 88] on icon "button" at bounding box center [1171, 88] width 10 height 10
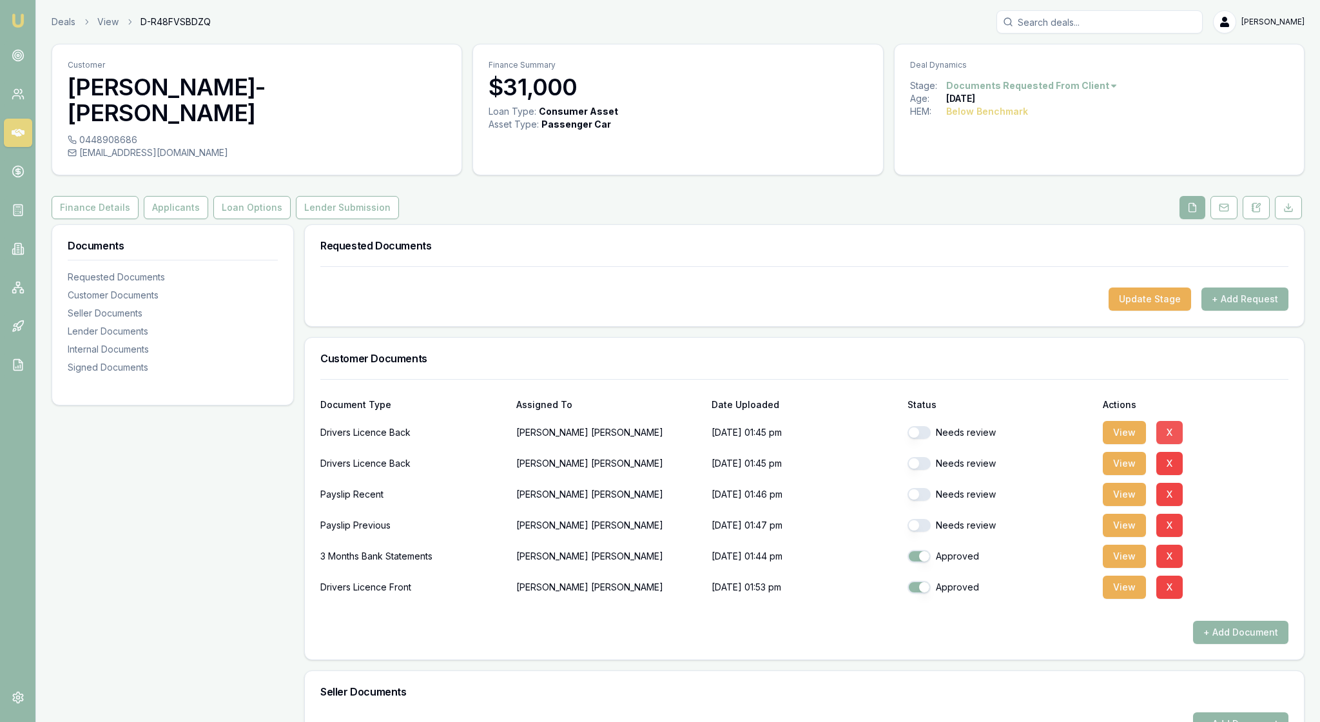
click at [1178, 444] on button "X" at bounding box center [1169, 432] width 26 height 23
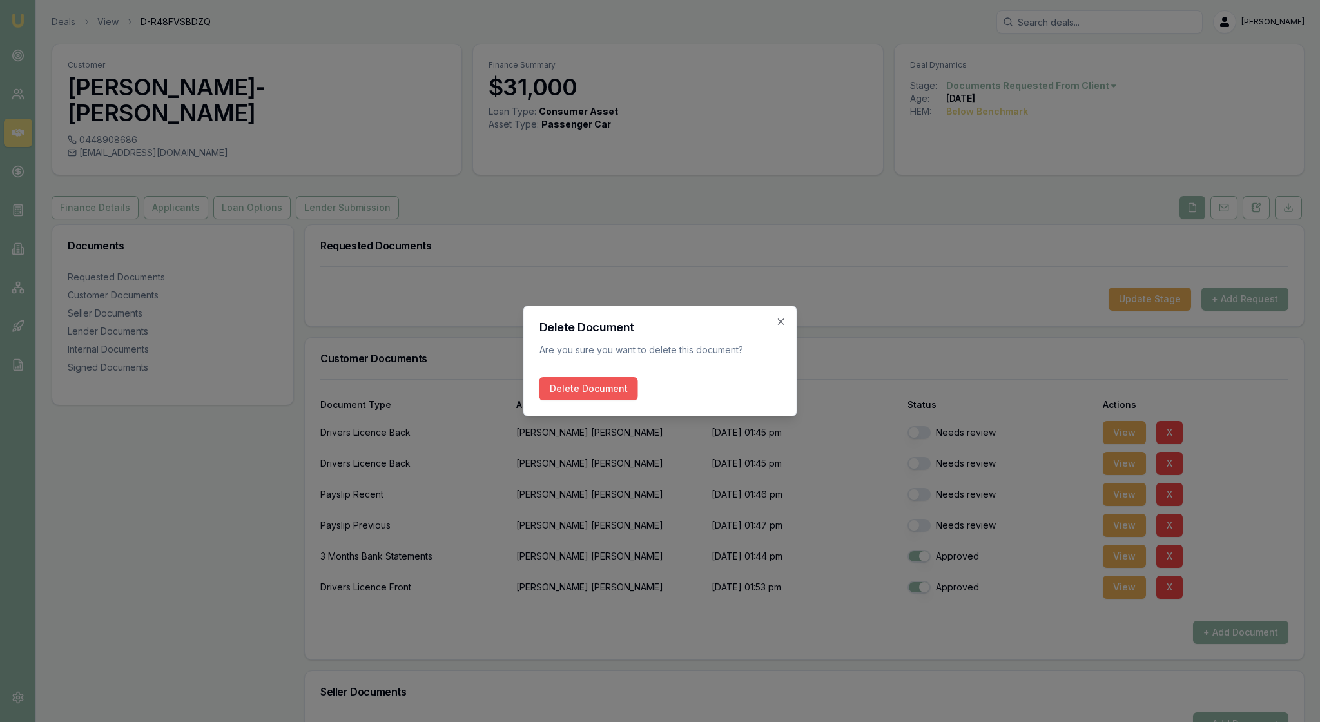
click at [597, 400] on button "Delete Document" at bounding box center [588, 388] width 99 height 23
checkbox input "true"
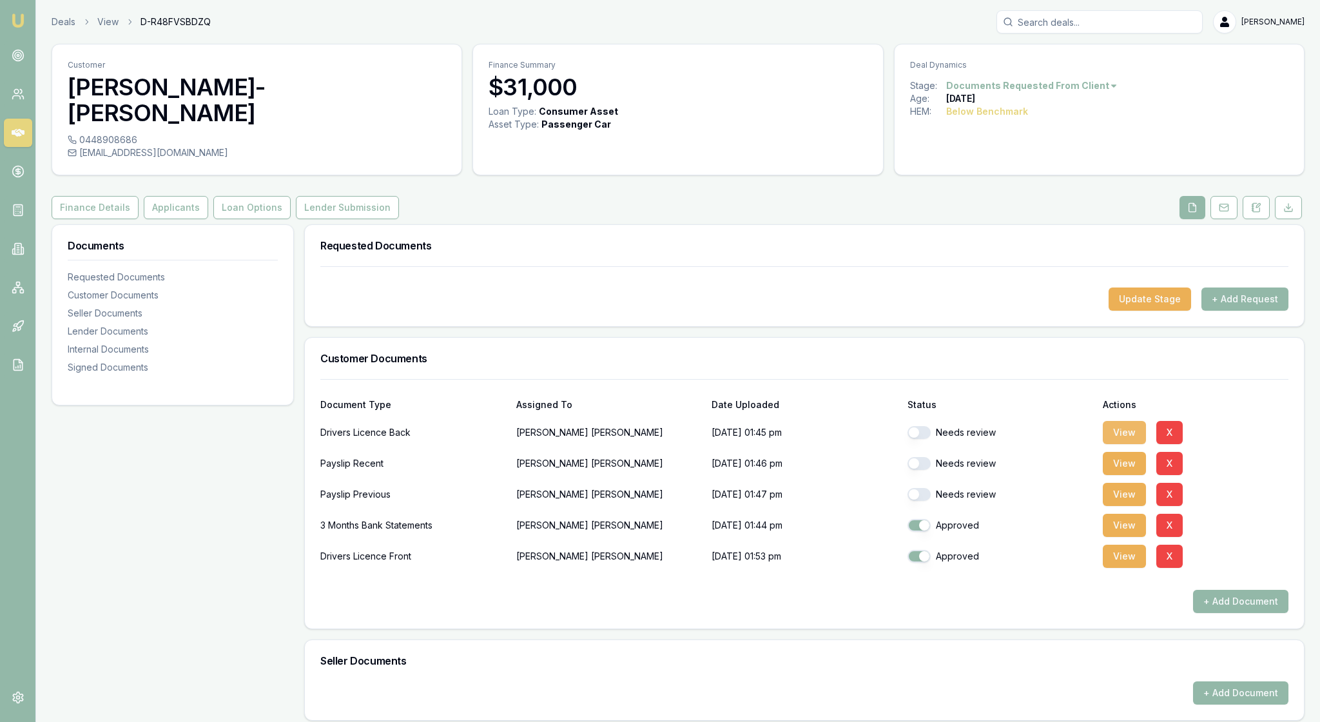
click at [1121, 444] on button "View" at bounding box center [1123, 432] width 43 height 23
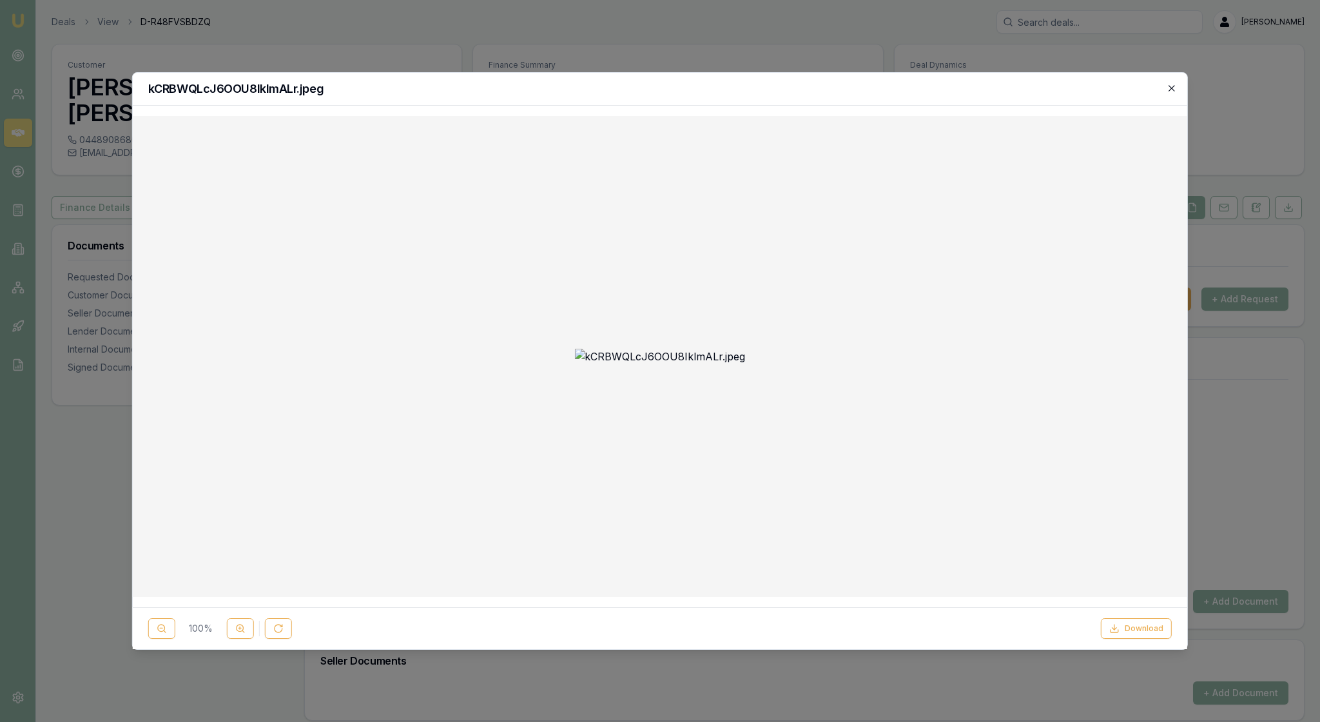
click at [1168, 86] on icon "button" at bounding box center [1171, 88] width 10 height 10
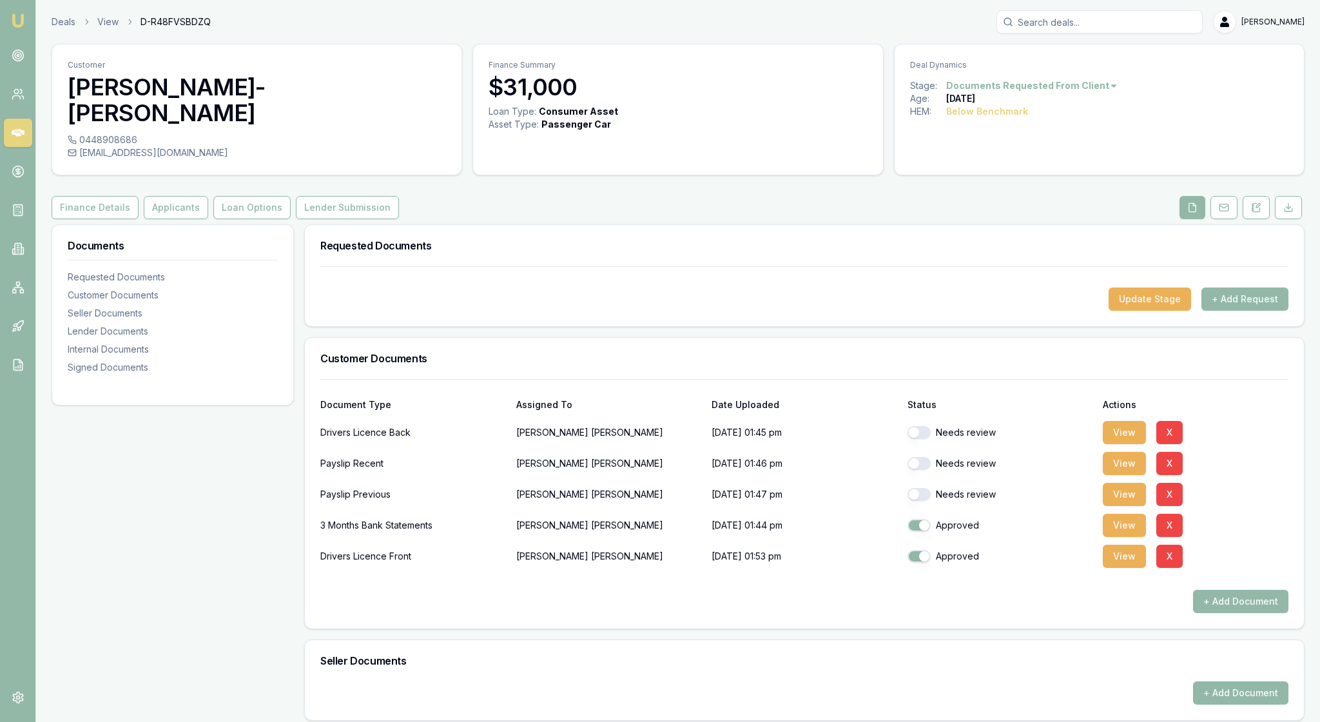
click at [919, 439] on button "button" at bounding box center [918, 432] width 23 height 13
click at [1122, 475] on button "View" at bounding box center [1123, 463] width 43 height 23
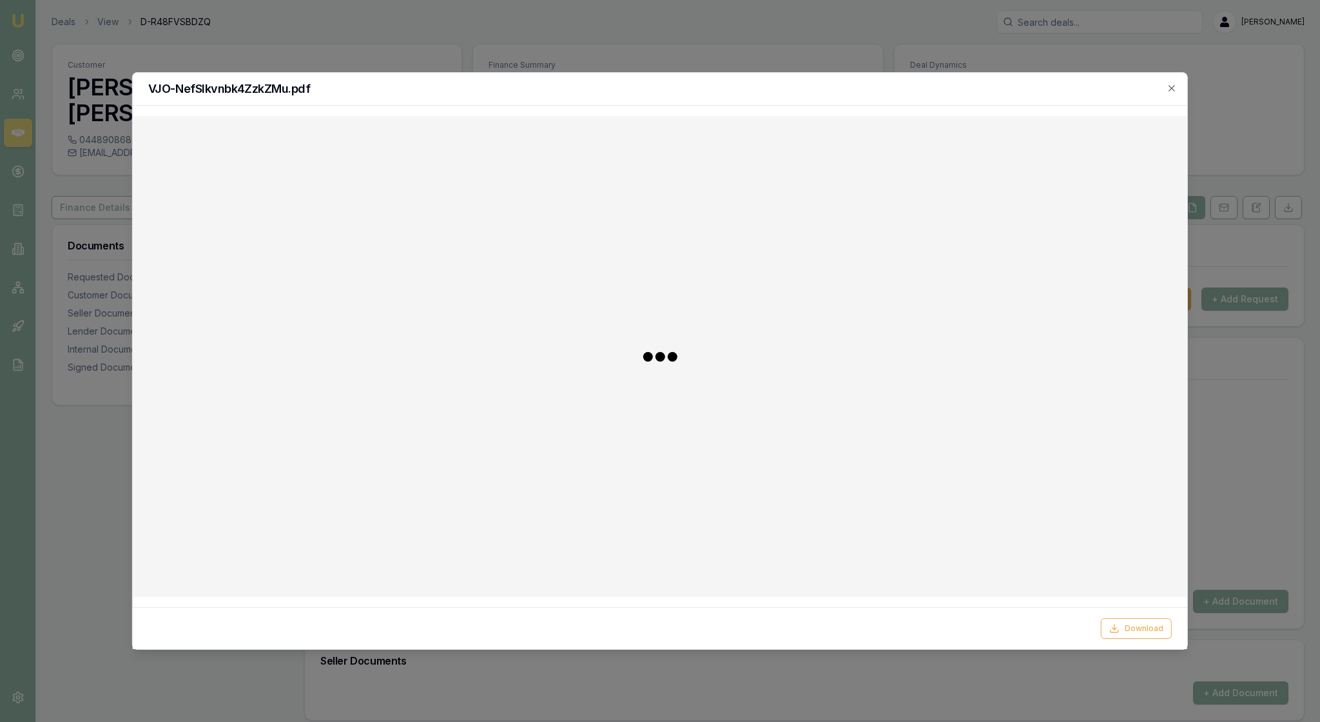
checkbox input "false"
checkbox input "true"
click at [1138, 621] on button "Download" at bounding box center [1136, 628] width 71 height 21
click at [1256, 281] on div at bounding box center [660, 361] width 1320 height 722
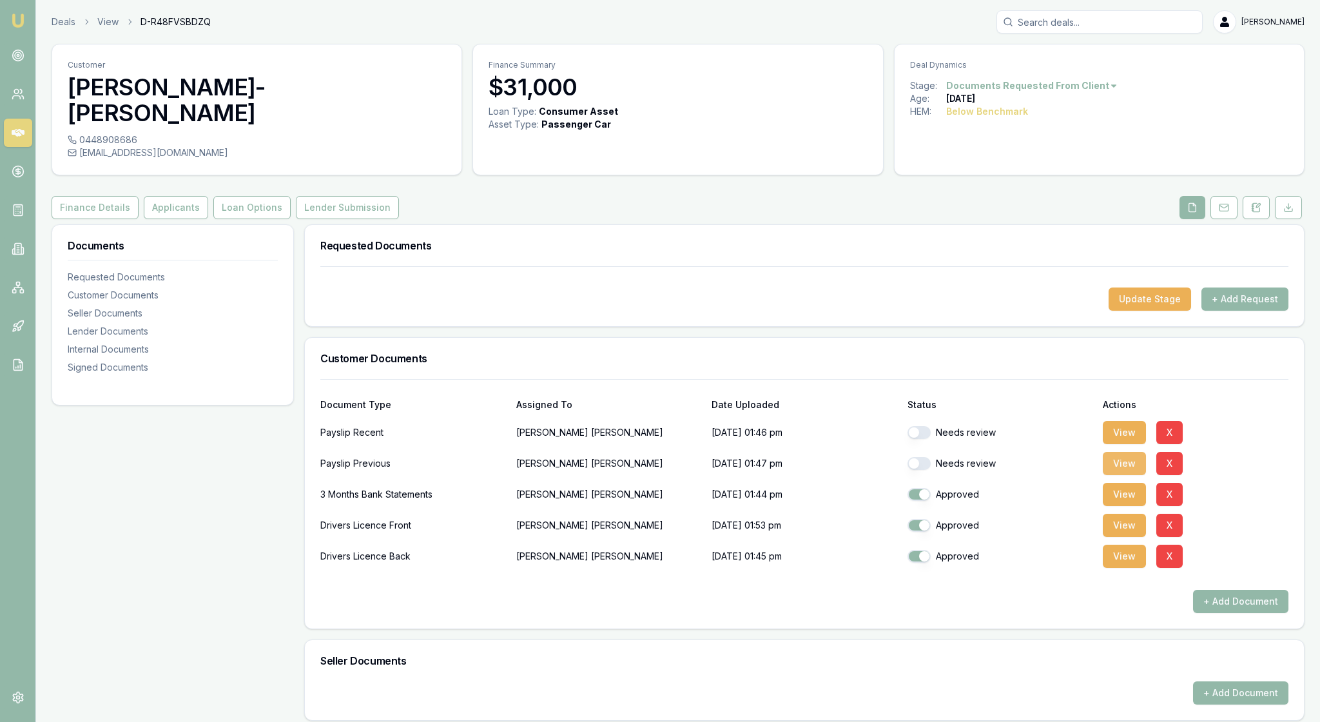
click at [1133, 475] on button "View" at bounding box center [1123, 463] width 43 height 23
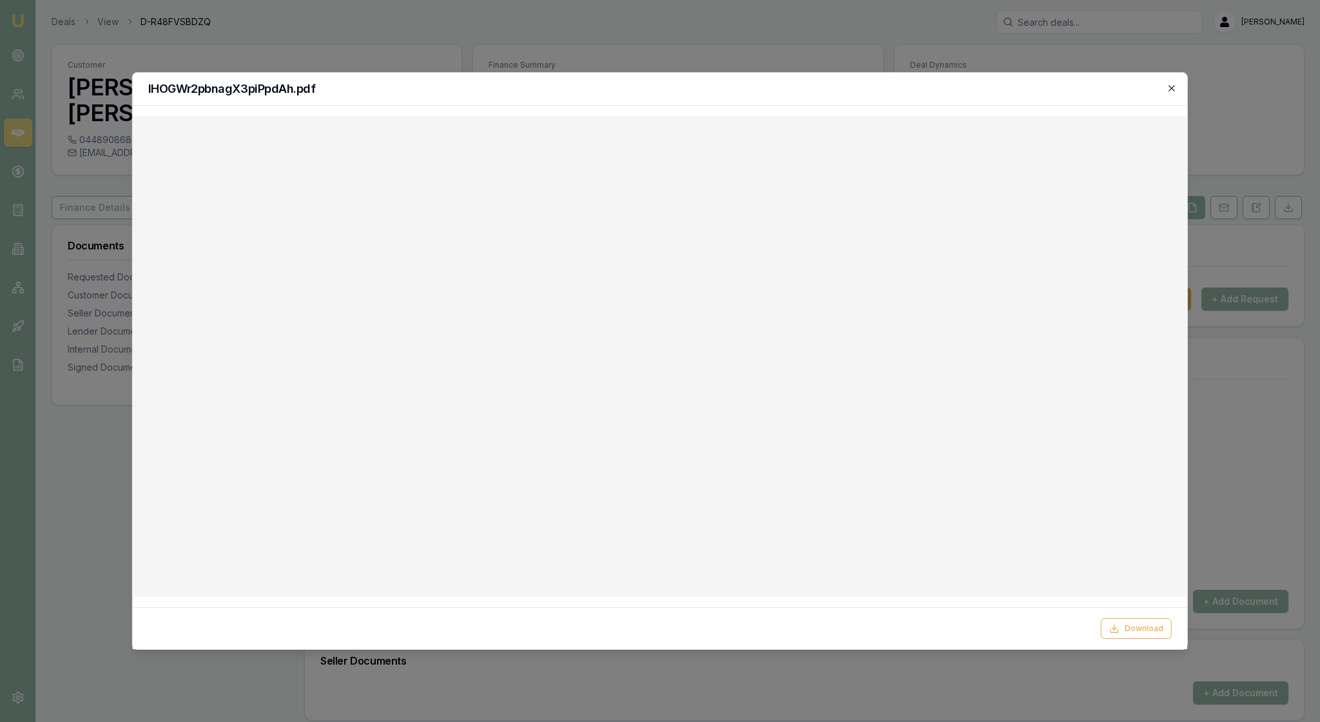
click at [1171, 86] on icon "button" at bounding box center [1171, 88] width 10 height 10
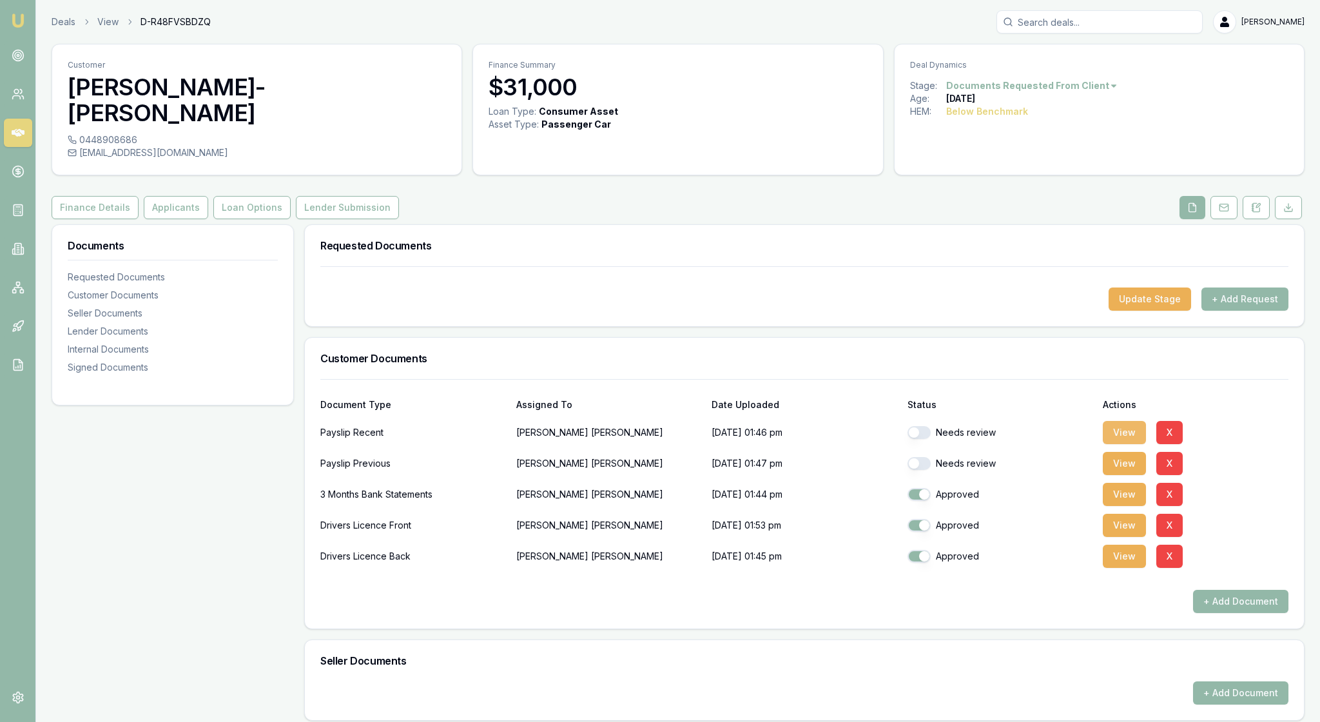
click at [1122, 444] on button "View" at bounding box center [1123, 432] width 43 height 23
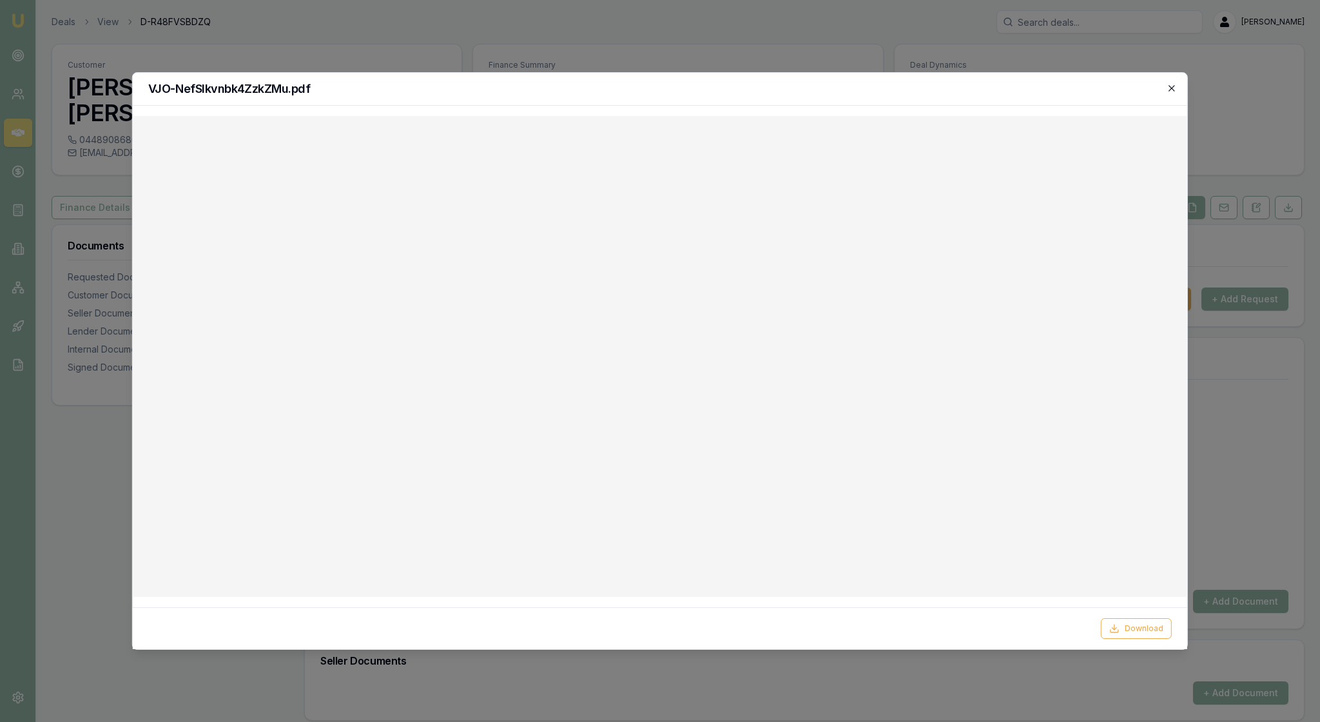
click at [1166, 93] on icon "button" at bounding box center [1171, 88] width 10 height 10
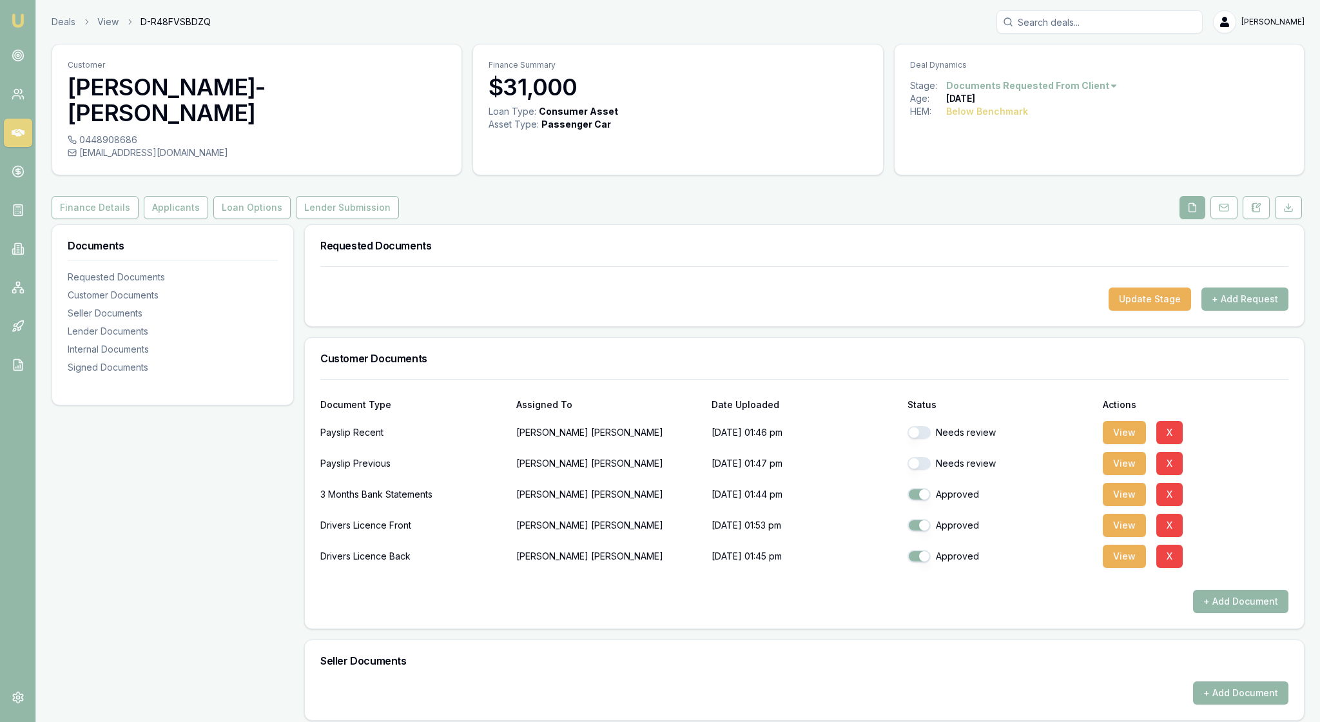
click at [921, 470] on button "button" at bounding box center [918, 463] width 23 height 13
checkbox input "true"
click at [1182, 444] on button "X" at bounding box center [1169, 432] width 26 height 23
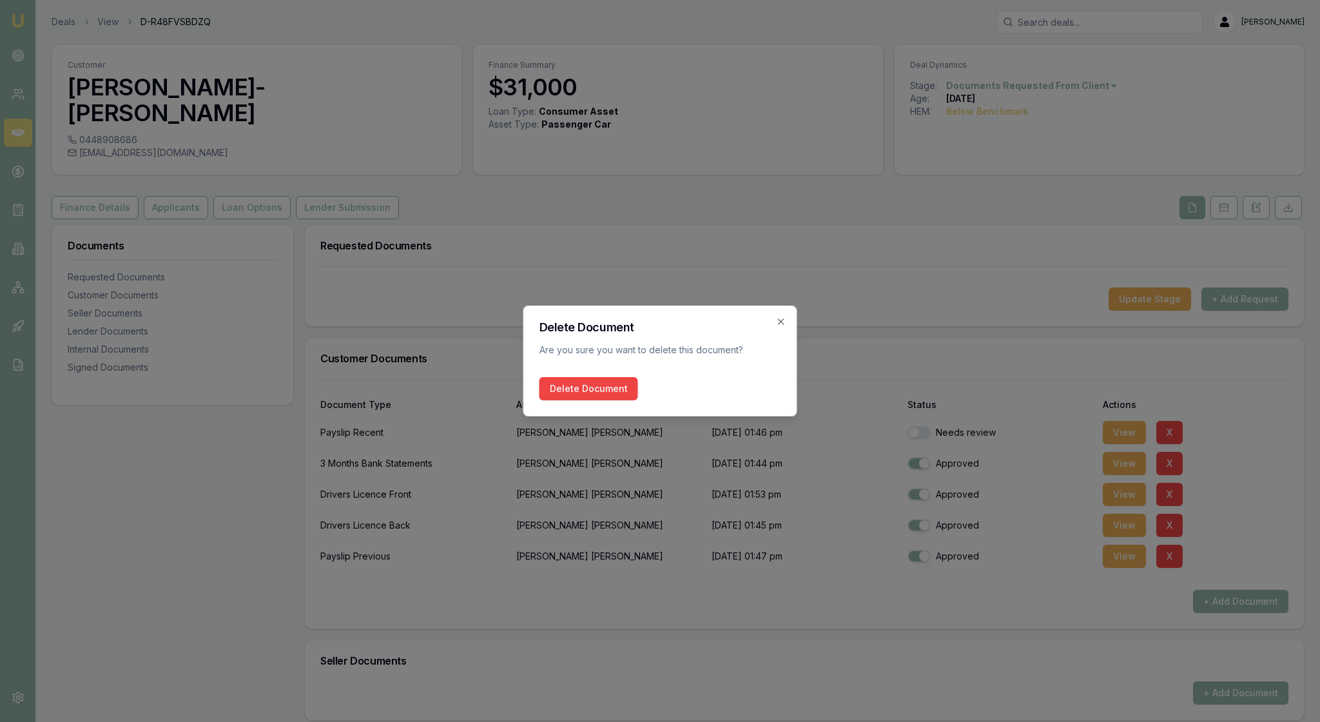
click at [621, 384] on div "Delete Document Are you sure you want to delete this document? Delete Document …" at bounding box center [660, 360] width 274 height 111
click at [778, 316] on icon "button" at bounding box center [781, 321] width 10 height 10
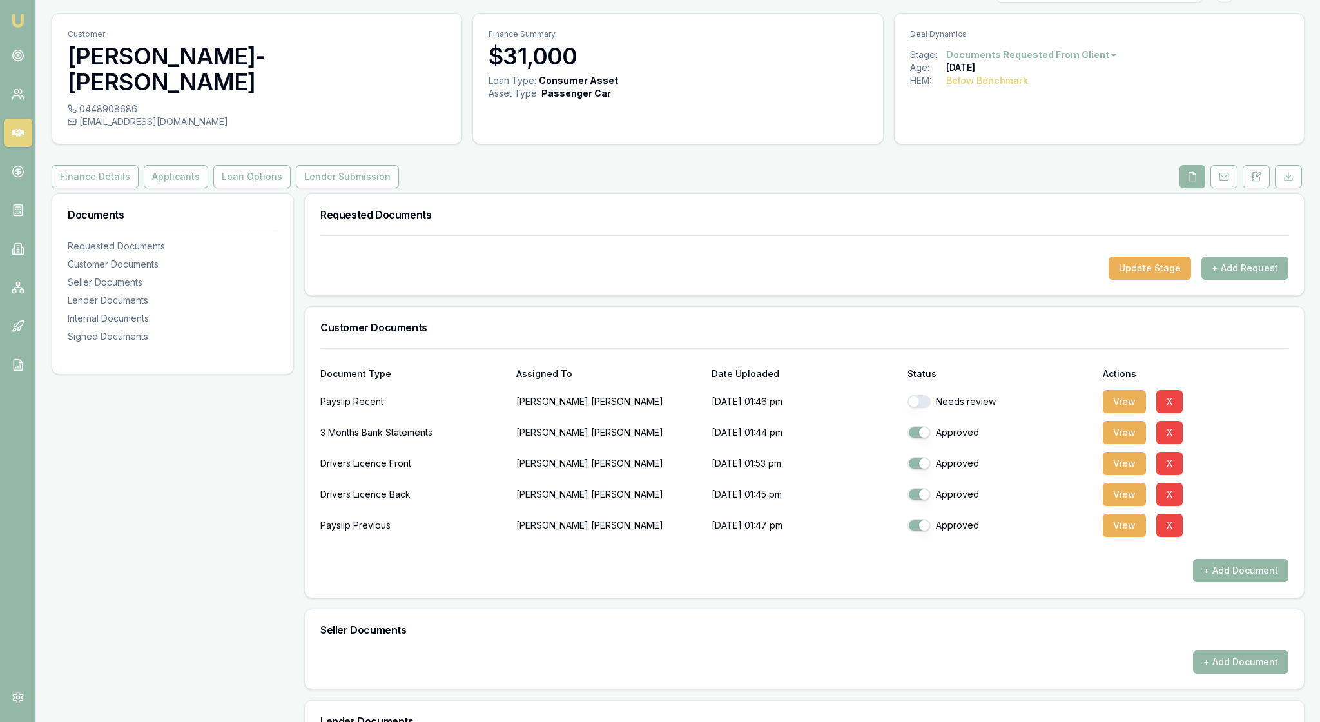
scroll to position [23, 0]
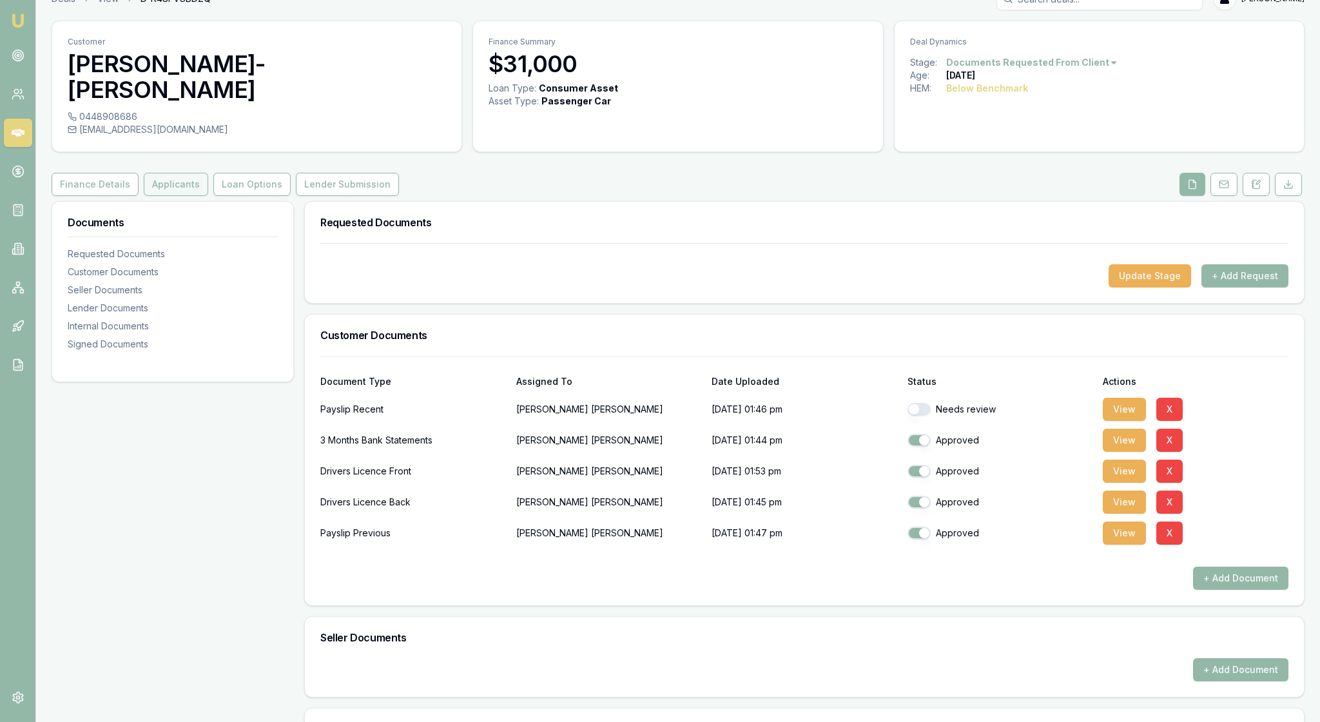
click at [204, 182] on button "Applicants" at bounding box center [176, 184] width 64 height 23
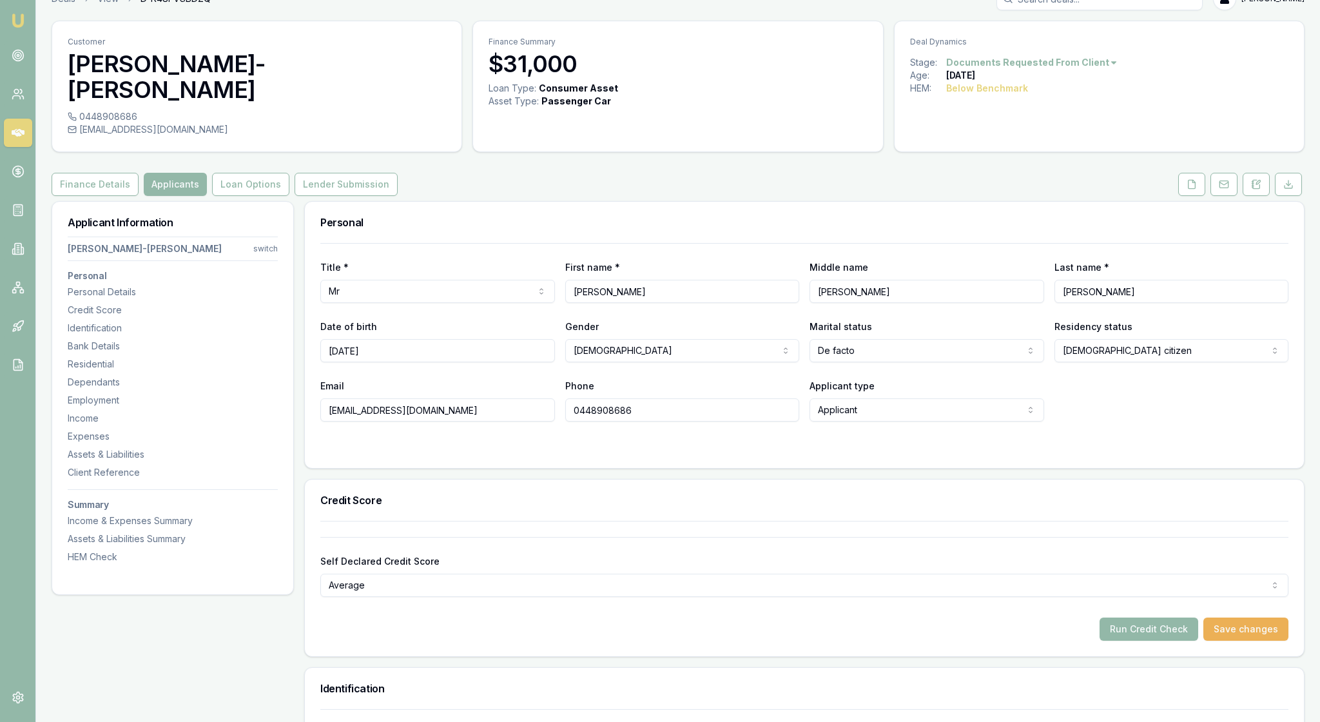
click at [795, 452] on div at bounding box center [804, 447] width 968 height 10
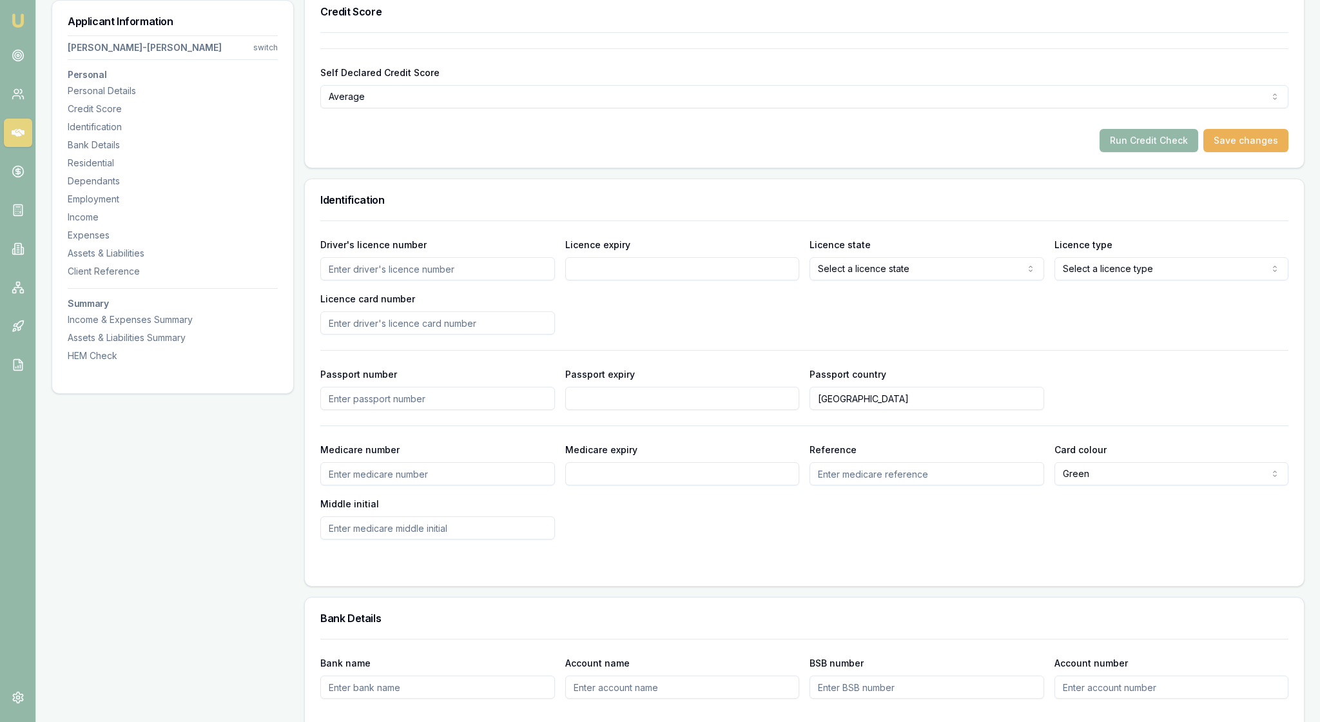
scroll to position [527, 0]
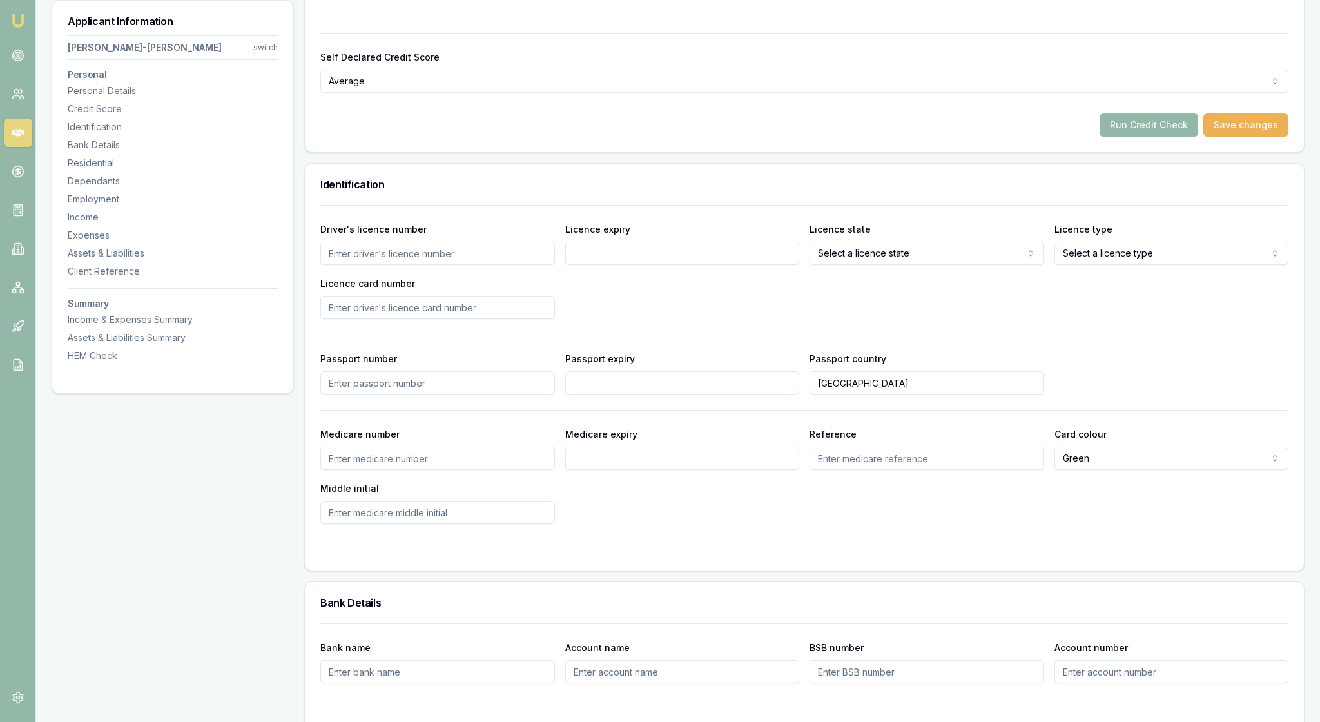
click at [423, 265] on input "Driver's licence number" at bounding box center [437, 253] width 235 height 23
type input "051793509"
click at [608, 265] on input "Licence expiry" at bounding box center [682, 253] width 235 height 23
type input "27/04/2028"
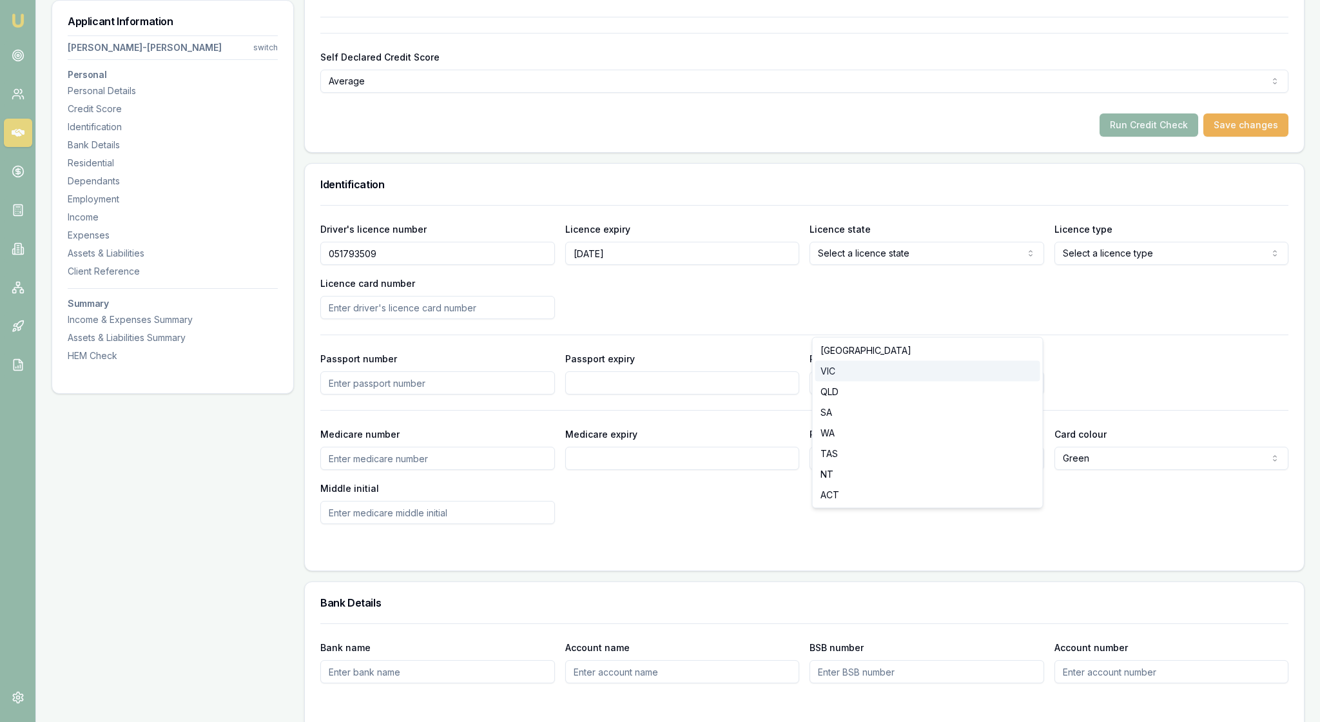
select select "VIC"
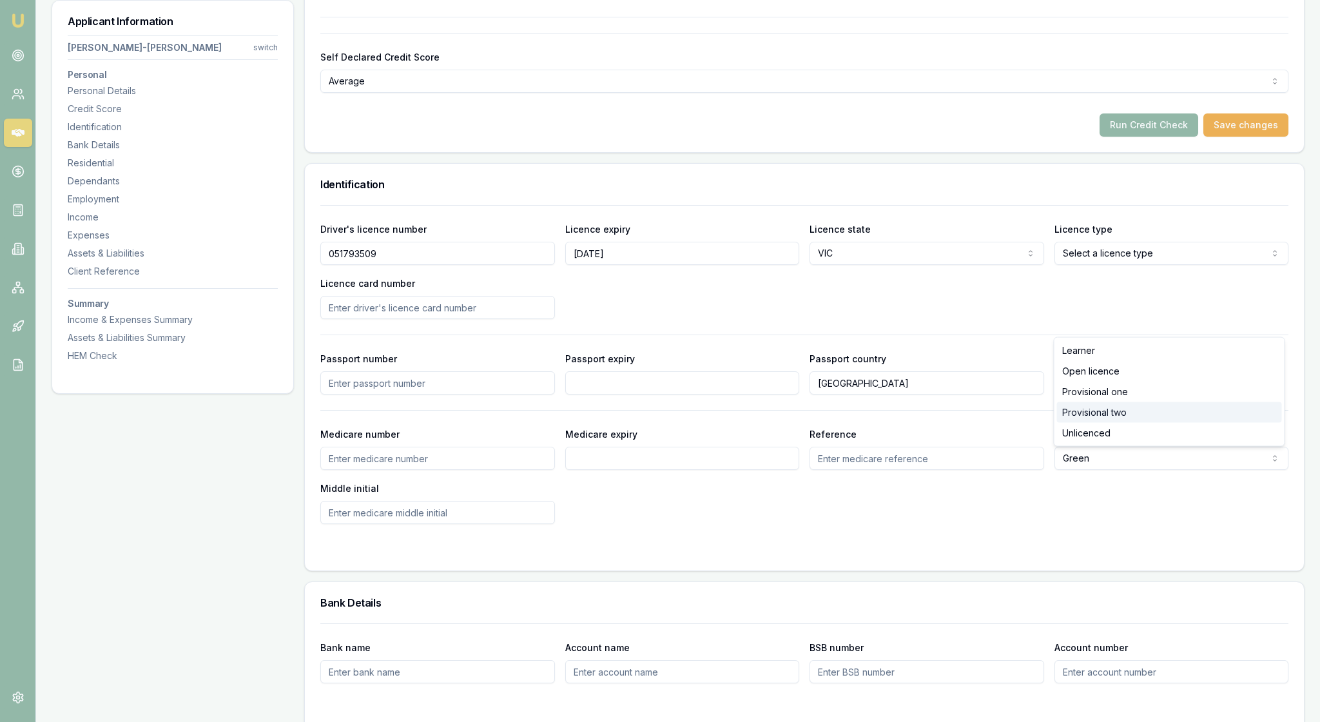
select select "PROVISIONAL_TWO"
click at [414, 319] on input "Licence card number" at bounding box center [437, 307] width 235 height 23
type input "P4287481"
click at [642, 319] on div "Driver's licence number 051793509 Licence expiry 27/04/2028 Licence state VIC N…" at bounding box center [804, 270] width 968 height 98
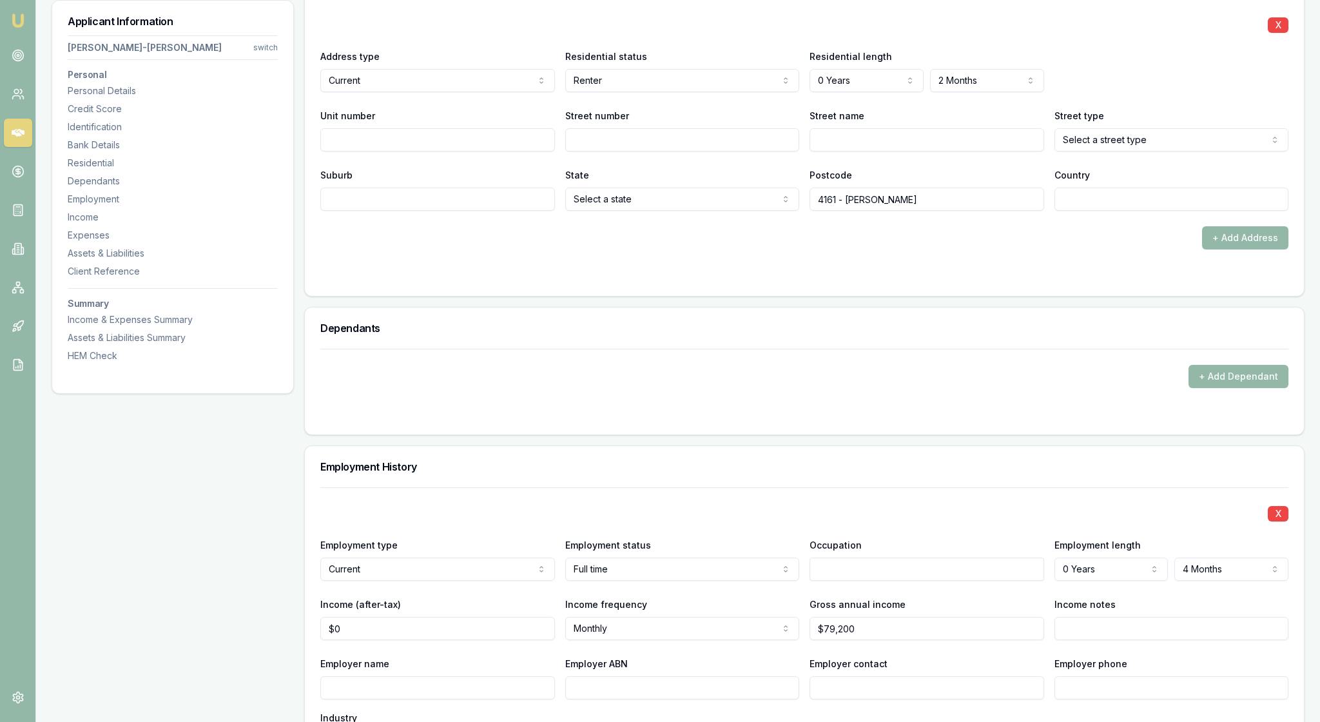
scroll to position [1314, 0]
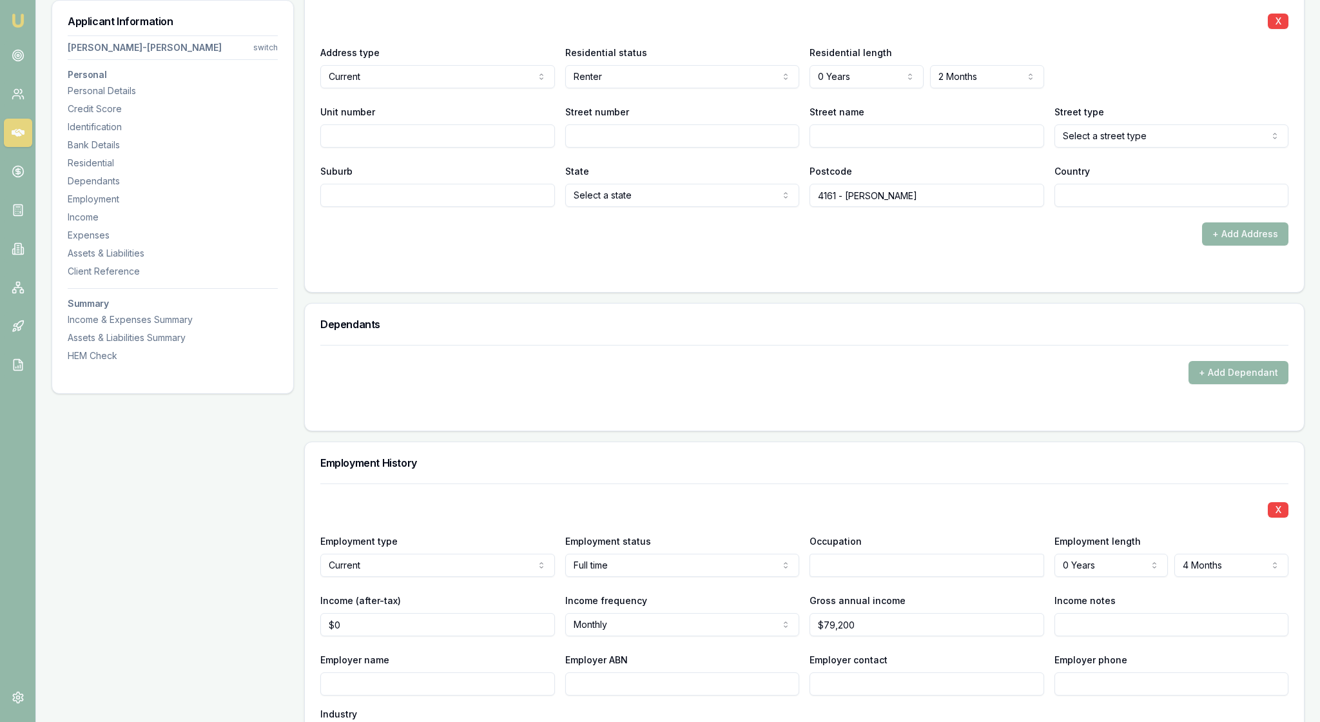
click at [414, 148] on input "Unit number" at bounding box center [437, 135] width 235 height 23
type input "7"
type input "17"
type input "Muir"
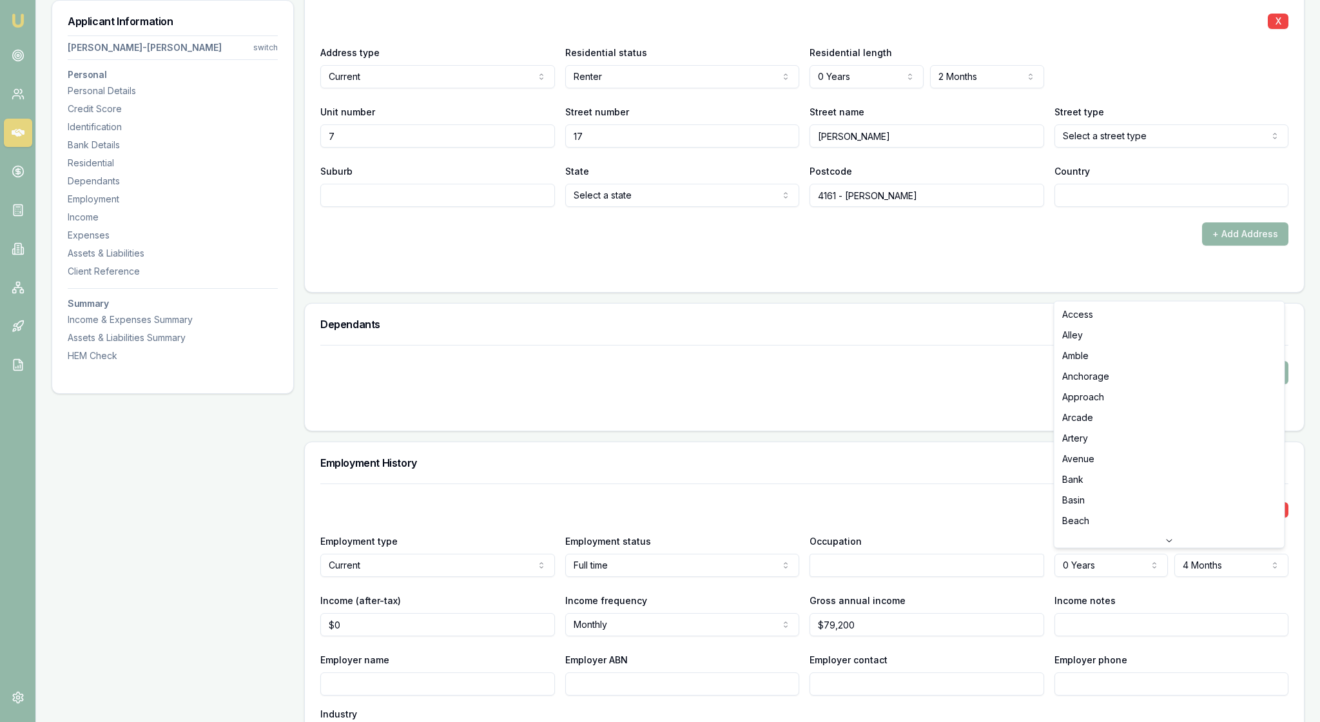
select select "Drive"
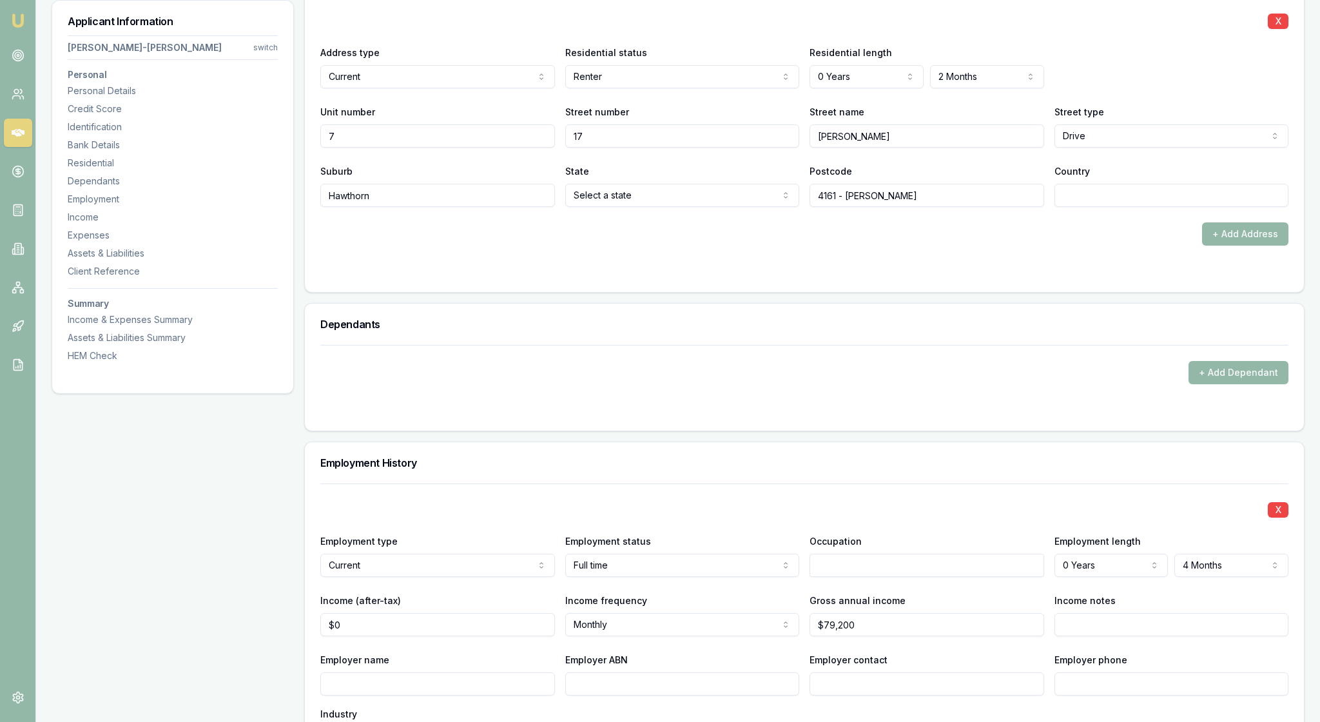
type input "Hawthorn"
select select "VIC"
drag, startPoint x: 955, startPoint y: 357, endPoint x: 786, endPoint y: 347, distance: 169.1
type input "3122"
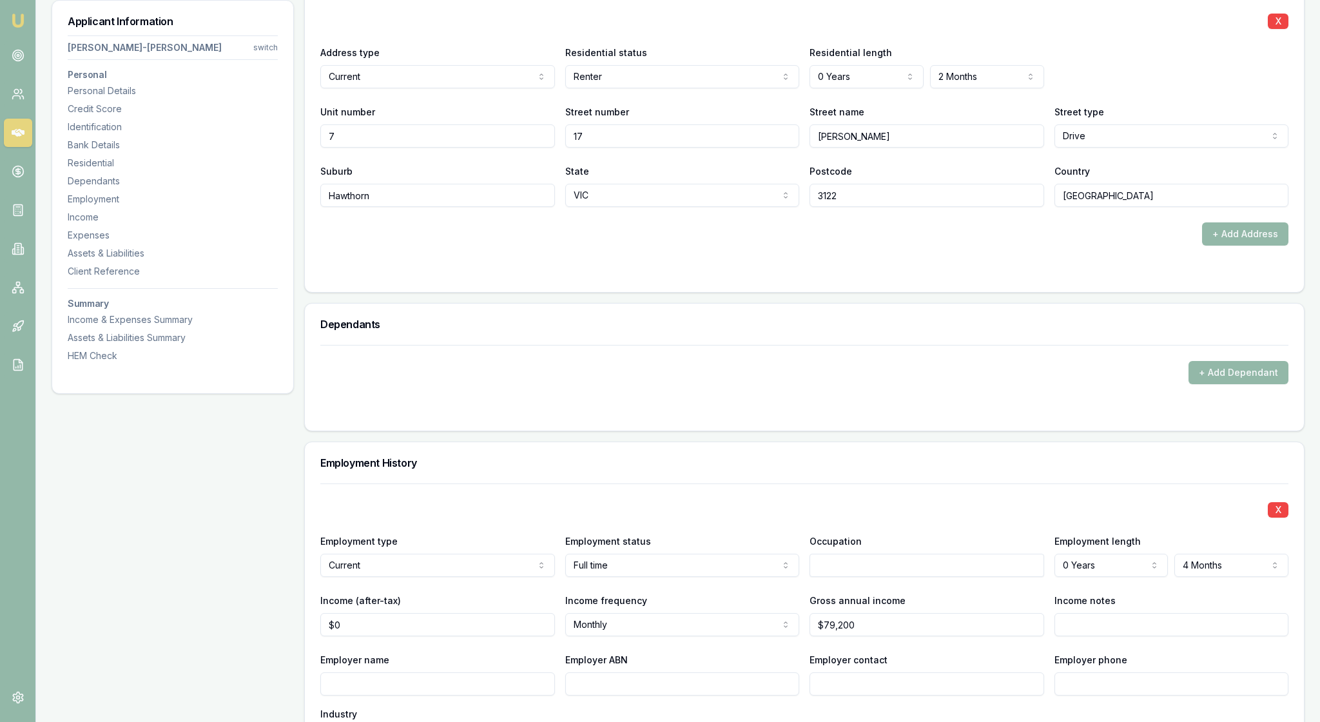
type input "[GEOGRAPHIC_DATA]"
click at [1125, 276] on div at bounding box center [804, 271] width 968 height 10
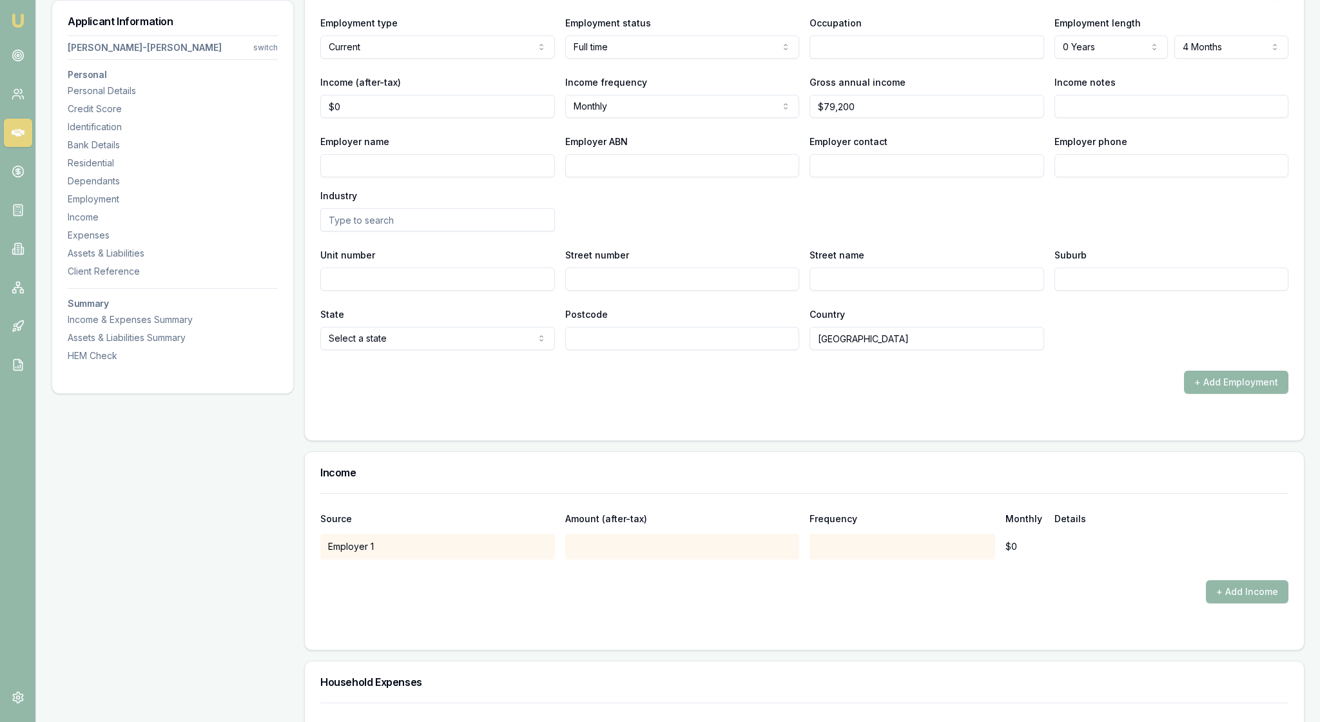
scroll to position [1851, 0]
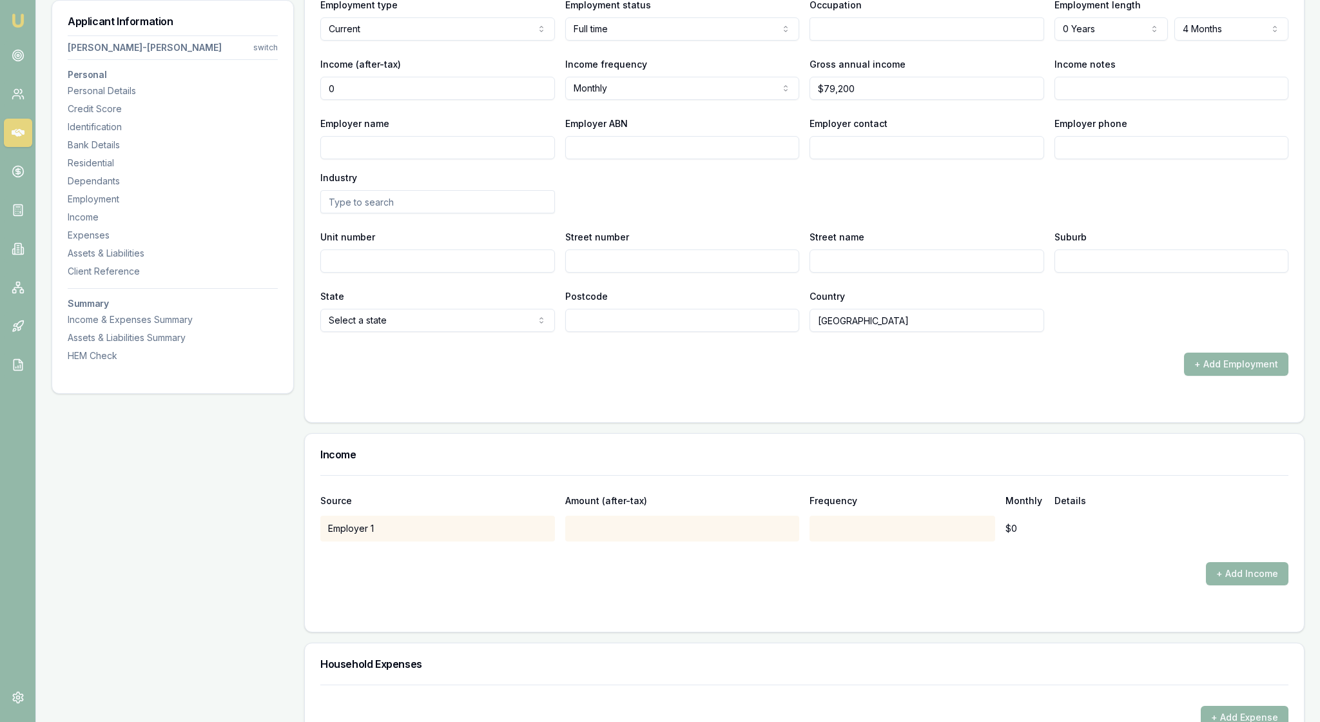
drag, startPoint x: 362, startPoint y: 299, endPoint x: 323, endPoint y: 299, distance: 38.7
click at [323, 299] on div "X Employment type Current Current Previous Employment status Full time Full tim…" at bounding box center [804, 184] width 999 height 475
type input "$2,320"
select select "FORTNIGHTLY"
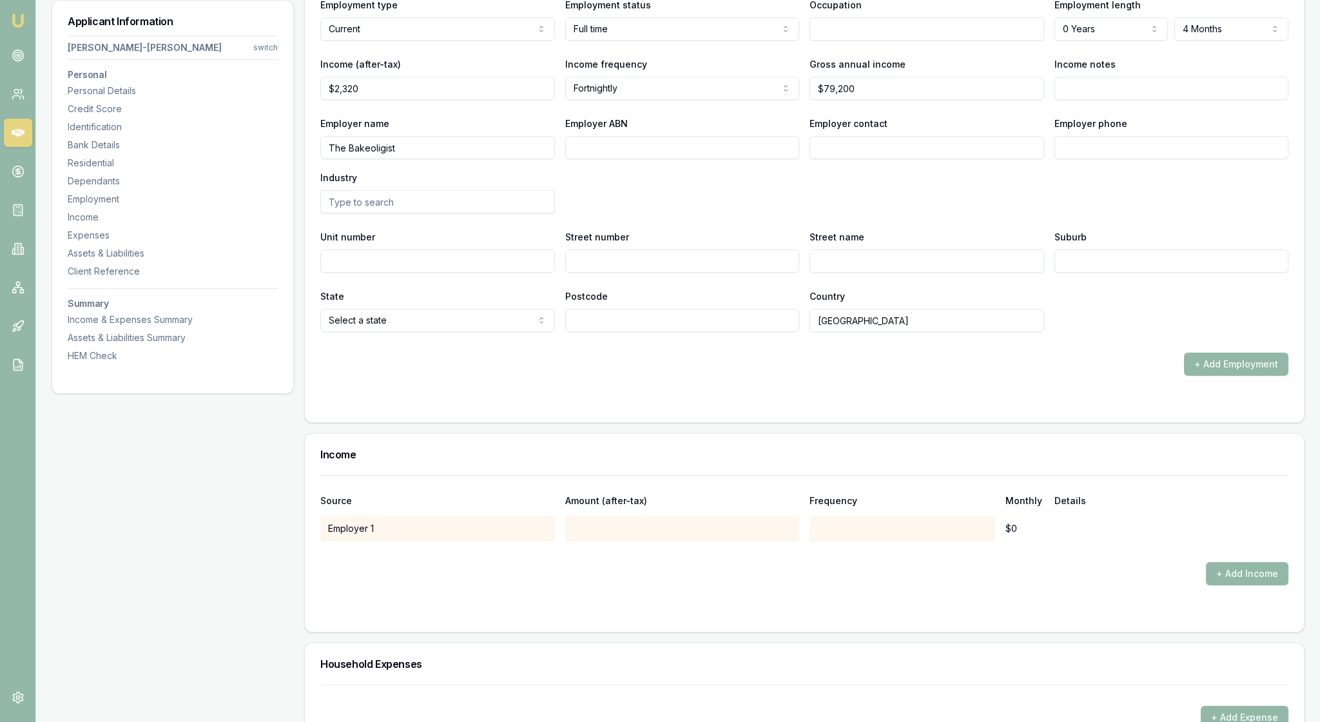
type input "The Bakeoligist"
click at [640, 213] on div "Employer name The Bakeoligist Employer ABN Employer contact Employer phone Indu…" at bounding box center [804, 164] width 968 height 98
click at [610, 159] on input "Employer ABN" at bounding box center [682, 147] width 235 height 23
type input "55169274266"
click at [718, 213] on div "Employer name The Bakeoligist Employer ABN 55169274266 Employer contact Employe…" at bounding box center [804, 164] width 968 height 98
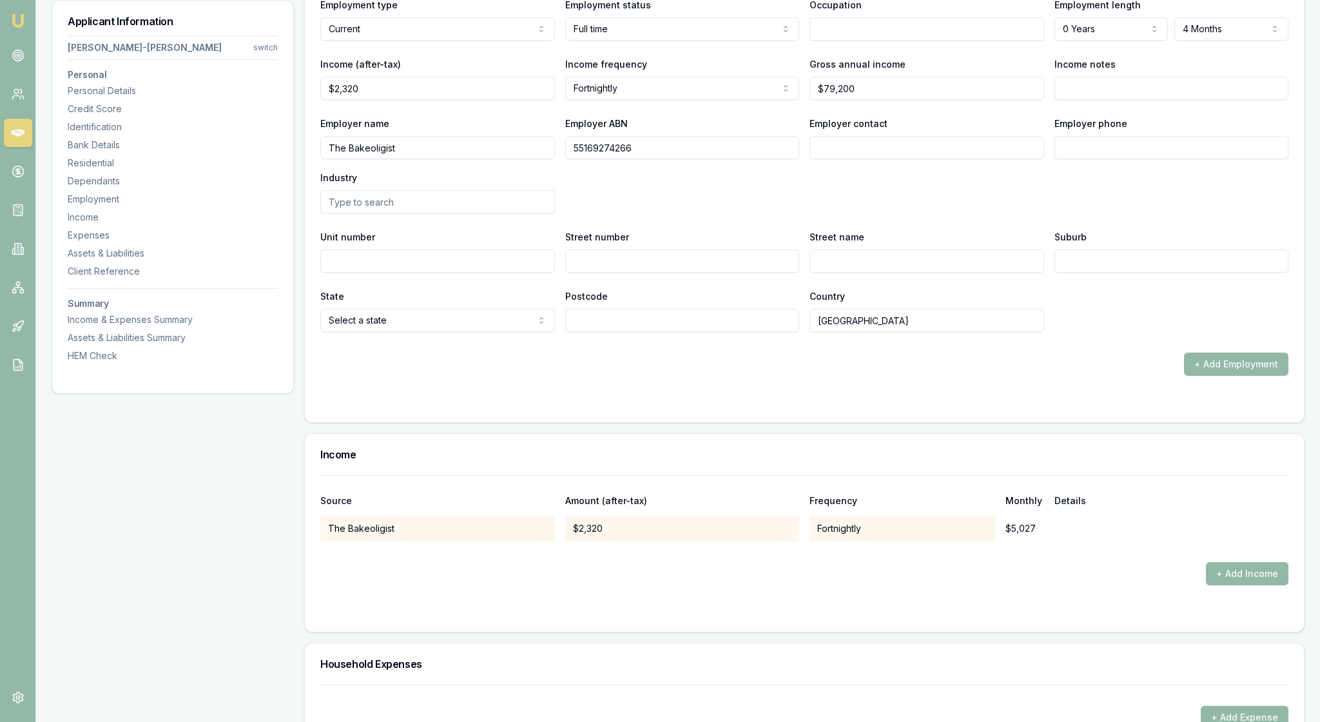
click at [718, 213] on div "Employer name The Bakeoligist Employer ABN 55169274266 Employer contact Employe…" at bounding box center [804, 164] width 968 height 98
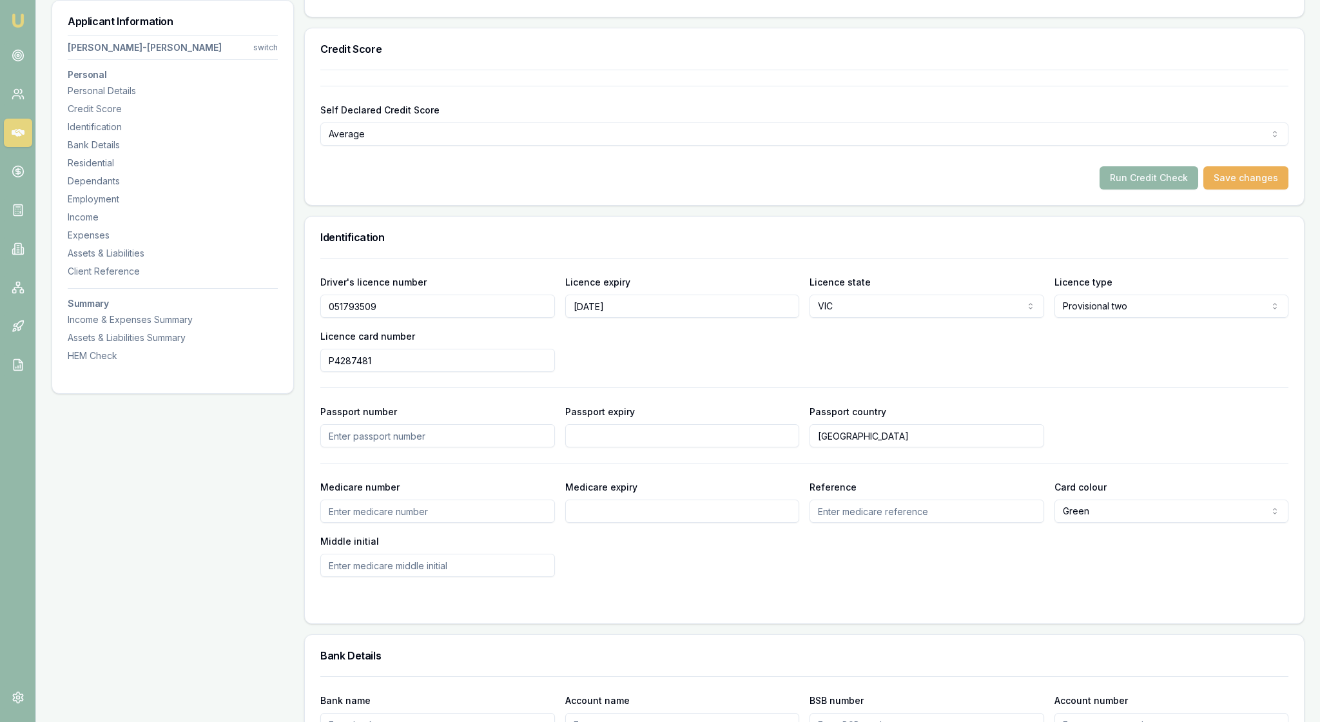
scroll to position [322, 0]
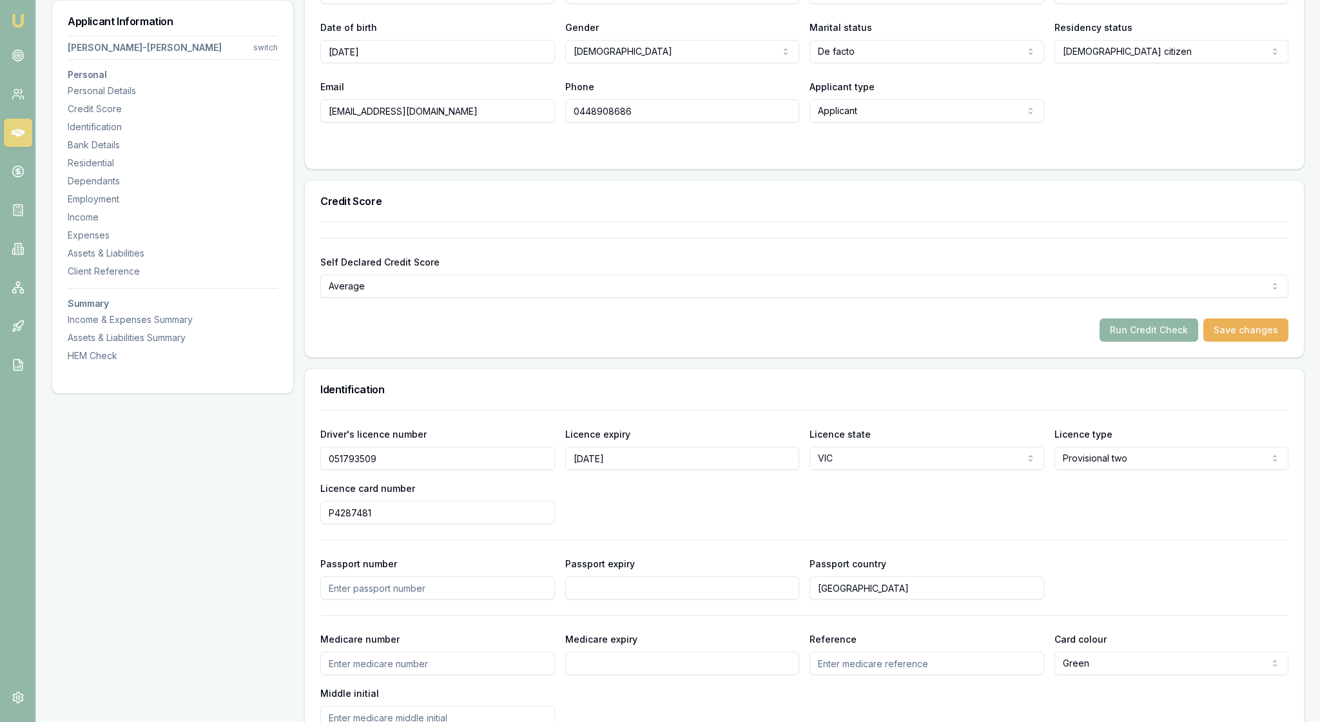
click at [1115, 341] on button "Run Credit Check" at bounding box center [1148, 329] width 99 height 23
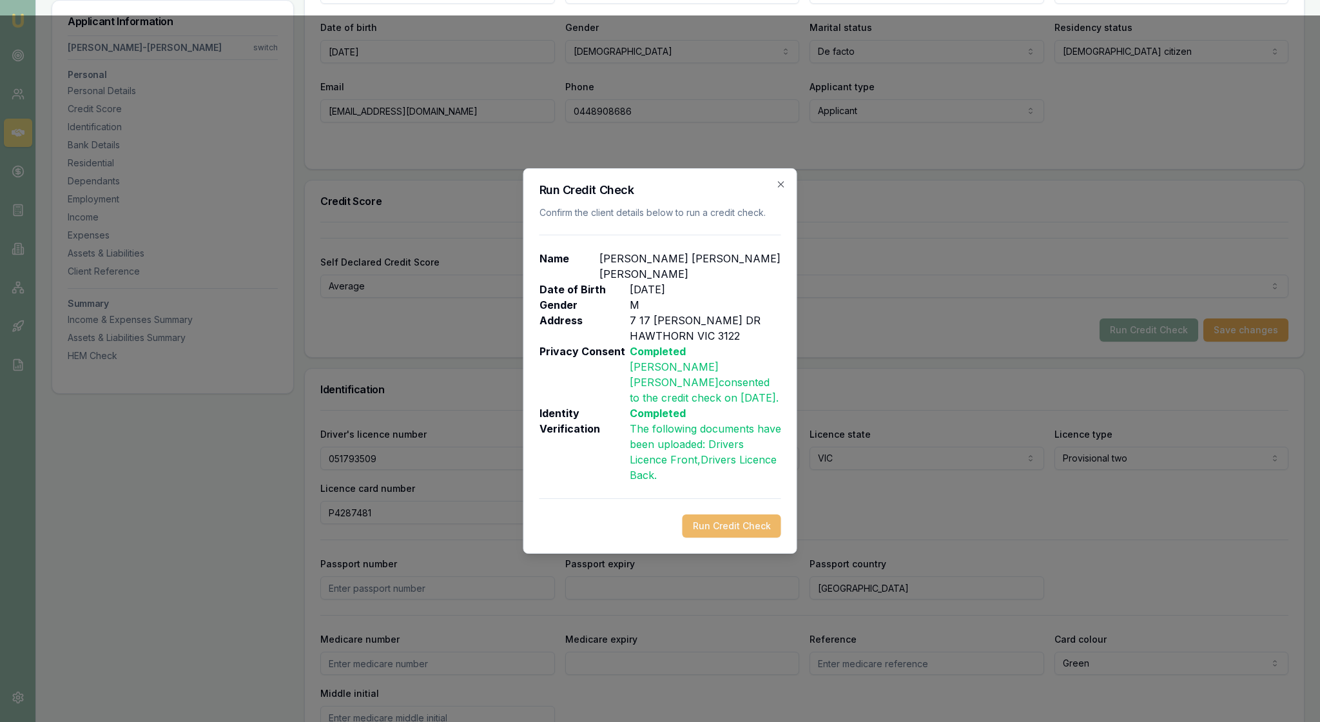
click at [727, 537] on button "Run Credit Check" at bounding box center [731, 525] width 99 height 23
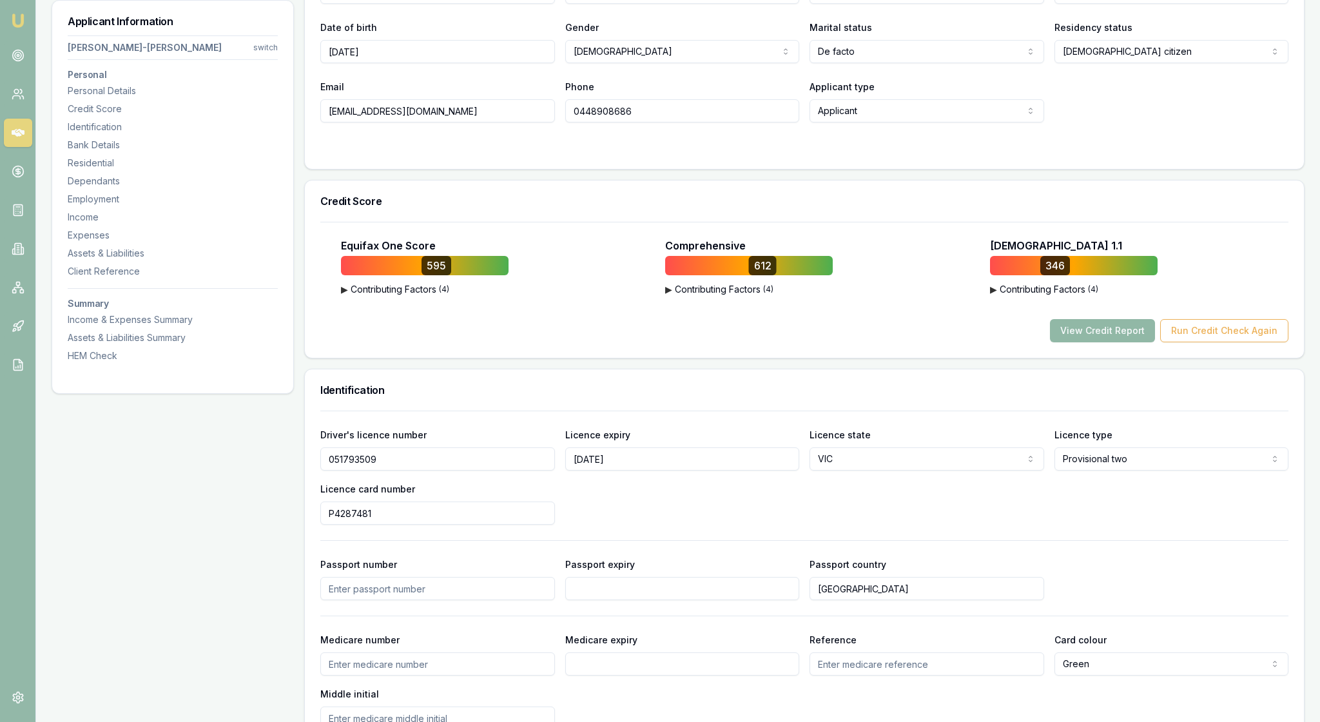
click at [1054, 342] on button "View Credit Report" at bounding box center [1102, 330] width 105 height 23
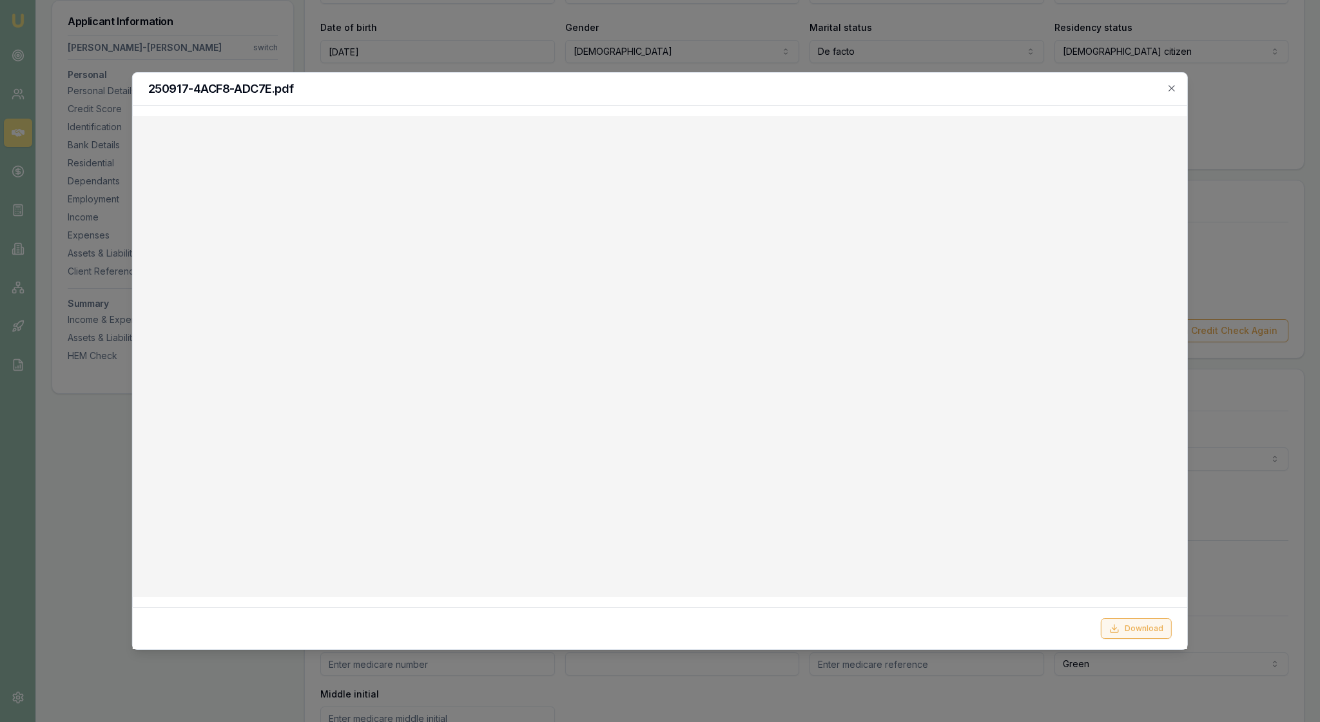
click at [1147, 618] on button "Download" at bounding box center [1136, 628] width 71 height 21
click at [1237, 452] on div at bounding box center [660, 361] width 1320 height 722
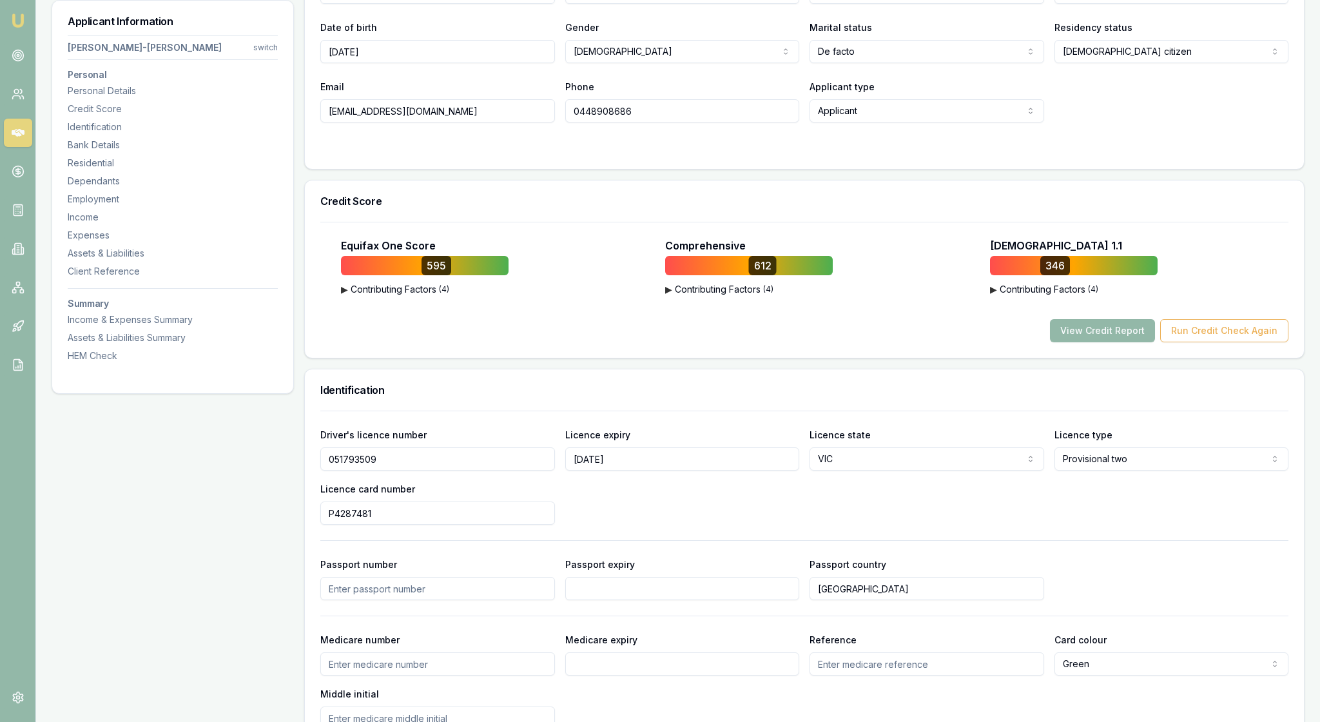
click at [903, 342] on div "View Credit Report Run Credit Check Again" at bounding box center [804, 330] width 968 height 23
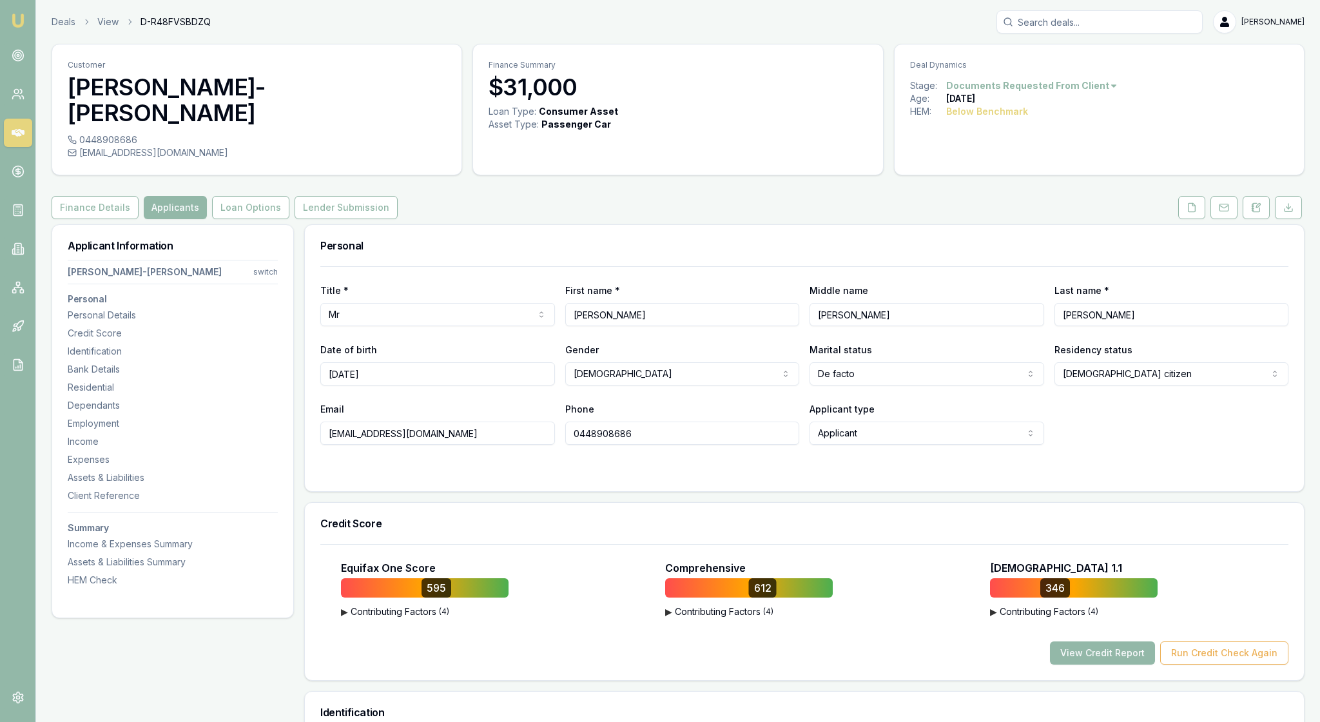
scroll to position [-18, 0]
click at [289, 219] on button "Loan Options" at bounding box center [250, 207] width 77 height 23
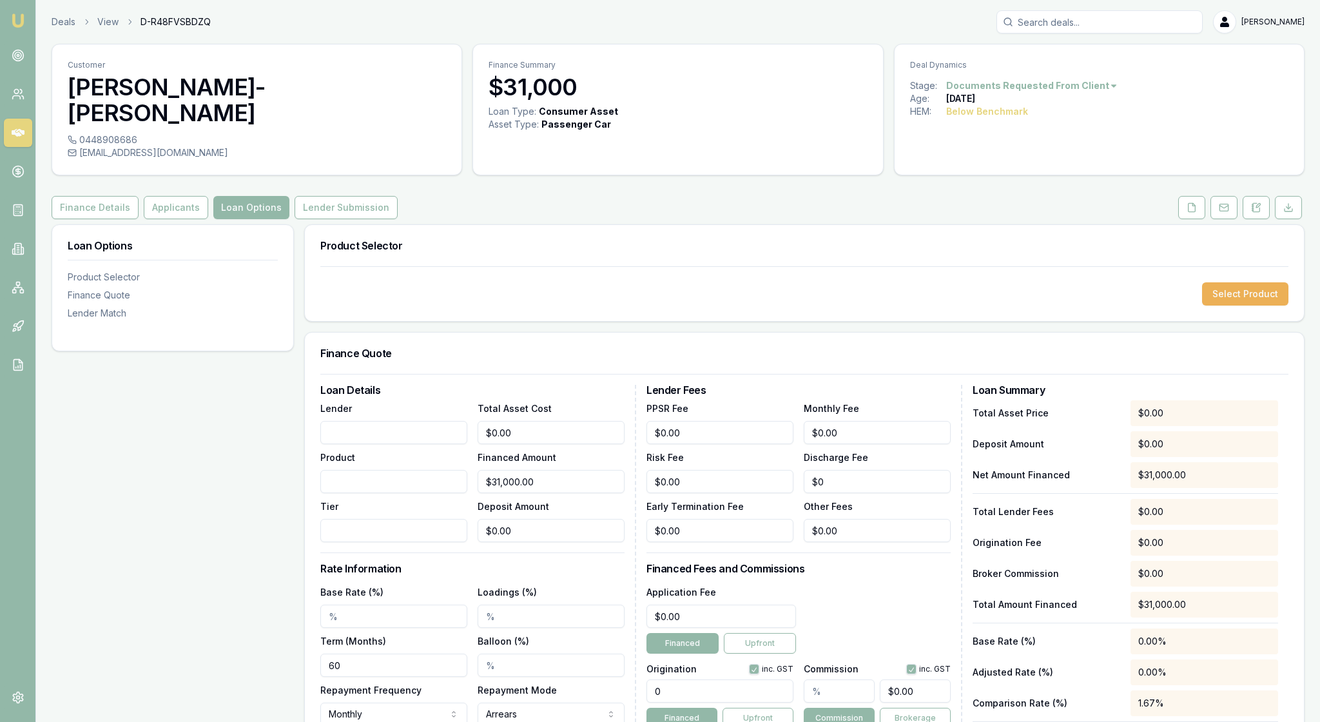
click at [268, 506] on div "Loan Options Product Selector Finance Quote Lender Match" at bounding box center [173, 700] width 242 height 953
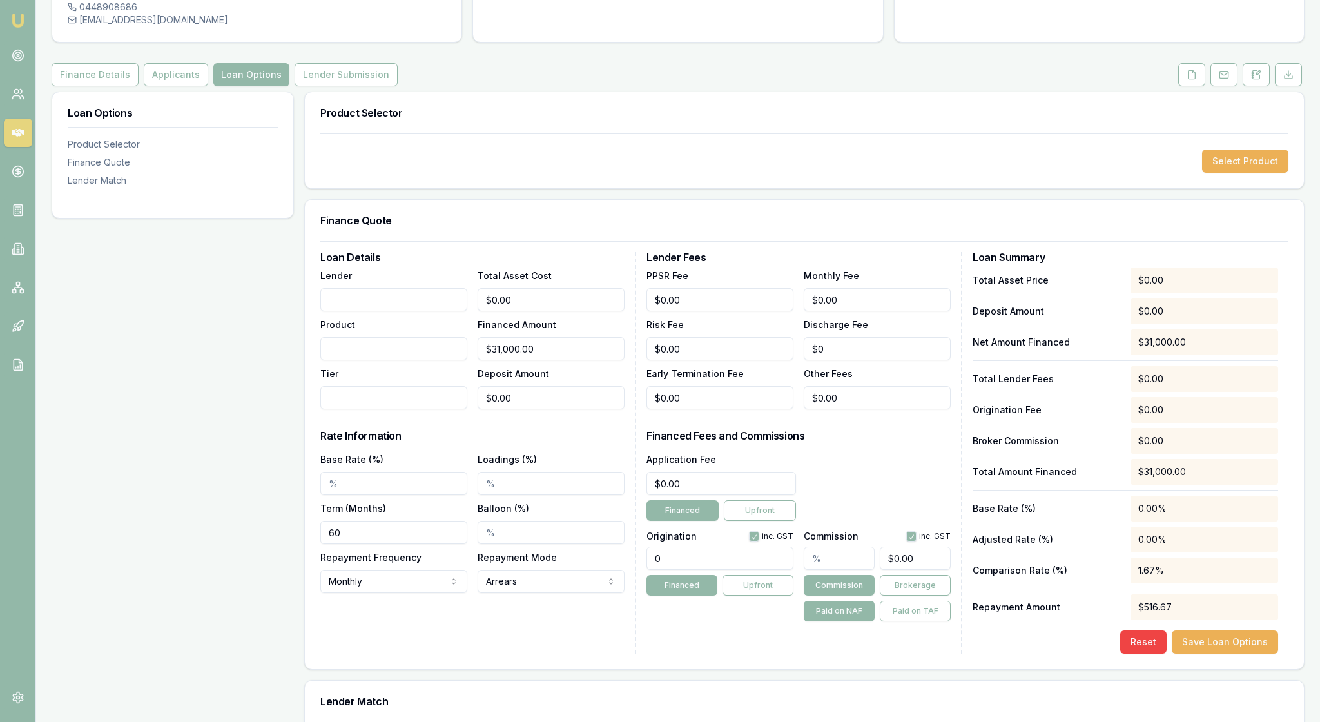
scroll to position [147, 0]
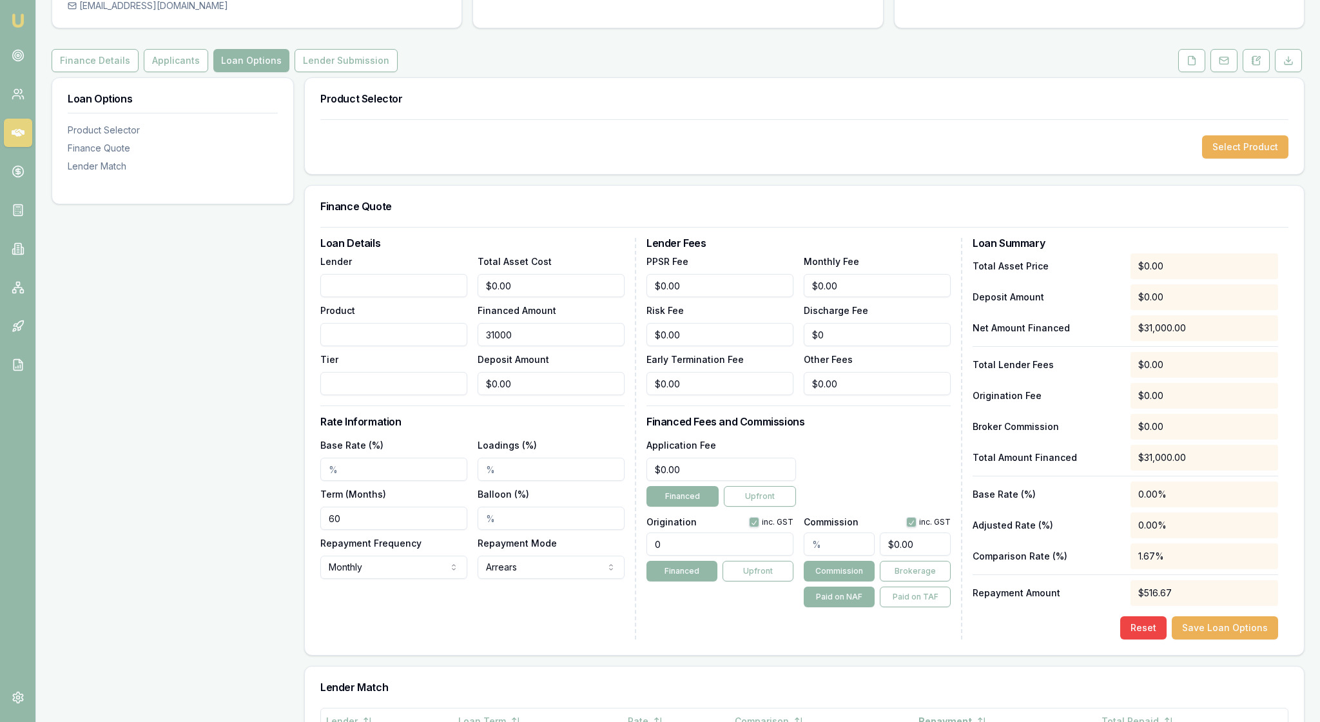
drag, startPoint x: 564, startPoint y: 363, endPoint x: 470, endPoint y: 361, distance: 94.1
click at [470, 361] on div "Lender Product Tier Total Asset Cost $0.00 Financed Amount 31000 Deposit Amount…" at bounding box center [472, 324] width 304 height 142
type input "$20,000.00"
click at [470, 447] on div "Loan Details Lender Product Tier Total Asset Cost $0.00 Financed Amount $20,000…" at bounding box center [478, 438] width 316 height 401
click at [482, 427] on h3 "Rate Information" at bounding box center [472, 421] width 304 height 10
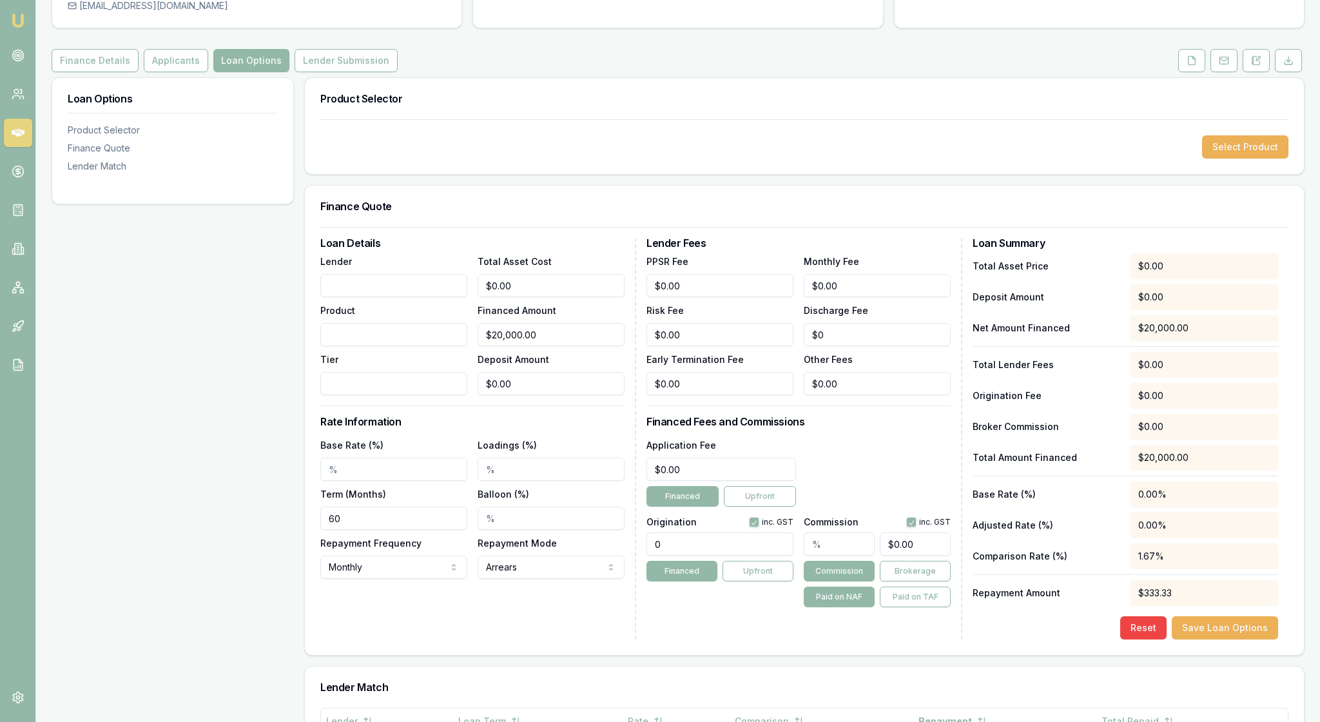
drag, startPoint x: 358, startPoint y: 570, endPoint x: 321, endPoint y: 570, distance: 37.4
click at [321, 570] on div "Loan Details Lender Product Tier Total Asset Cost $0.00 Financed Amount $20,000…" at bounding box center [804, 441] width 999 height 428
type input "84"
click at [365, 639] on div "Loan Details Lender Product Tier Total Asset Cost $0.00 Financed Amount $20,000…" at bounding box center [478, 438] width 316 height 401
click at [1238, 148] on button "Select Product" at bounding box center [1245, 146] width 86 height 23
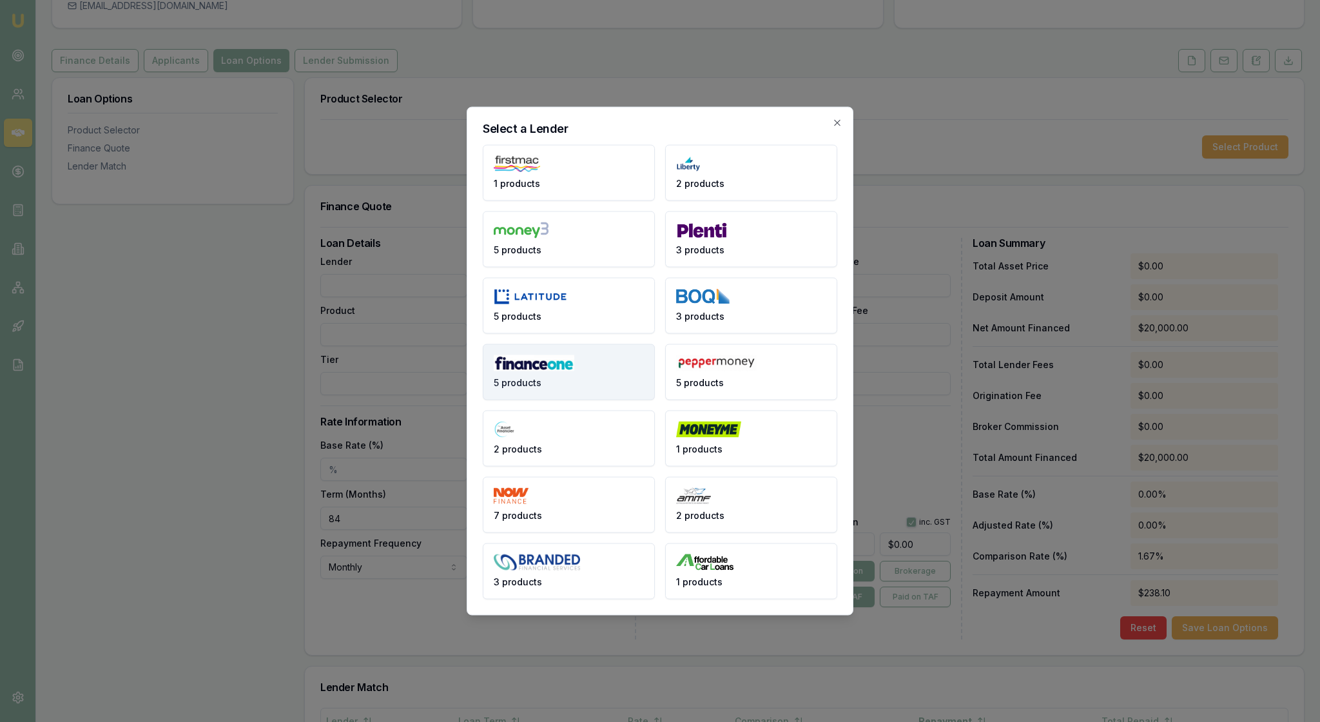
click at [615, 378] on button "5 products" at bounding box center [569, 372] width 172 height 56
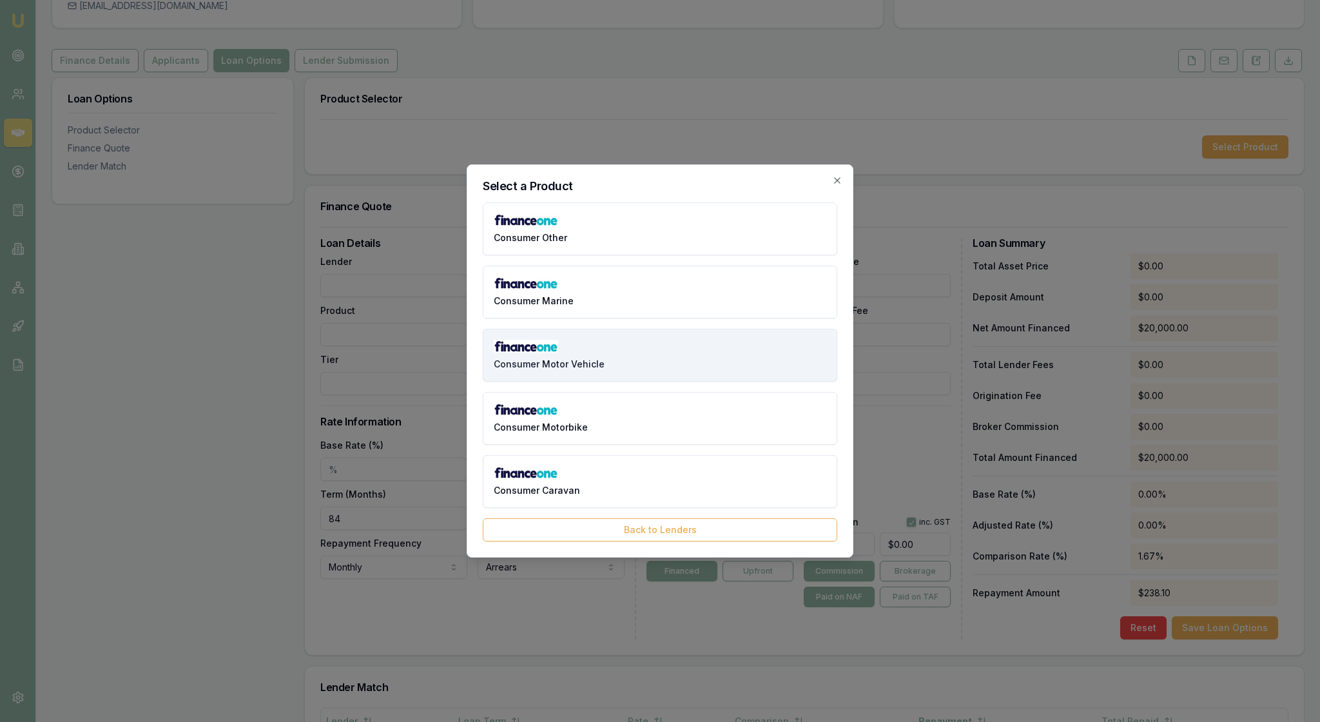
click at [688, 348] on button "Consumer Motor Vehicle" at bounding box center [660, 355] width 354 height 53
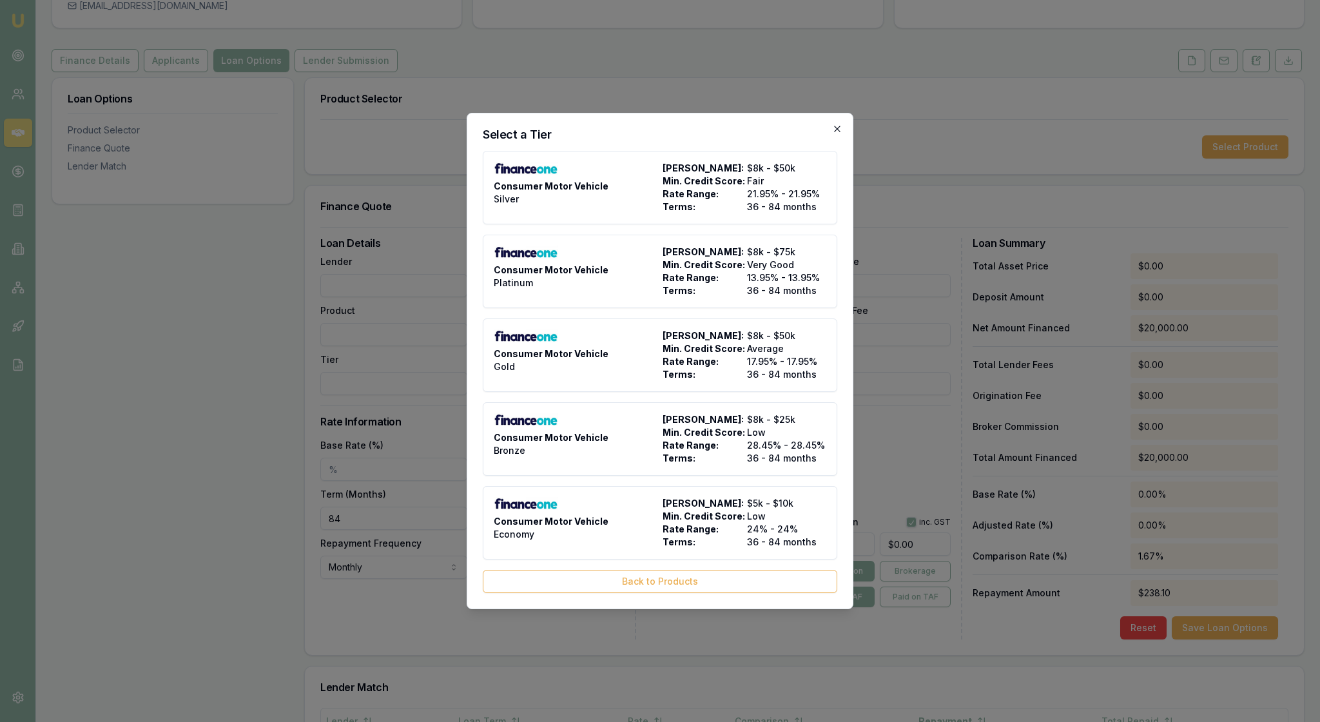
click at [835, 124] on icon "button" at bounding box center [837, 129] width 10 height 10
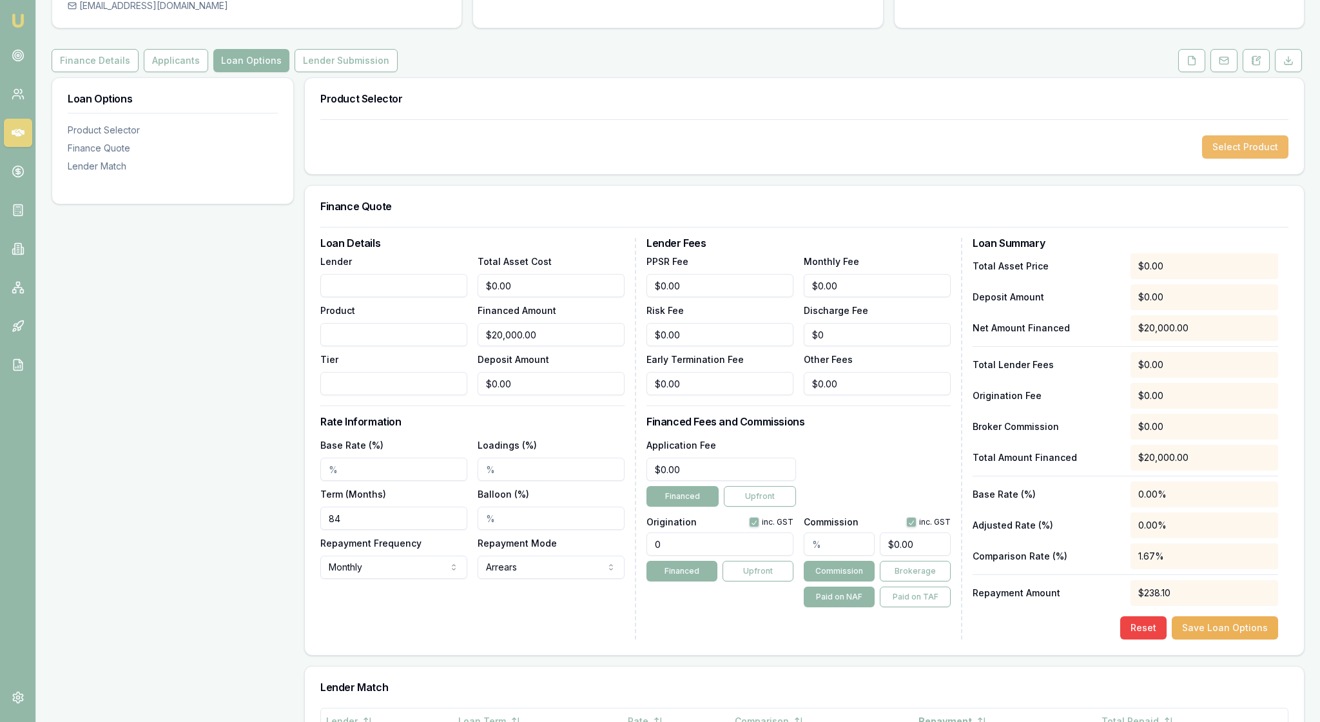
click at [1231, 152] on button "Select Product" at bounding box center [1245, 146] width 86 height 23
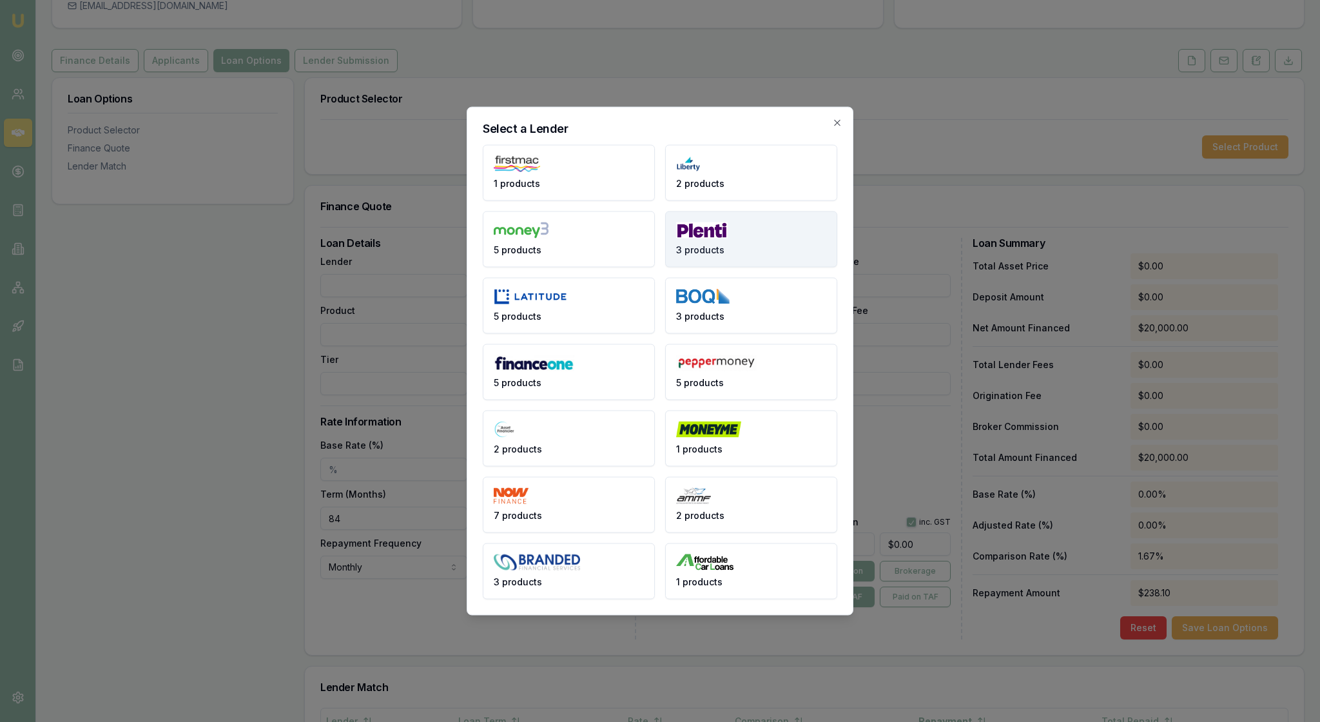
click at [760, 235] on button "3 products" at bounding box center [751, 239] width 172 height 56
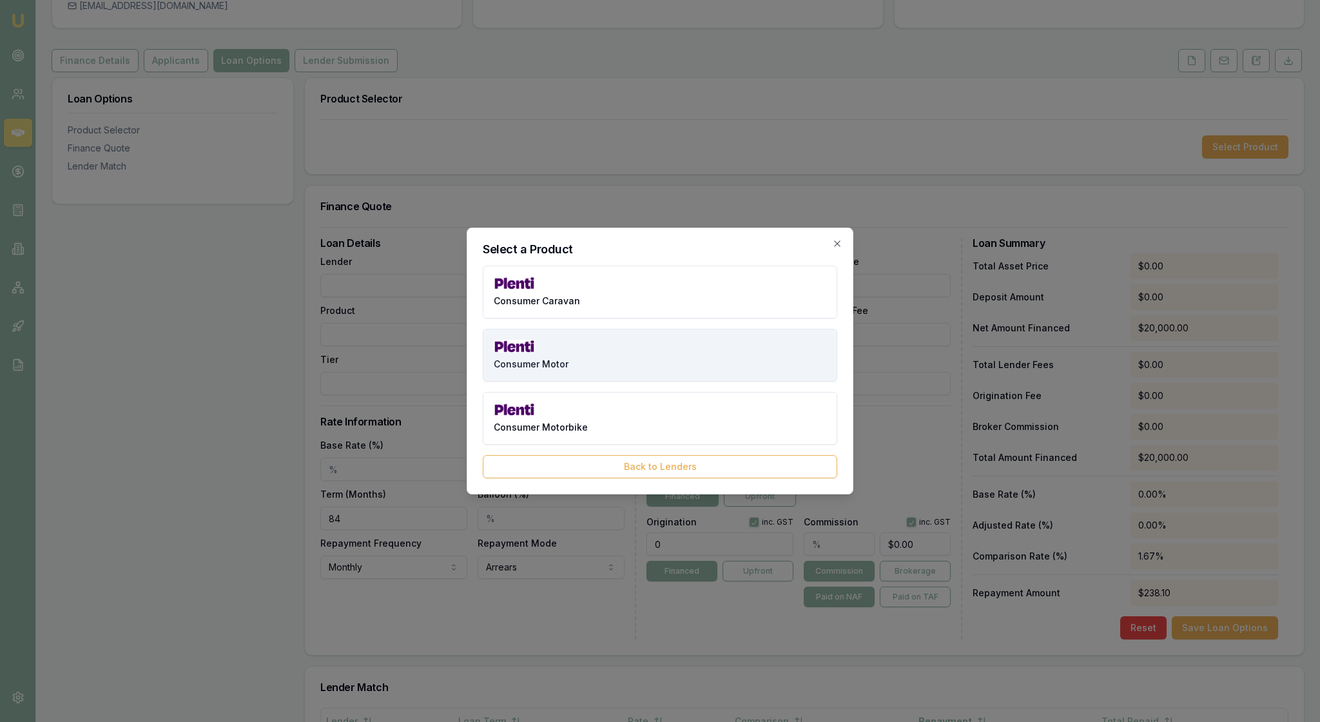
click at [670, 347] on button "Consumer Motor" at bounding box center [660, 355] width 354 height 53
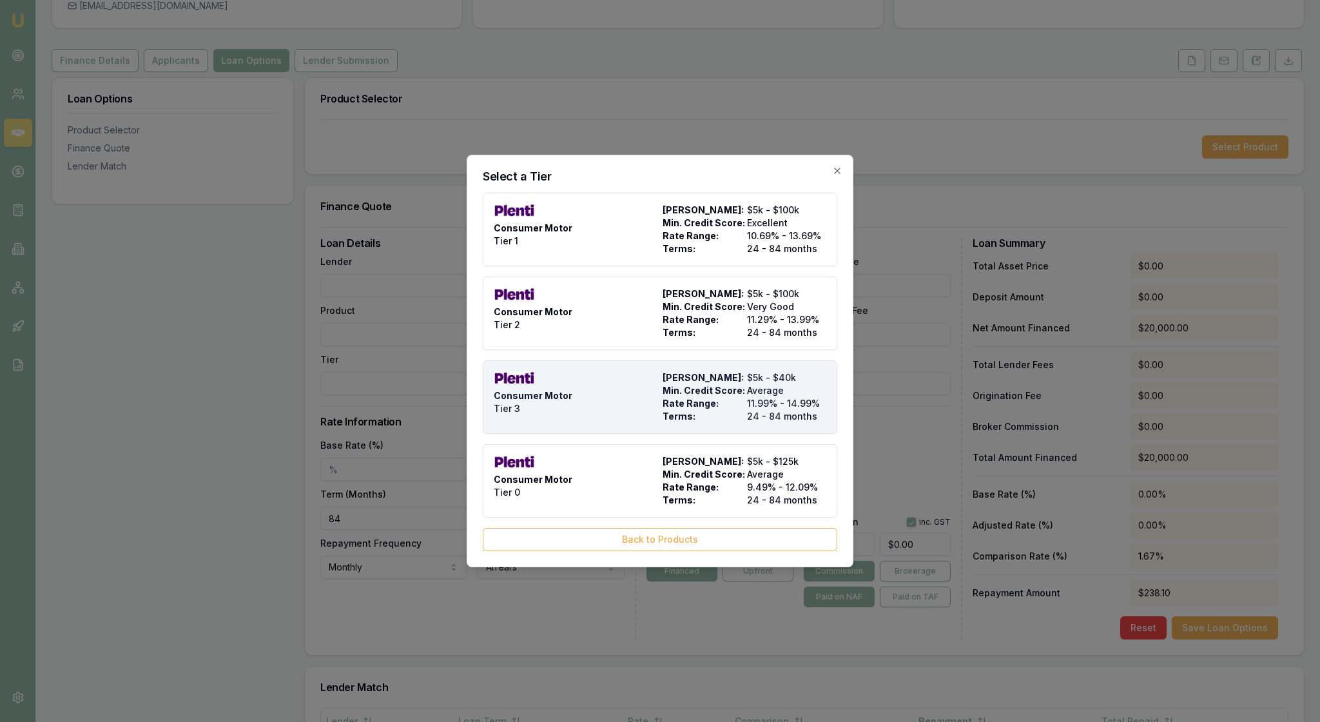
click at [715, 410] on span "Rate Range:" at bounding box center [701, 403] width 79 height 13
type input "Plenti"
type input "Consumer Motor"
type input "Tier 3"
type input "$31,000.00"
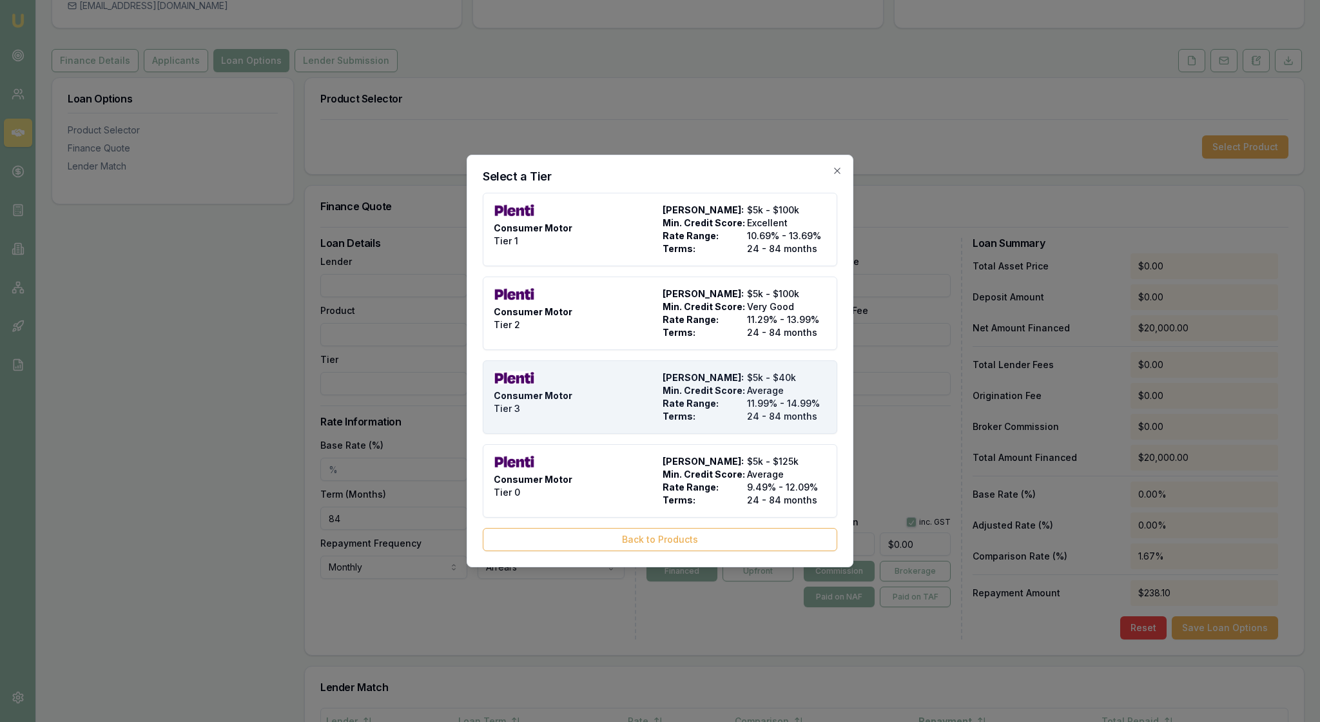
type input "11.99"
type input "24"
type input "$9.90"
type input "$599.00"
type input "990"
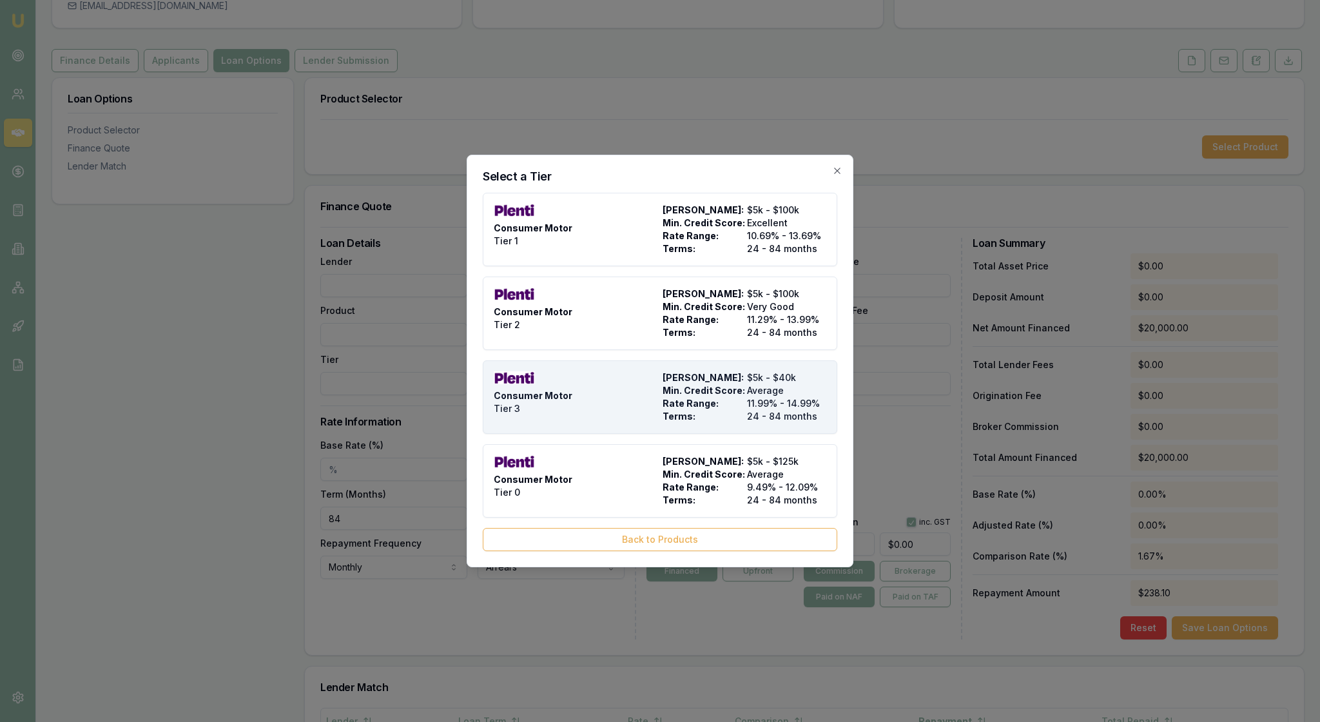
type input "4"
type input "$1,240.00"
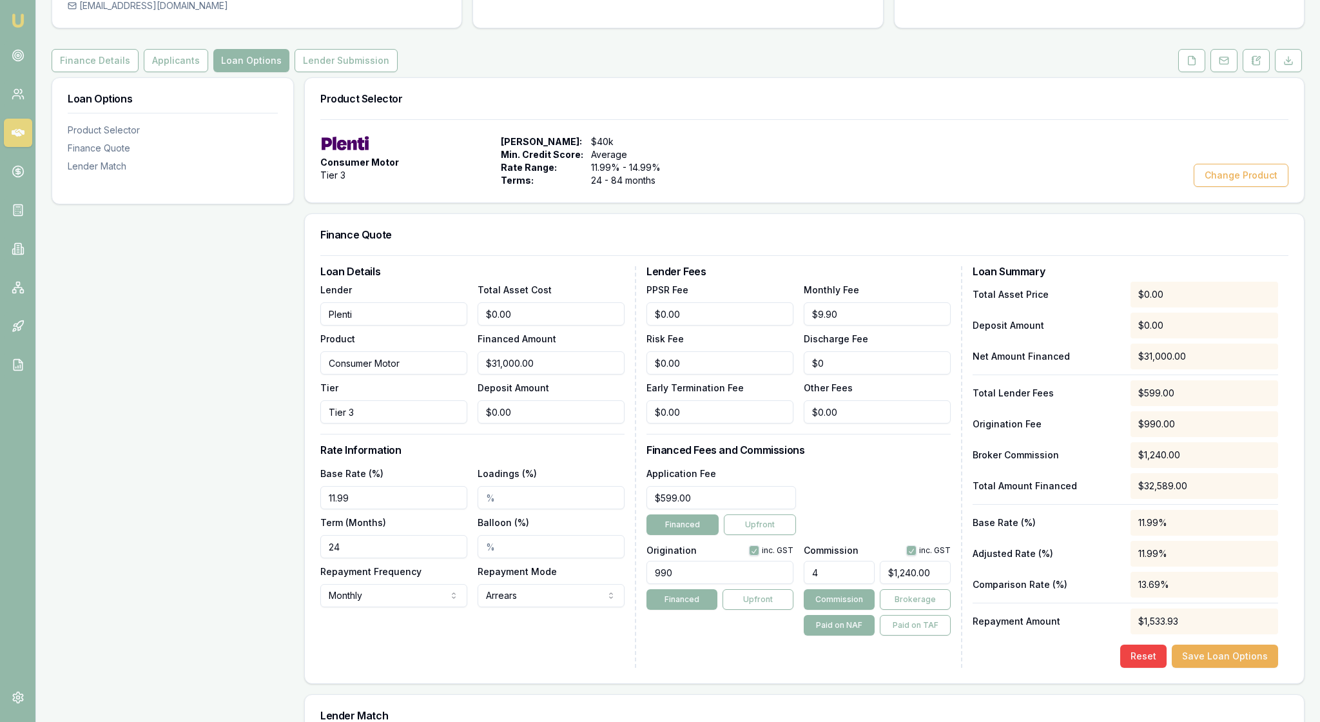
click at [594, 668] on div "Loan Details Lender Plenti Product Consumer Motor Tier Tier 3 Total Asset Cost …" at bounding box center [478, 466] width 316 height 401
drag, startPoint x: 692, startPoint y: 629, endPoint x: 653, endPoint y: 629, distance: 38.7
click at [653, 584] on input "990" at bounding box center [719, 572] width 147 height 23
type input "1690.00"
click at [666, 635] on div "Origination inc. GST 1690.00 Financed Upfront" at bounding box center [719, 587] width 147 height 95
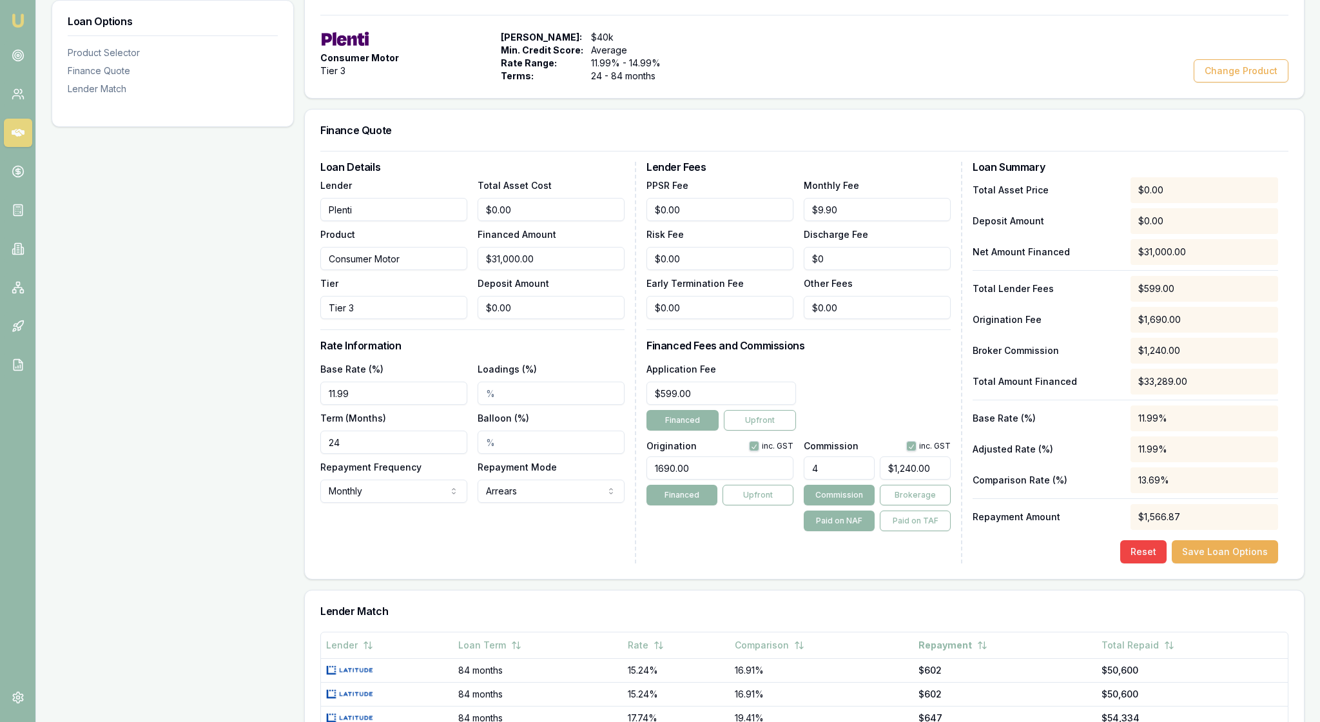
scroll to position [268, 0]
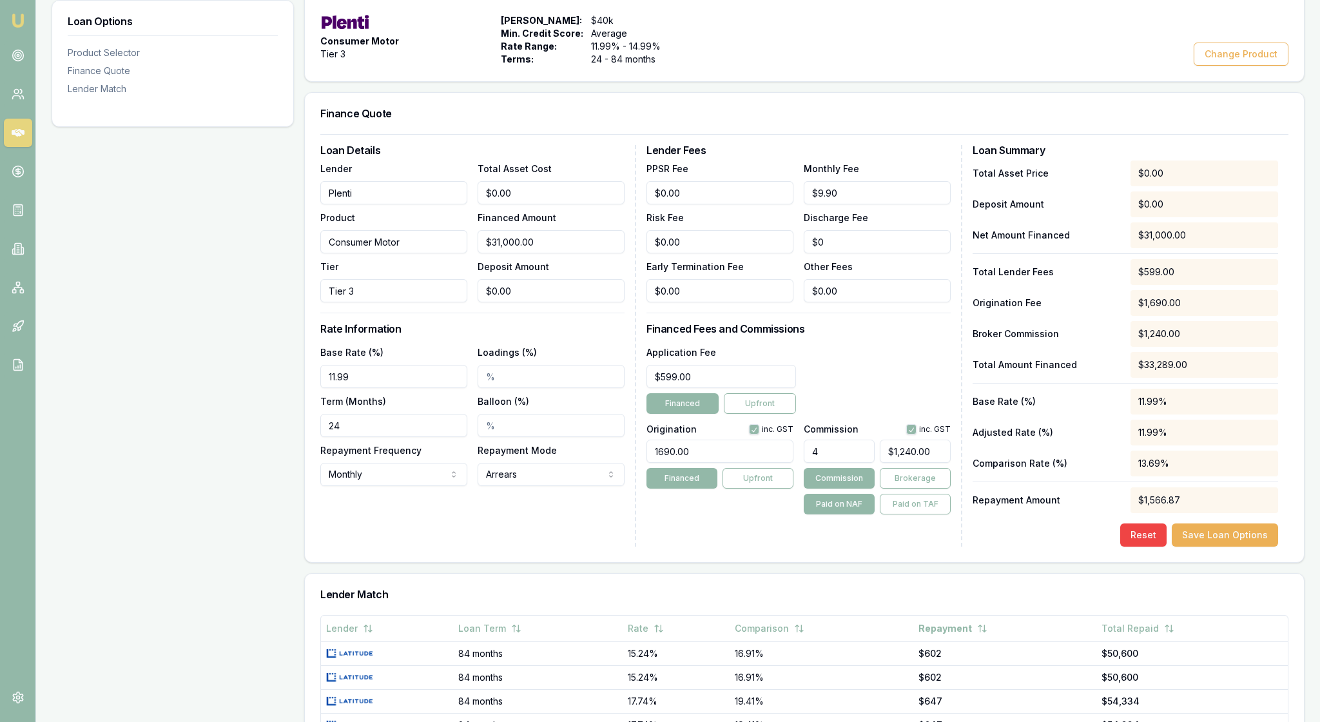
click at [747, 546] on div "Lender Fees PPSR Fee $0.00 Monthly Fee $9.90 Risk Fee $0.00 Discharge Fee $0 Ea…" at bounding box center [804, 345] width 316 height 401
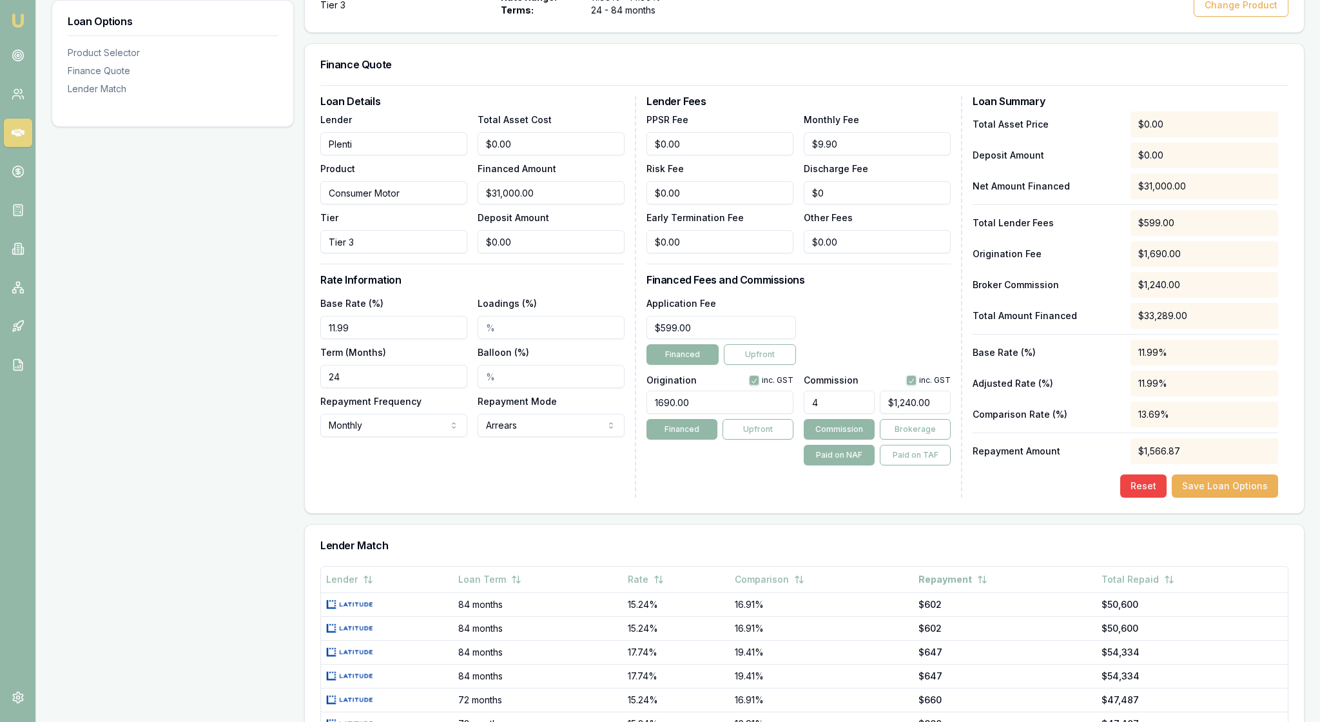
scroll to position [320, 0]
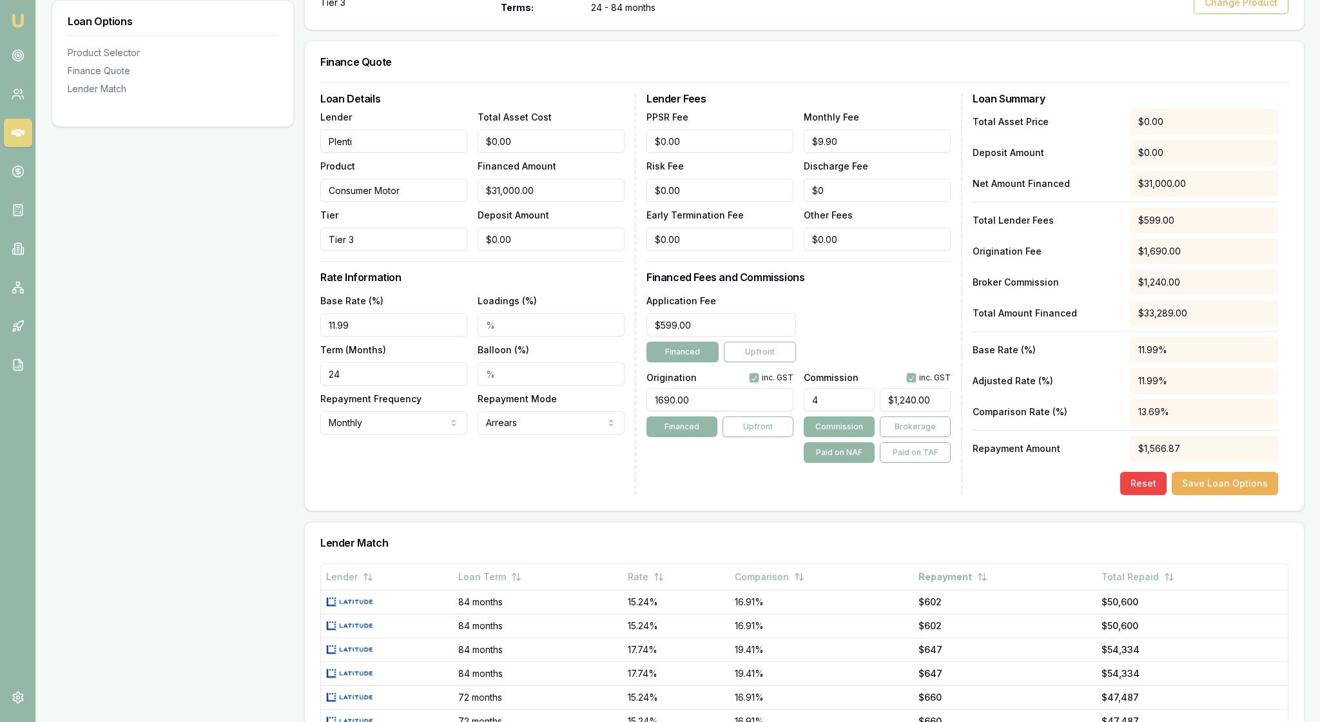
drag, startPoint x: 370, startPoint y: 375, endPoint x: 305, endPoint y: 375, distance: 64.4
click at [305, 375] on div "Loan Options Product Selector Finance Quote Lender Match Product Selector Consu…" at bounding box center [678, 395] width 1253 height 981
type input "13.99%"
click at [470, 495] on div "Loan Details Lender Plenti Product Consumer Motor Tier Tier 3 Total Asset Cost …" at bounding box center [478, 293] width 316 height 401
drag, startPoint x: 362, startPoint y: 433, endPoint x: 300, endPoint y: 430, distance: 61.9
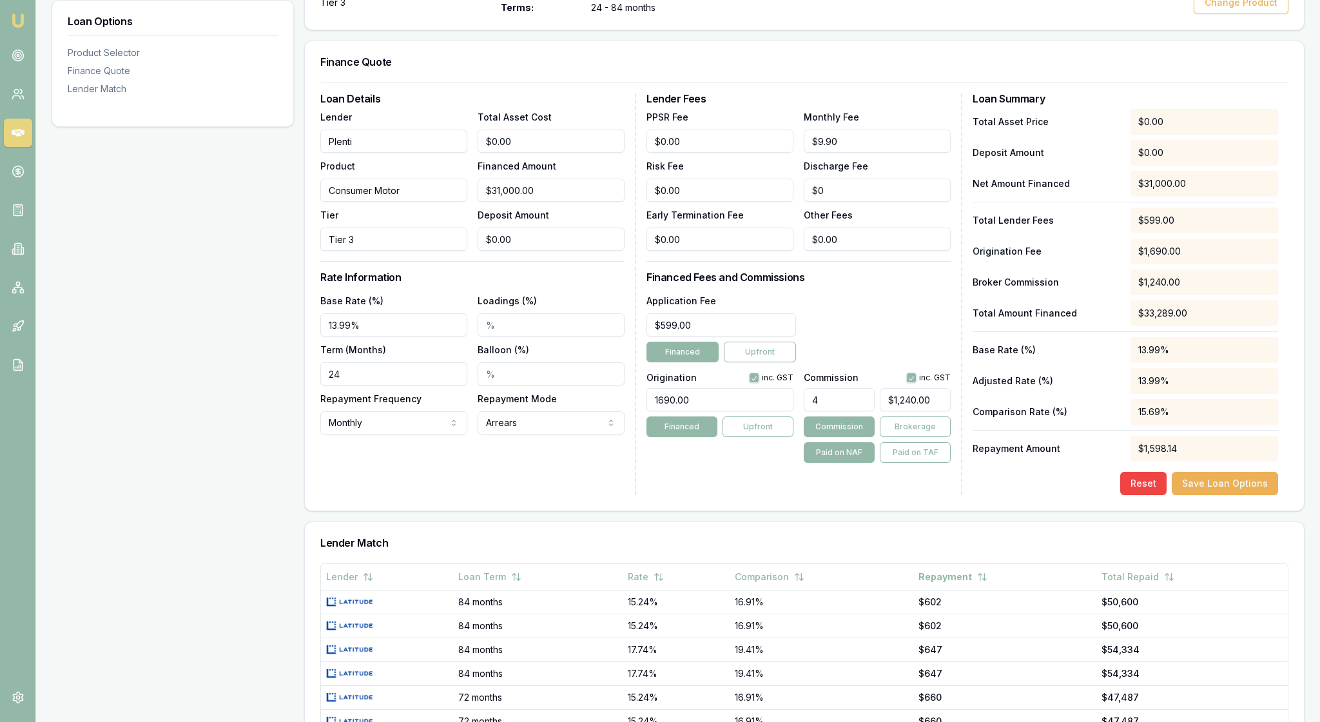
click at [300, 433] on div "Loan Options Product Selector Finance Quote Lender Match Product Selector Consu…" at bounding box center [678, 395] width 1253 height 981
click at [530, 495] on div "Loan Details Lender Plenti Product Consumer Motor Tier Tier 3 Total Asset Cost …" at bounding box center [478, 293] width 316 height 401
click at [512, 495] on div "Loan Details Lender Plenti Product Consumer Motor Tier Tier 3 Total Asset Cost …" at bounding box center [478, 293] width 316 height 401
drag, startPoint x: 367, startPoint y: 429, endPoint x: 303, endPoint y: 428, distance: 64.4
click at [303, 428] on div "Loan Options Product Selector Finance Quote Lender Match Product Selector Consu…" at bounding box center [678, 395] width 1253 height 981
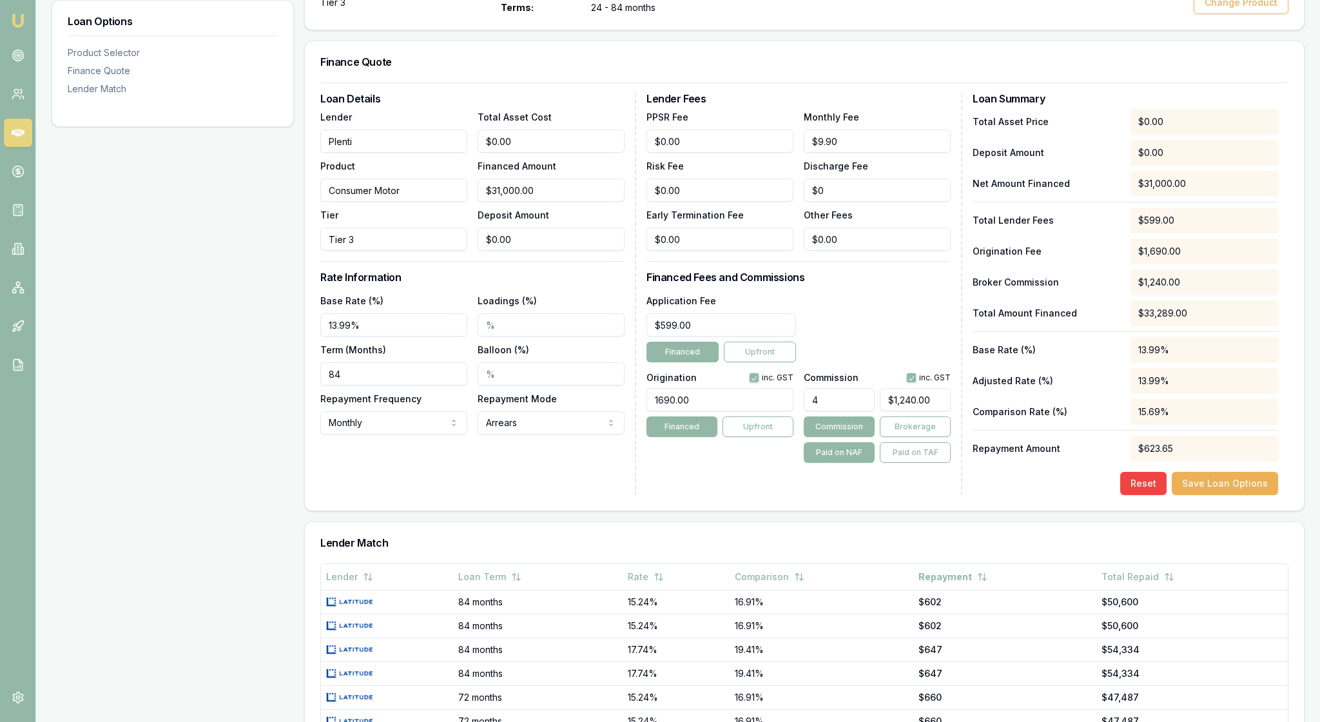
type input "84"
click at [508, 495] on div "Loan Details Lender Plenti Product Consumer Motor Tier Tier 3 Total Asset Cost …" at bounding box center [478, 293] width 316 height 401
click at [705, 495] on div "Lender Fees PPSR Fee $0.00 Monthly Fee $9.90 Risk Fee $0.00 Discharge Fee $0 Ea…" at bounding box center [804, 293] width 316 height 401
drag, startPoint x: 570, startPoint y: 228, endPoint x: 479, endPoint y: 226, distance: 90.2
click at [479, 226] on div "Lender Plenti Product Consumer Motor Tier Tier 3 Total Asset Cost $0.00 Finance…" at bounding box center [472, 180] width 304 height 142
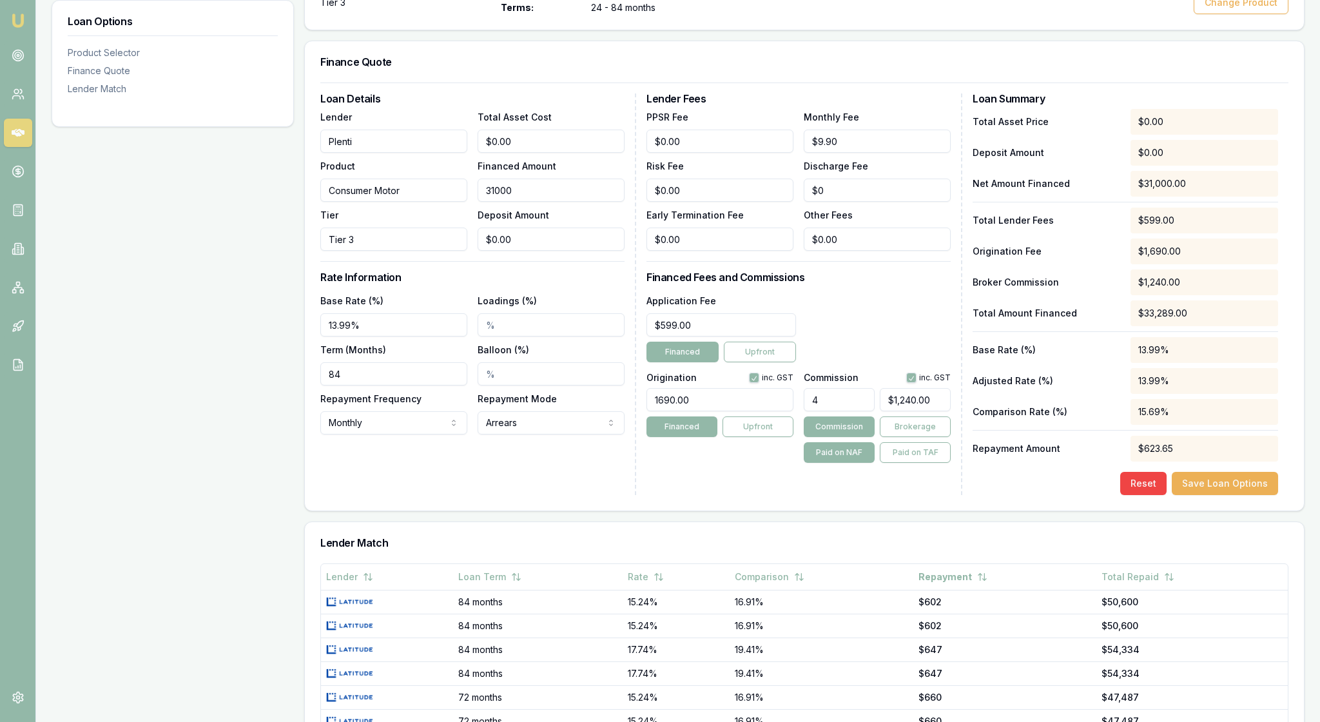
type input "2"
type input "$0.08"
type input "20"
type input "$0.80"
type input "200"
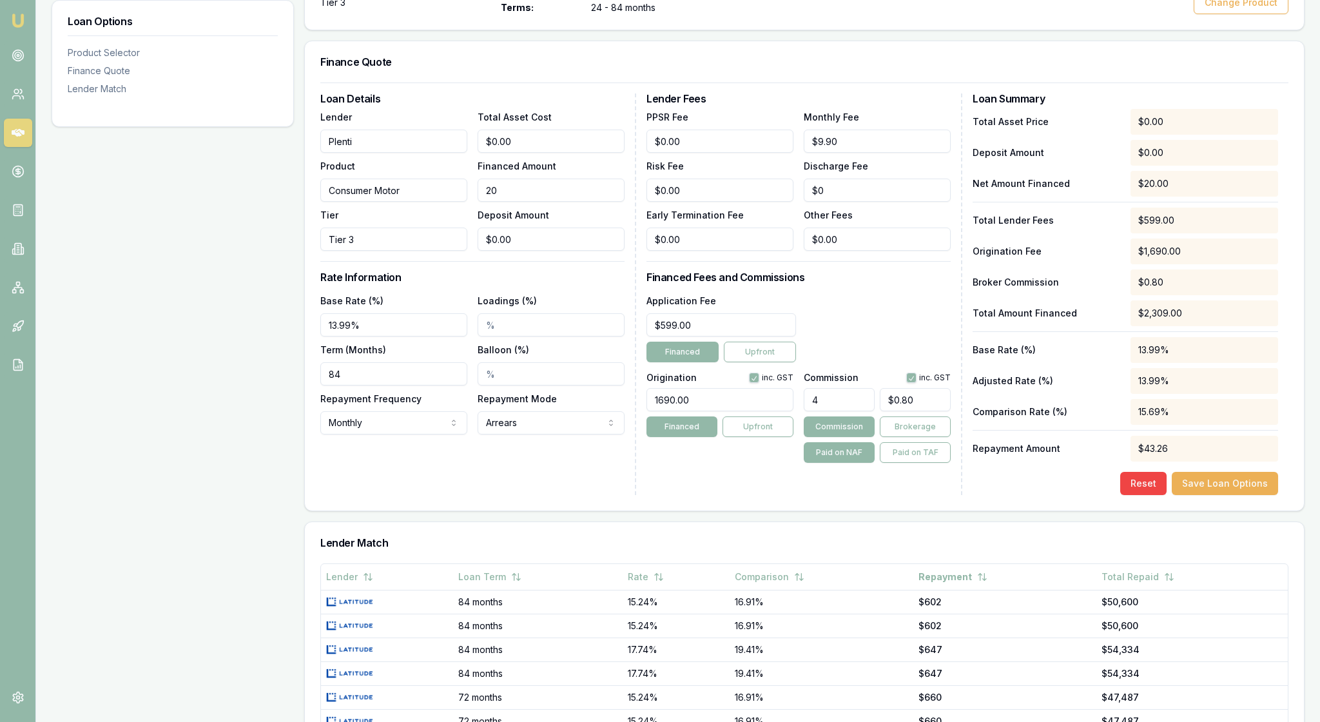
type input "$8.00"
type input "2000"
type input "$80.00"
type input "20000"
type input "$800.00"
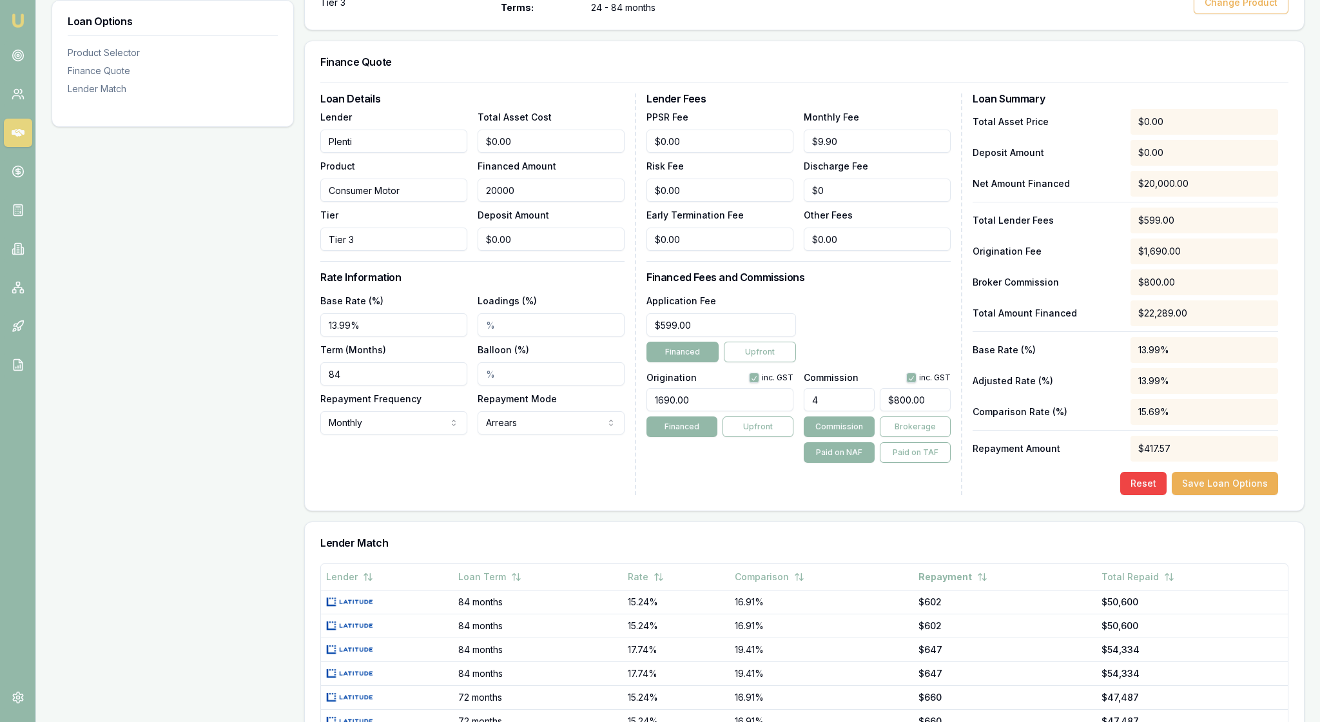
type input "$20,000.00"
click at [539, 282] on h3 "Rate Information" at bounding box center [472, 277] width 304 height 10
click at [758, 510] on div "Loan Details Lender Plenti Product Consumer Motor Tier Tier 3 Total Asset Cost …" at bounding box center [804, 296] width 999 height 428
click at [1209, 495] on button "Save Loan Options" at bounding box center [1224, 483] width 106 height 23
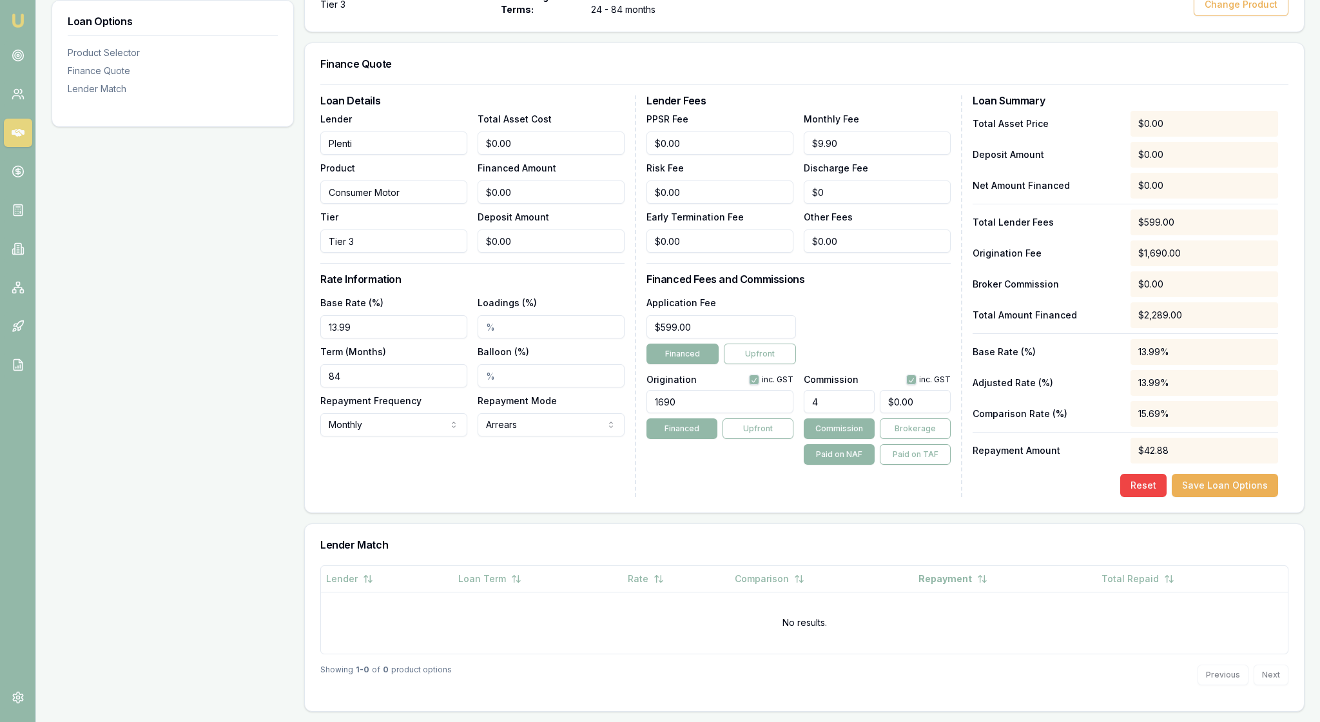
click at [981, 497] on div "Reset Save Loan Options" at bounding box center [1124, 485] width 305 height 23
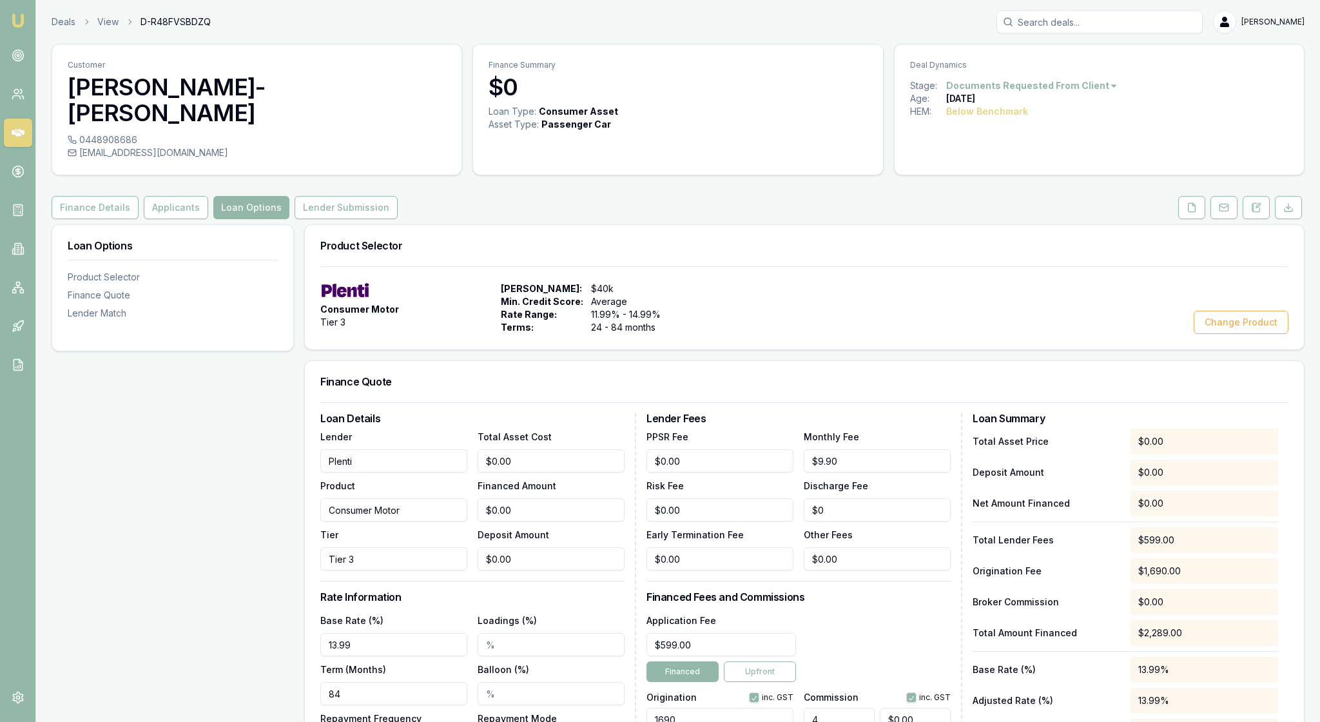
scroll to position [0, 0]
click at [22, 101] on icon at bounding box center [18, 94] width 13 height 13
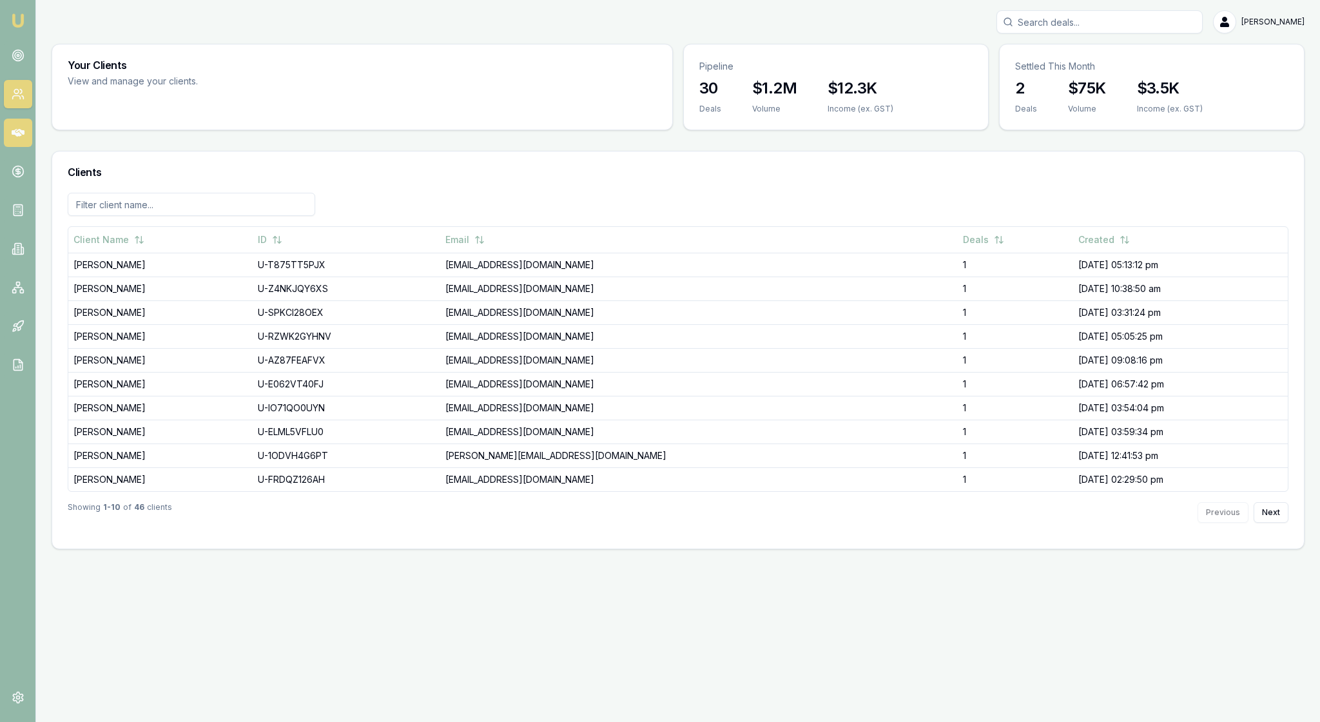
click at [21, 139] on icon at bounding box center [18, 132] width 13 height 13
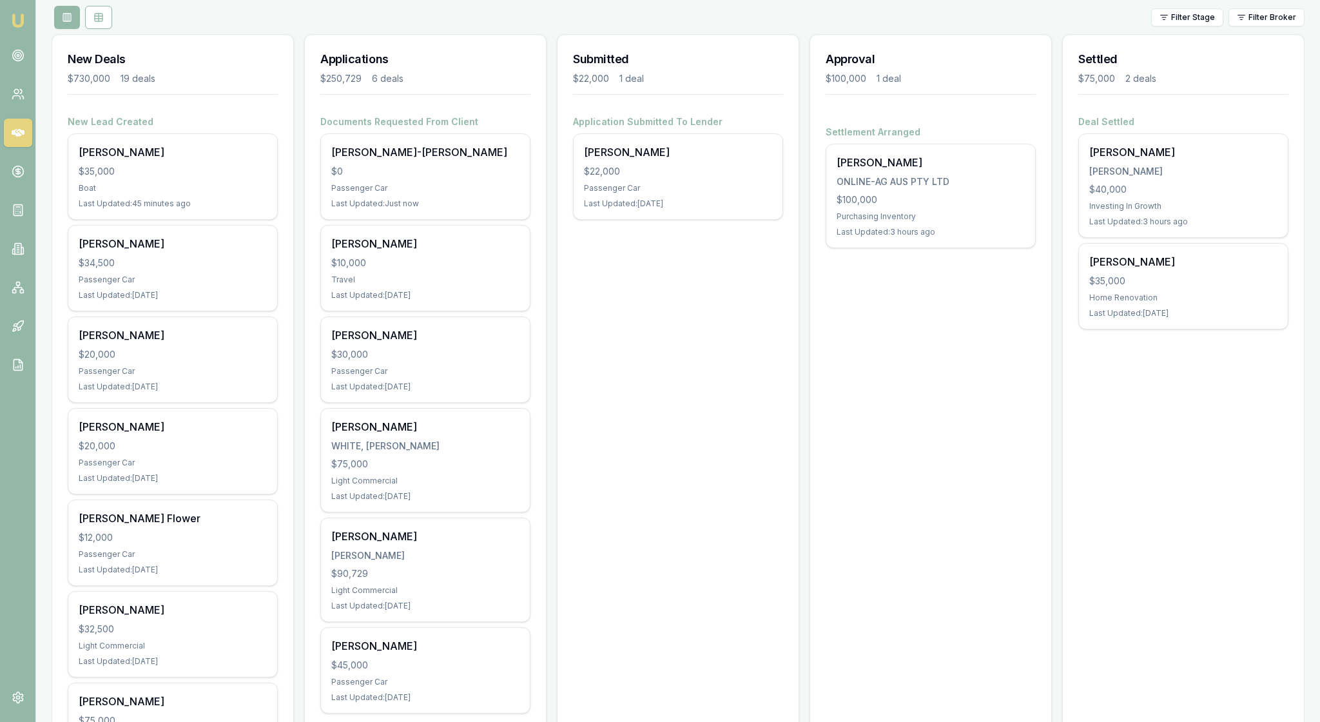
scroll to position [149, 0]
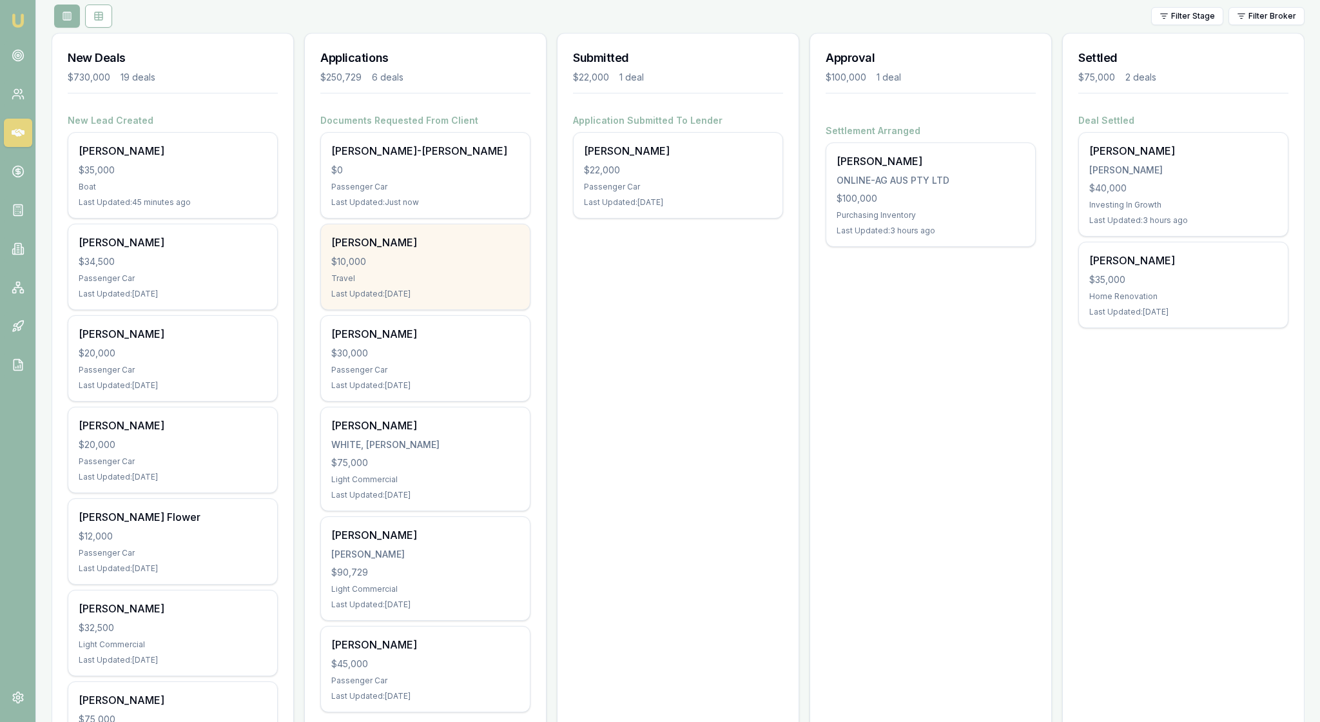
click at [443, 309] on div "Brooke Adams $10,000 Travel Last Updated: 1 day ago" at bounding box center [425, 266] width 209 height 85
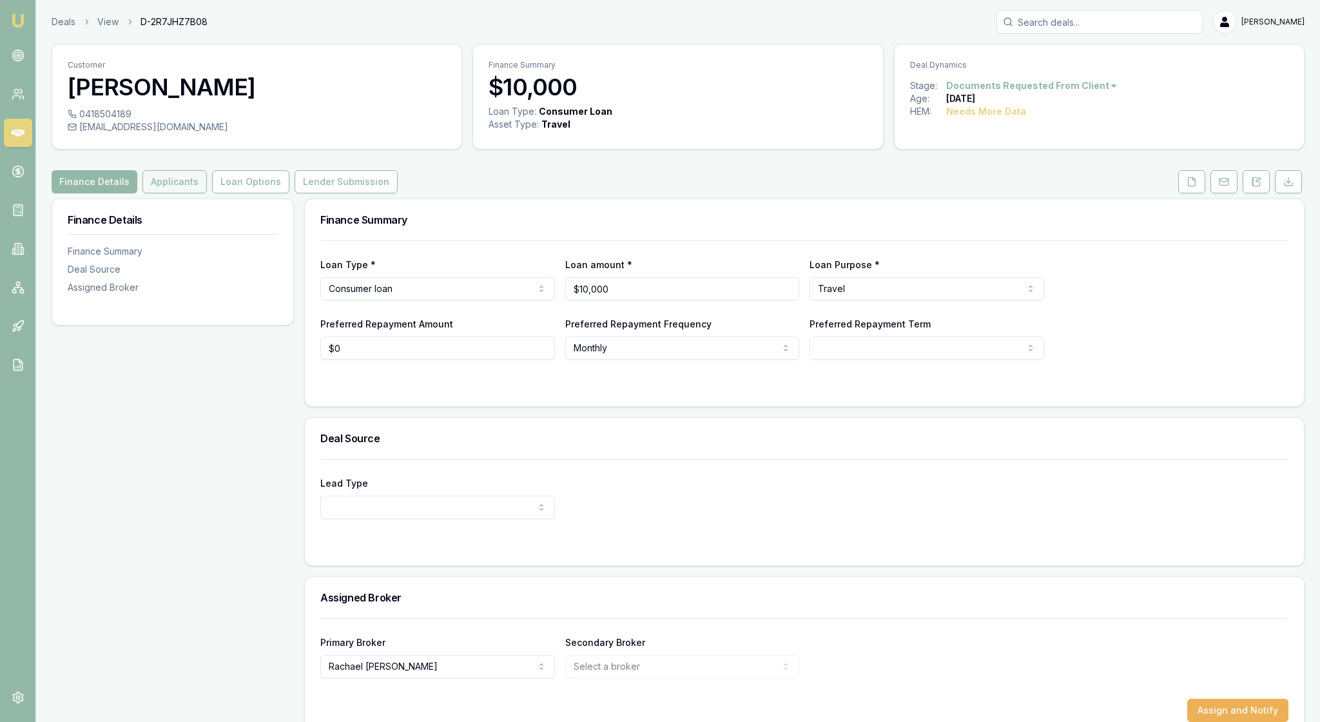
click at [205, 193] on button "Applicants" at bounding box center [174, 181] width 64 height 23
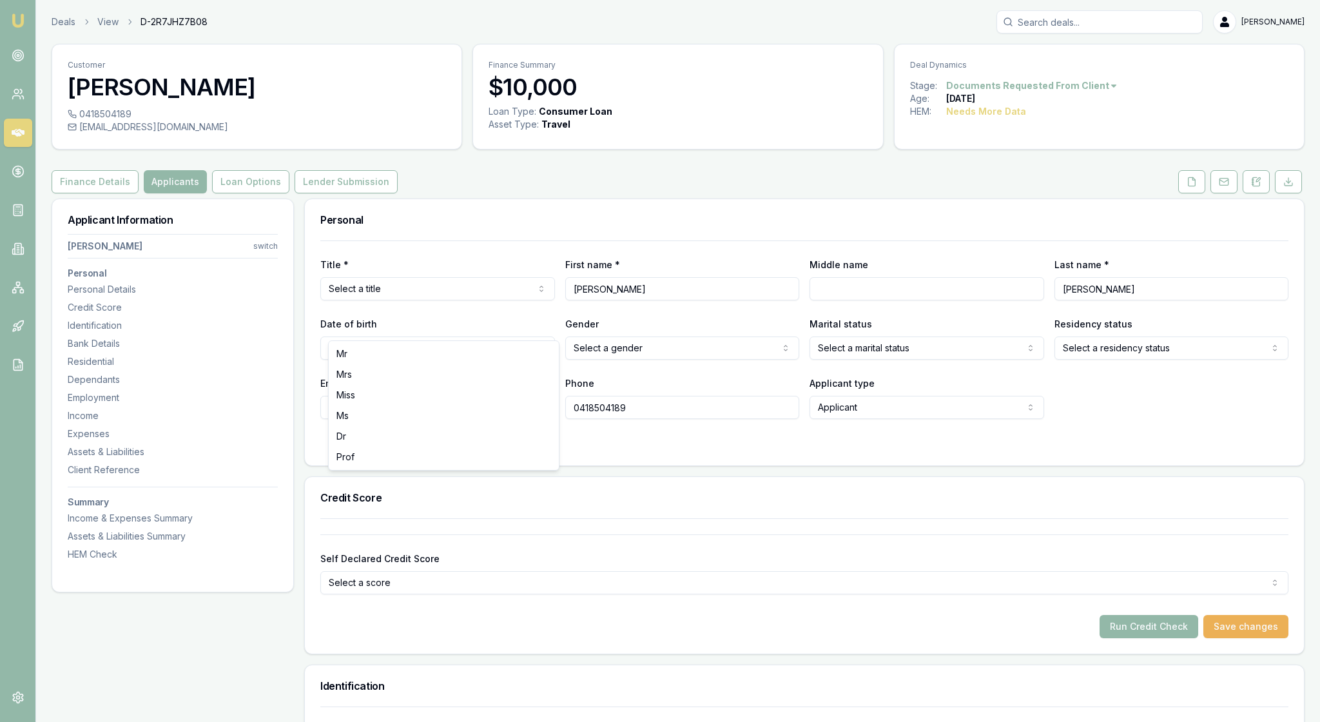
click at [539, 323] on html "Emu Broker Deals View D-2R7JHZ7B08 [PERSON_NAME] Toggle Menu Customer [PERSON_N…" at bounding box center [660, 361] width 1320 height 722
select select "Ms"
type input "[DATE]"
click at [780, 385] on html "Emu Broker Deals View D-2R7JHZ7B08 [PERSON_NAME] Toggle Menu Customer [PERSON_N…" at bounding box center [660, 361] width 1320 height 722
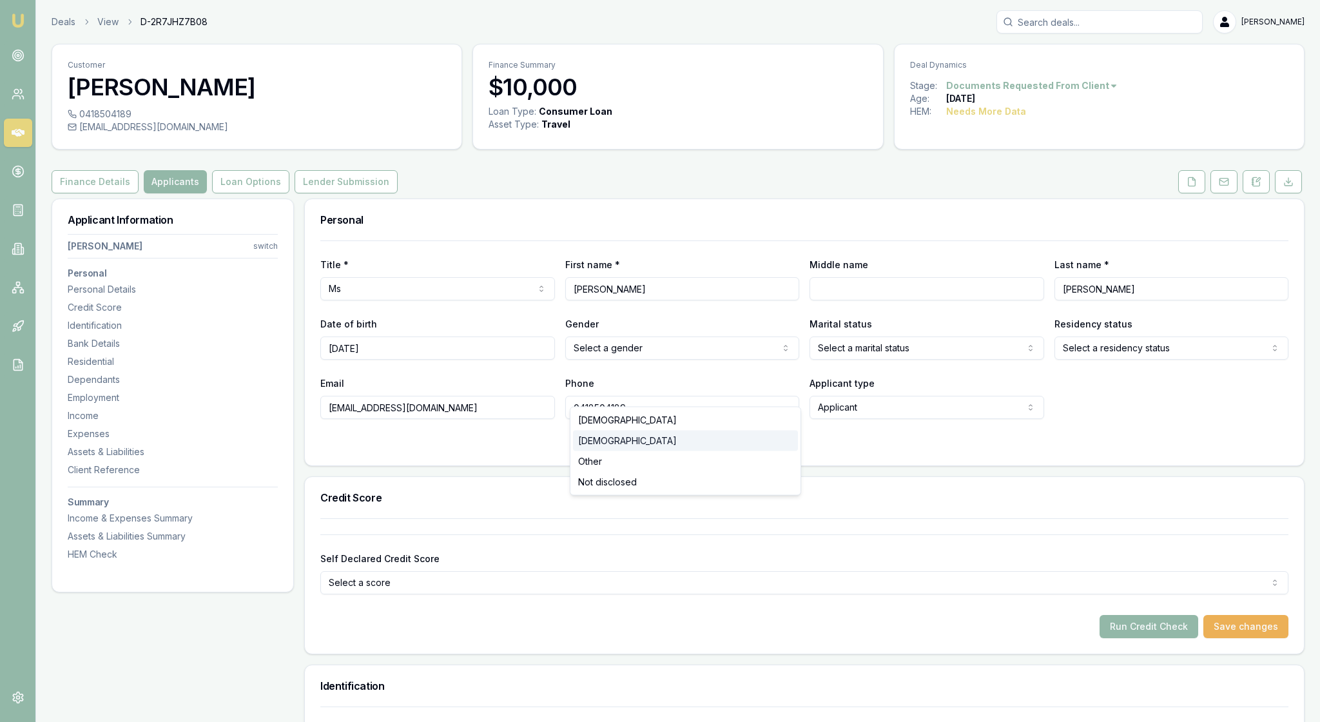
select select "[DEMOGRAPHIC_DATA]"
click at [1022, 390] on html "Emu Broker Deals View D-2R7JHZ7B08 [PERSON_NAME] Toggle Menu Customer [PERSON_N…" at bounding box center [660, 361] width 1320 height 722
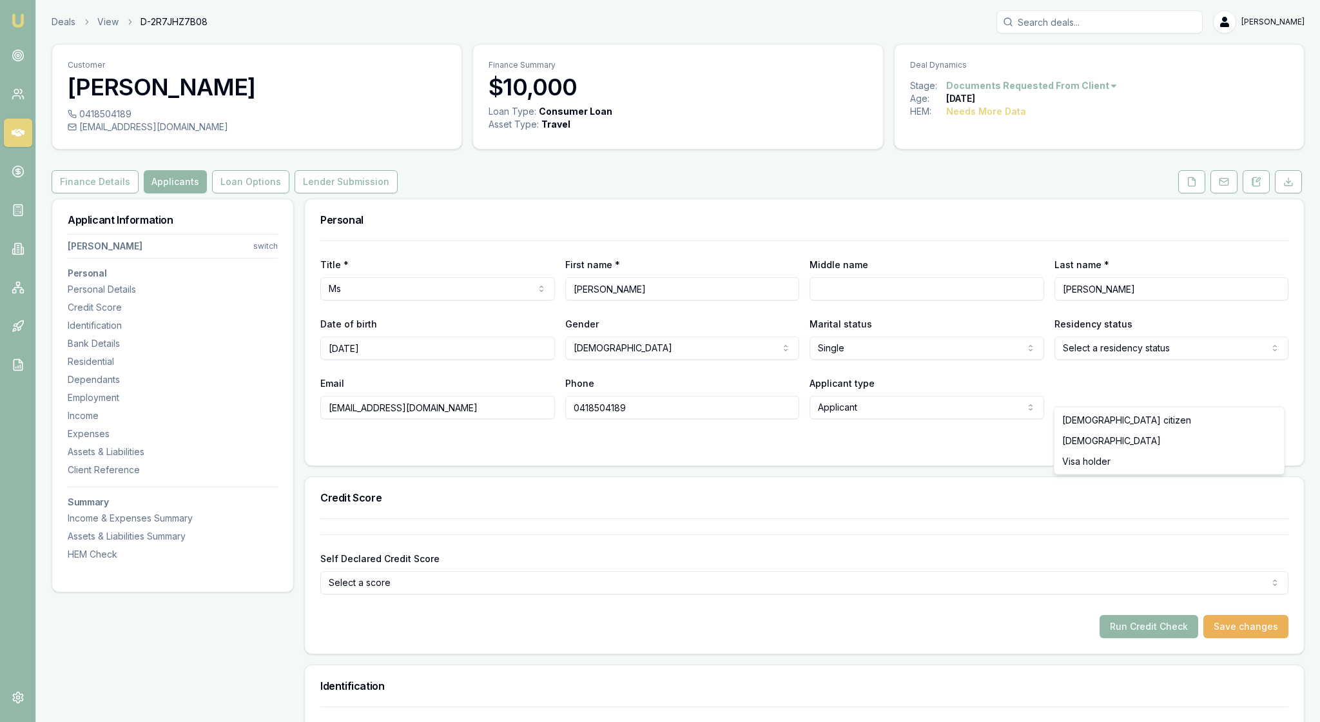
click at [1262, 388] on html "Emu Broker Deals View D-2R7JHZ7B08 [PERSON_NAME] Toggle Menu Customer [PERSON_N…" at bounding box center [660, 361] width 1320 height 722
click at [1171, 418] on div "Title * Ms Mr Mrs Miss Ms Dr Prof First name * [PERSON_NAME] Middle name Last n…" at bounding box center [804, 329] width 968 height 178
click at [1188, 186] on icon at bounding box center [1191, 181] width 7 height 8
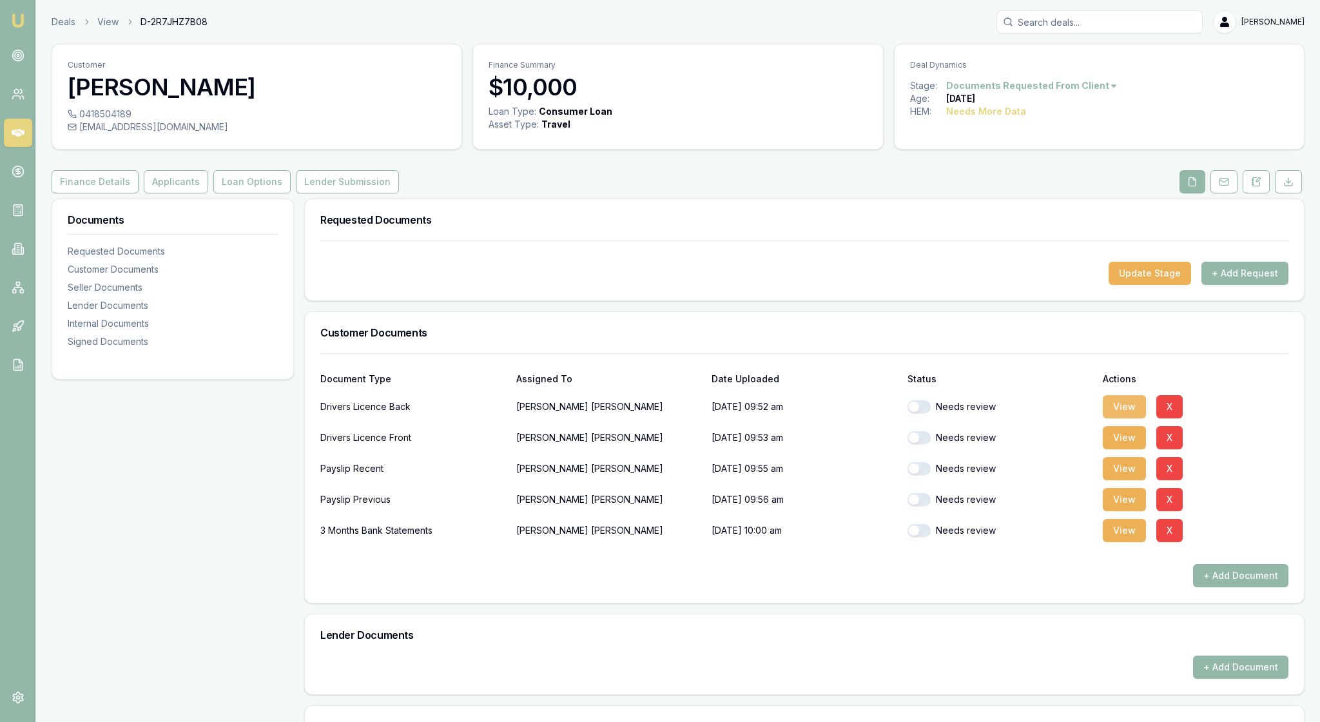
click at [1131, 418] on button "View" at bounding box center [1123, 406] width 43 height 23
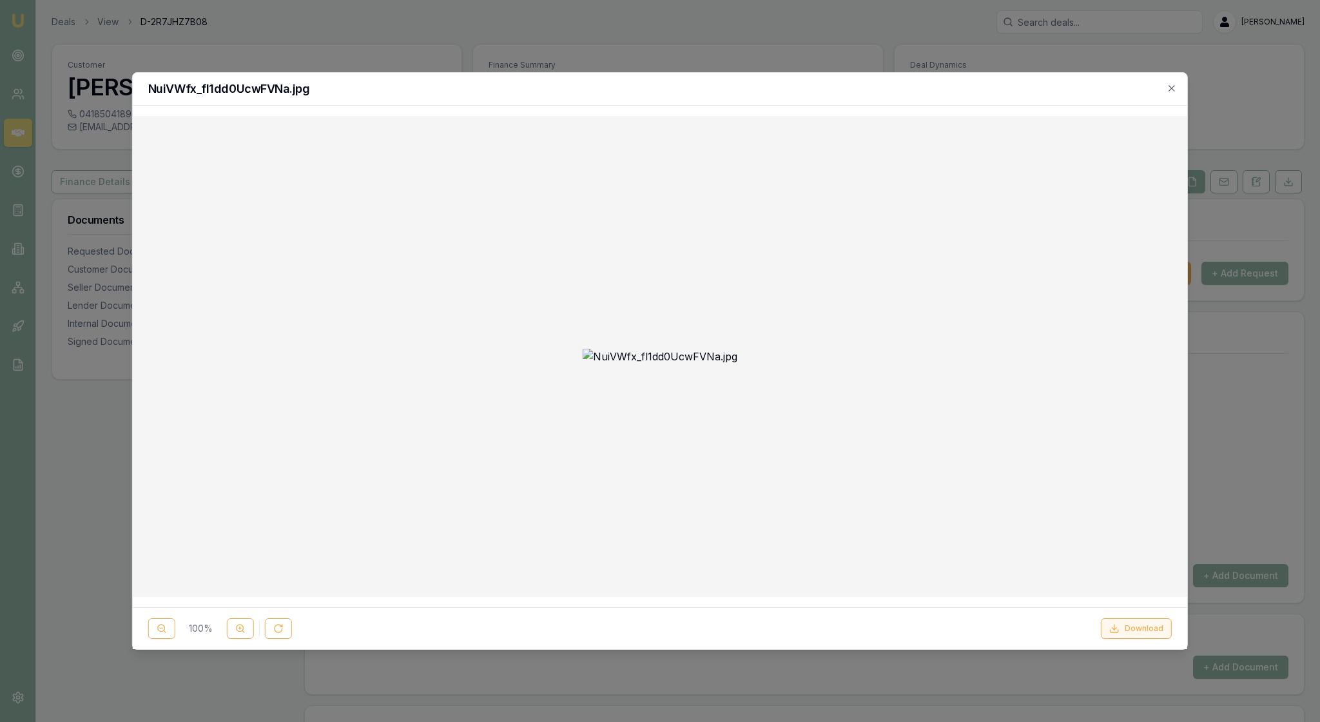
click at [1138, 622] on button "Download" at bounding box center [1136, 628] width 71 height 21
click at [1168, 90] on icon "button" at bounding box center [1171, 88] width 10 height 10
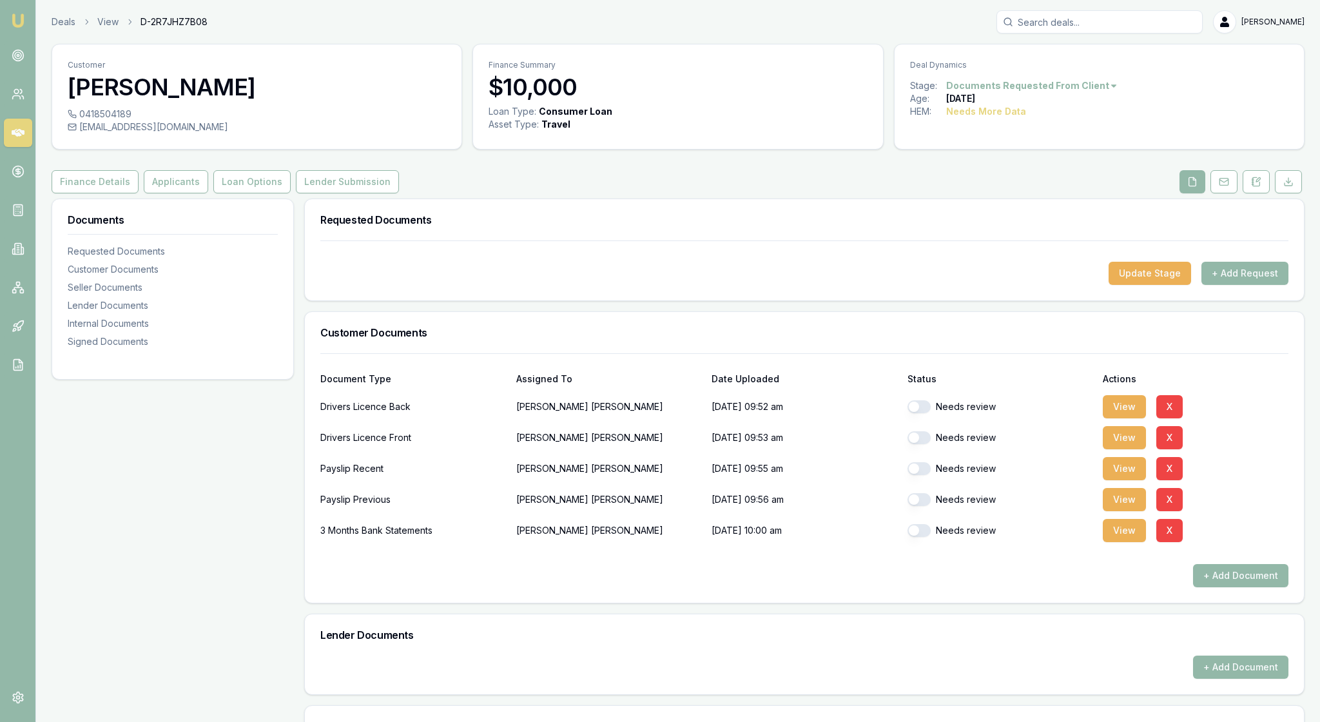
click at [919, 413] on button "button" at bounding box center [918, 406] width 23 height 13
click at [1133, 449] on button "View" at bounding box center [1123, 437] width 43 height 23
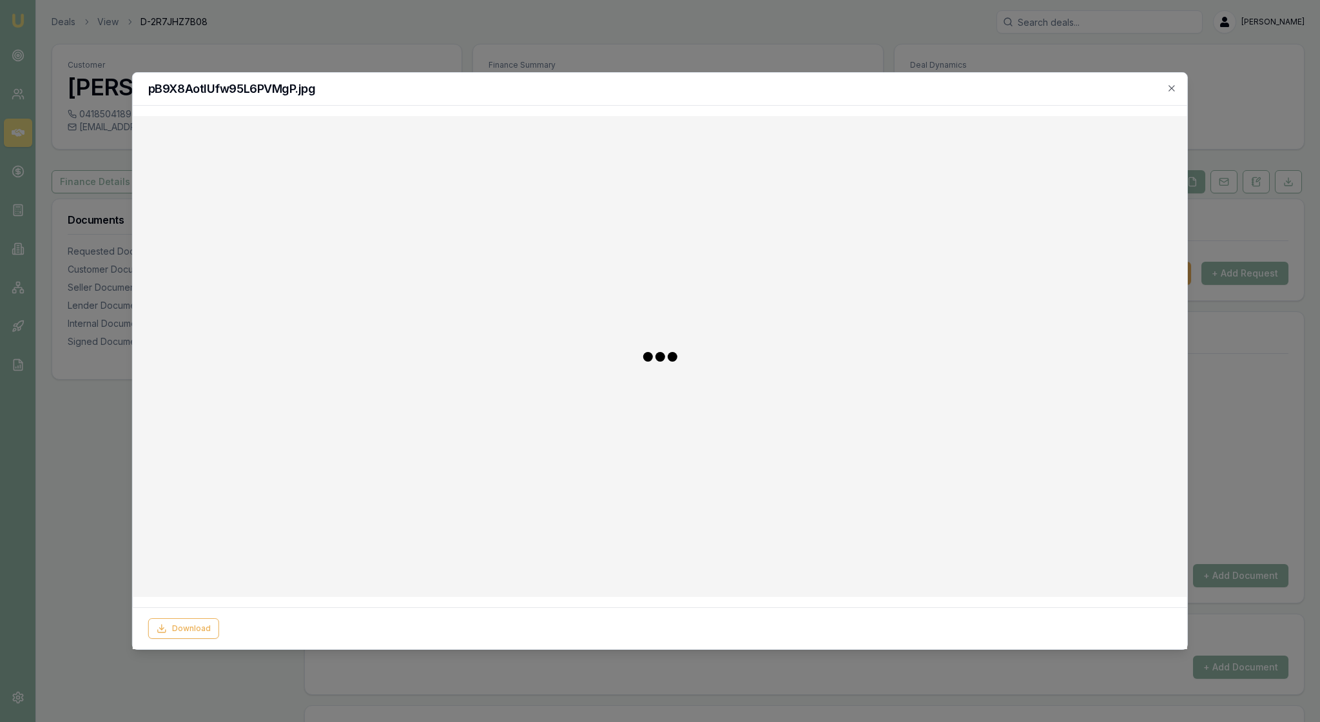
checkbox input "false"
checkbox input "true"
click at [1128, 618] on button "Download" at bounding box center [1136, 628] width 71 height 21
click at [1166, 89] on icon "button" at bounding box center [1171, 88] width 10 height 10
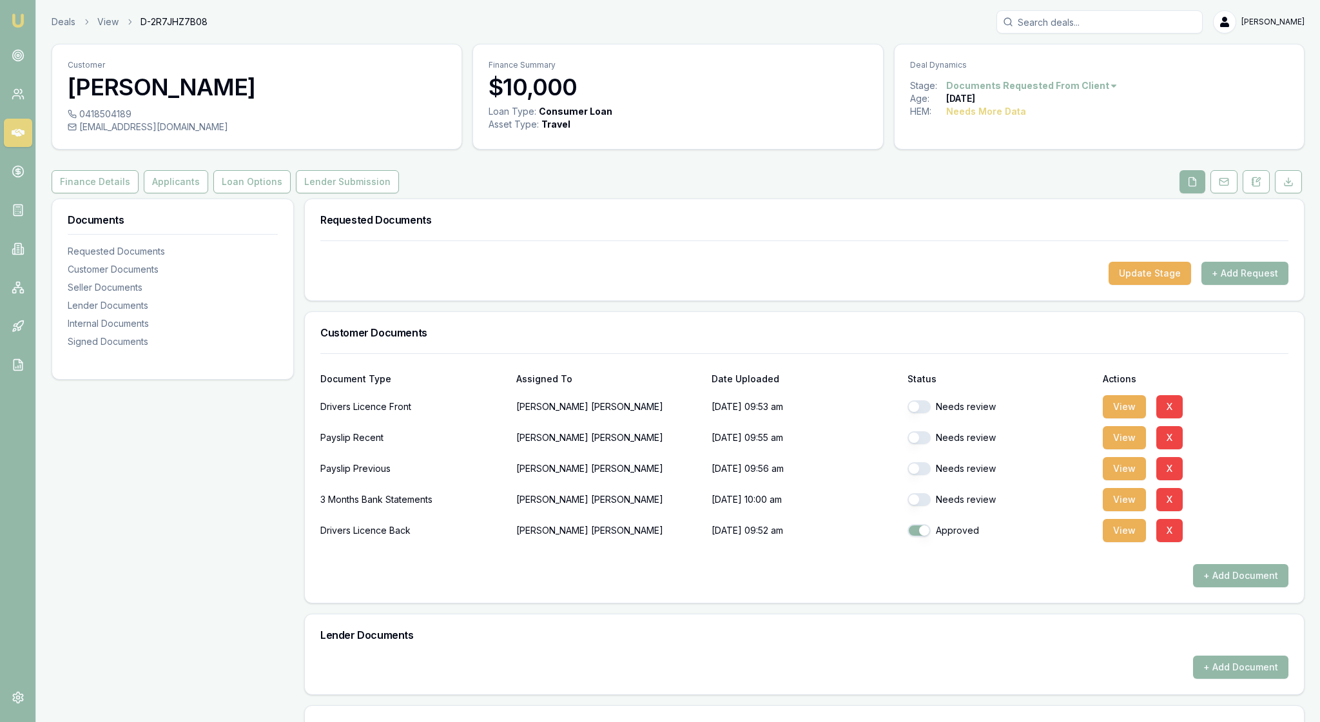
click at [919, 413] on button "button" at bounding box center [918, 406] width 23 height 13
checkbox input "false"
checkbox input "true"
click at [1134, 418] on button "View" at bounding box center [1123, 406] width 43 height 23
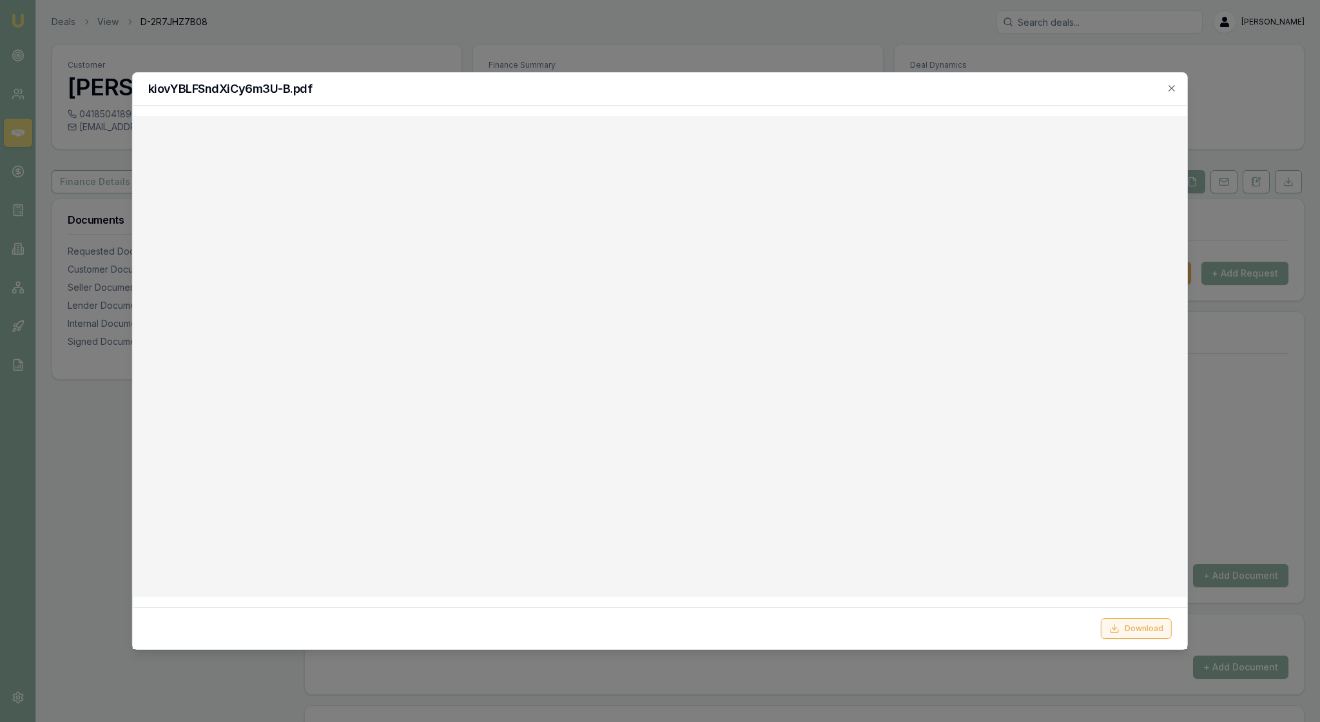
click at [1122, 621] on button "Download" at bounding box center [1136, 628] width 71 height 21
click at [1166, 86] on icon "button" at bounding box center [1171, 88] width 10 height 10
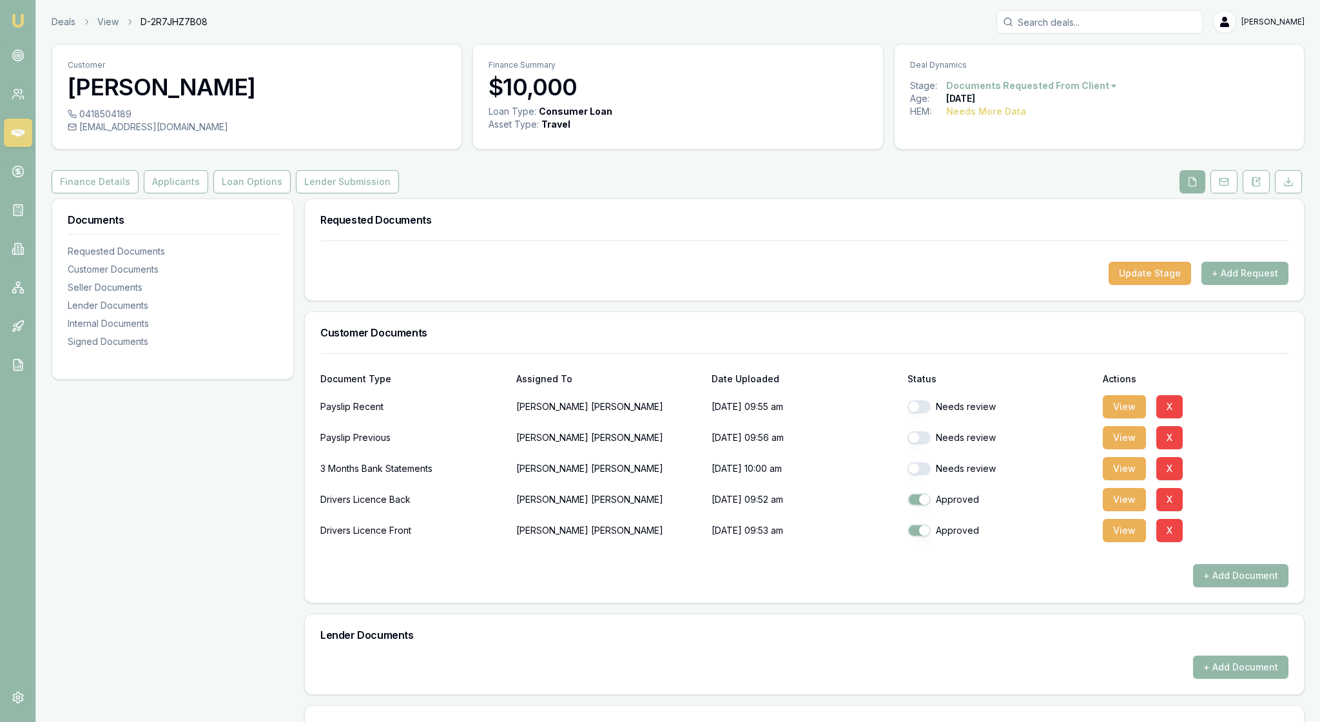
click at [930, 413] on div "Needs review" at bounding box center [1000, 406] width 186 height 13
click at [920, 413] on button "button" at bounding box center [918, 406] width 23 height 13
checkbox input "false"
checkbox input "true"
click at [1129, 449] on button "View" at bounding box center [1123, 437] width 43 height 23
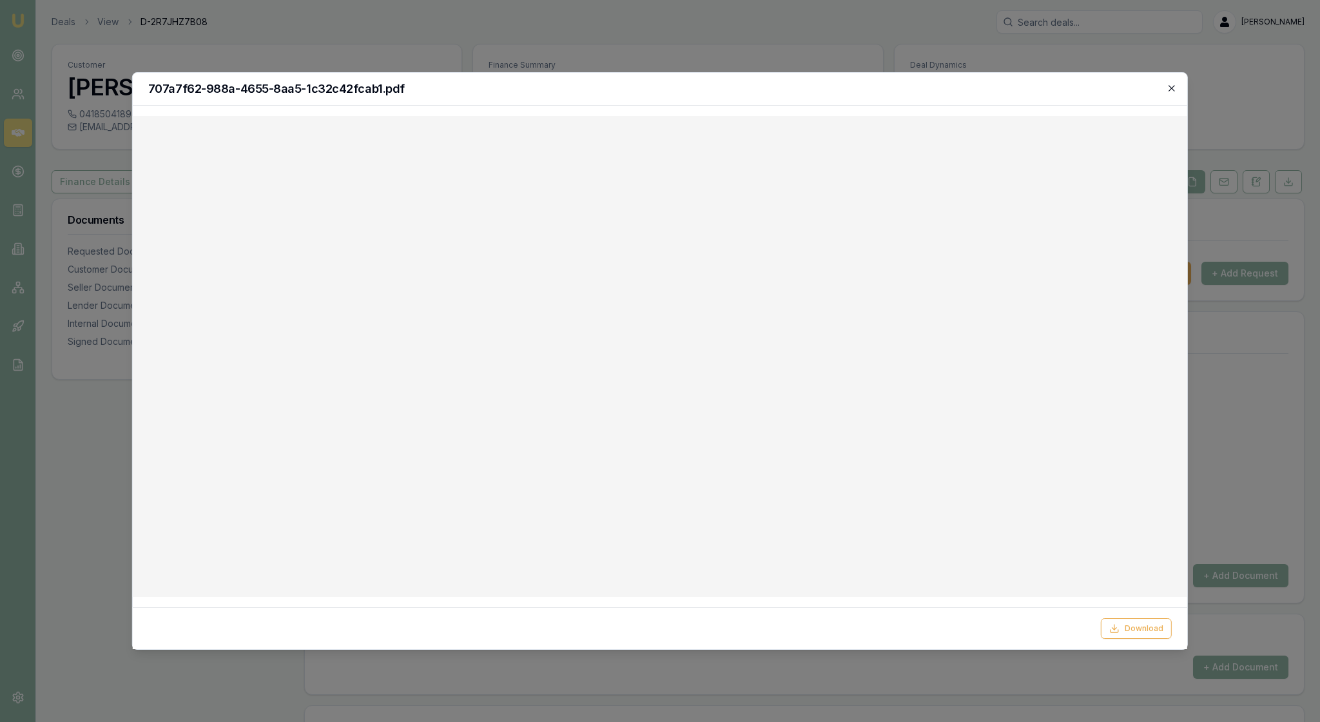
click at [1170, 88] on icon "button" at bounding box center [1171, 88] width 10 height 10
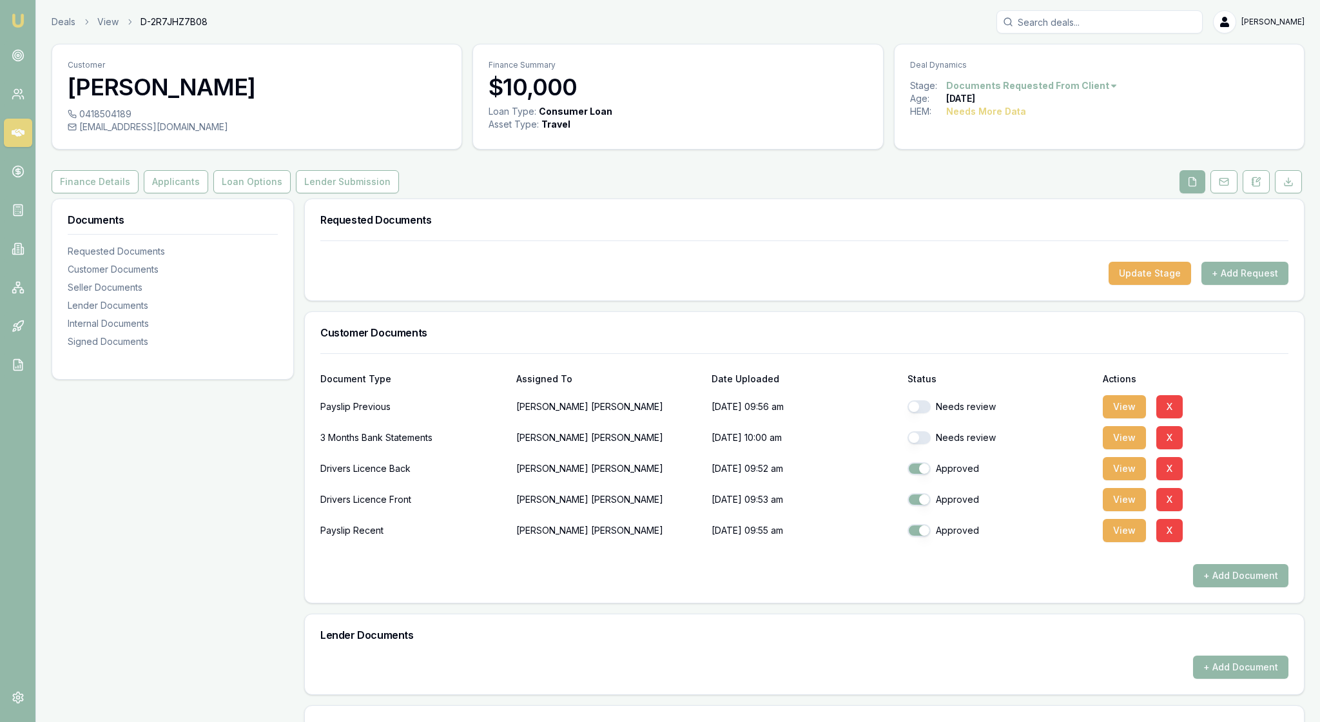
click at [925, 444] on button "button" at bounding box center [918, 437] width 23 height 13
checkbox input "true"
click at [1126, 418] on button "View" at bounding box center [1123, 406] width 43 height 23
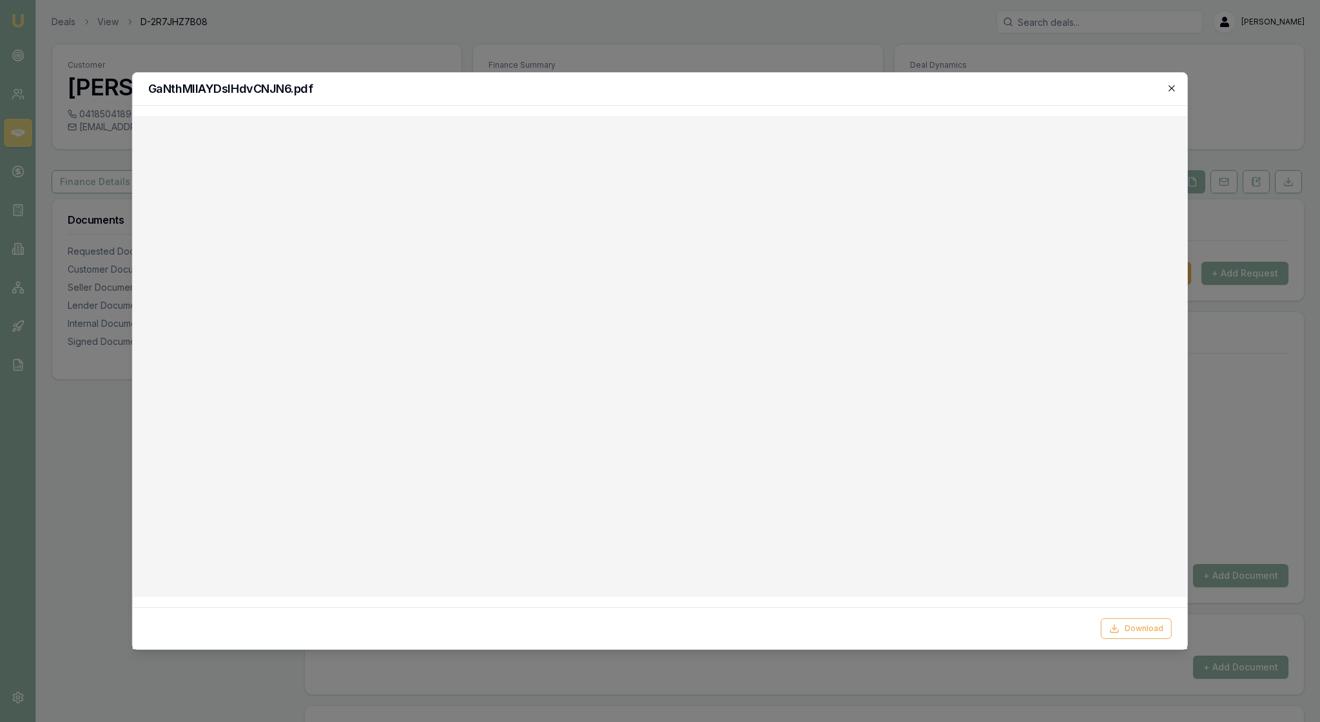
click at [1170, 86] on icon "button" at bounding box center [1171, 88] width 10 height 10
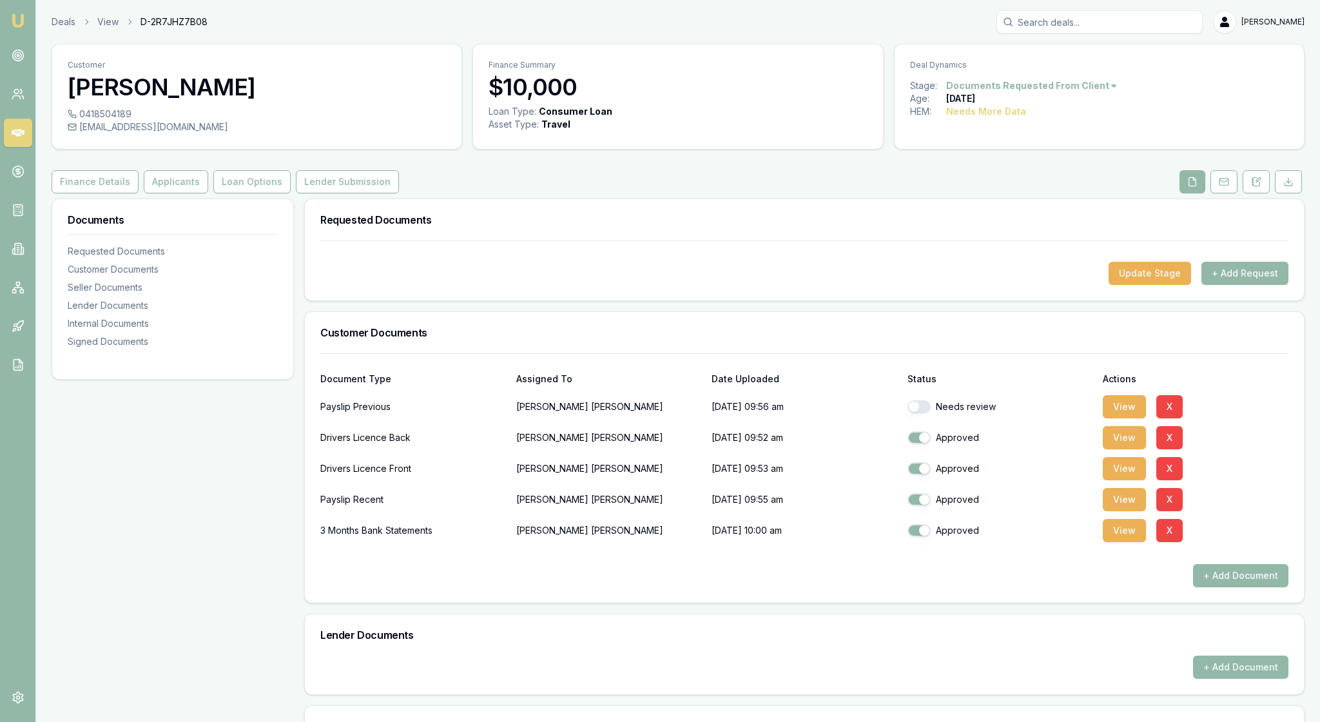
click at [780, 193] on div "Finance Details Applicants Loan Options Lender Submission" at bounding box center [678, 181] width 1253 height 23
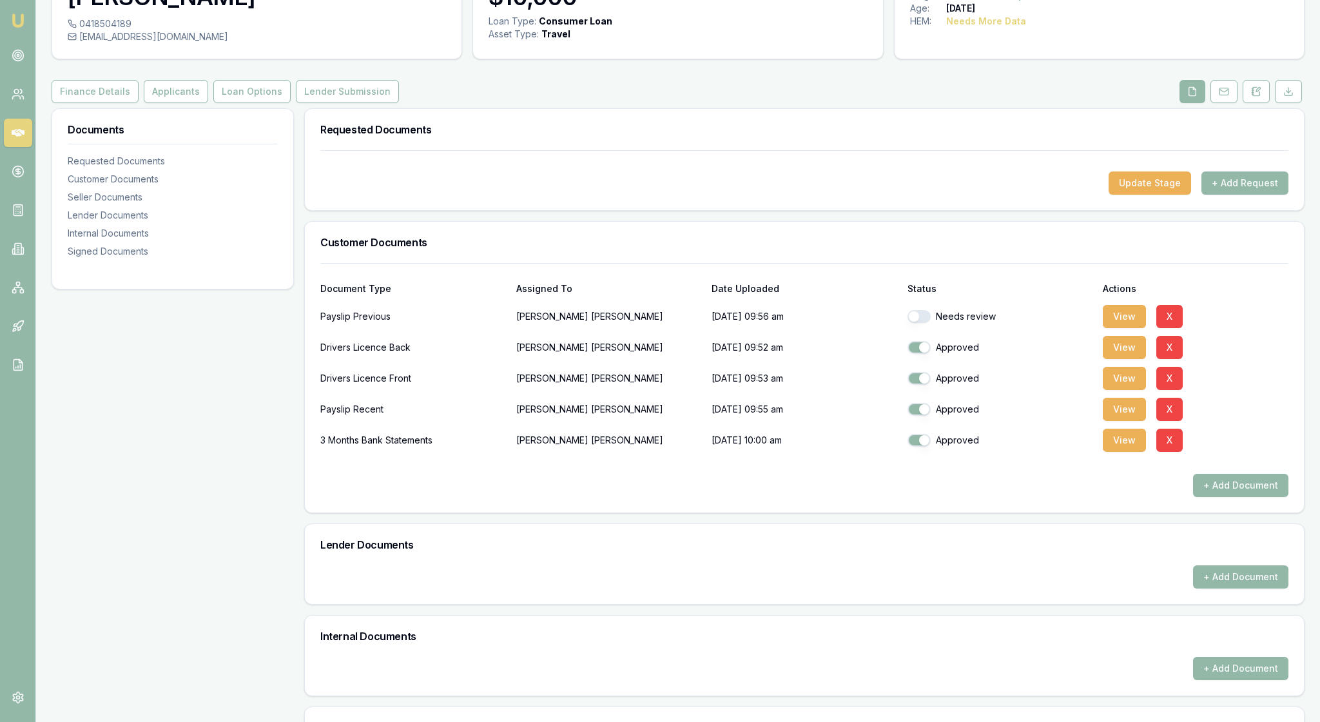
scroll to position [94, 0]
